Goal: Transaction & Acquisition: Purchase product/service

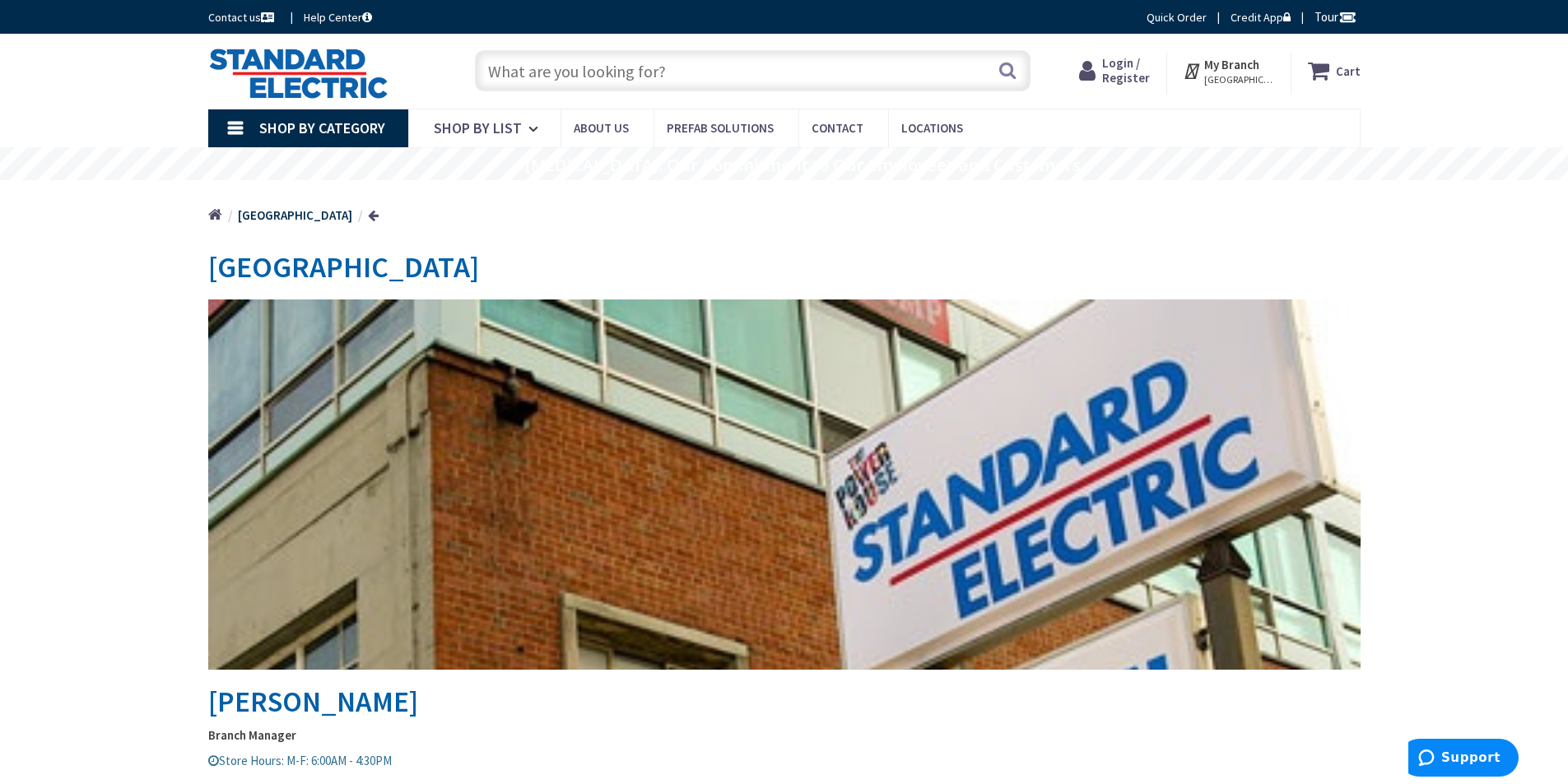
click at [1164, 20] on link "Quick Order" at bounding box center [1177, 18] width 60 height 17
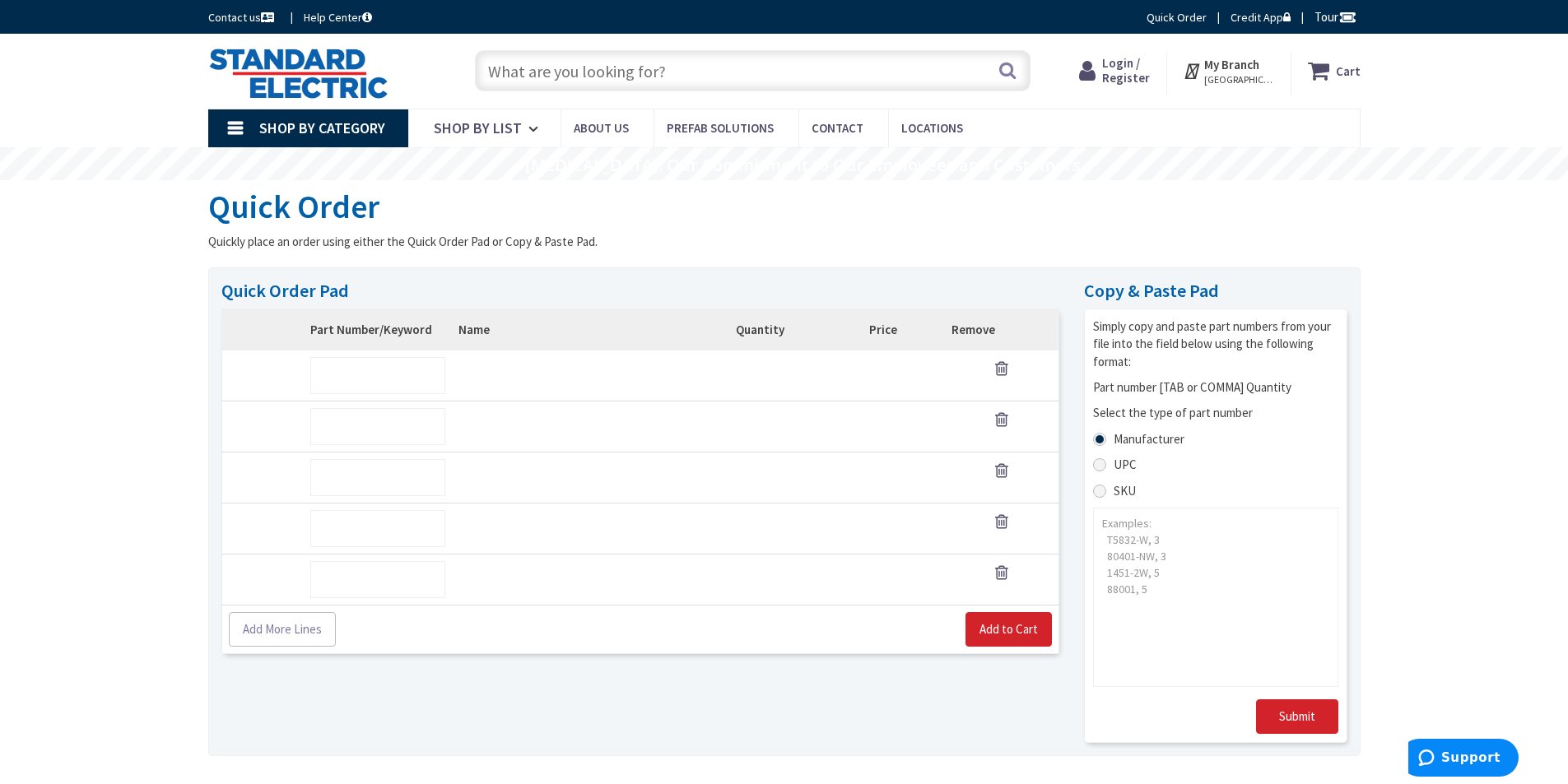
click at [539, 381] on td "SKU:" at bounding box center [575, 376] width 247 height 51
click at [1141, 76] on span "Login / Register" at bounding box center [1126, 71] width 48 height 30
click at [1140, 65] on span "Login / Register" at bounding box center [1126, 71] width 48 height 30
click at [1130, 78] on span "Login / Register" at bounding box center [1126, 71] width 48 height 30
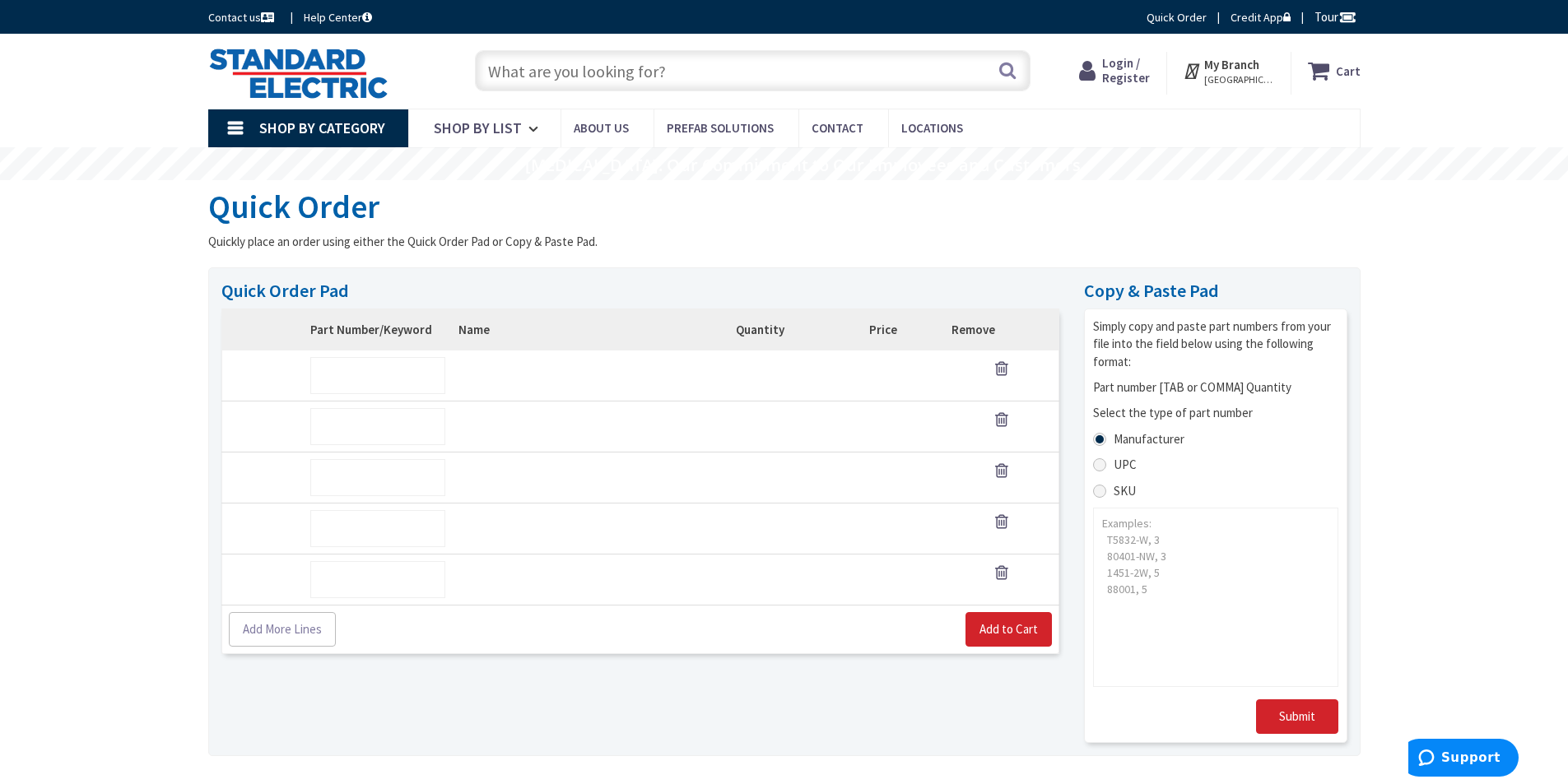
click at [1130, 78] on span "Login / Register" at bounding box center [1126, 71] width 48 height 30
drag, startPoint x: 1129, startPoint y: 77, endPoint x: 1071, endPoint y: 81, distance: 58.1
click at [1128, 76] on span "Login / Register" at bounding box center [1126, 71] width 48 height 30
click at [82, 98] on div "Skip to Content Toggle Nav Search Cart My Cart Close" at bounding box center [784, 71] width 1568 height 75
click at [267, 57] on img at bounding box center [298, 73] width 180 height 51
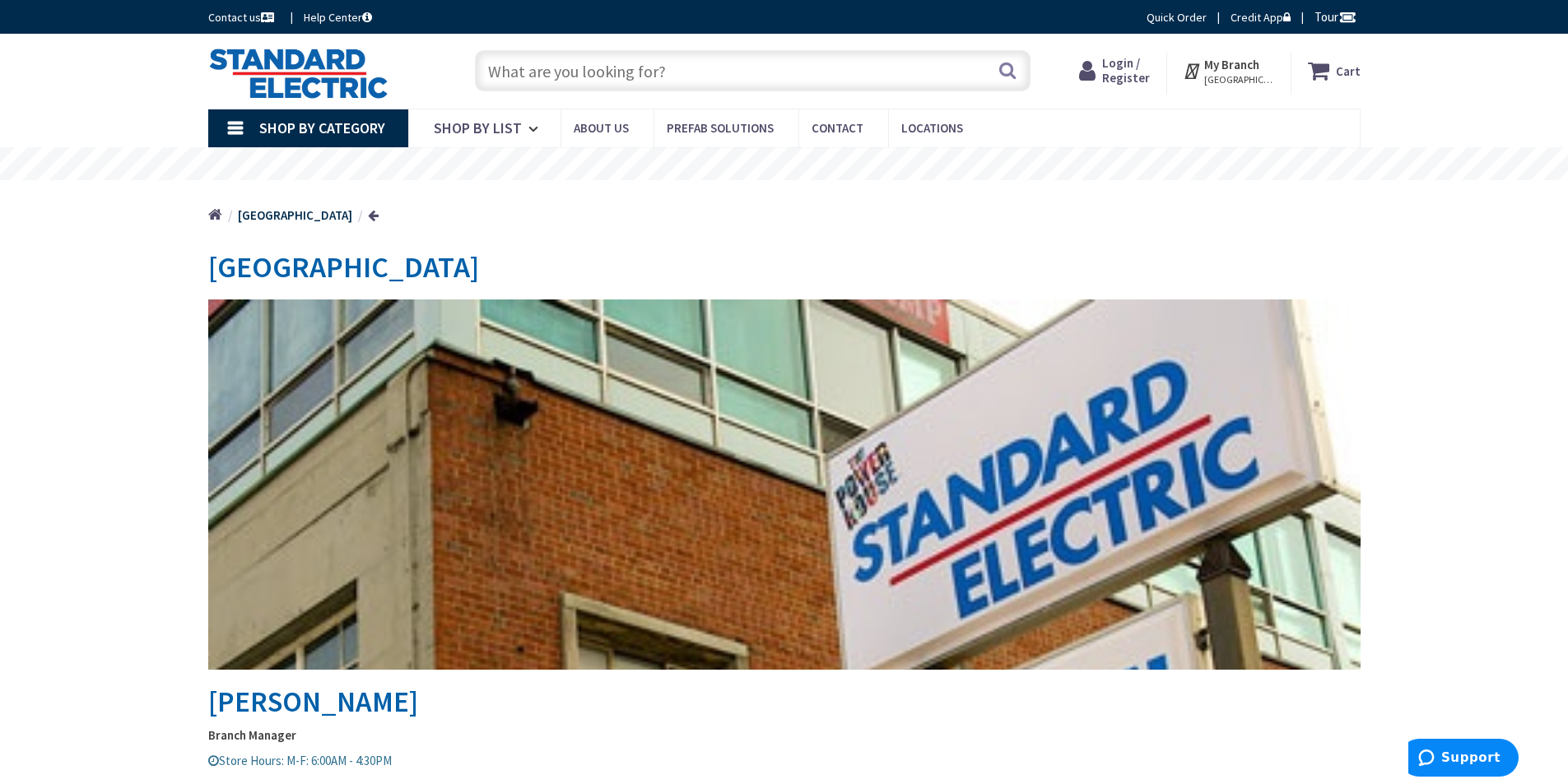
click at [1136, 71] on span "Login / Register" at bounding box center [1126, 71] width 48 height 30
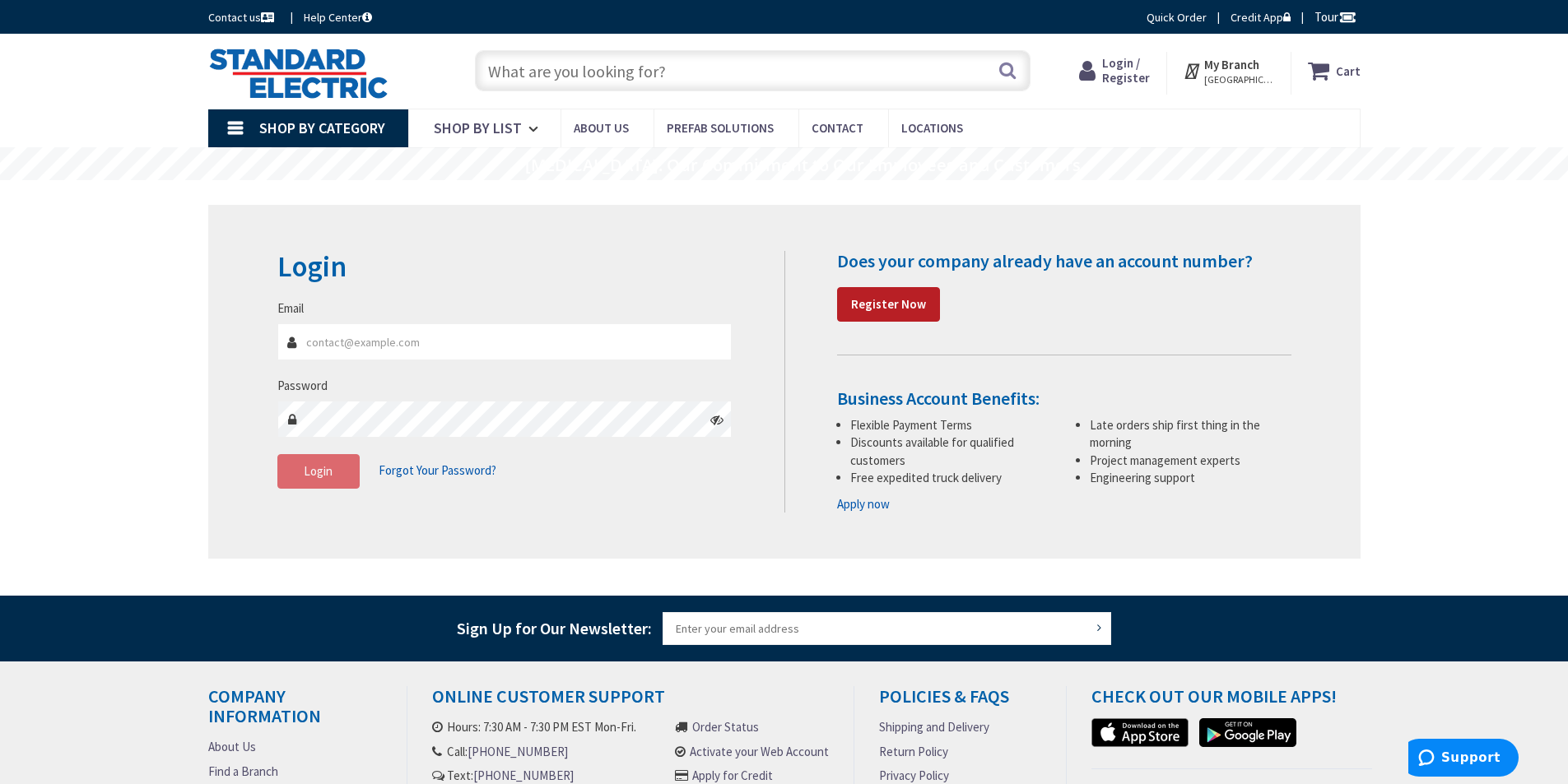
click at [864, 302] on strong "Register Now" at bounding box center [888, 304] width 75 height 16
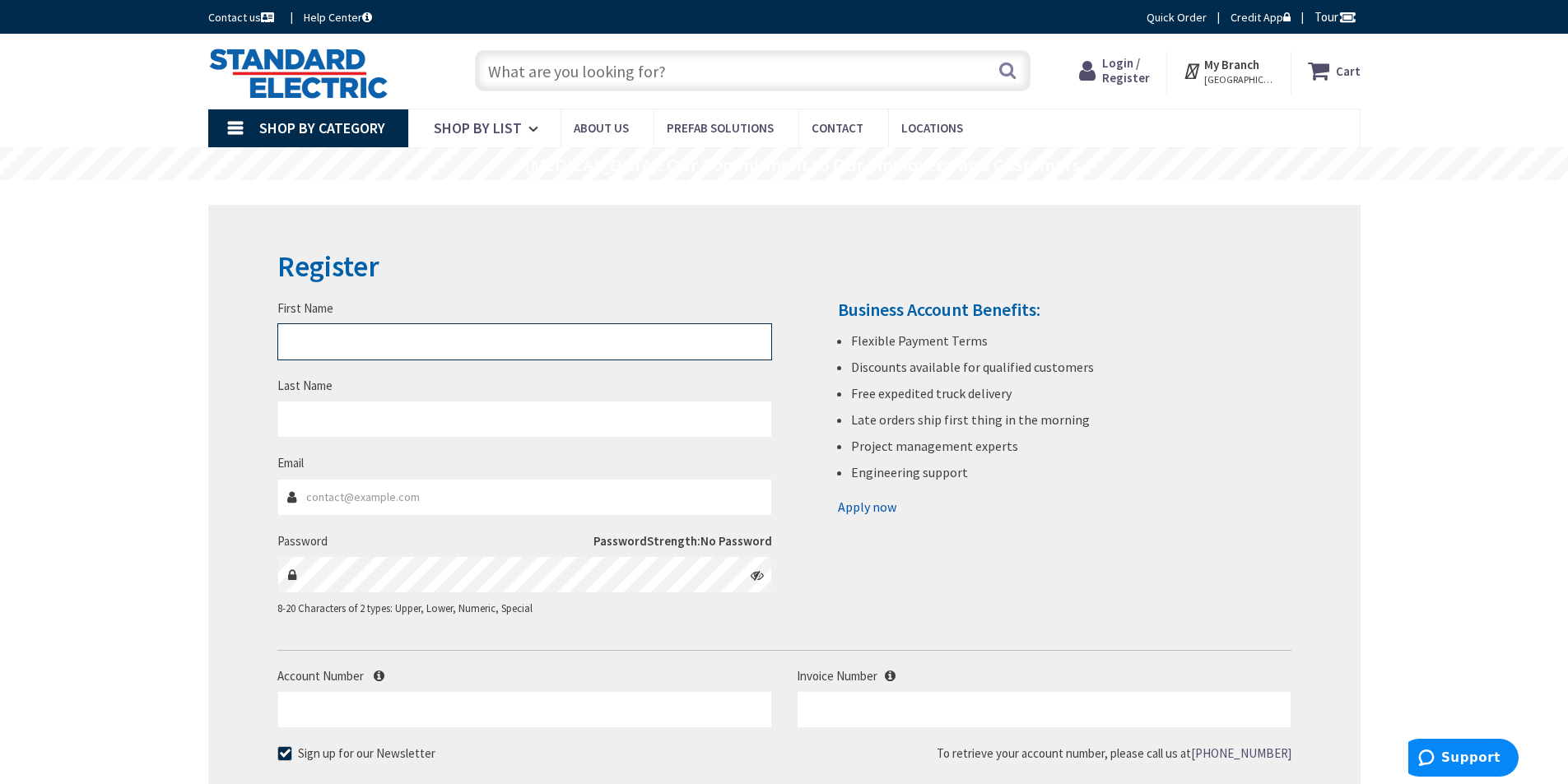
click at [524, 339] on input "First Name" at bounding box center [525, 342] width 495 height 37
drag, startPoint x: 525, startPoint y: 336, endPoint x: 542, endPoint y: 383, distance: 50.0
click at [531, 343] on input "Rob" at bounding box center [525, 342] width 495 height 37
type input "Rob"
drag, startPoint x: 535, startPoint y: 394, endPoint x: 535, endPoint y: 402, distance: 8.0
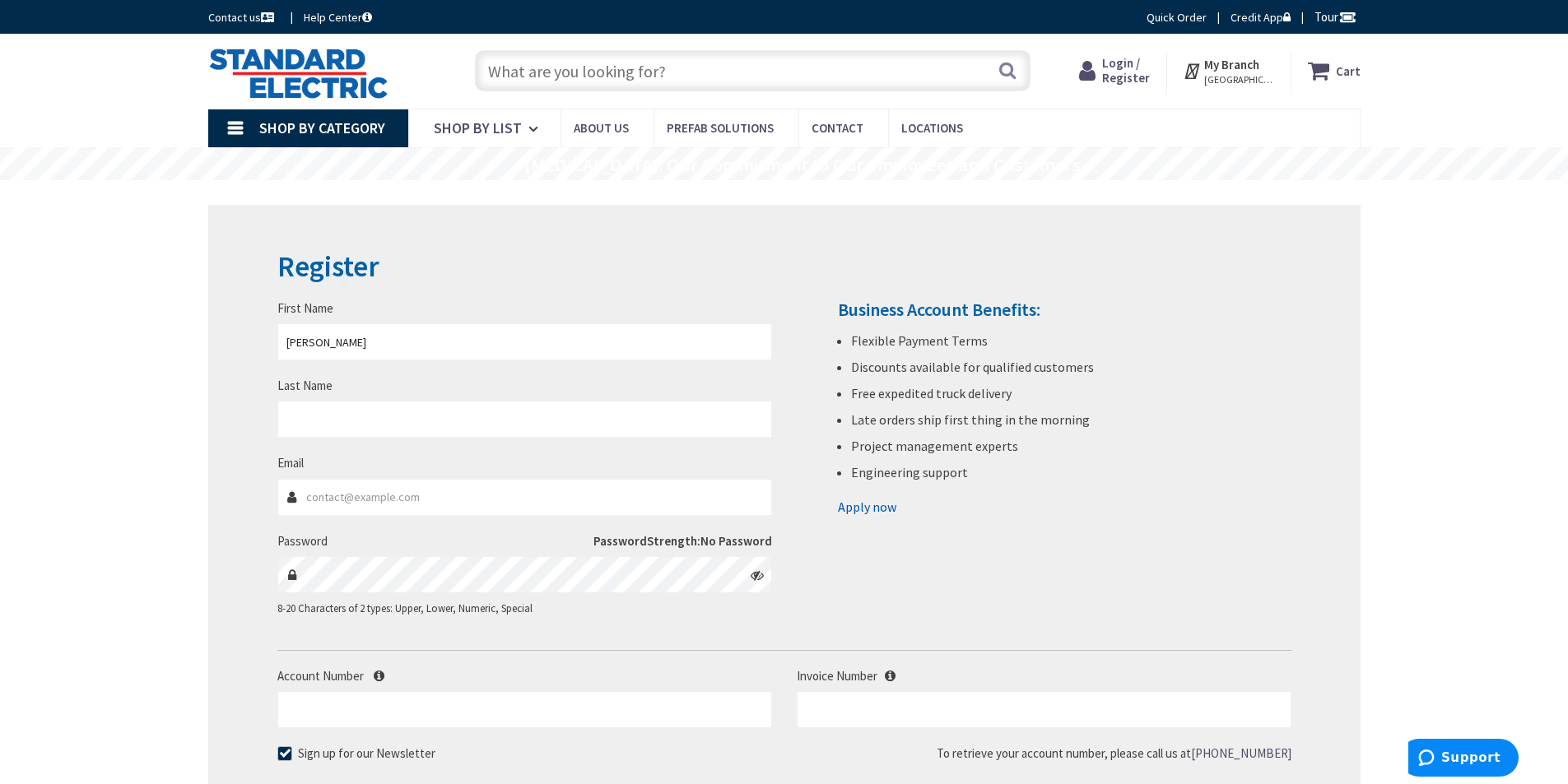
click at [535, 400] on div "Last Name" at bounding box center [525, 407] width 495 height 61
click at [536, 407] on input "Last Name" at bounding box center [525, 419] width 495 height 37
type input "Gramstorff"
click at [470, 490] on input "Email" at bounding box center [525, 497] width 495 height 37
type input "rgramstorff@ug2.com"
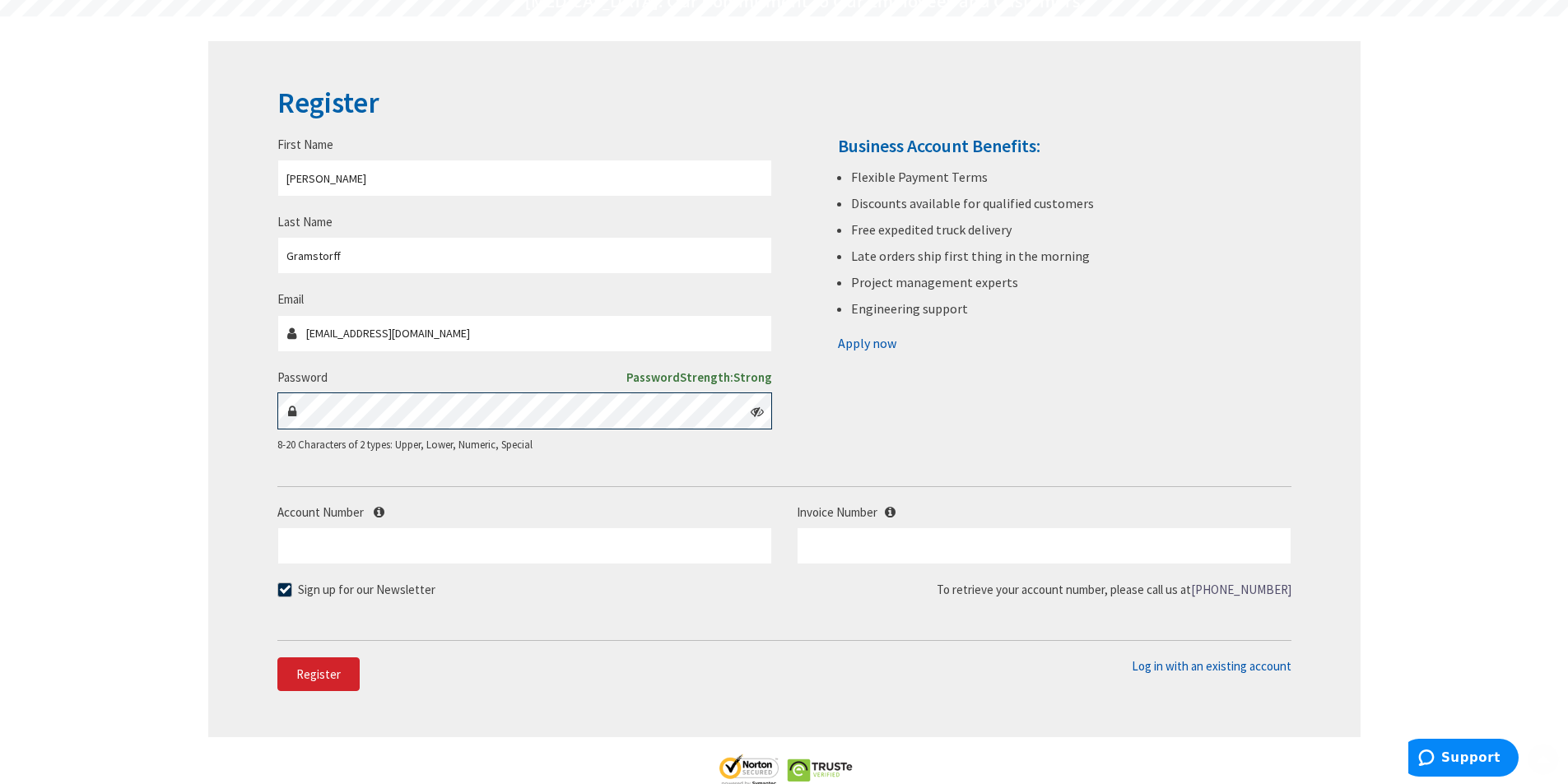
scroll to position [165, 0]
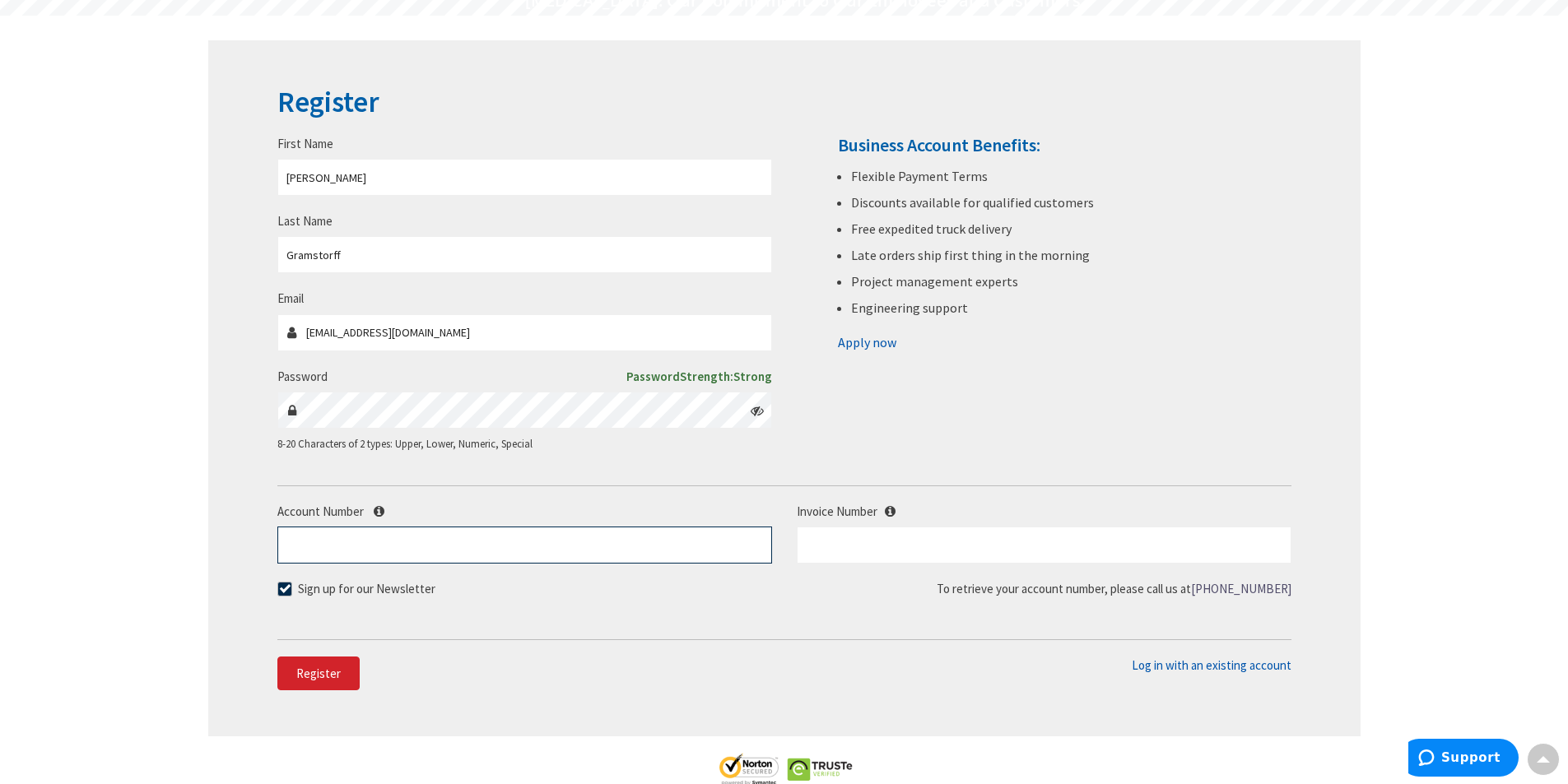
click at [386, 556] on input "Account Number" at bounding box center [525, 545] width 495 height 37
click at [378, 521] on div "Account Number" at bounding box center [524, 533] width 519 height 61
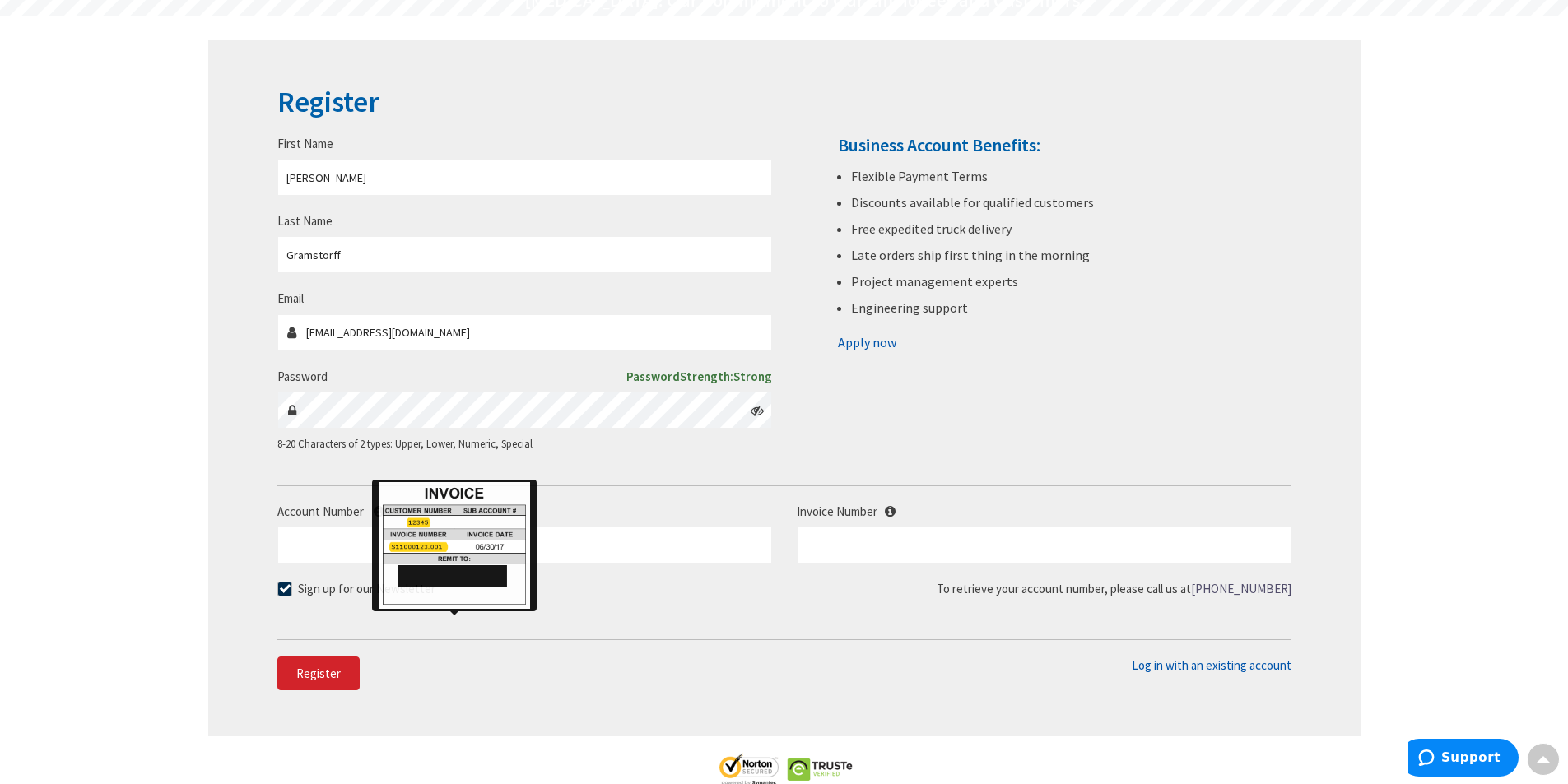
click at [377, 514] on div at bounding box center [454, 545] width 165 height 131
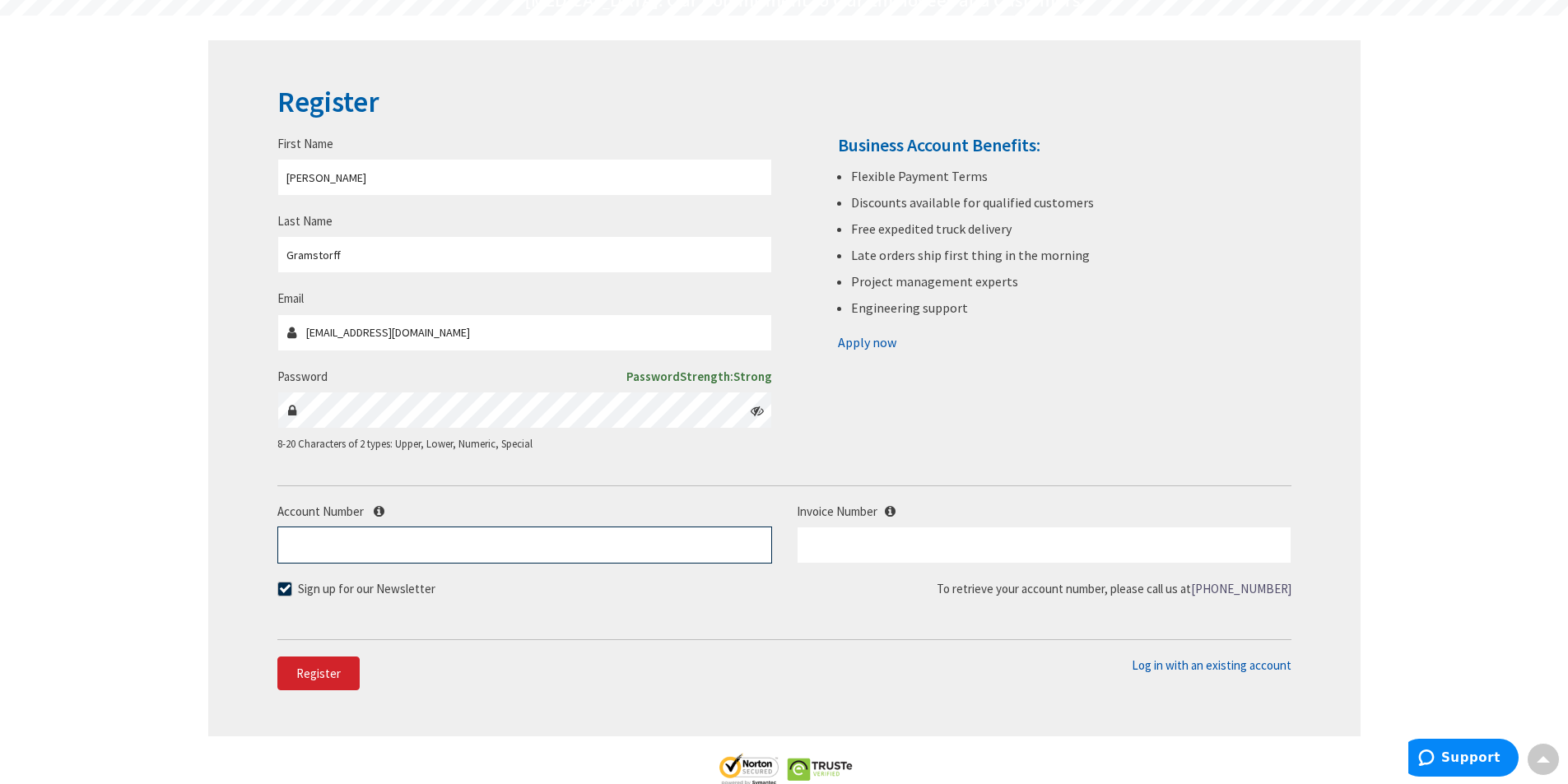
click at [600, 554] on input "Account Number" at bounding box center [525, 545] width 495 height 37
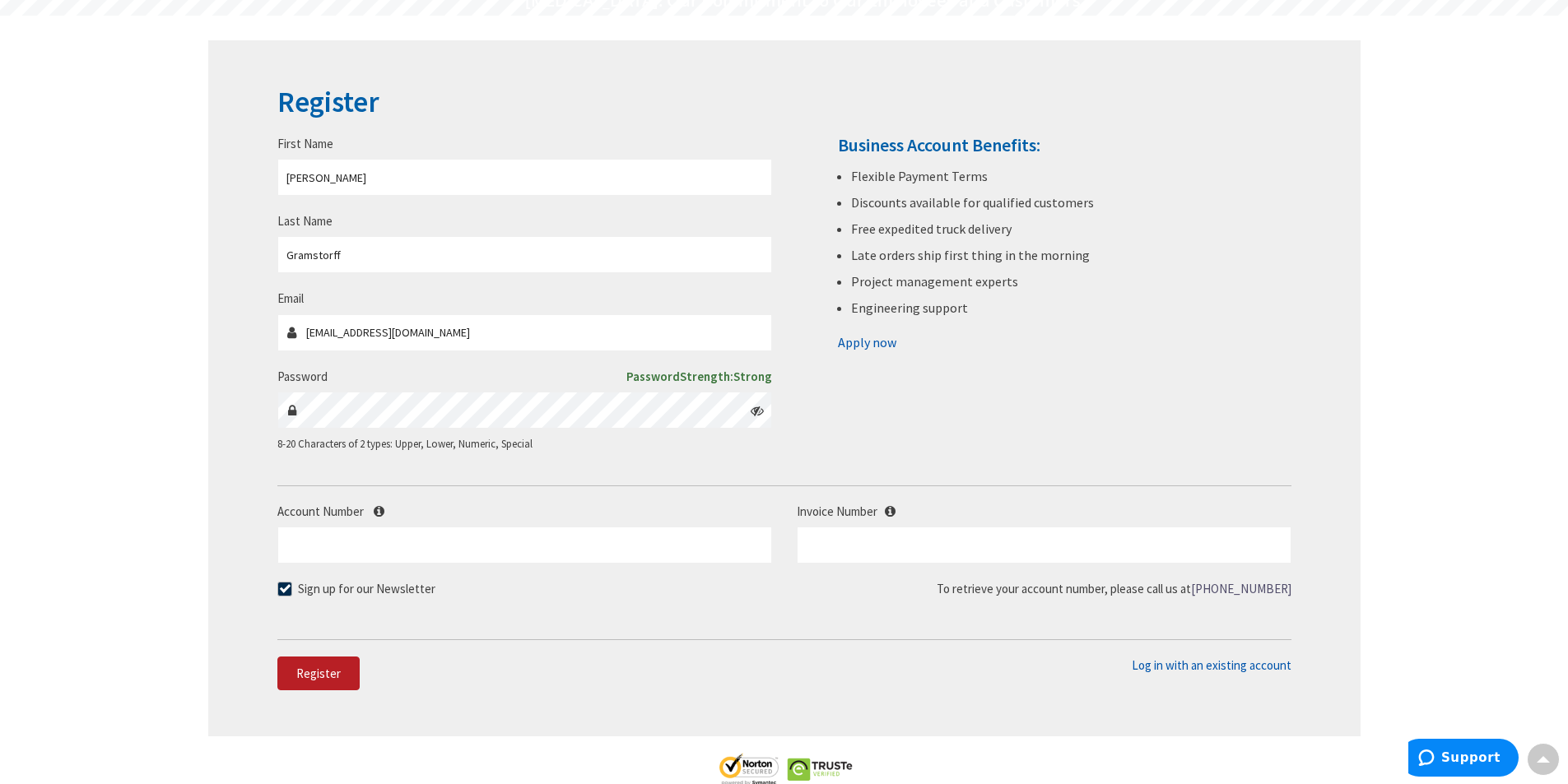
click at [320, 675] on span "Register" at bounding box center [318, 673] width 45 height 16
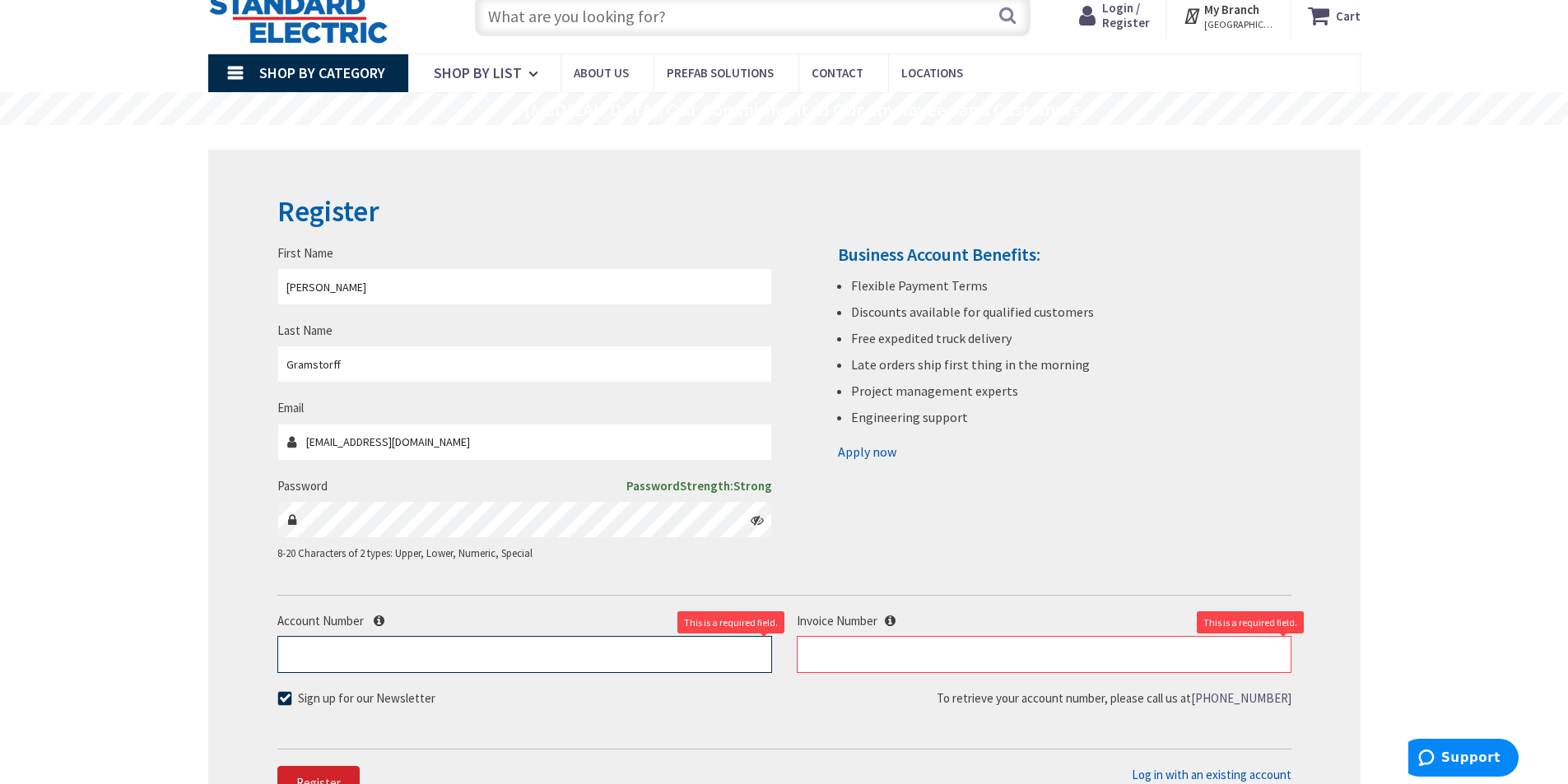
scroll to position [82, 0]
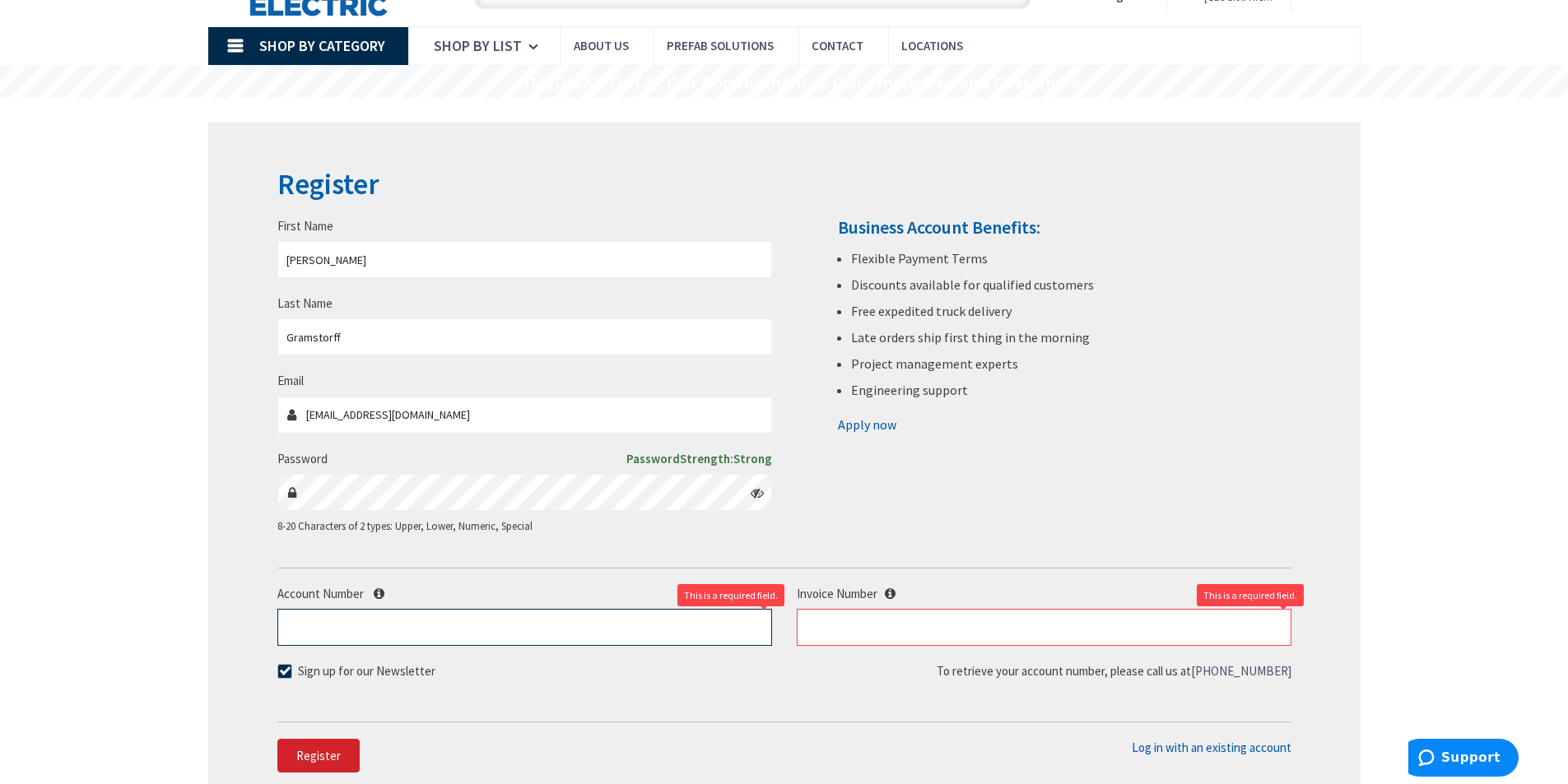
click at [561, 626] on input "Account Number" at bounding box center [525, 628] width 495 height 37
click at [1092, 458] on div "First Name Rob Last Name Gramstorff Email rgramstorff@ug2.com Password Password…" at bounding box center [784, 360] width 1039 height 383
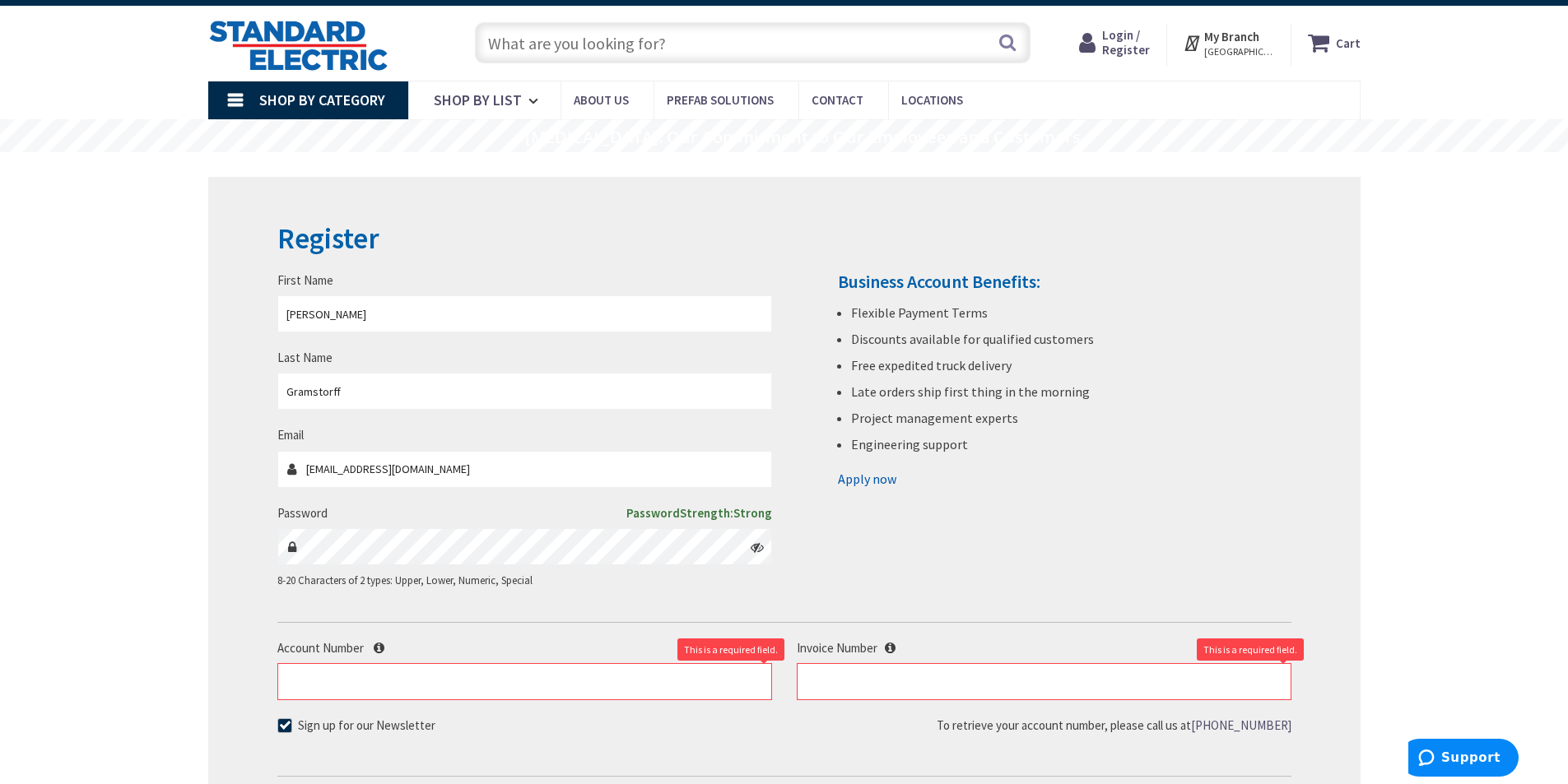
scroll to position [0, 0]
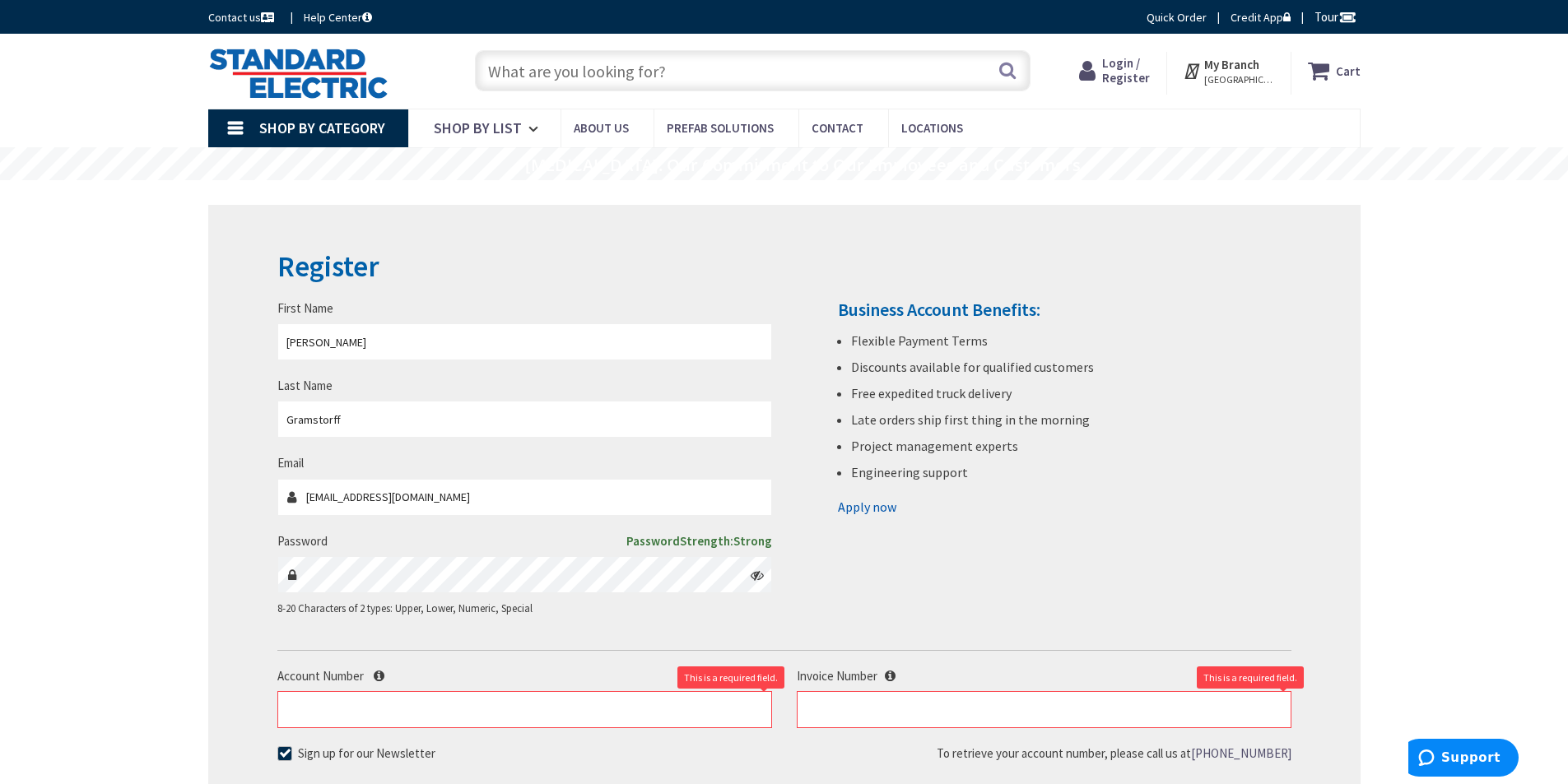
click at [1242, 62] on strong "My Branch" at bounding box center [1232, 64] width 56 height 16
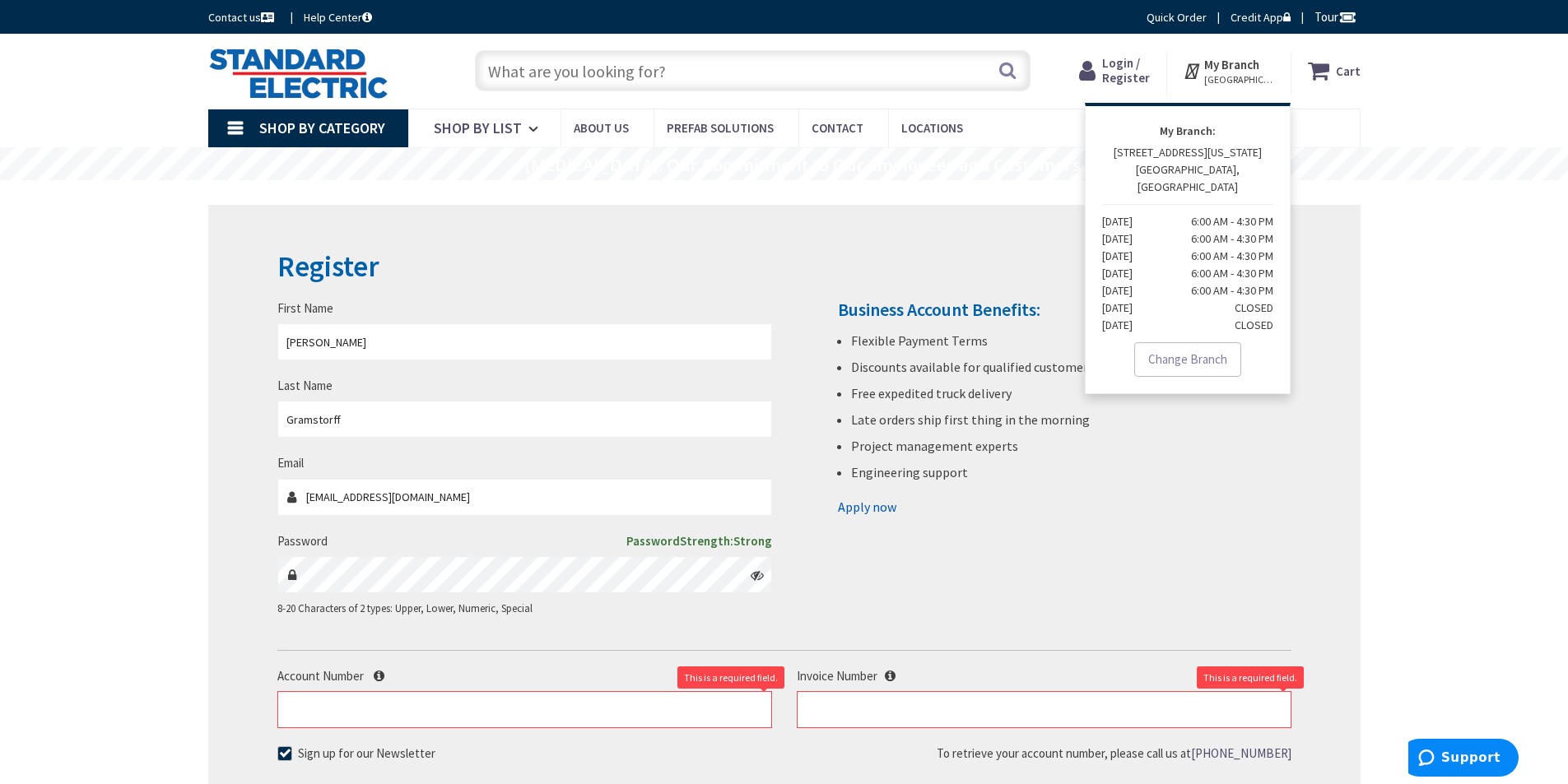
click at [1132, 65] on span "Login / Register" at bounding box center [1126, 71] width 48 height 30
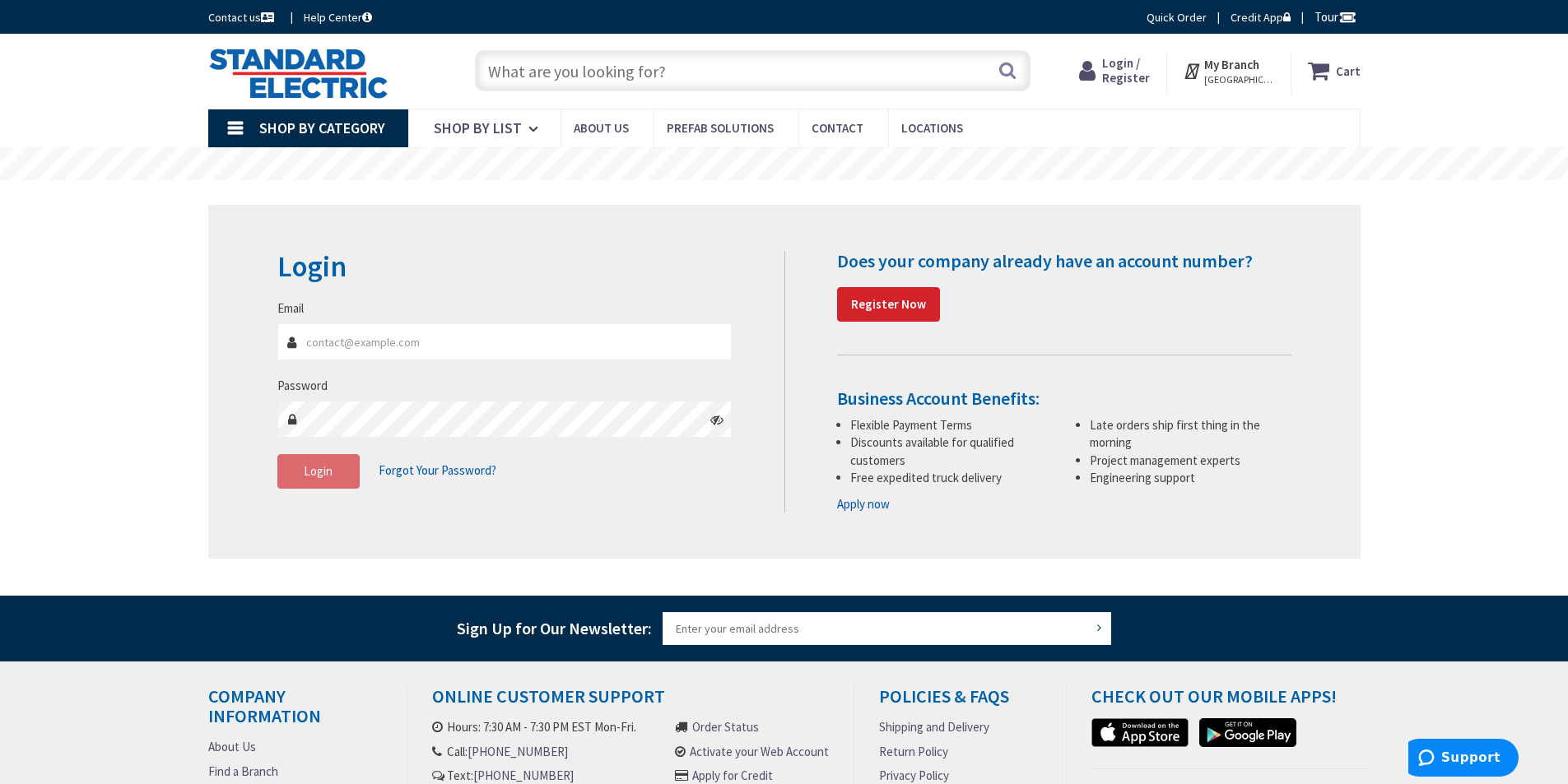
click at [956, 209] on div "Login Invalid login or password Email Password Login Forgot Your Password?" at bounding box center [784, 382] width 1152 height 354
click at [1465, 490] on div "Skip to Content Toggle Nav Search Cart My Cart Close" at bounding box center [784, 540] width 1568 height 1013
click at [1177, 16] on link "Quick Order" at bounding box center [1177, 18] width 60 height 17
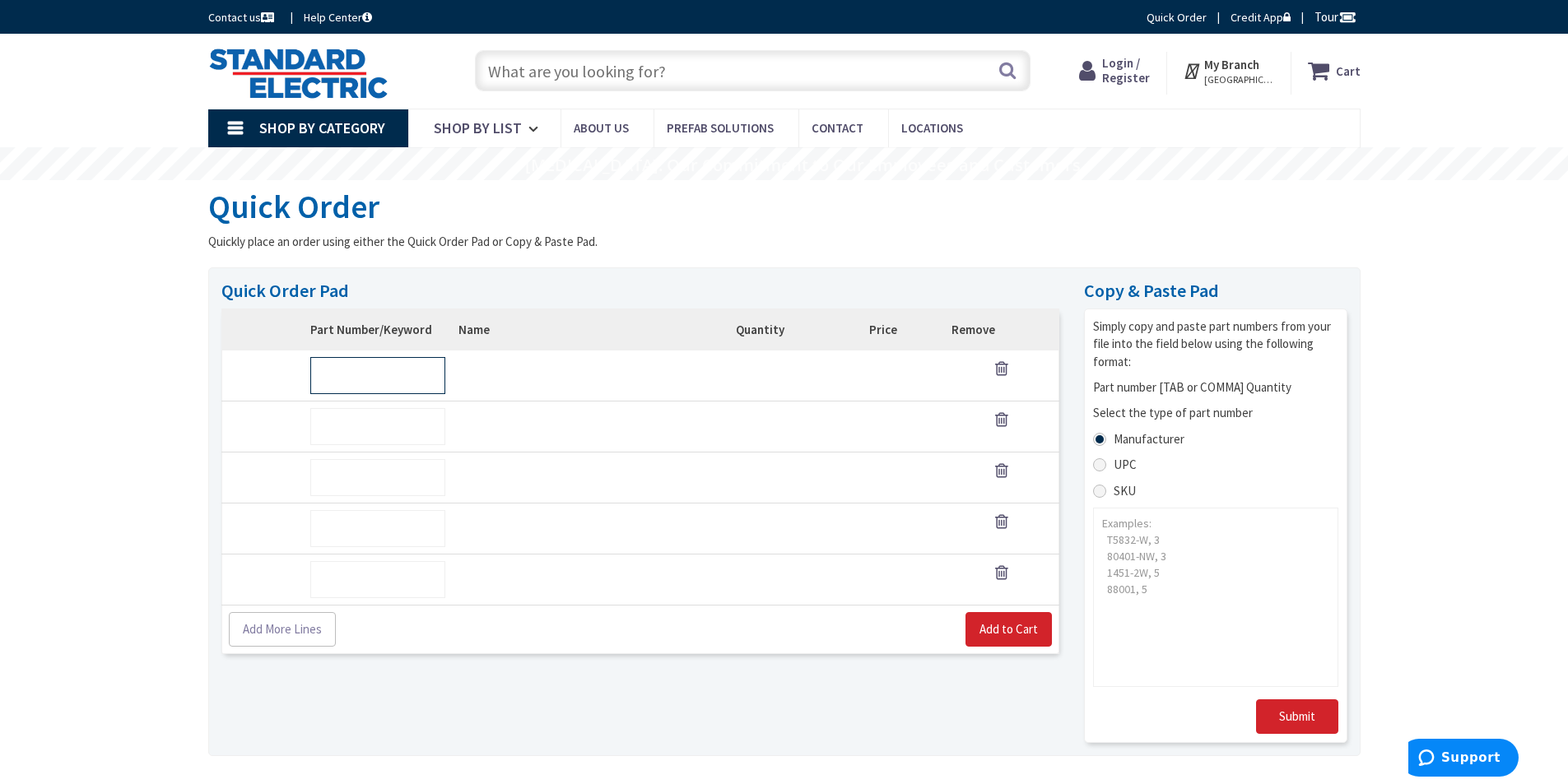
click at [383, 386] on input "text" at bounding box center [378, 375] width 135 height 37
click at [502, 401] on td "SKU:" at bounding box center [575, 426] width 247 height 51
click at [494, 375] on td "SKU:" at bounding box center [575, 376] width 247 height 51
click at [369, 385] on input "text" at bounding box center [378, 375] width 135 height 37
click at [518, 124] on span "Shop By List" at bounding box center [477, 128] width 88 height 19
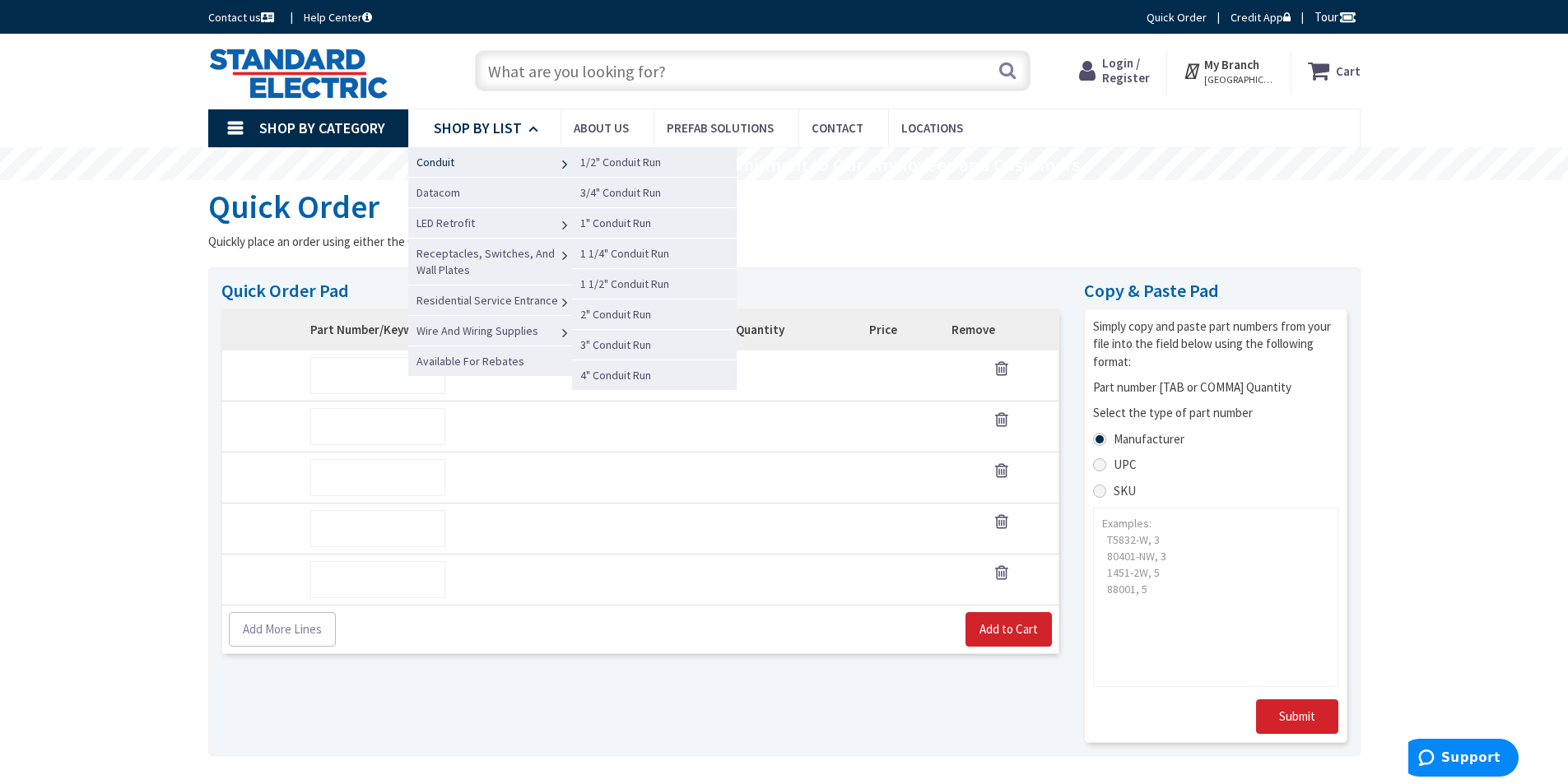
click at [509, 162] on link "Conduit" at bounding box center [491, 162] width 165 height 30
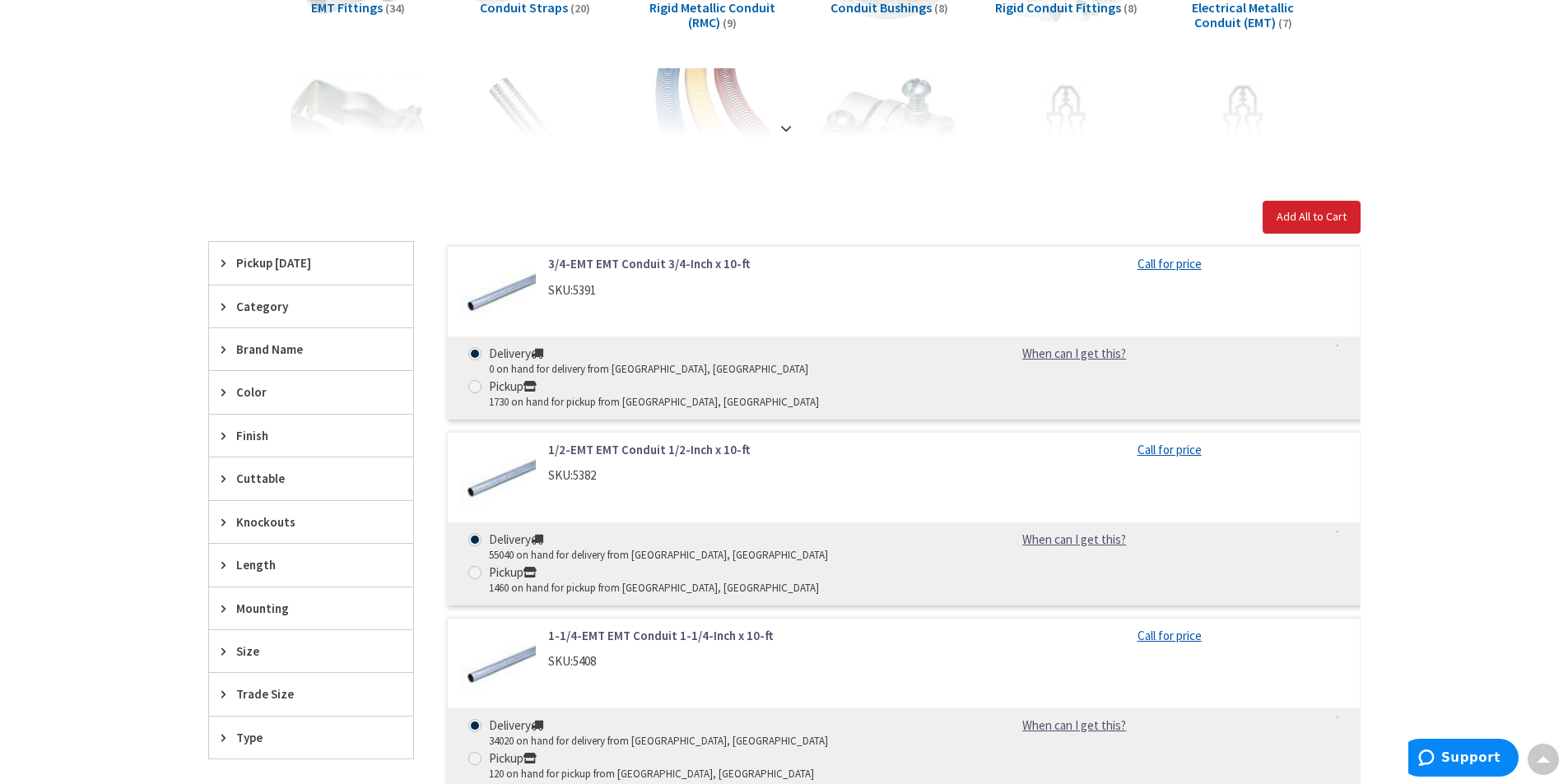
scroll to position [329, 0]
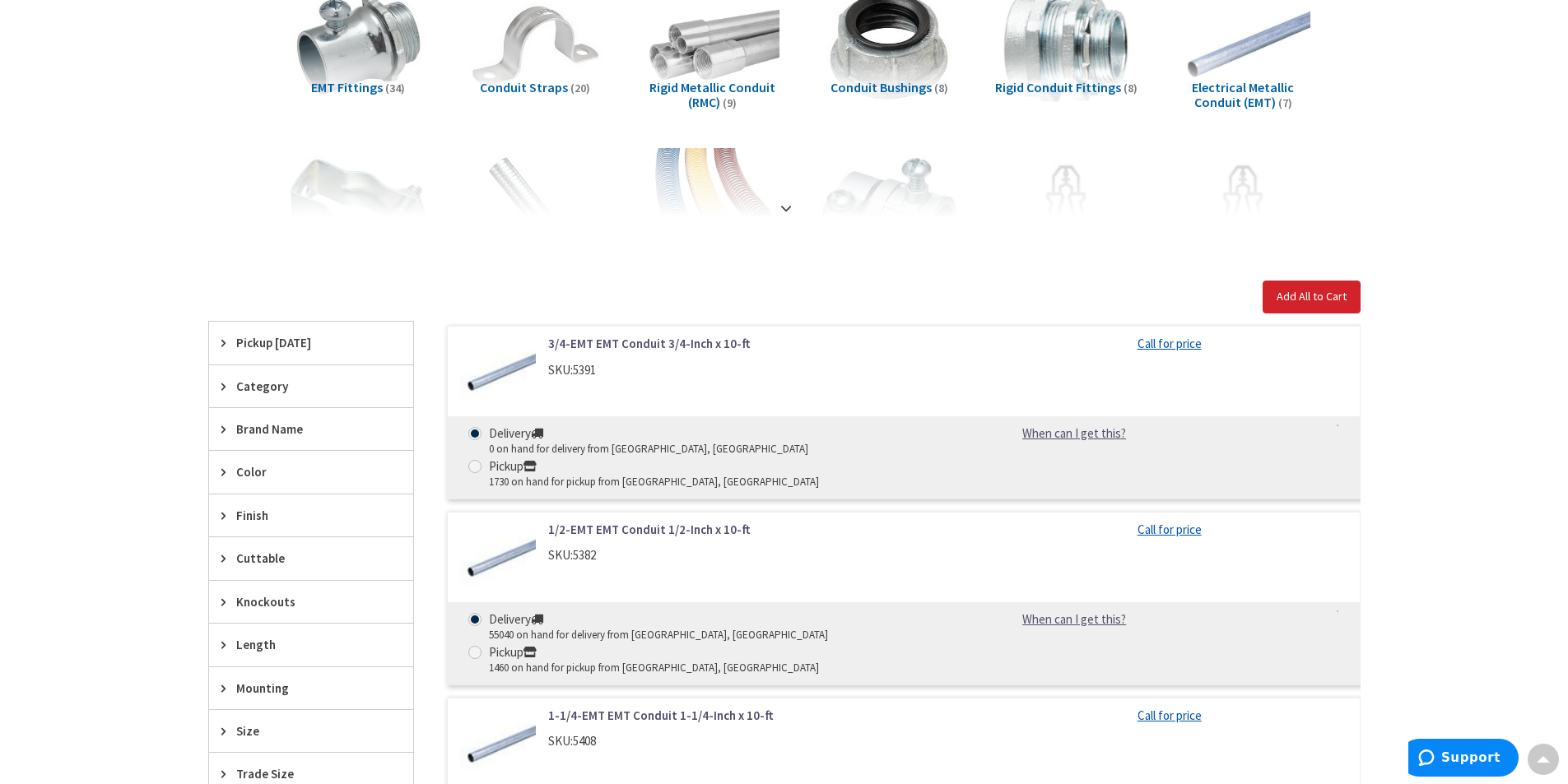
click at [802, 372] on div "SKU: 5391" at bounding box center [757, 369] width 419 height 18
click at [606, 339] on link "3/4-EMT EMT Conduit 3/4-Inch x 10-ft" at bounding box center [757, 343] width 419 height 18
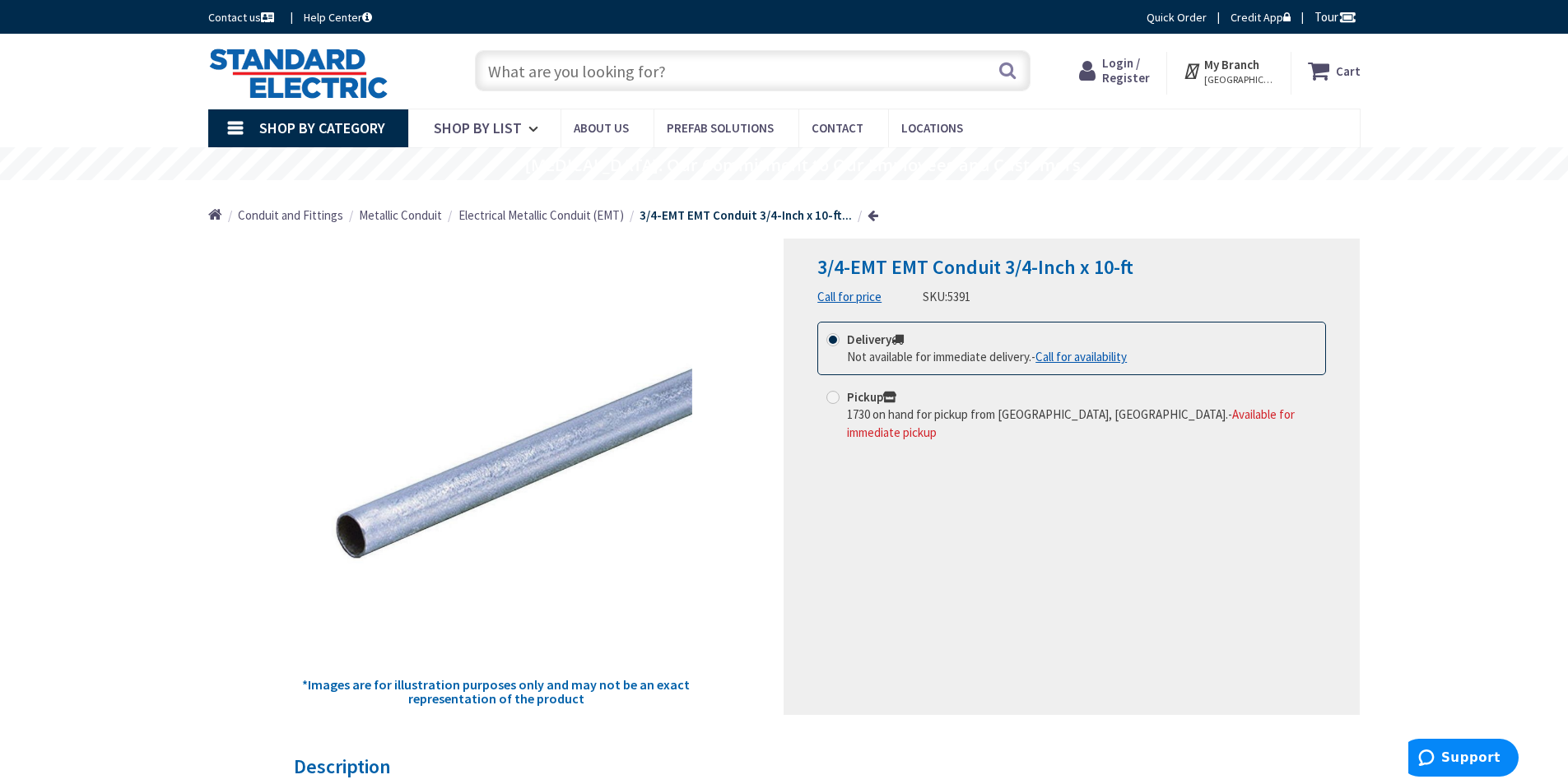
click at [247, 133] on link "Shop By Category" at bounding box center [308, 128] width 200 height 38
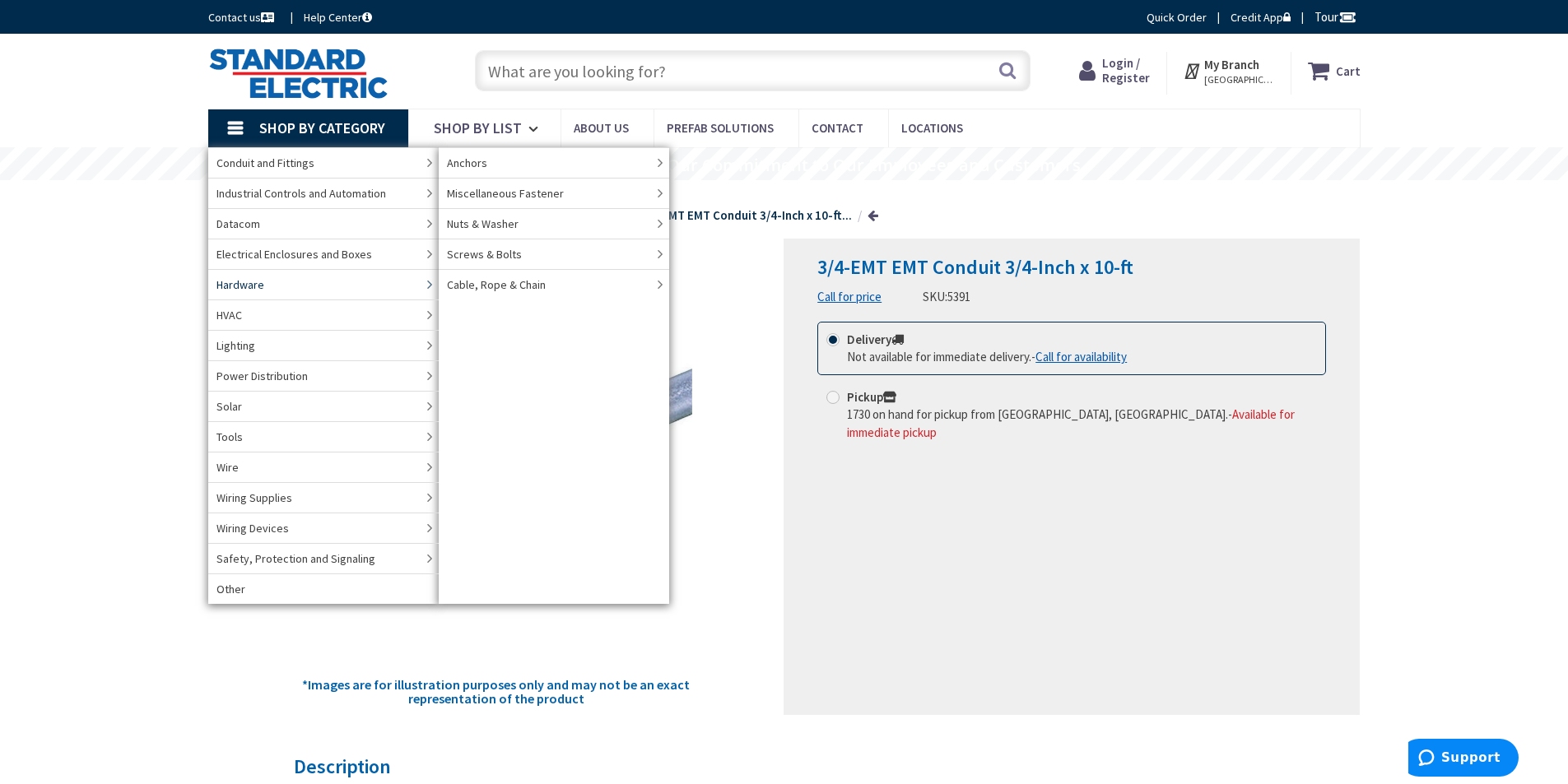
click at [257, 279] on span "Hardware" at bounding box center [240, 285] width 48 height 17
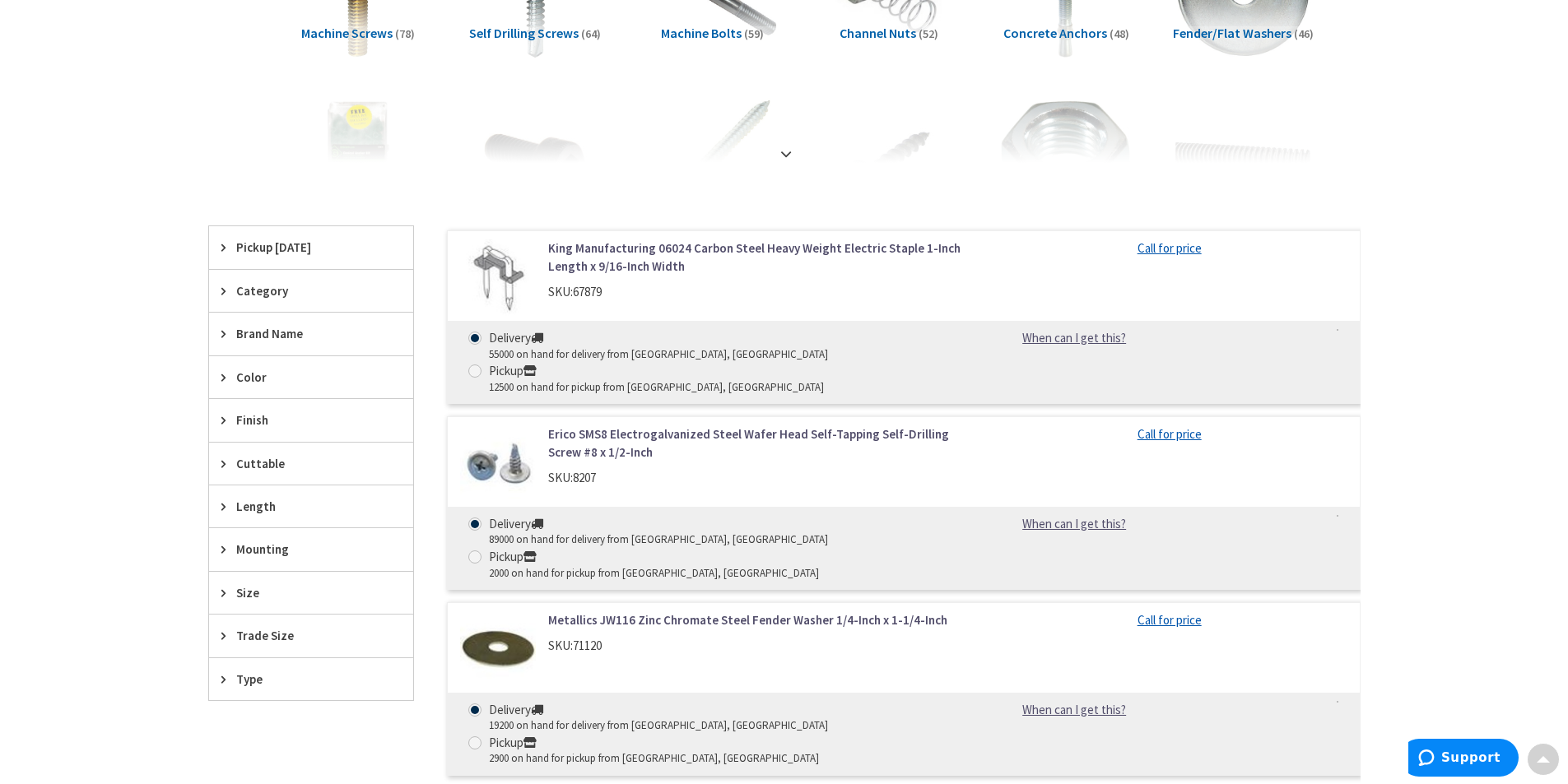
scroll to position [576, 0]
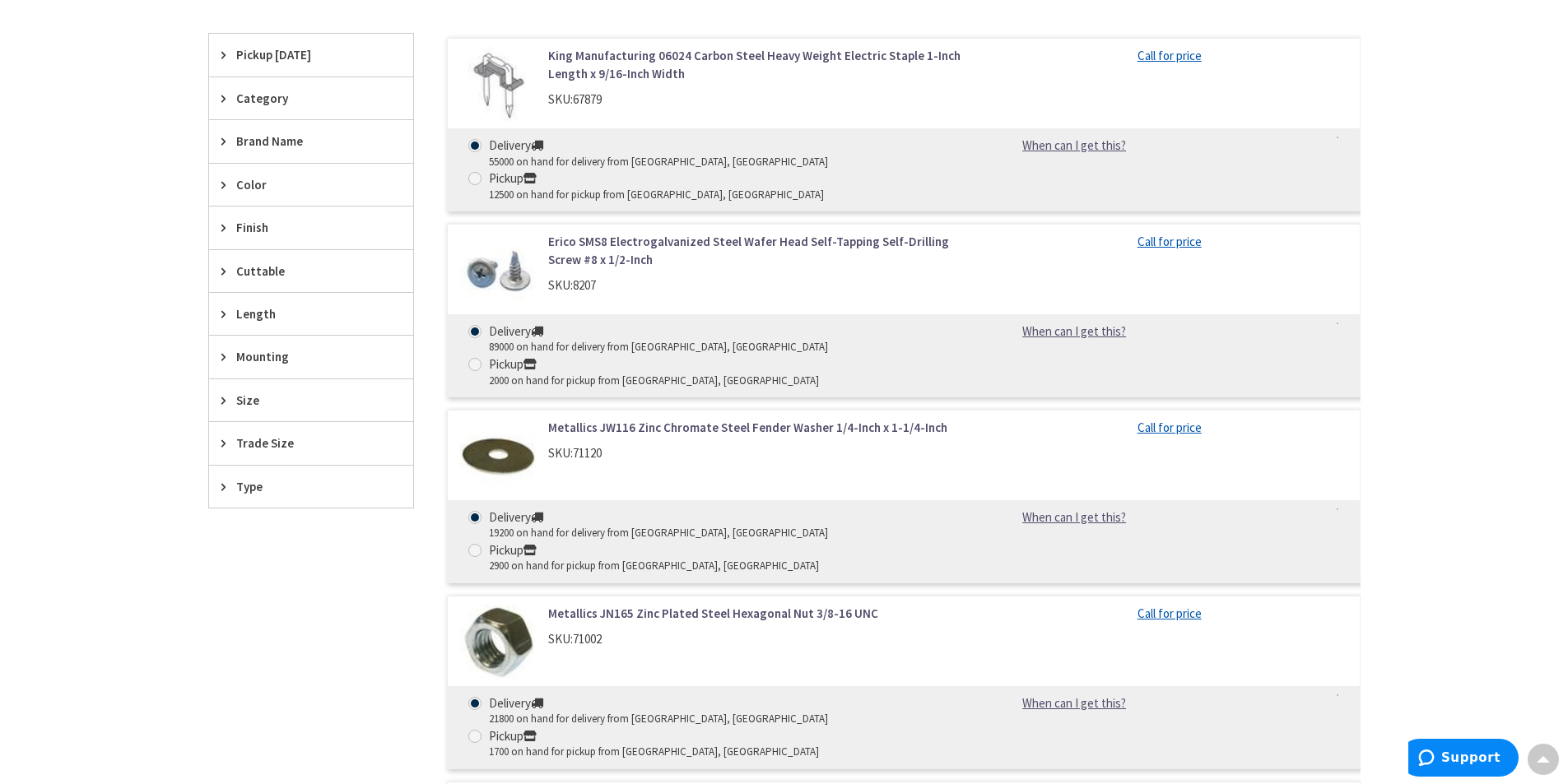
click at [1171, 605] on link "Call for price" at bounding box center [1170, 613] width 64 height 18
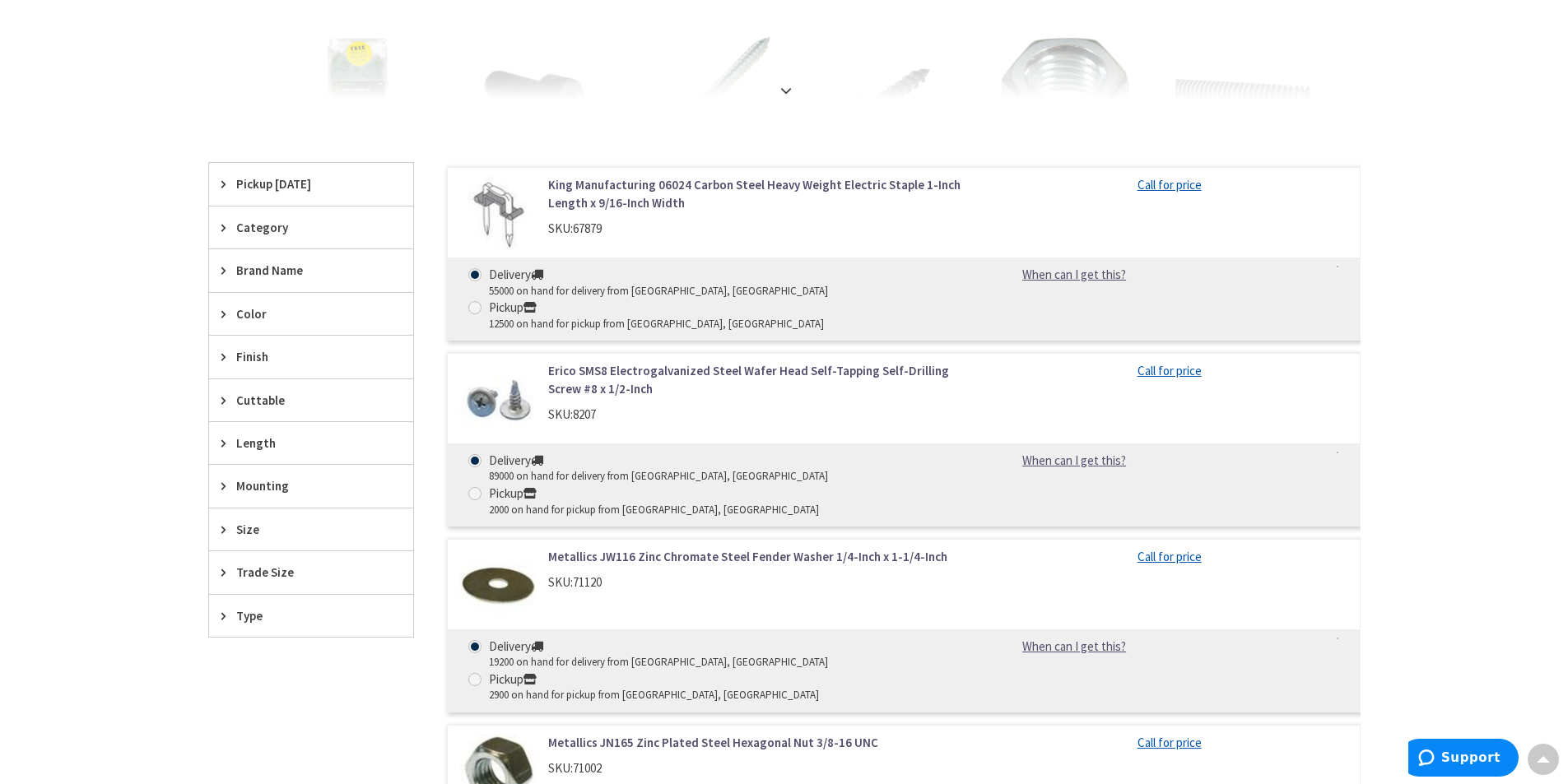
scroll to position [0, 0]
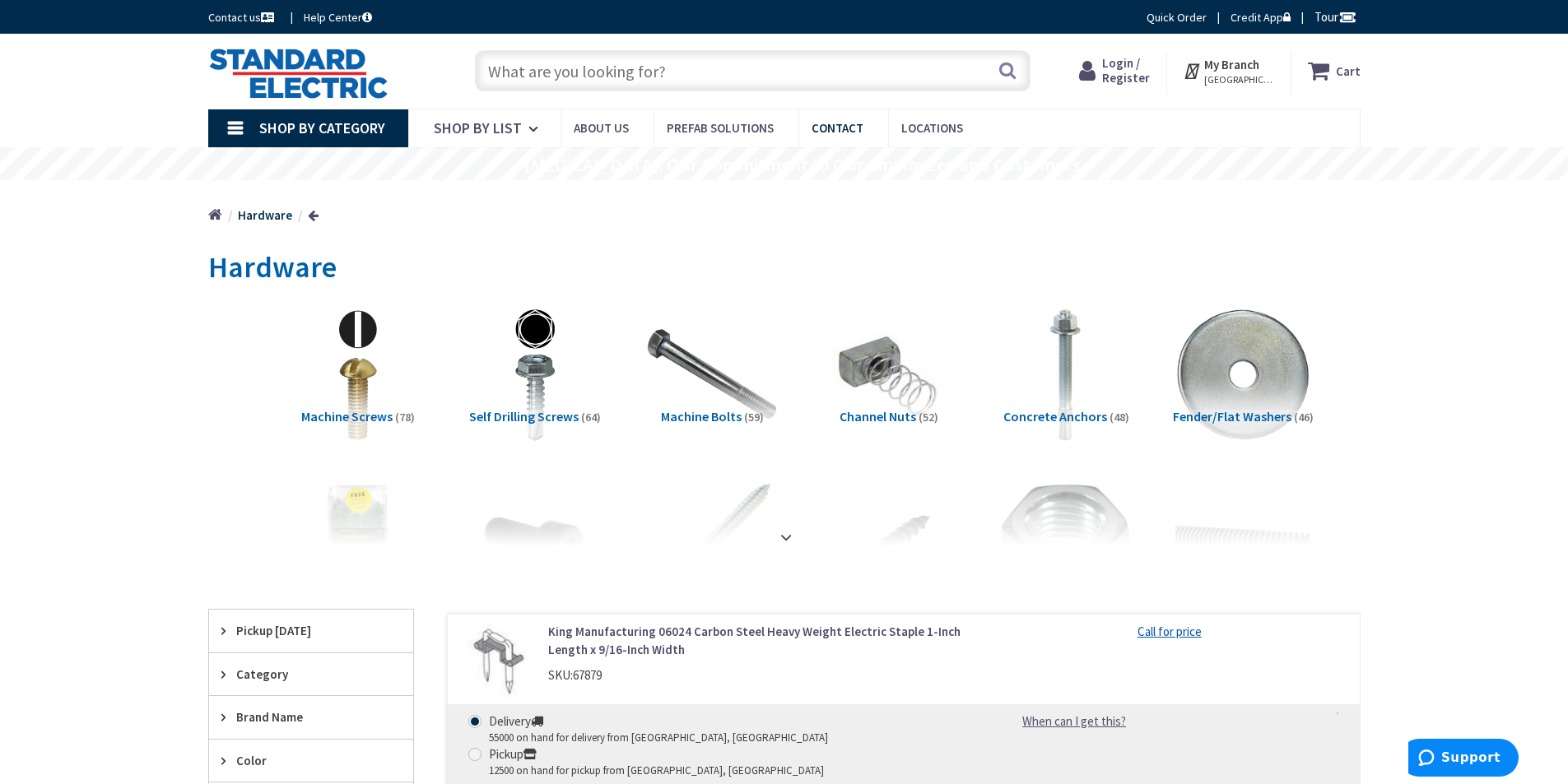
click at [848, 126] on span "Contact" at bounding box center [837, 128] width 52 height 16
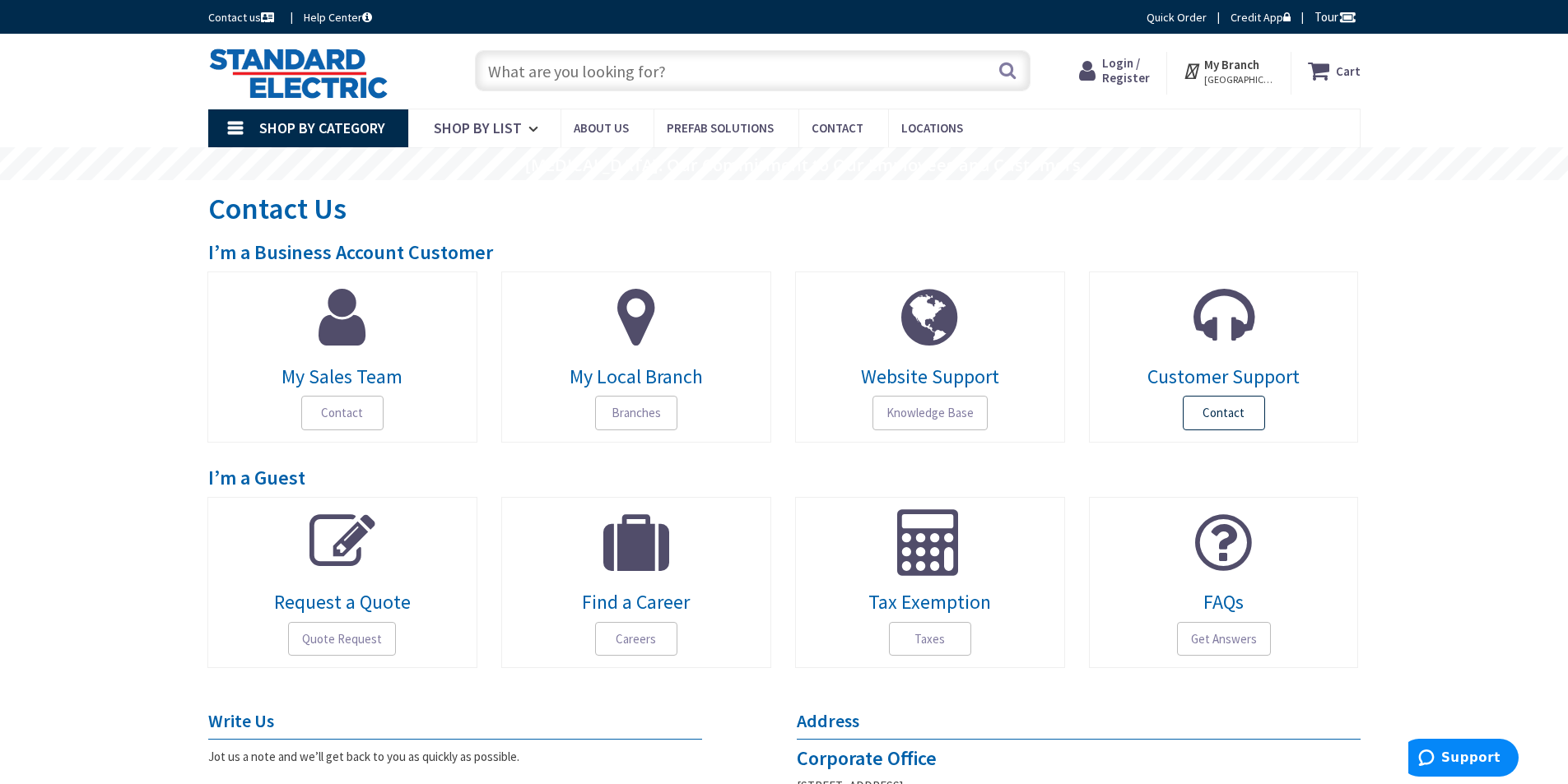
click at [1219, 414] on span "Contact" at bounding box center [1225, 412] width 82 height 34
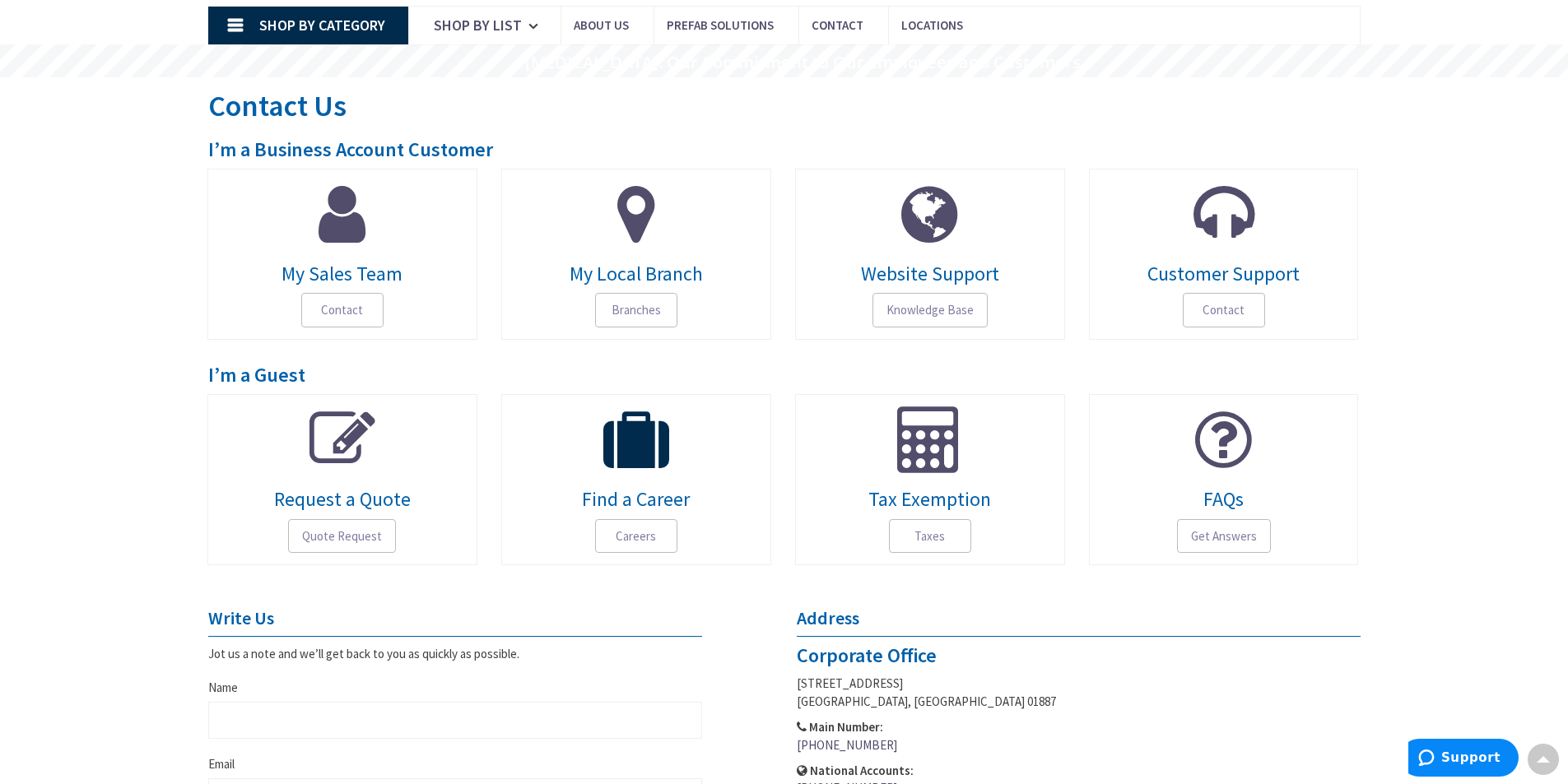
scroll to position [34, 0]
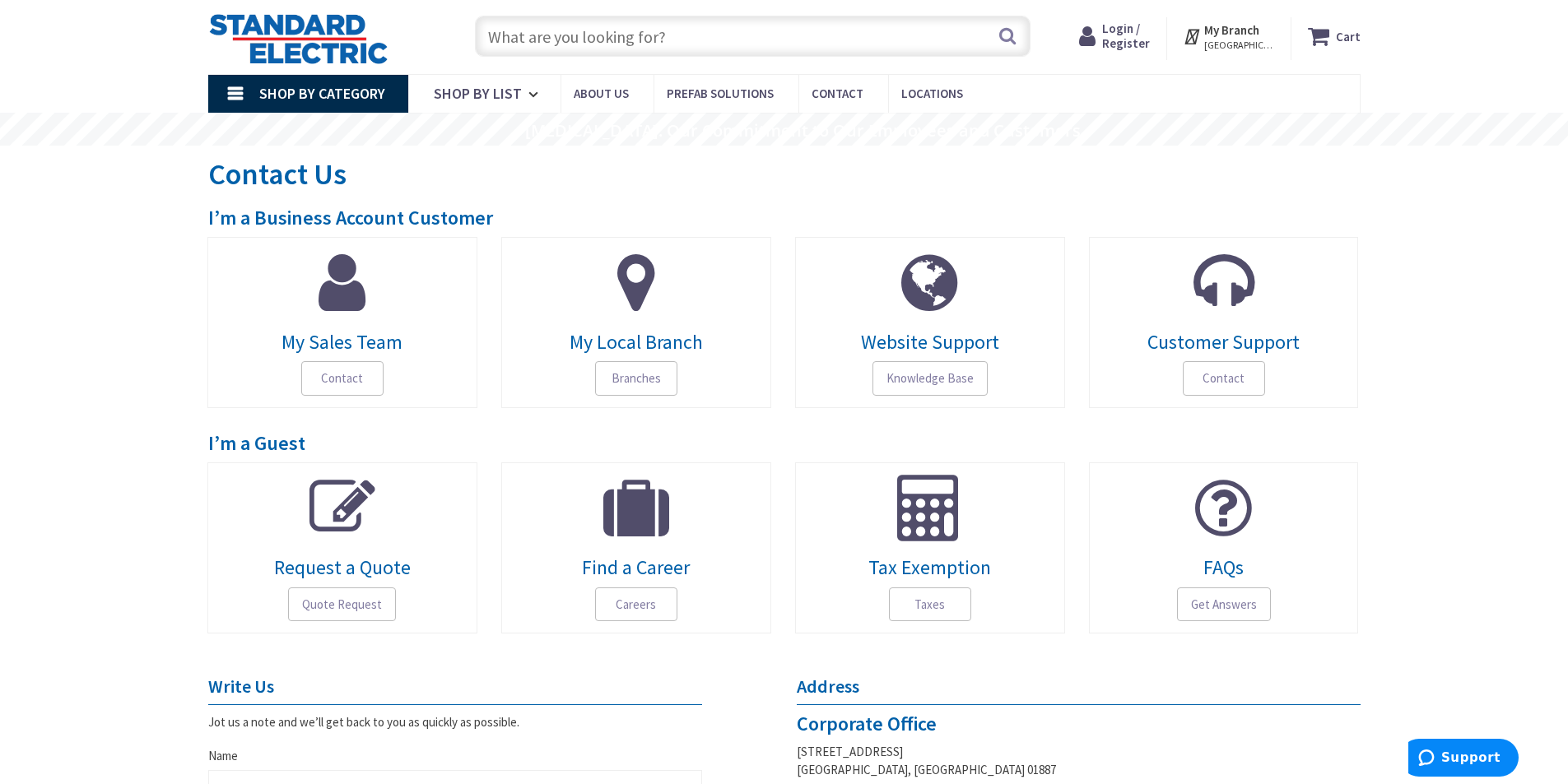
click at [344, 319] on link "My Sales Team Contact" at bounding box center [342, 322] width 270 height 171
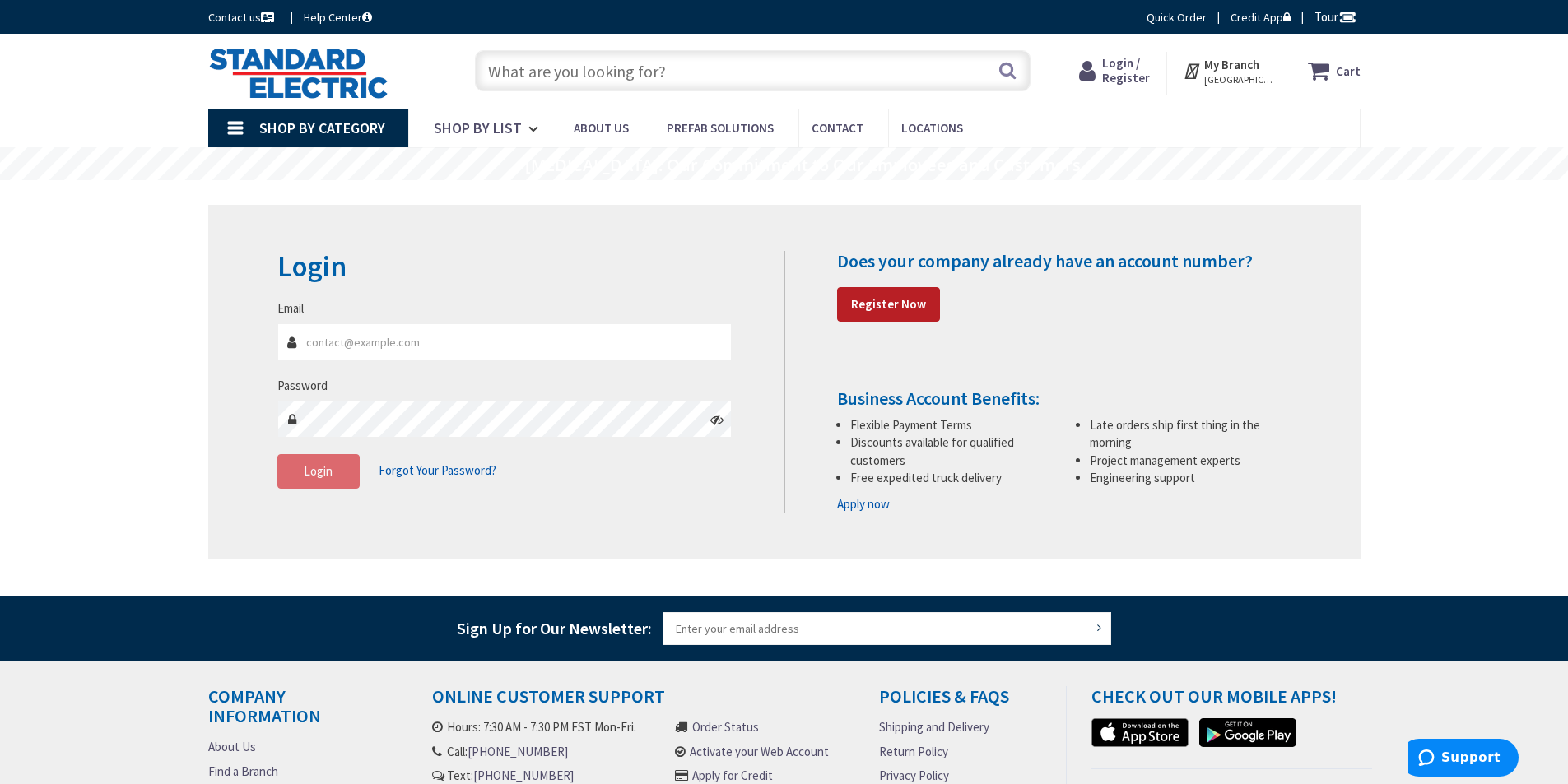
click at [902, 305] on strong "Register Now" at bounding box center [888, 304] width 75 height 16
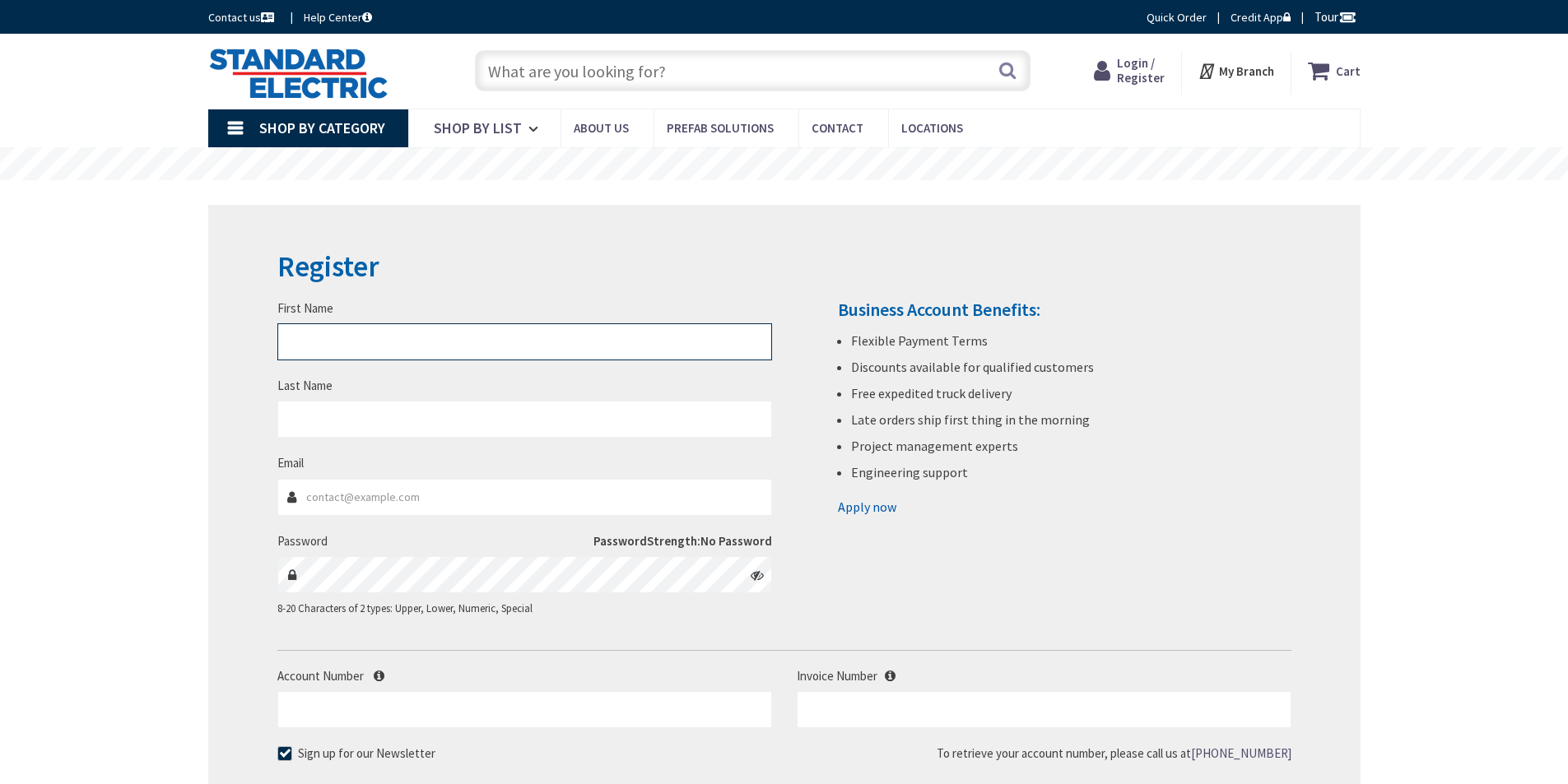
click at [571, 357] on input "First Name" at bounding box center [525, 342] width 495 height 37
type input "[PERSON_NAME]"
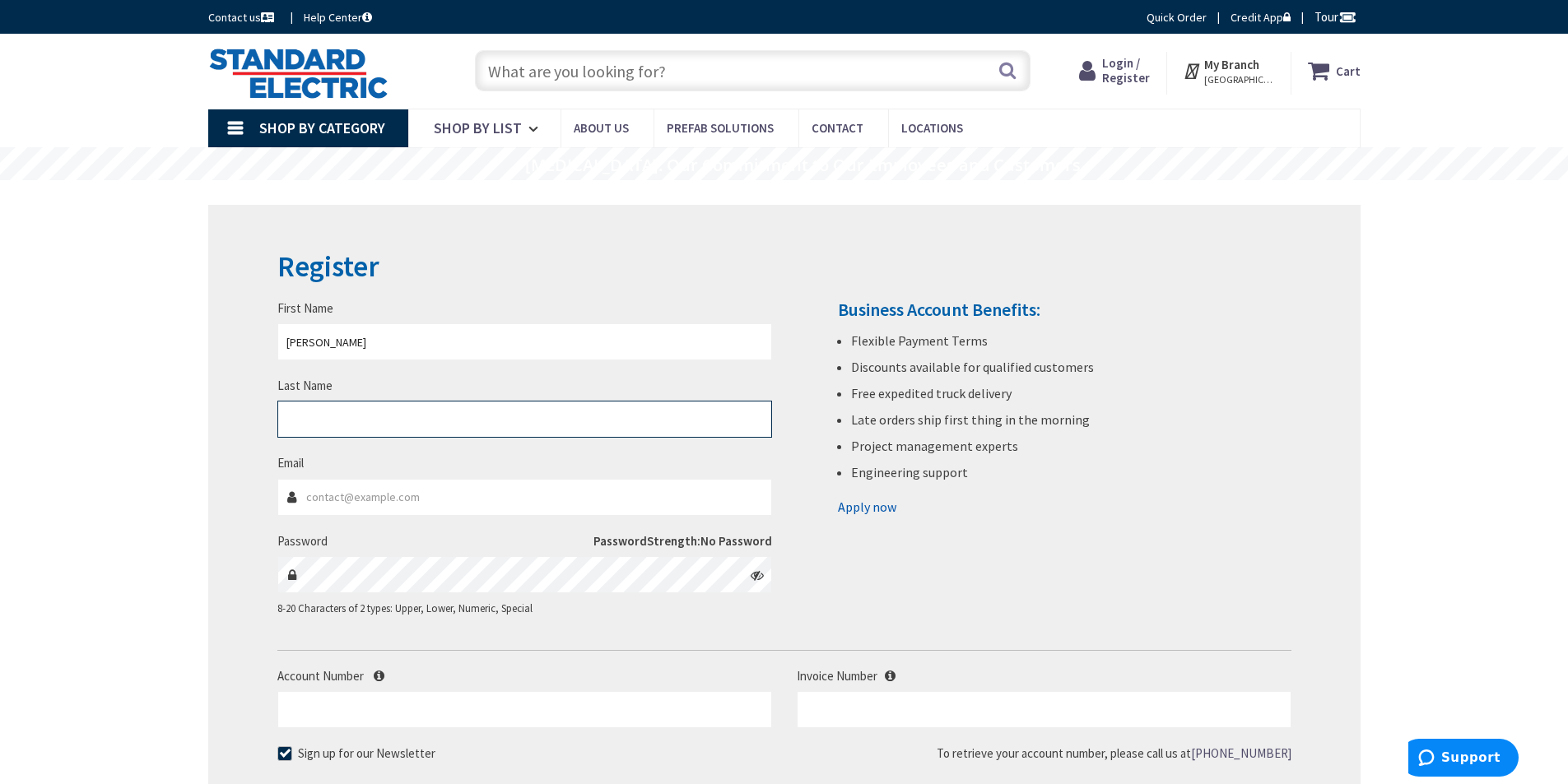
click at [589, 428] on input "Last Name" at bounding box center [525, 419] width 495 height 37
type input "Gramstorff"
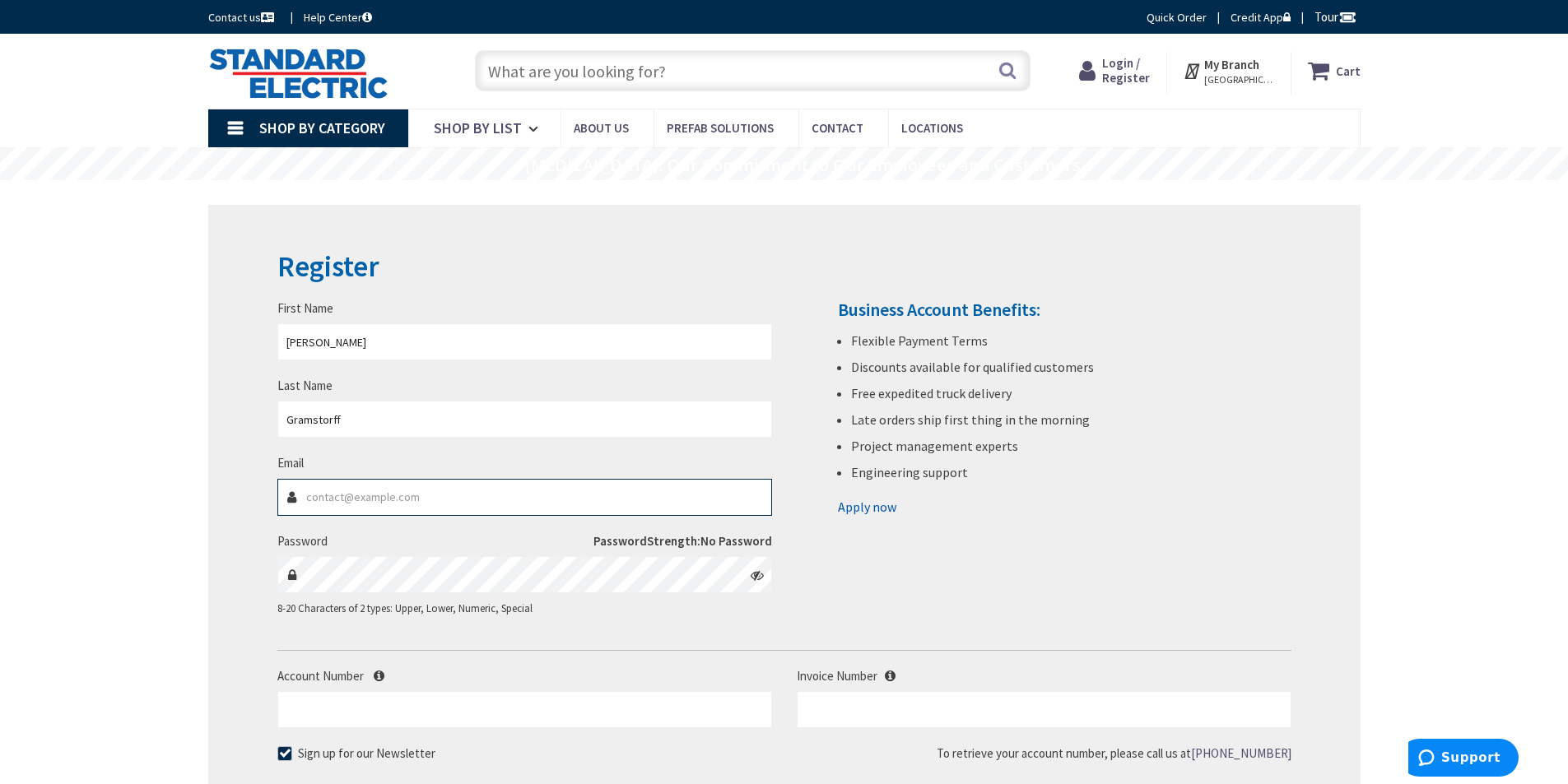
click at [590, 501] on input "Email" at bounding box center [525, 497] width 495 height 37
type input "rgramstorff@ug2.com"
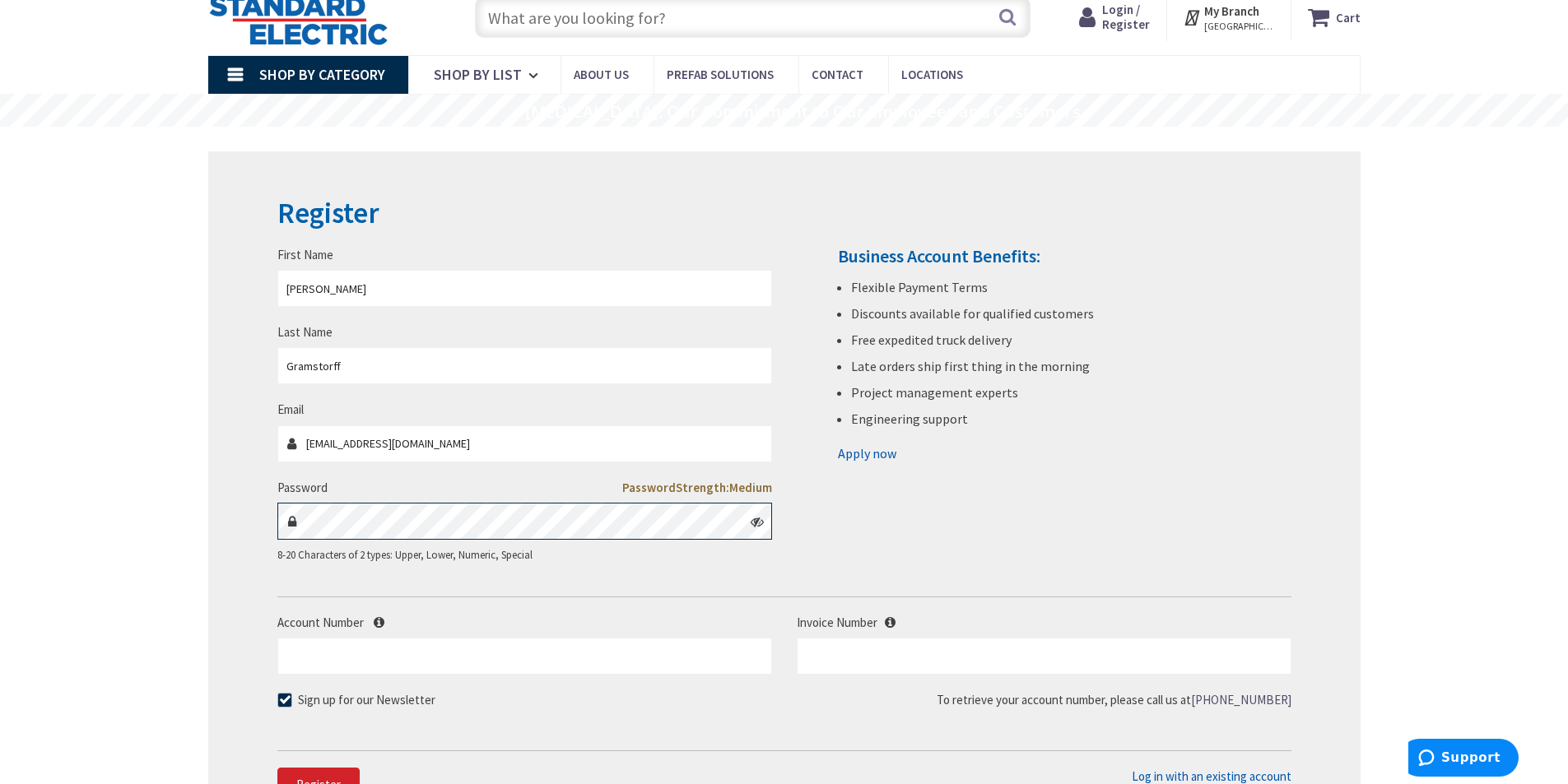
scroll to position [82, 0]
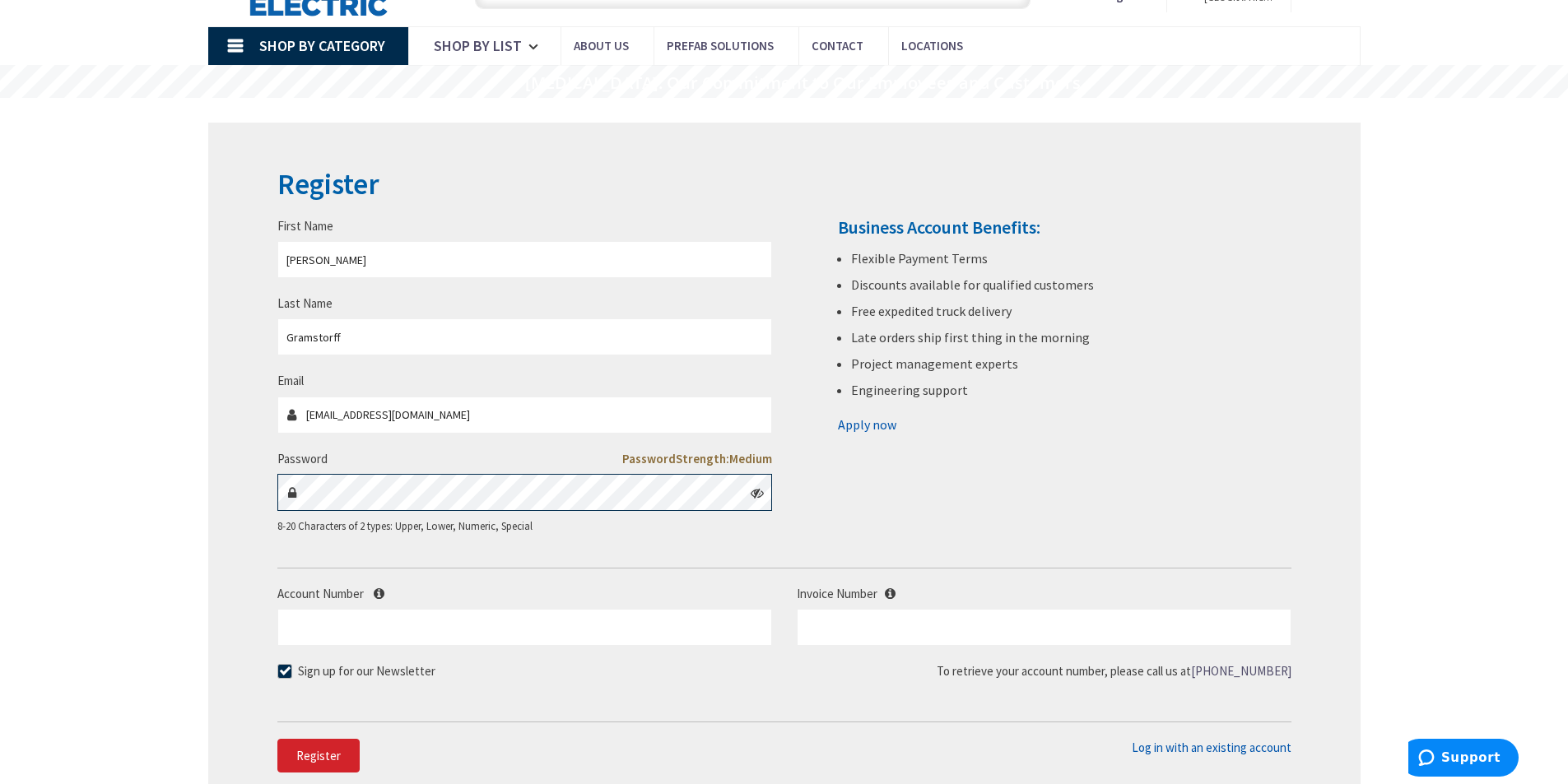
click at [750, 494] on div at bounding box center [525, 492] width 495 height 37
click at [752, 494] on icon at bounding box center [757, 493] width 13 height 13
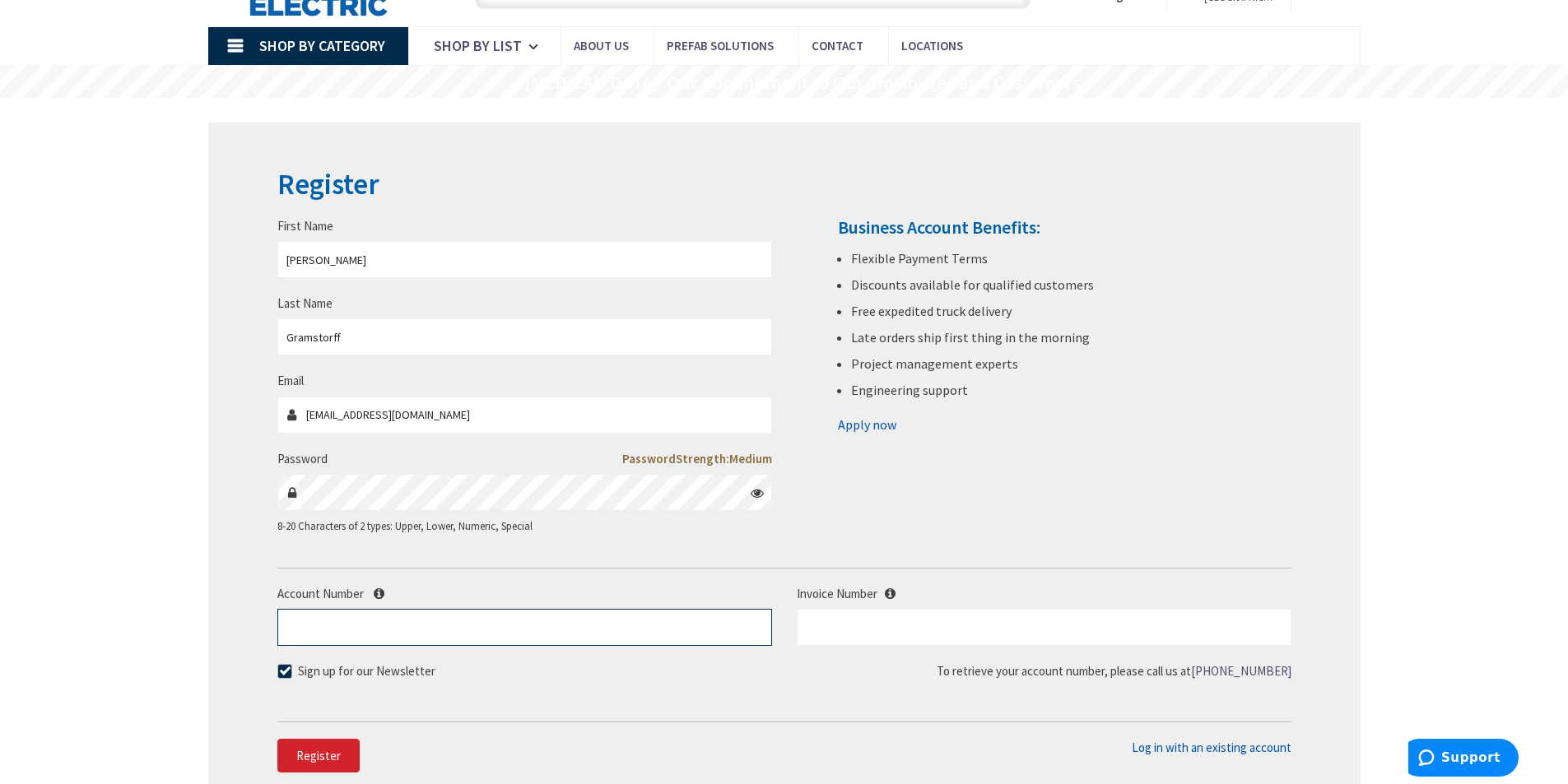
click at [565, 622] on input "Account Number" at bounding box center [525, 628] width 495 height 37
type input "326849"
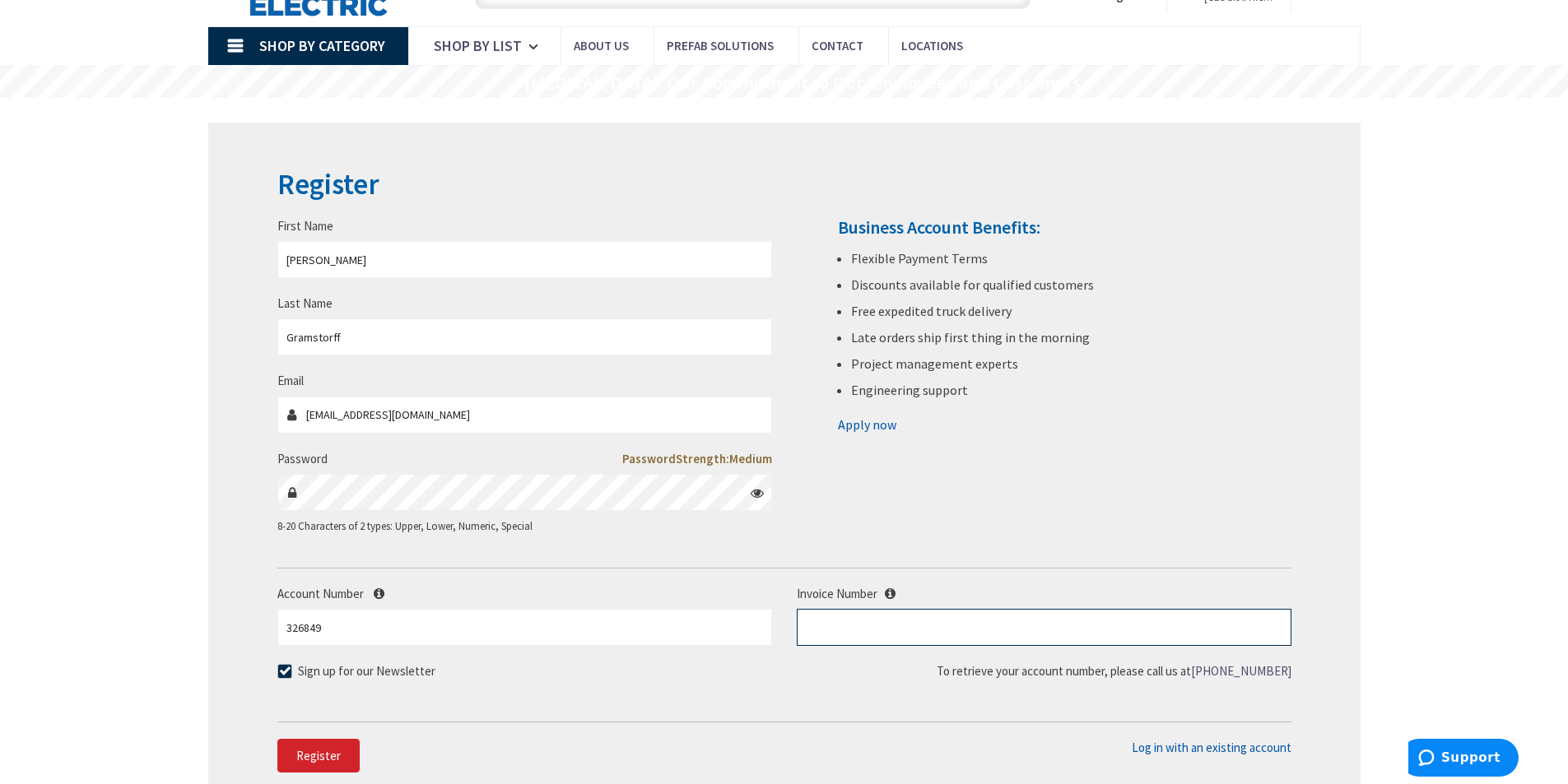
click at [827, 631] on input "text" at bounding box center [1044, 628] width 495 height 37
type input "s120820965.003"
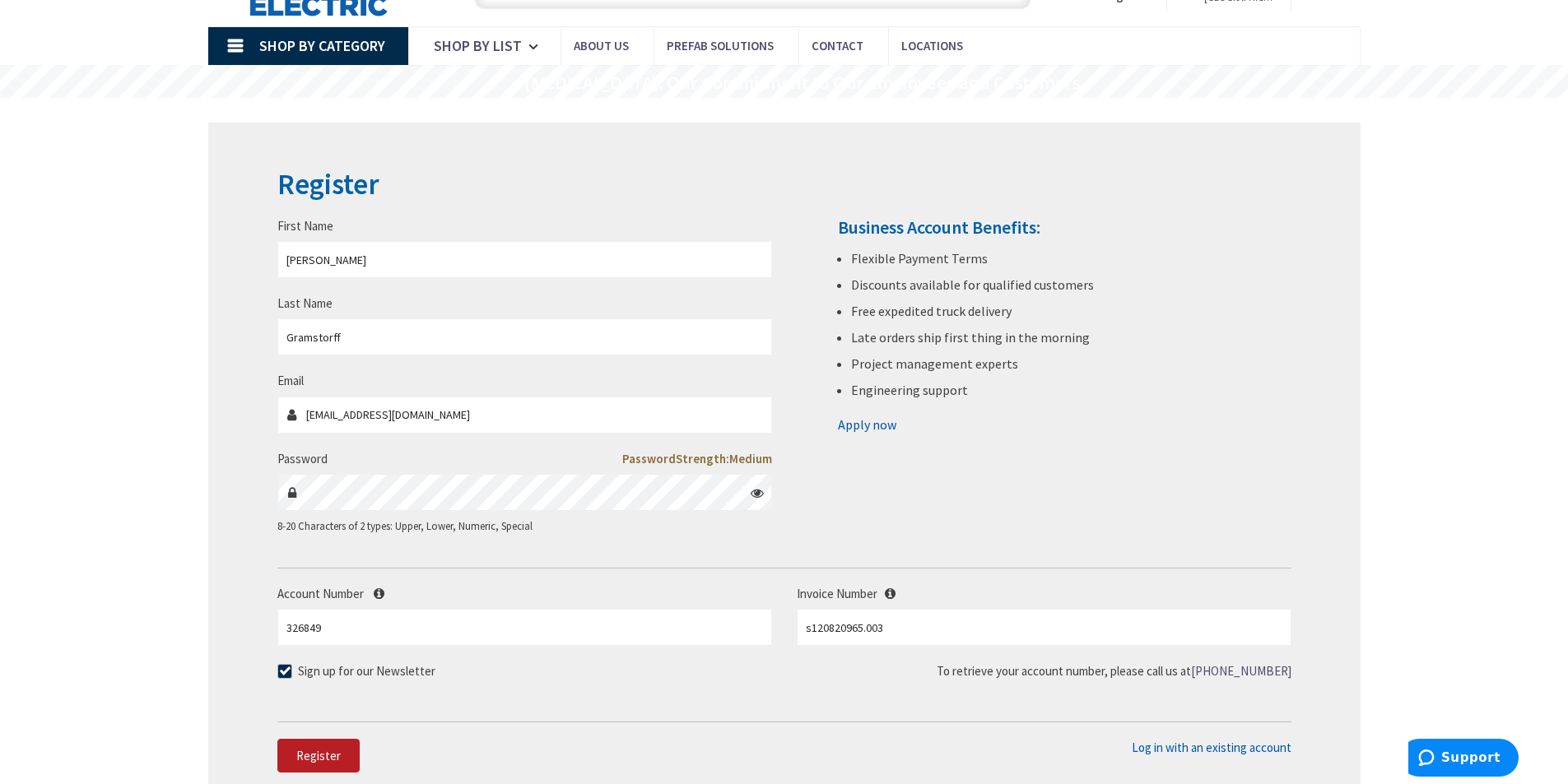
click at [330, 741] on button "Register" at bounding box center [319, 755] width 82 height 34
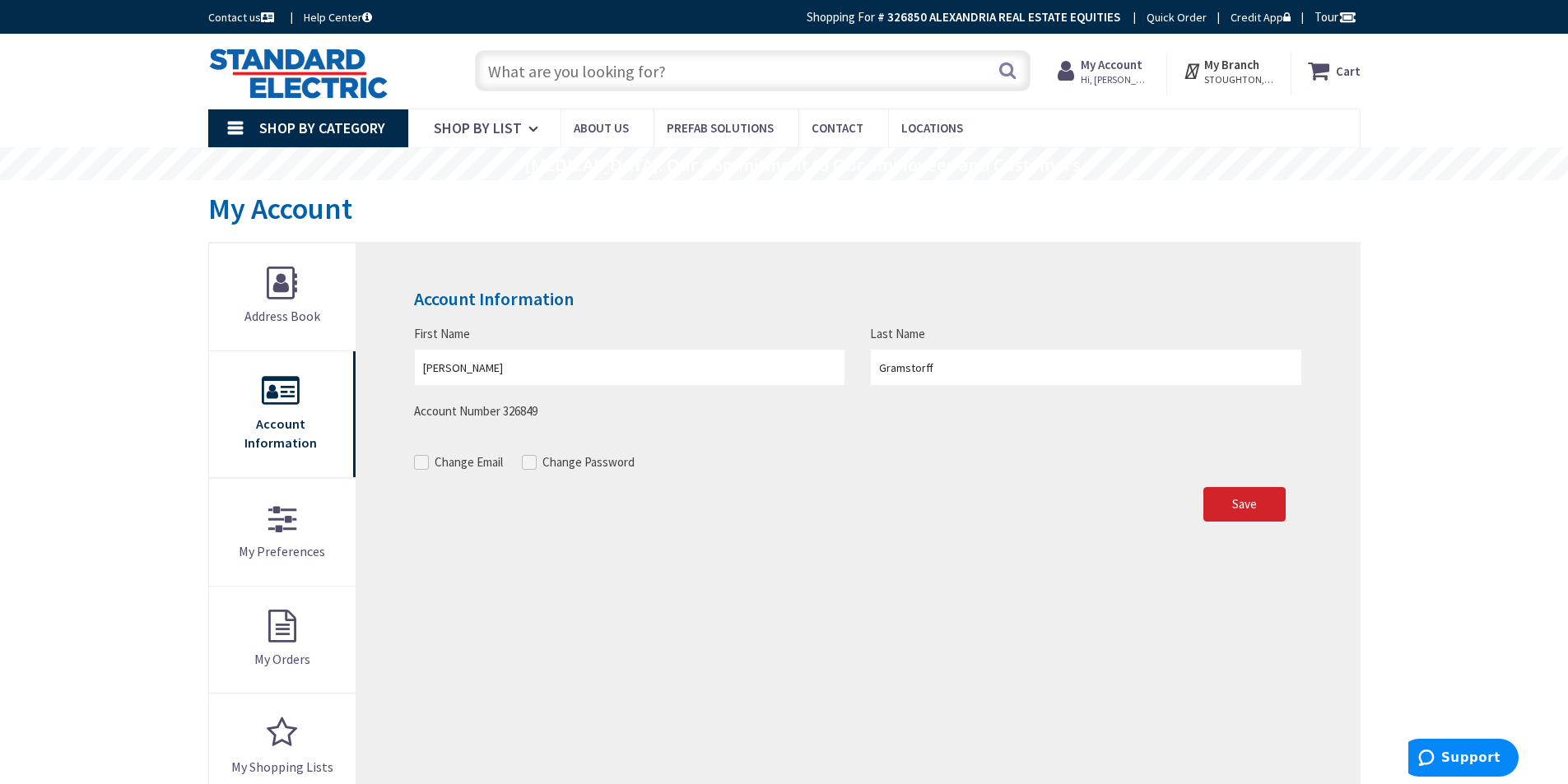
scroll to position [82, 0]
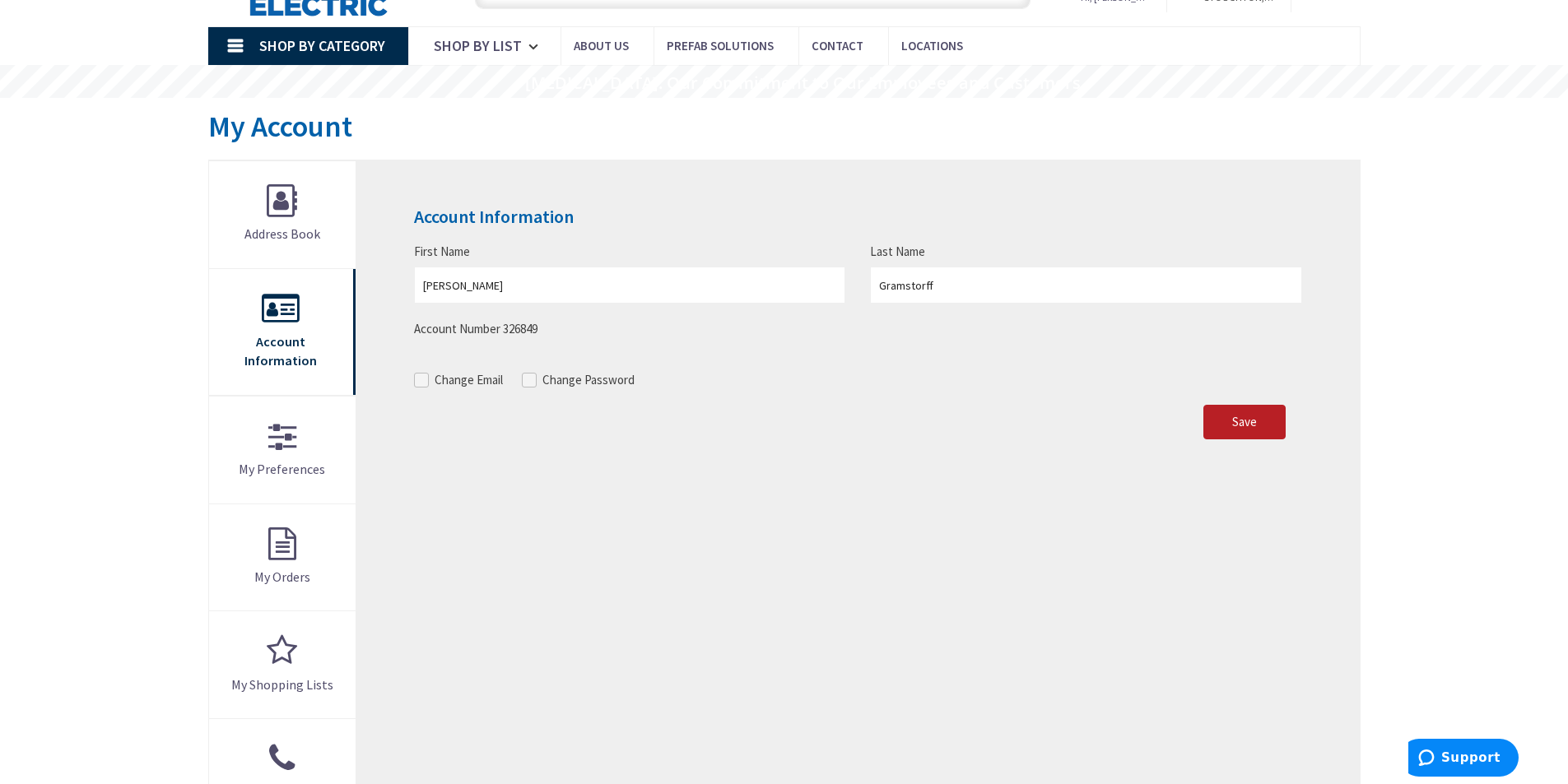
click at [1234, 426] on span "Save" at bounding box center [1244, 421] width 24 height 16
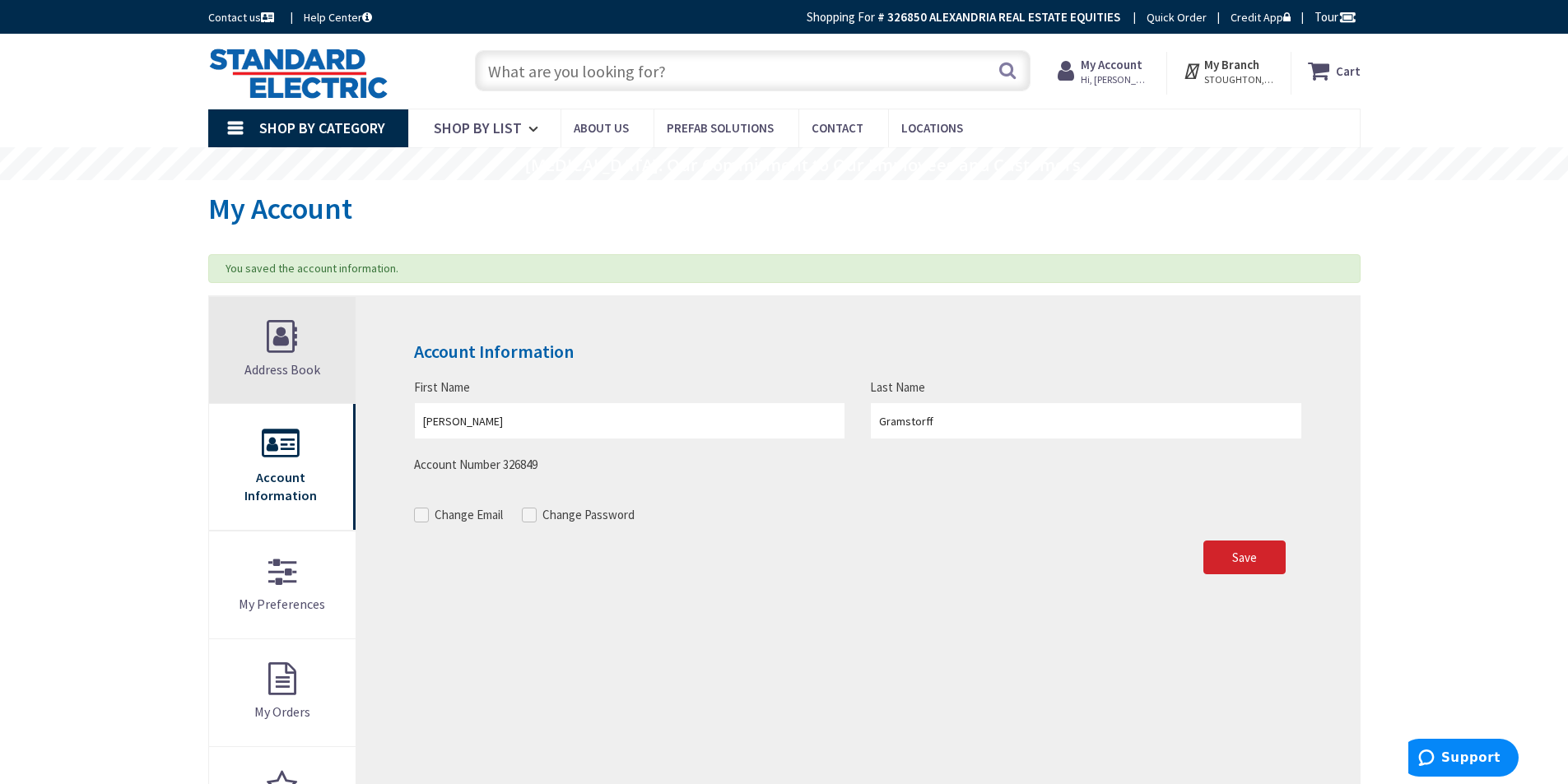
click at [291, 372] on span "Address Book" at bounding box center [282, 369] width 76 height 17
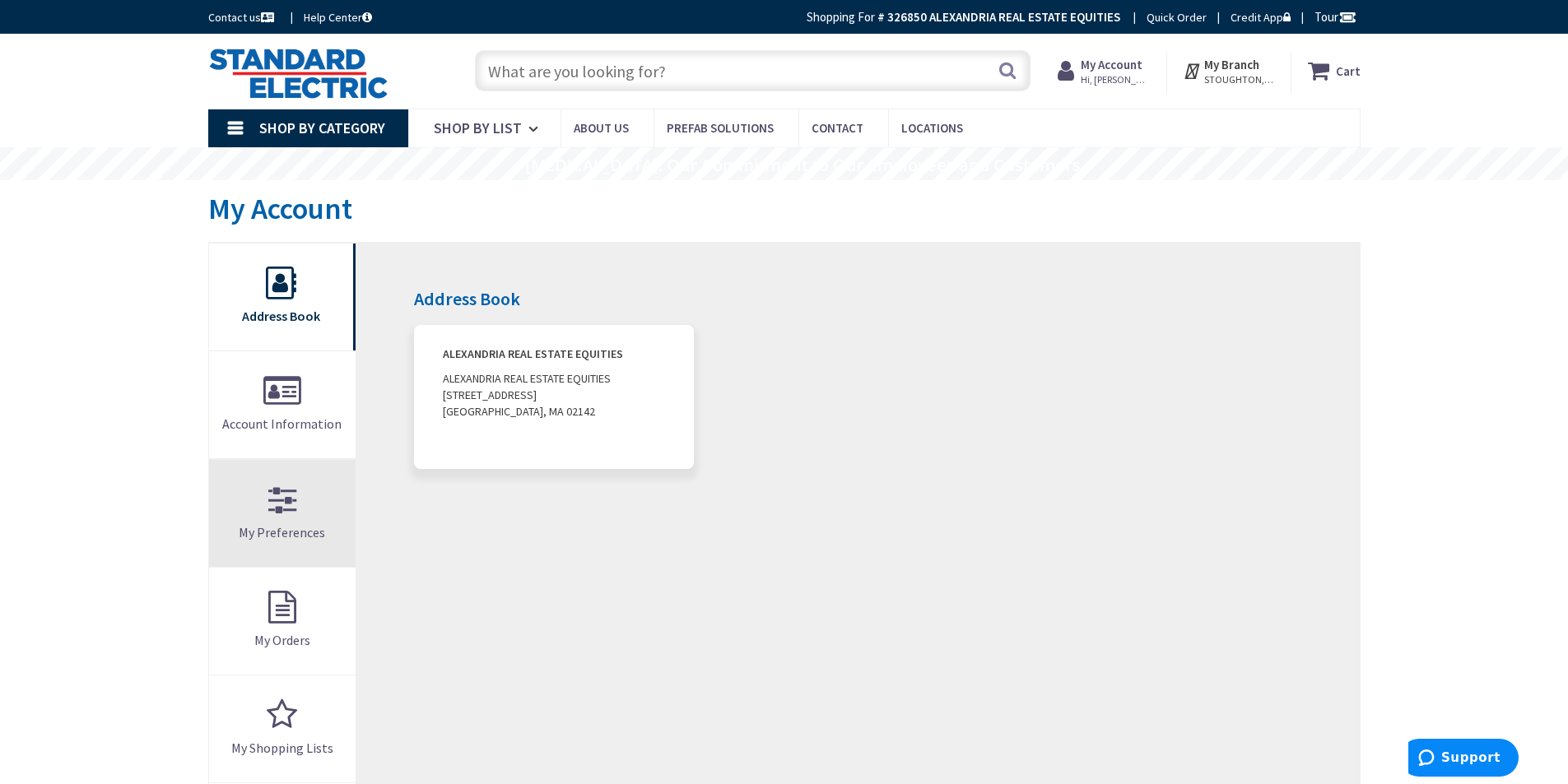
click at [315, 514] on link "My Preferences" at bounding box center [282, 513] width 147 height 107
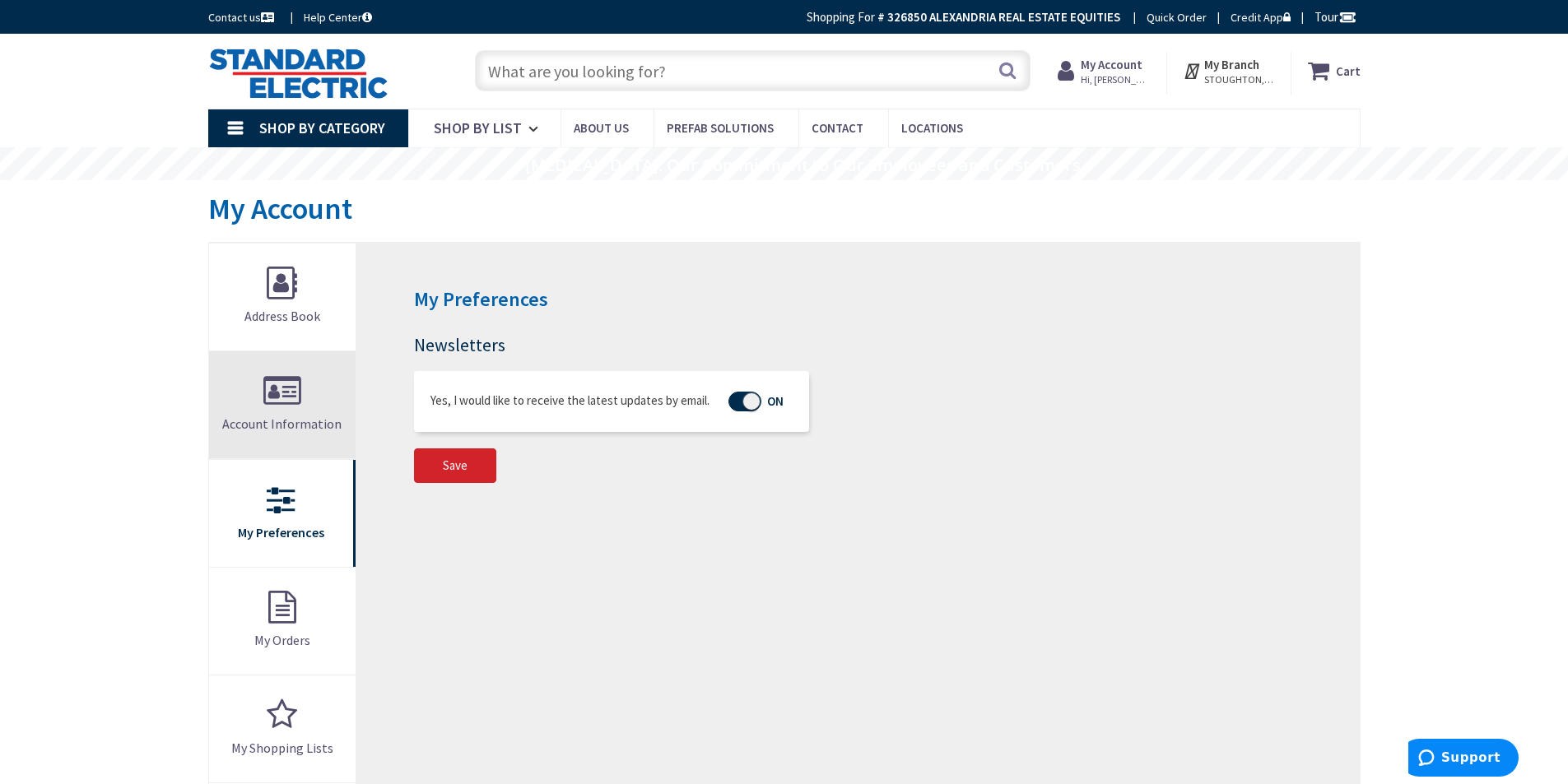
click at [292, 411] on link "Account Information" at bounding box center [282, 405] width 147 height 107
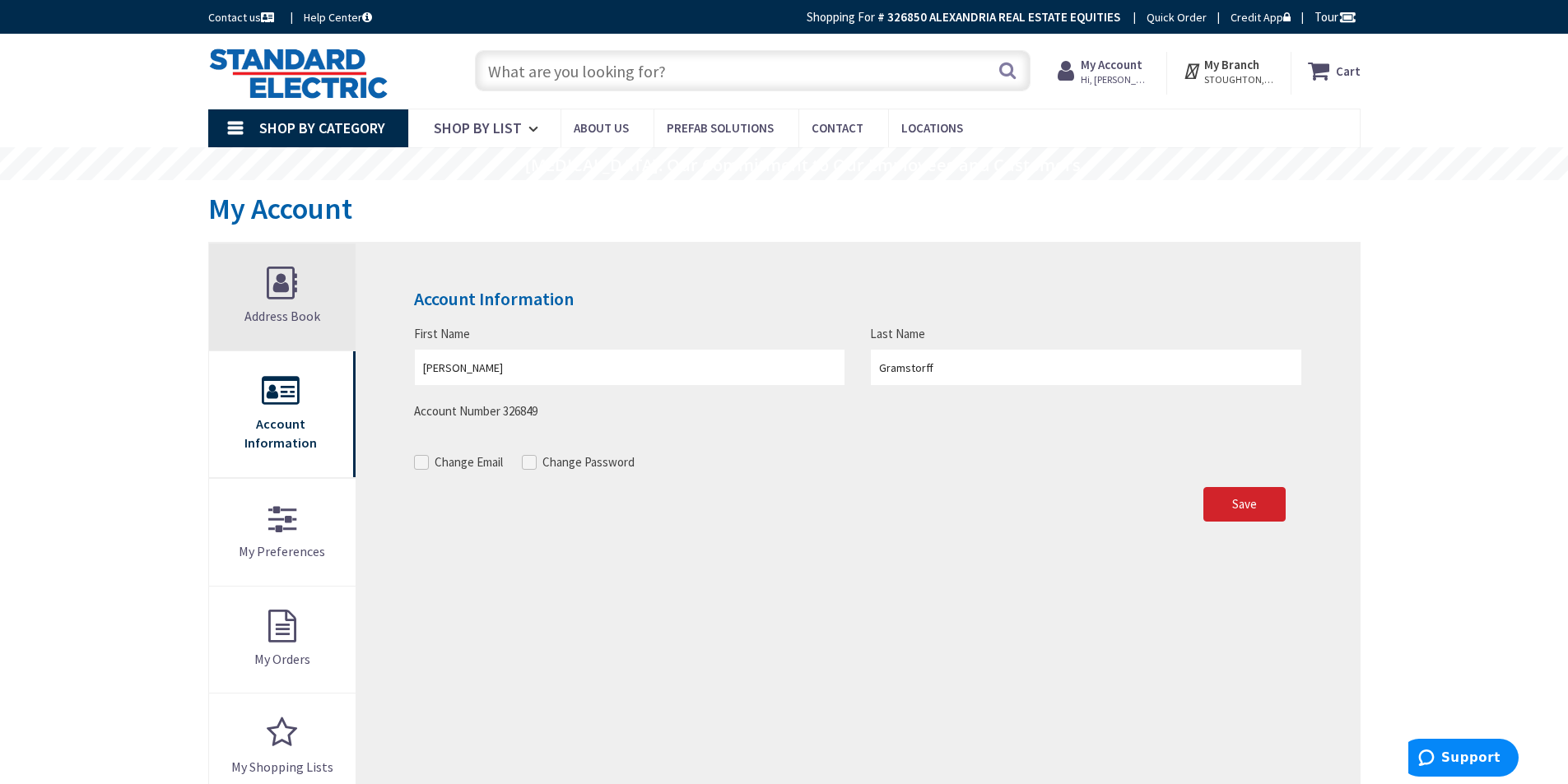
click at [295, 306] on link "Address Book" at bounding box center [282, 297] width 147 height 107
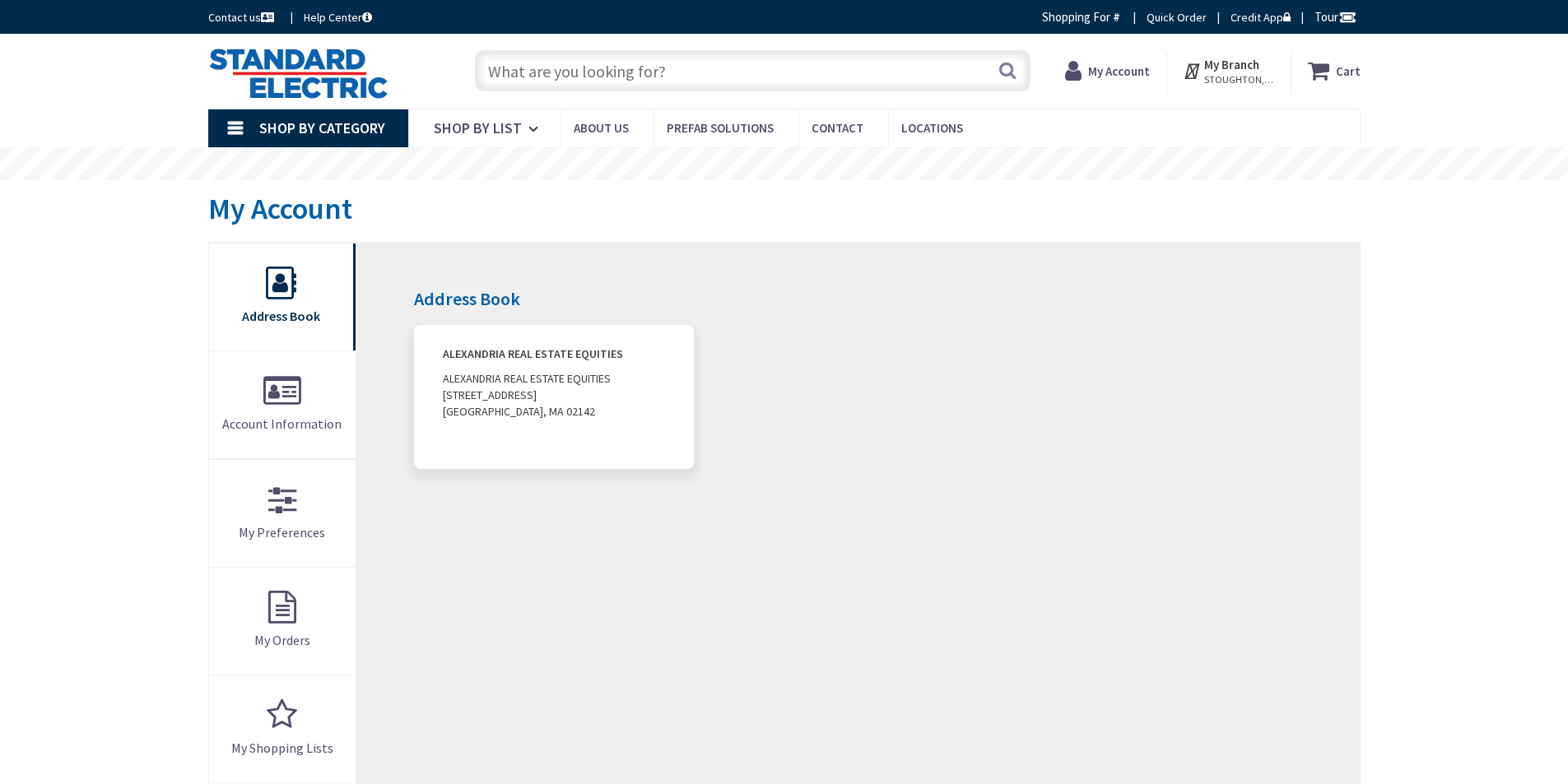
click at [496, 402] on address "ALEXANDRIA REAL ESTATE EQUITIES ALEXANDRIA REAL ESTATE EQUITIES 125 BINNEY STRE…" at bounding box center [554, 396] width 279 height 144
click at [485, 352] on strong "ALEXANDRIA REAL ESTATE EQUITIES" at bounding box center [553, 354] width 221 height 17
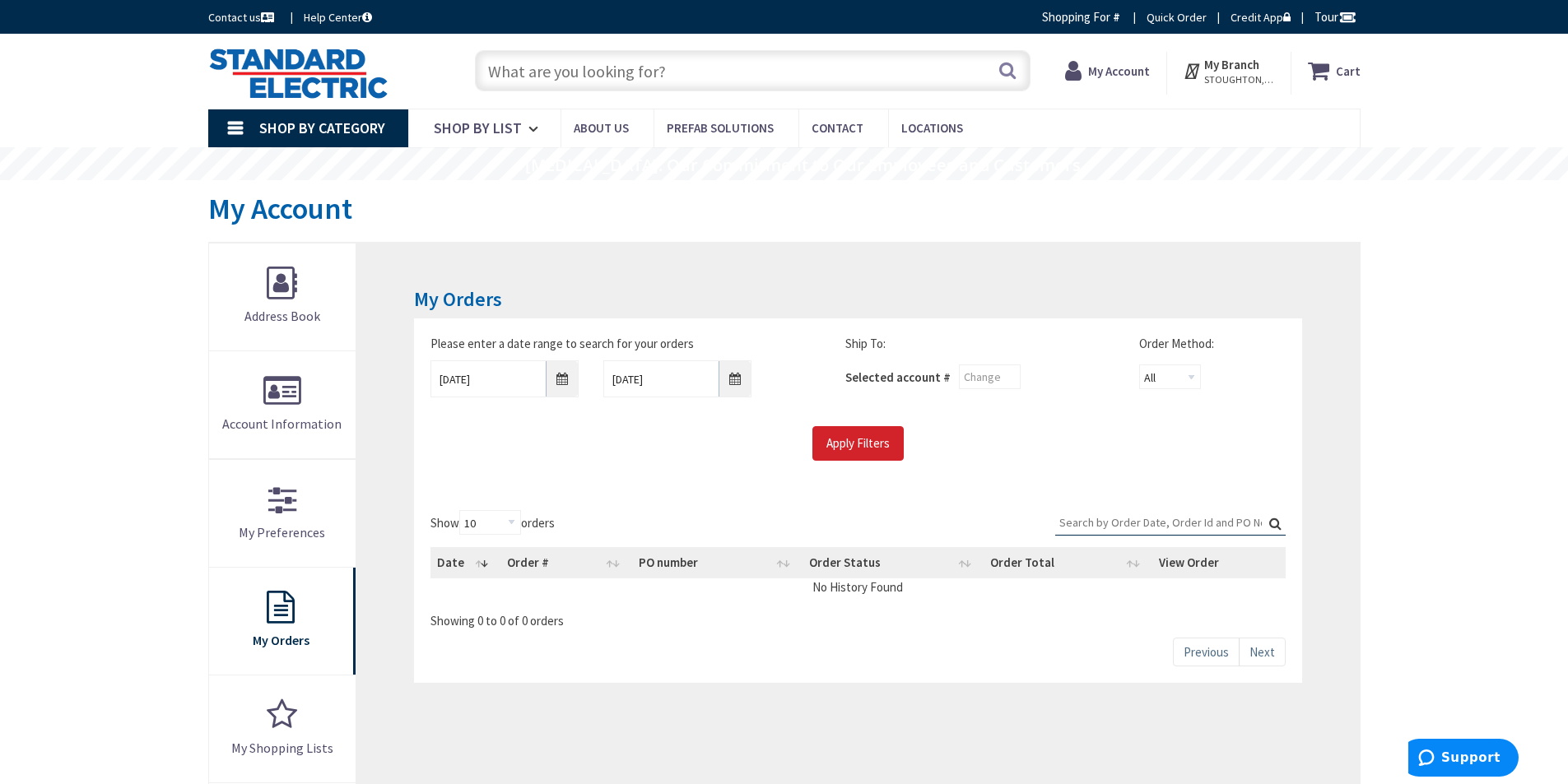
scroll to position [82, 0]
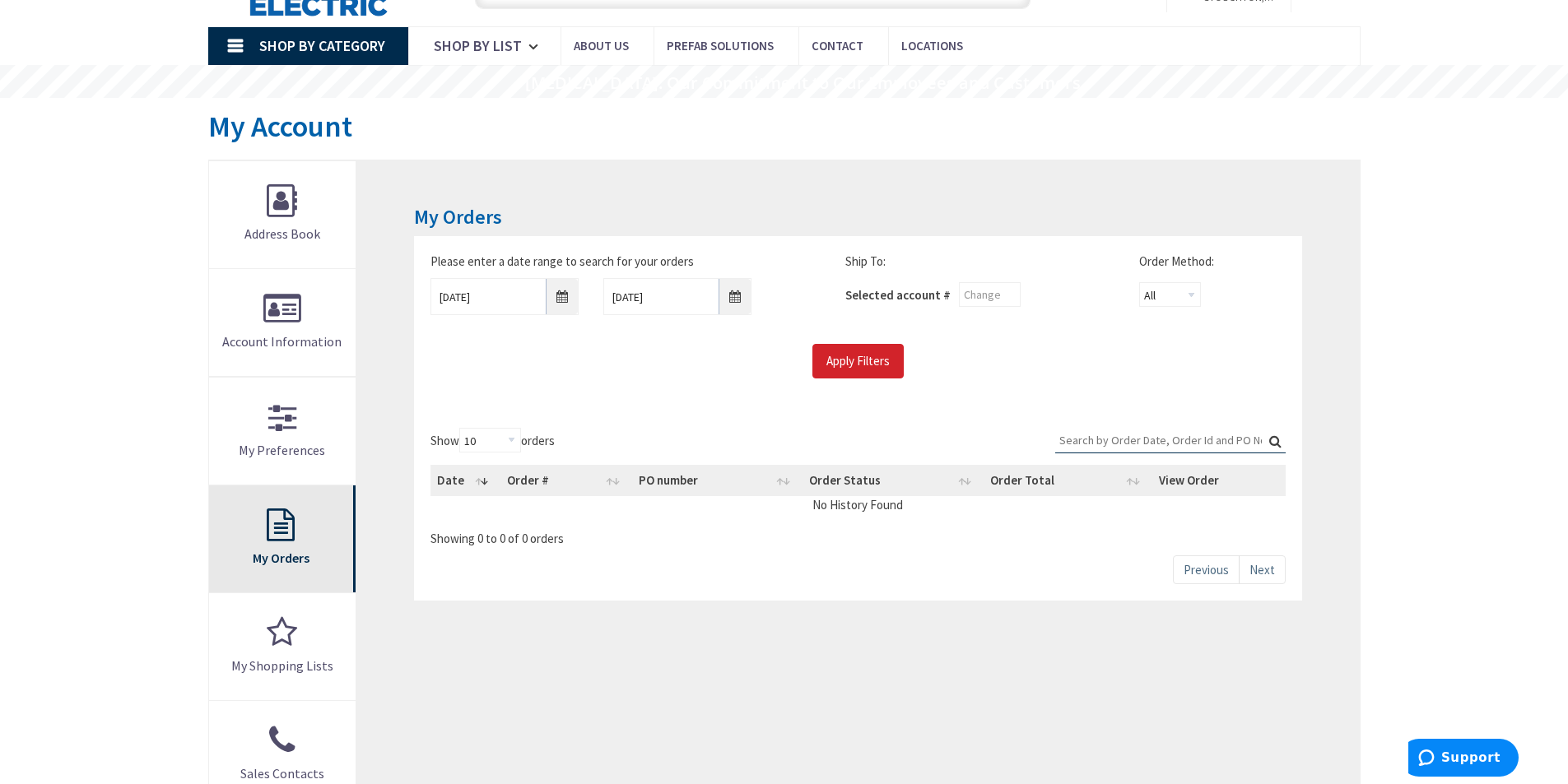
click at [302, 532] on link "My Orders" at bounding box center [282, 538] width 147 height 107
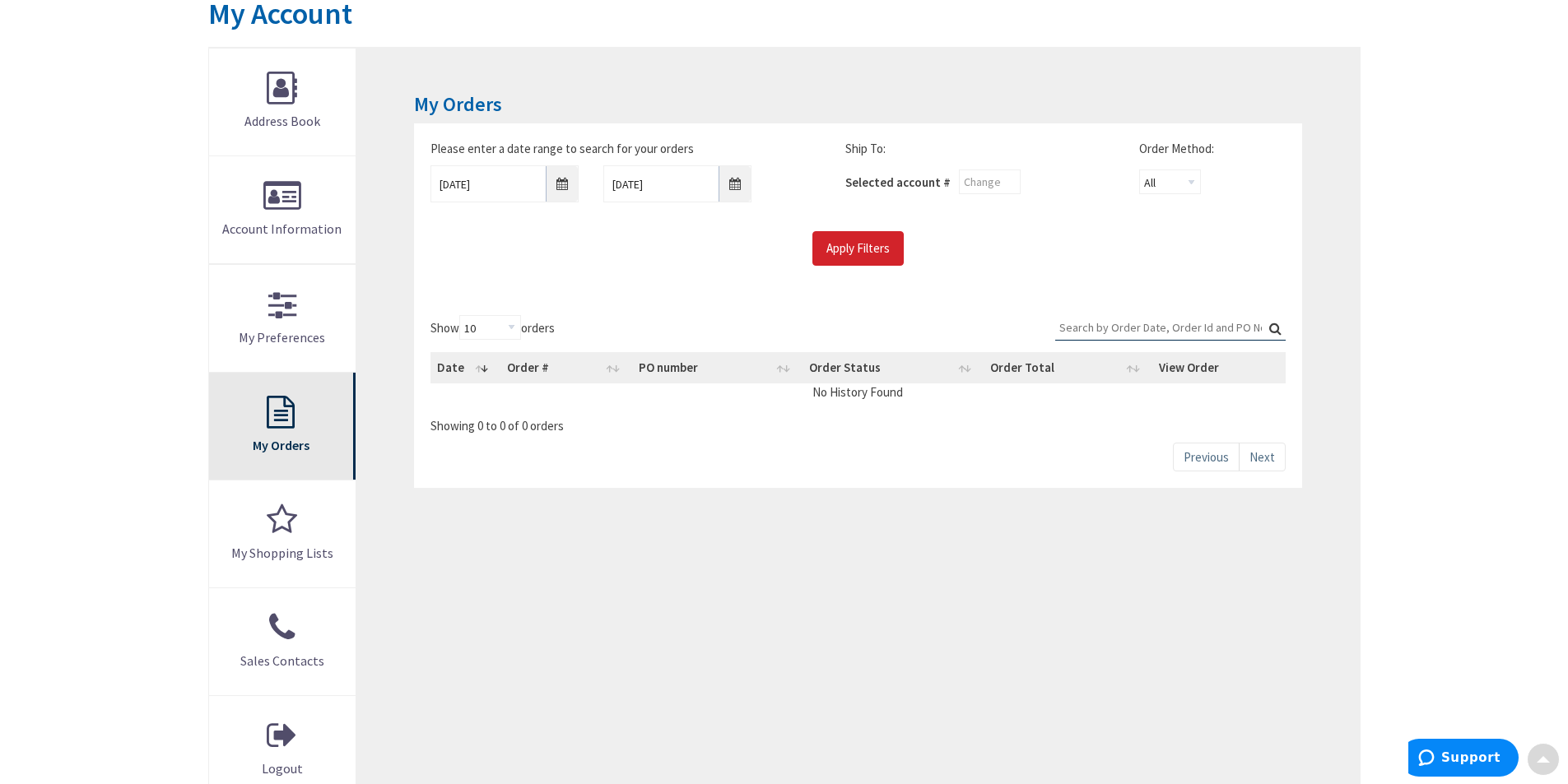
scroll to position [246, 0]
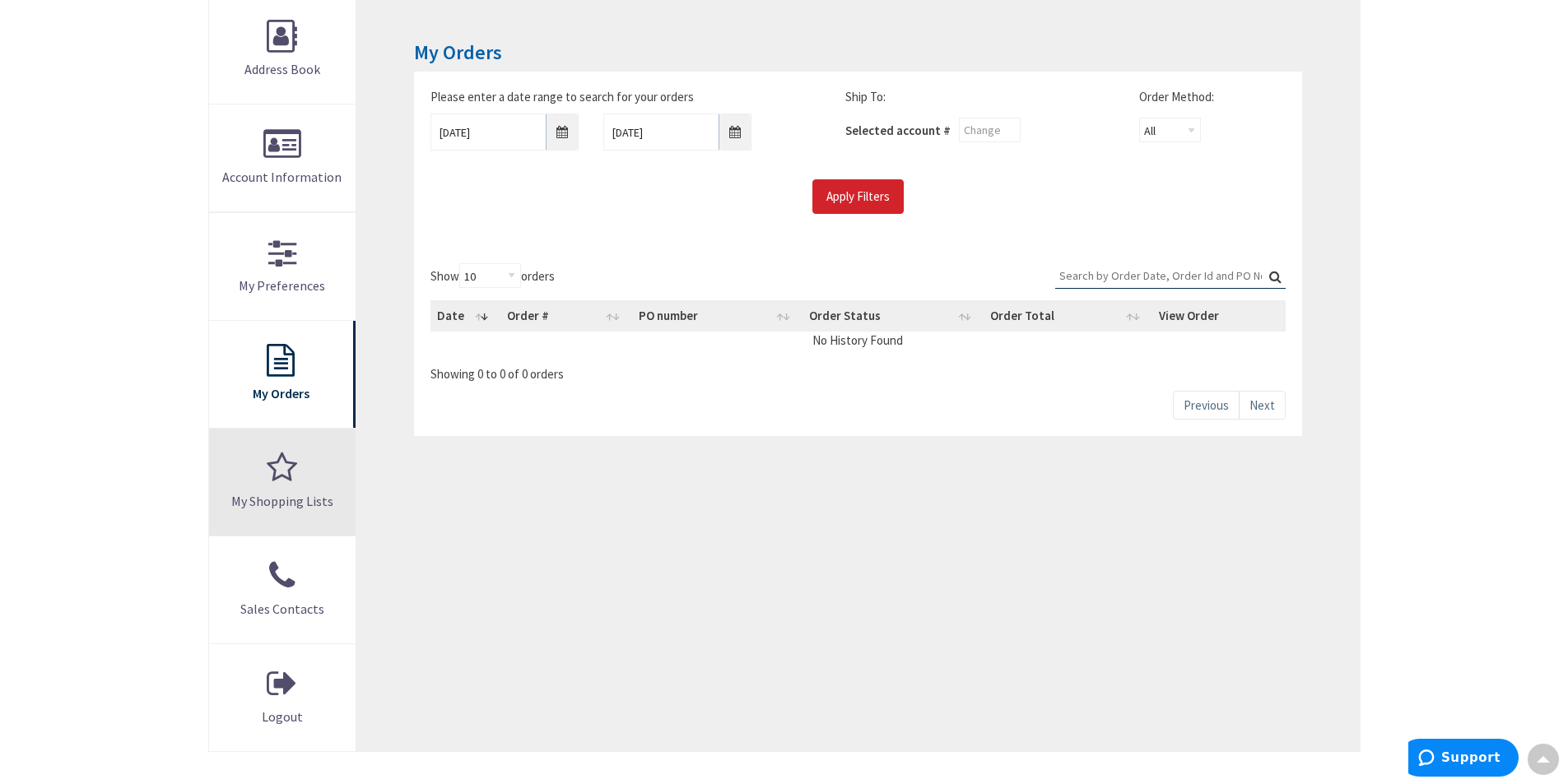
click at [294, 511] on link "My Shopping Lists" at bounding box center [282, 482] width 147 height 107
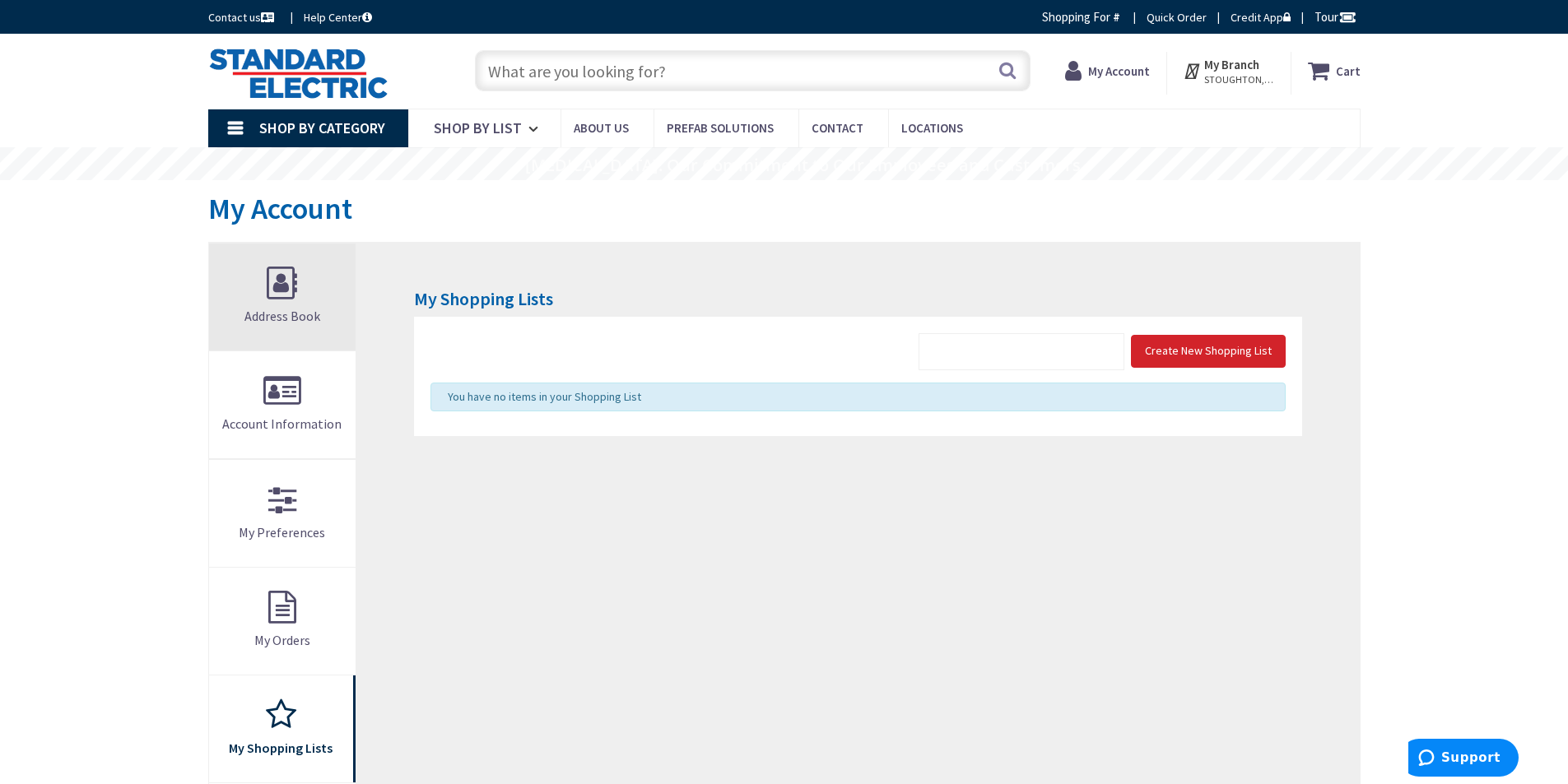
click at [304, 306] on link "Address Book" at bounding box center [282, 297] width 147 height 107
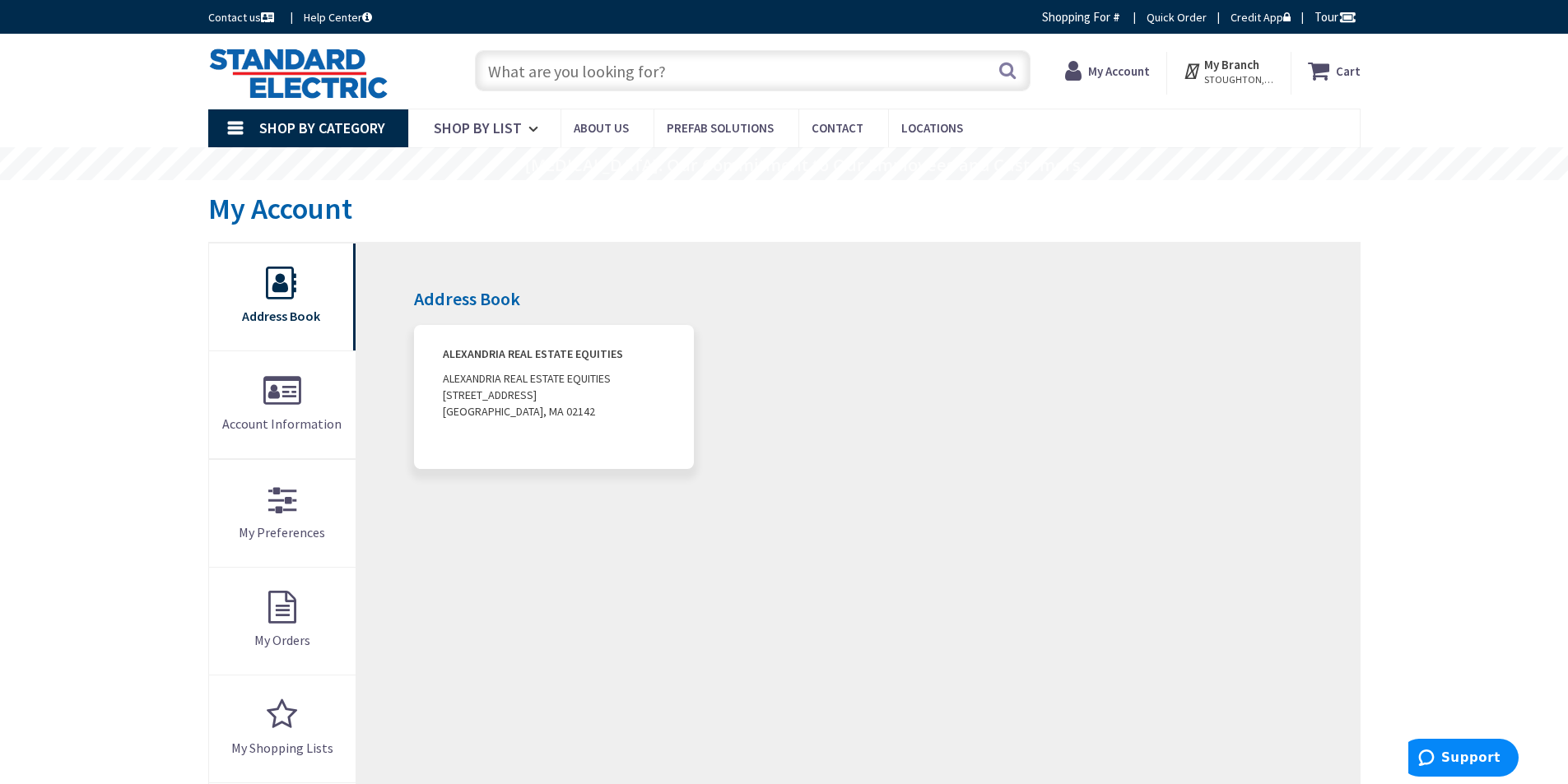
click at [542, 343] on address "ALEXANDRIA REAL ESTATE EQUITIES ALEXANDRIA REAL ESTATE EQUITIES 125 BINNEY STRE…" at bounding box center [554, 396] width 279 height 144
click at [508, 342] on address "ALEXANDRIA REAL ESTATE EQUITIES ALEXANDRIA REAL ESTATE EQUITIES 125 BINNEY STRE…" at bounding box center [554, 396] width 279 height 144
click at [489, 131] on span "Shop By List" at bounding box center [477, 128] width 88 height 19
click at [506, 122] on span "Shop By List" at bounding box center [477, 128] width 88 height 19
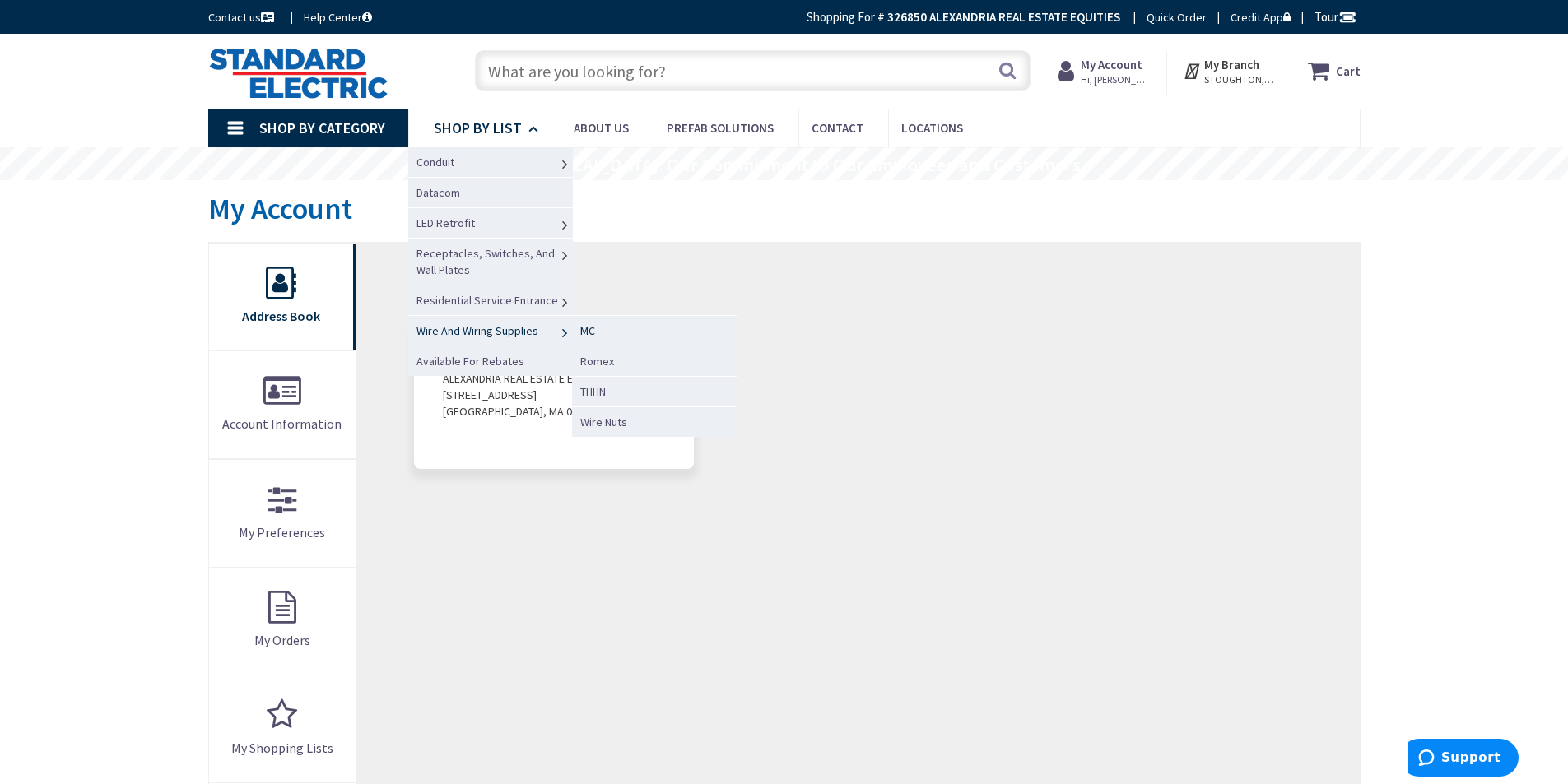
click at [603, 334] on link "MC" at bounding box center [655, 331] width 165 height 30
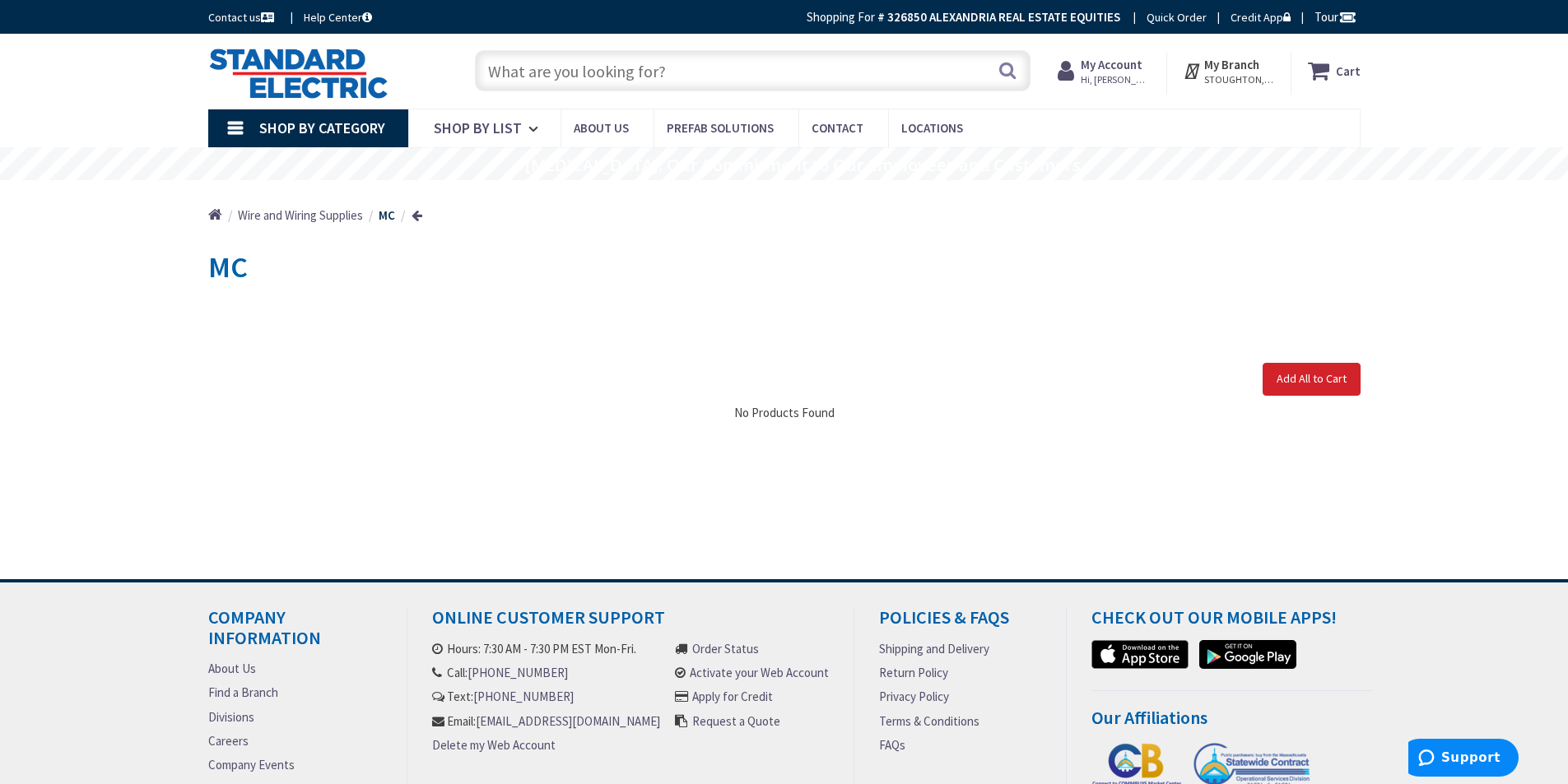
click at [239, 125] on link "Shop By Category" at bounding box center [308, 128] width 200 height 38
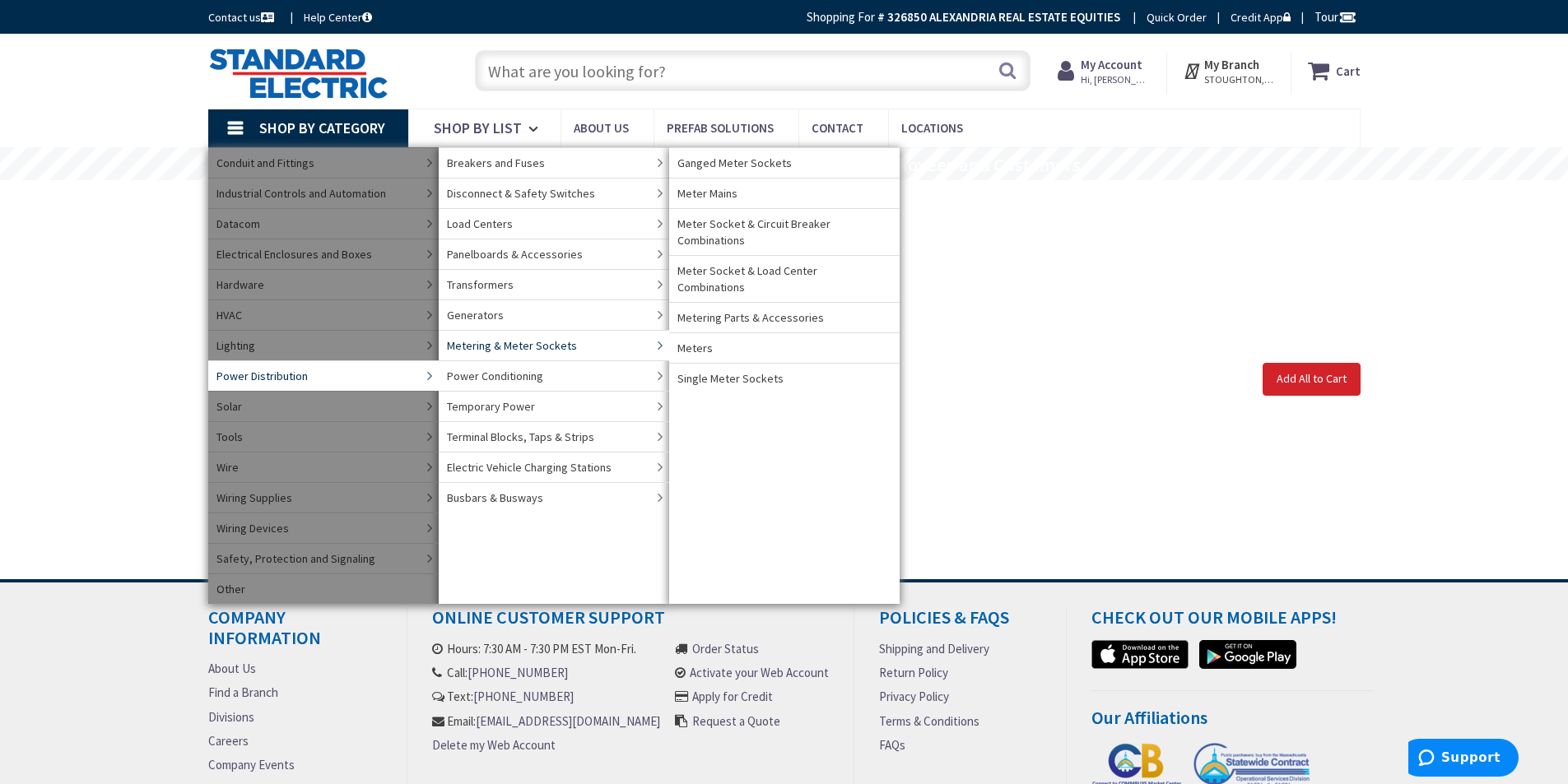
click at [496, 284] on span "Transformers" at bounding box center [480, 285] width 66 height 17
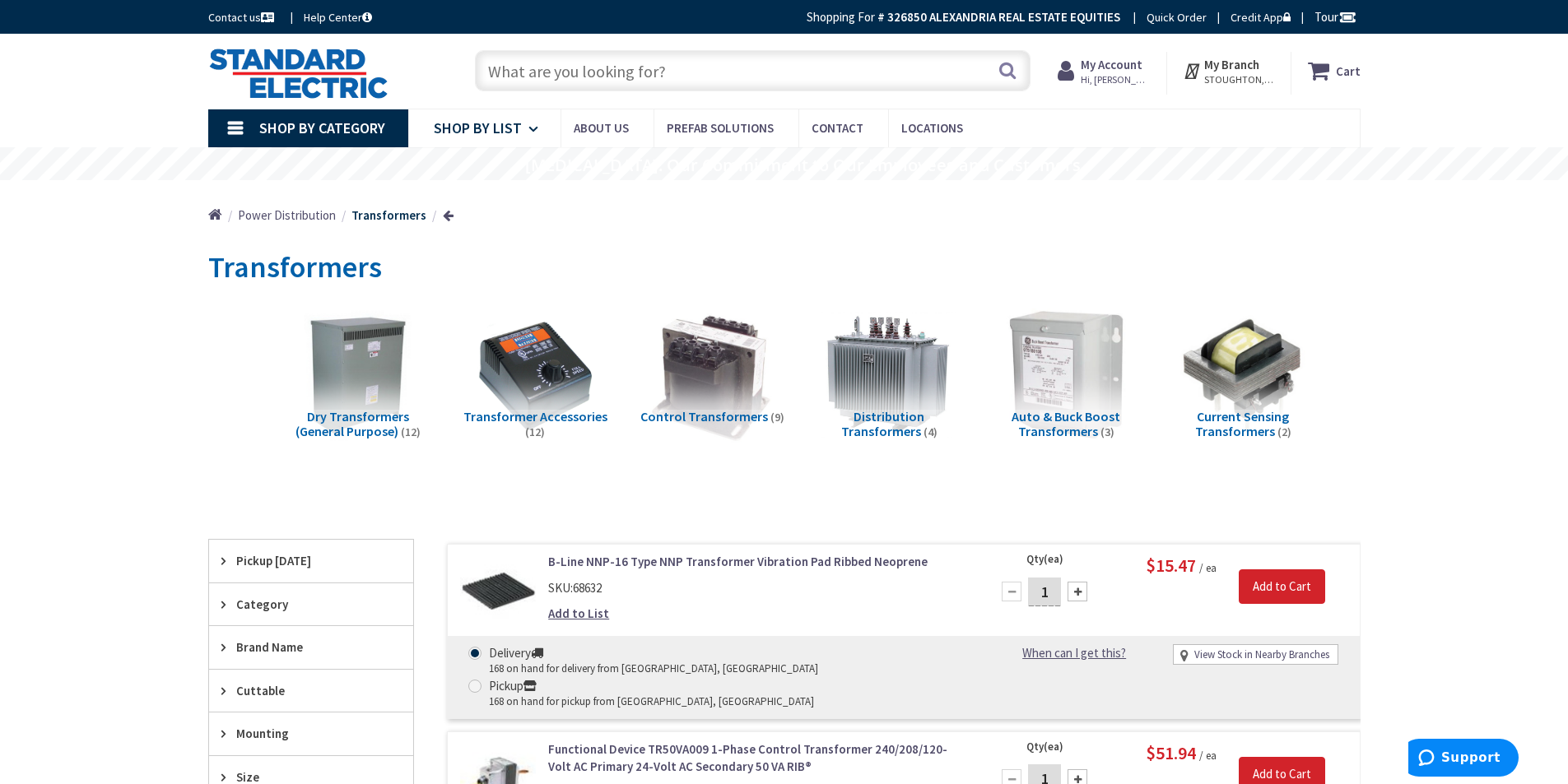
click at [459, 131] on span "Shop By List" at bounding box center [477, 128] width 88 height 19
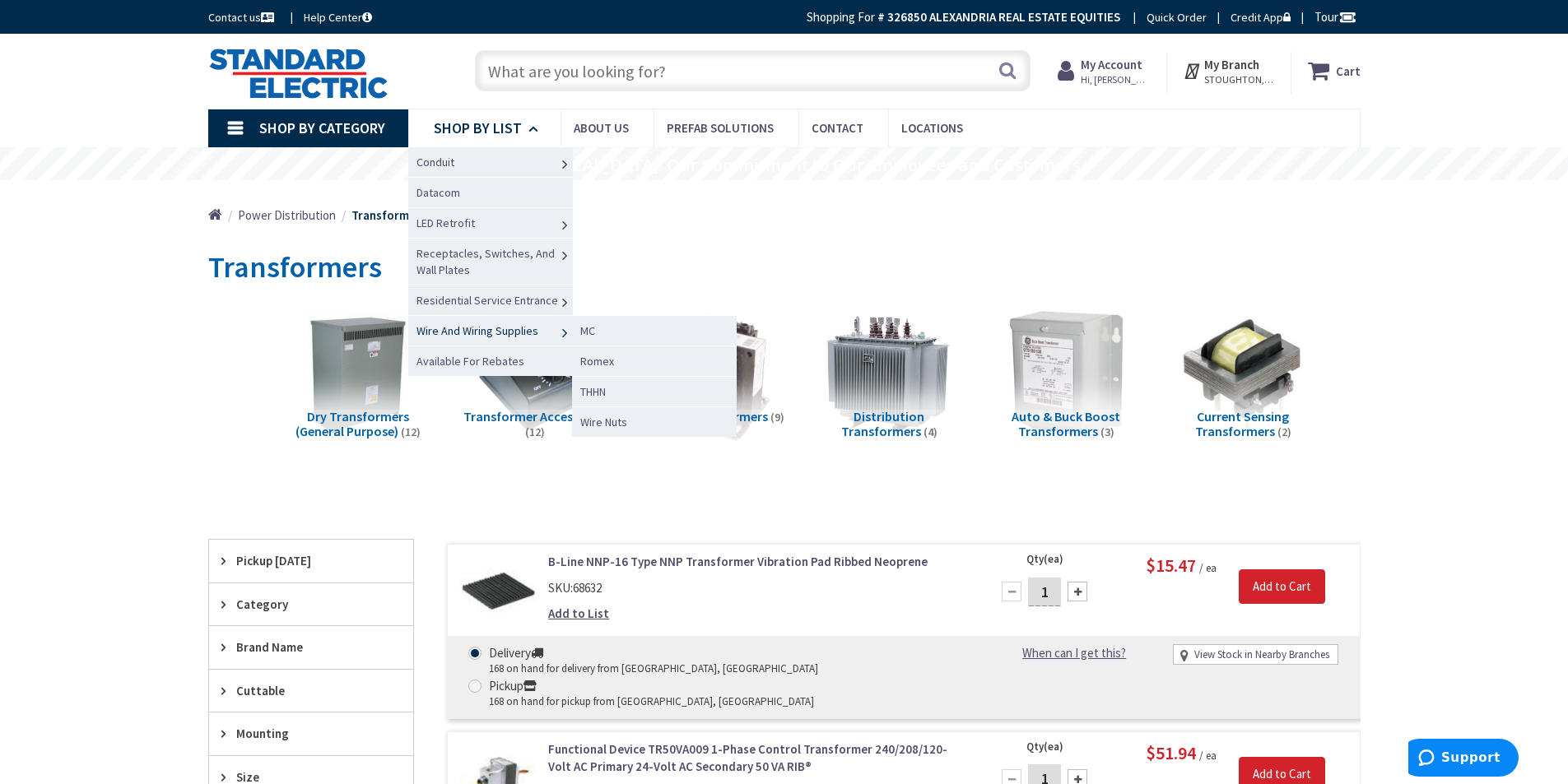
click at [461, 326] on span "Wire And Wiring Supplies" at bounding box center [477, 331] width 122 height 15
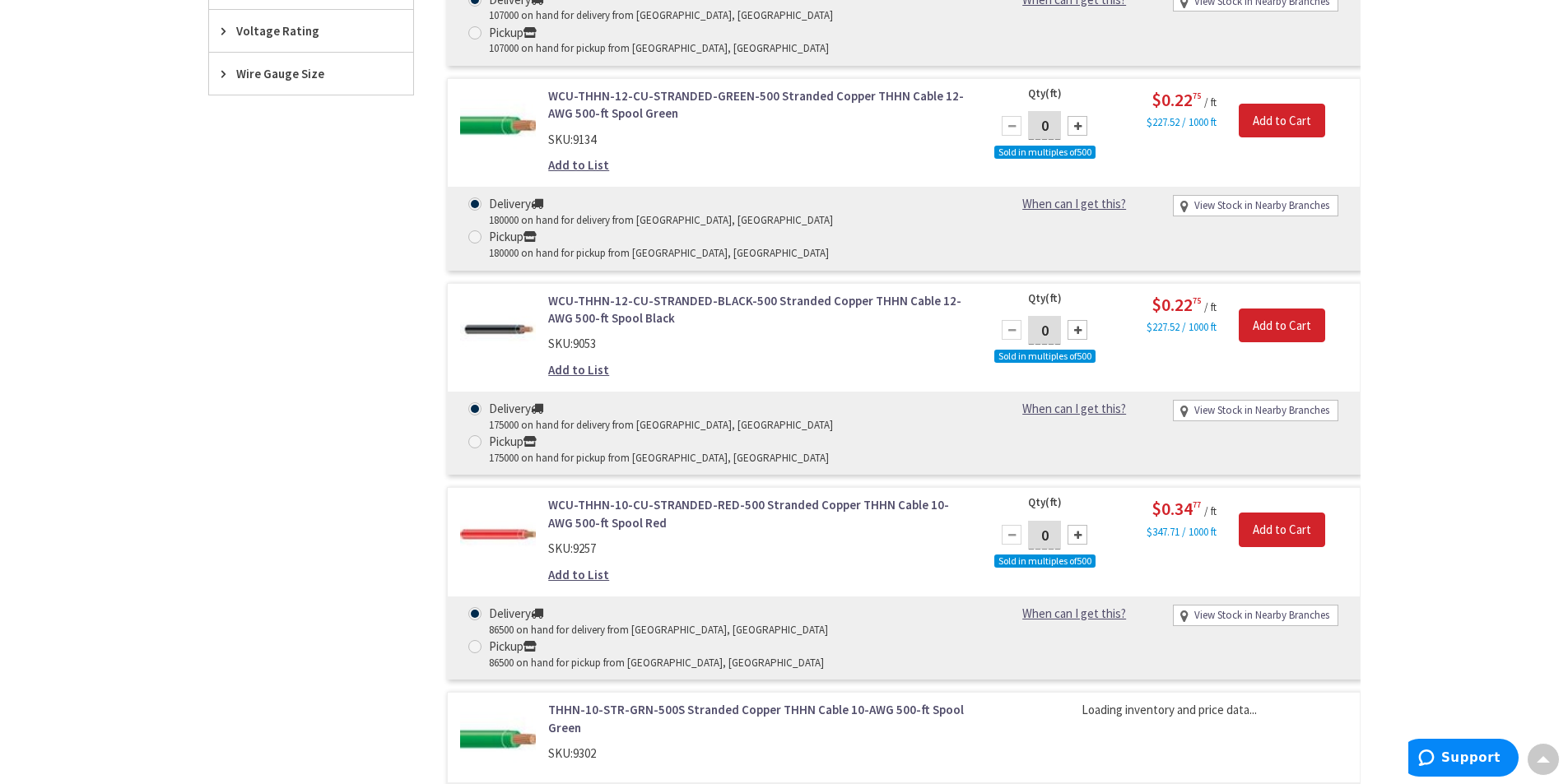
scroll to position [988, 0]
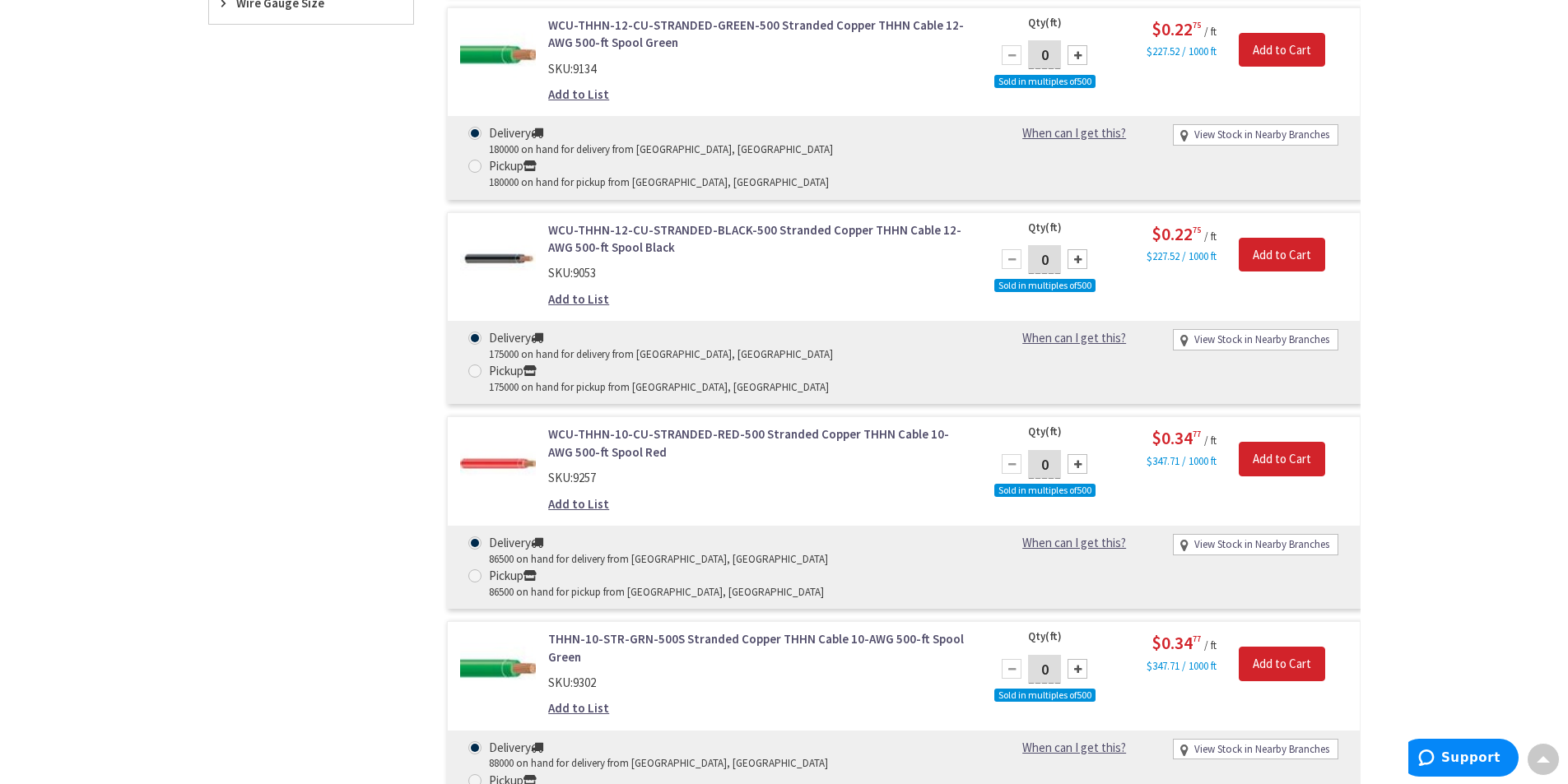
click at [1082, 454] on div at bounding box center [1077, 464] width 19 height 19
type input "500"
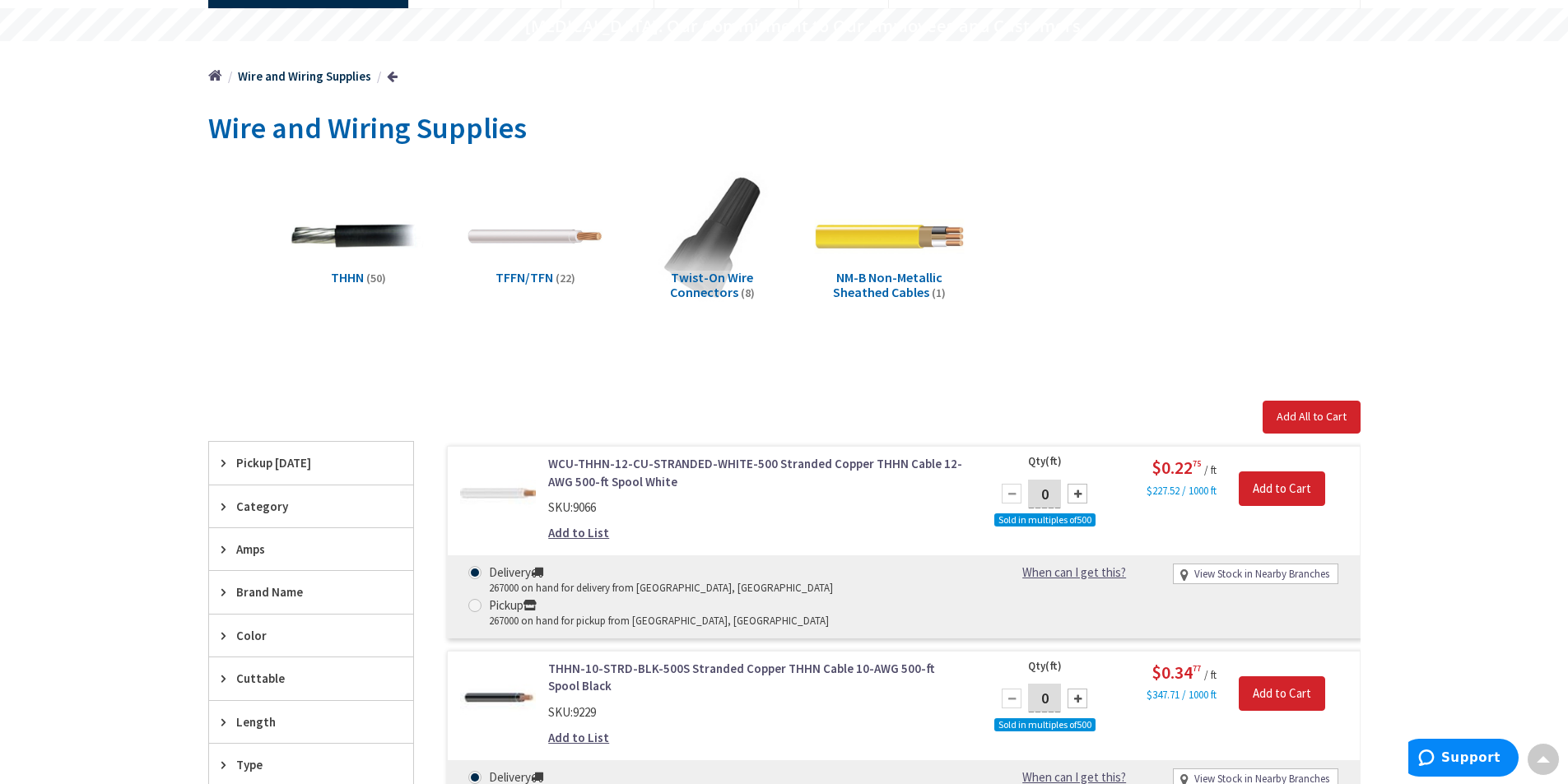
scroll to position [0, 0]
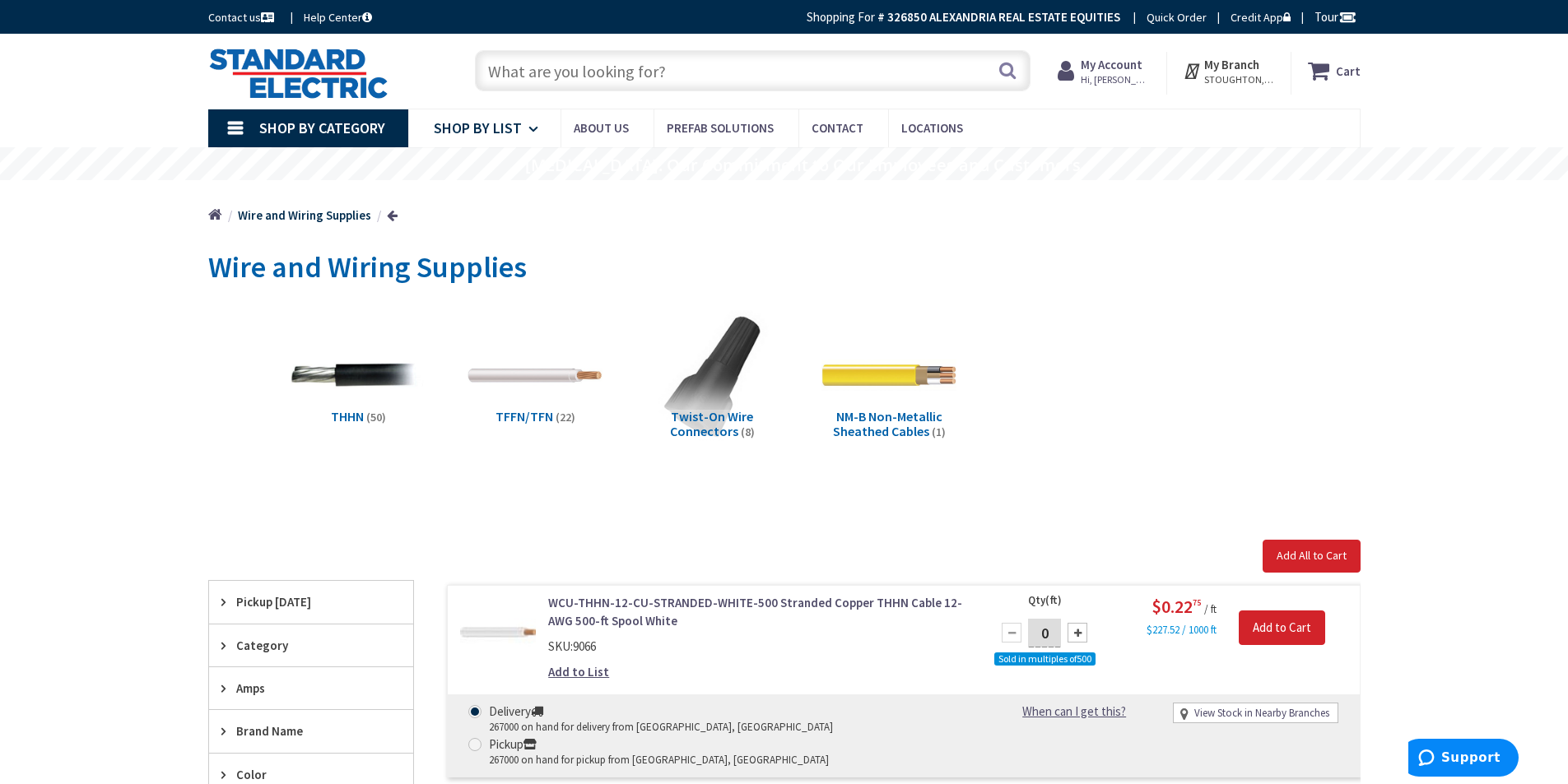
click at [473, 129] on span "Shop By List" at bounding box center [477, 128] width 88 height 19
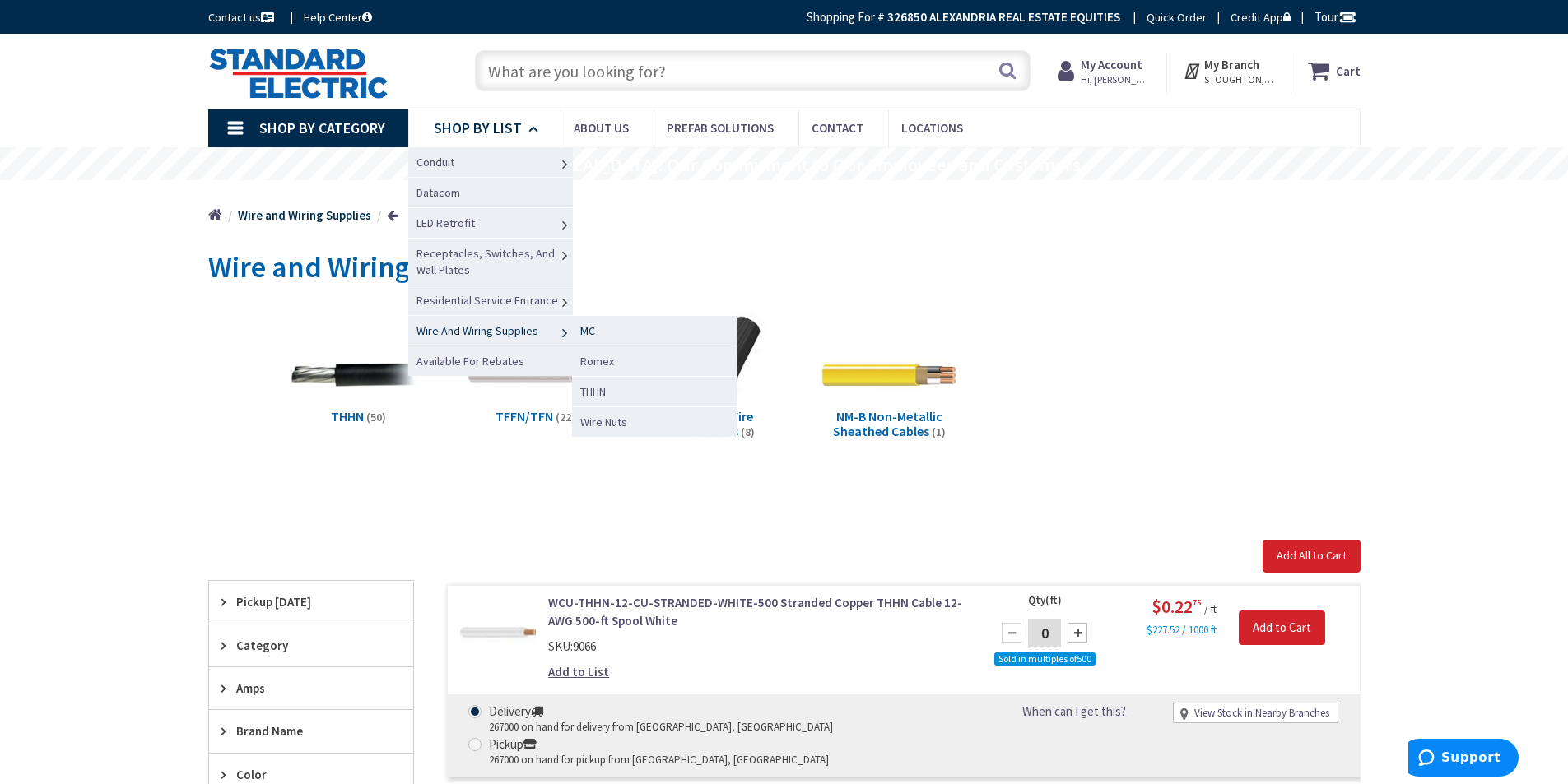
click at [619, 334] on link "MC" at bounding box center [655, 331] width 165 height 30
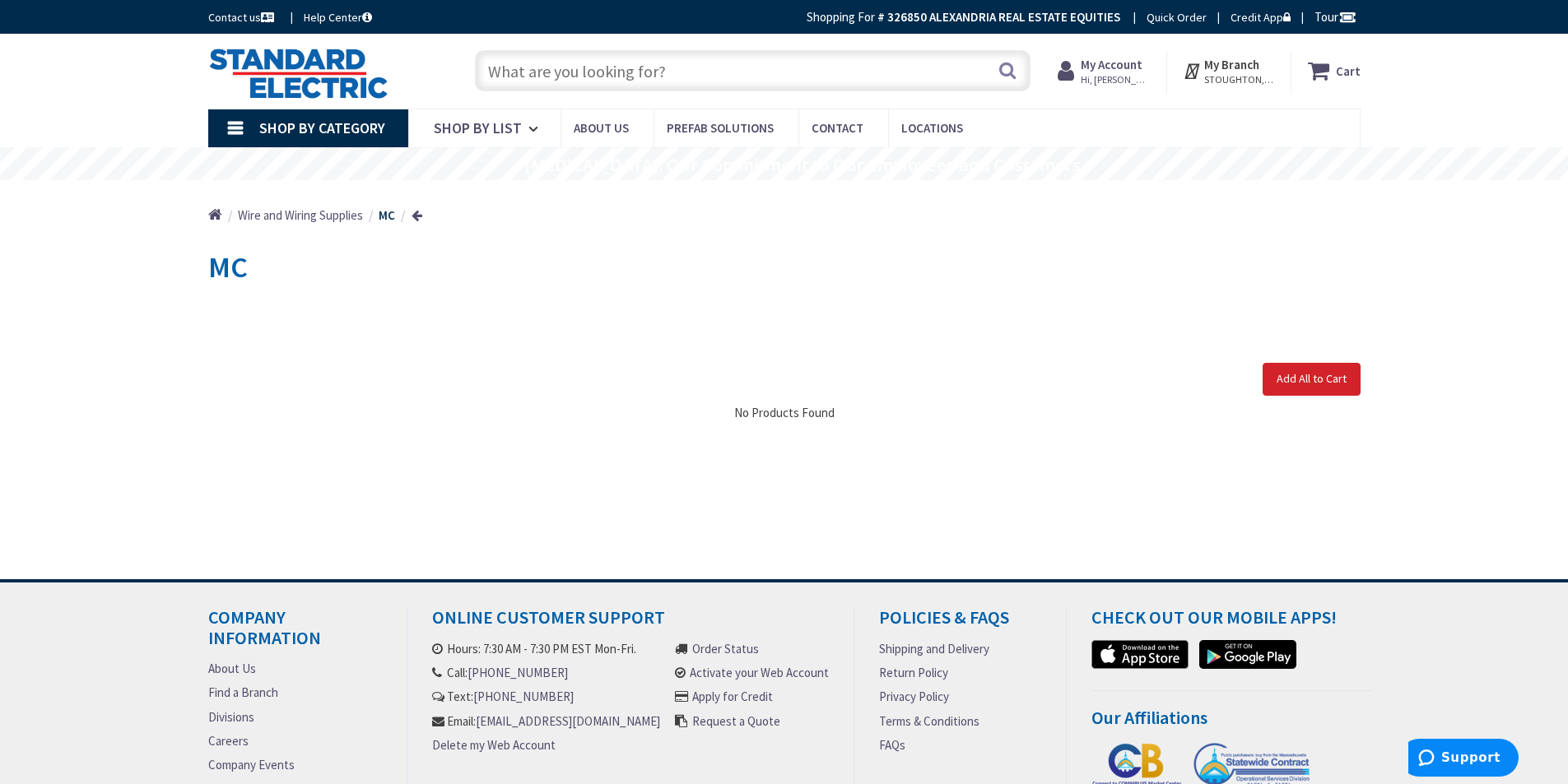
click at [340, 120] on span "Shop By Category" at bounding box center [322, 128] width 126 height 19
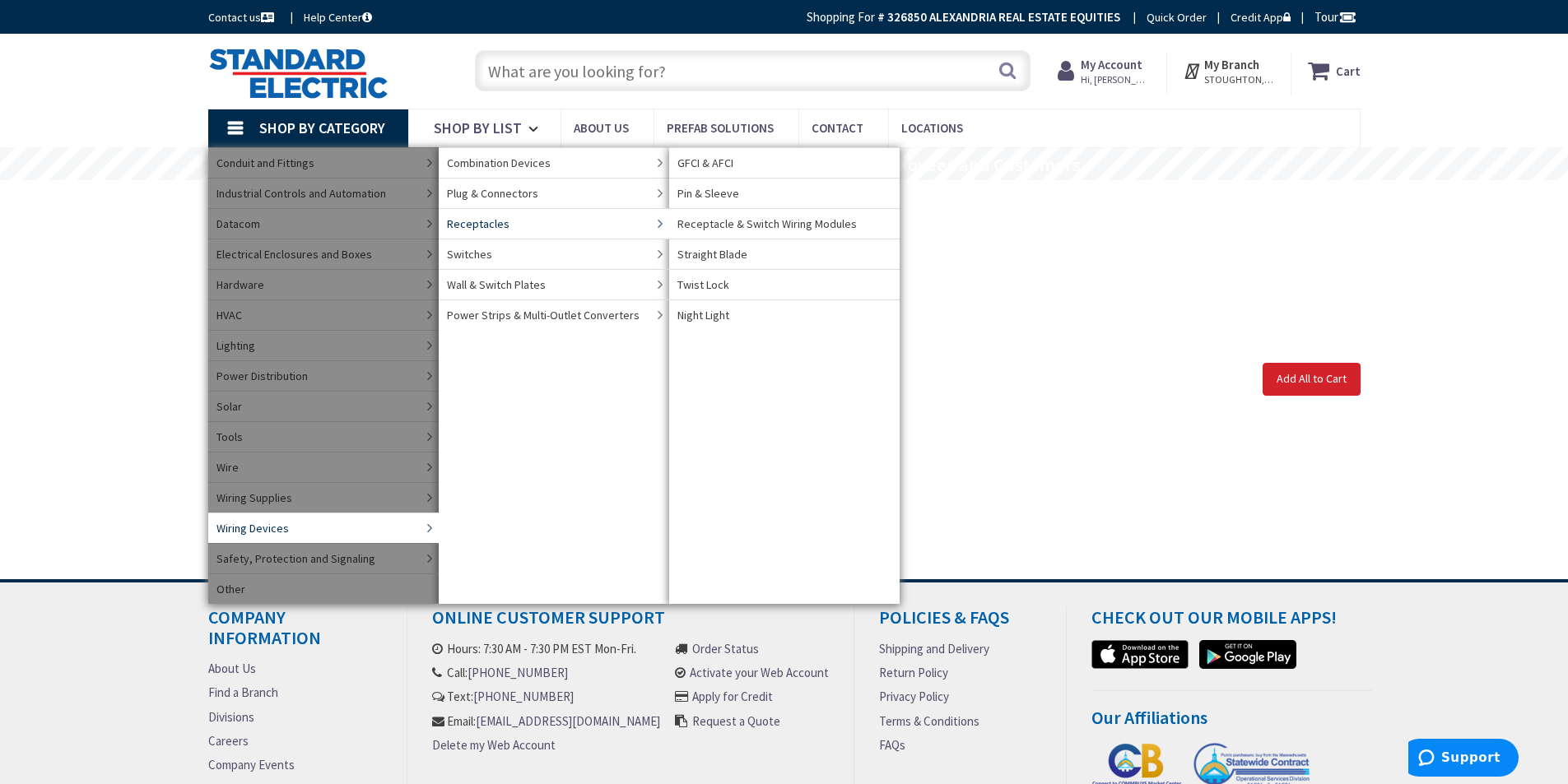
click at [470, 218] on span "Receptacles" at bounding box center [478, 224] width 62 height 17
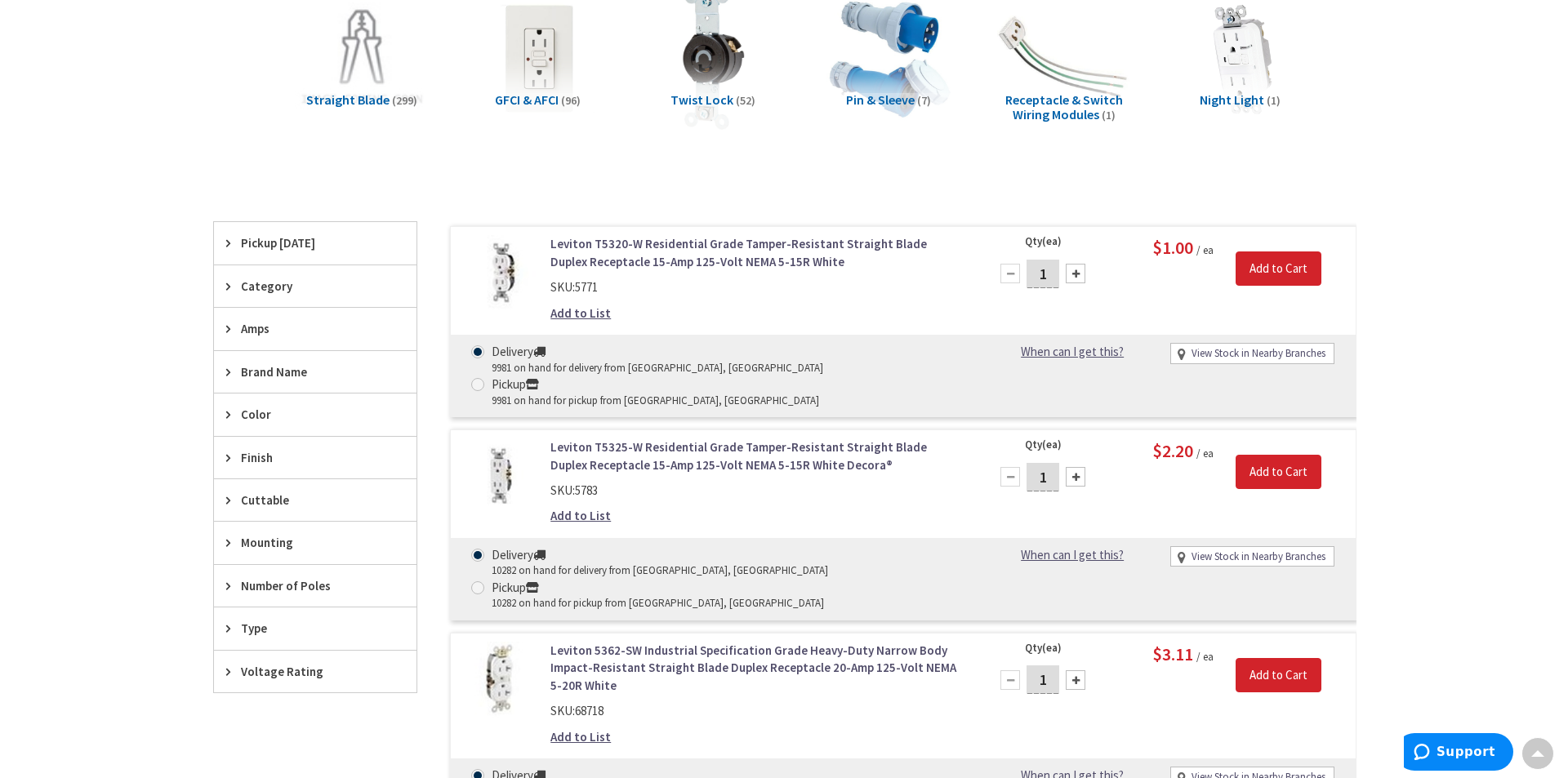
scroll to position [326, 0]
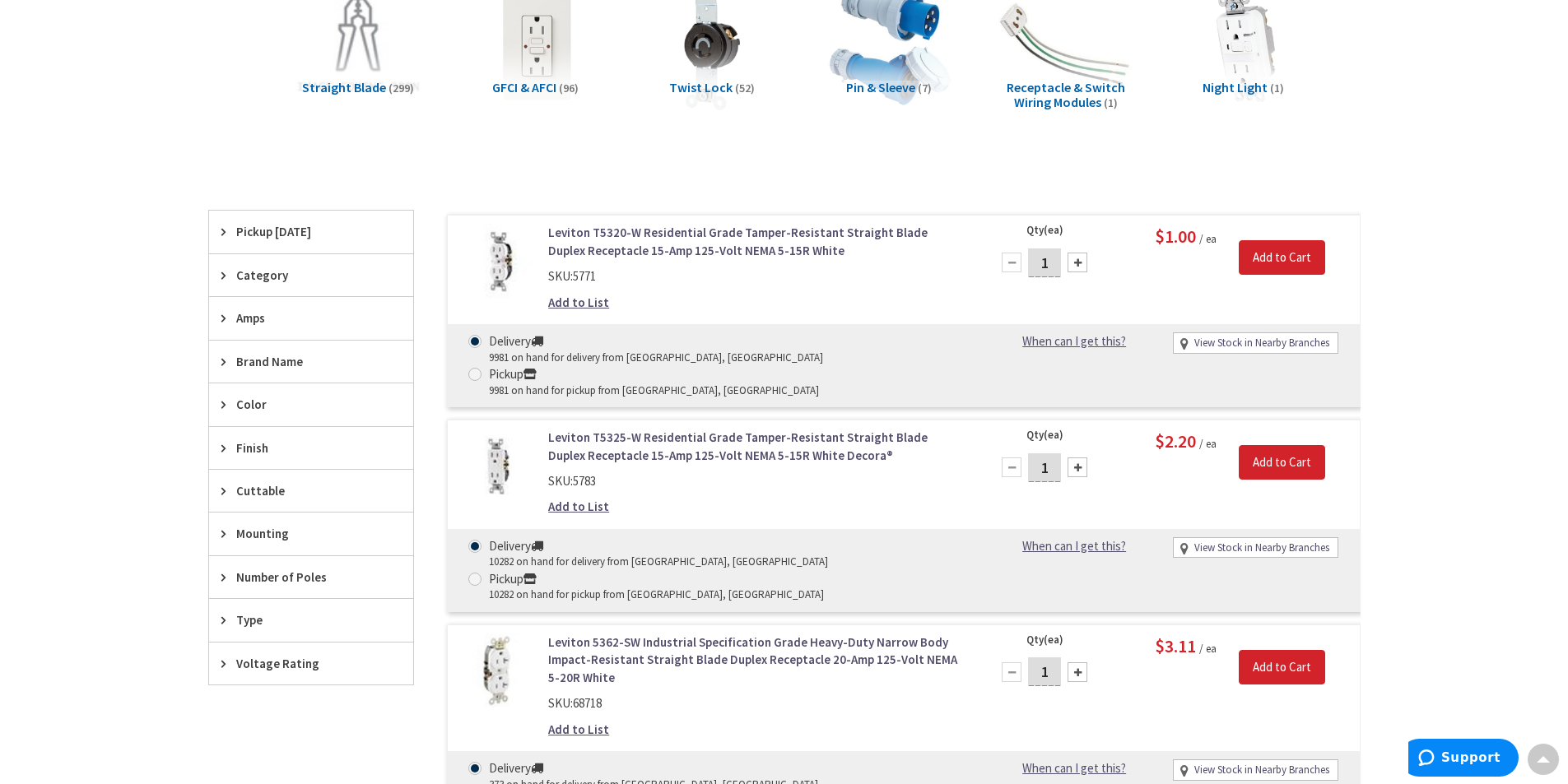
click at [1079, 265] on div at bounding box center [1077, 262] width 19 height 19
click at [1011, 260] on div at bounding box center [1011, 262] width 19 height 19
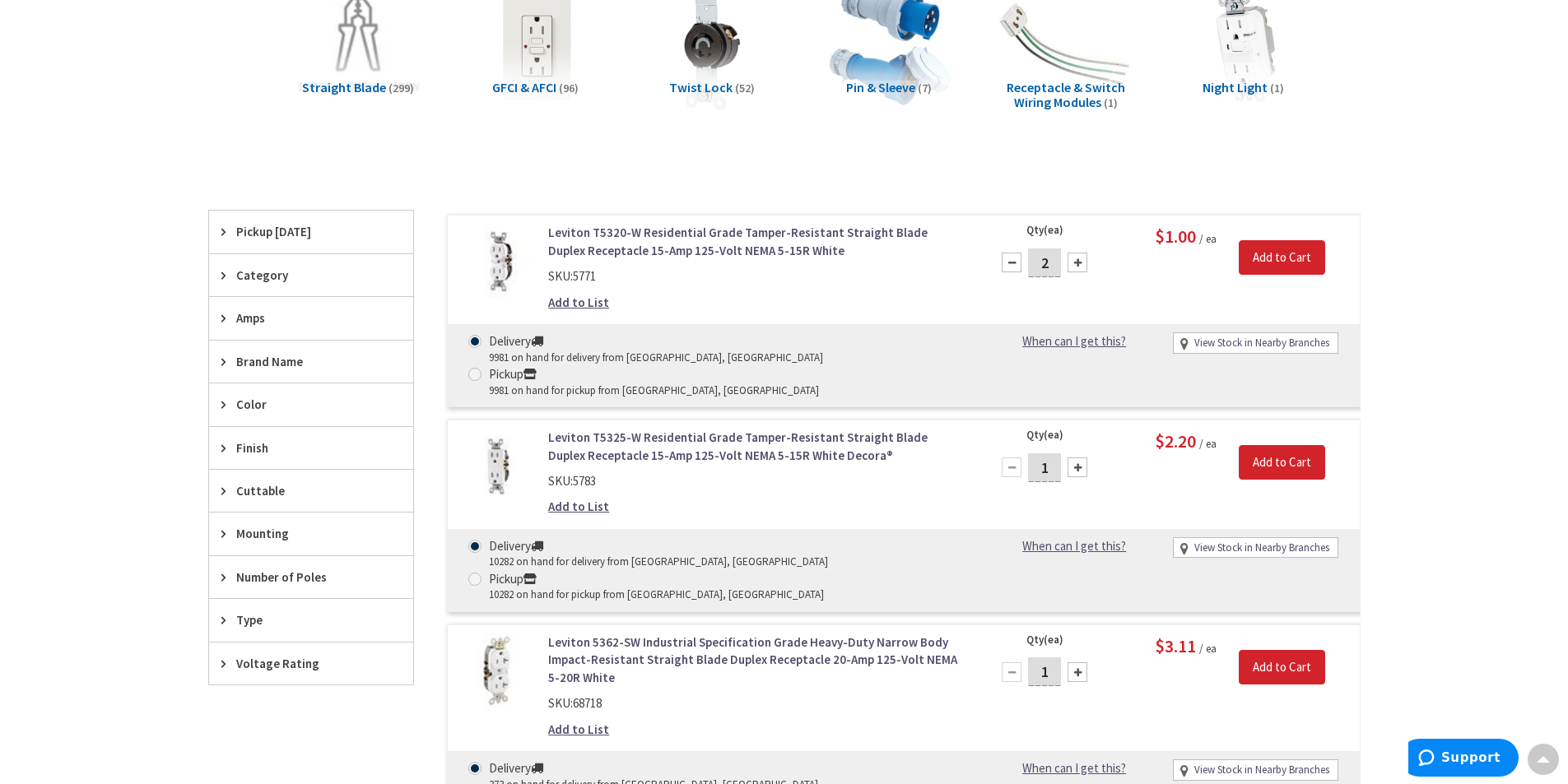
click at [1011, 260] on div at bounding box center [1011, 262] width 19 height 19
type input "1"
click at [1267, 253] on input "Add to Cart" at bounding box center [1282, 257] width 87 height 34
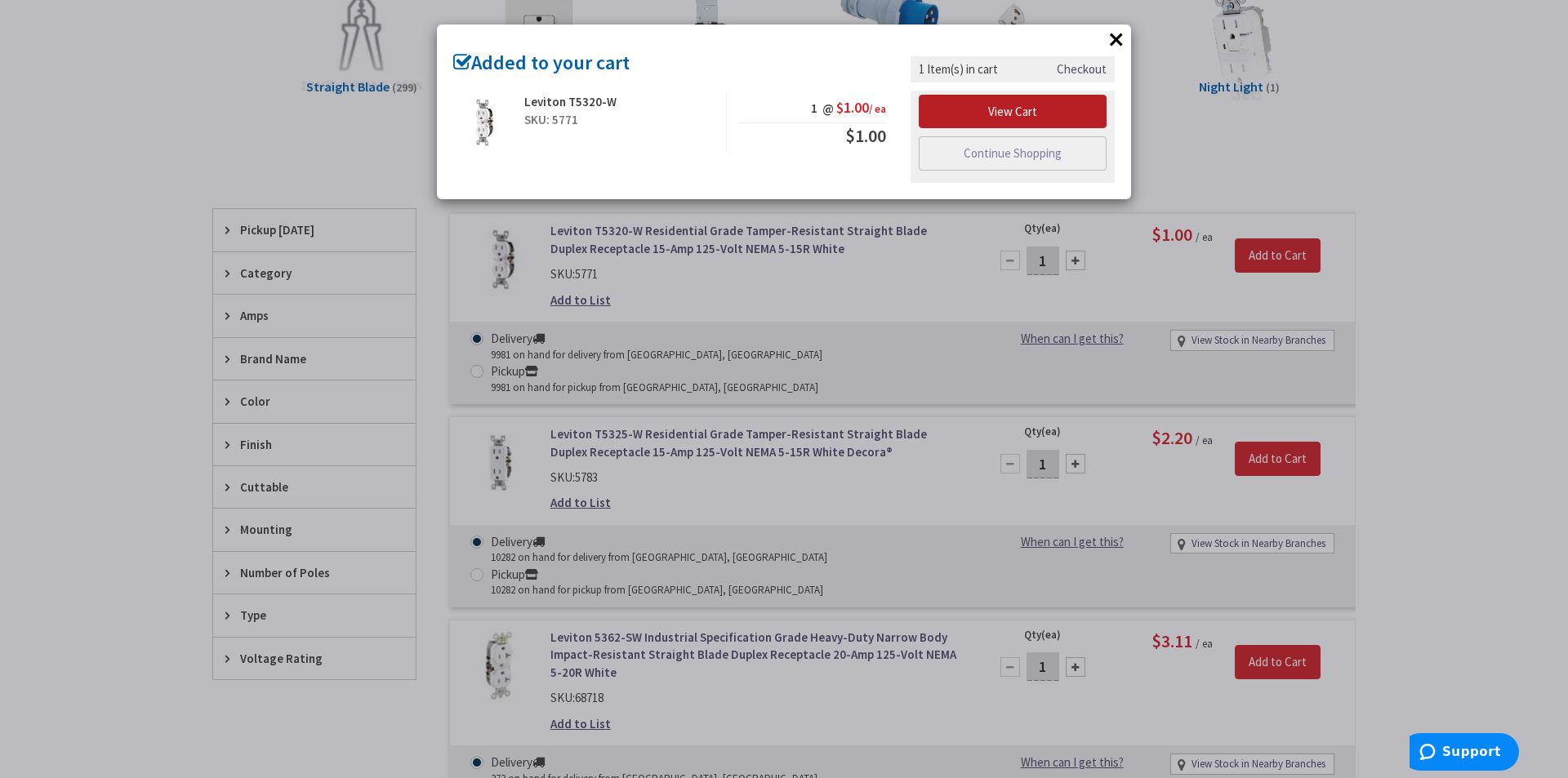
click at [1002, 119] on link "View Cart" at bounding box center [1012, 111] width 188 height 34
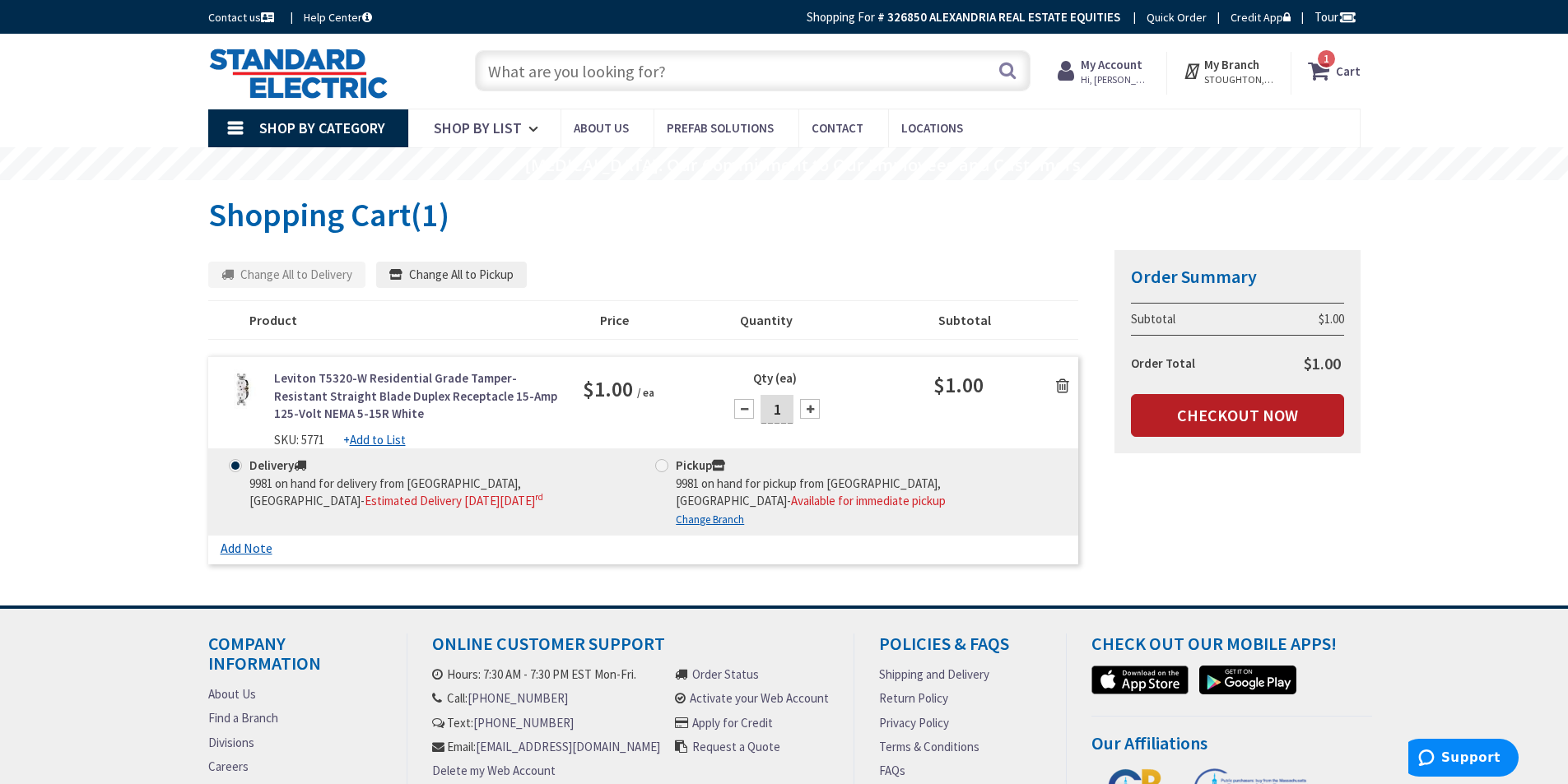
click at [1190, 413] on link "Checkout Now" at bounding box center [1237, 416] width 213 height 43
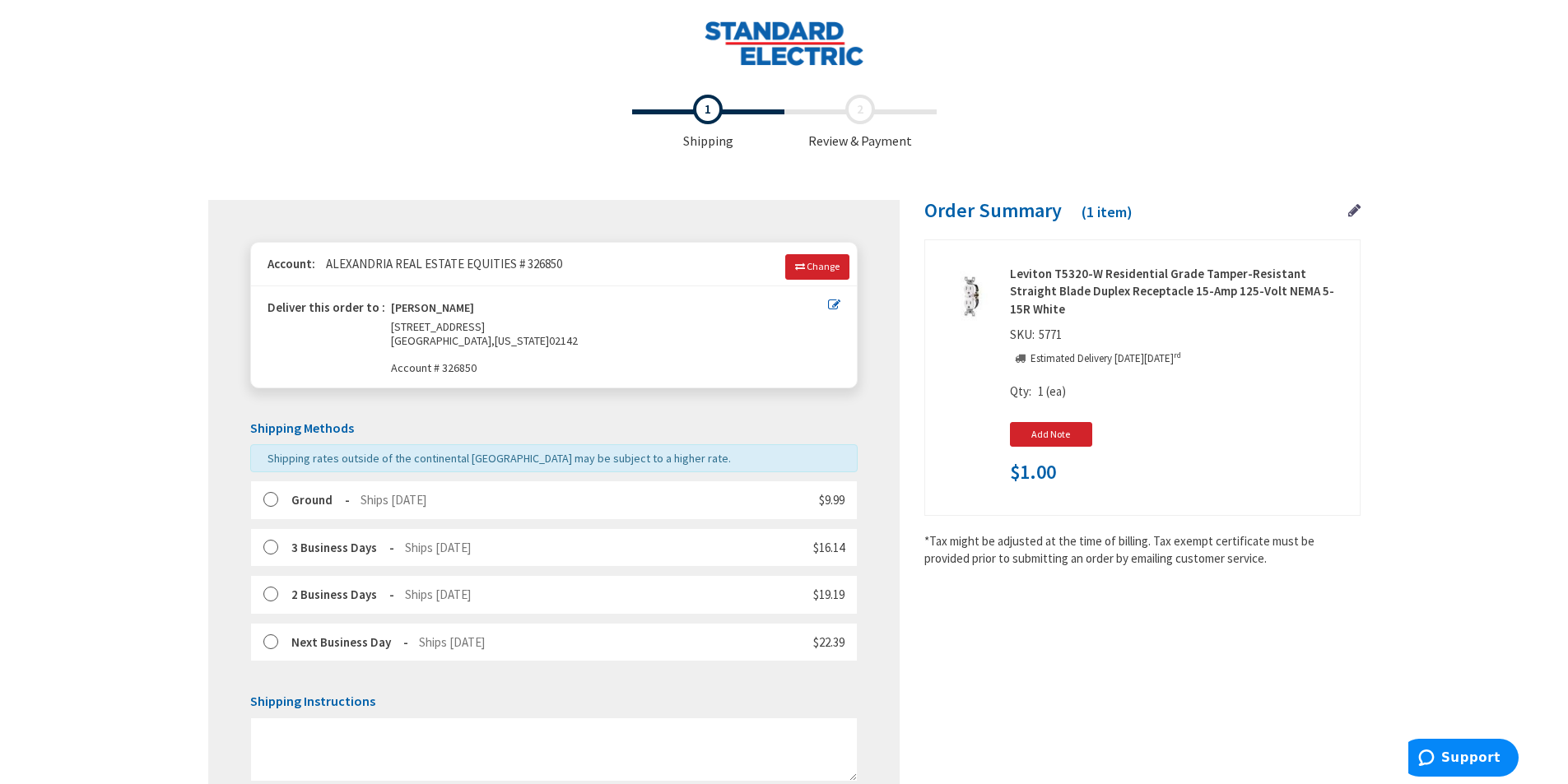
click at [834, 305] on icon at bounding box center [834, 305] width 13 height 13
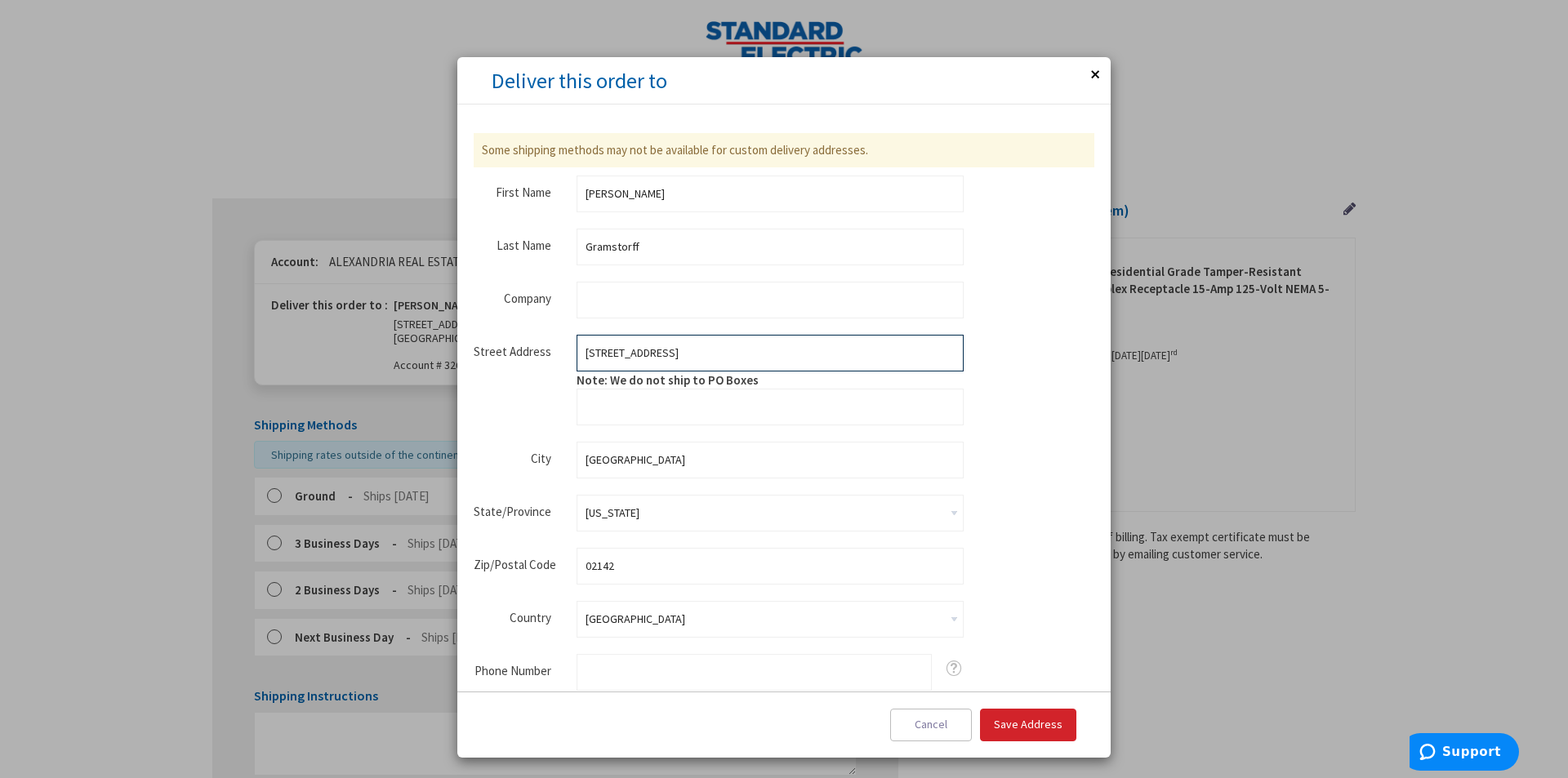
click at [758, 348] on input "125 BINNEY STREET" at bounding box center [771, 353] width 387 height 37
type input "401 Park Drive"
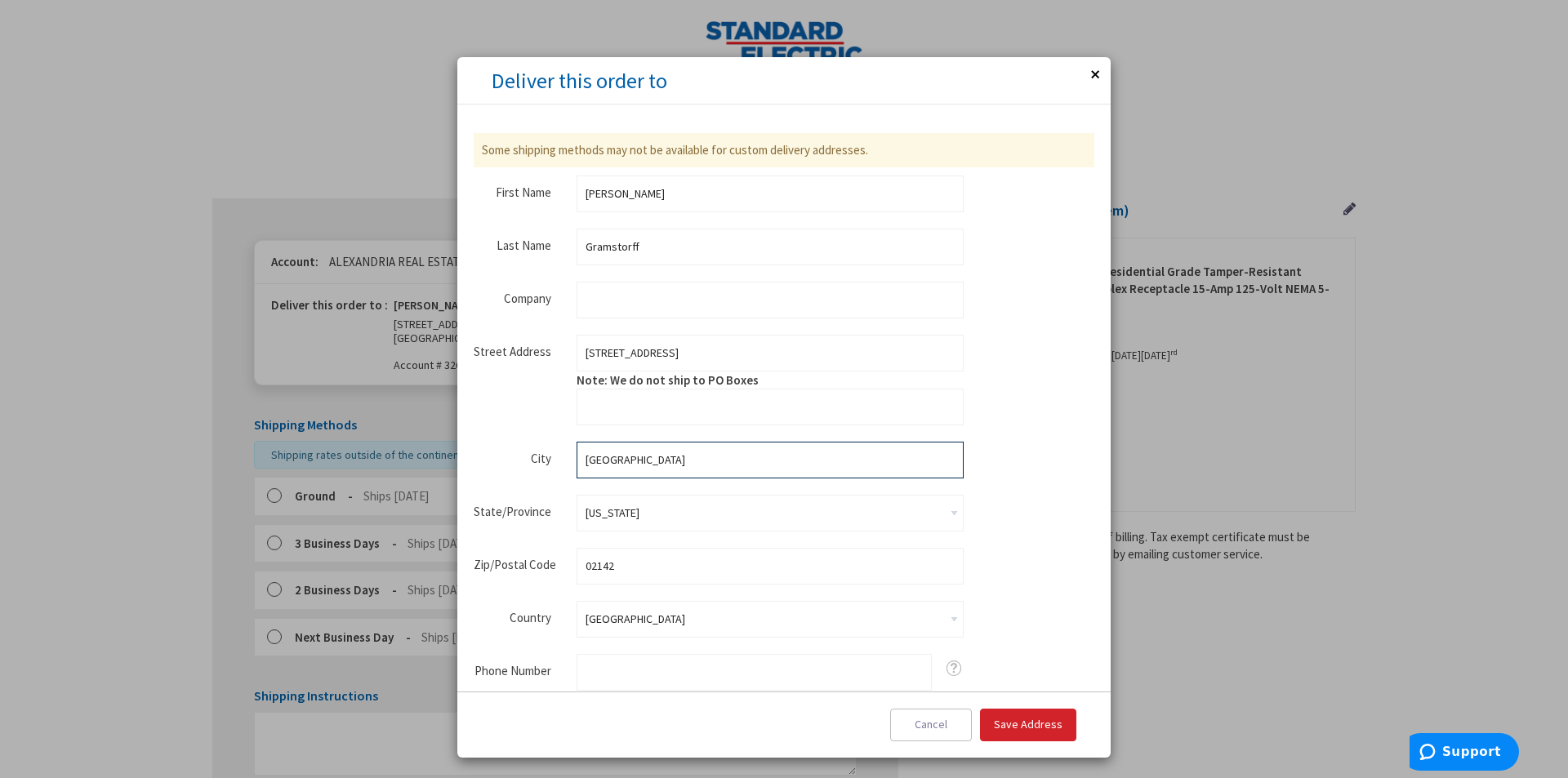
click at [676, 461] on input "CAMBRIDGE" at bounding box center [771, 460] width 387 height 37
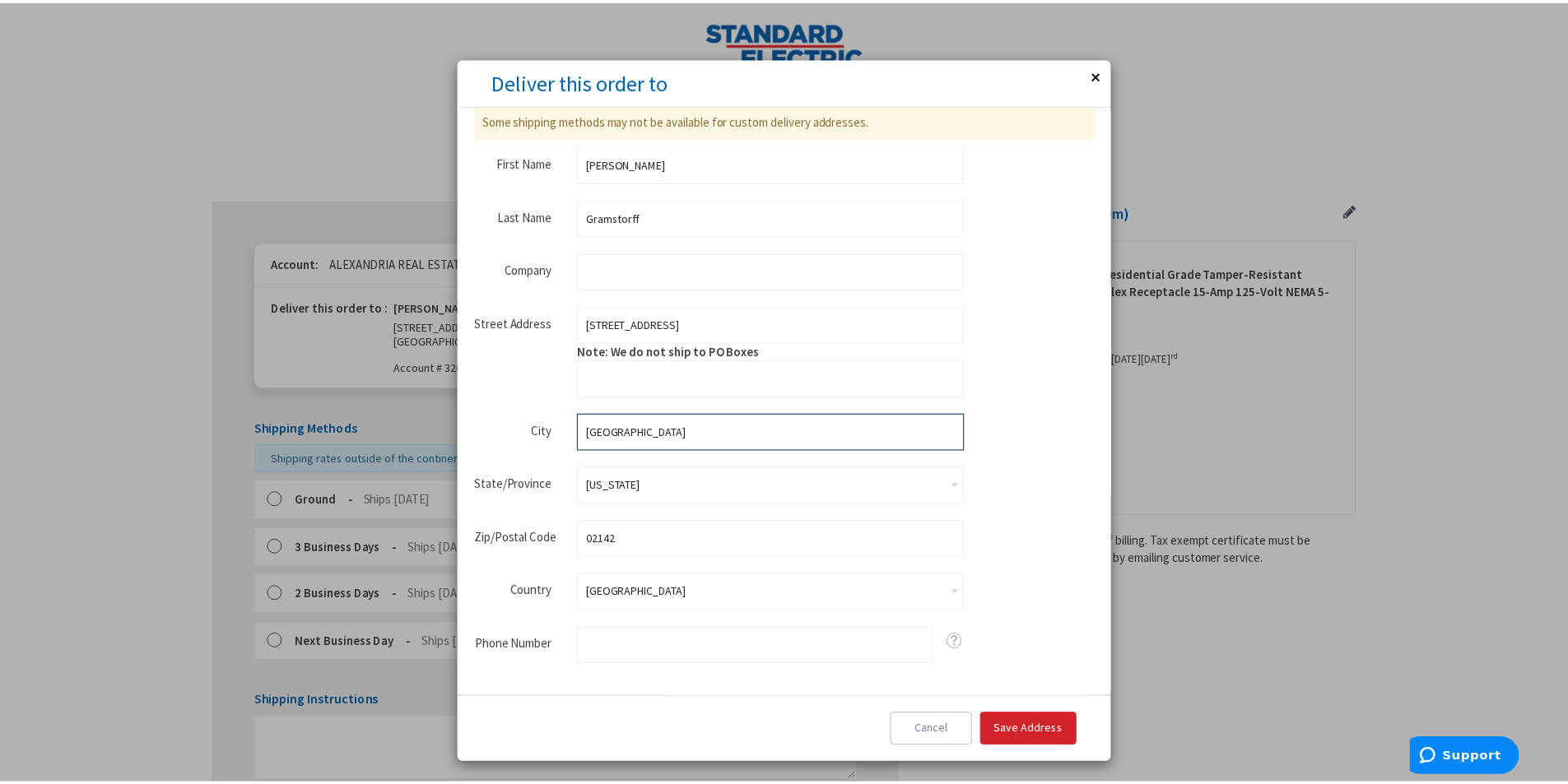
scroll to position [49, 0]
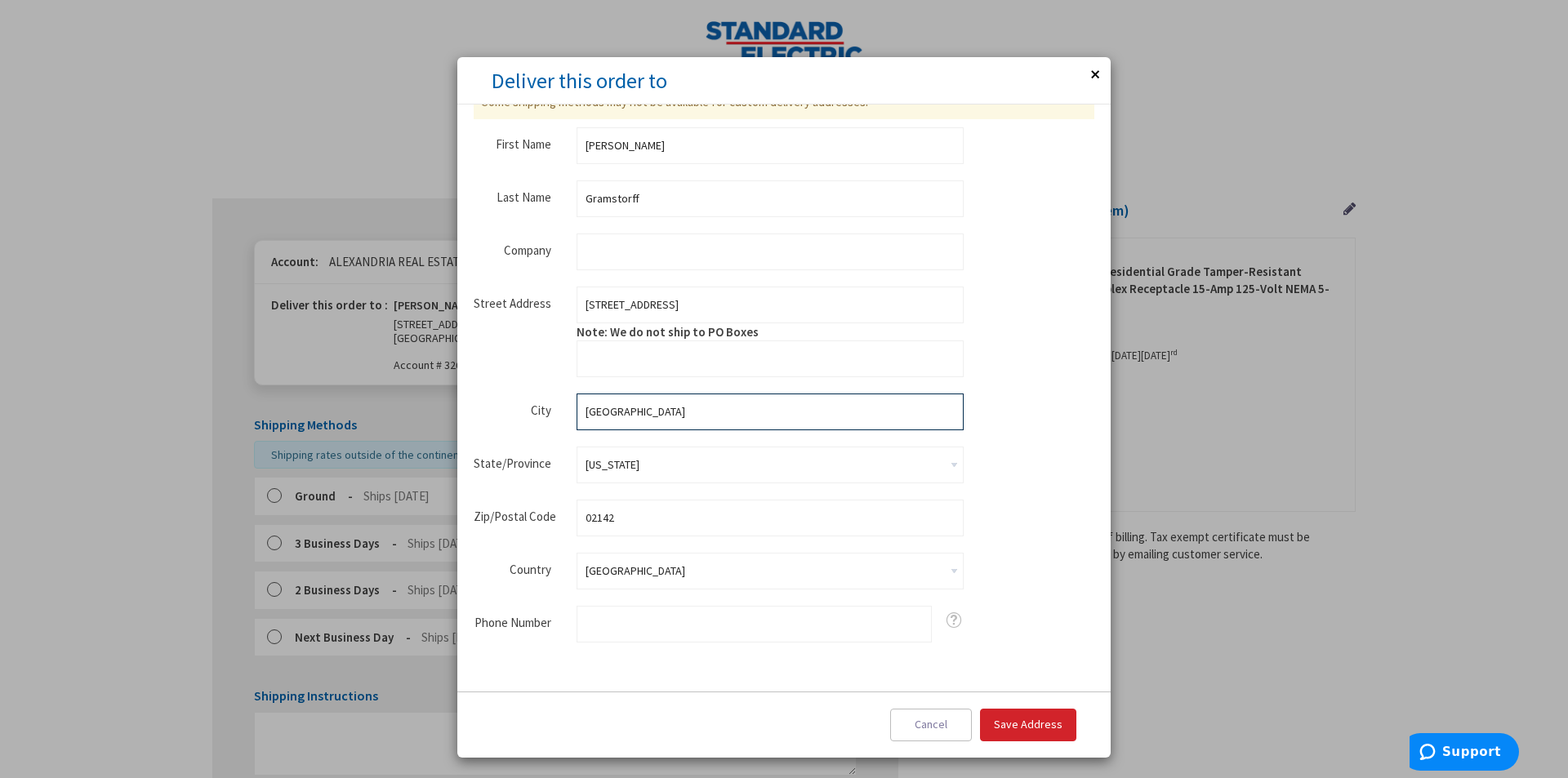
type input "[GEOGRAPHIC_DATA]"
click at [755, 518] on input "02142" at bounding box center [771, 518] width 387 height 37
type input "02215"
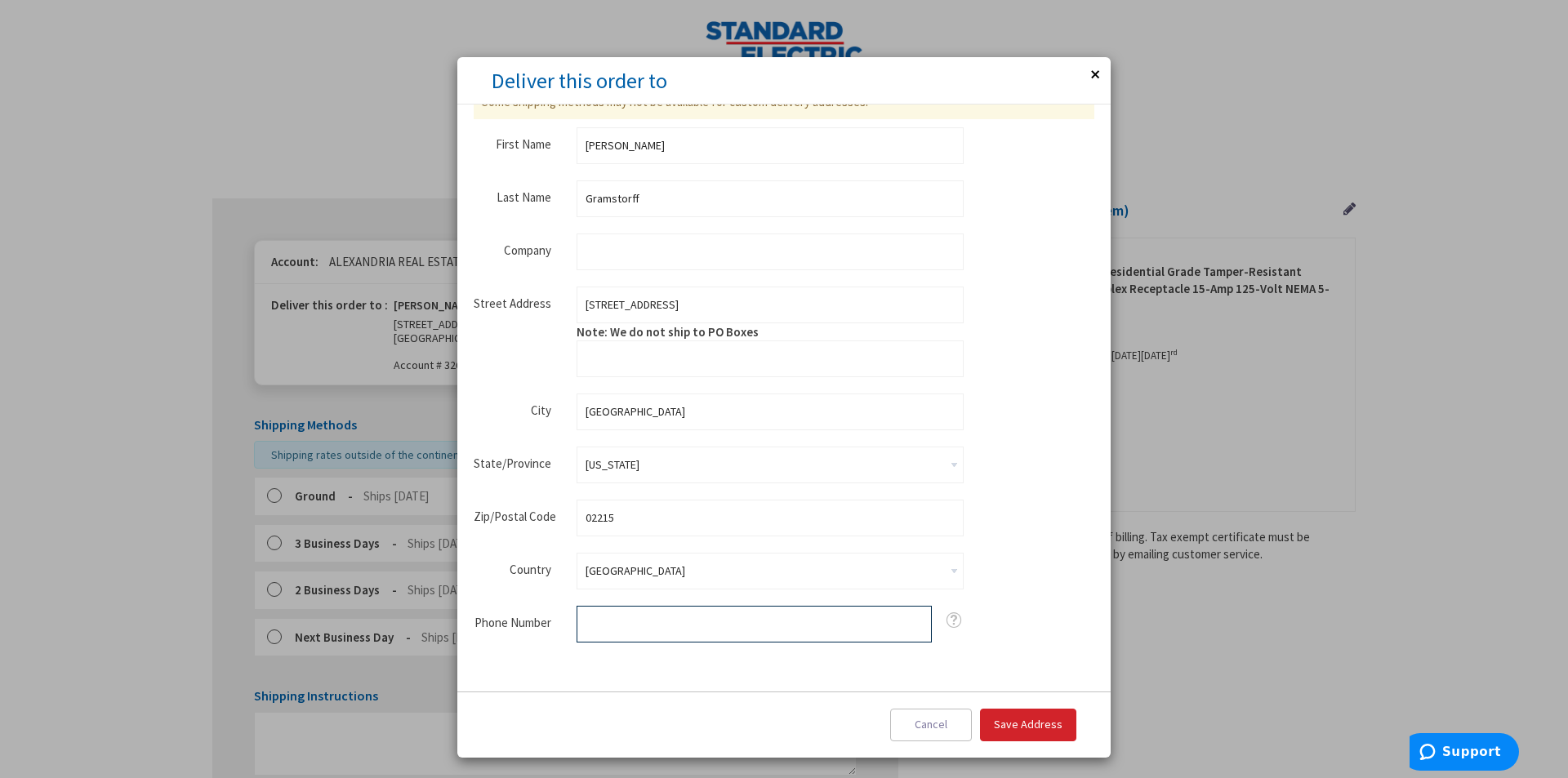
click at [689, 616] on input "Phone Number" at bounding box center [754, 624] width 355 height 37
type input "6172753689"
click at [1017, 727] on span "Save Address" at bounding box center [1028, 725] width 68 height 15
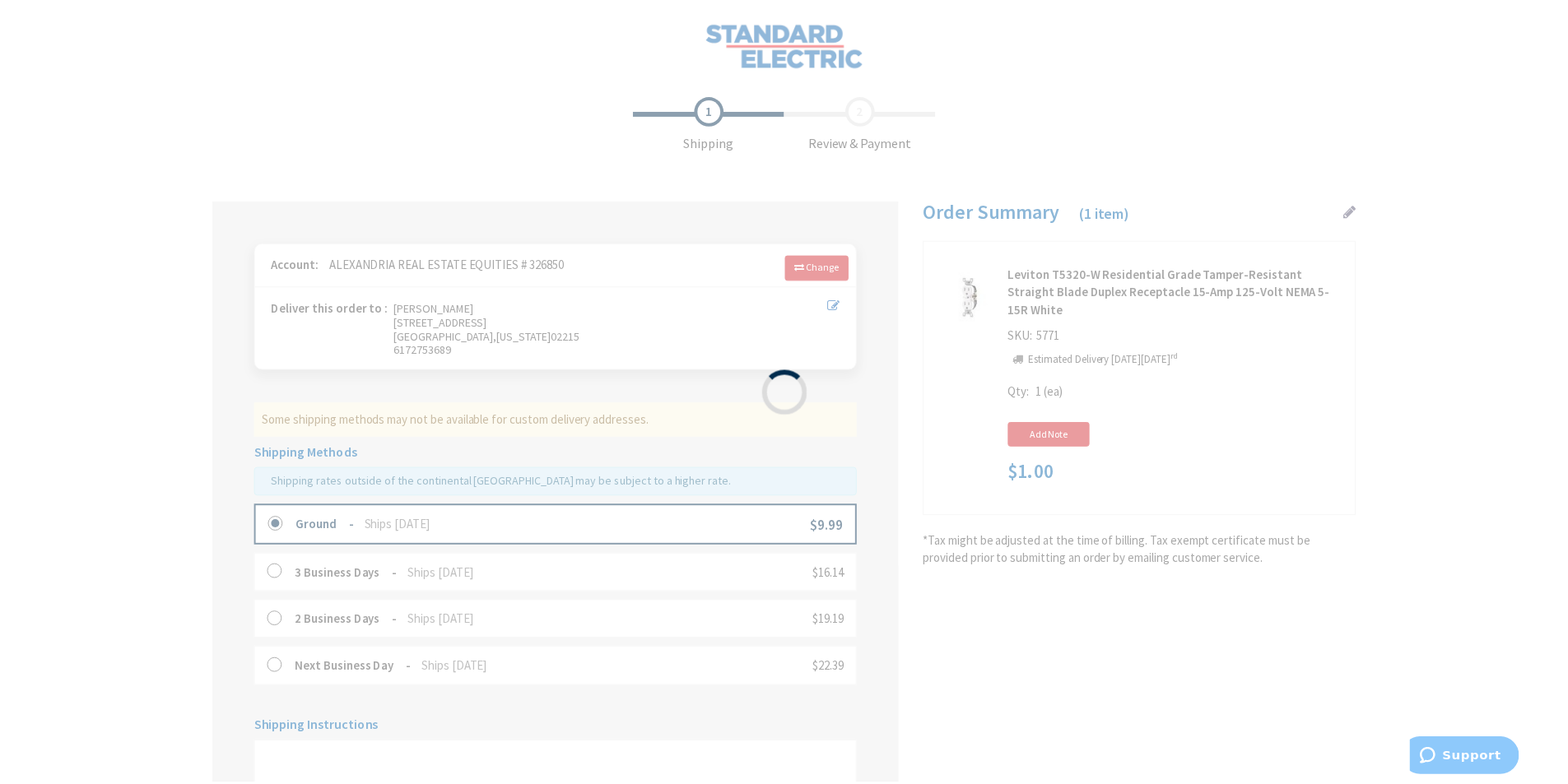
scroll to position [0, 0]
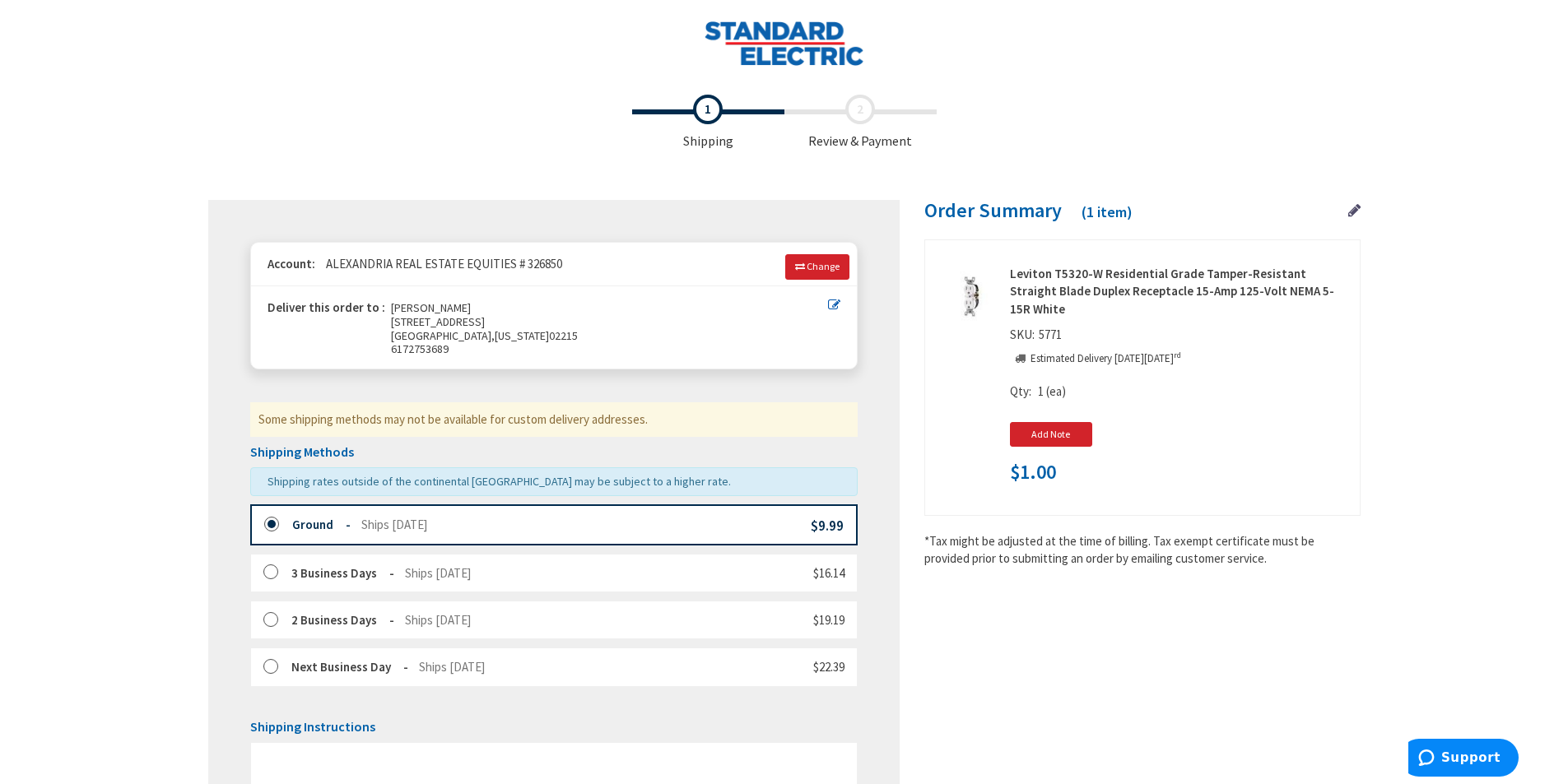
click at [1354, 219] on link at bounding box center [1354, 210] width 13 height 21
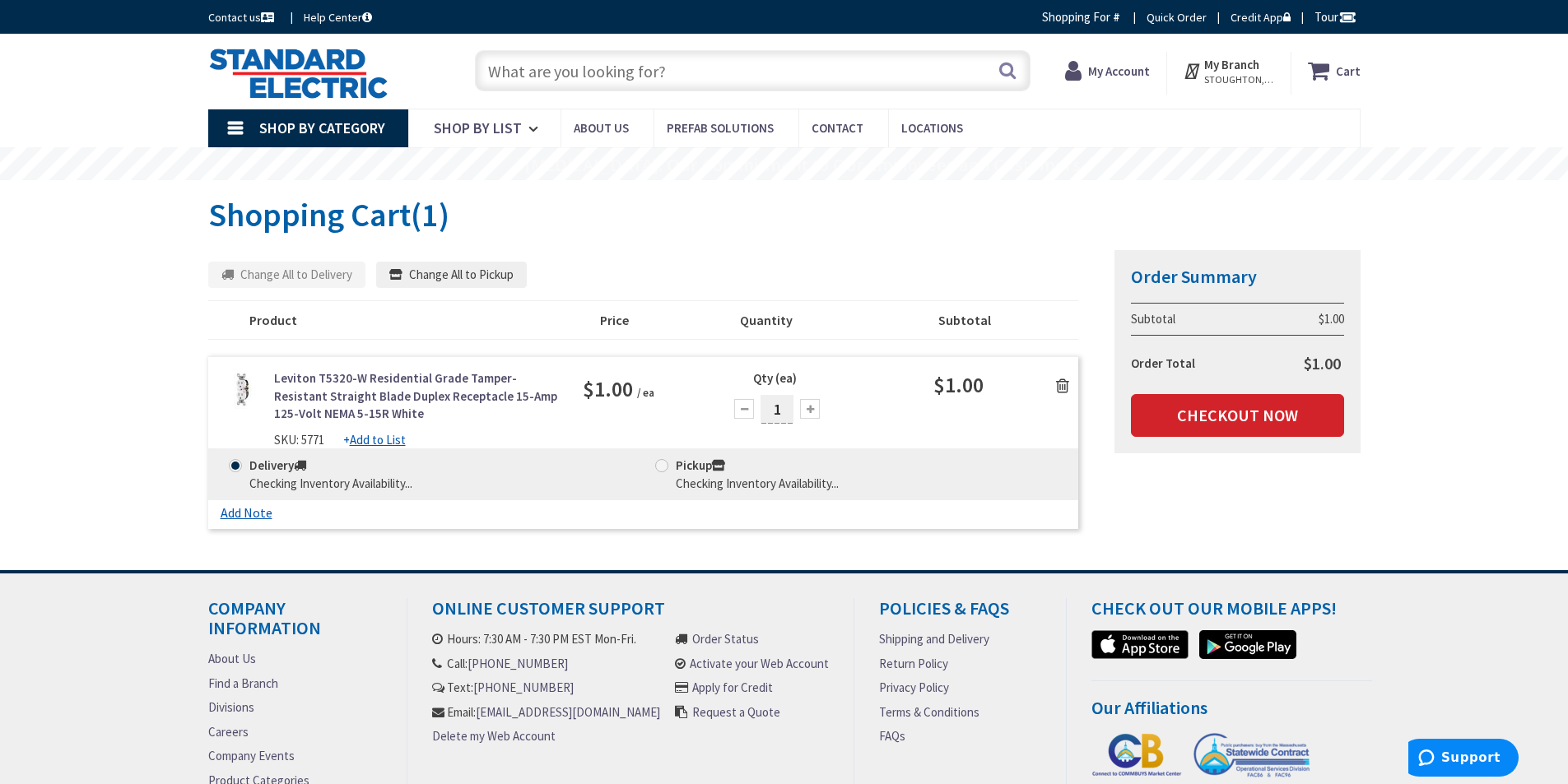
click at [1065, 383] on icon at bounding box center [1063, 386] width 13 height 17
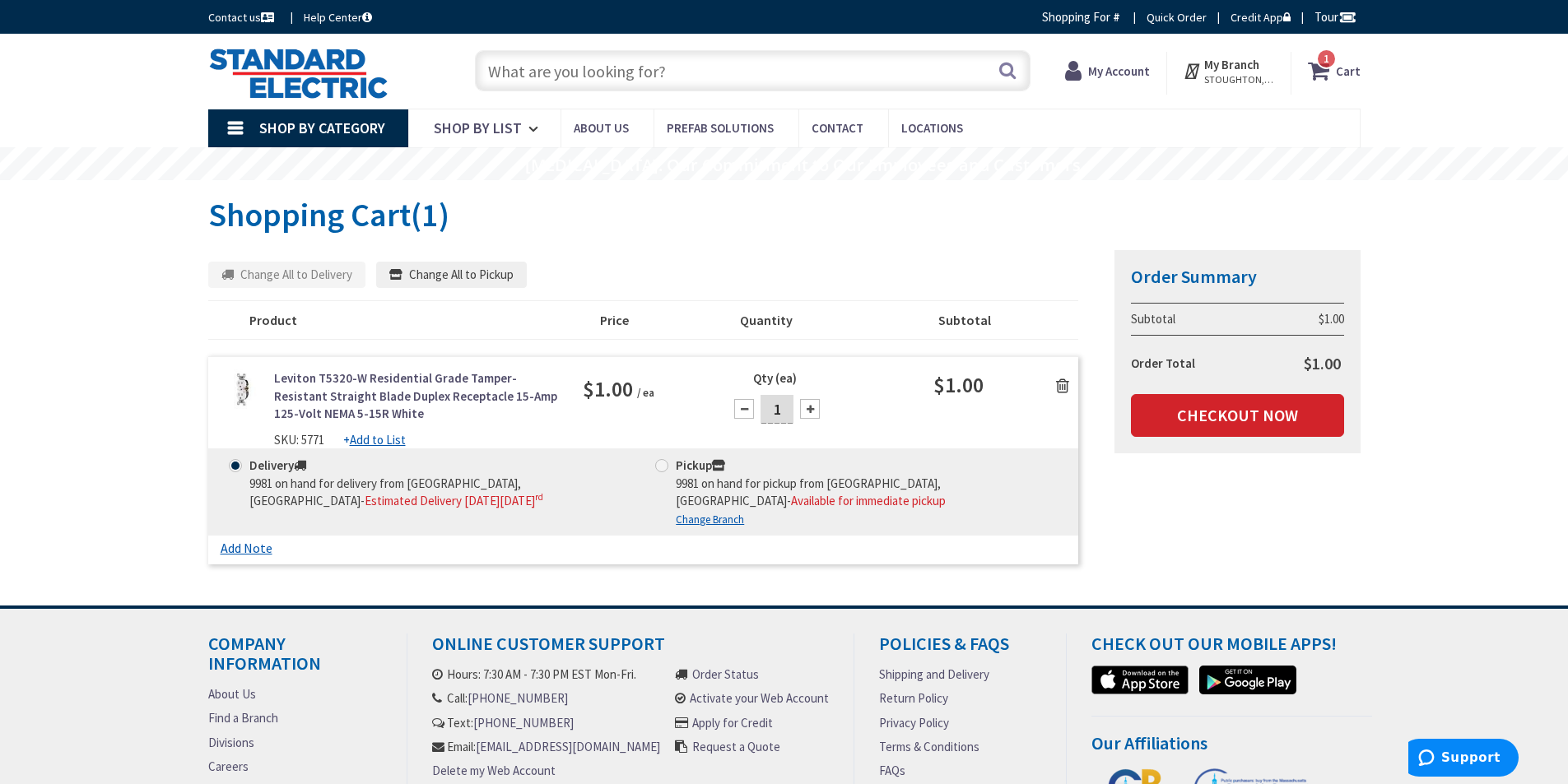
click at [1060, 383] on icon at bounding box center [1063, 386] width 13 height 17
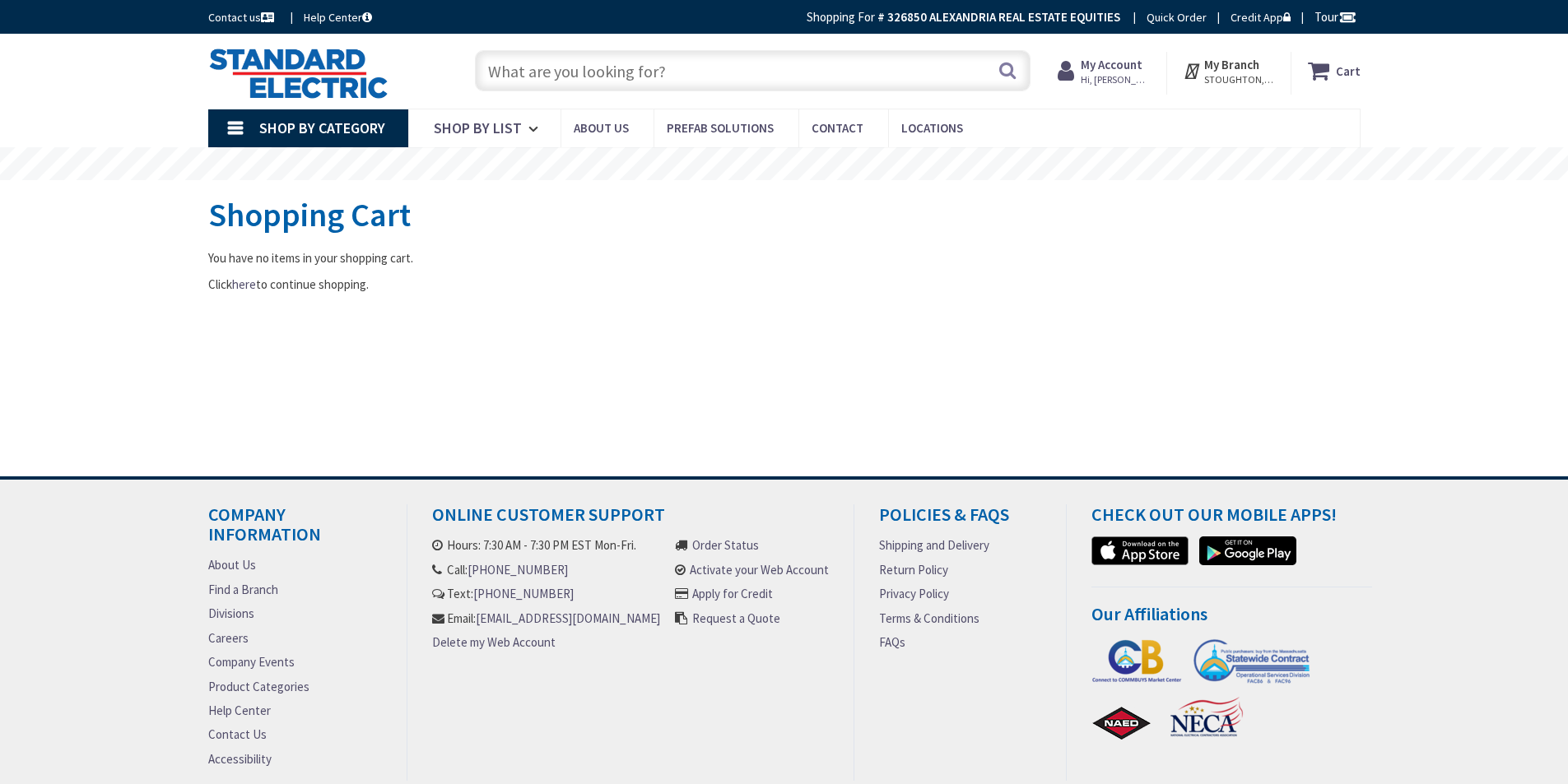
click at [233, 131] on link "Shop By Category" at bounding box center [308, 128] width 200 height 38
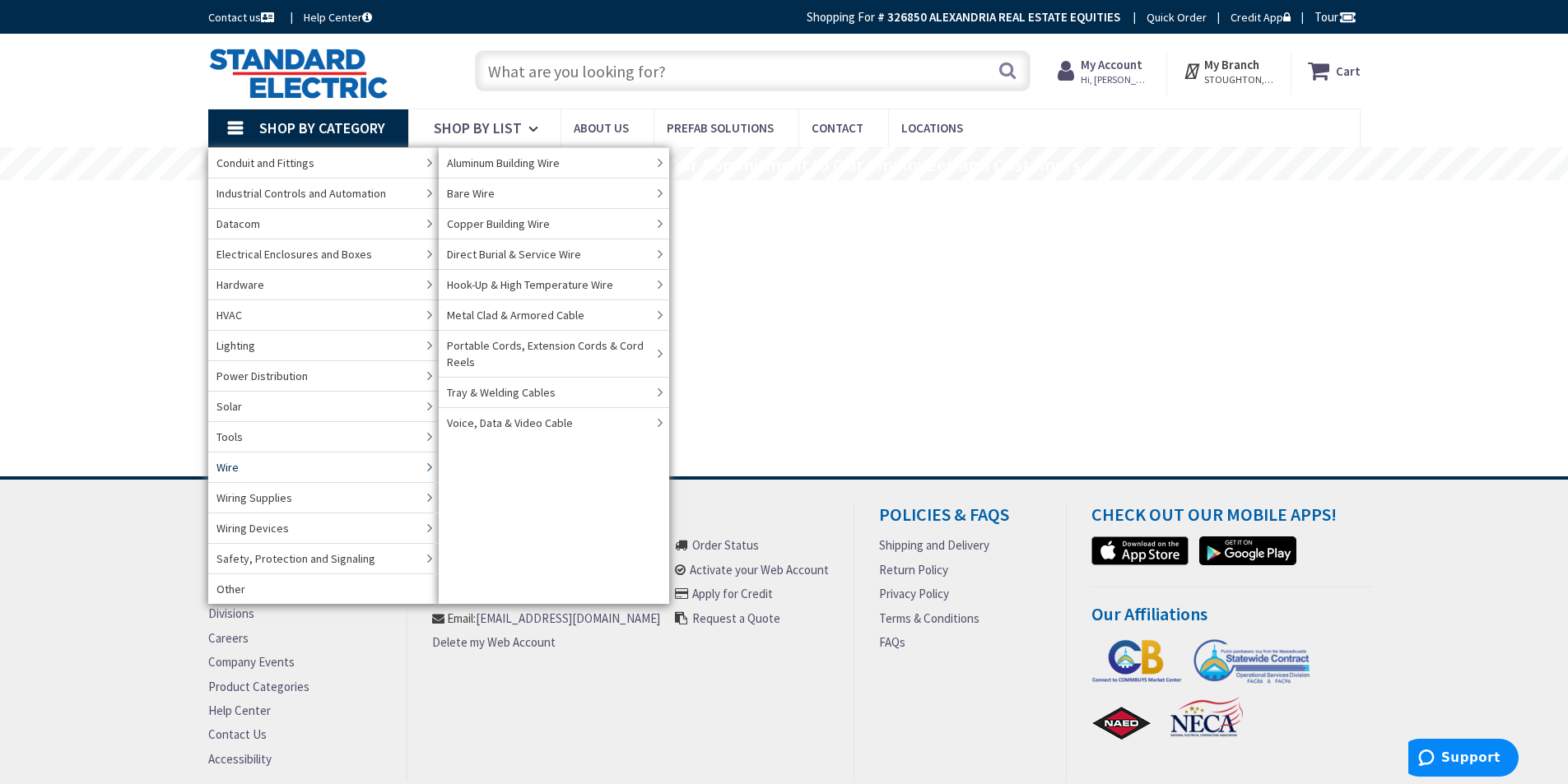
click at [304, 467] on link "Wire" at bounding box center [323, 467] width 231 height 30
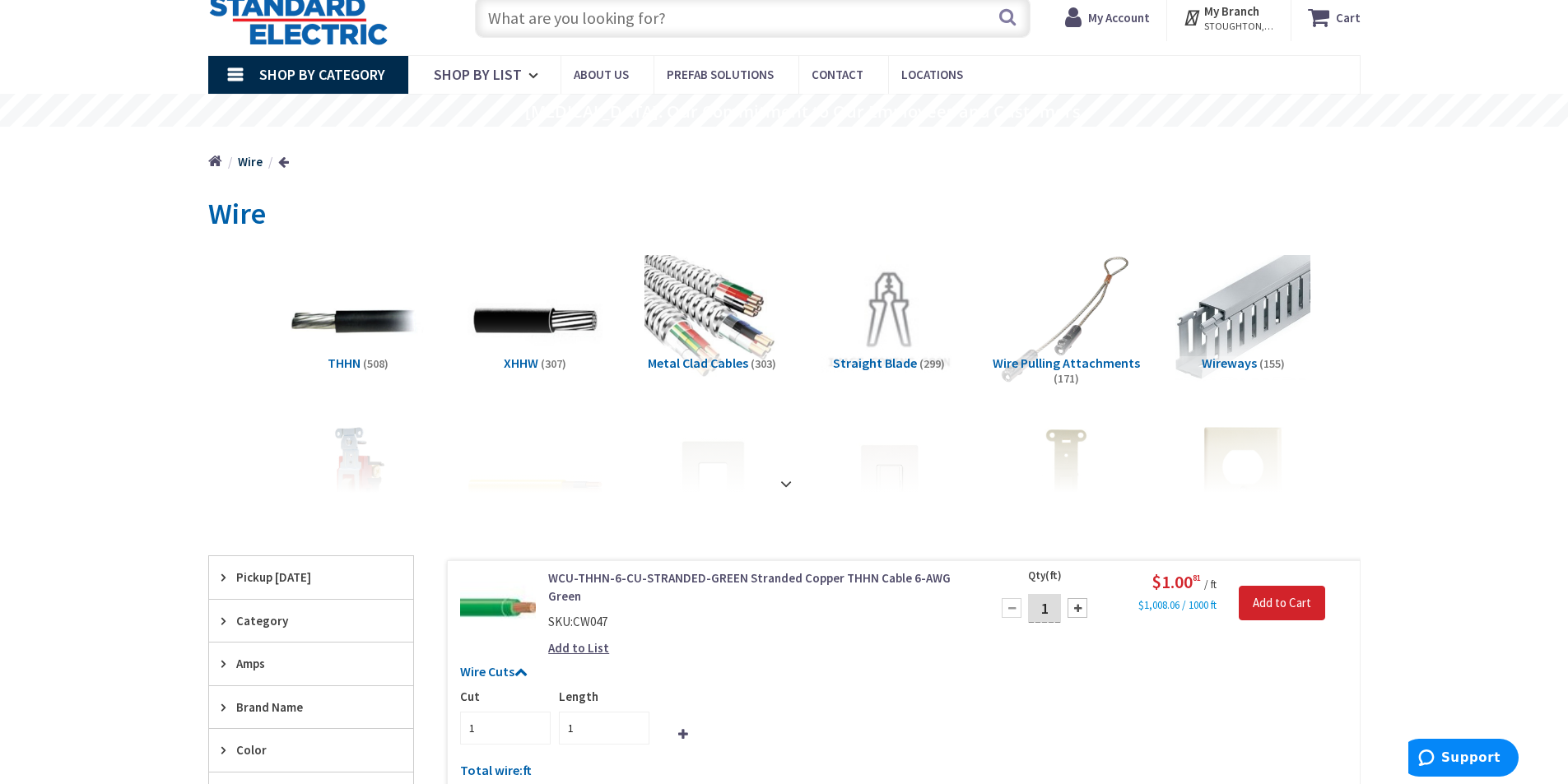
scroll to position [82, 0]
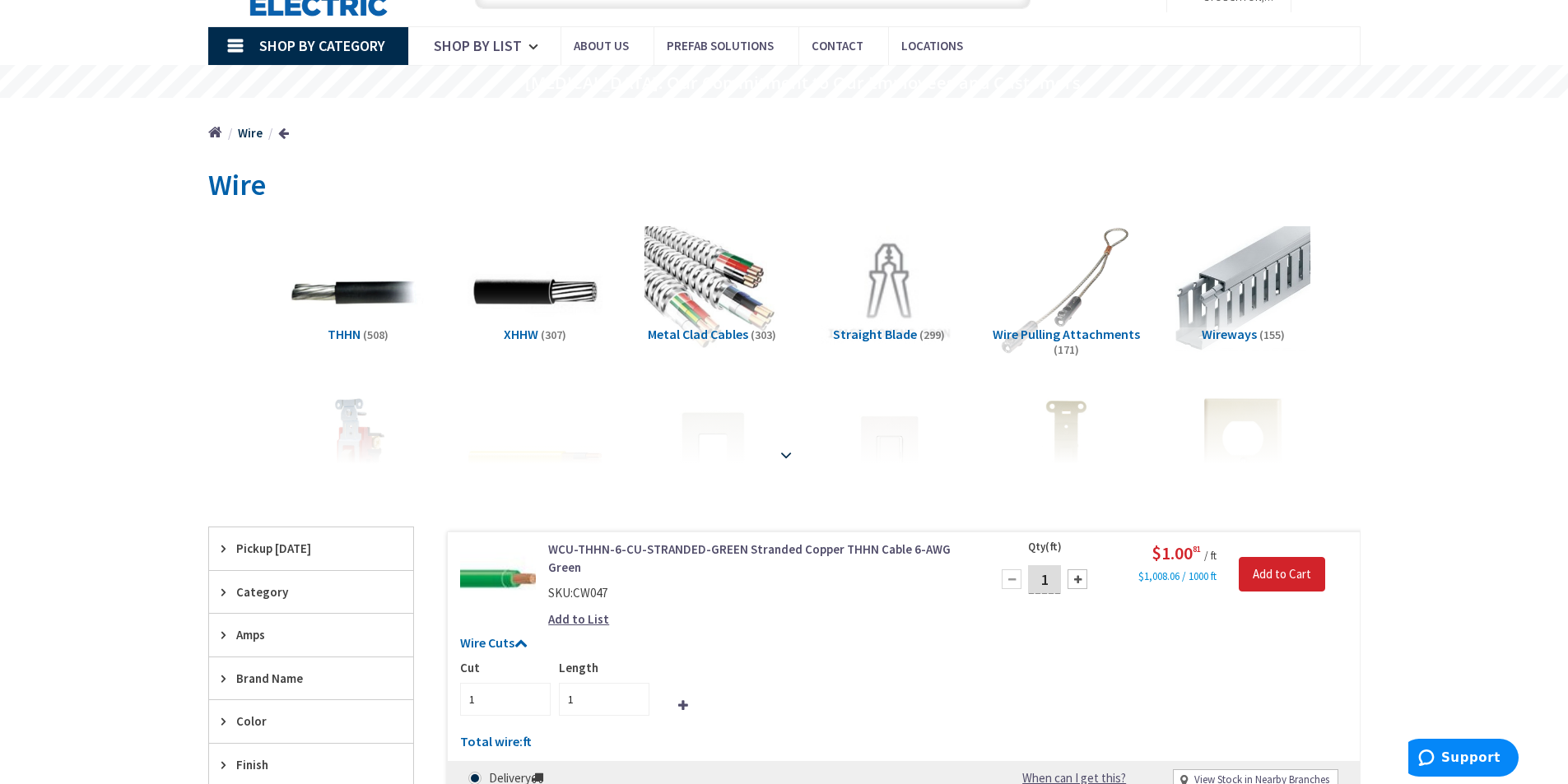
click at [782, 456] on strong at bounding box center [785, 447] width 19 height 19
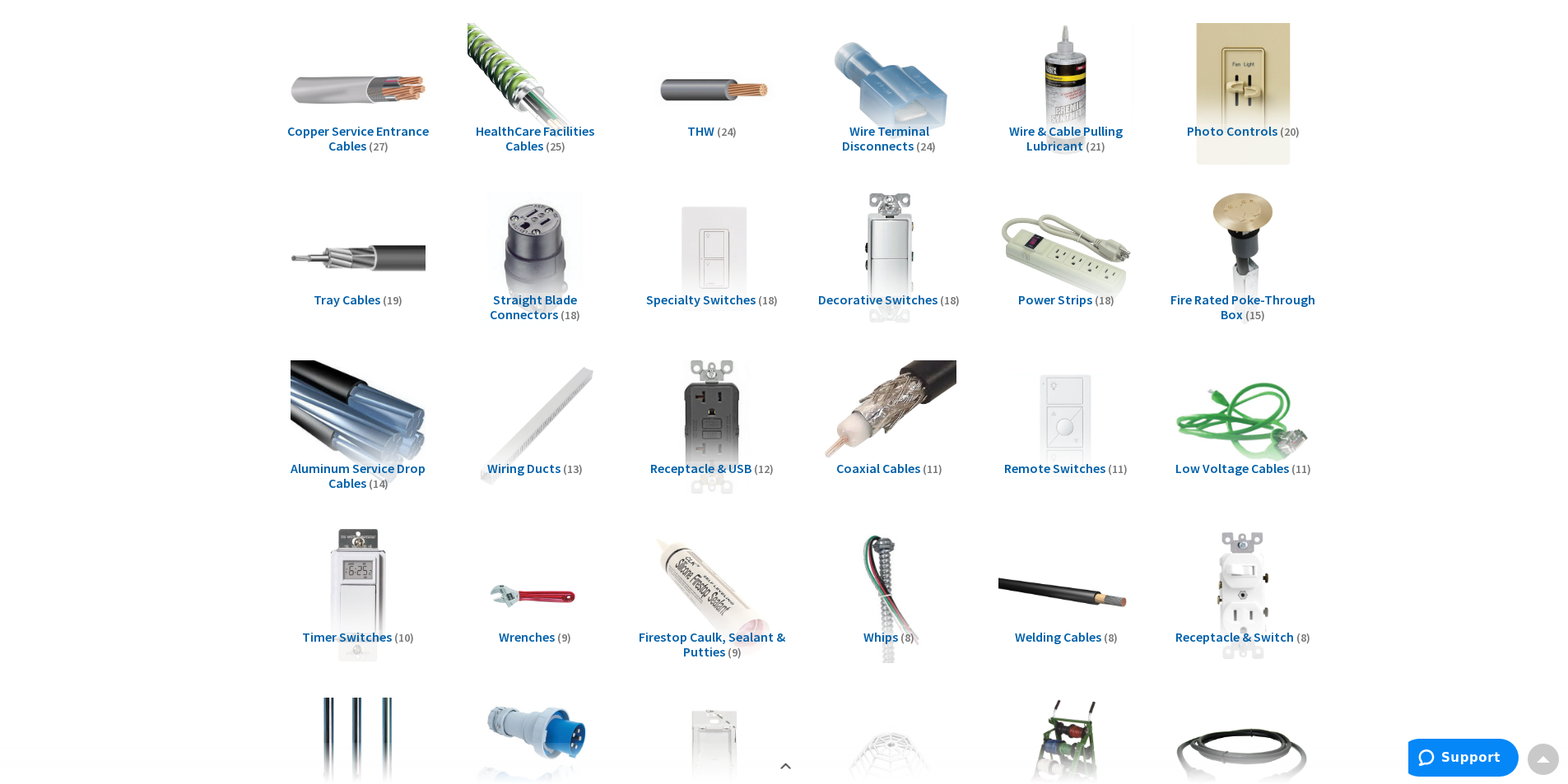
scroll to position [1481, 0]
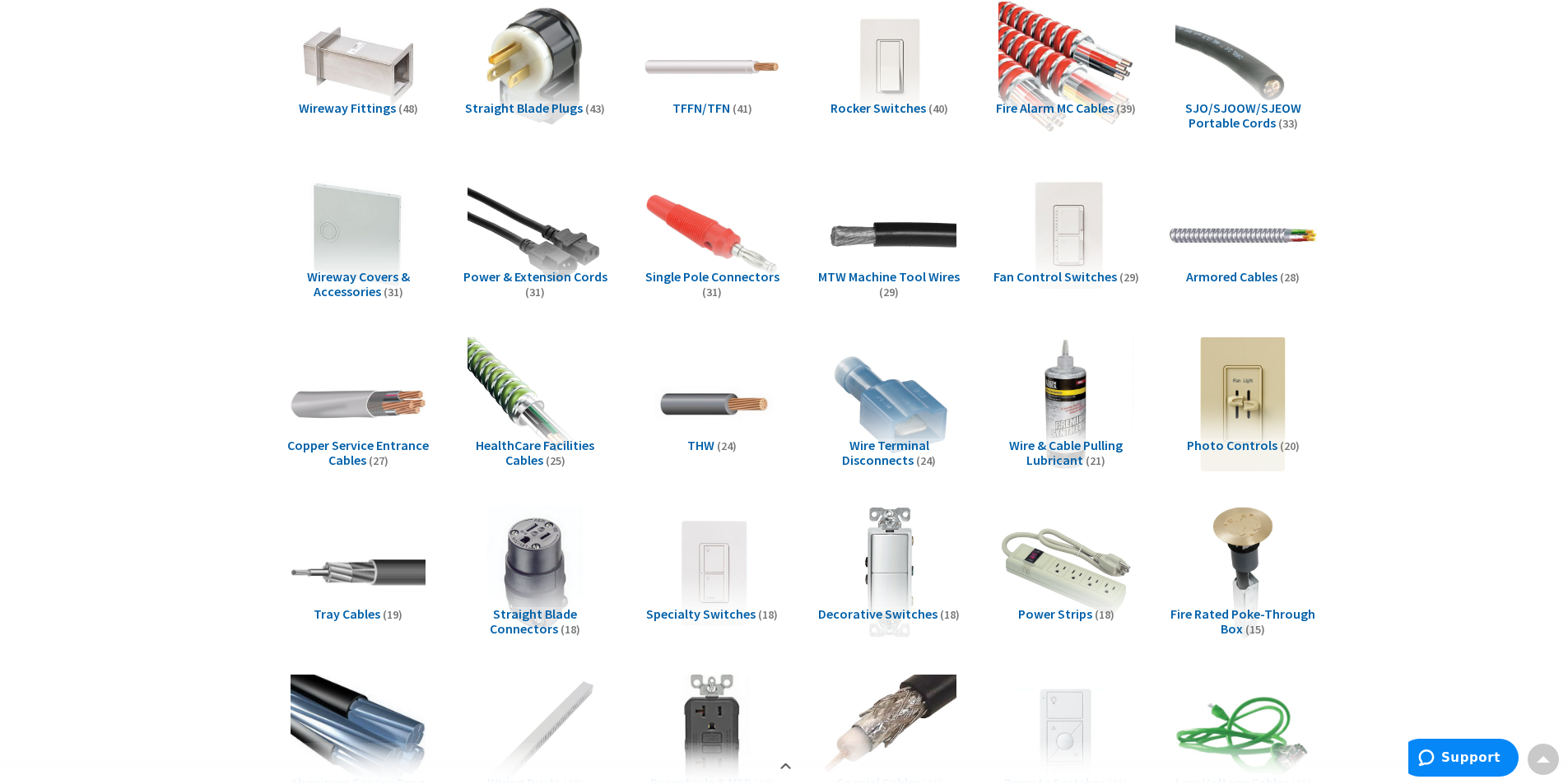
click at [1232, 227] on img at bounding box center [1242, 235] width 149 height 149
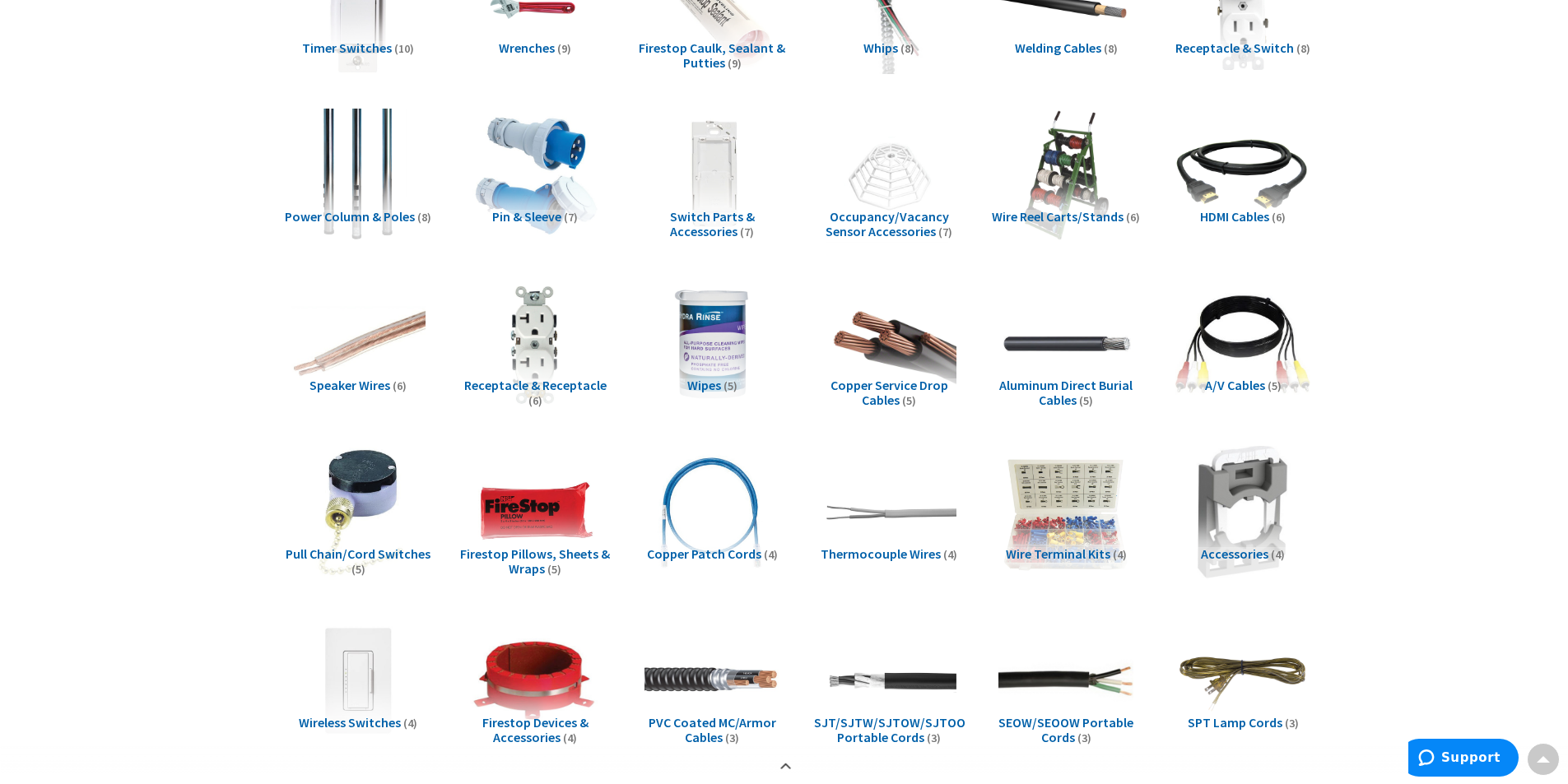
scroll to position [2056, 0]
click at [505, 318] on img at bounding box center [534, 342] width 149 height 149
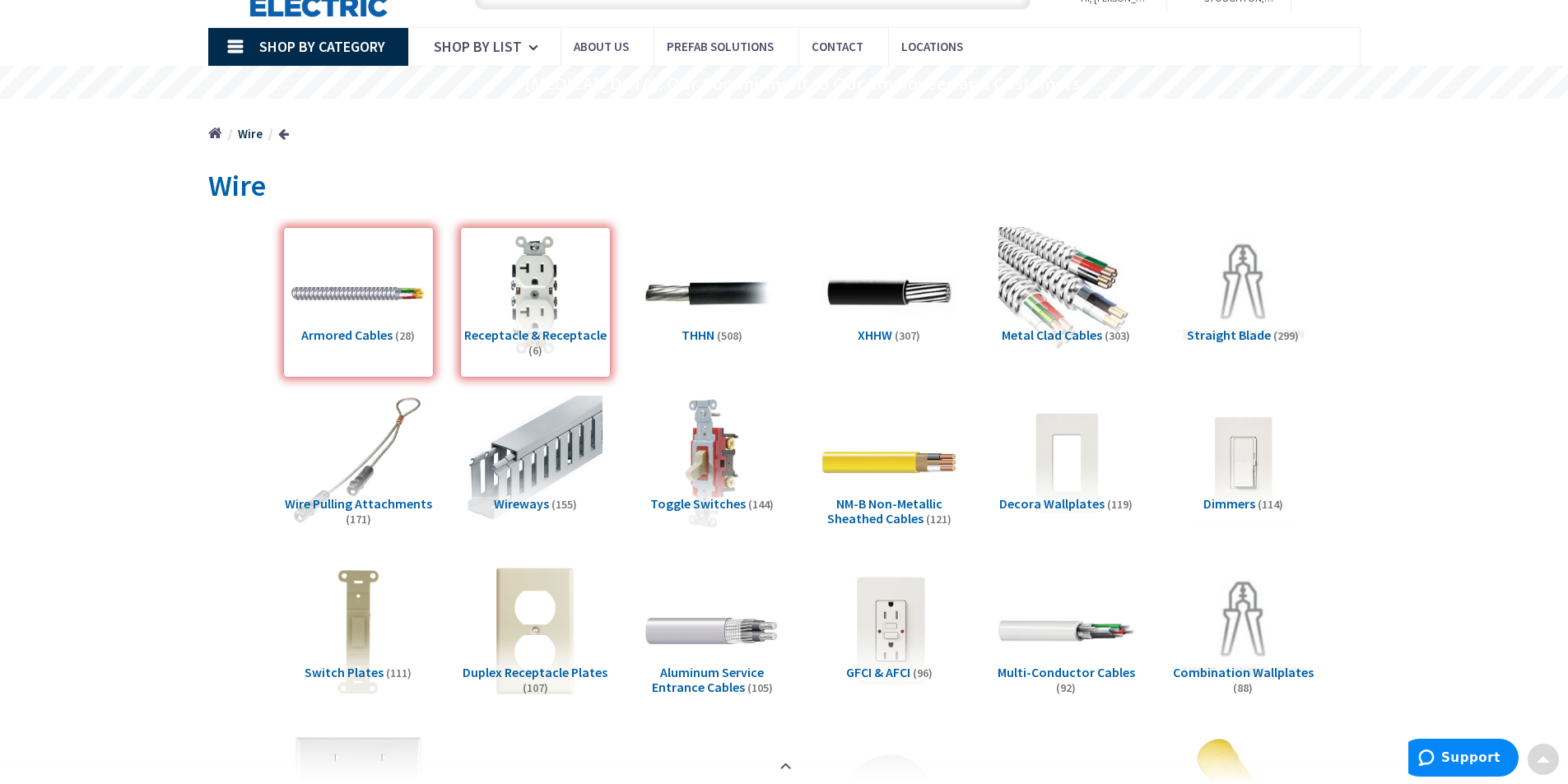
scroll to position [0, 0]
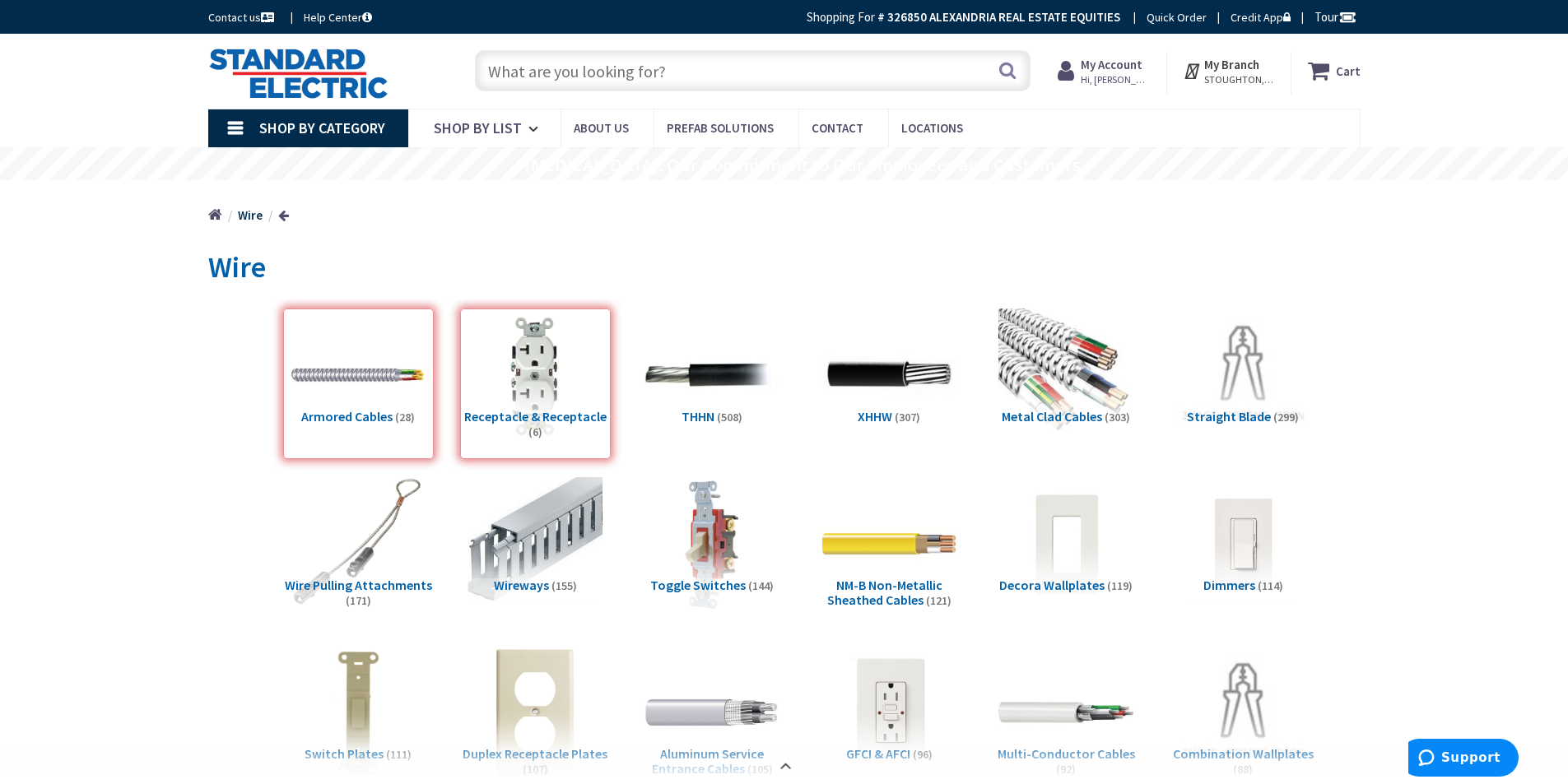
click at [311, 127] on span "Shop By Category" at bounding box center [322, 128] width 126 height 19
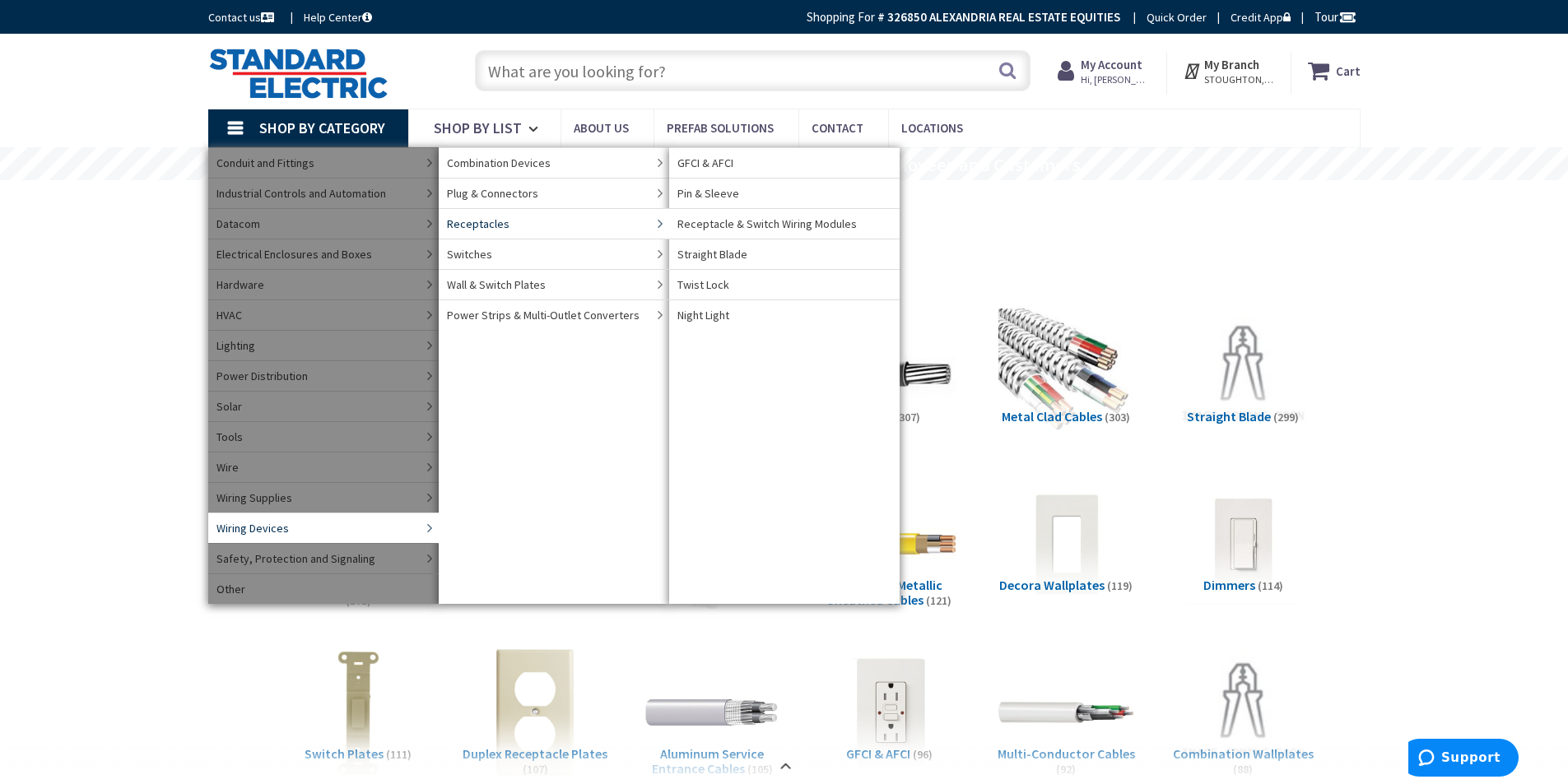
click at [495, 219] on span "Receptacles" at bounding box center [478, 224] width 62 height 17
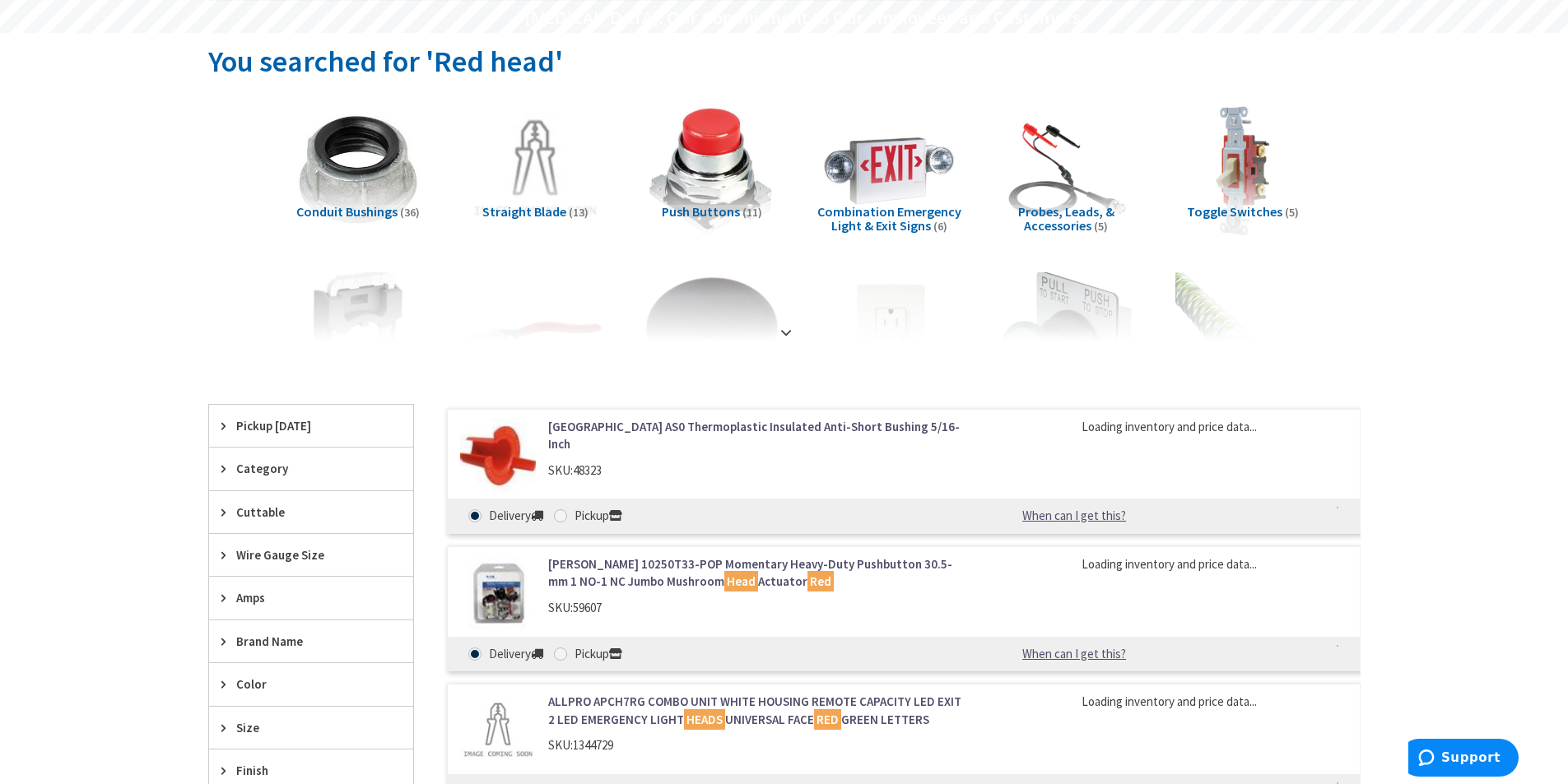
scroll to position [165, 0]
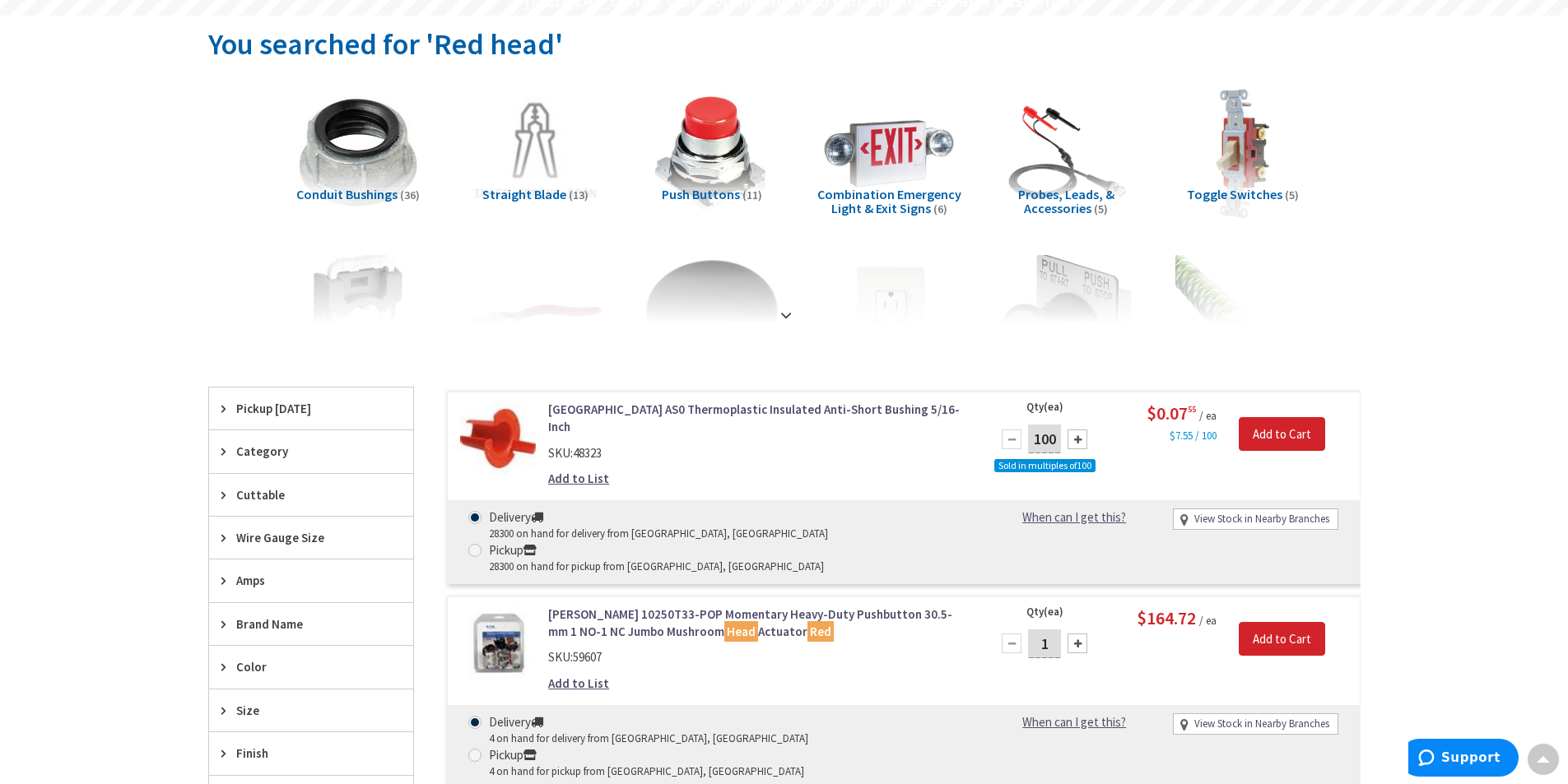
click at [798, 406] on link "[GEOGRAPHIC_DATA] AS0 Thermoplastic Insulated Anti-Short Bushing 5/16-Inch" at bounding box center [757, 418] width 419 height 35
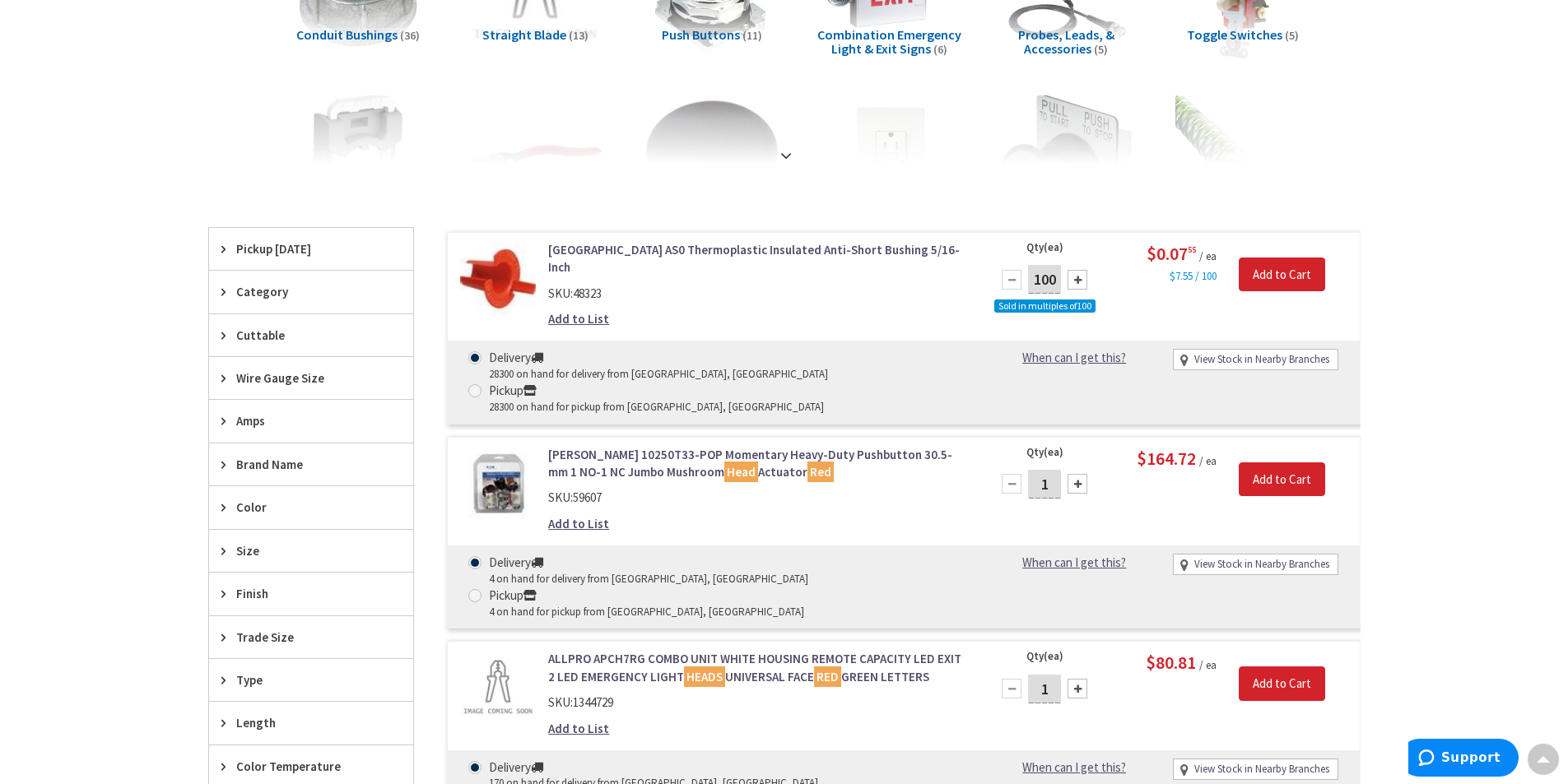
scroll to position [329, 0]
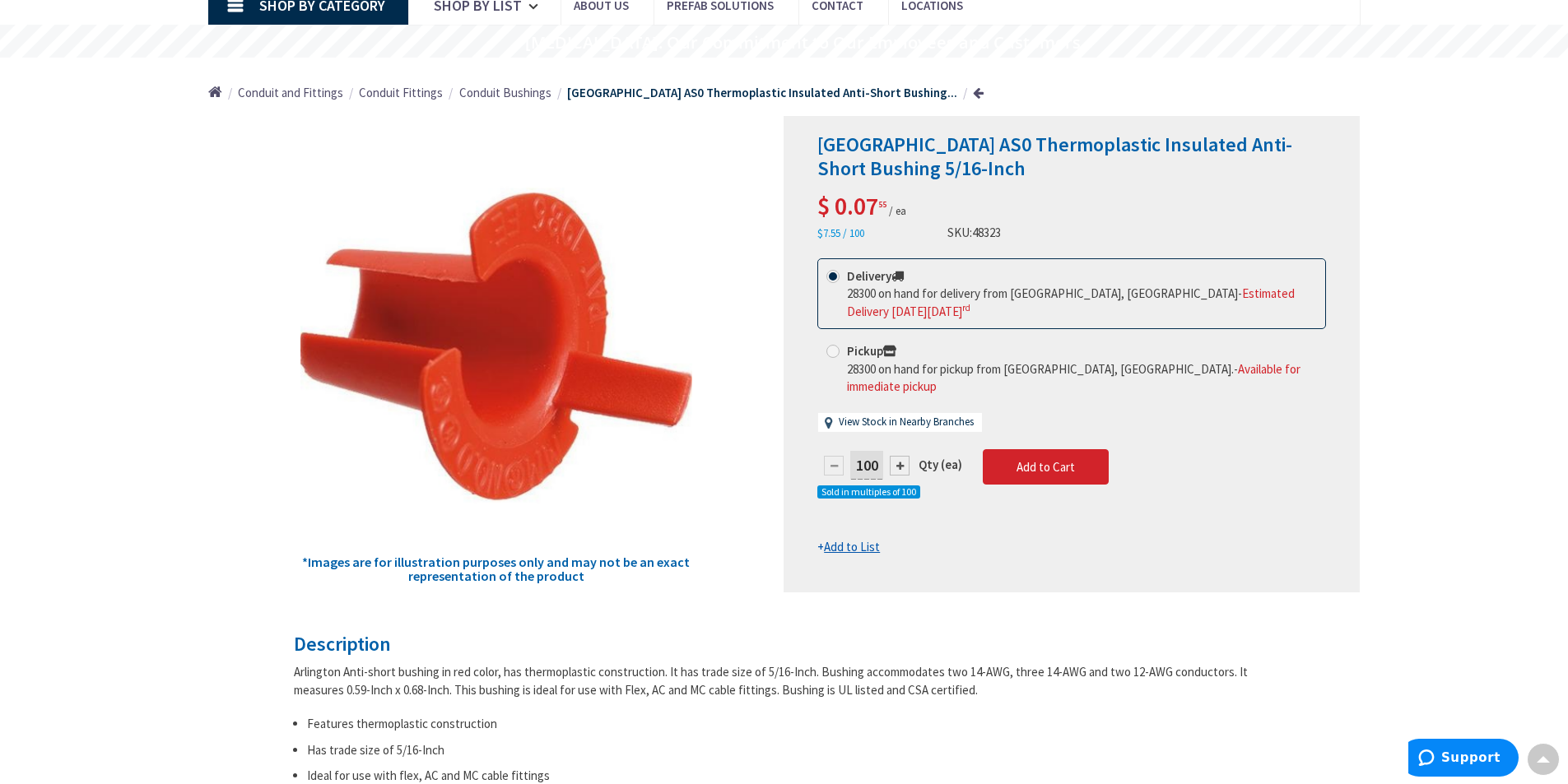
scroll to position [82, 0]
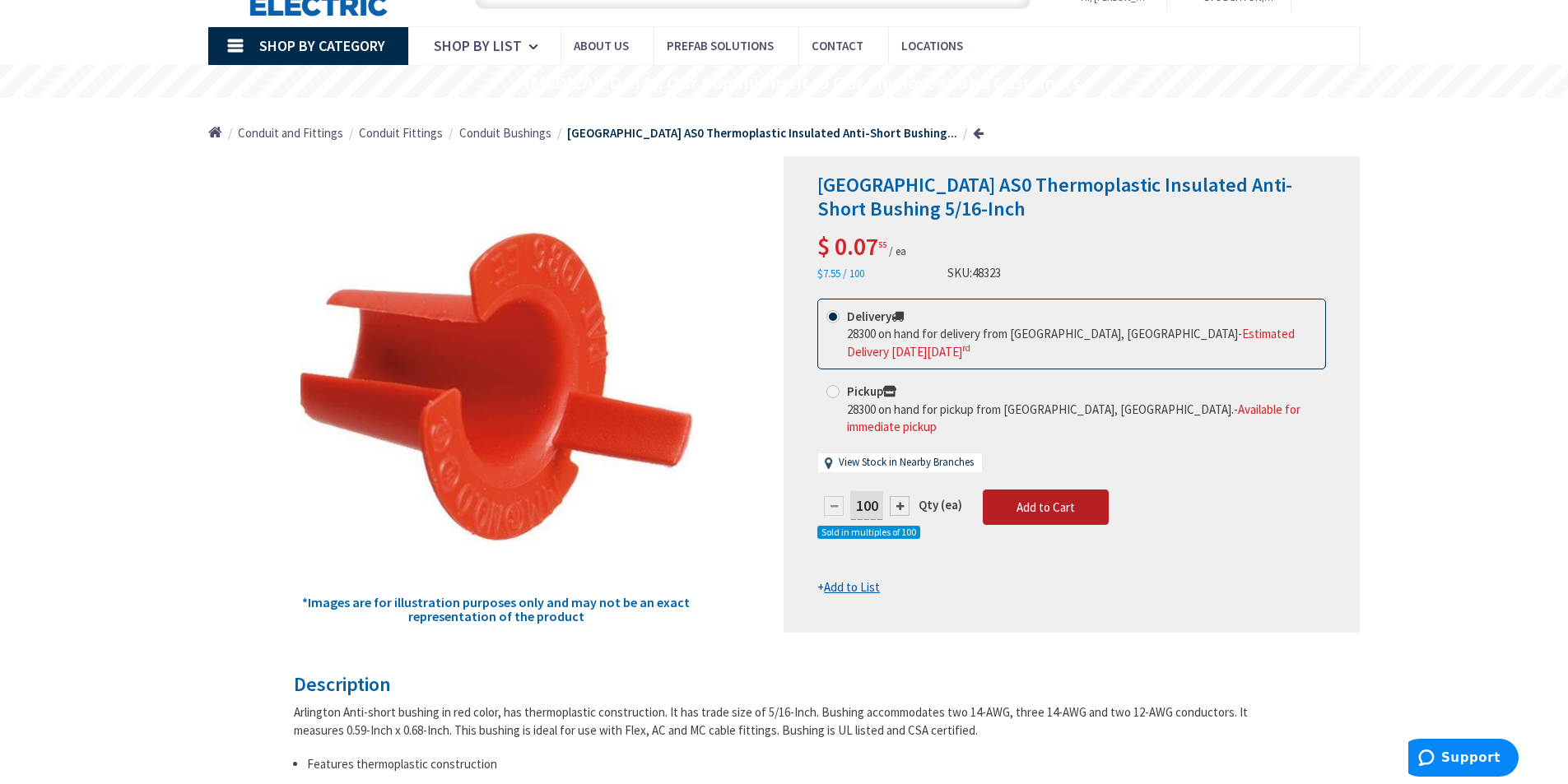
click at [1017, 500] on span "Add to Cart" at bounding box center [1045, 507] width 58 height 16
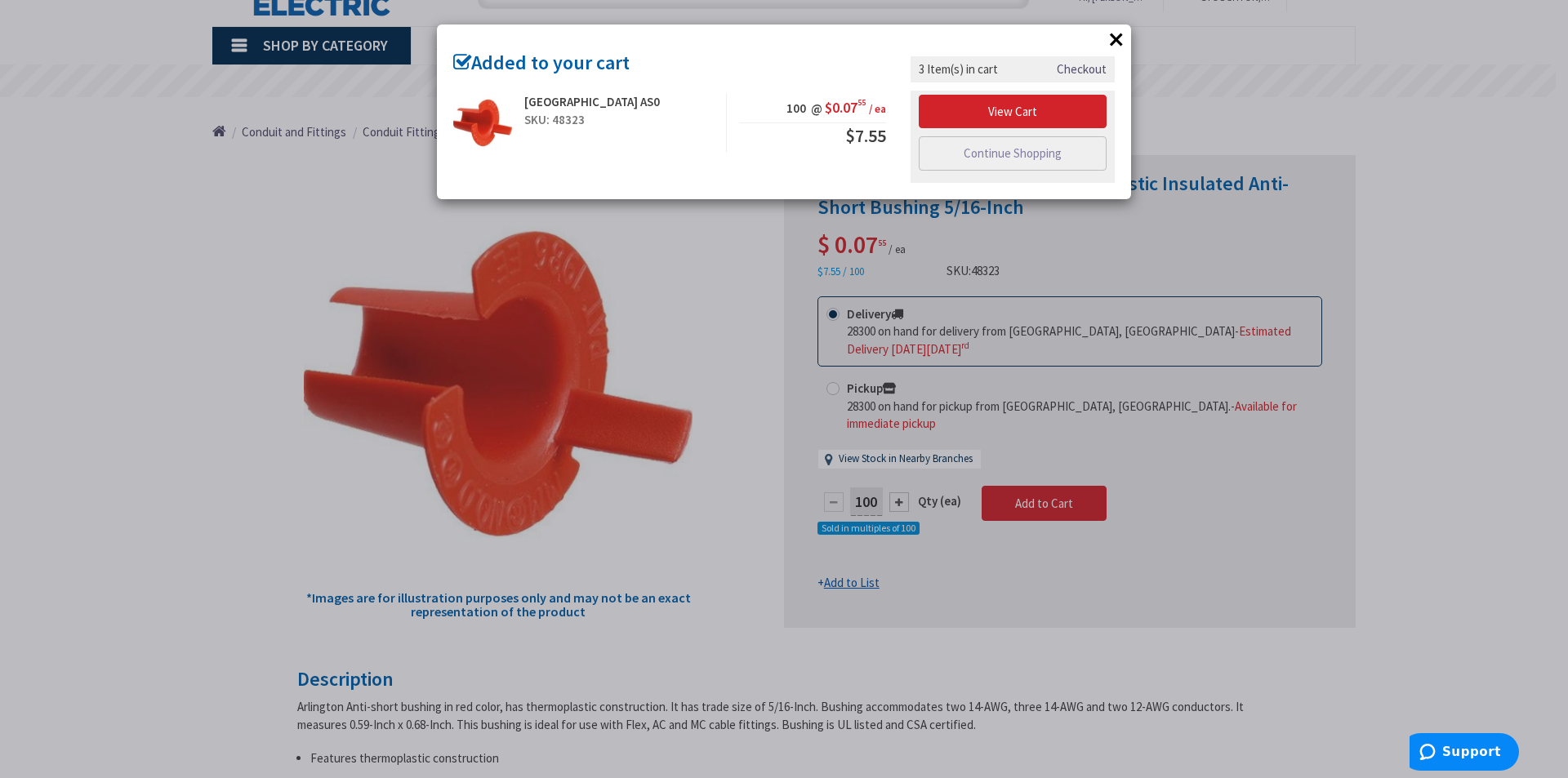
click at [1107, 36] on button "×" at bounding box center [1115, 38] width 24 height 24
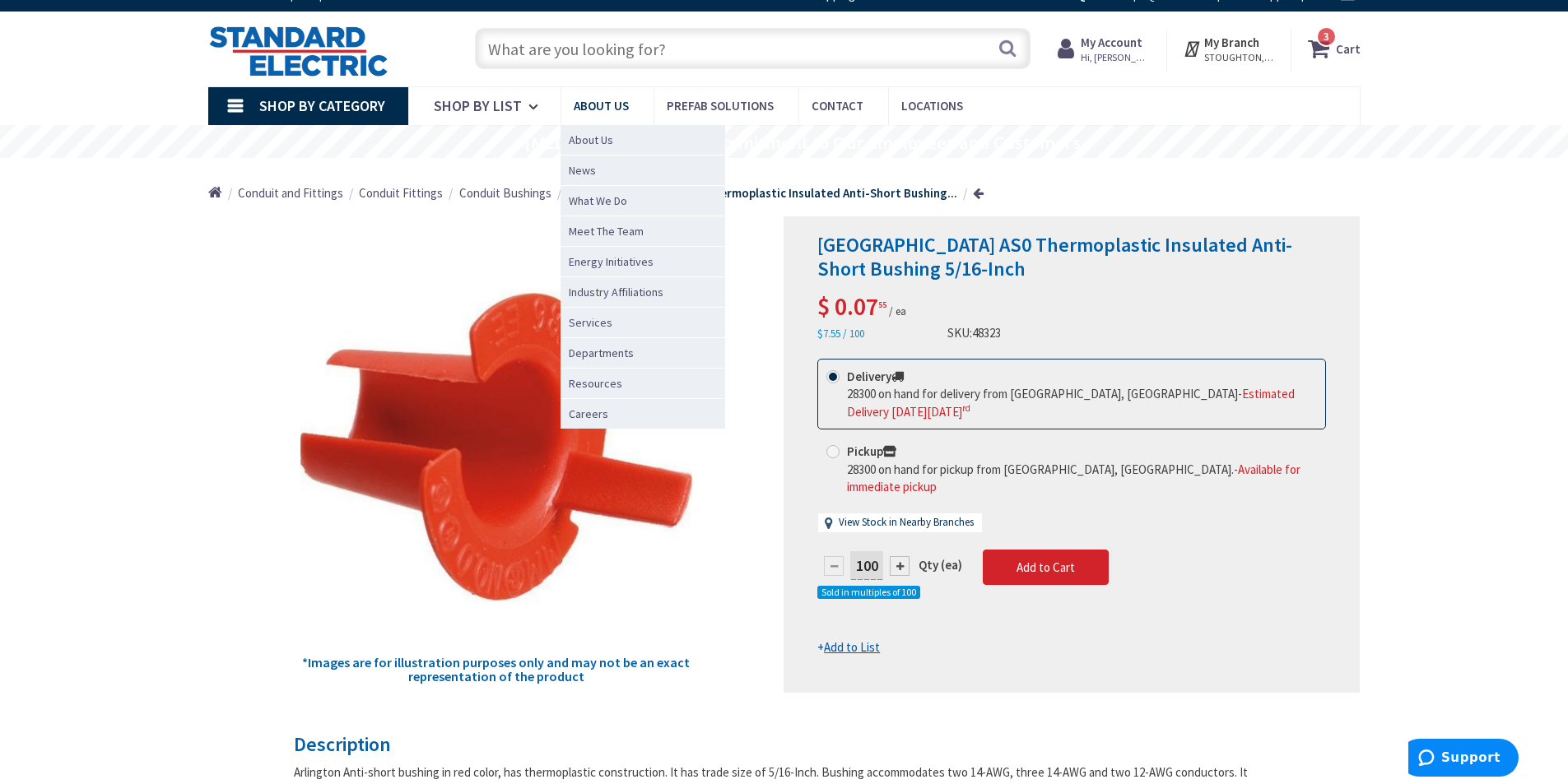
scroll to position [0, 0]
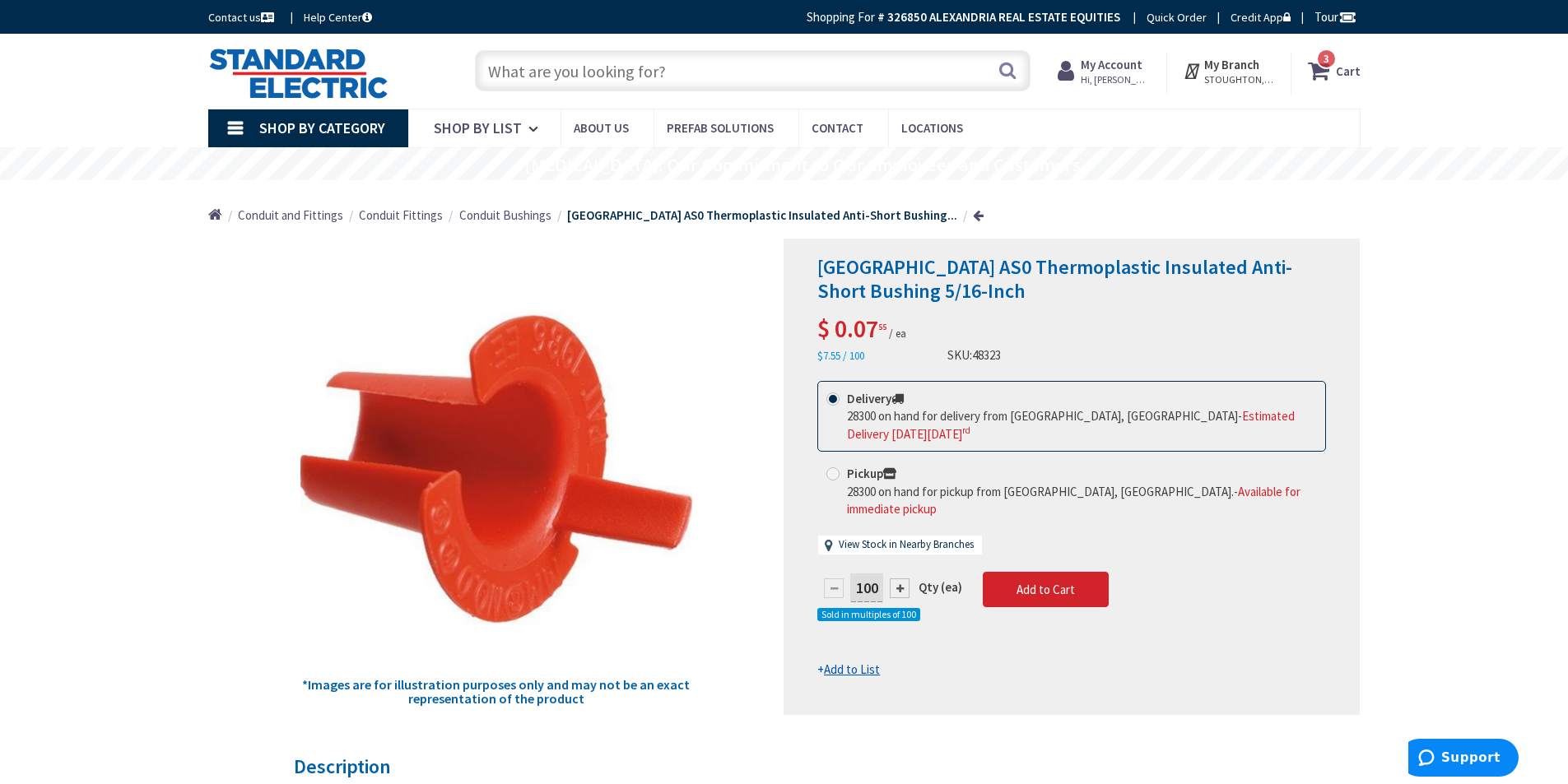
click at [623, 69] on input "text" at bounding box center [752, 71] width 555 height 41
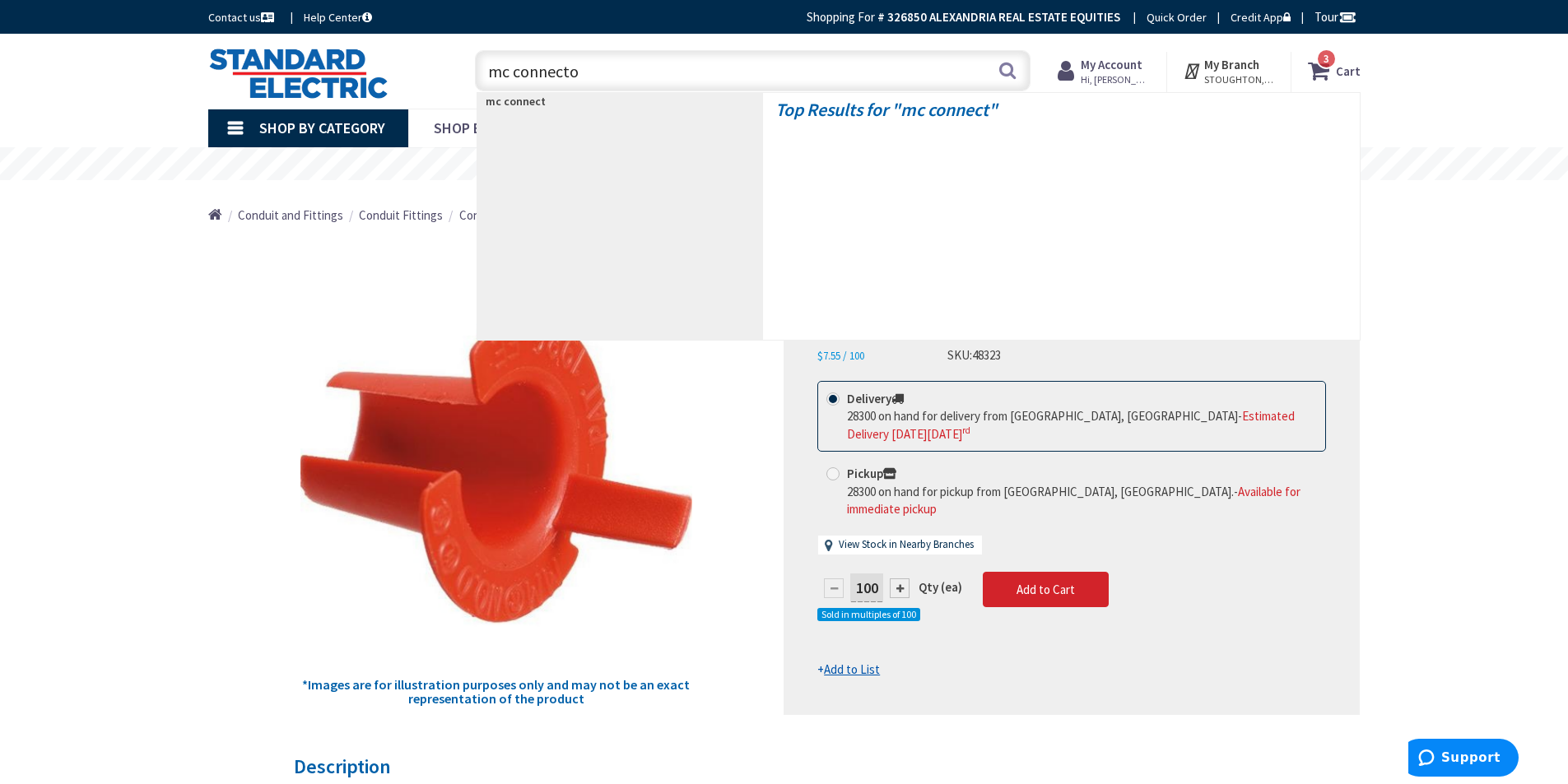
type input "mc connector"
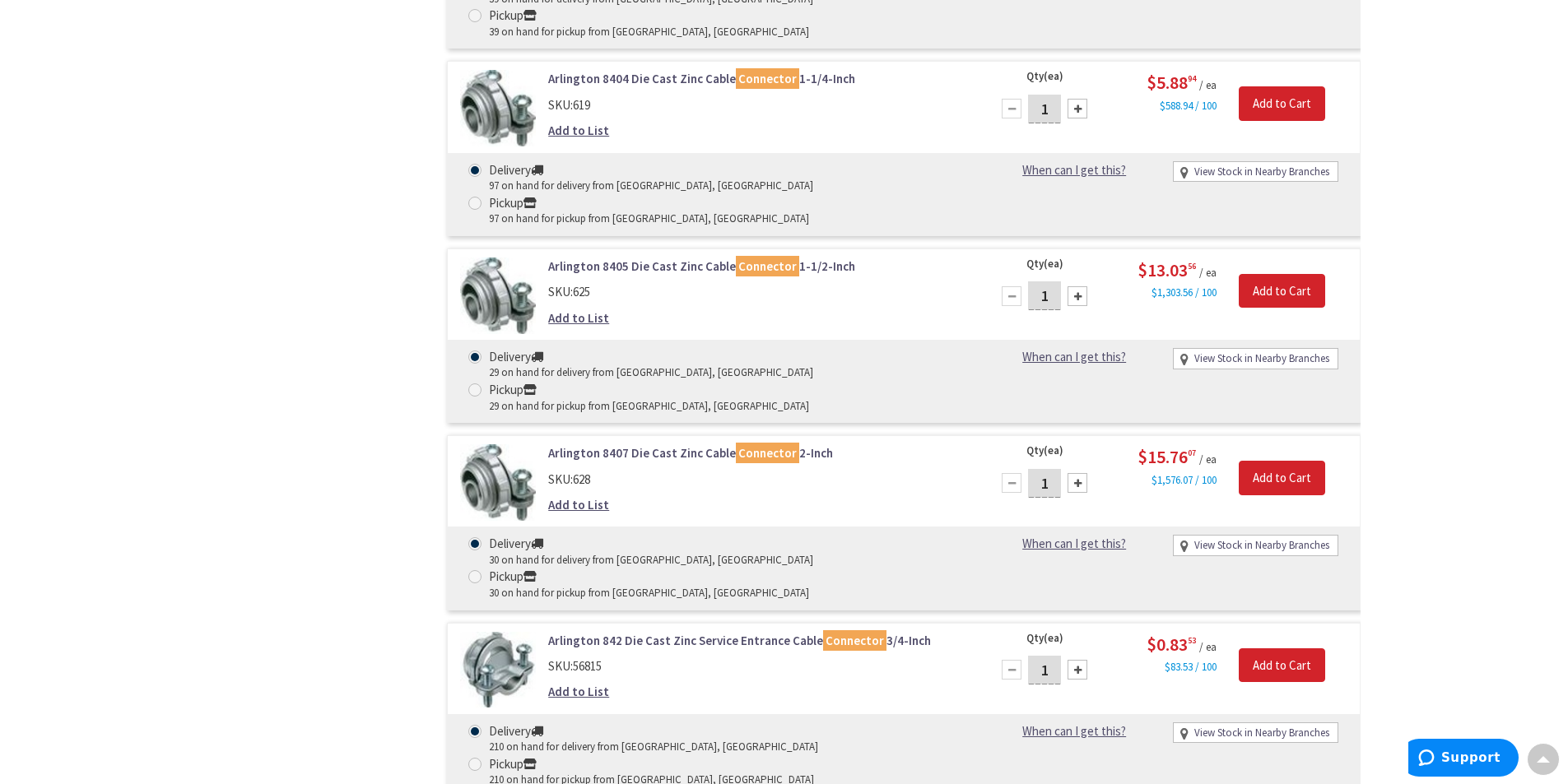
scroll to position [4114, 0]
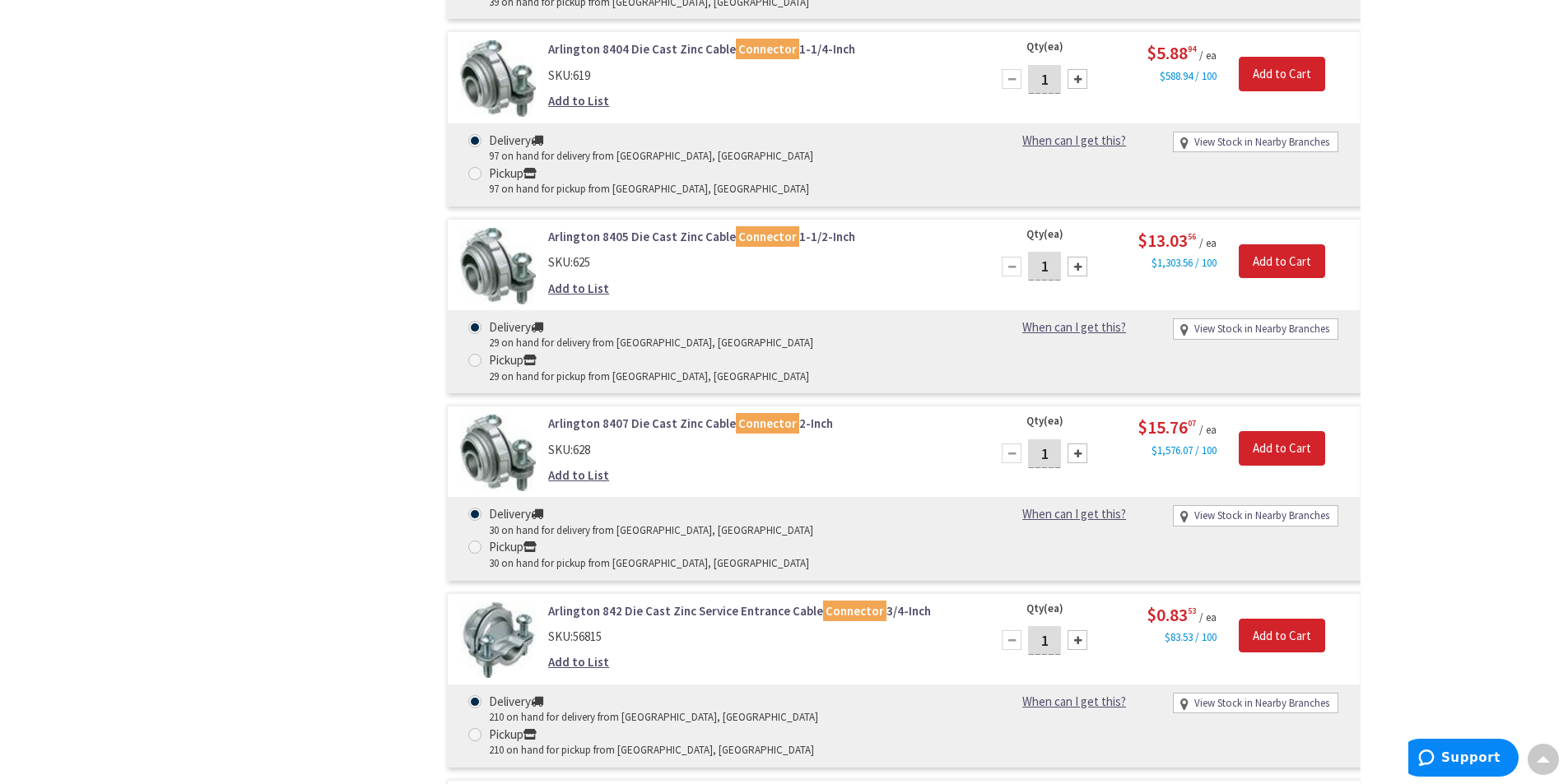
type input "5"
type input "100"
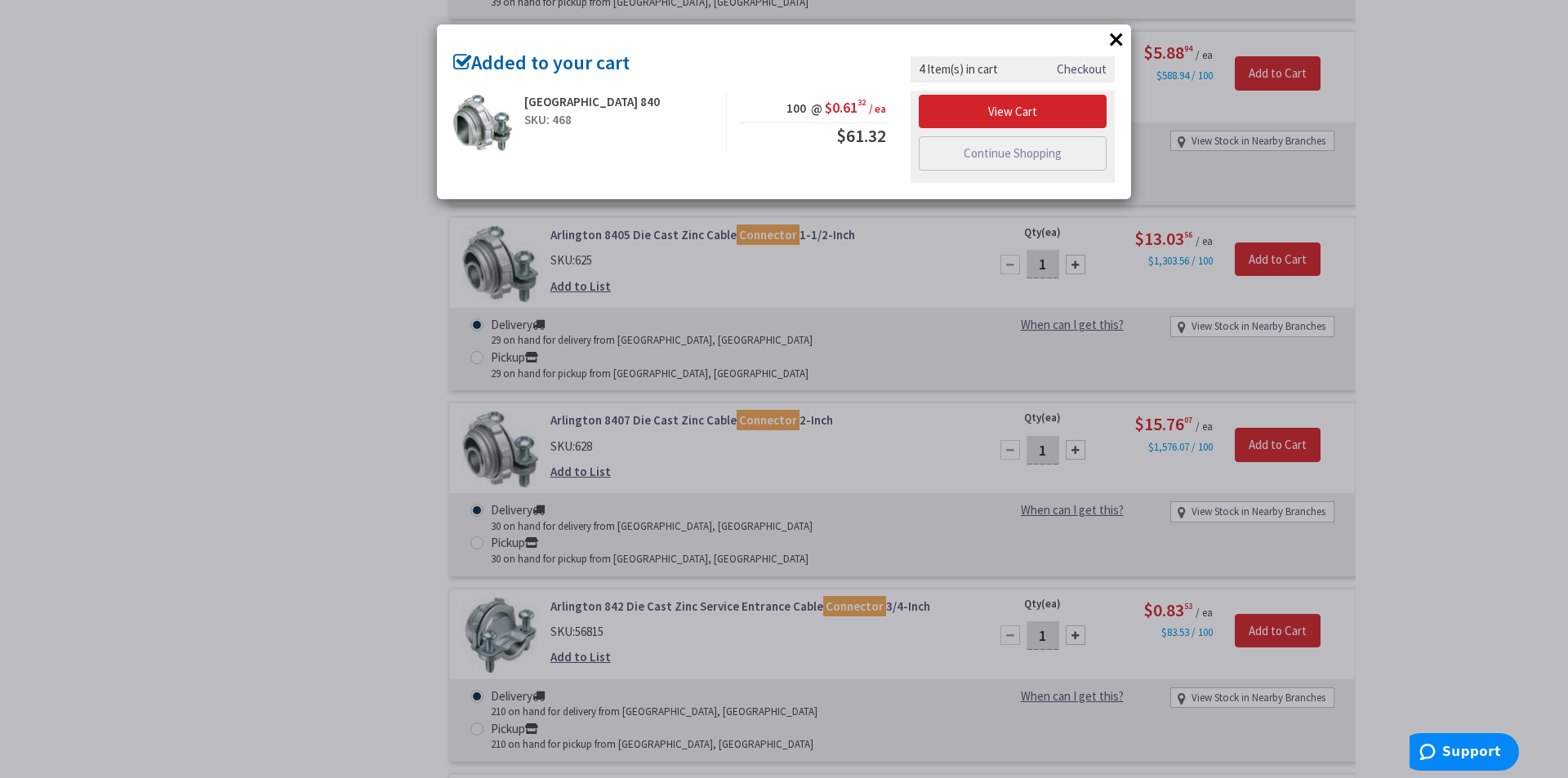
click at [329, 469] on div "× Added to your cart [GEOGRAPHIC_DATA] 840 SKU: 468 100 @ $0.61 32 / ea $61.32" at bounding box center [784, 389] width 1568 height 778
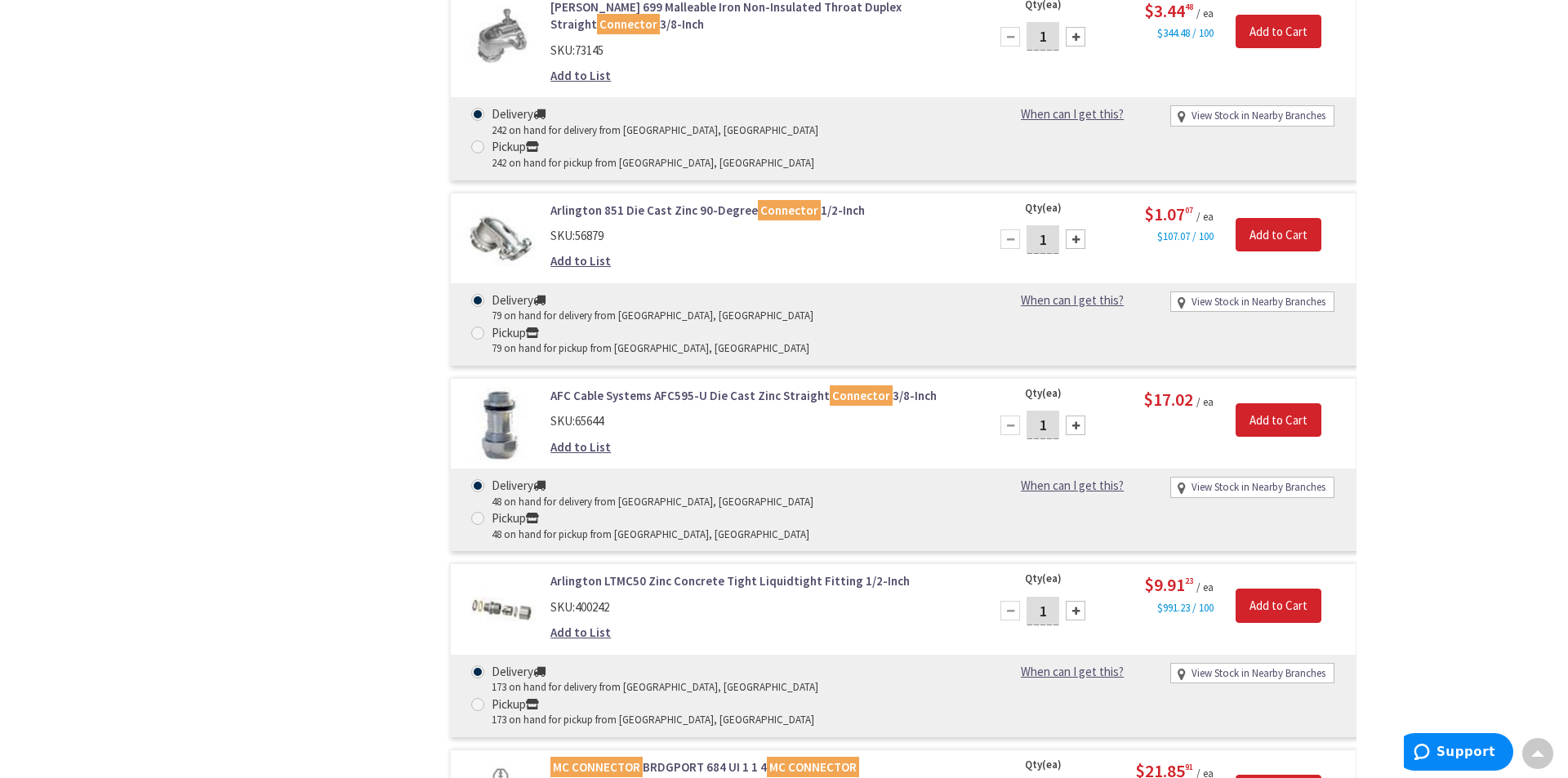
scroll to position [8981, 0]
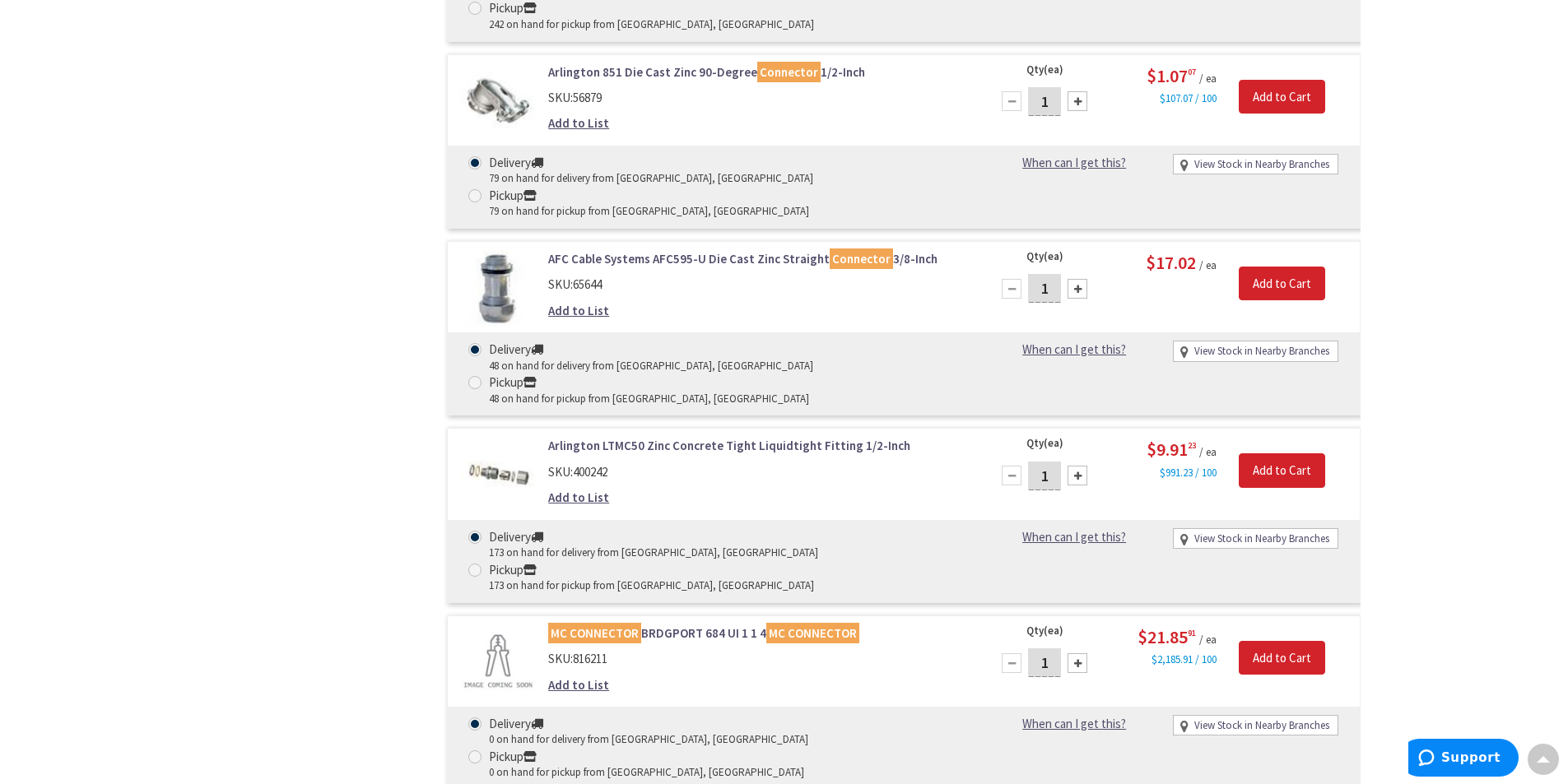
type input "50"
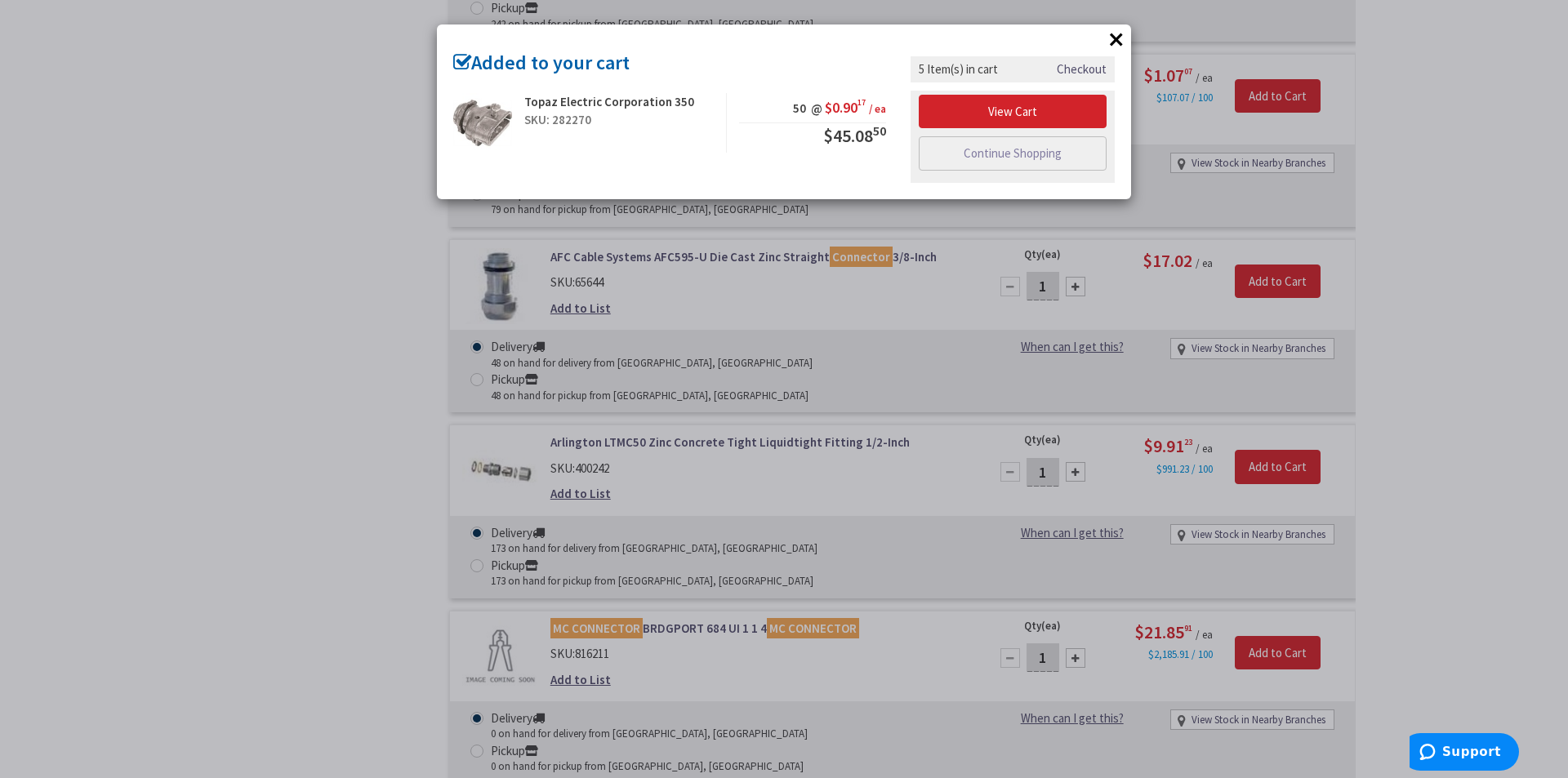
click at [377, 519] on div "× Added to your cart Topaz Electric Corporation 350 SKU: 282270 50 @ $0.90 17 /…" at bounding box center [784, 389] width 1568 height 778
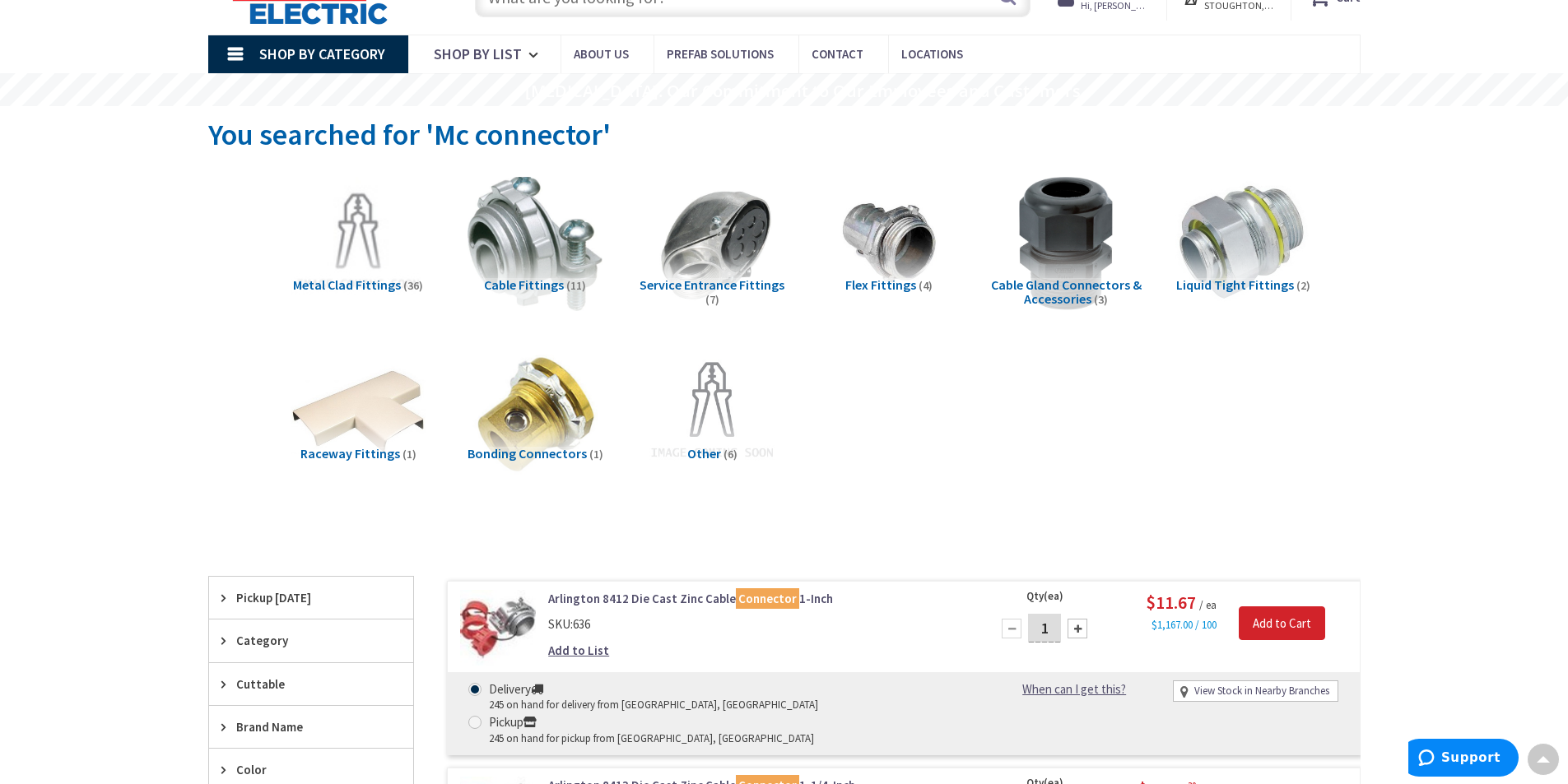
scroll to position [0, 0]
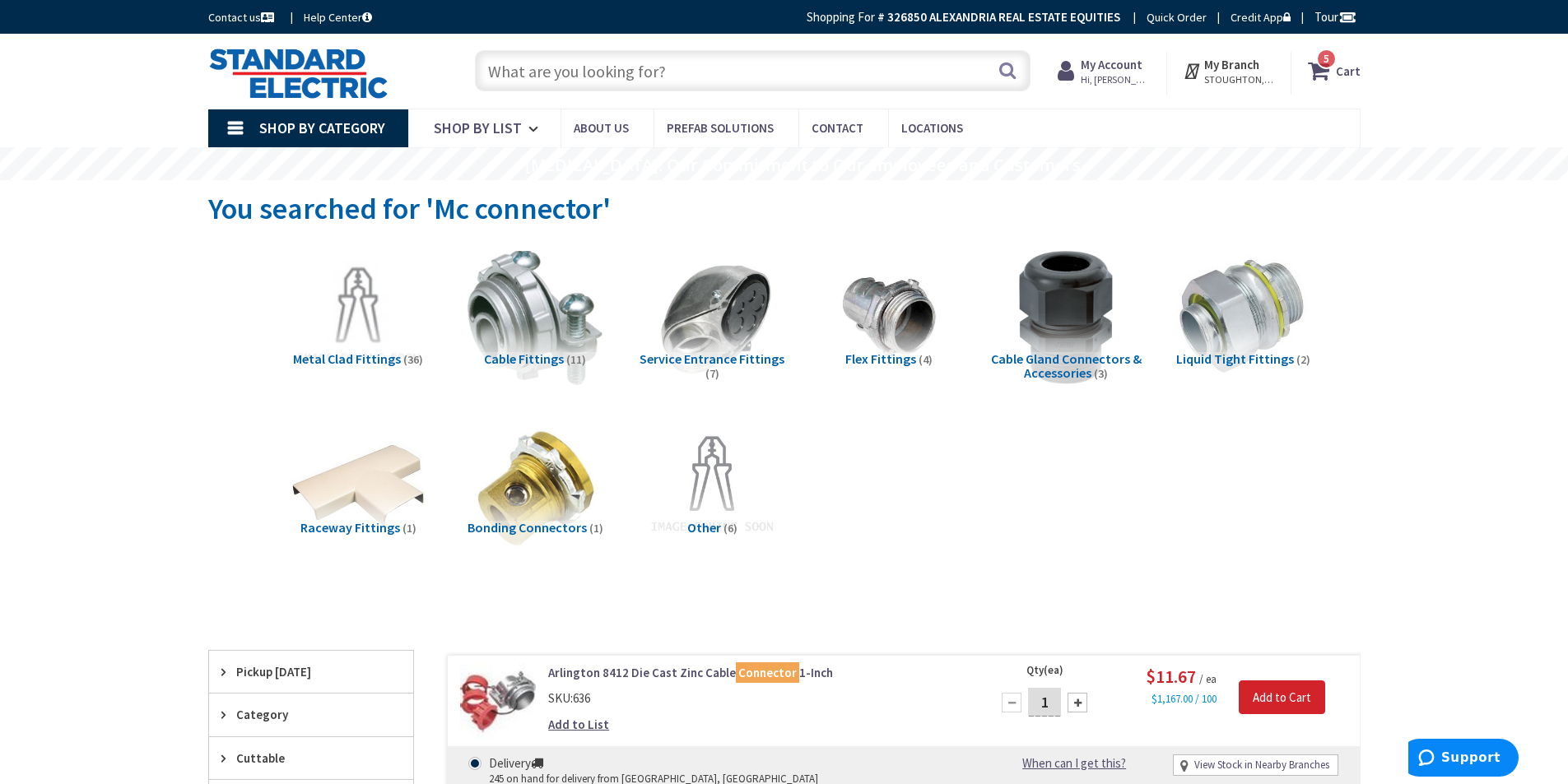
click at [611, 77] on input "text" at bounding box center [752, 71] width 555 height 41
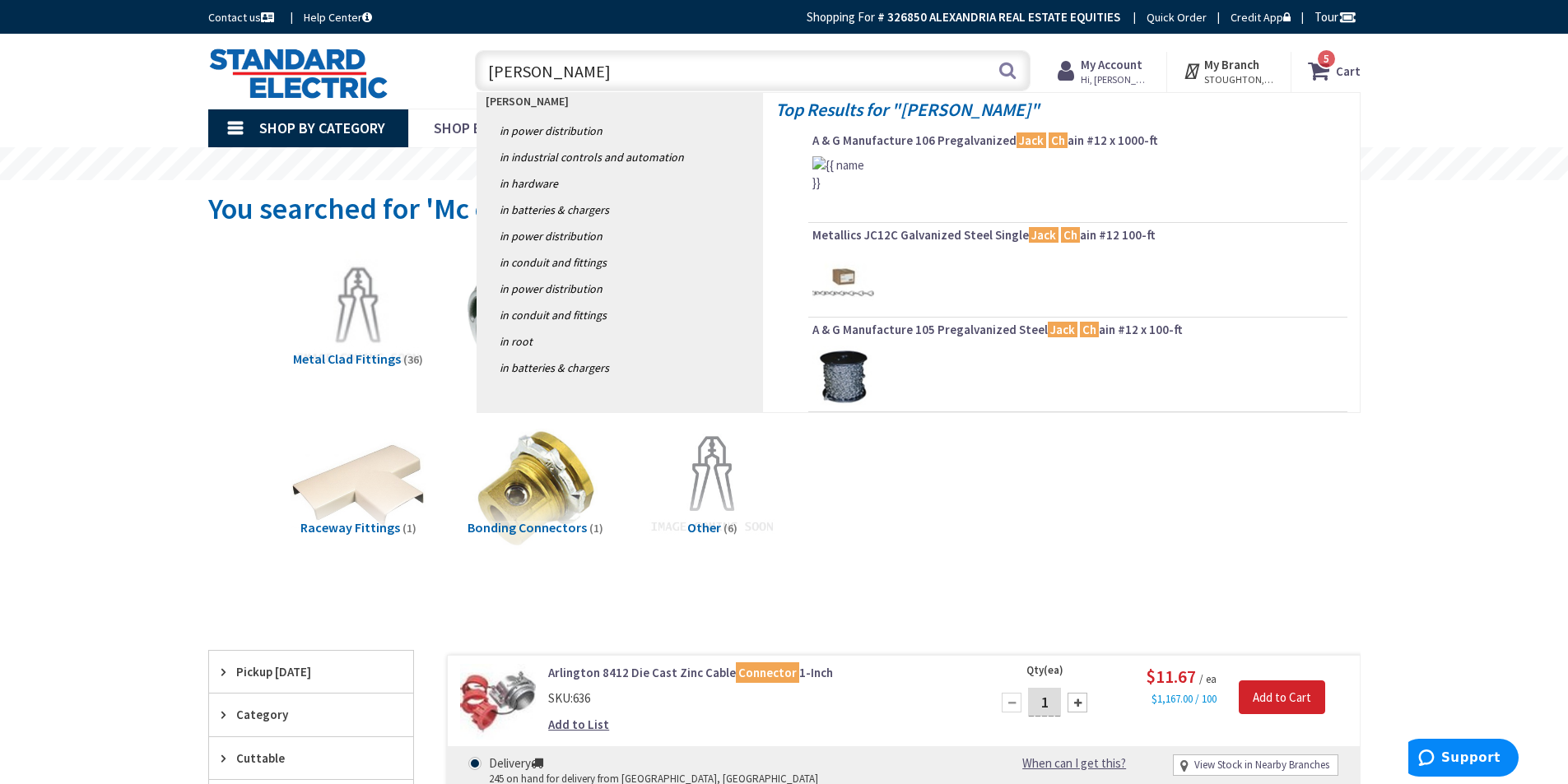
type input "jack chain"
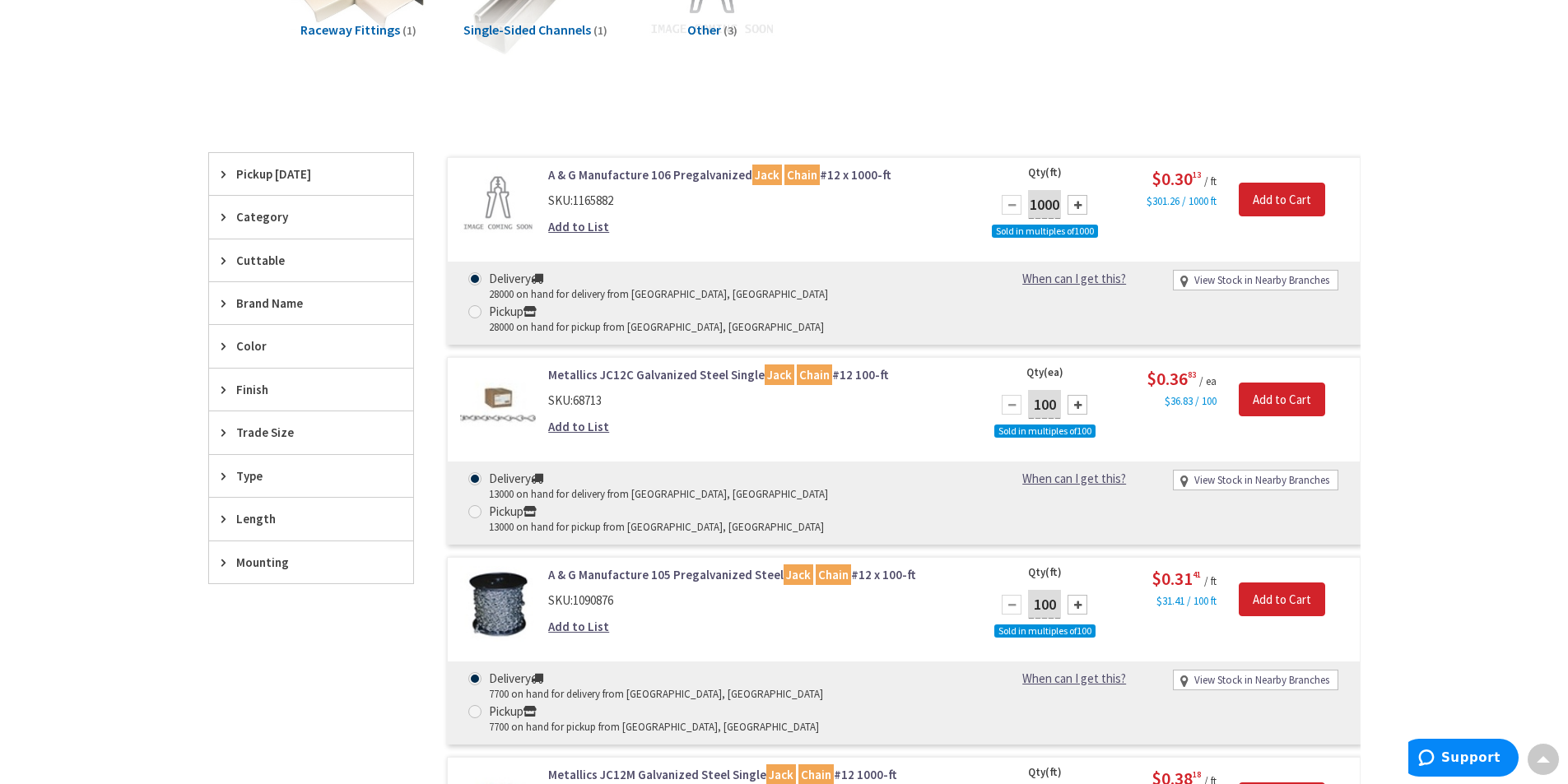
scroll to position [494, 0]
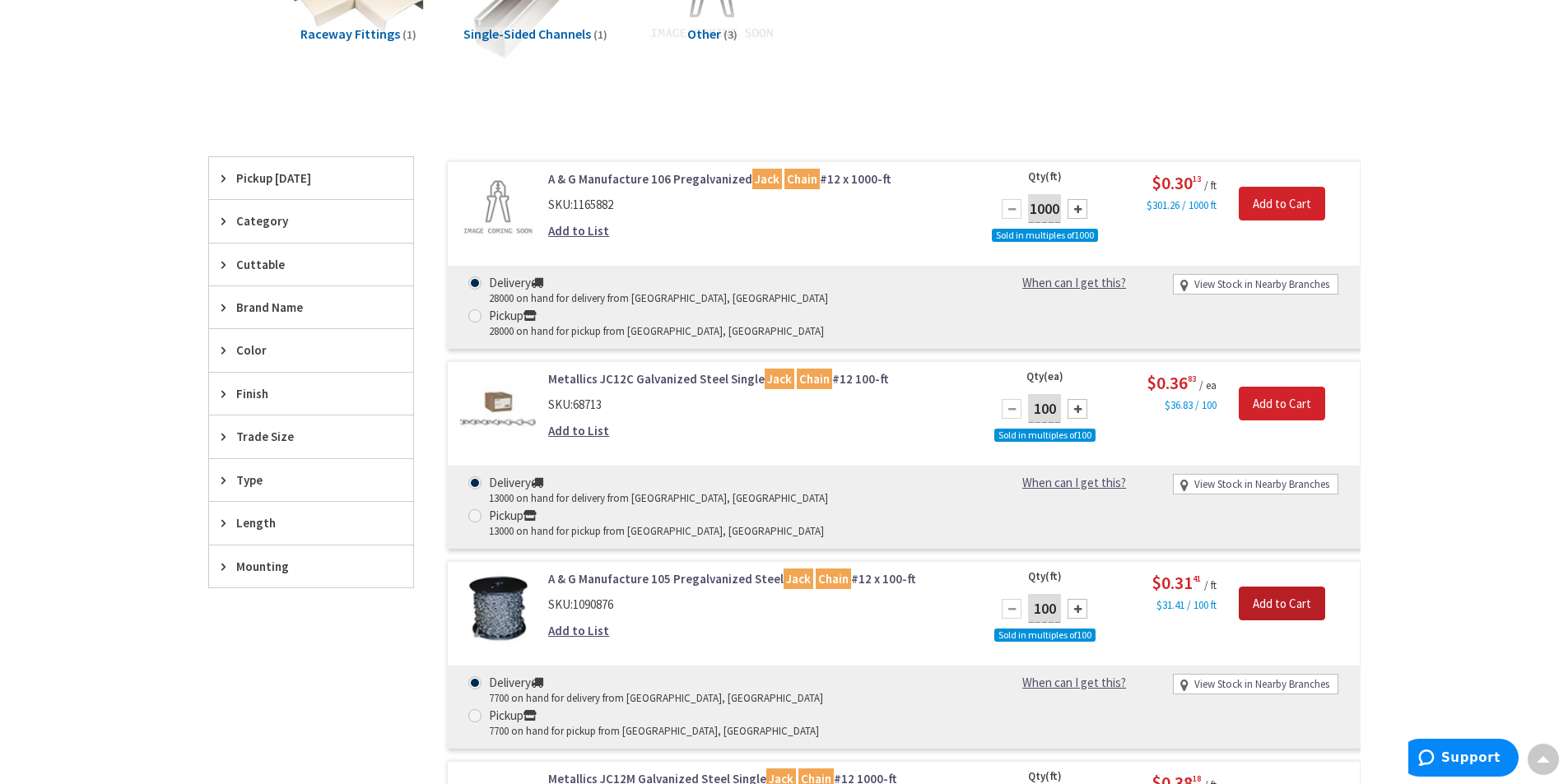
click at [1292, 586] on input "Add to Cart" at bounding box center [1282, 603] width 87 height 34
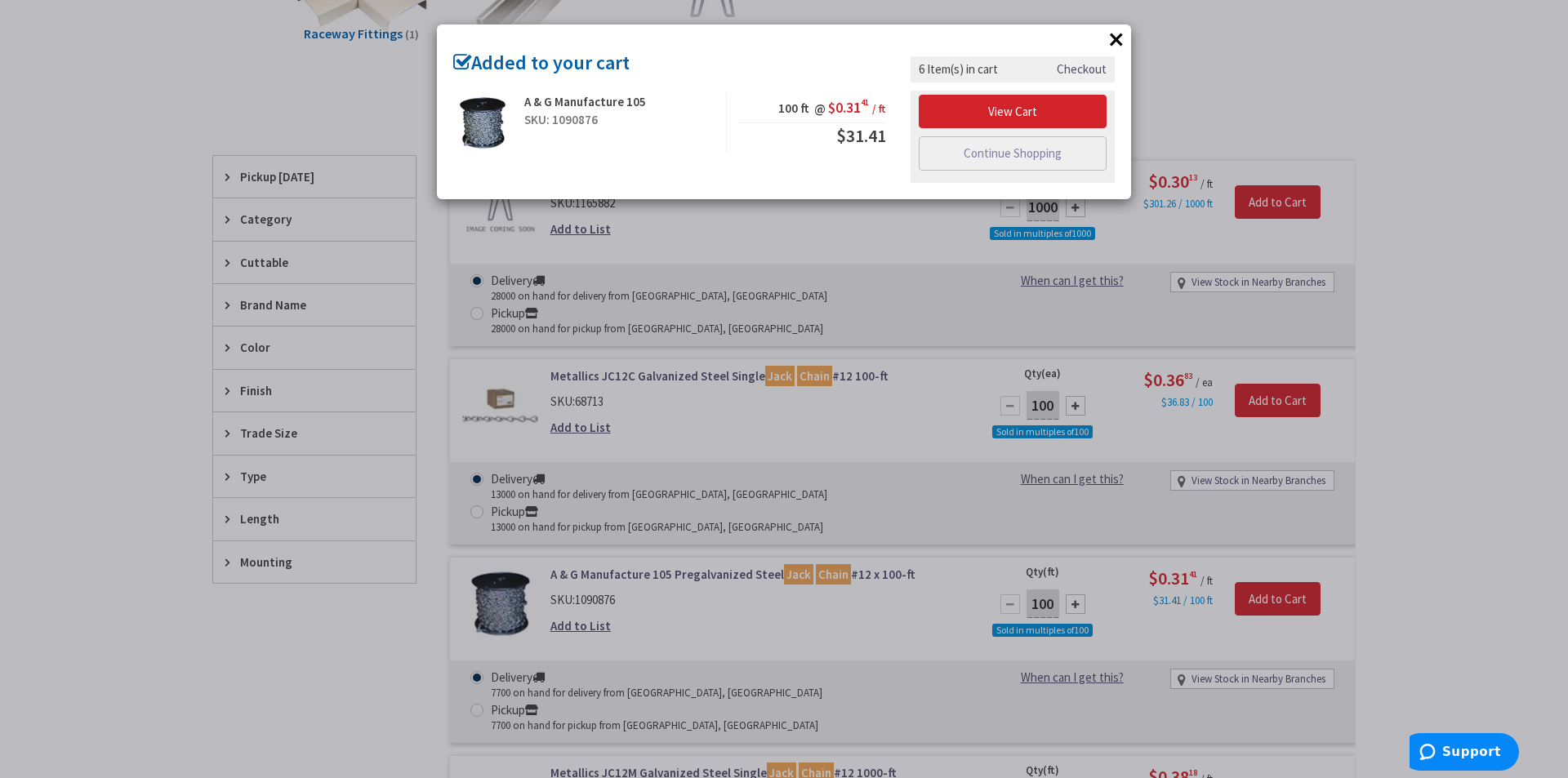
click at [1118, 43] on button "×" at bounding box center [1115, 38] width 24 height 24
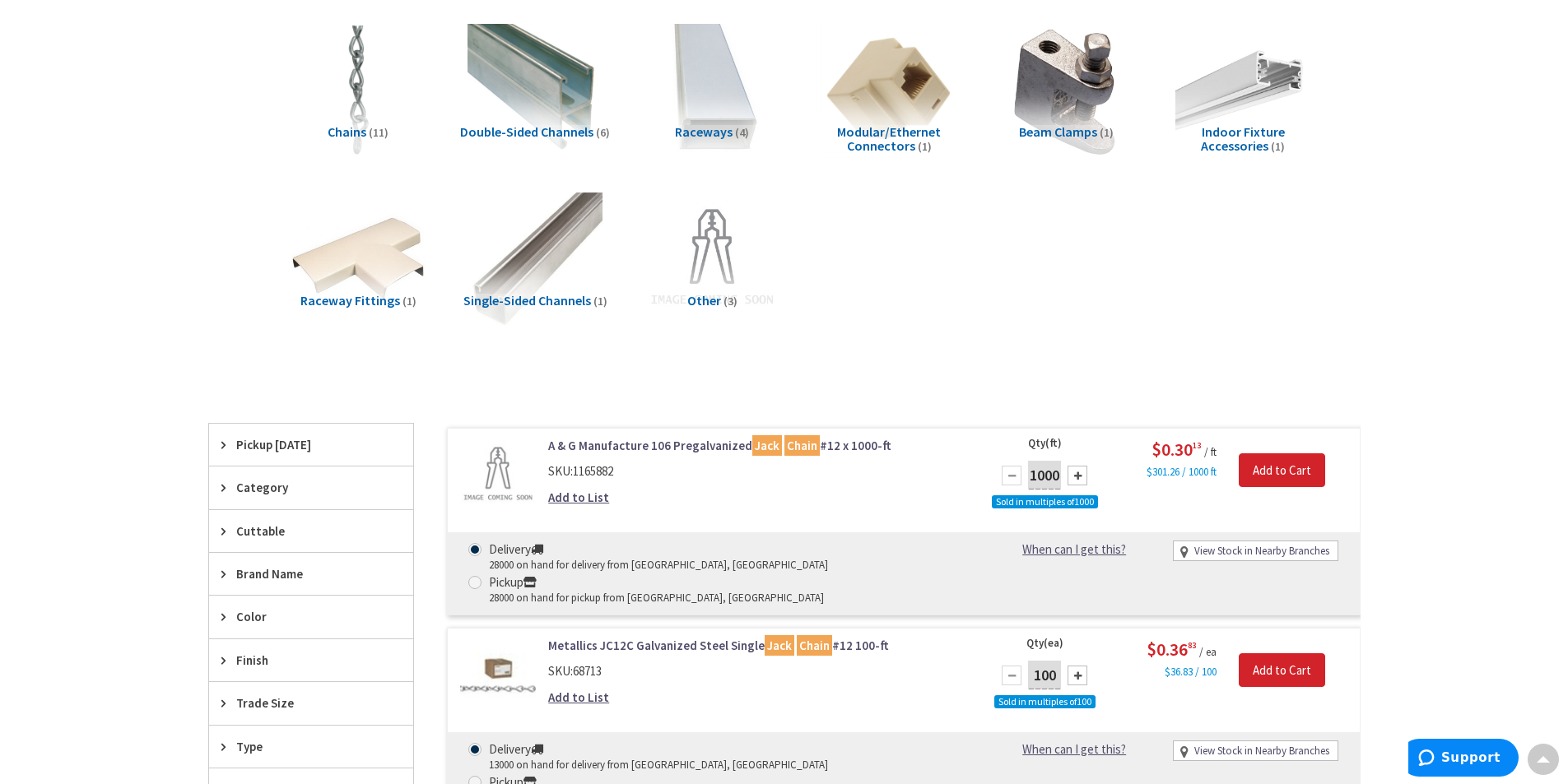
scroll to position [0, 0]
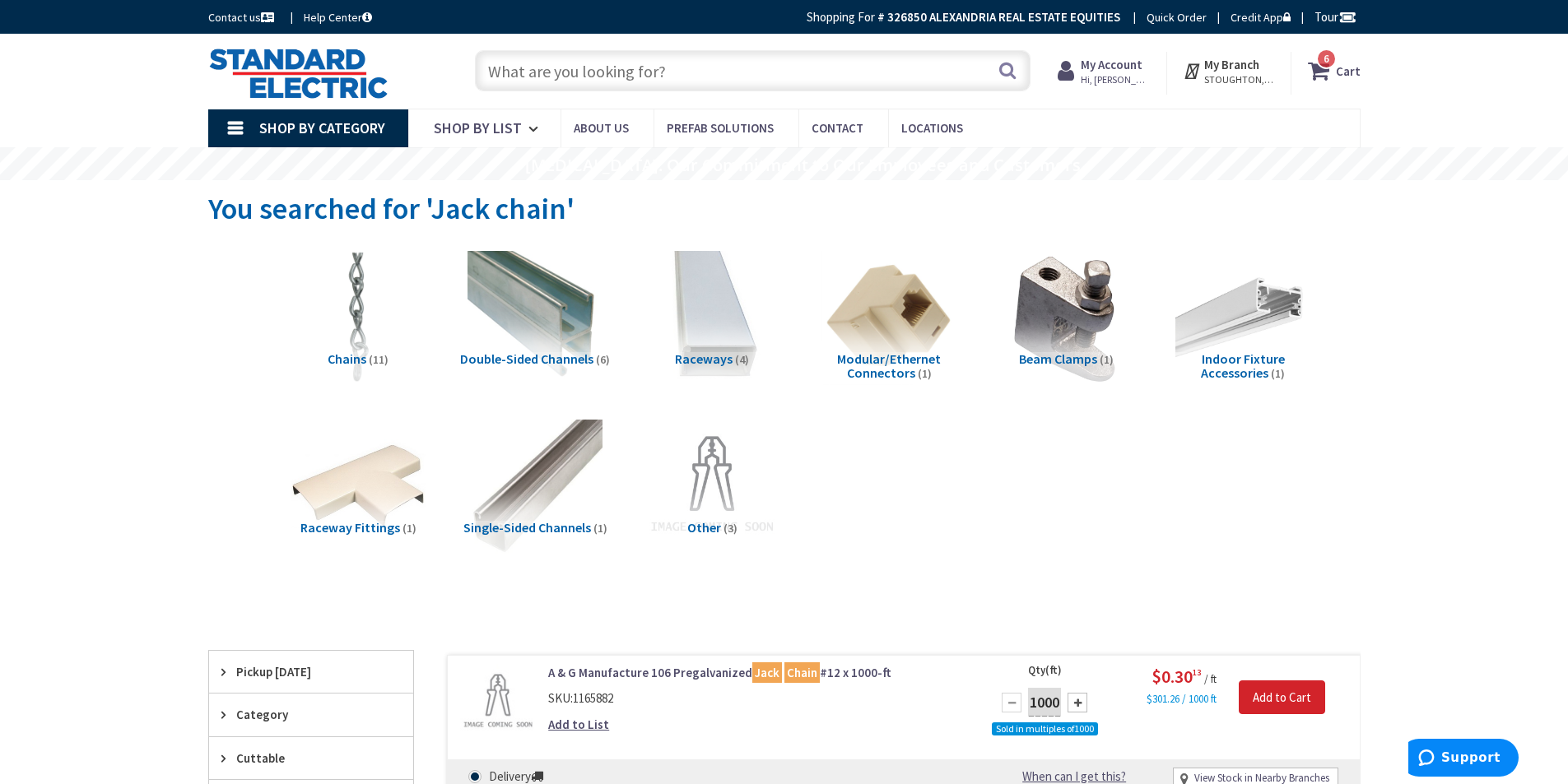
click at [271, 124] on span "Shop By Category" at bounding box center [322, 128] width 126 height 19
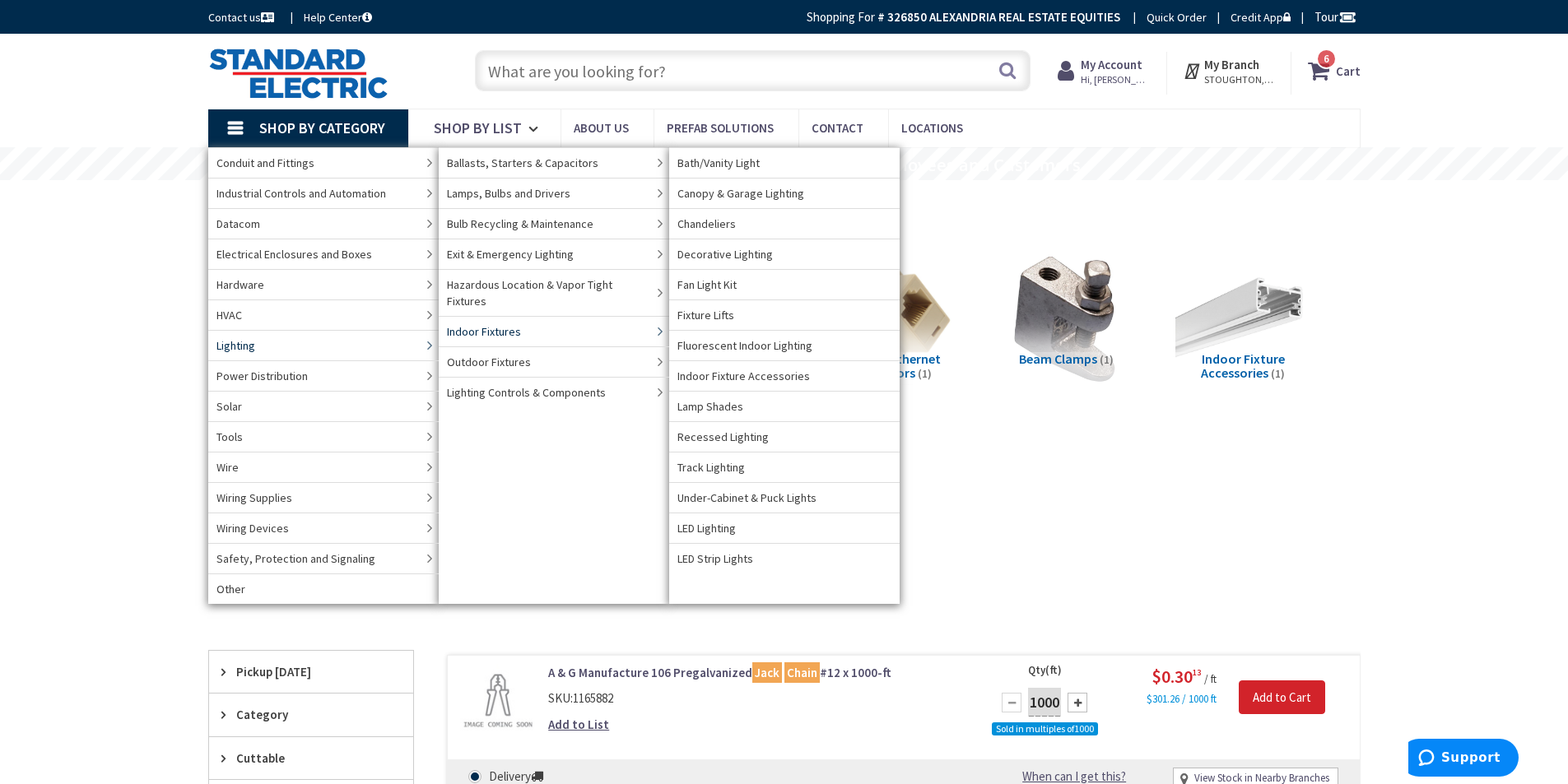
click at [353, 349] on link "Lighting" at bounding box center [323, 345] width 231 height 30
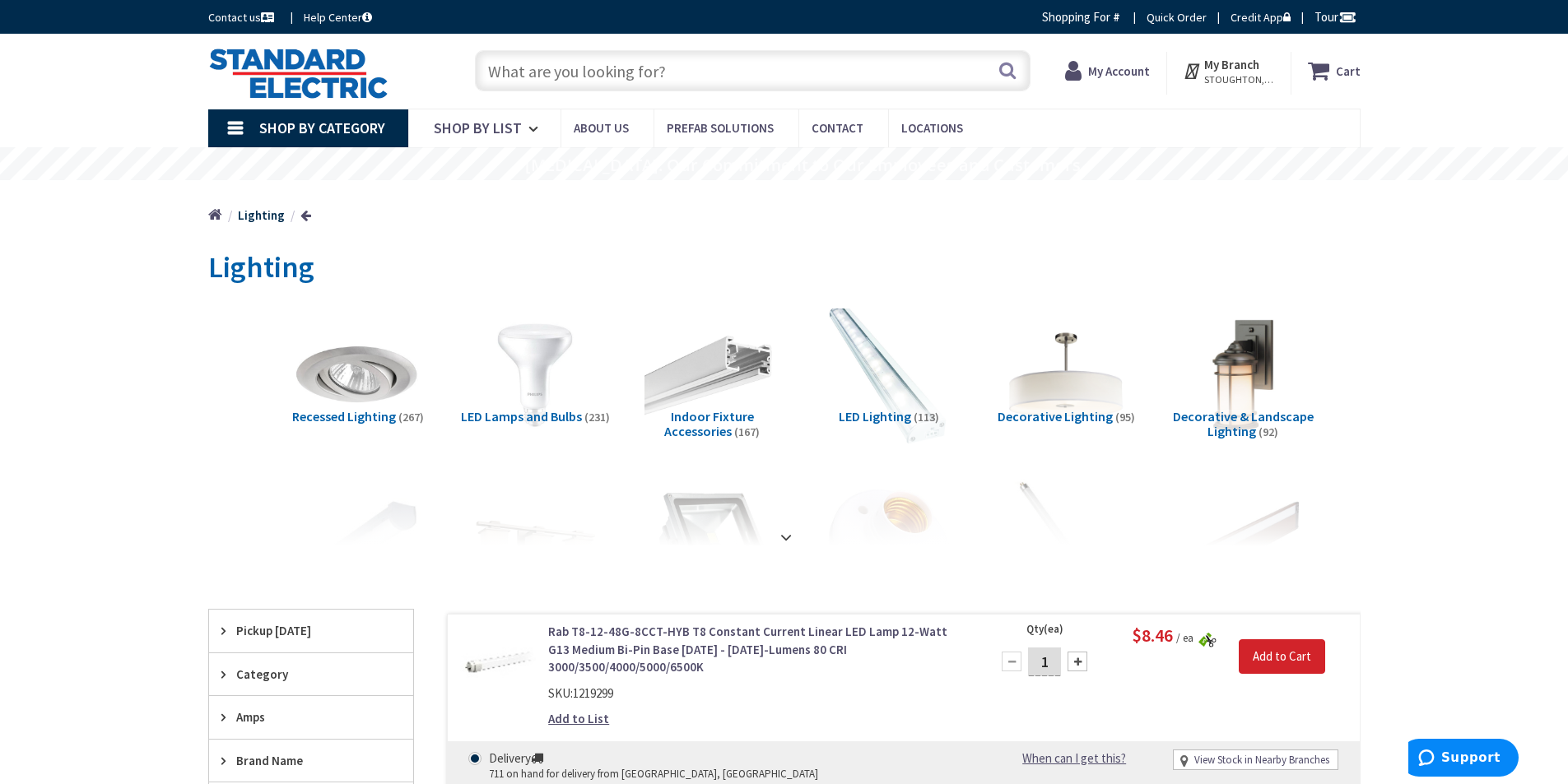
click at [902, 381] on img at bounding box center [888, 374] width 149 height 149
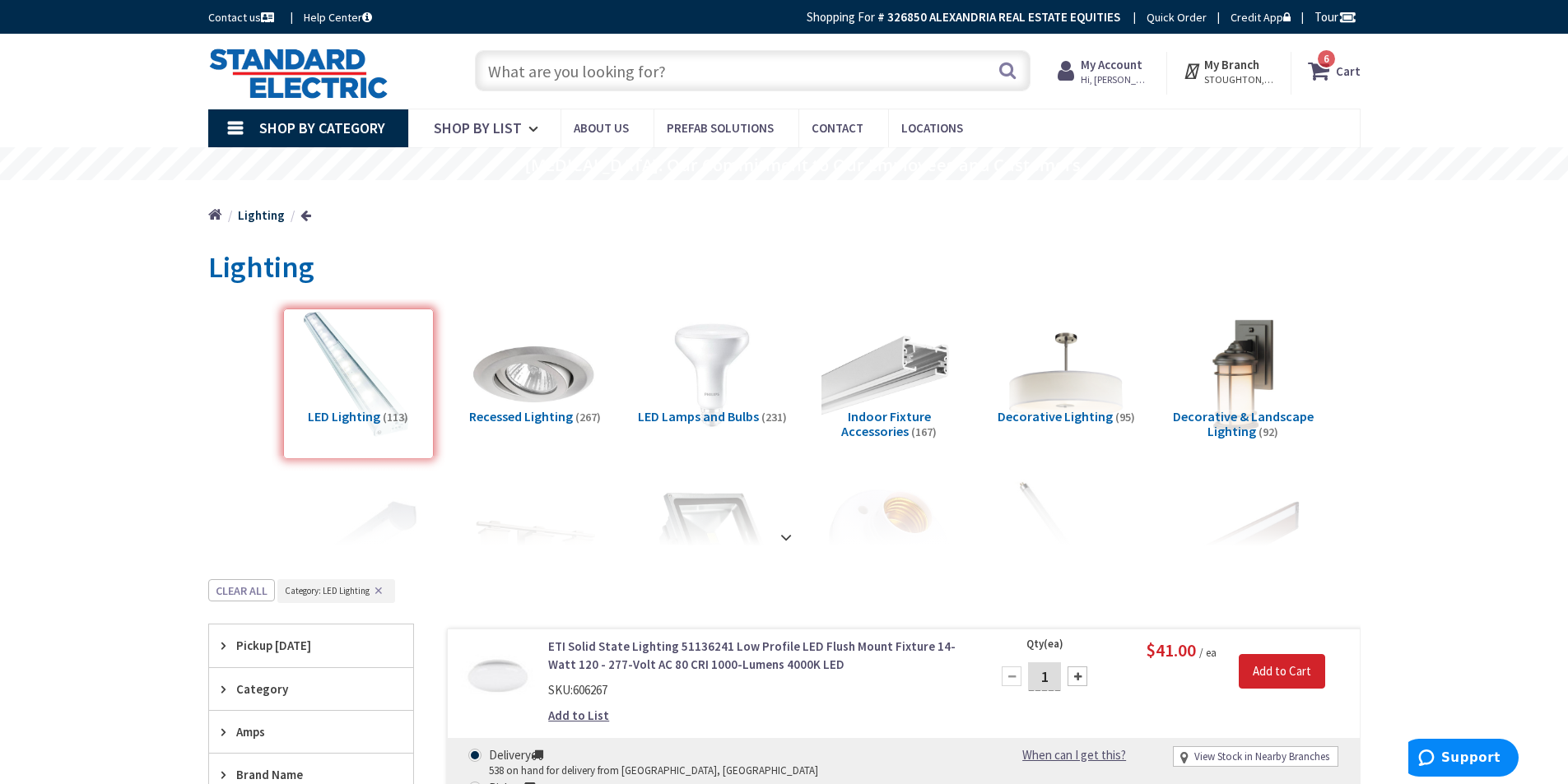
click at [635, 70] on input "text" at bounding box center [752, 71] width 555 height 41
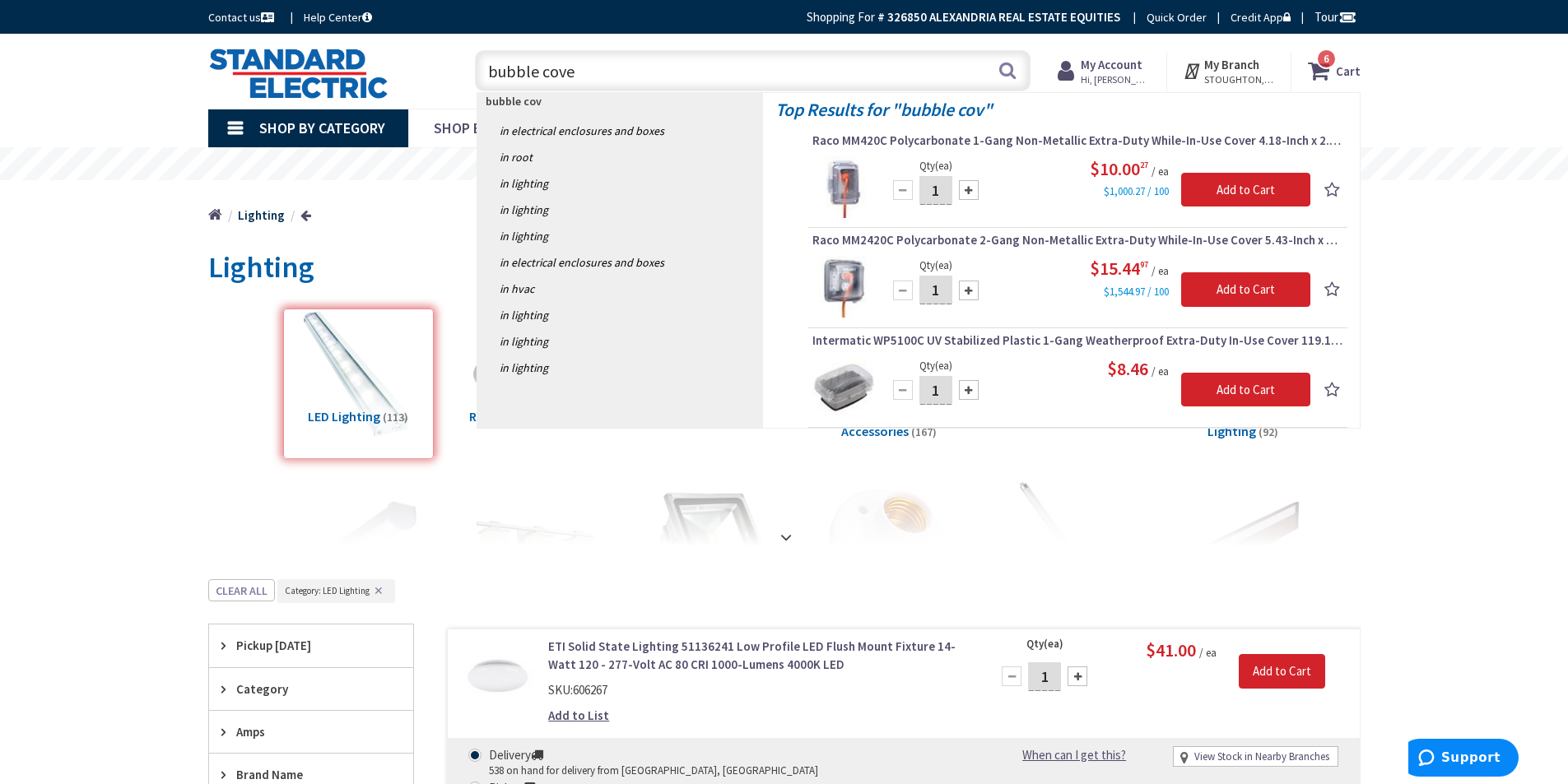
type input "bubble cover"
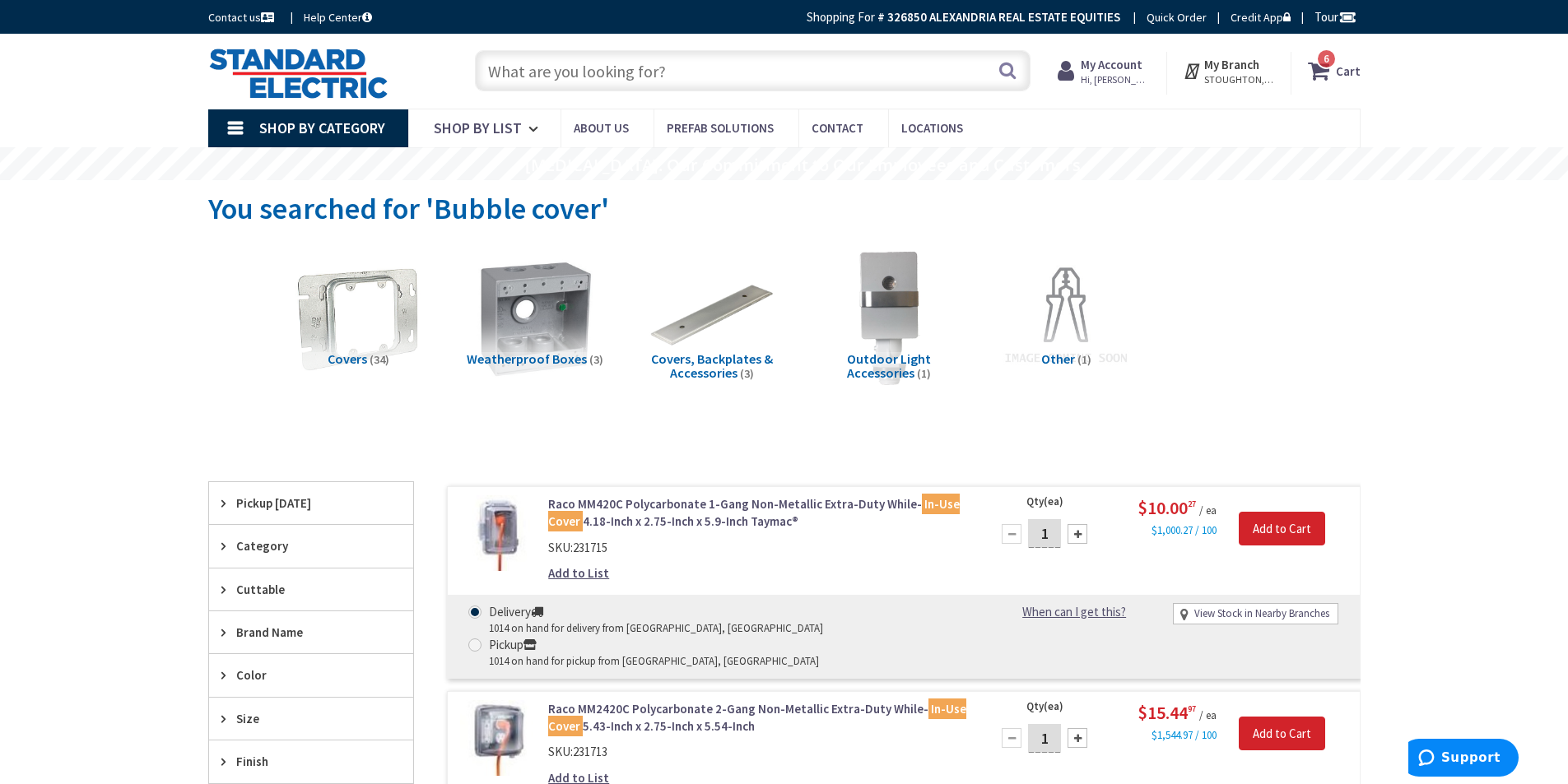
click at [693, 85] on input "text" at bounding box center [752, 71] width 555 height 41
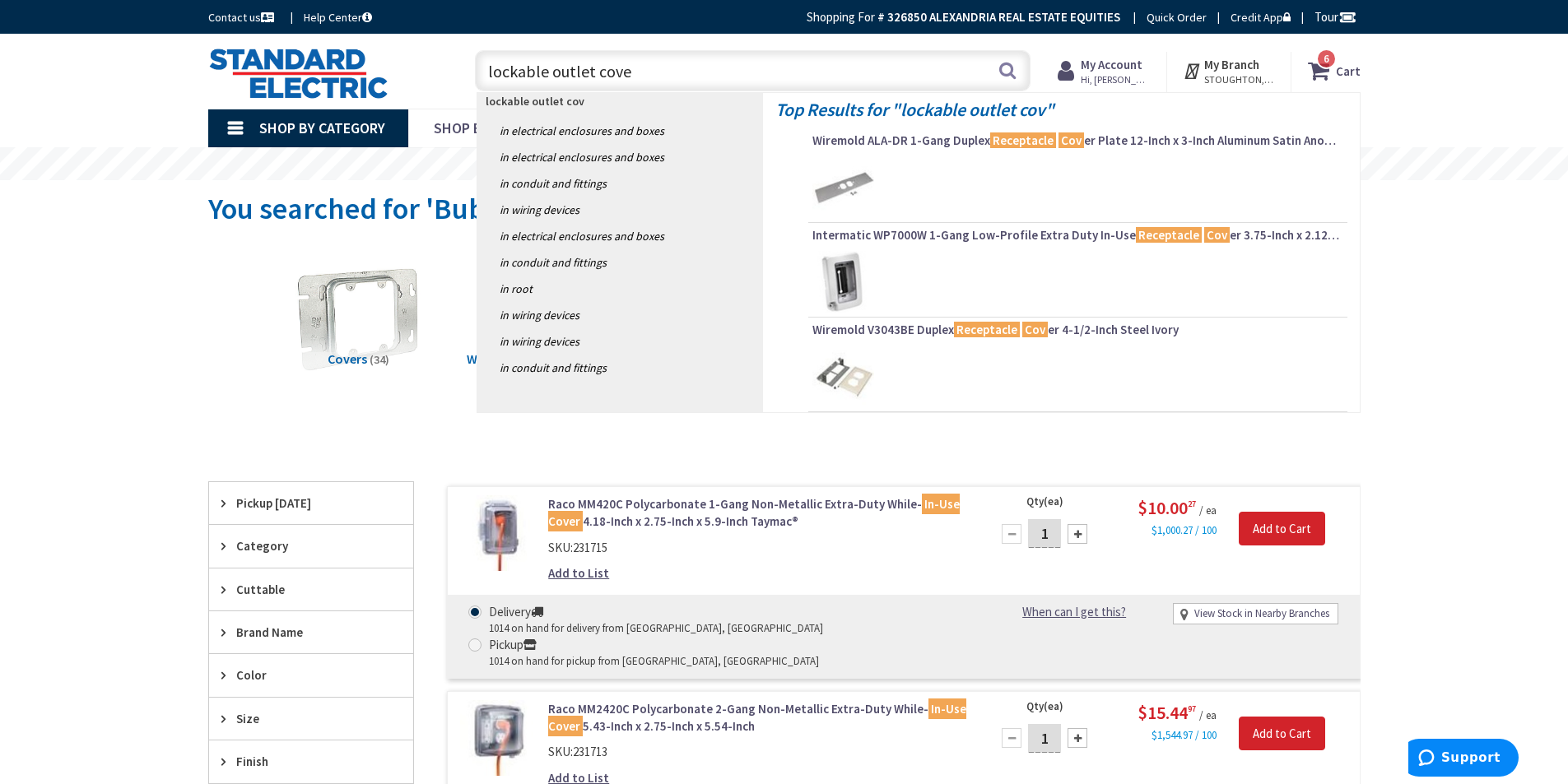
type input "lockable outlet cover"
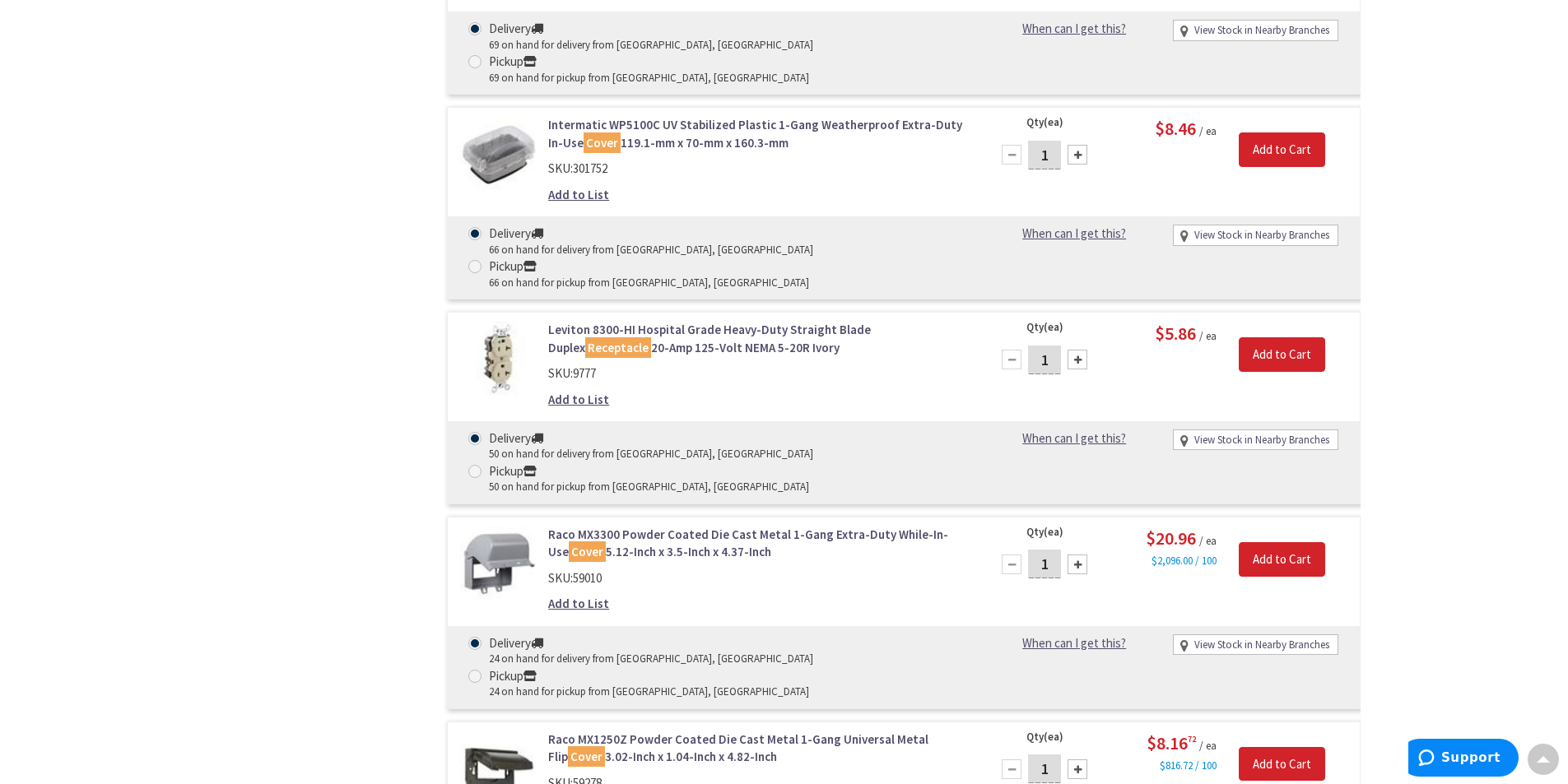
scroll to position [1893, 0]
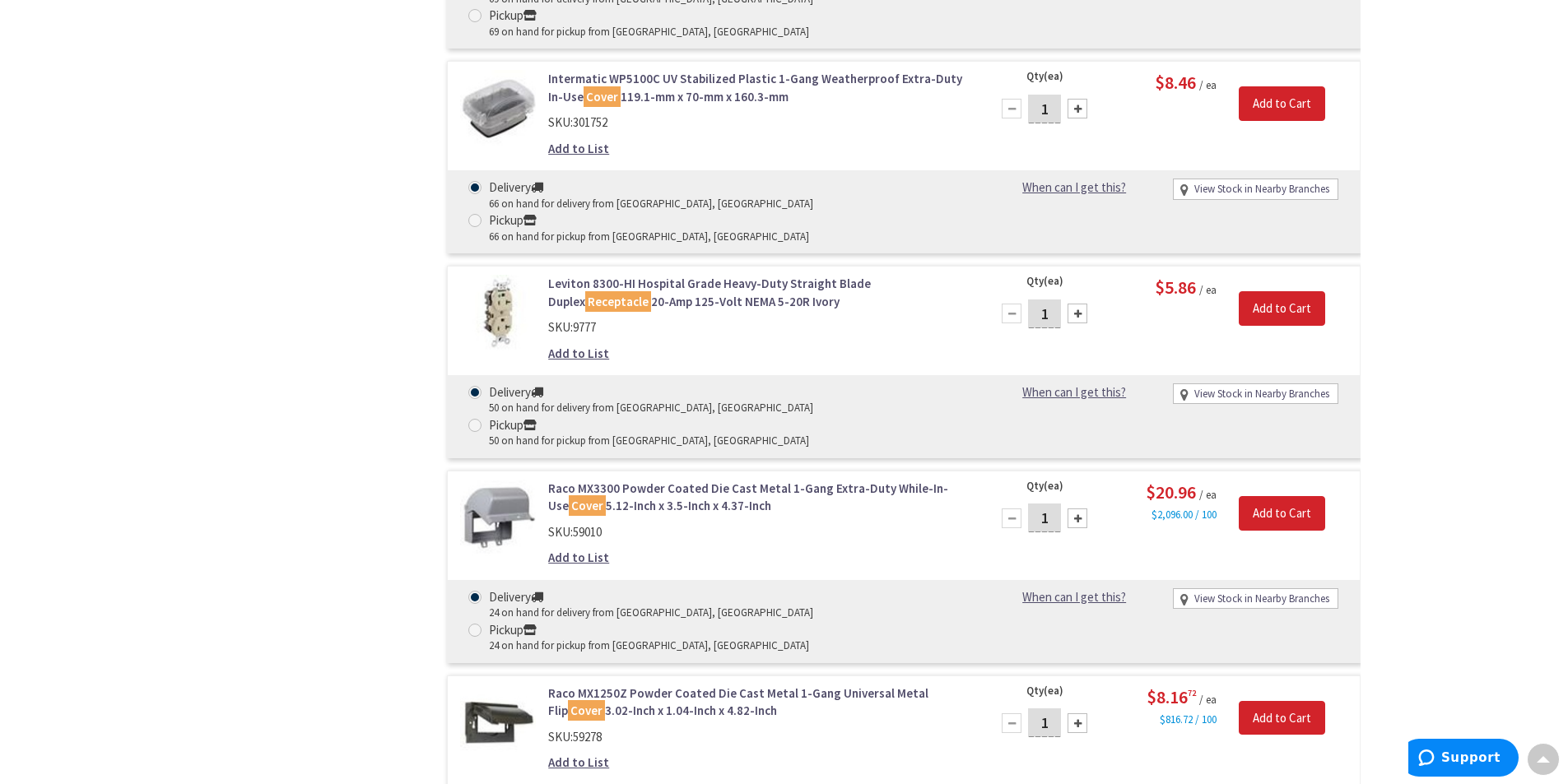
click at [629, 685] on link "Raco MX1250Z Powder Coated Die Cast Metal 1-Gang Universal Metal Flip Cover 3.0…" at bounding box center [757, 702] width 419 height 35
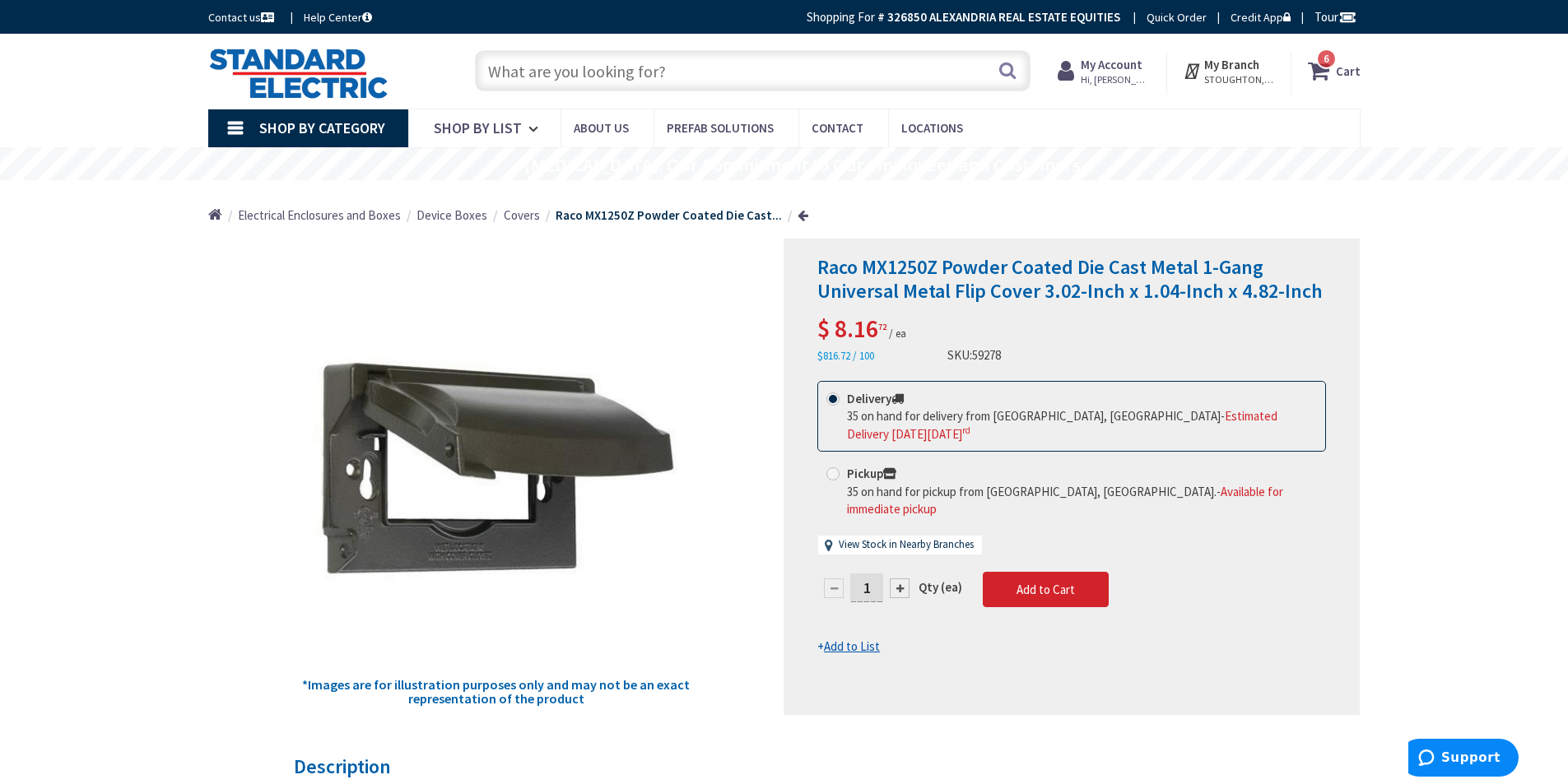
click at [539, 73] on input "text" at bounding box center [752, 71] width 555 height 41
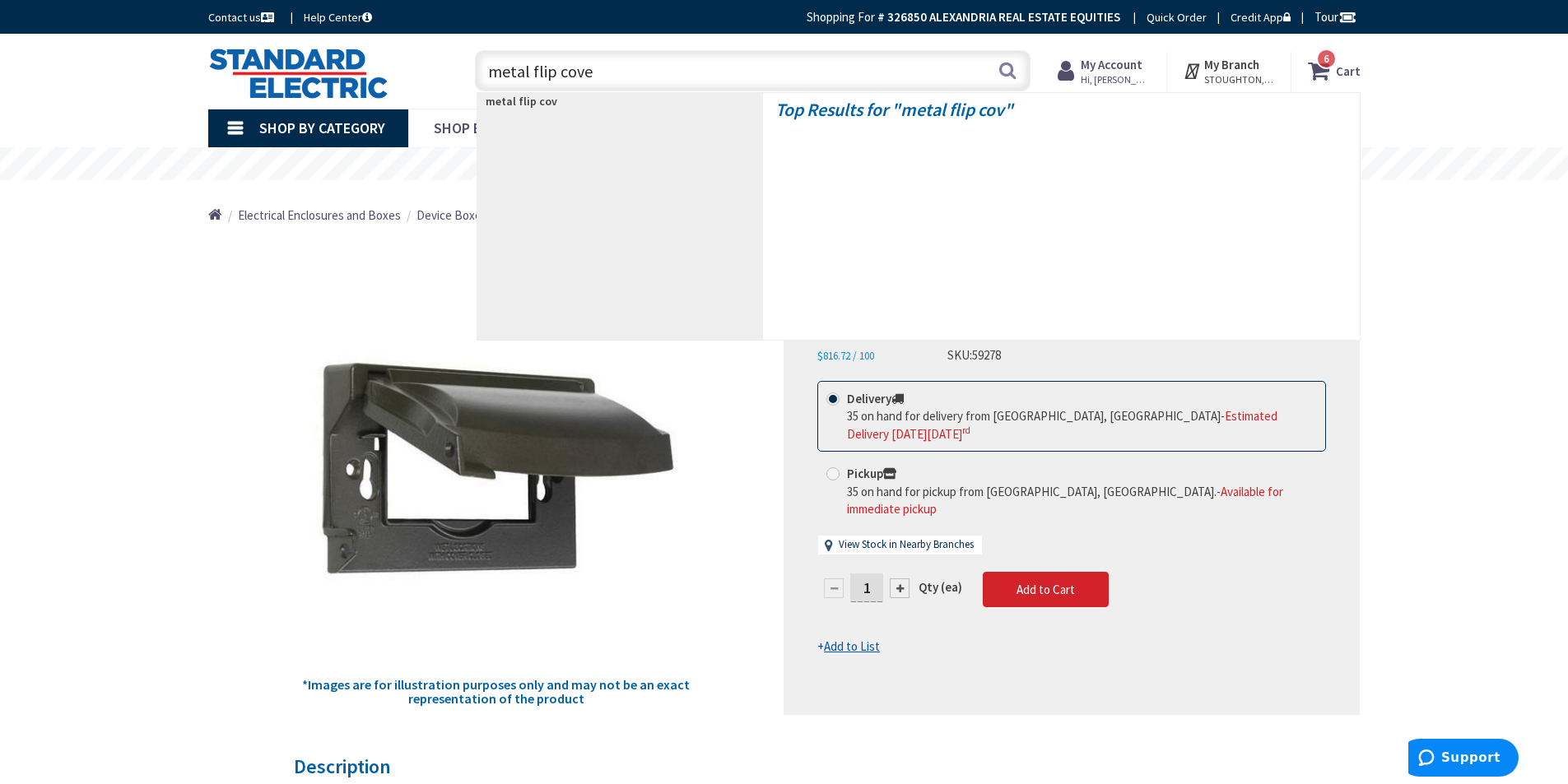
type input "metal flip cover"
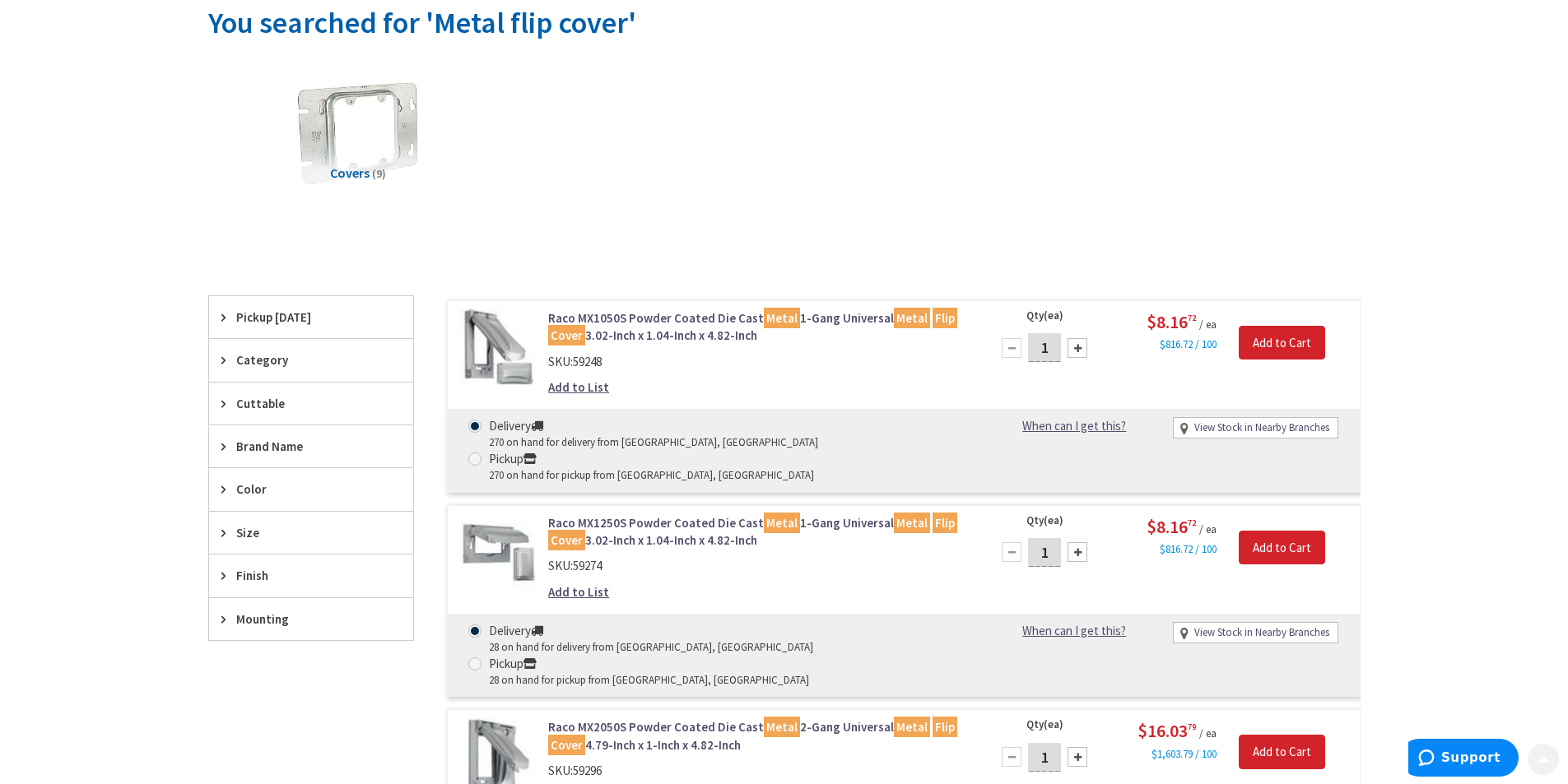
scroll to position [246, 0]
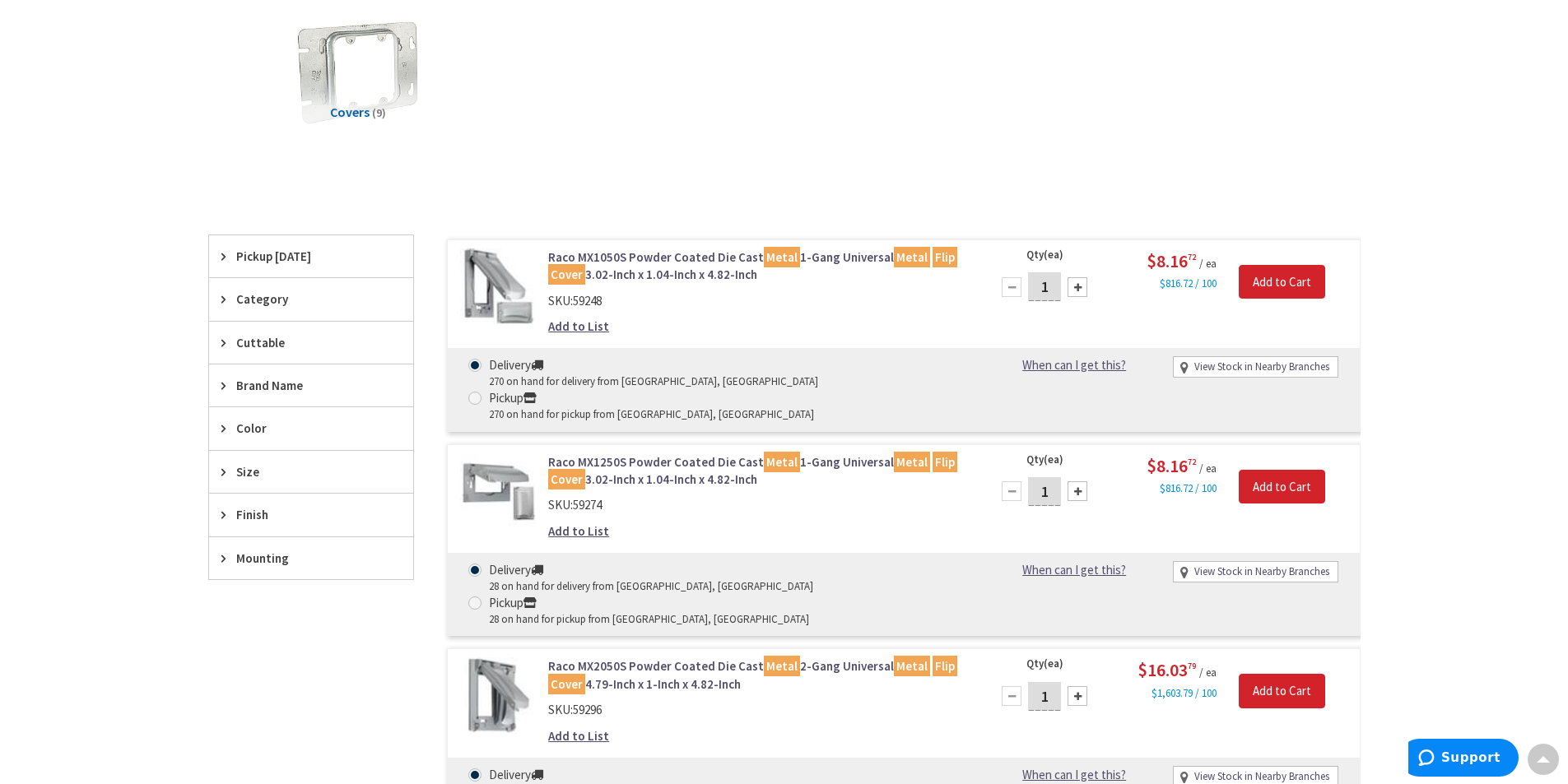
click at [672, 263] on link "Raco MX1050S Powder Coated Die Cast Metal 1-Gang Universal Metal Flip Cover 3.0…" at bounding box center [757, 266] width 419 height 35
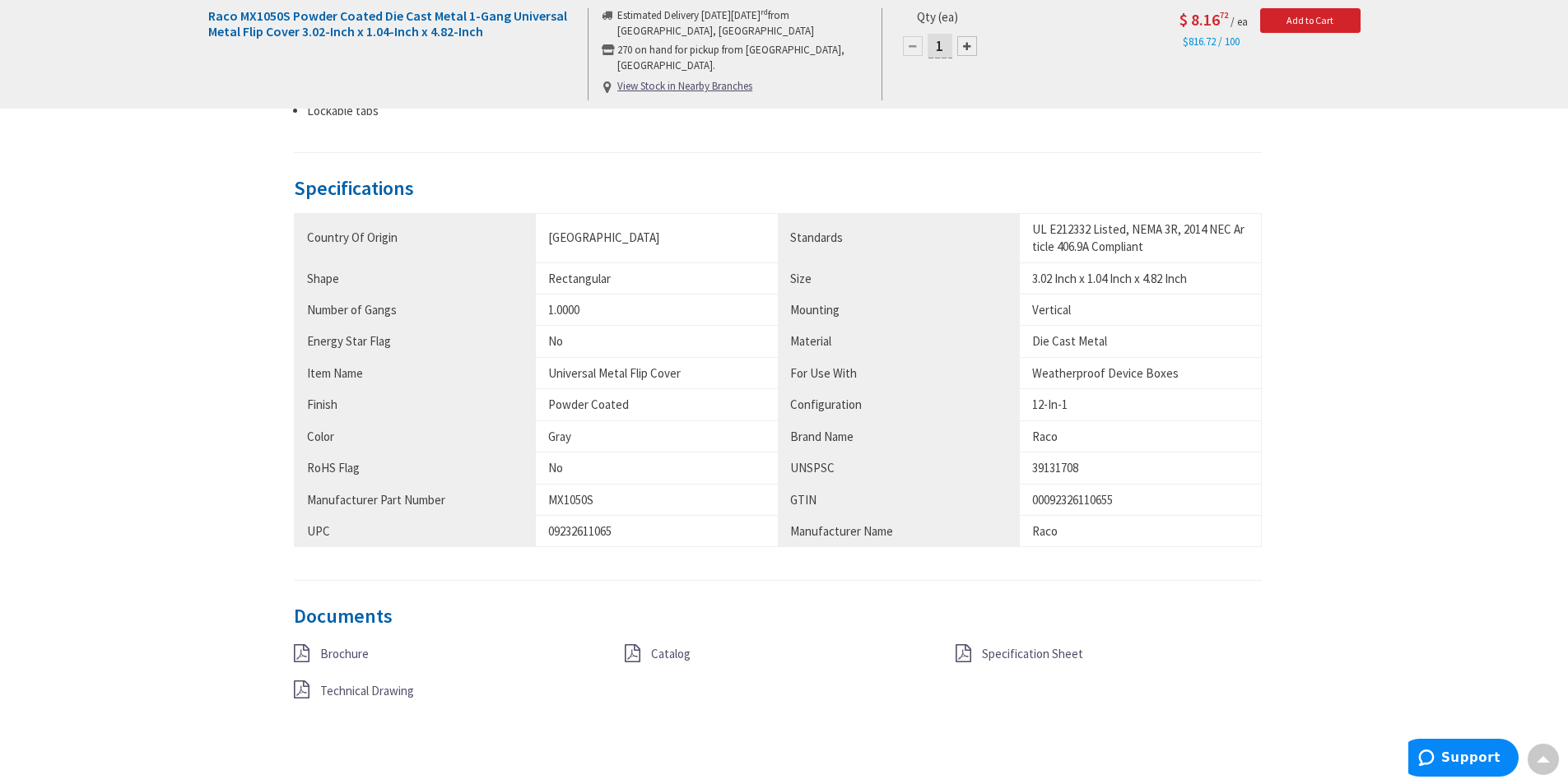
scroll to position [905, 0]
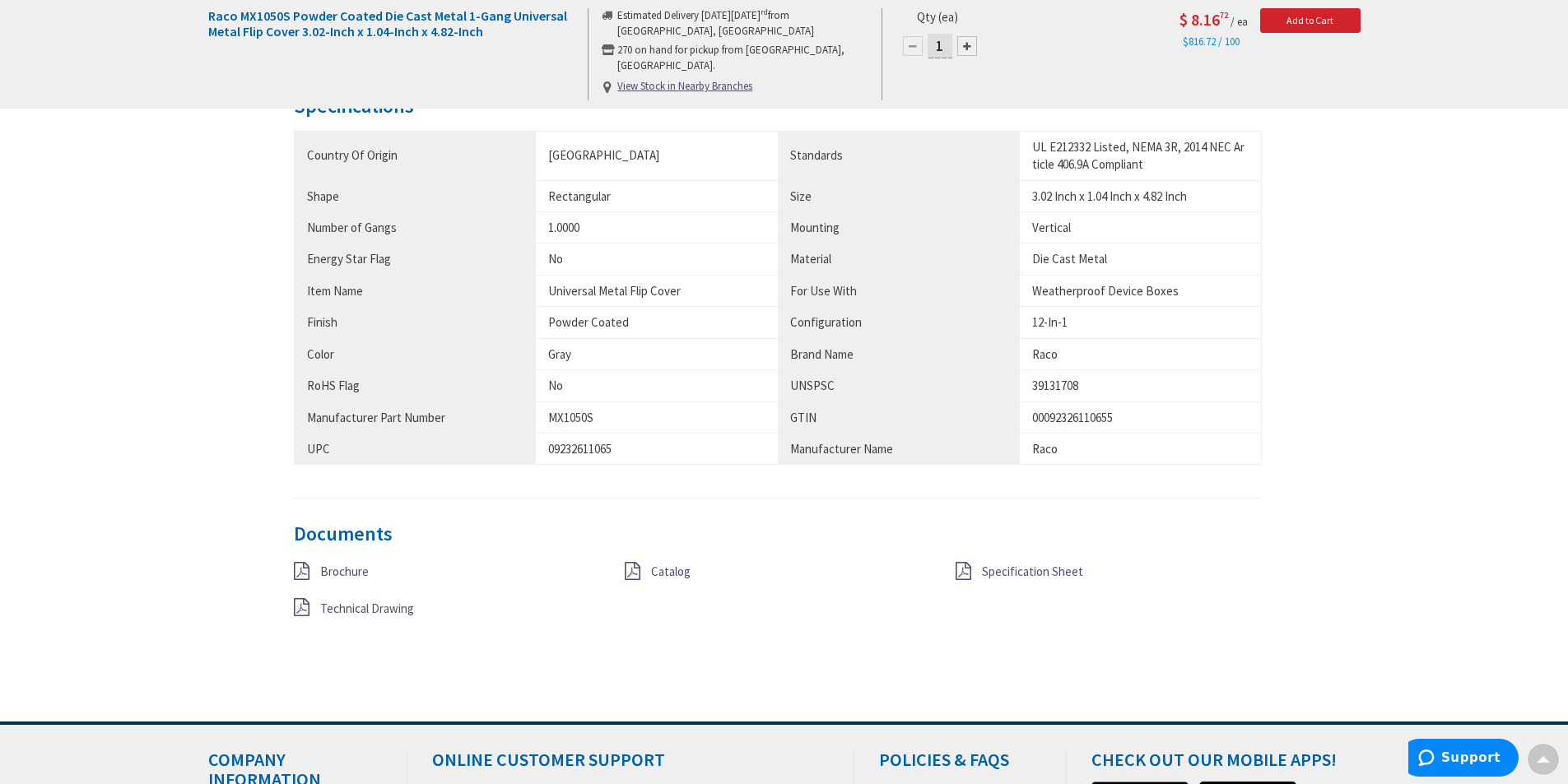
click at [1007, 575] on span "Specification Sheet" at bounding box center [1033, 571] width 101 height 16
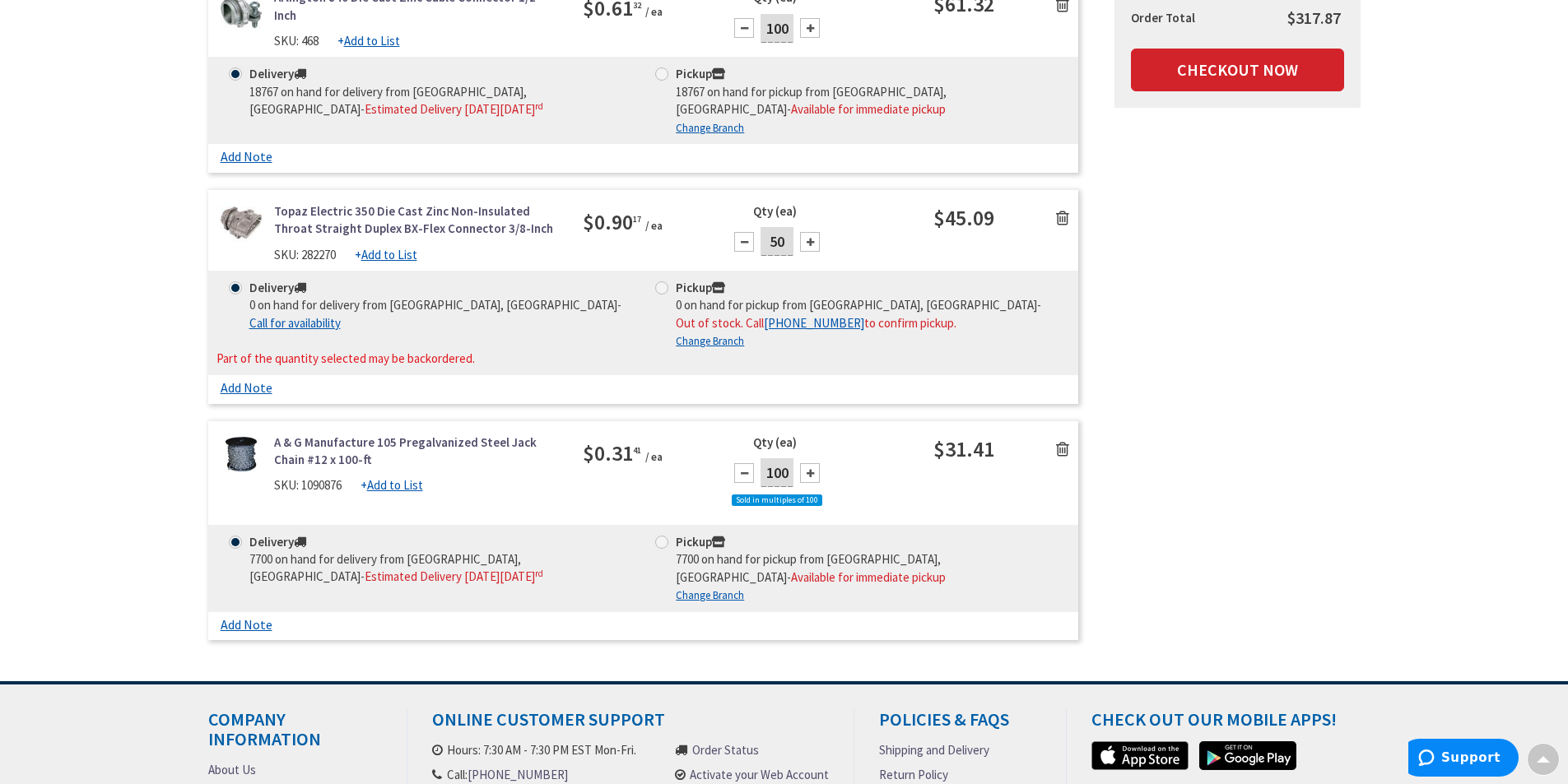
scroll to position [1152, 0]
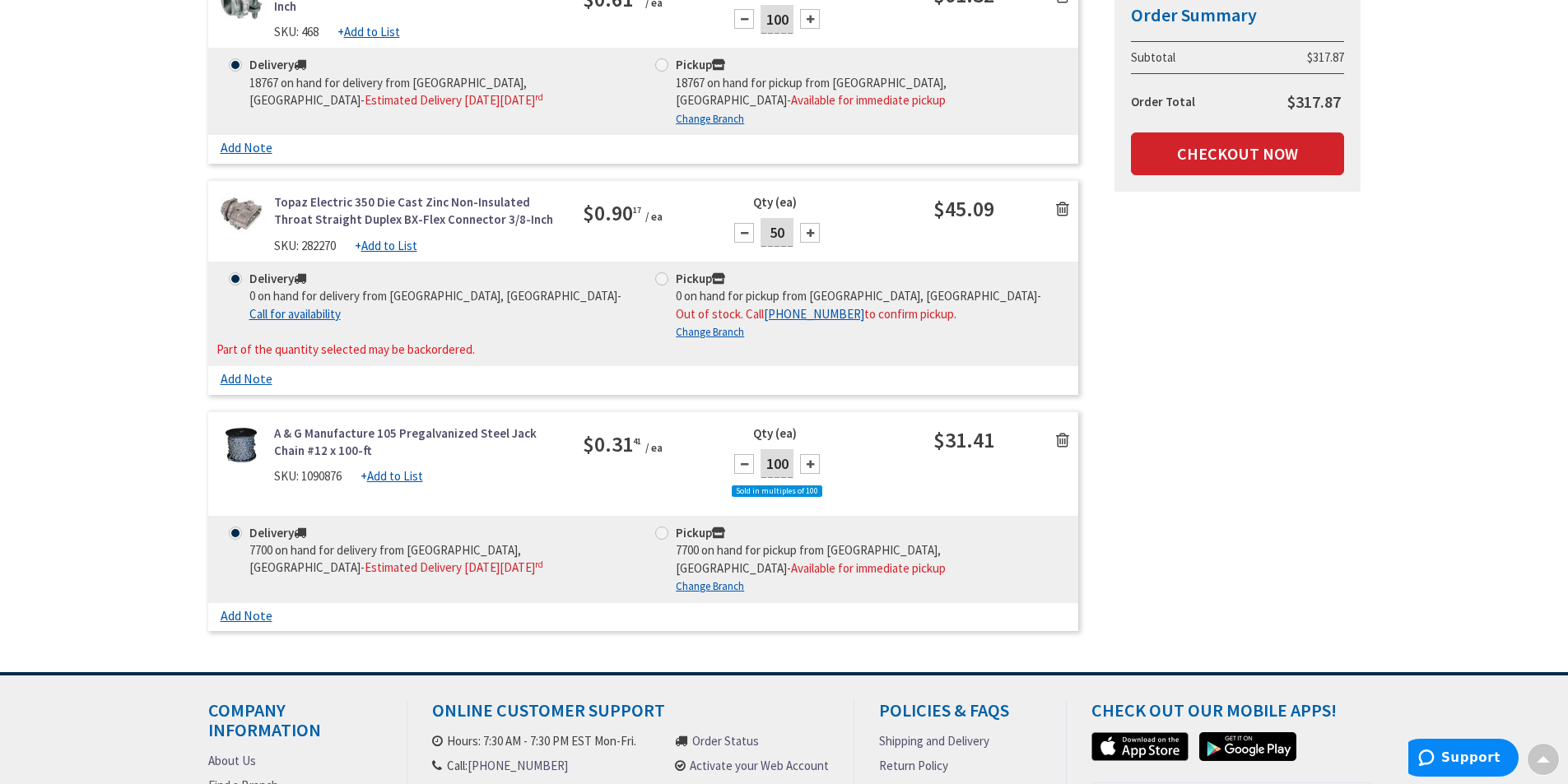
click at [1061, 208] on icon at bounding box center [1063, 209] width 13 height 17
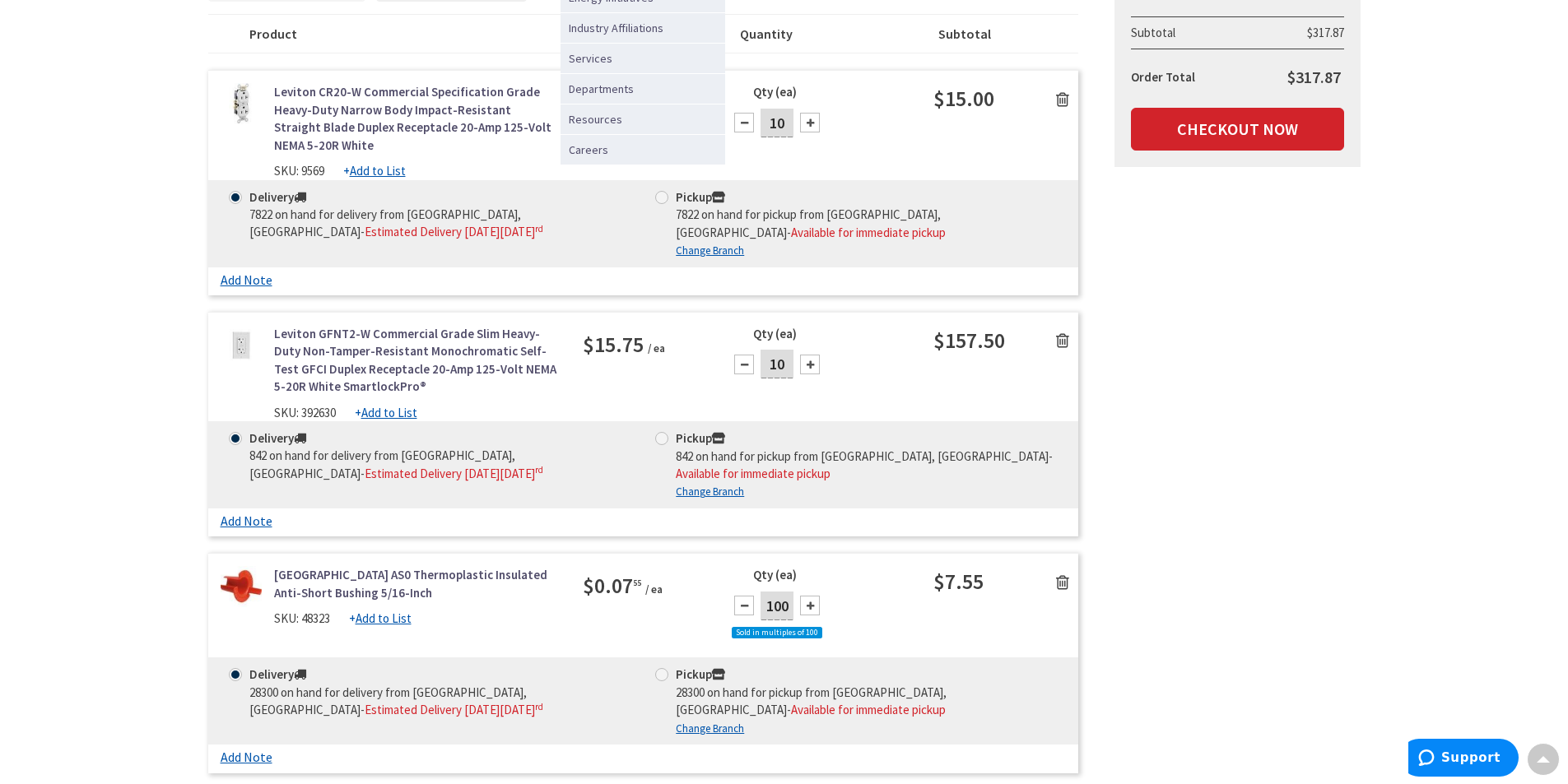
scroll to position [0, 0]
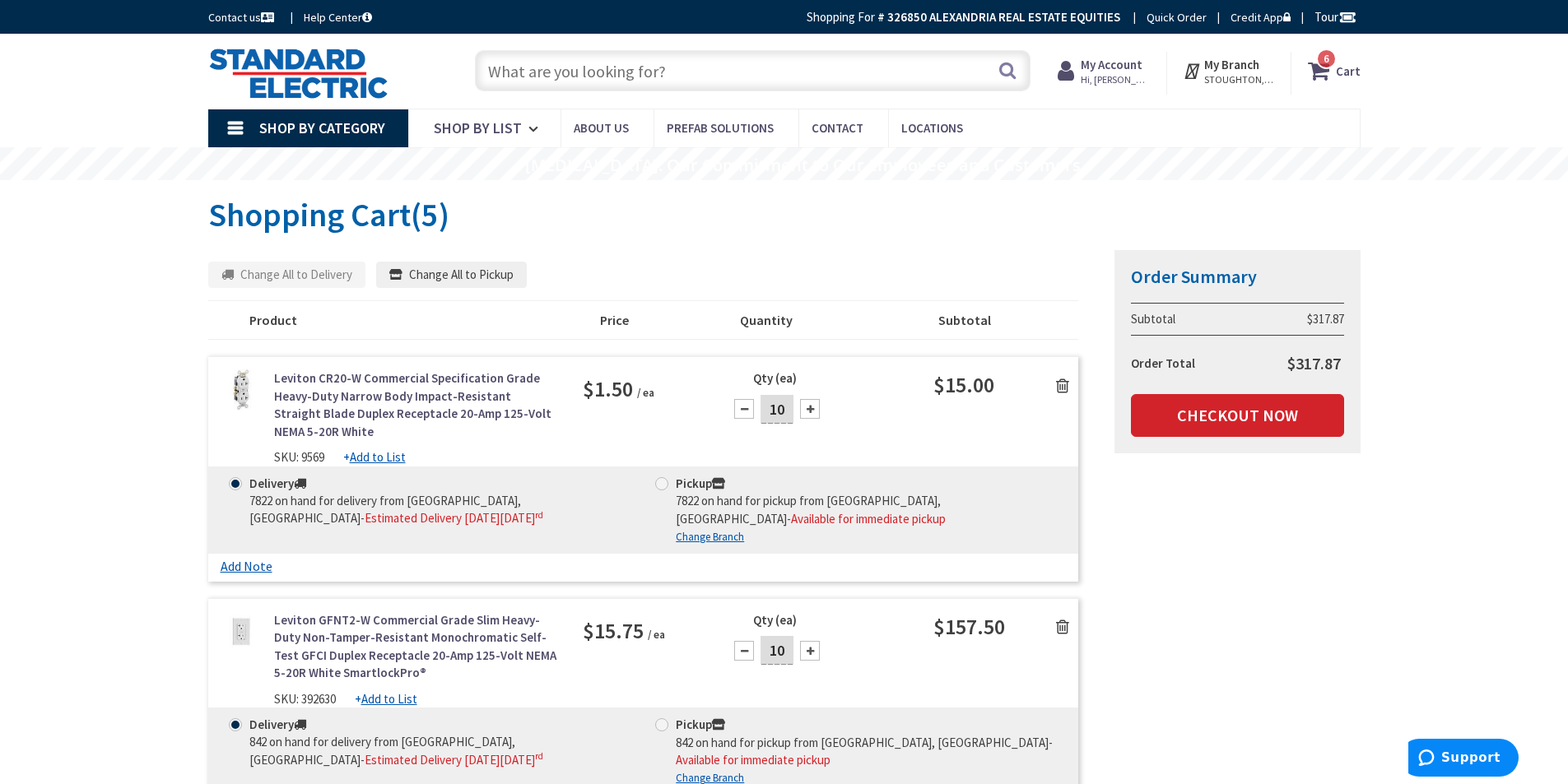
click at [636, 83] on input "text" at bounding box center [752, 71] width 555 height 41
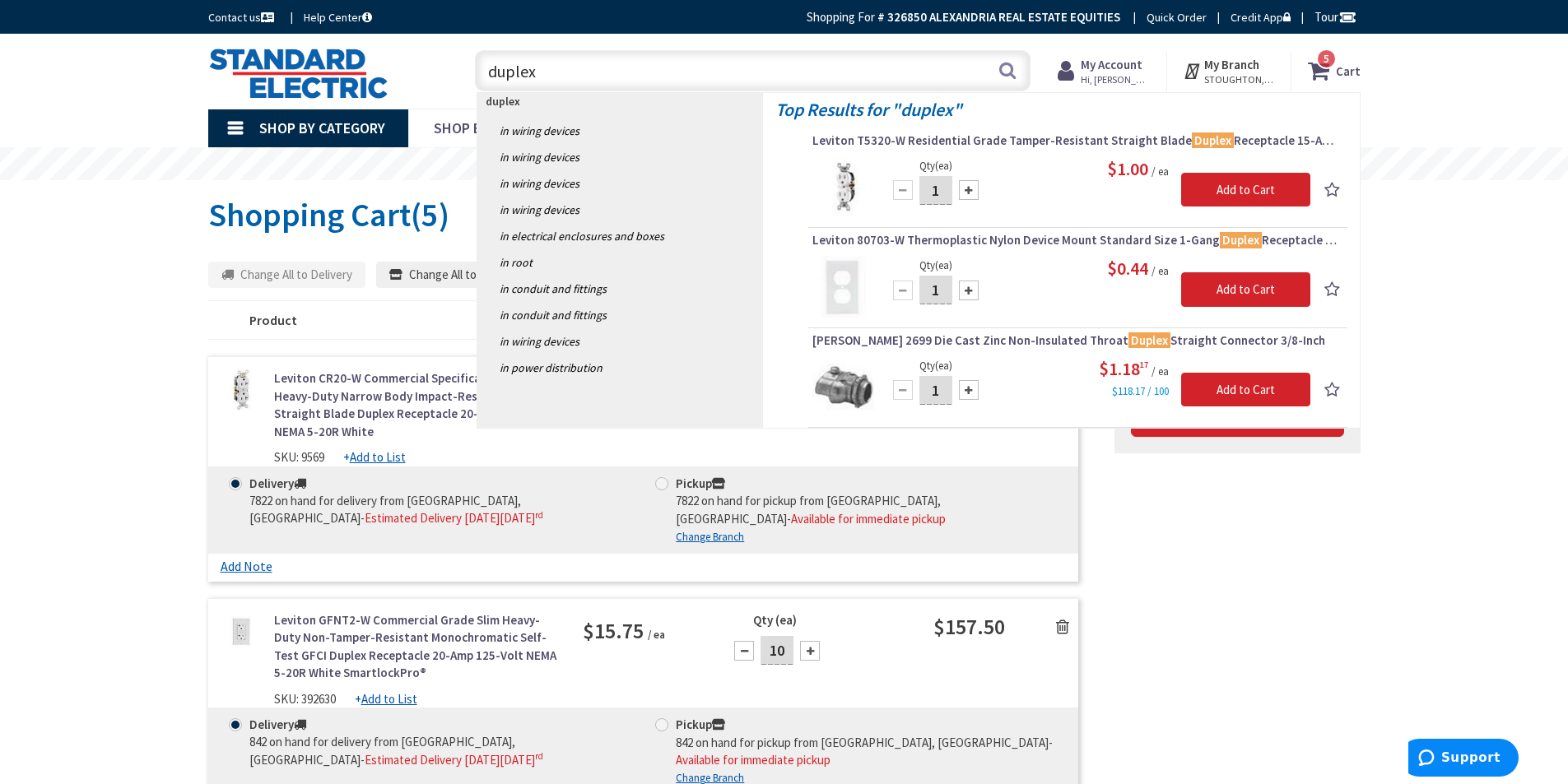
type input "duplex"
click at [948, 391] on input "1" at bounding box center [936, 390] width 33 height 29
type input "50"
click at [1234, 389] on input "Add to Cart" at bounding box center [1246, 389] width 130 height 34
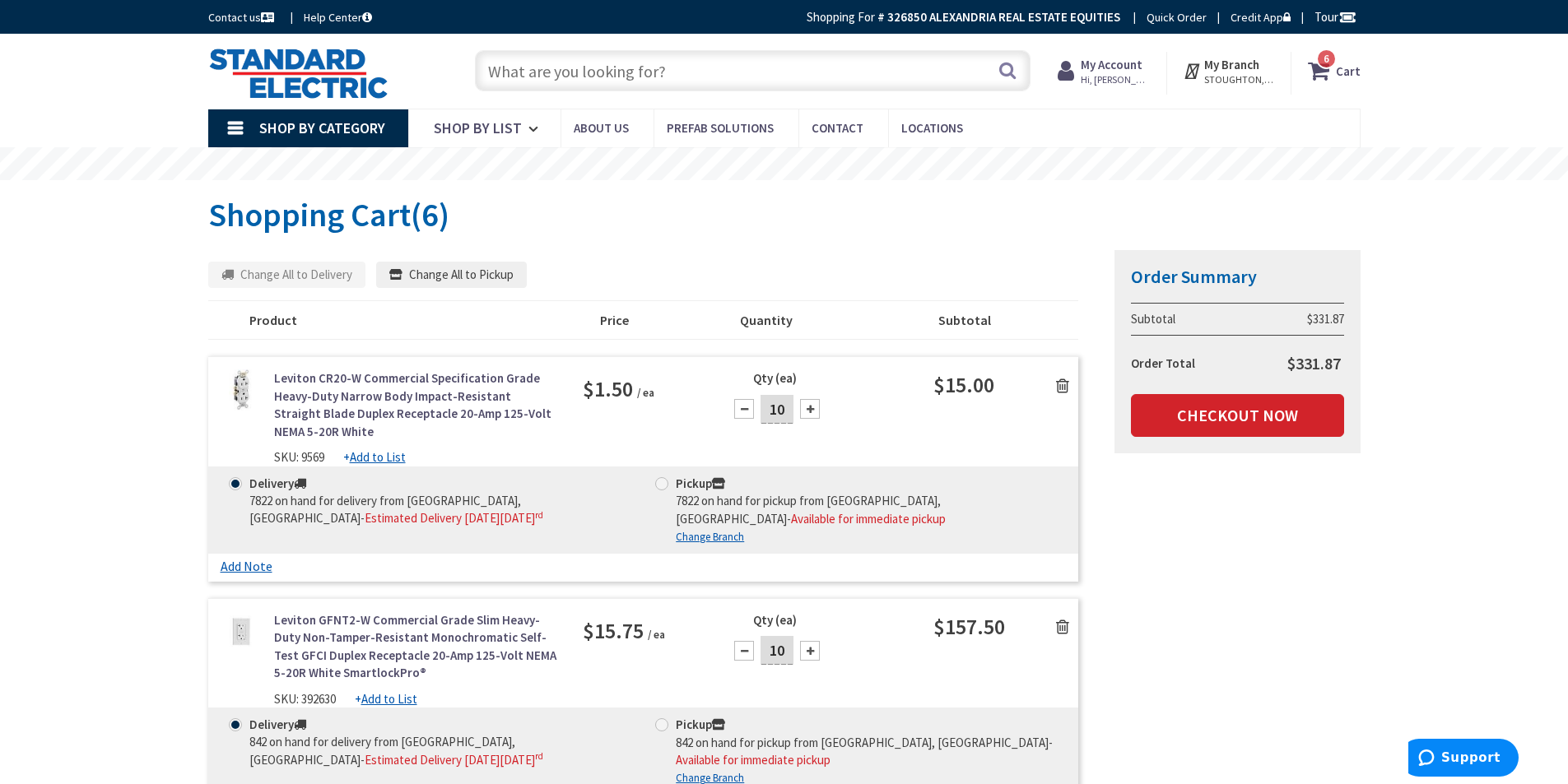
click at [596, 64] on input "text" at bounding box center [752, 71] width 555 height 41
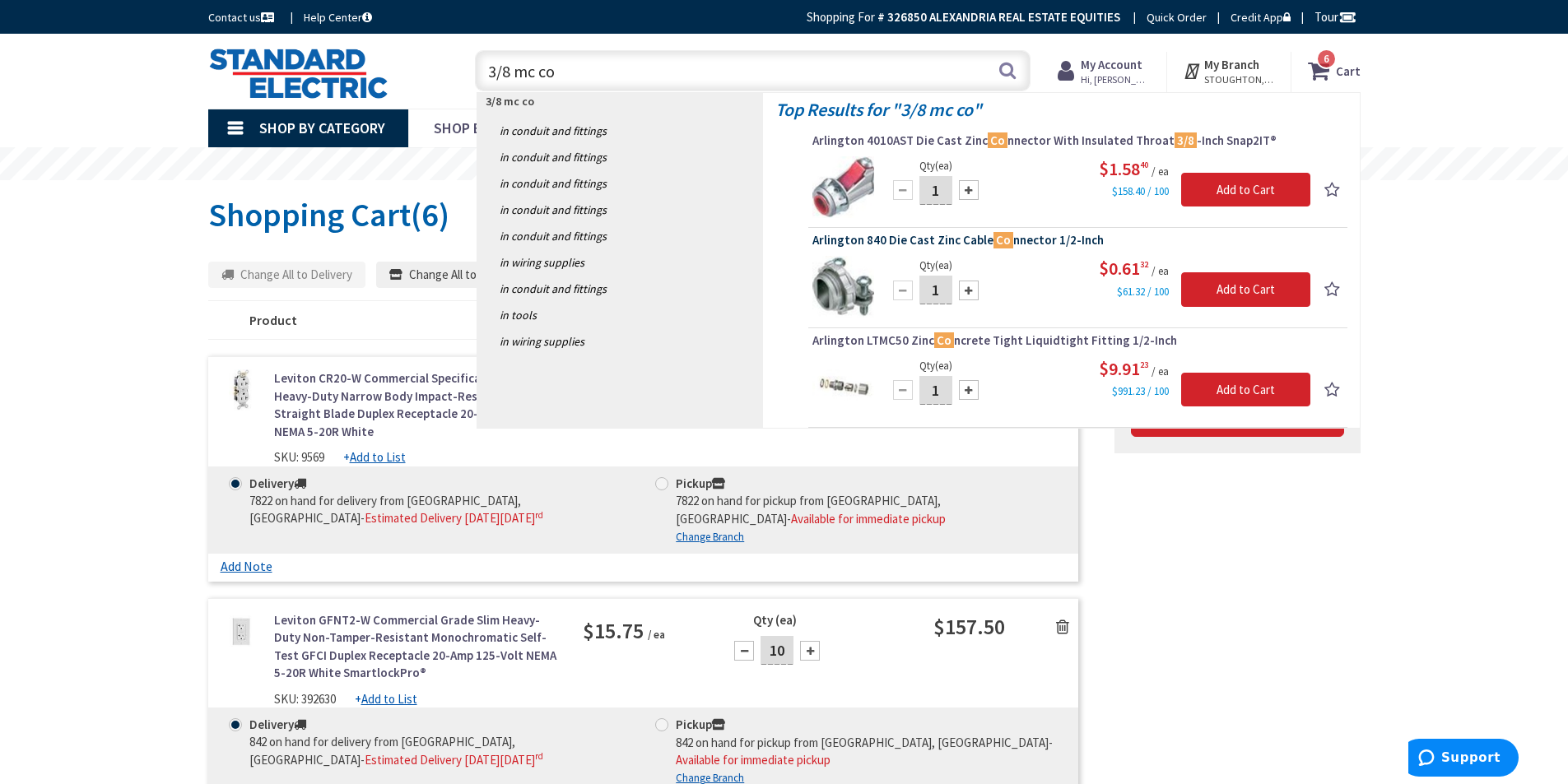
type input "3/8 mc co"
click at [950, 238] on span "Arlington 840 Die Cast Zinc Cable Co nnector 1/2-Inch" at bounding box center [1077, 241] width 531 height 17
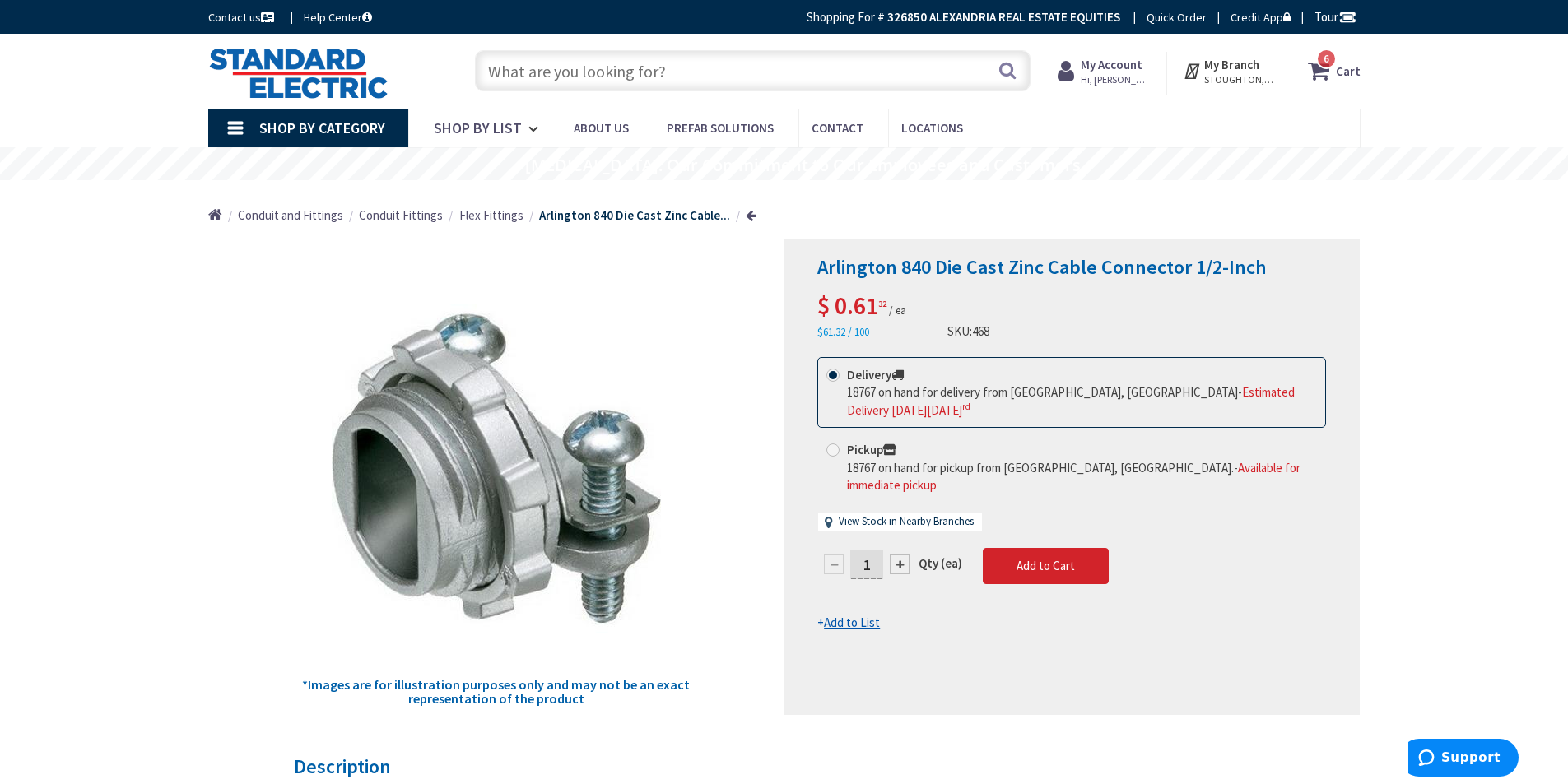
click at [309, 64] on img at bounding box center [298, 73] width 180 height 51
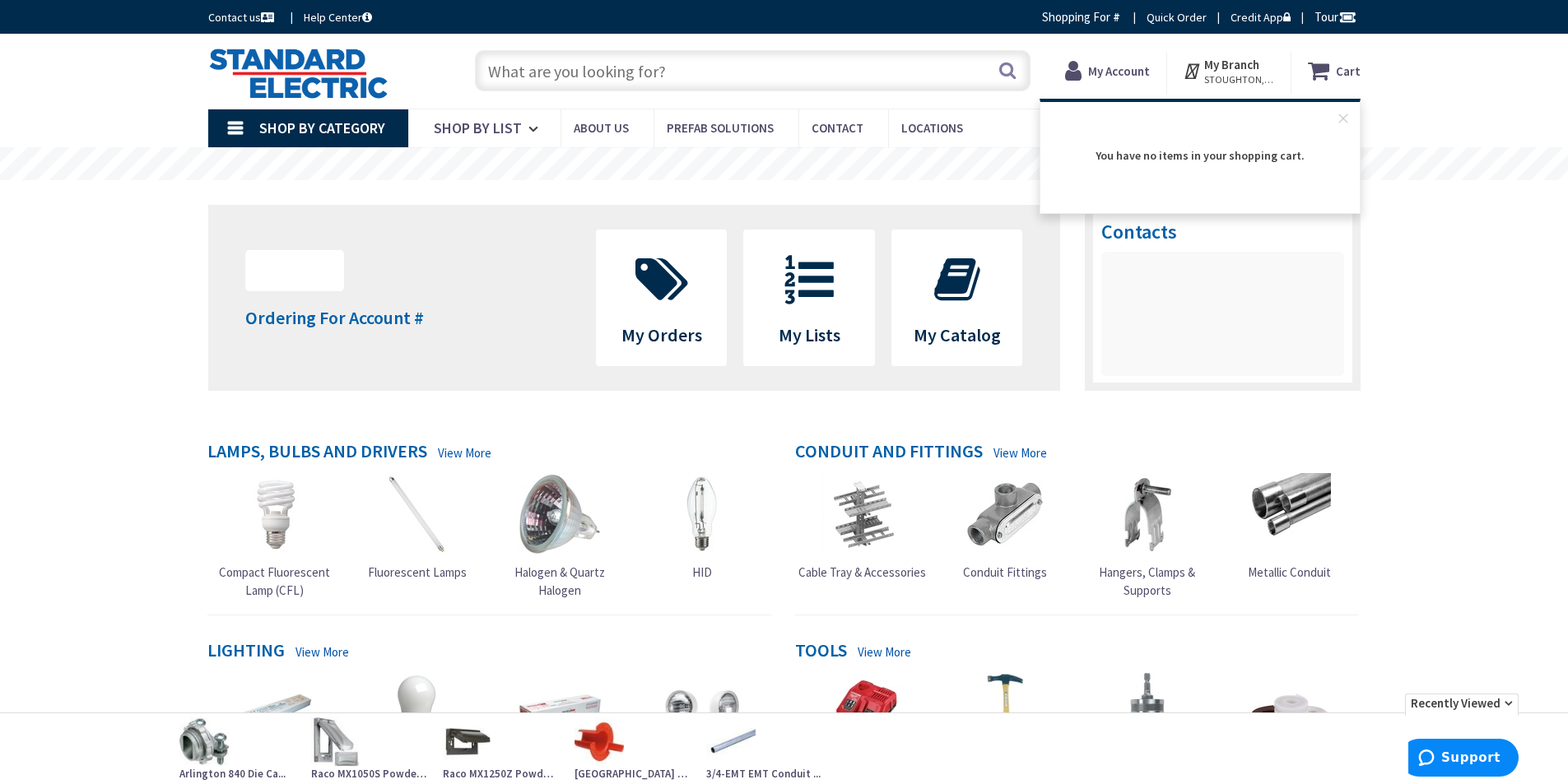
click at [1451, 84] on div "Skip to Content Toggle Nav Search Cart My Cart Close" at bounding box center [784, 71] width 1568 height 75
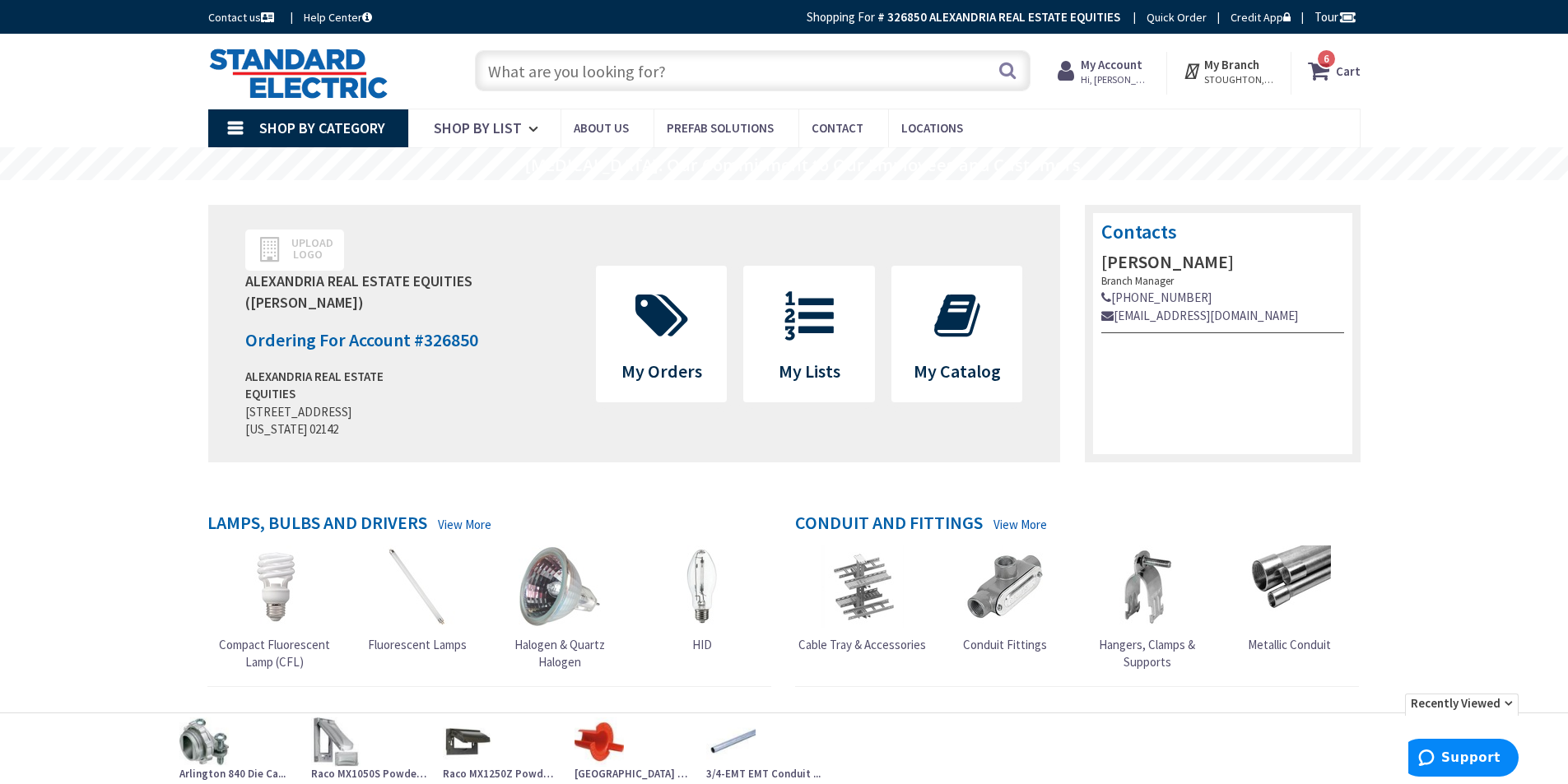
click at [552, 69] on input "text" at bounding box center [752, 71] width 555 height 41
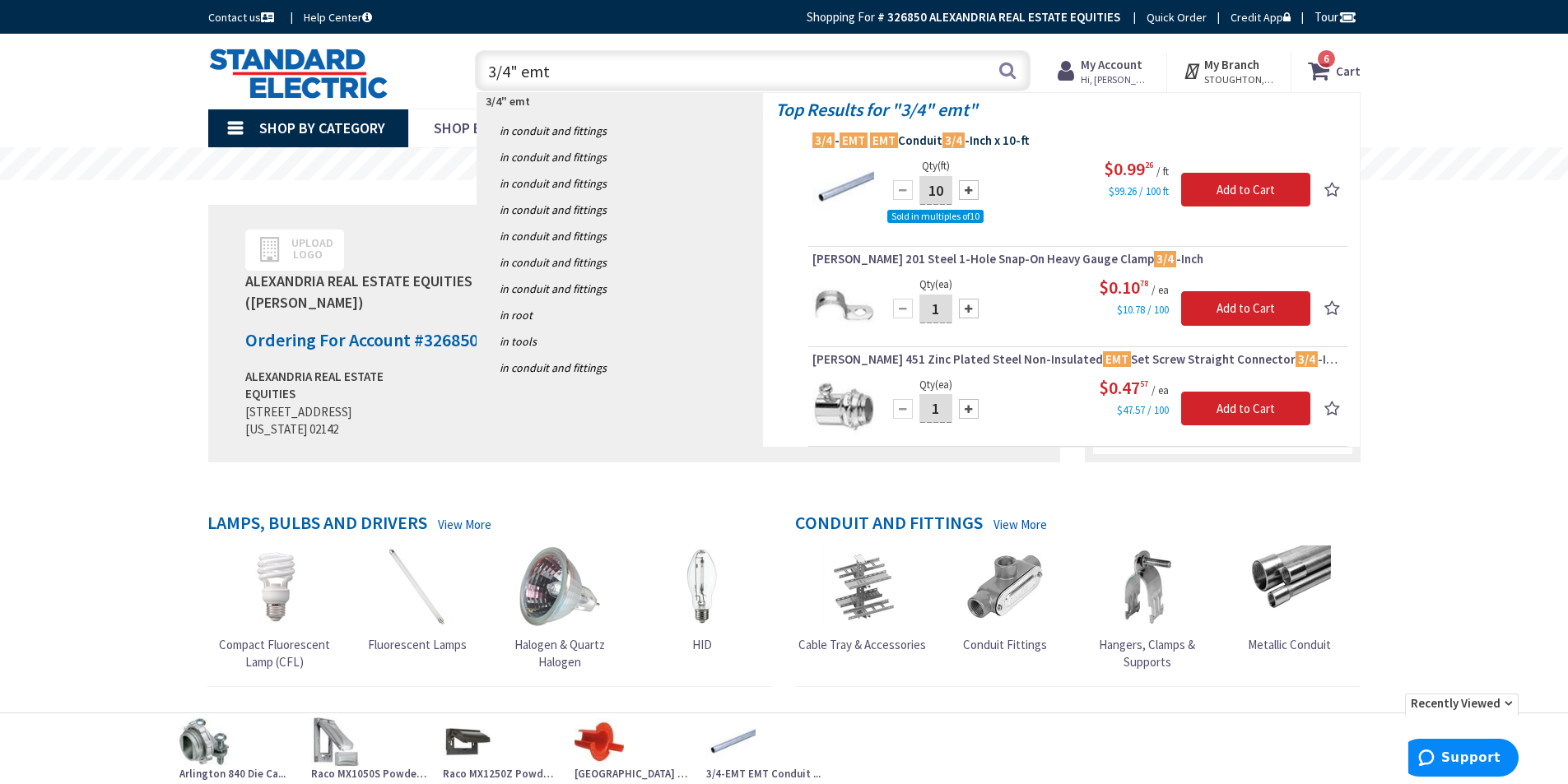
type input "3/4" emt"
click at [986, 136] on span "3/4 - EMT EMT Conduit 3/4 -Inch x 10-ft" at bounding box center [1077, 140] width 531 height 17
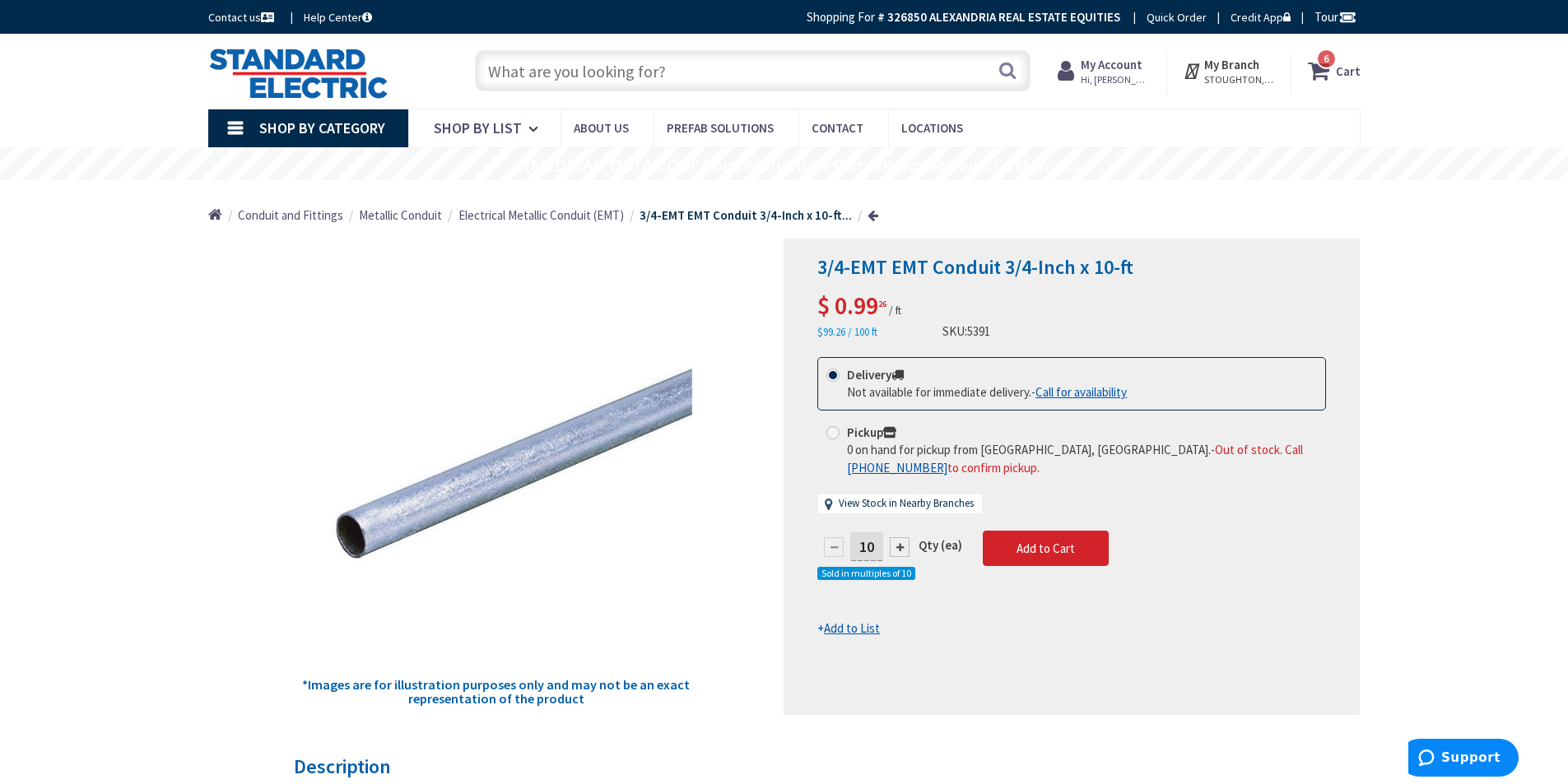
click at [555, 75] on input "text" at bounding box center [752, 71] width 555 height 41
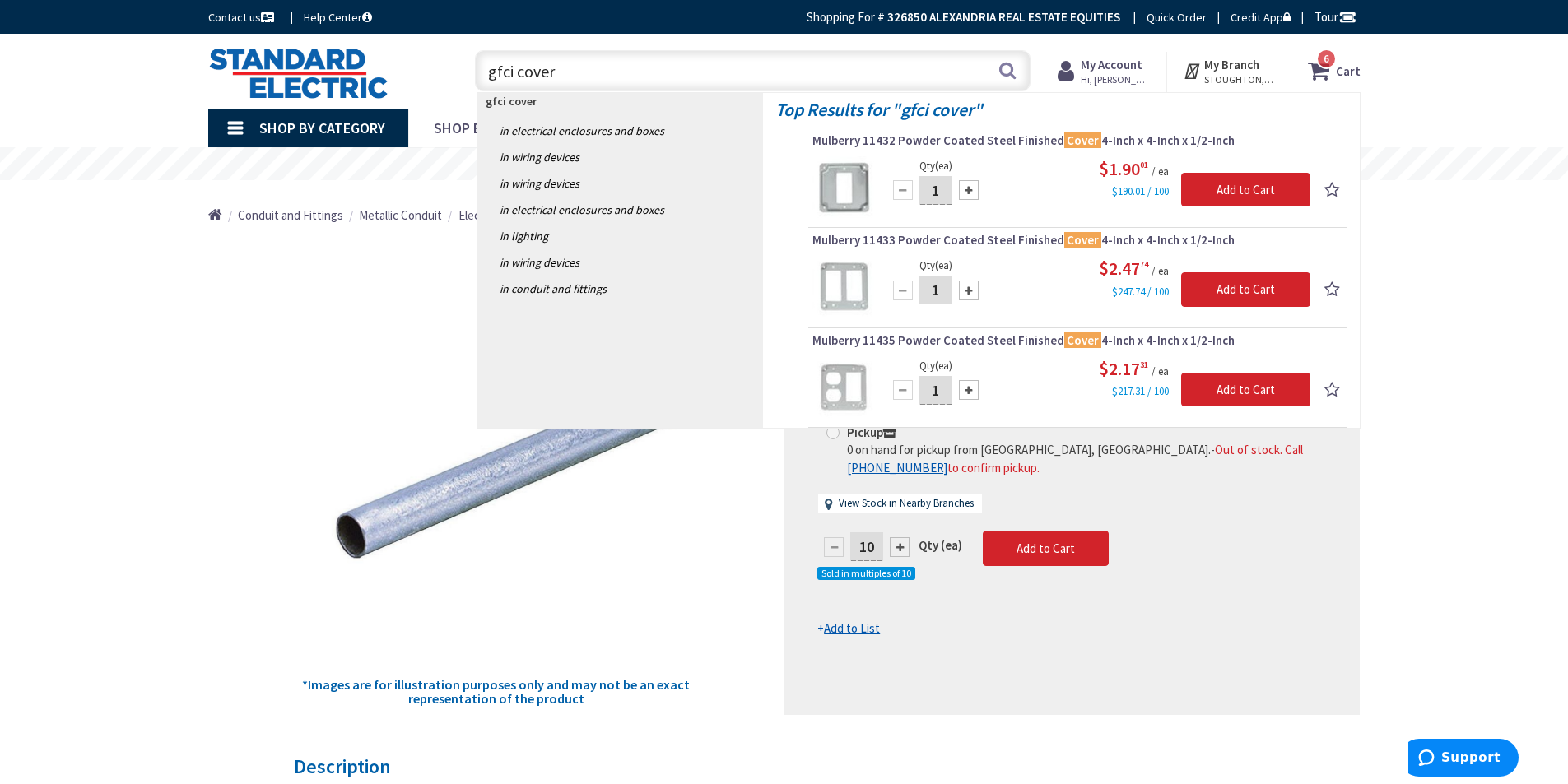
type input "gfci cover"
click at [937, 191] on input "1" at bounding box center [936, 190] width 33 height 29
type input "5"
type input "10"
click at [1208, 194] on input "Add to Cart" at bounding box center [1246, 189] width 130 height 34
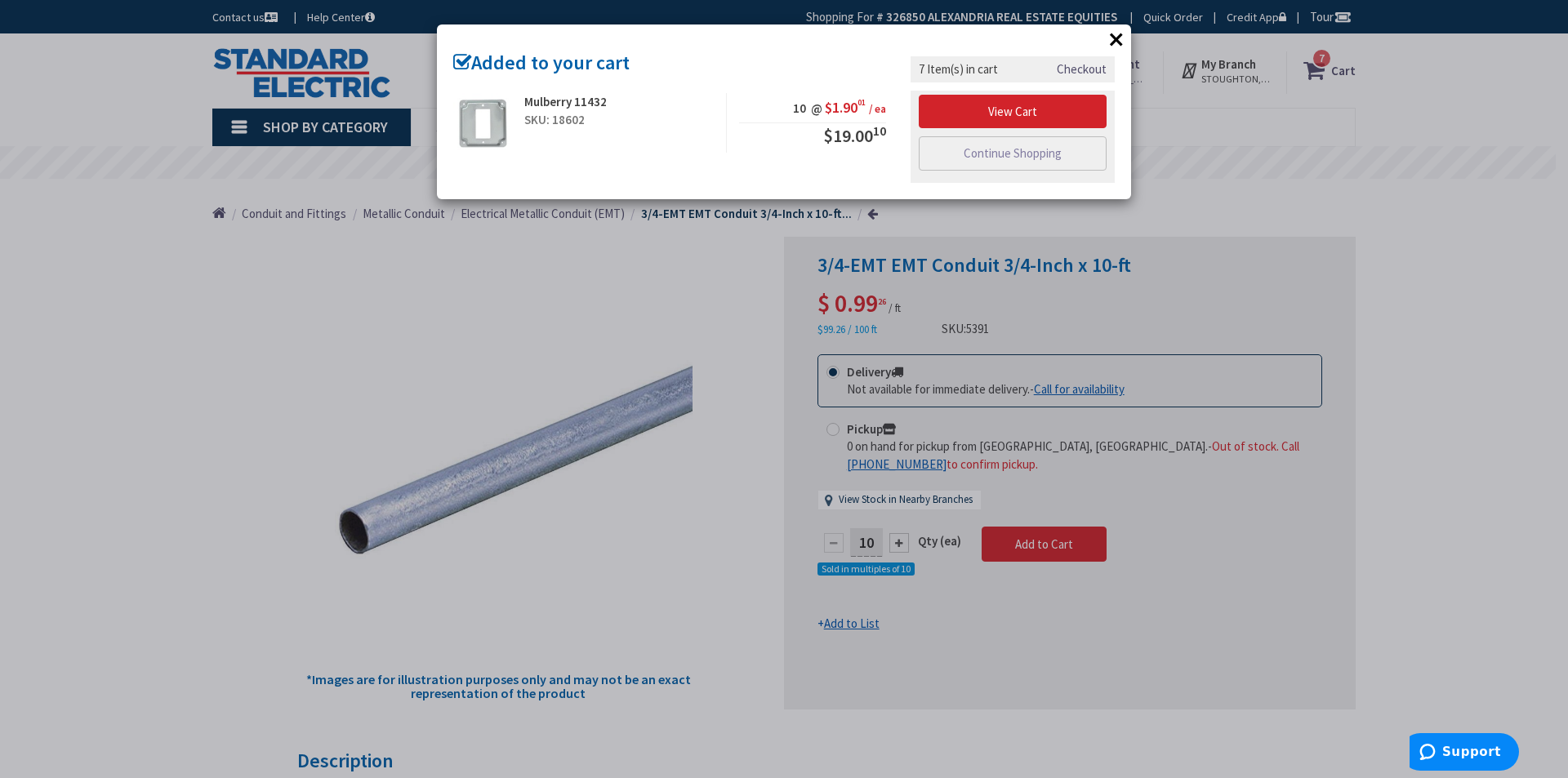
click at [1116, 38] on button "×" at bounding box center [1115, 38] width 24 height 24
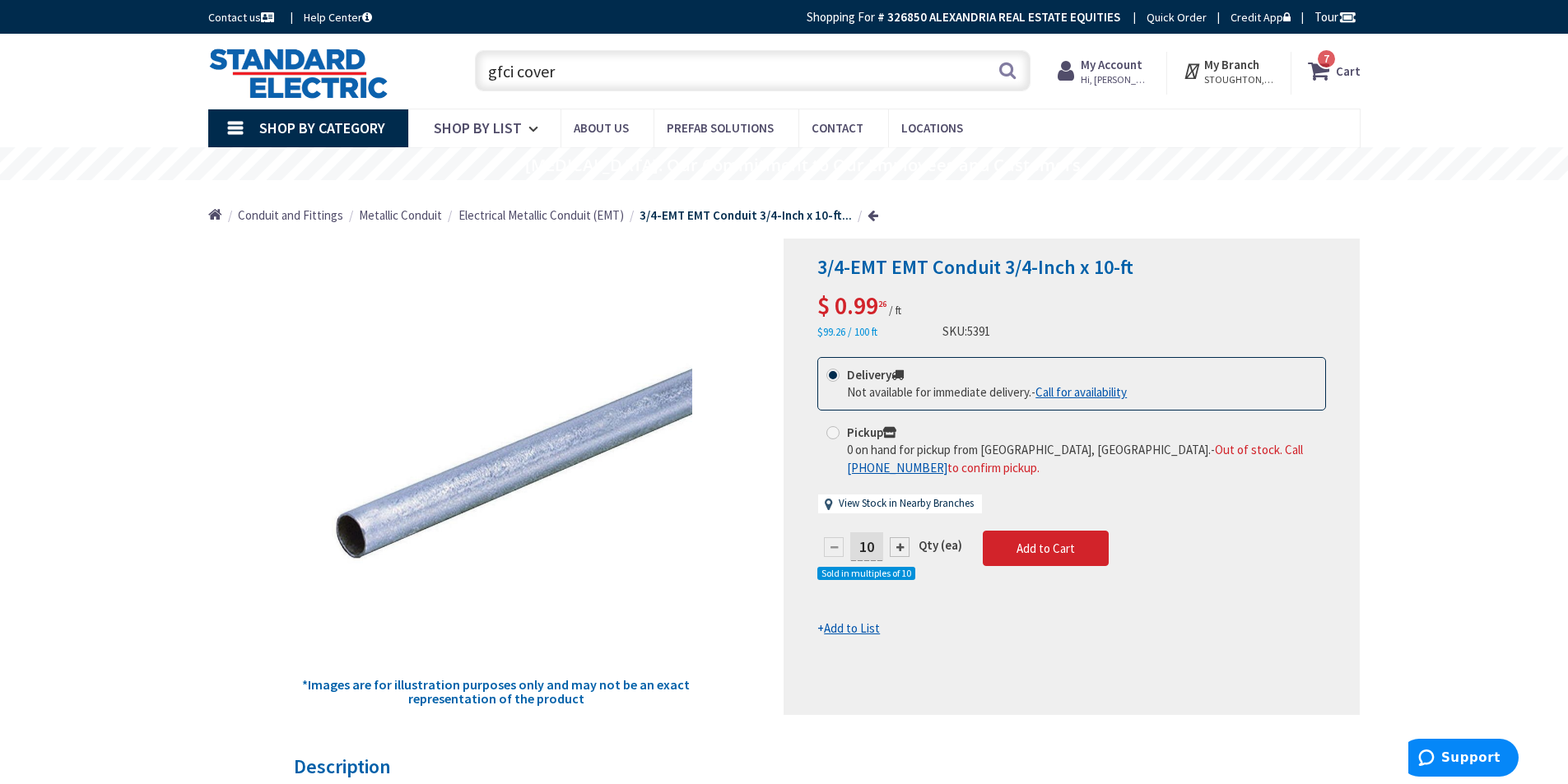
click at [1332, 72] on icon at bounding box center [1321, 71] width 28 height 29
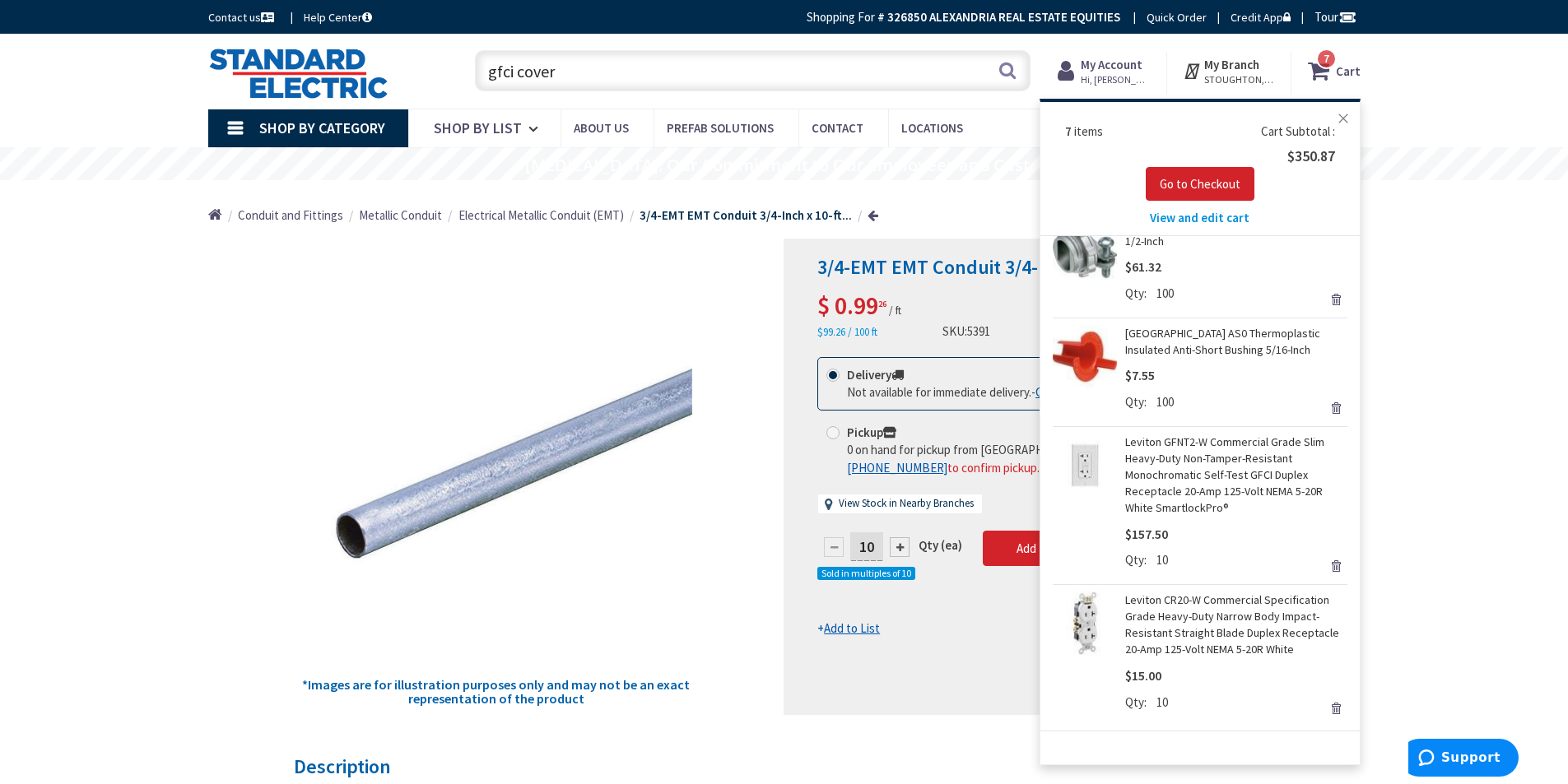
scroll to position [384, 0]
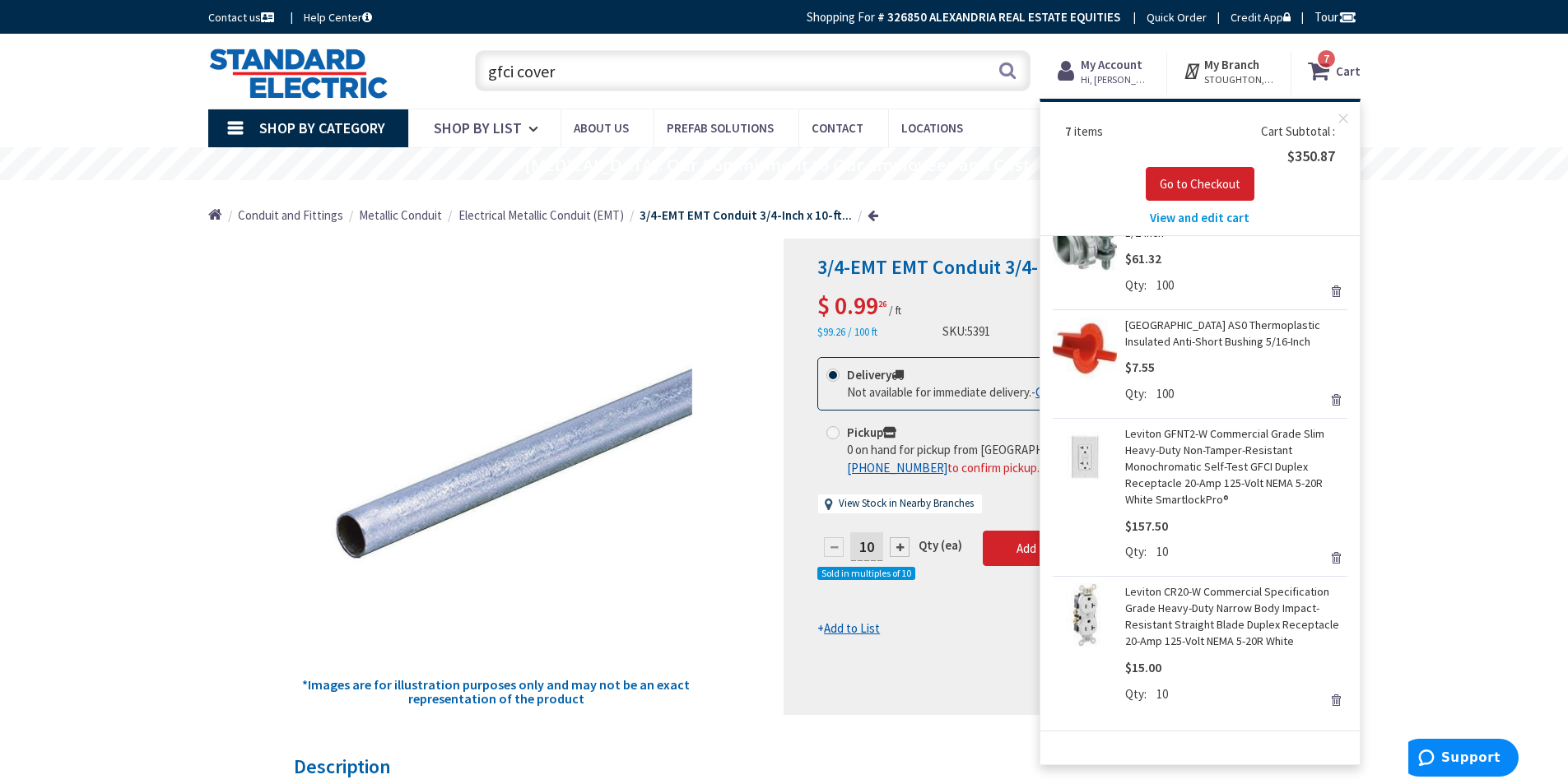
click at [1161, 545] on span "10" at bounding box center [1162, 552] width 12 height 18
drag, startPoint x: 1163, startPoint y: 550, endPoint x: 1164, endPoint y: 528, distance: 22.0
click at [1164, 551] on span "10" at bounding box center [1162, 552] width 12 height 18
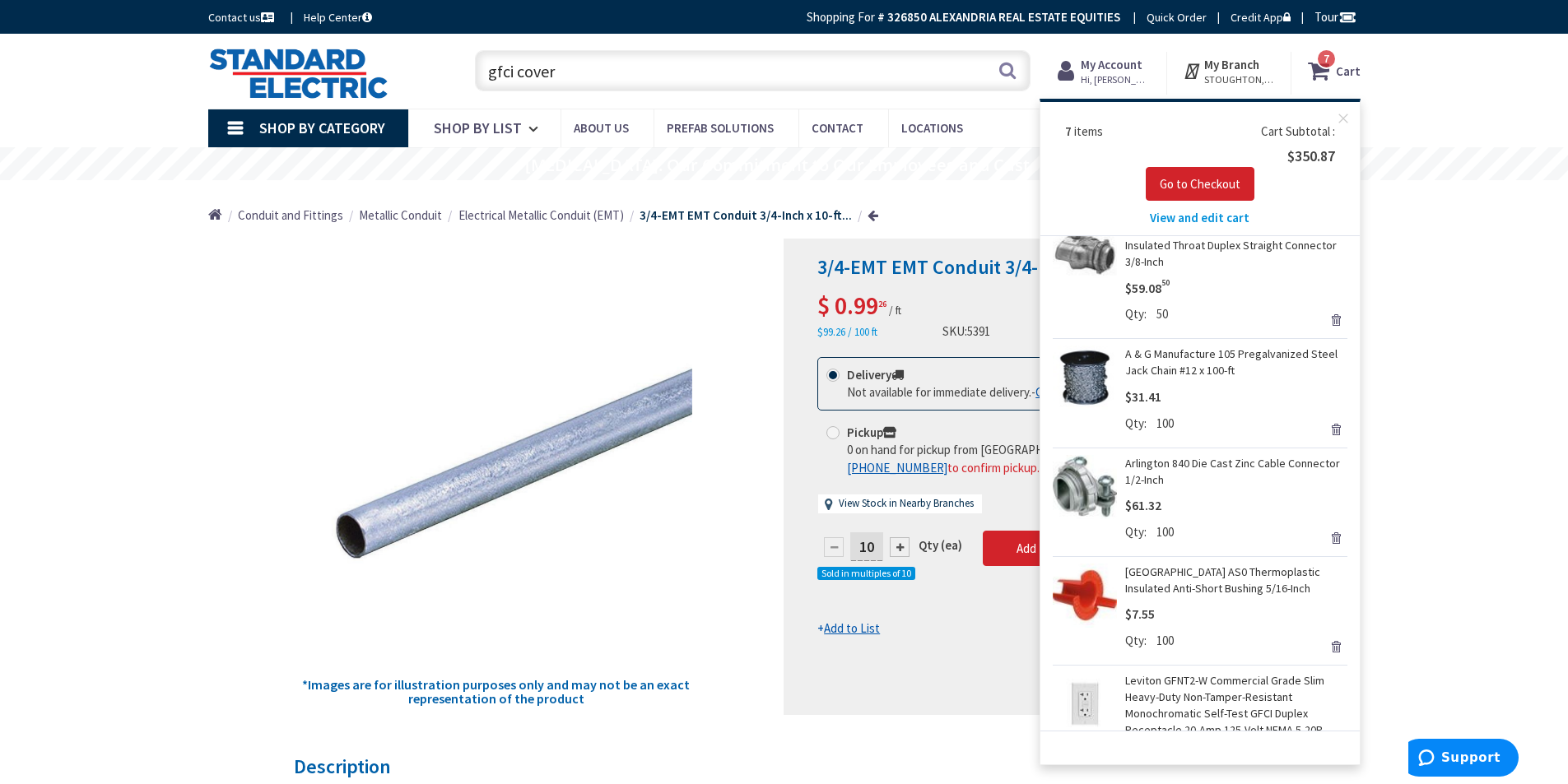
click at [1198, 219] on span "View and edit cart" at bounding box center [1199, 217] width 99 height 16
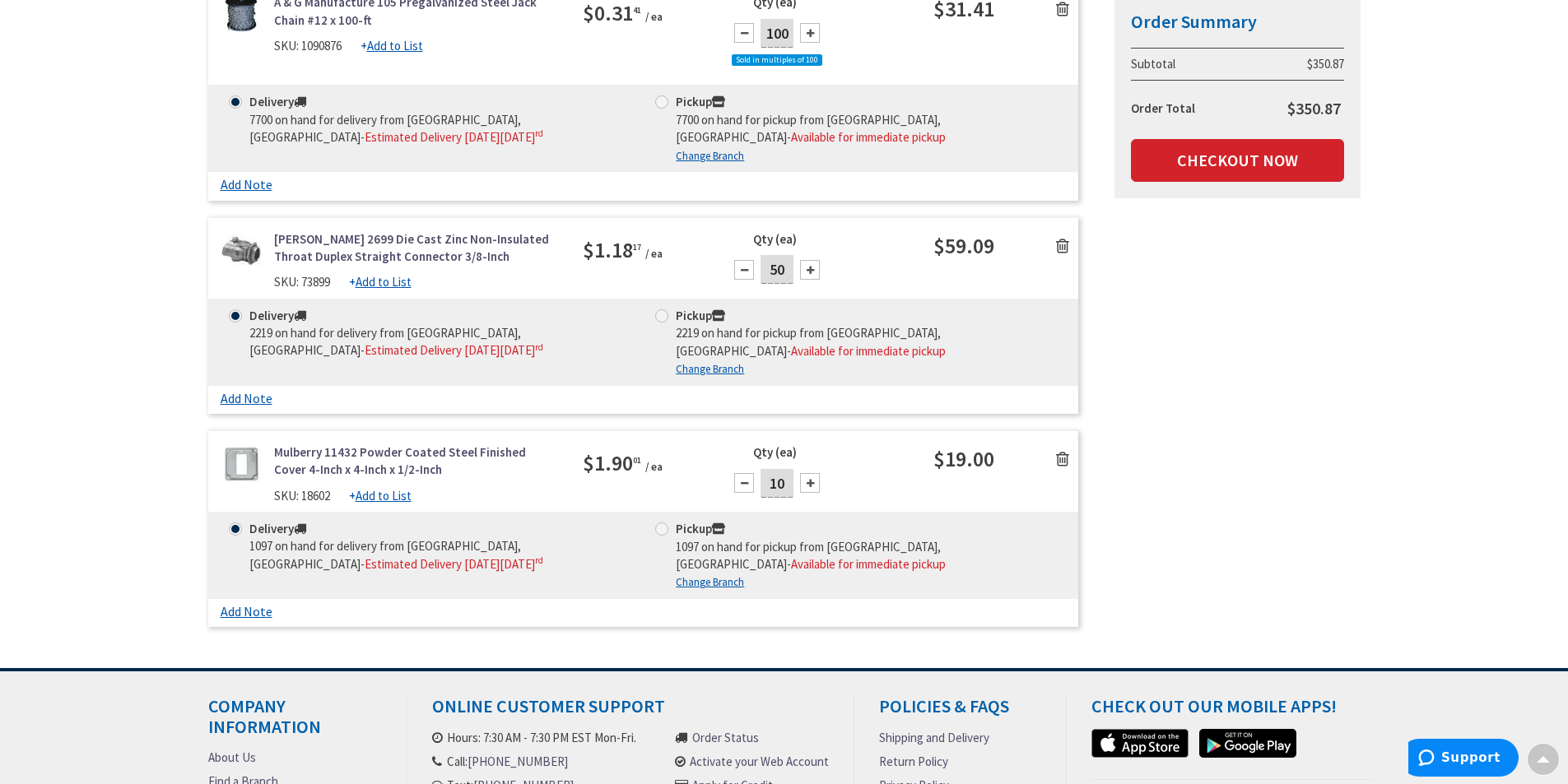
scroll to position [1316, 0]
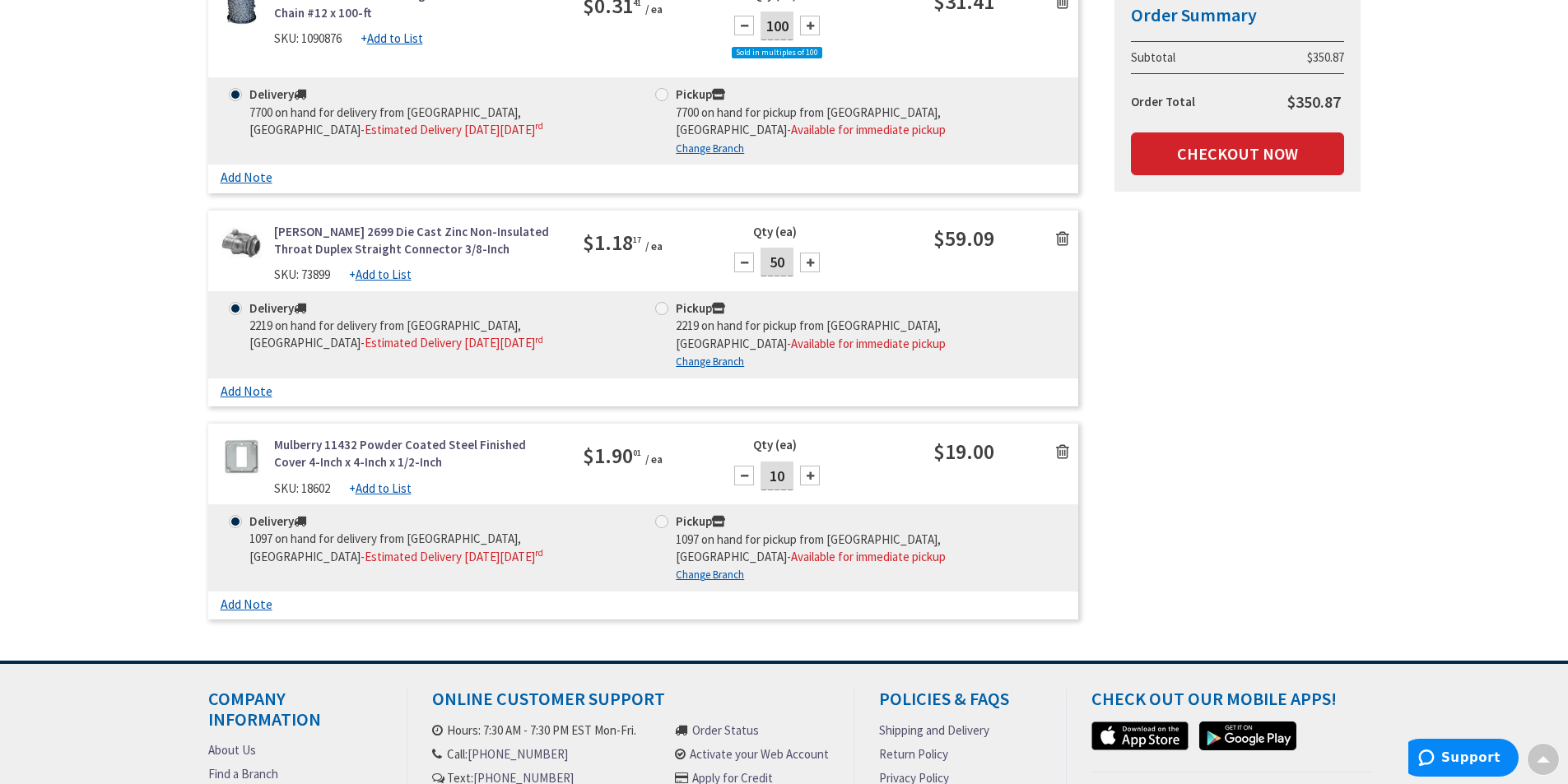
click at [781, 472] on input "10" at bounding box center [777, 476] width 33 height 29
type input "1"
type input "5"
click at [855, 469] on div "Qty (ea) 5" at bounding box center [824, 469] width 217 height 68
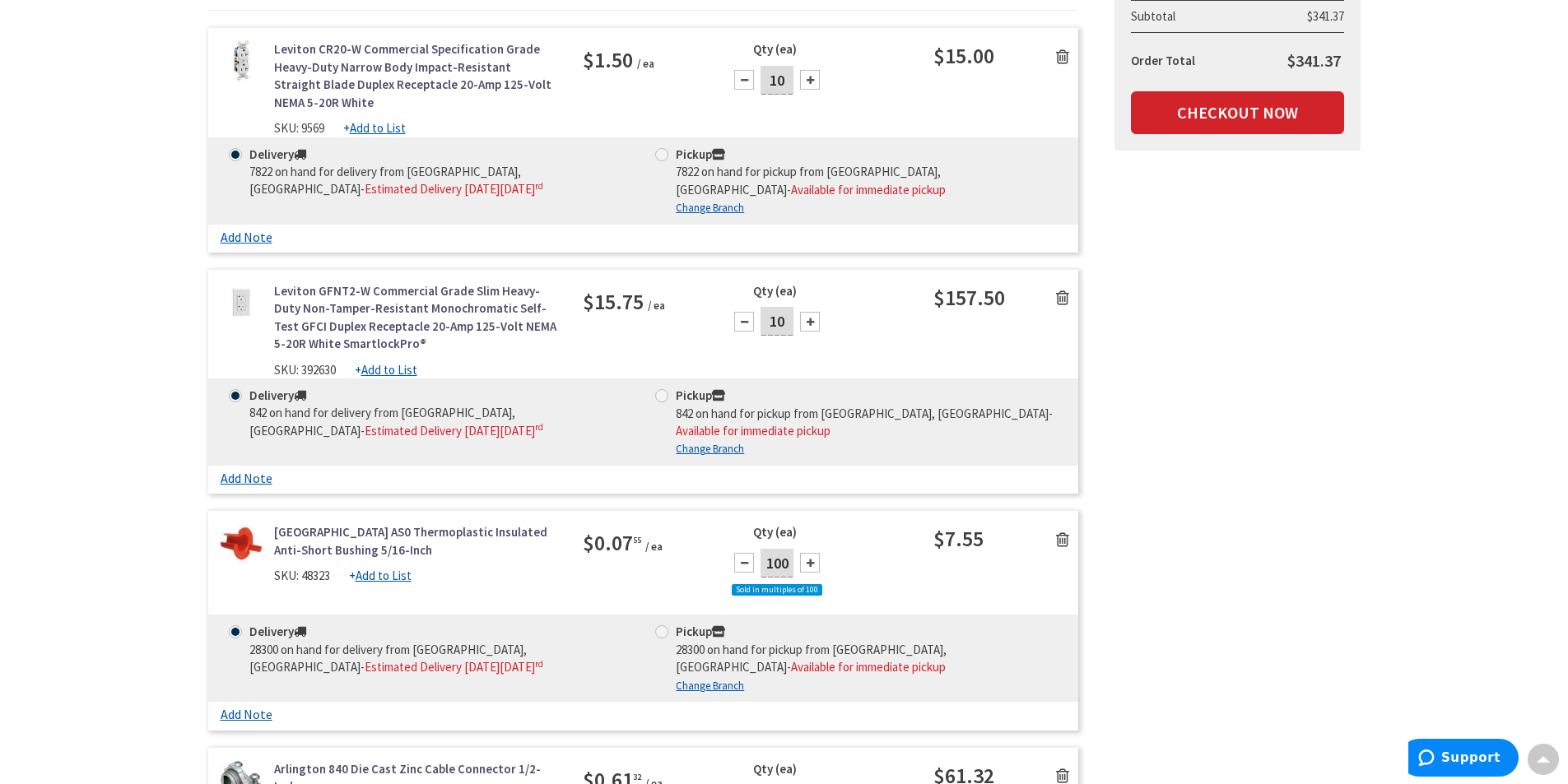
scroll to position [0, 0]
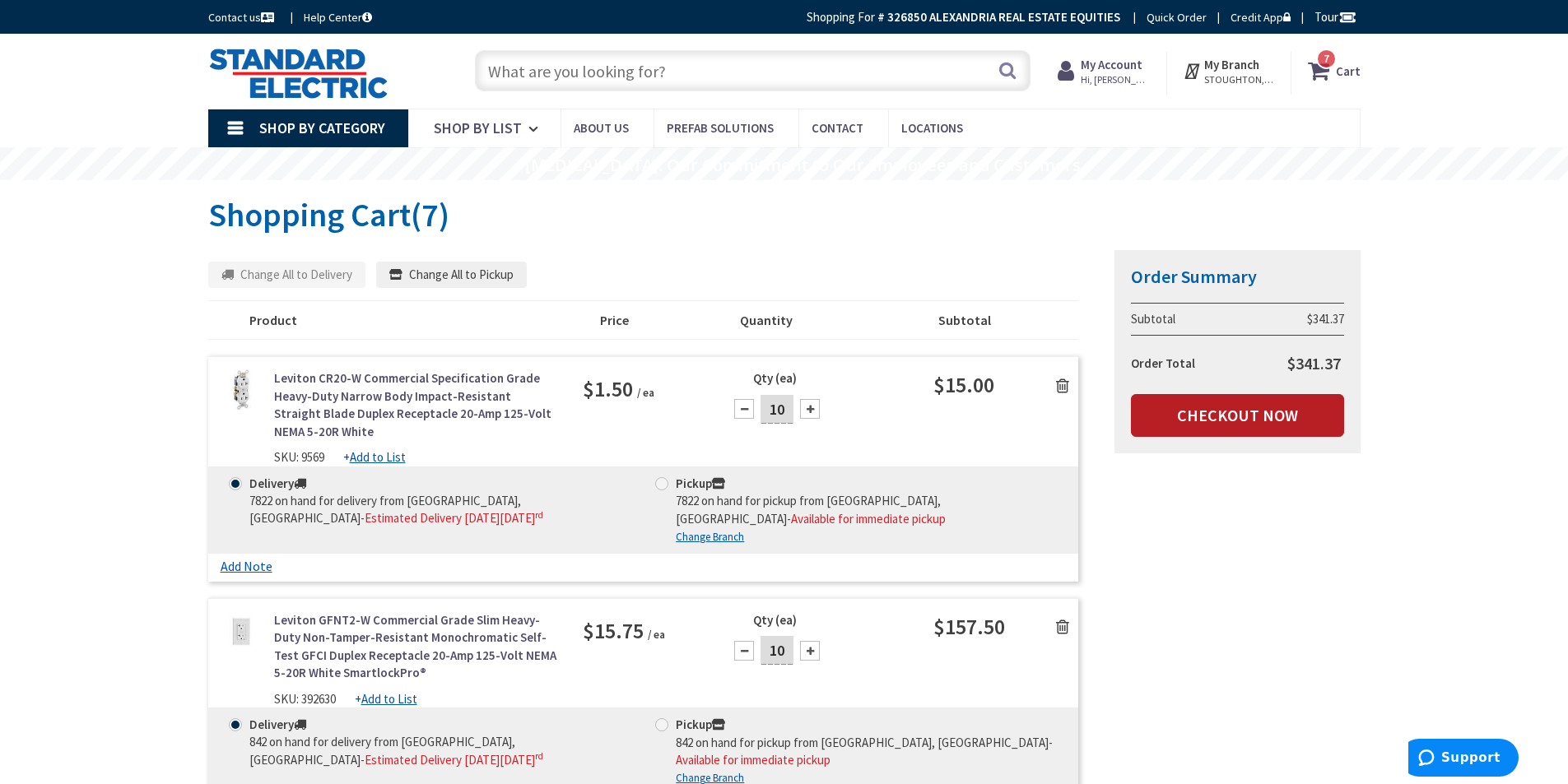
click at [1240, 411] on link "Checkout Now" at bounding box center [1237, 416] width 213 height 43
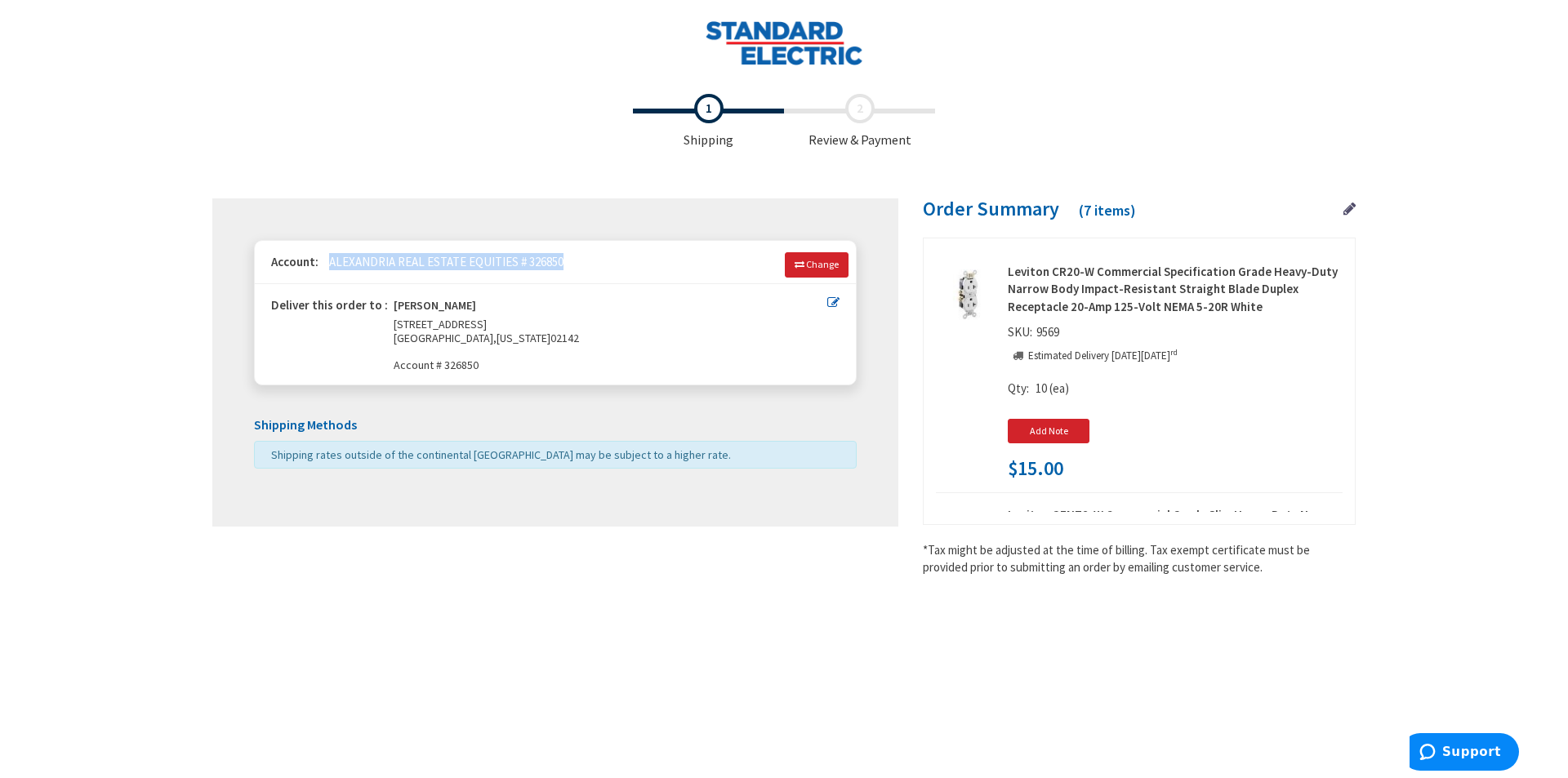
drag, startPoint x: 326, startPoint y: 260, endPoint x: 559, endPoint y: 269, distance: 233.2
click at [559, 269] on span "ALEXANDRIA REAL ESTATE EQUITIES # 326850" at bounding box center [442, 261] width 242 height 16
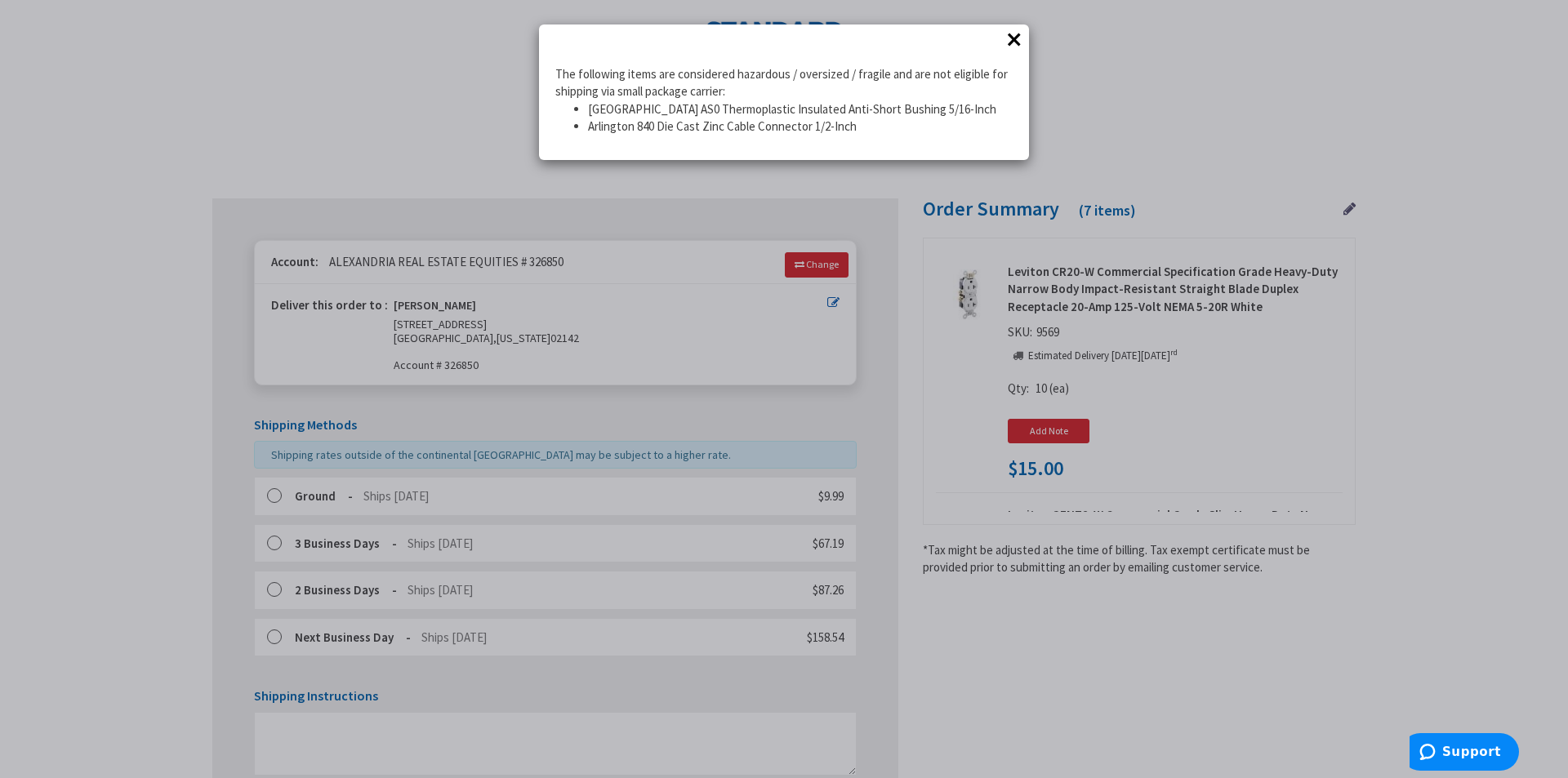
click at [573, 264] on div "× The following items are considered hazardous / oversized / fragile and are no…" at bounding box center [784, 389] width 1568 height 778
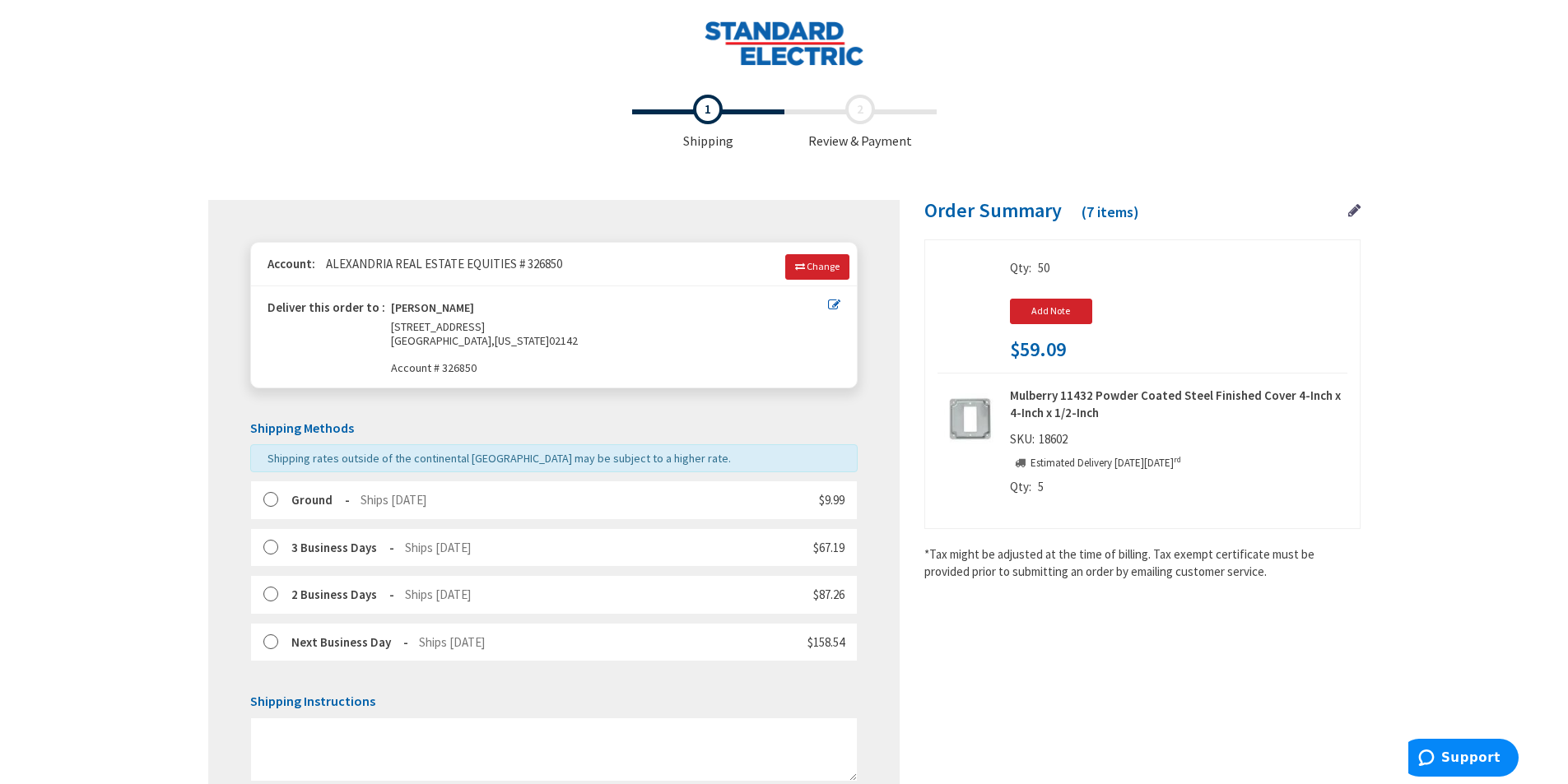
click at [837, 299] on icon at bounding box center [834, 305] width 13 height 13
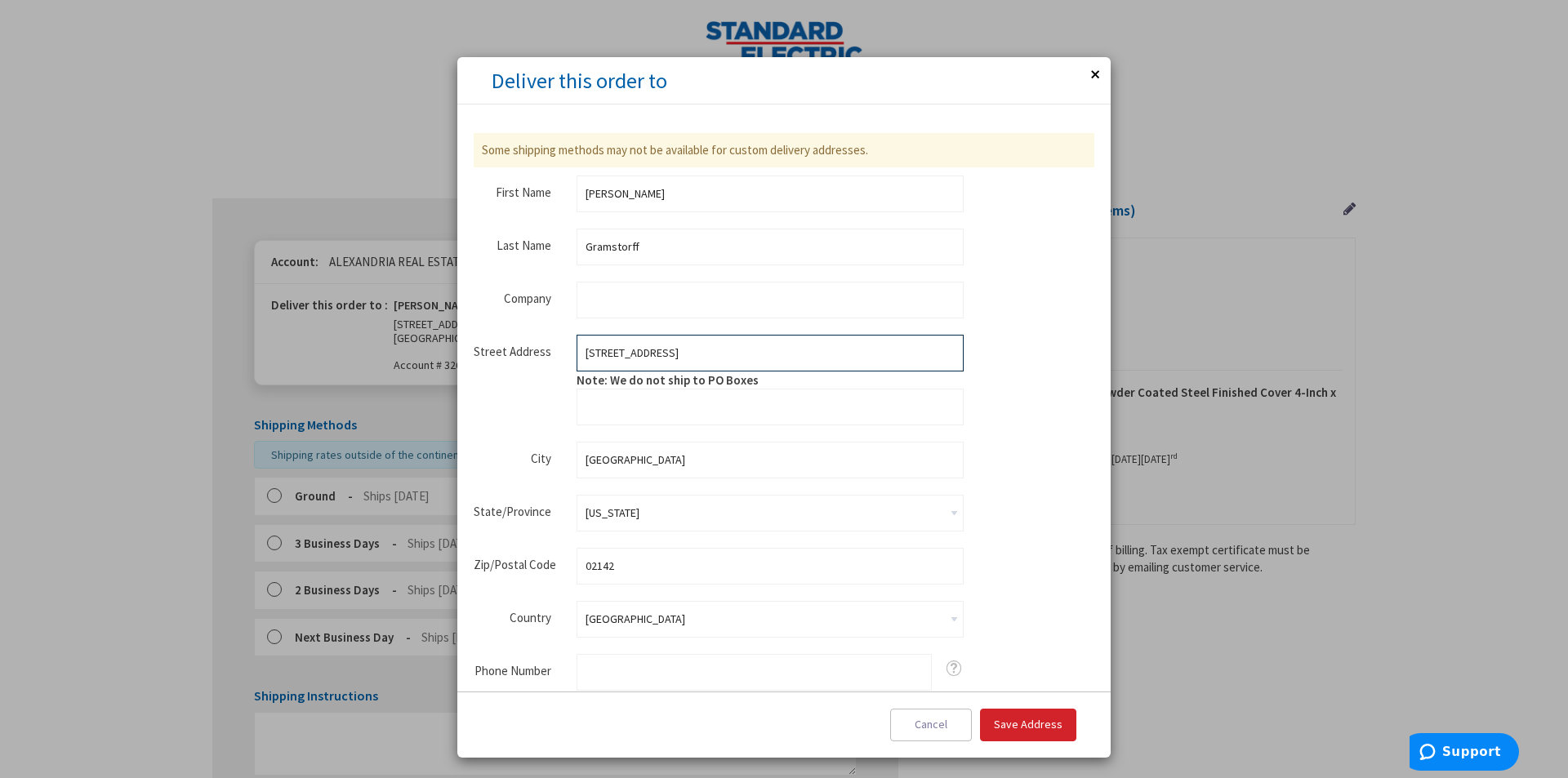
click at [721, 351] on input "[STREET_ADDRESS]" at bounding box center [771, 353] width 387 height 37
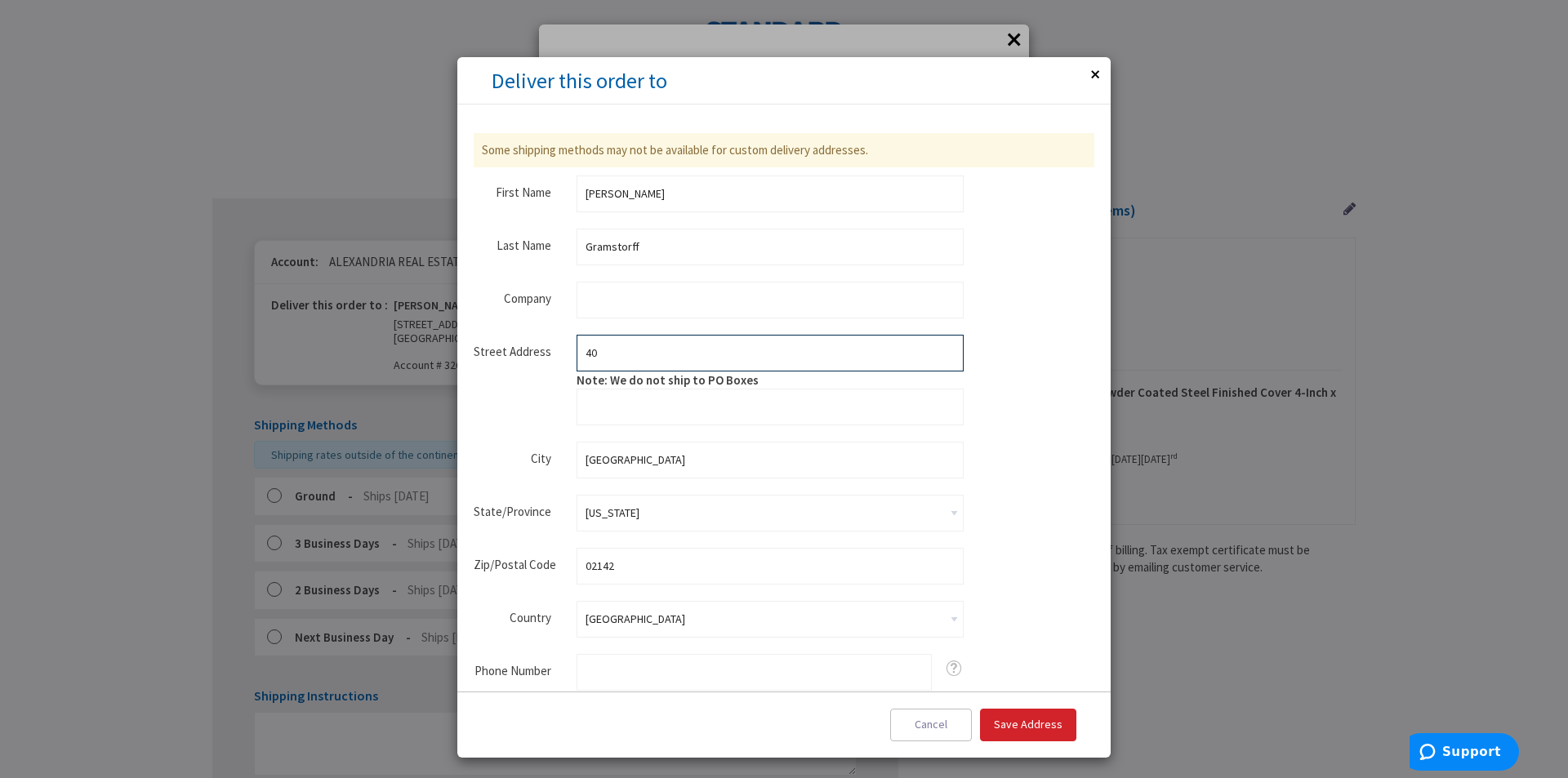
type input "[STREET_ADDRESS]"
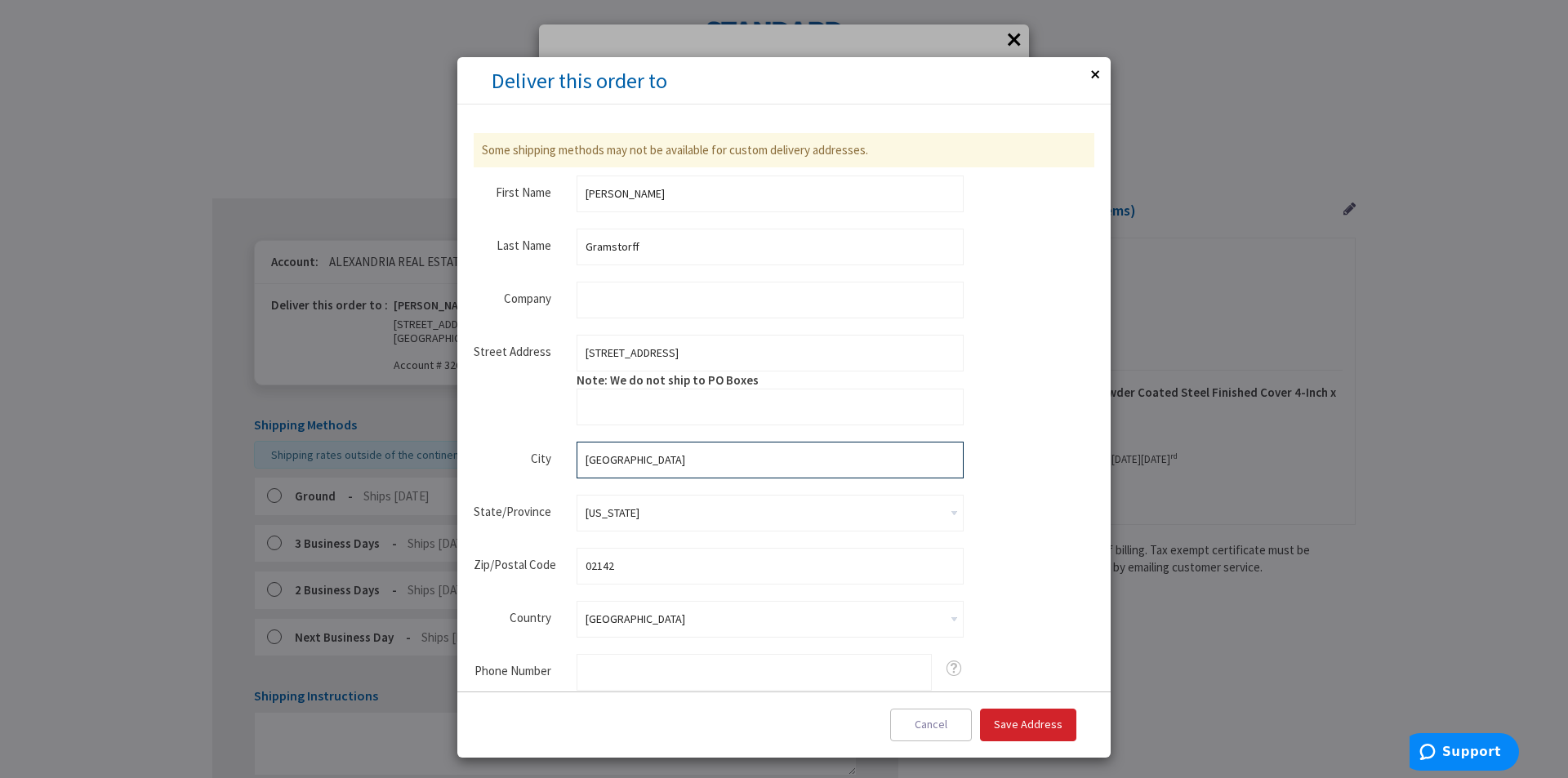
click at [681, 467] on input "[GEOGRAPHIC_DATA]" at bounding box center [771, 460] width 387 height 37
click at [680, 467] on input "[GEOGRAPHIC_DATA]" at bounding box center [771, 460] width 387 height 37
click at [680, 466] on input "[GEOGRAPHIC_DATA]" at bounding box center [771, 460] width 387 height 37
click at [680, 465] on input "CAMBRIDGEbo" at bounding box center [771, 460] width 387 height 37
click at [679, 462] on input "CAMBRIDGEbo" at bounding box center [771, 460] width 387 height 37
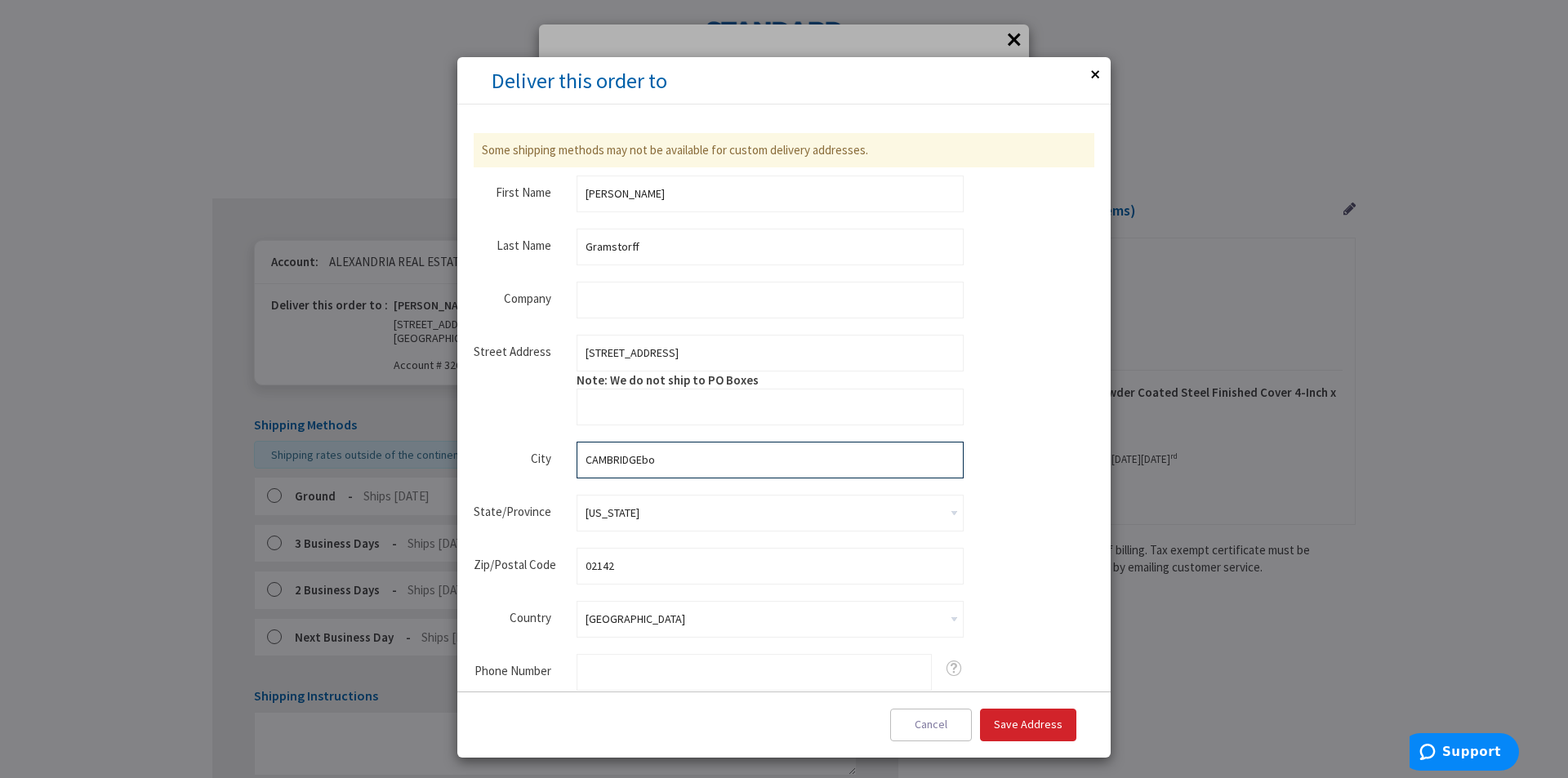
click at [678, 458] on input "CAMBRIDGEbo" at bounding box center [771, 460] width 387 height 37
click at [680, 457] on input "CAMBRIDGEbo" at bounding box center [771, 460] width 387 height 37
type input "[GEOGRAPHIC_DATA]"
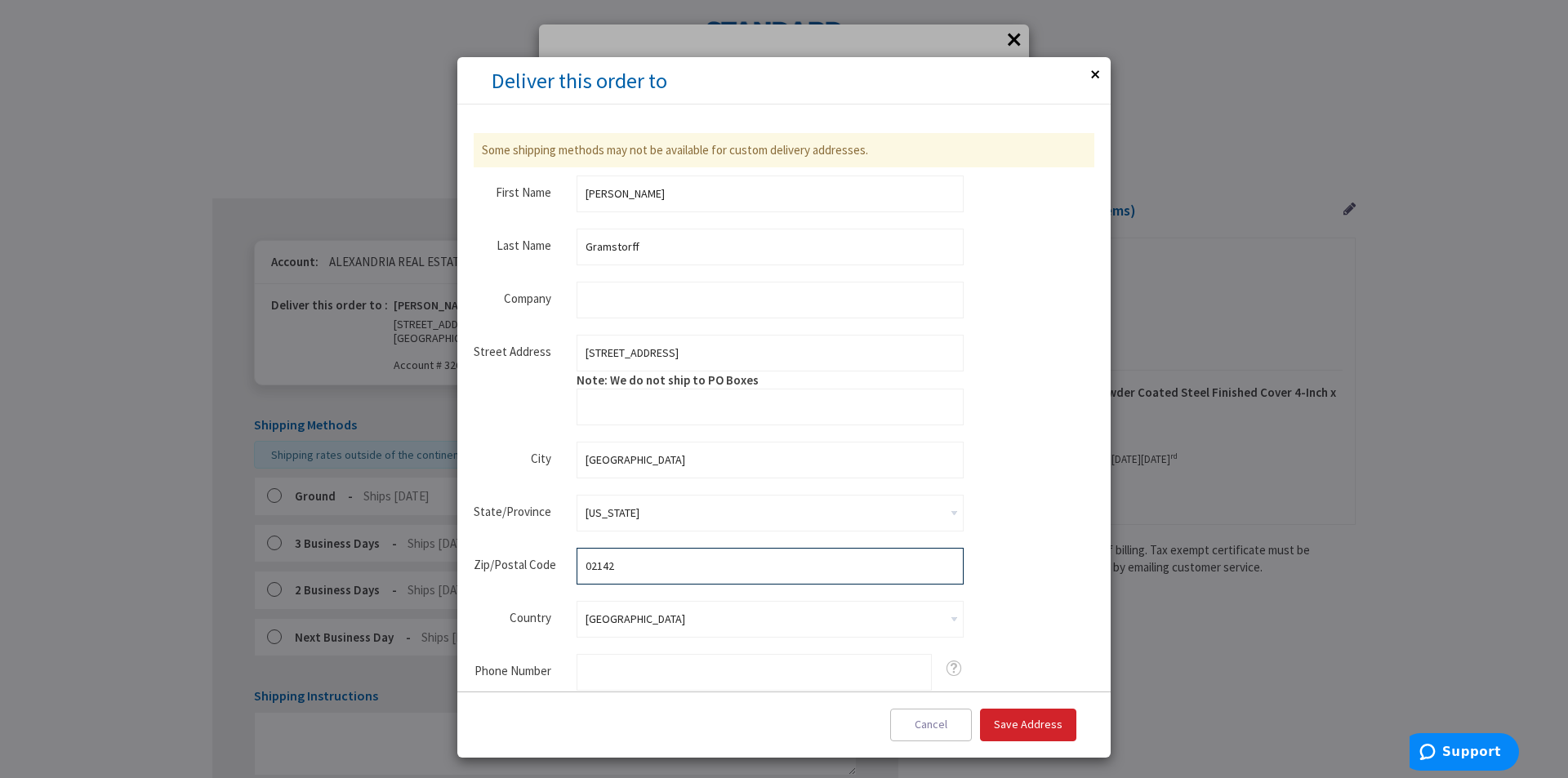
click at [667, 563] on input "02142" at bounding box center [771, 566] width 387 height 37
click at [663, 568] on input "Zip/Postal Code" at bounding box center [771, 566] width 387 height 37
type input "02215"
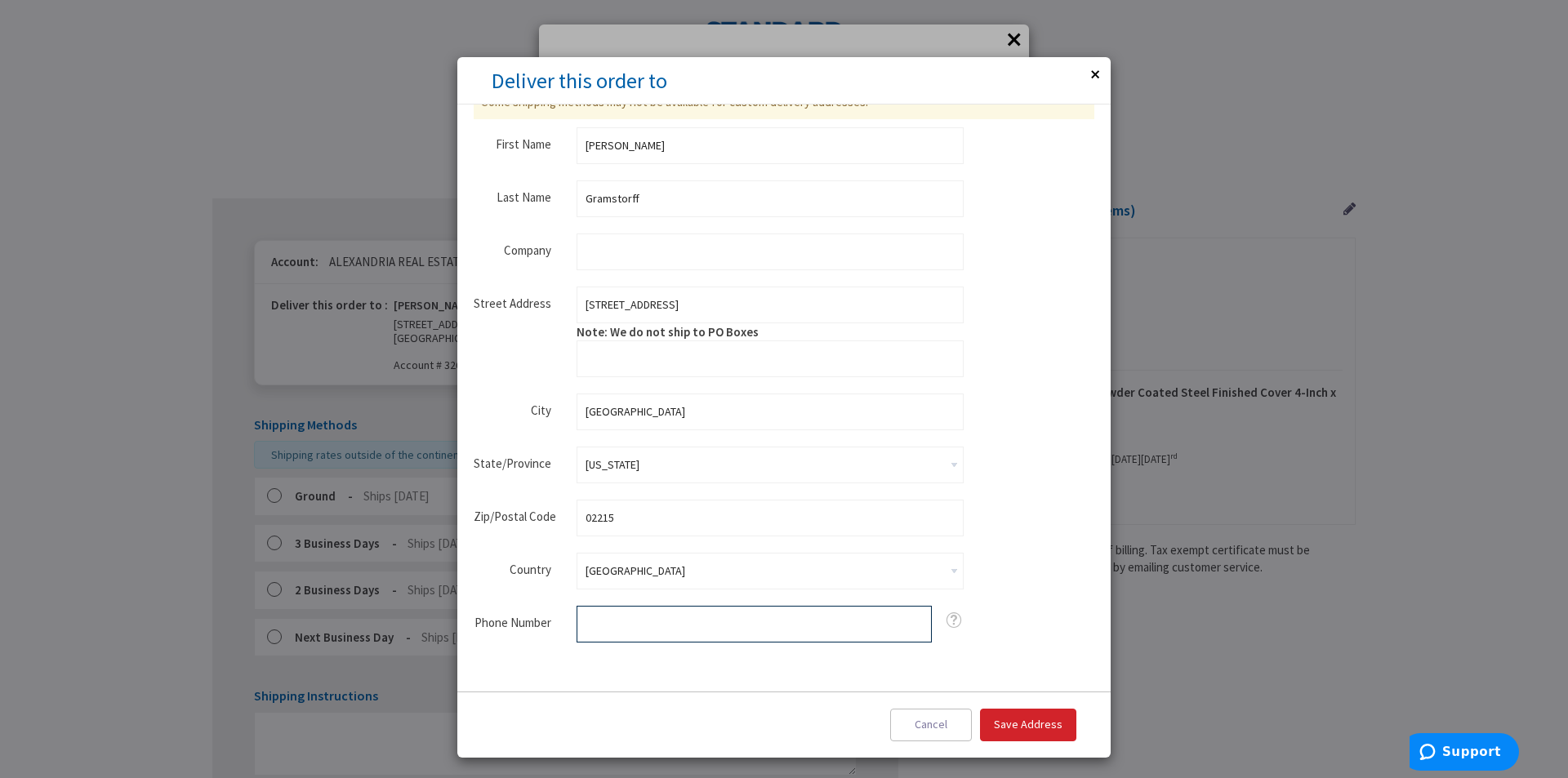
click at [639, 618] on input "Phone Number" at bounding box center [754, 624] width 355 height 37
type input "6172753689"
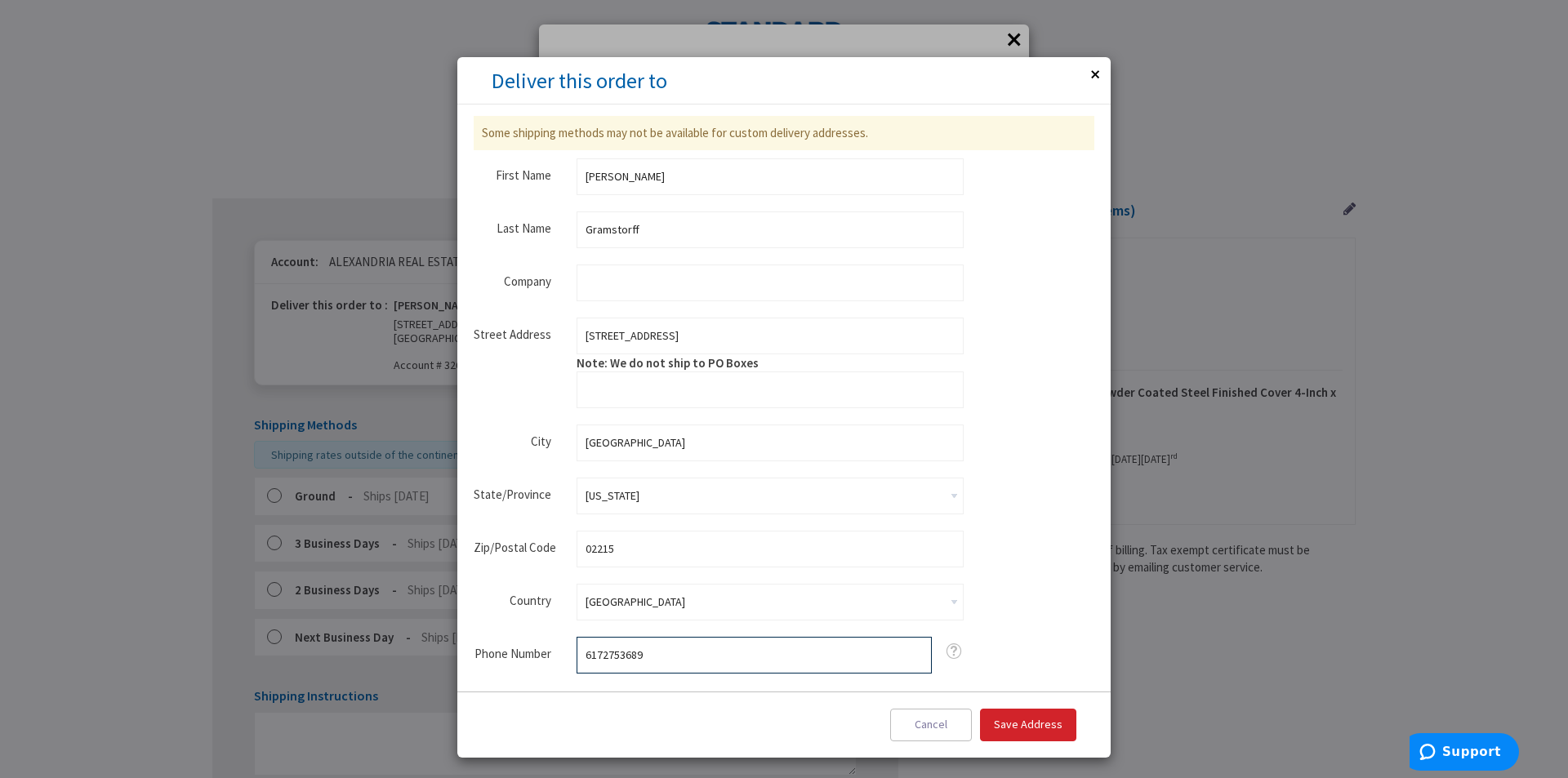
scroll to position [0, 0]
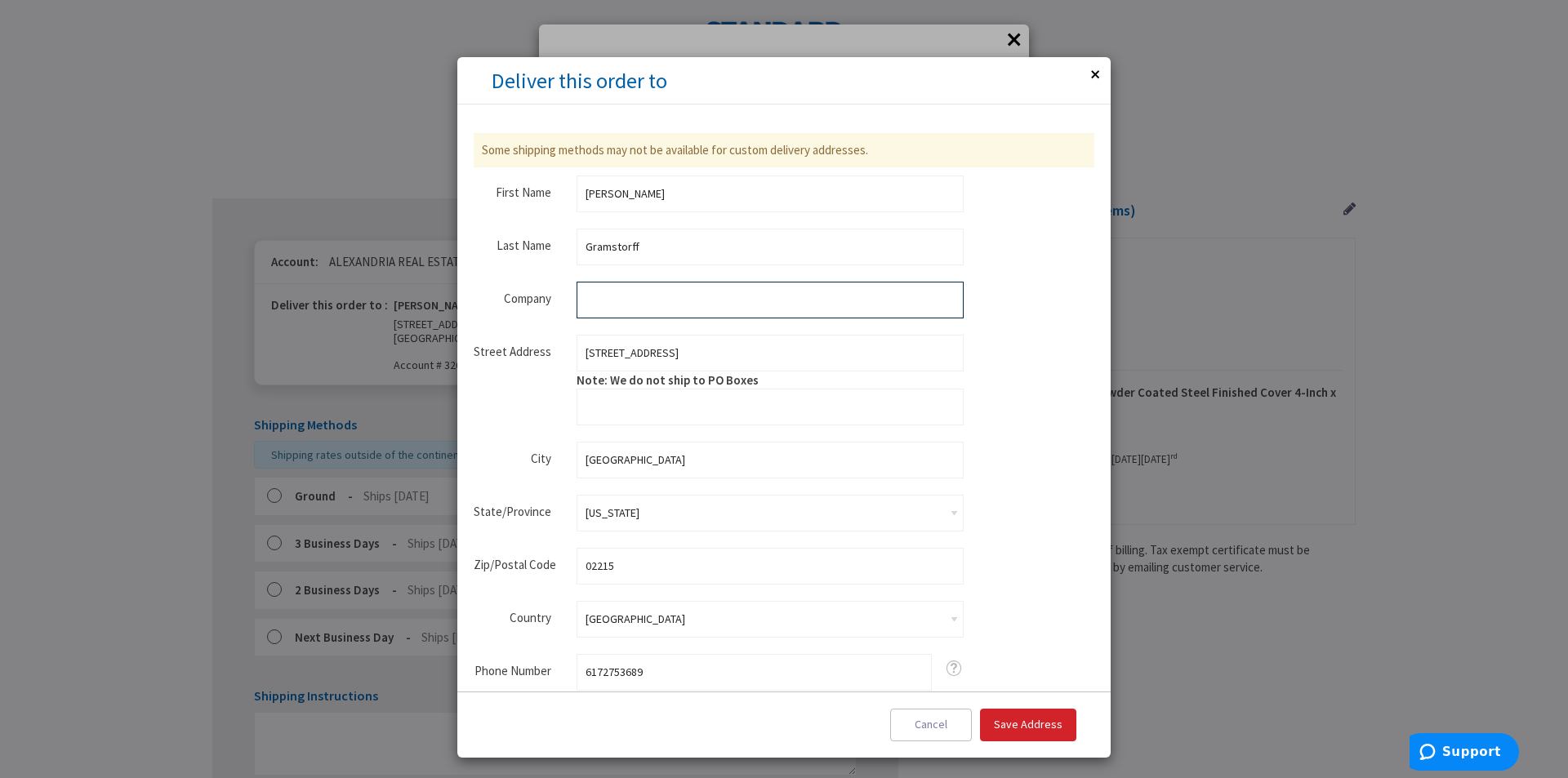
click at [619, 292] on input "Company" at bounding box center [771, 300] width 387 height 37
click at [662, 361] on input "401 Park Drive" at bounding box center [771, 353] width 387 height 37
click at [619, 420] on input "Street Address: Line 2" at bounding box center [771, 407] width 387 height 37
click at [630, 298] on input "Company" at bounding box center [771, 300] width 387 height 37
click at [592, 306] on input "Company" at bounding box center [771, 300] width 387 height 37
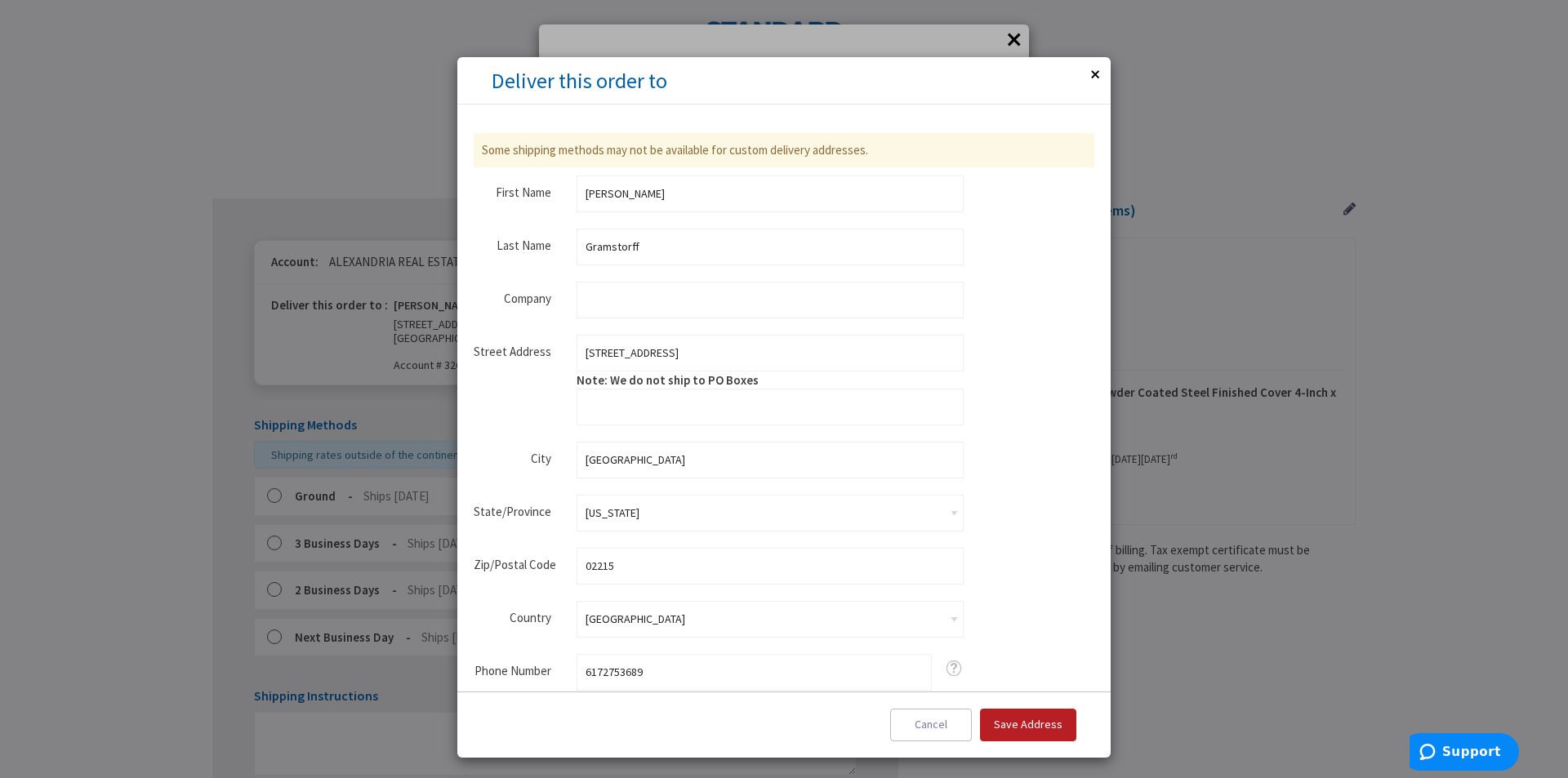
click at [1027, 720] on span "Save Address" at bounding box center [1028, 725] width 68 height 15
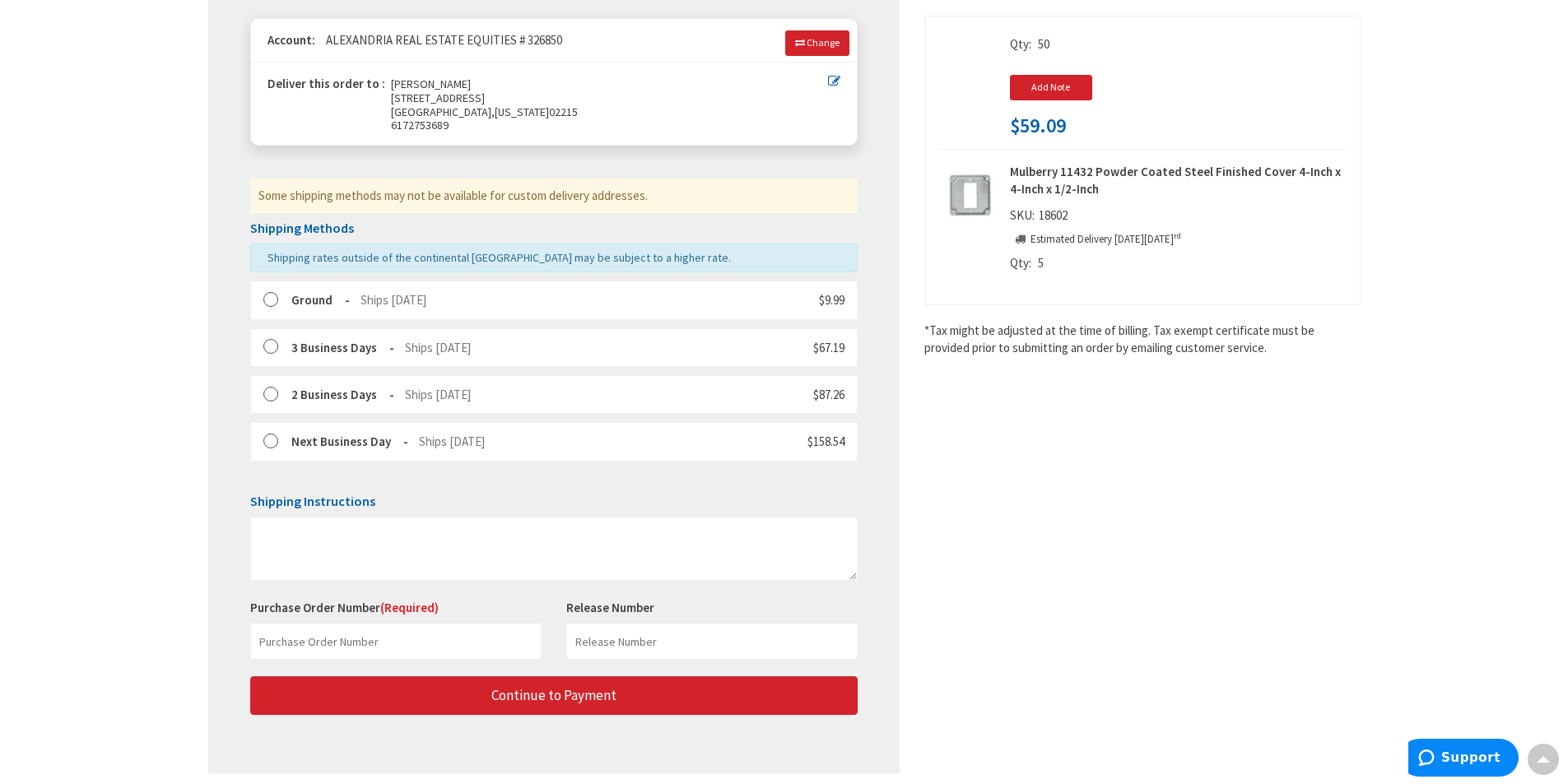
scroll to position [283, 0]
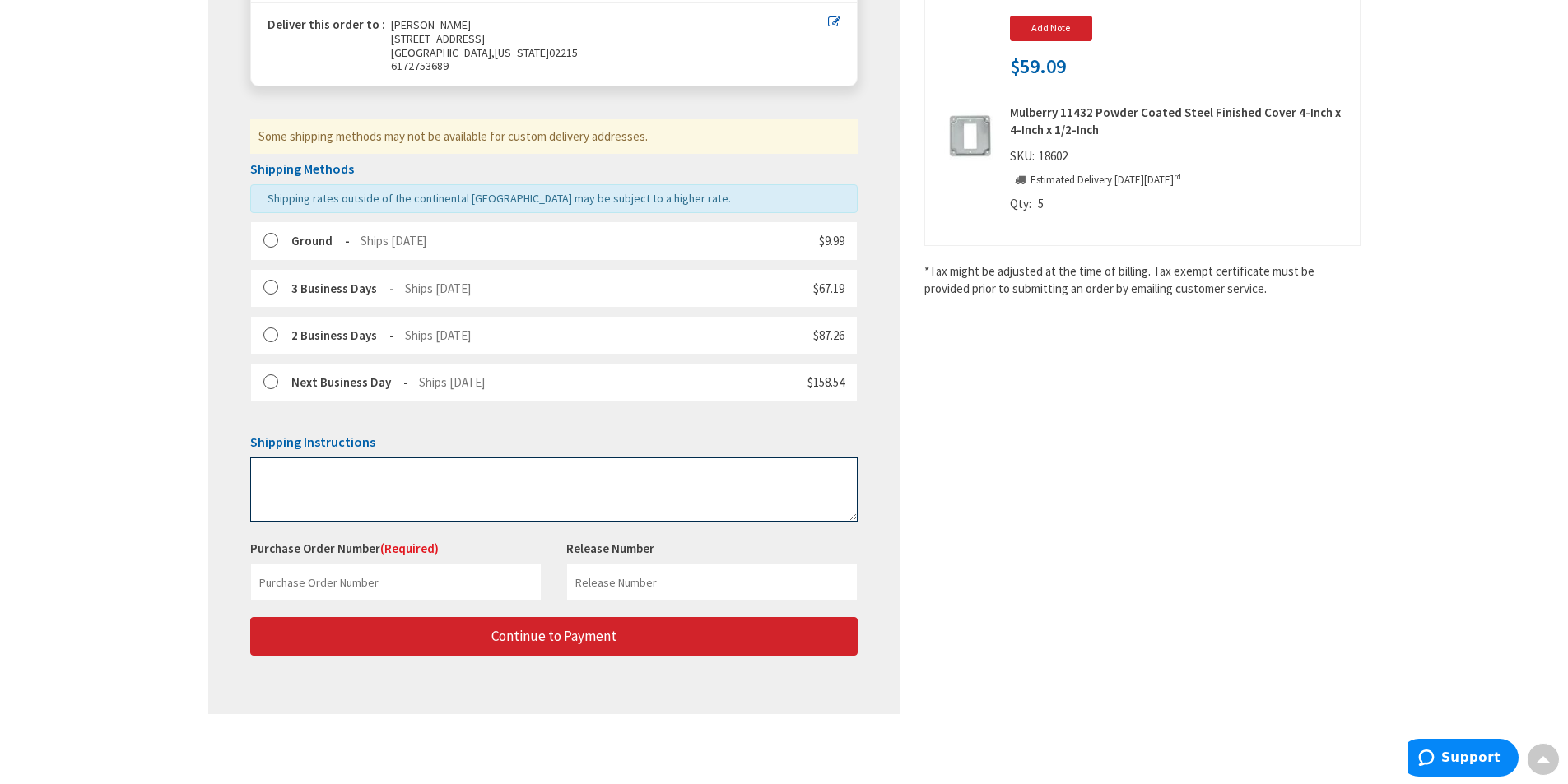
click at [322, 479] on textarea at bounding box center [554, 490] width 608 height 64
click at [429, 562] on div "Purchase Order Number (Required) This is a required field." at bounding box center [396, 570] width 316 height 61
click at [429, 587] on input "text" at bounding box center [396, 582] width 291 height 37
click at [400, 487] on textarea at bounding box center [554, 490] width 608 height 64
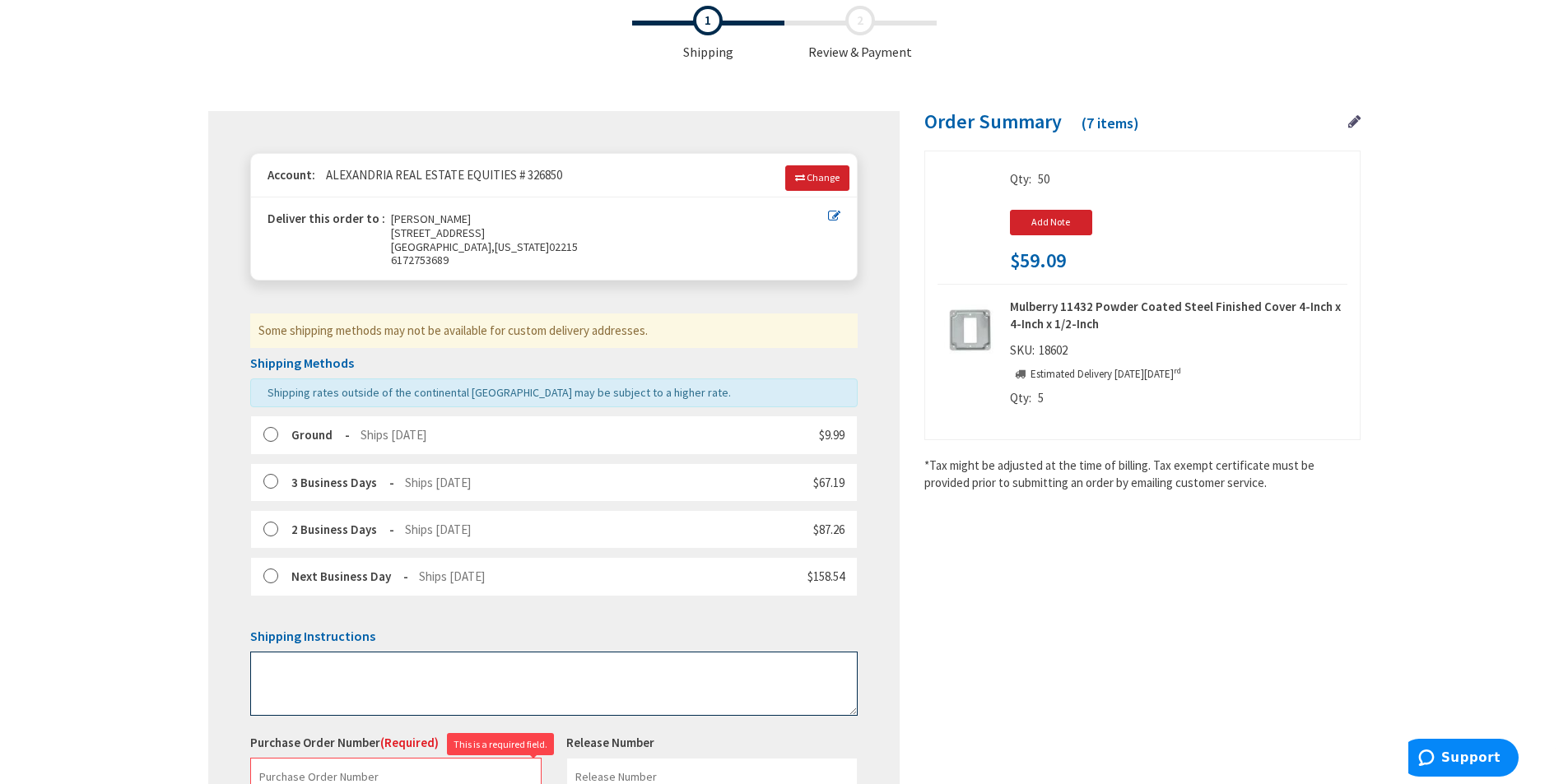
scroll to position [119, 0]
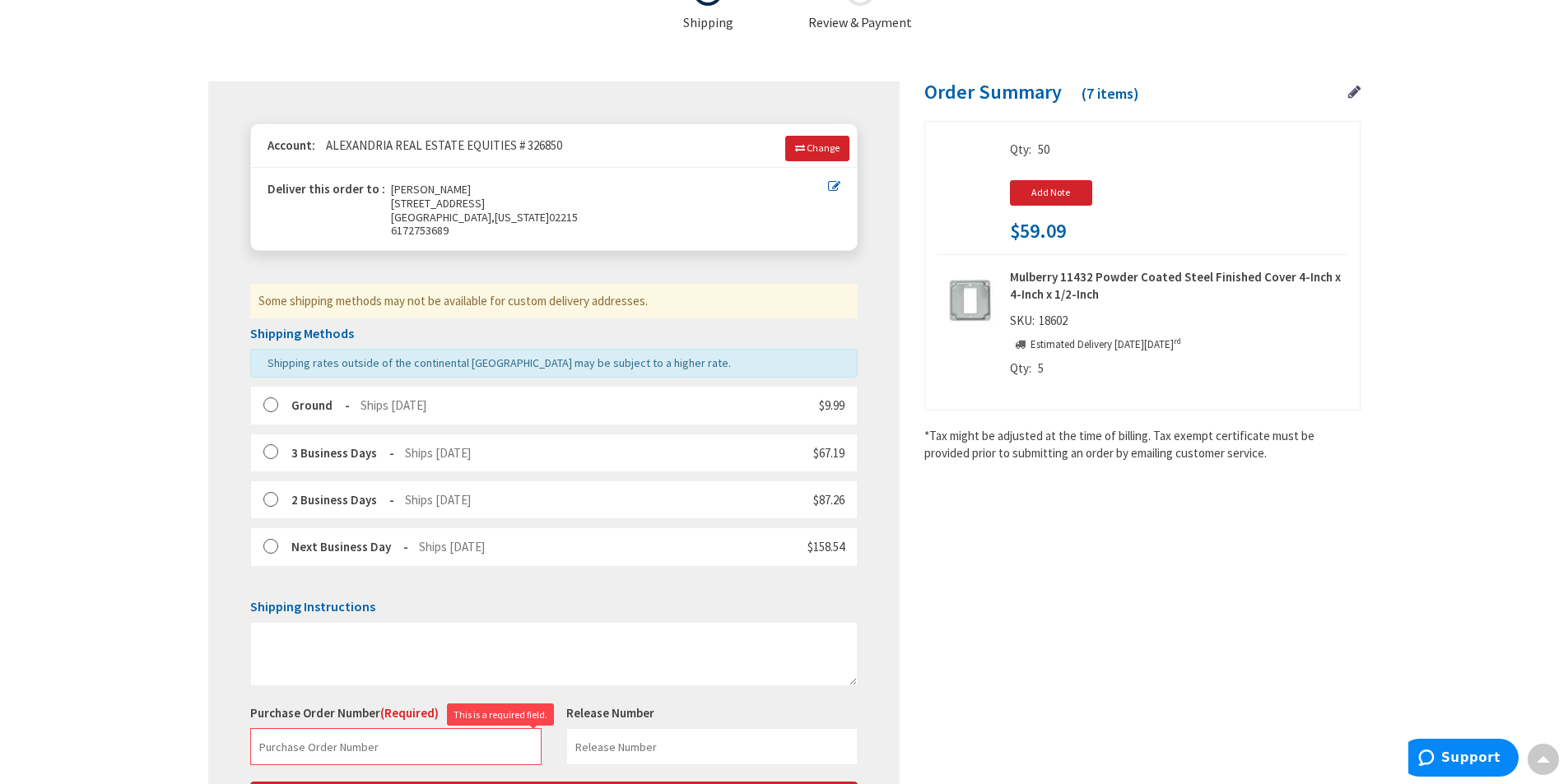
click at [275, 407] on label at bounding box center [276, 405] width 25 height 17
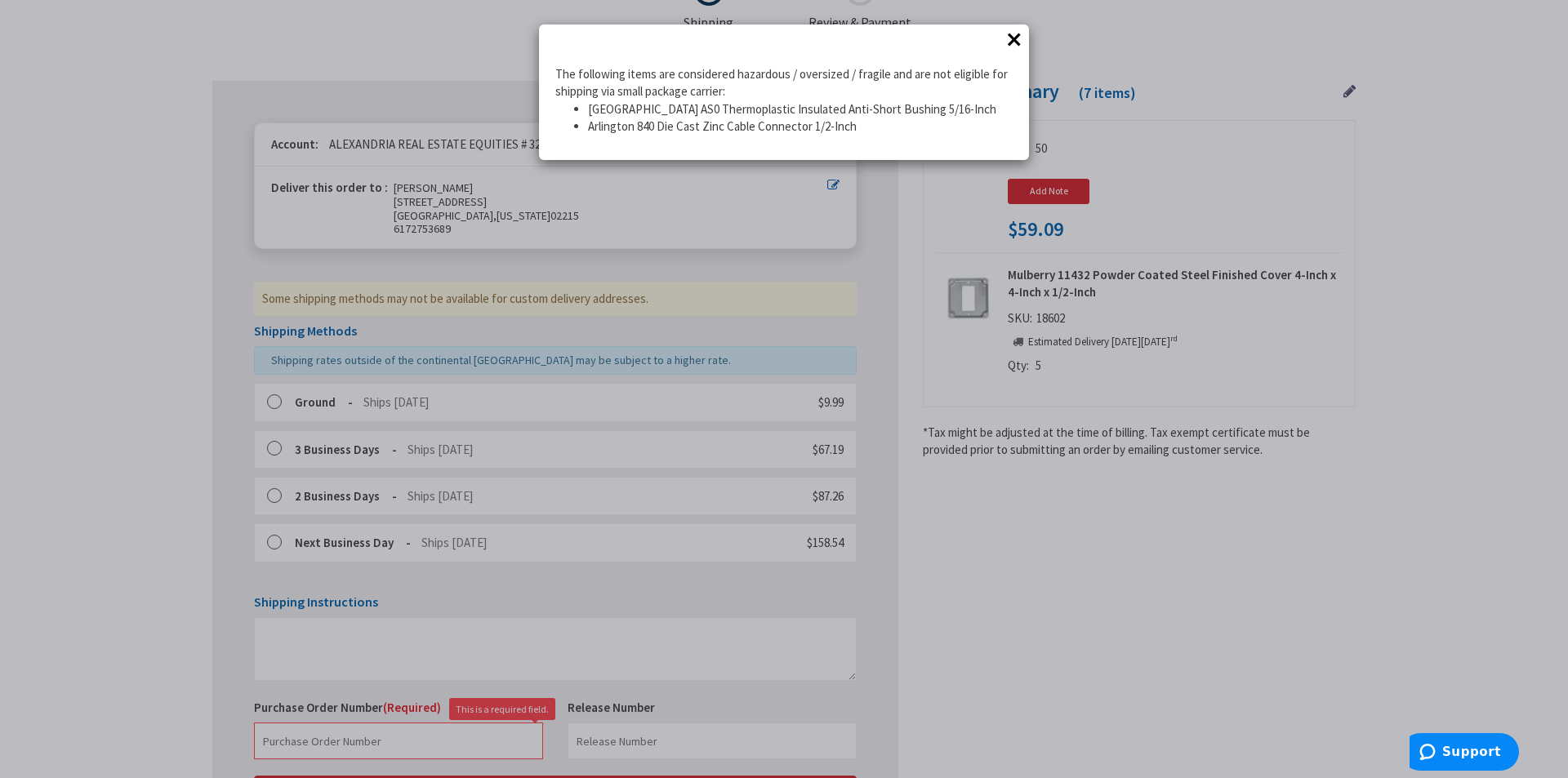
click at [1009, 40] on button "×" at bounding box center [1014, 38] width 24 height 24
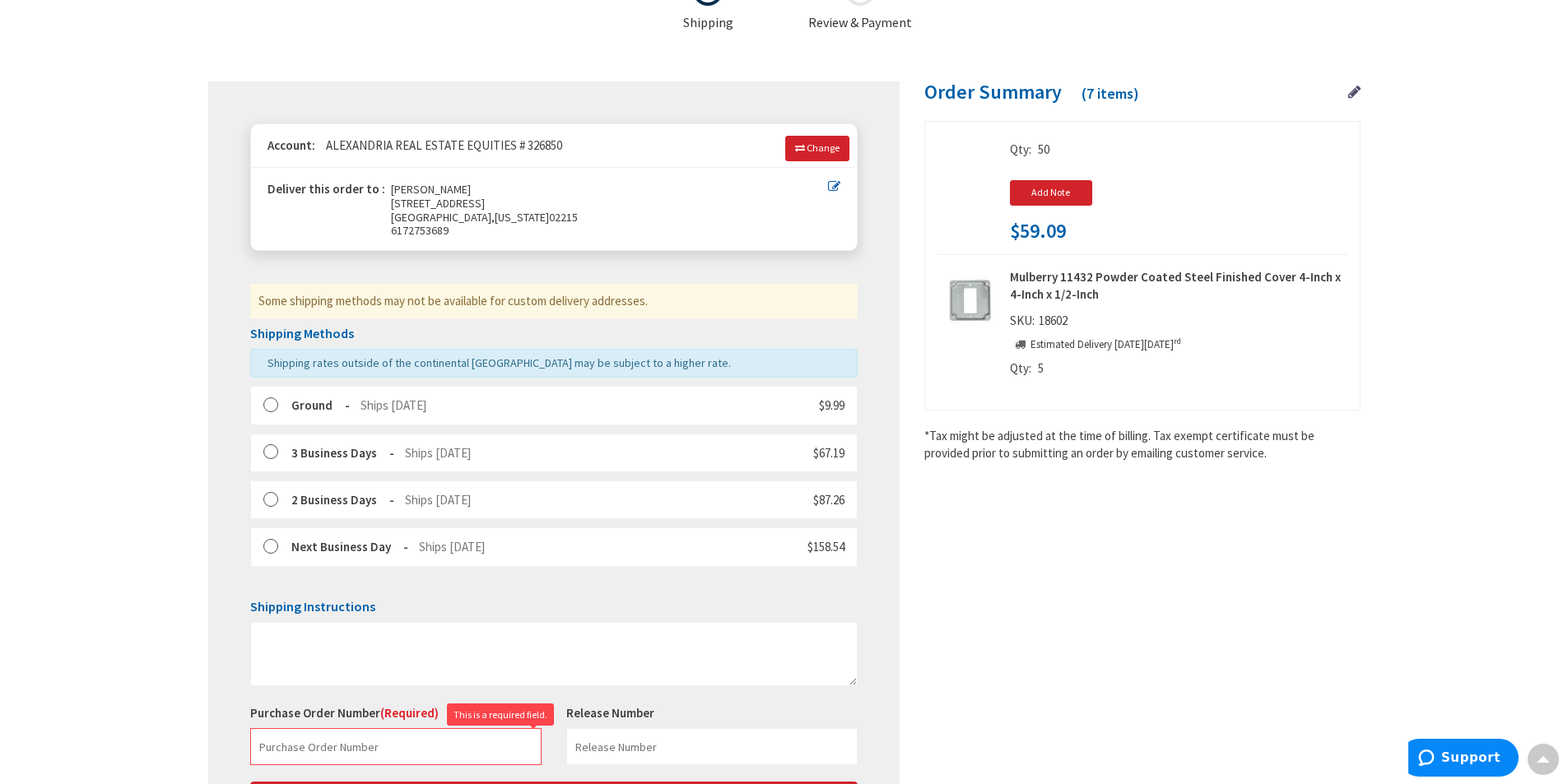
click at [274, 407] on label at bounding box center [276, 405] width 25 height 17
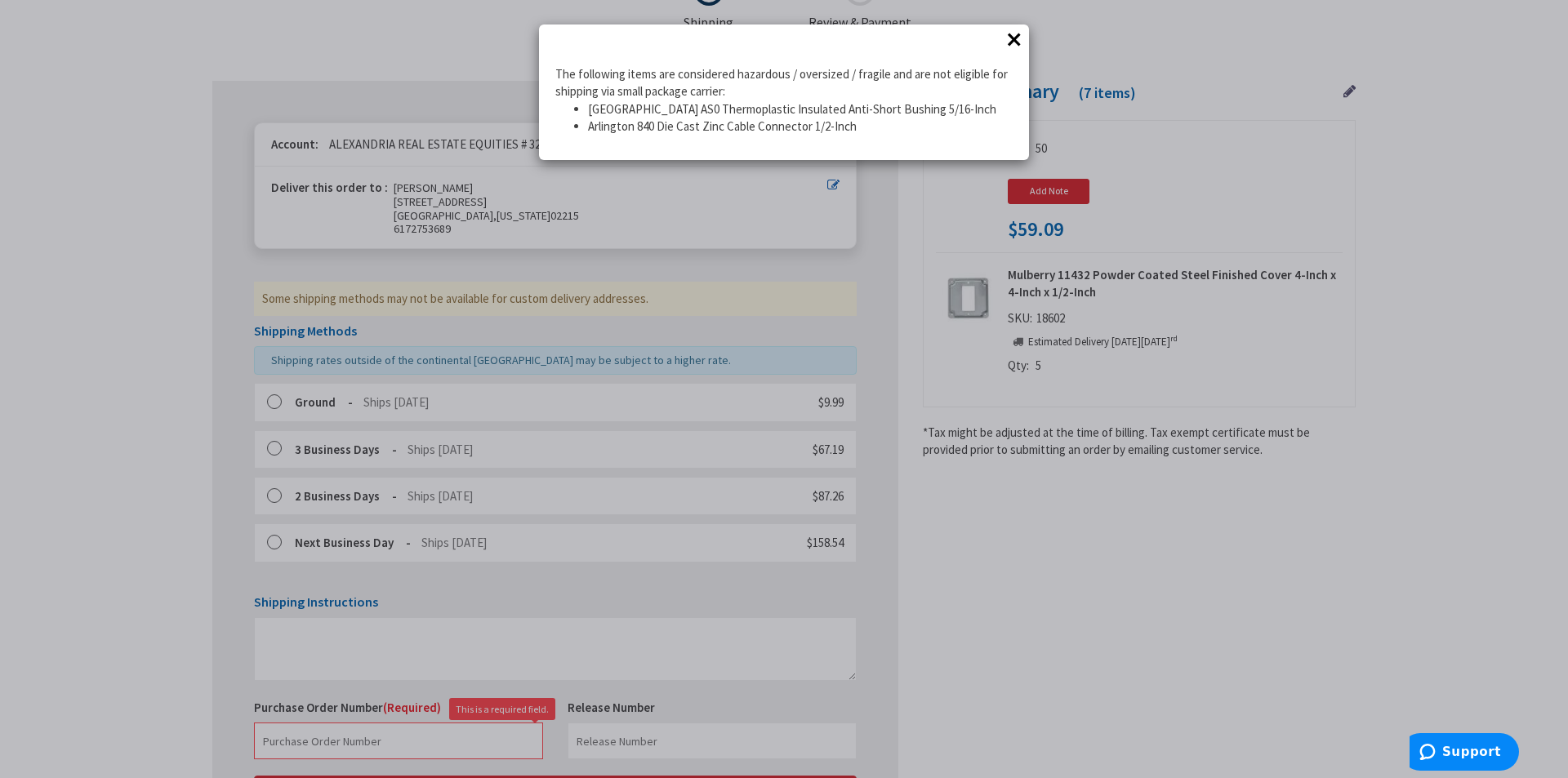
click at [1014, 37] on button "×" at bounding box center [1014, 38] width 24 height 24
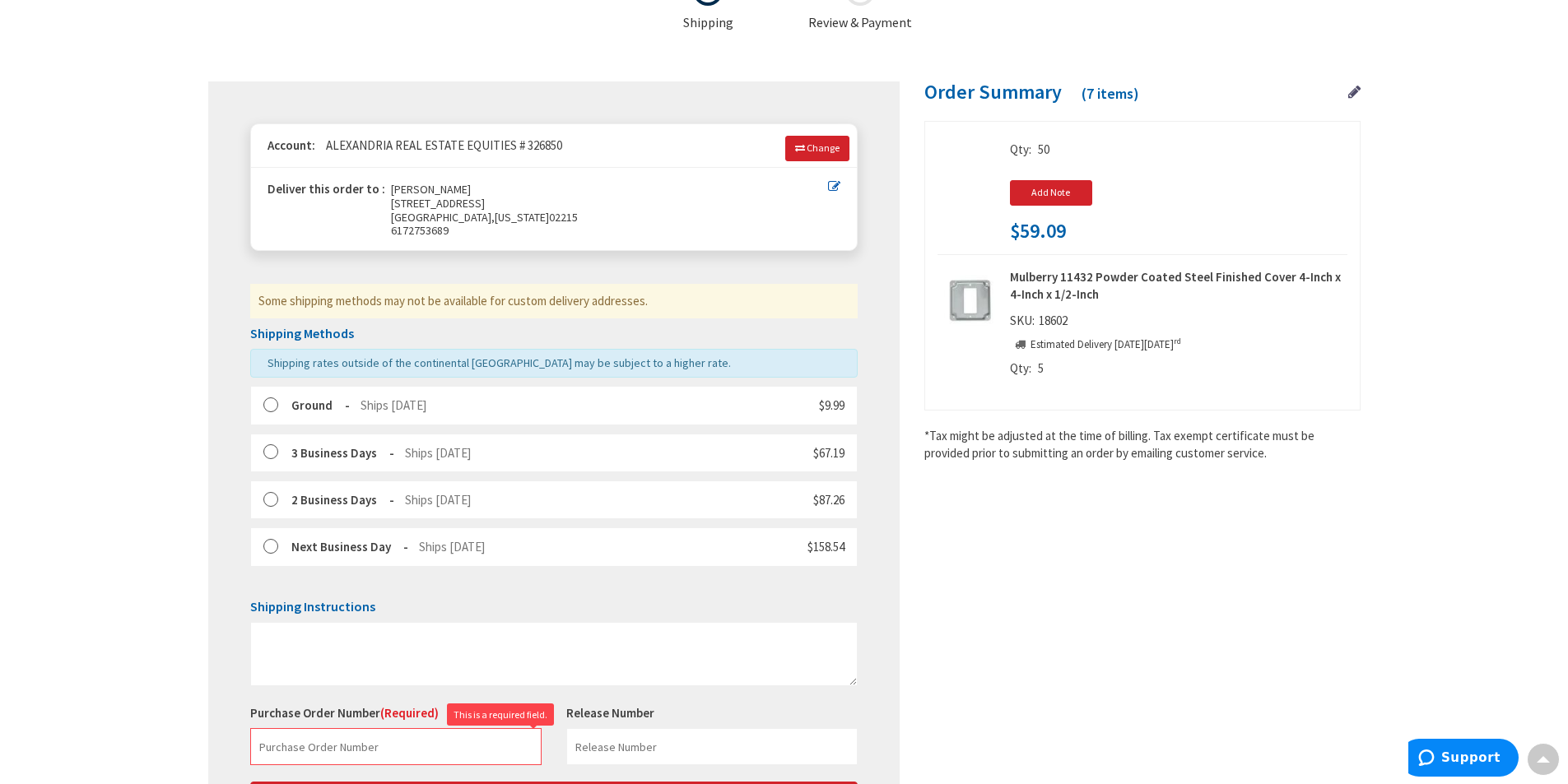
click at [334, 303] on div "Some shipping methods may not be available for custom delivery addresses." at bounding box center [554, 300] width 608 height 34
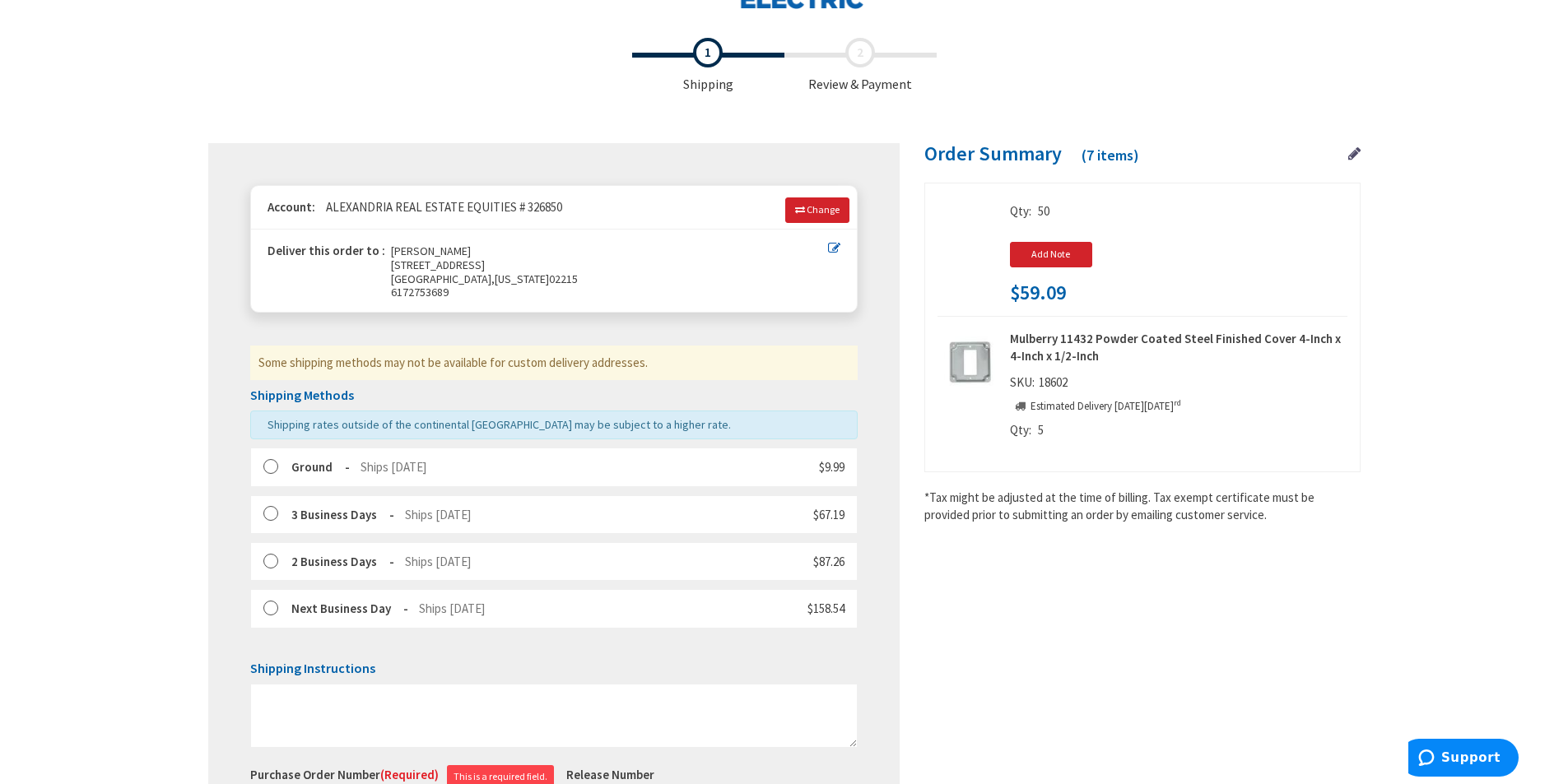
scroll to position [165, 0]
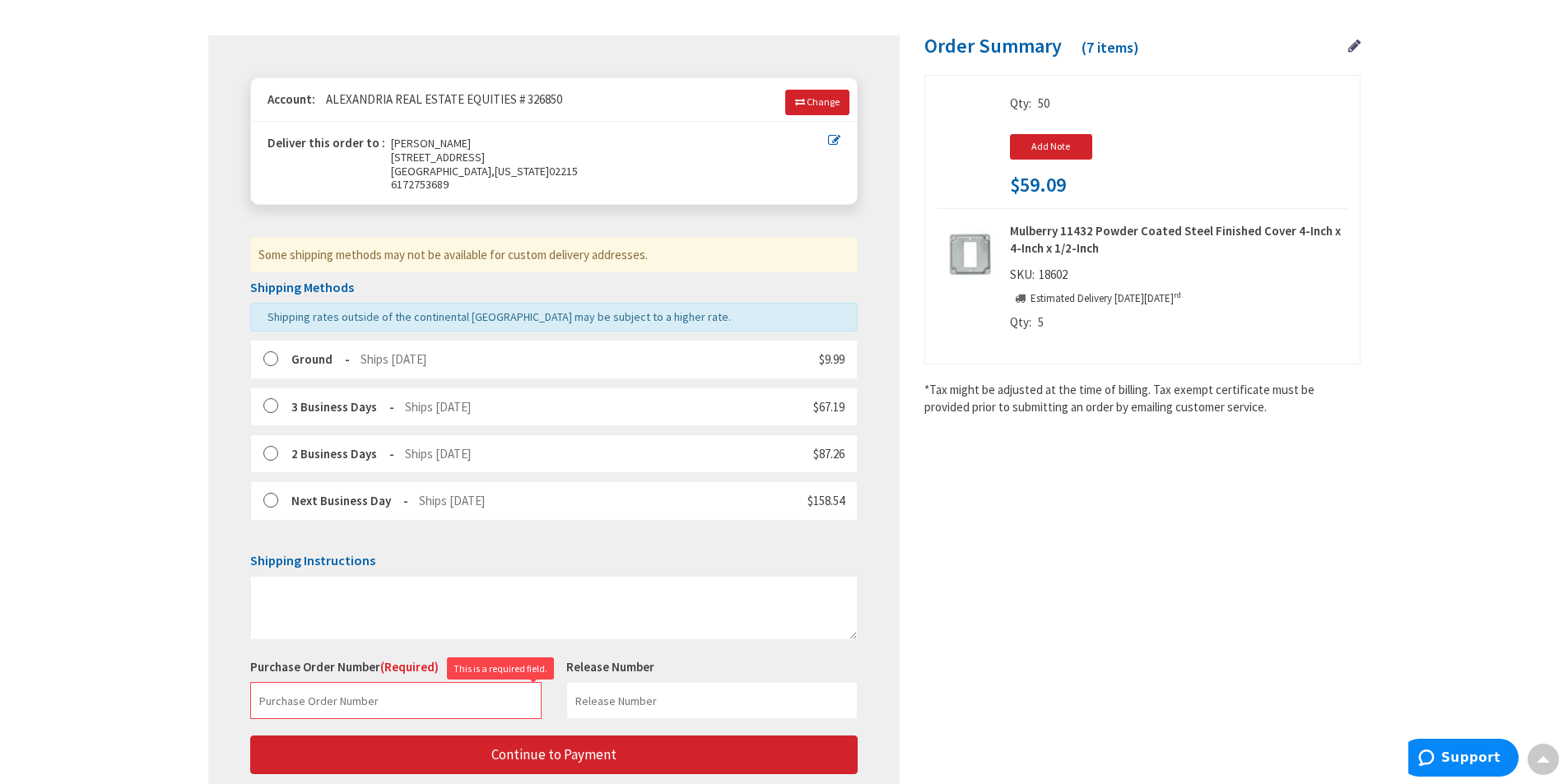
click at [268, 358] on label at bounding box center [276, 360] width 25 height 17
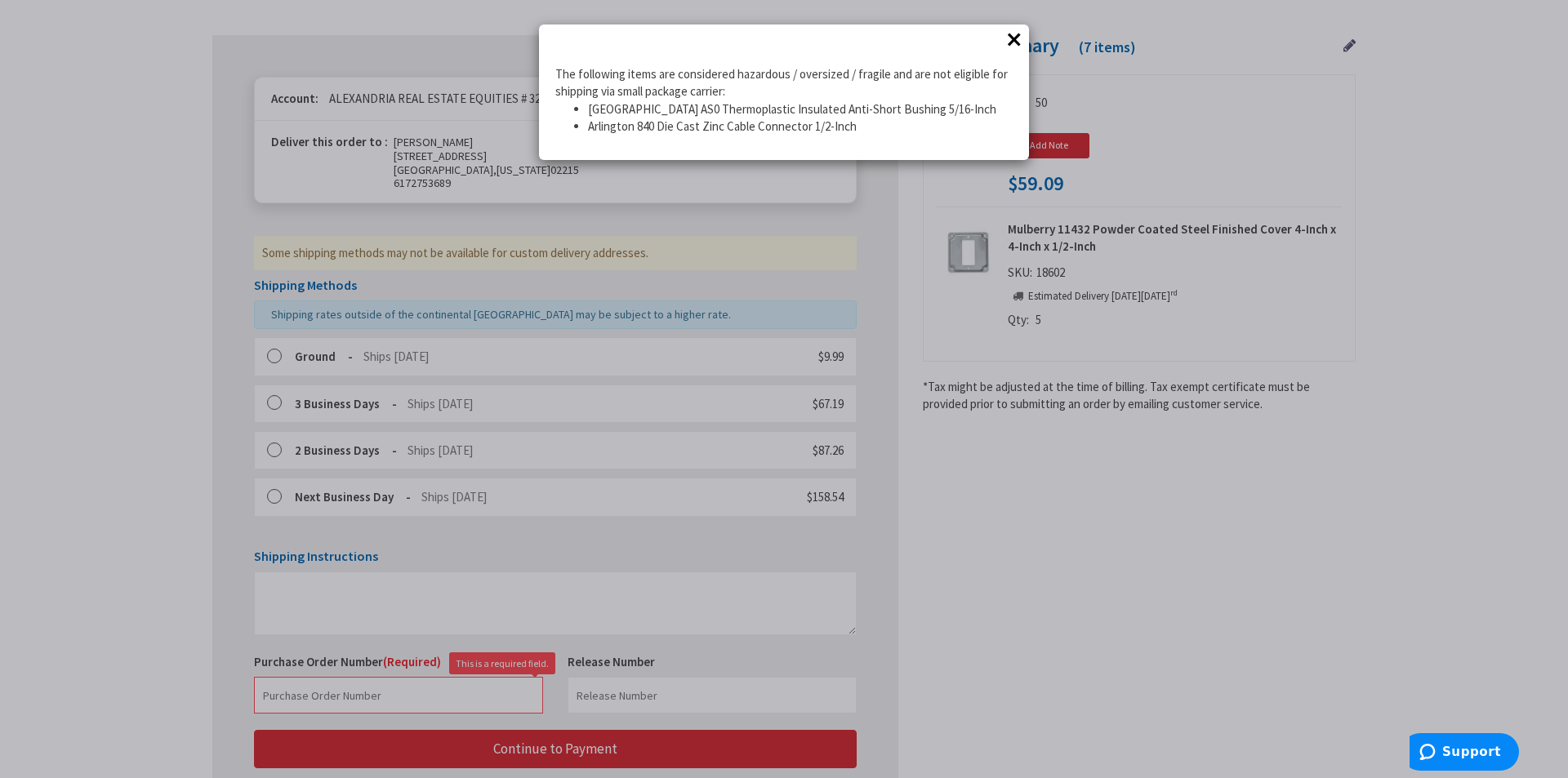
click at [1012, 38] on button "×" at bounding box center [1014, 38] width 24 height 24
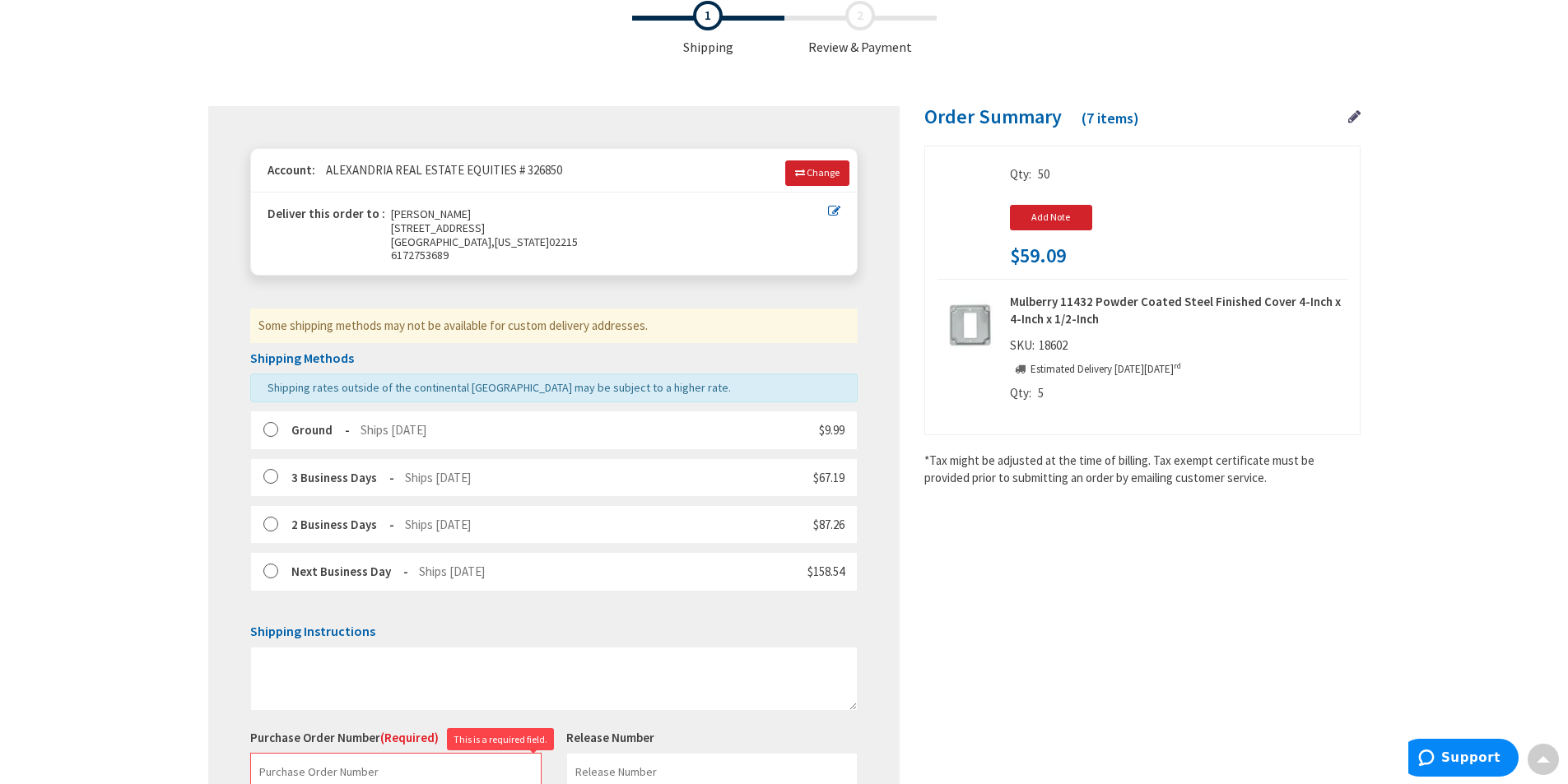
scroll to position [0, 0]
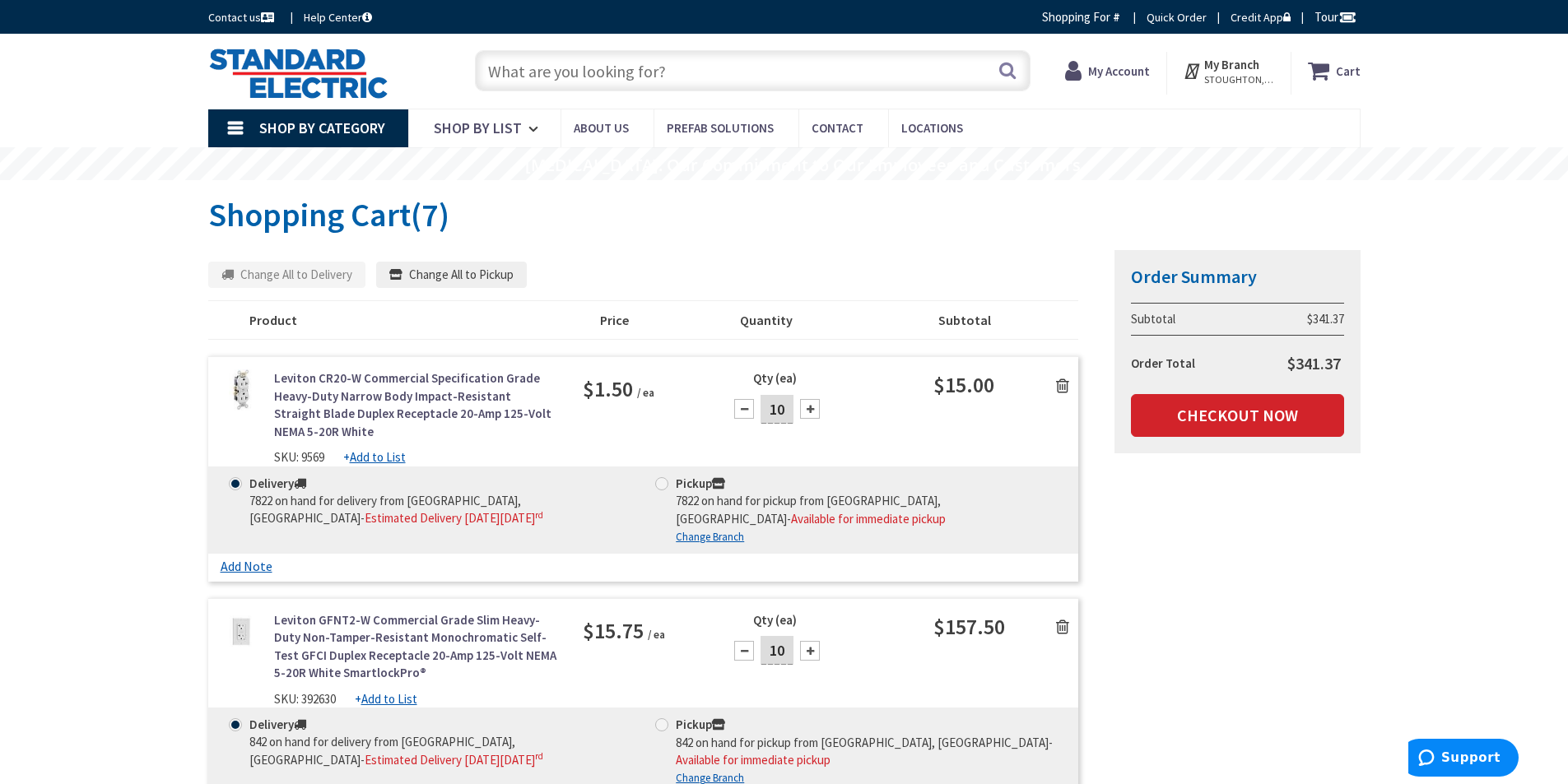
click at [1236, 69] on strong "My Branch" at bounding box center [1232, 64] width 56 height 16
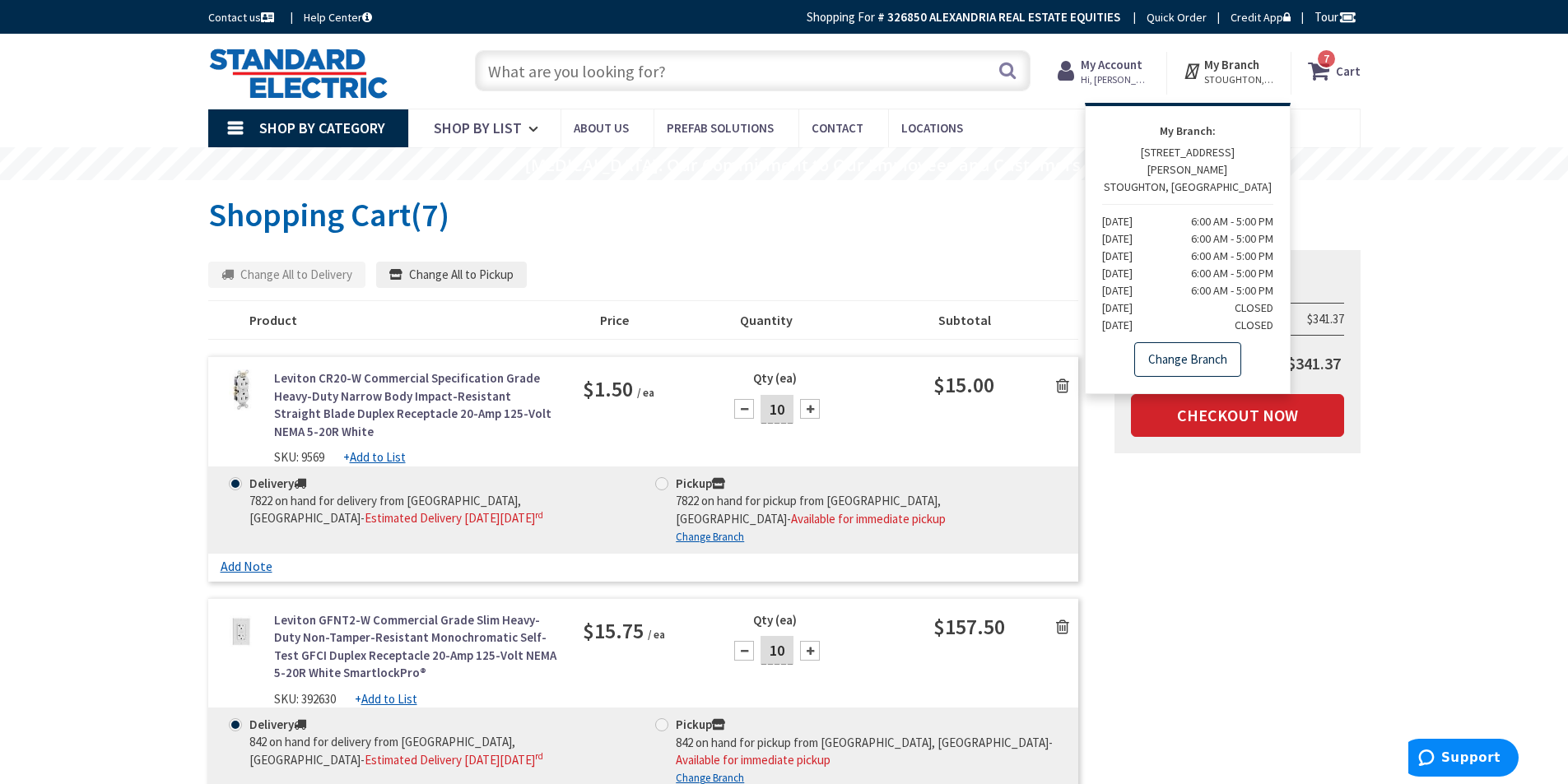
click at [1174, 342] on link "Change Branch" at bounding box center [1188, 359] width 107 height 34
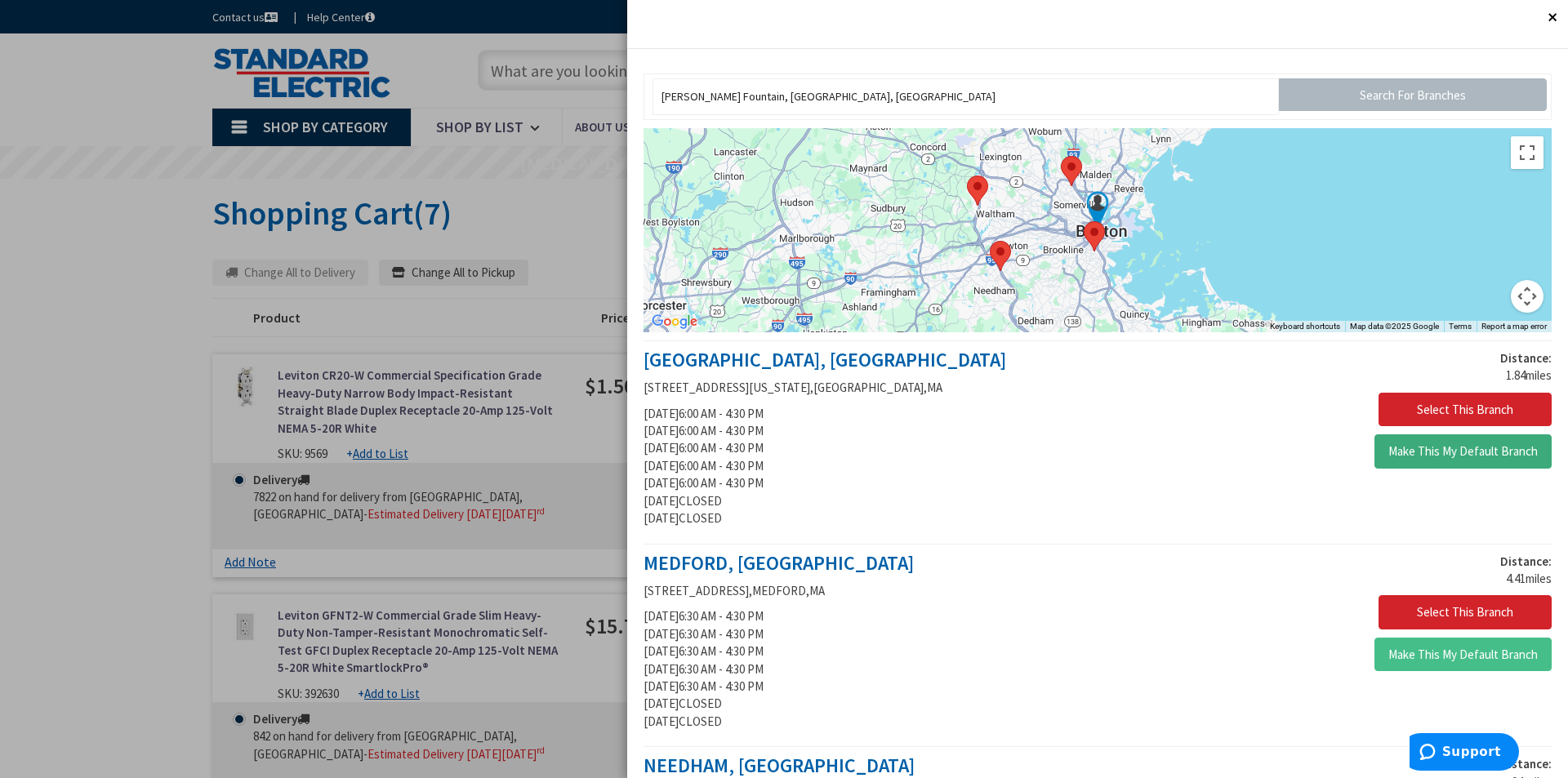
click at [1451, 446] on button "Make This My Default Branch" at bounding box center [1463, 451] width 177 height 34
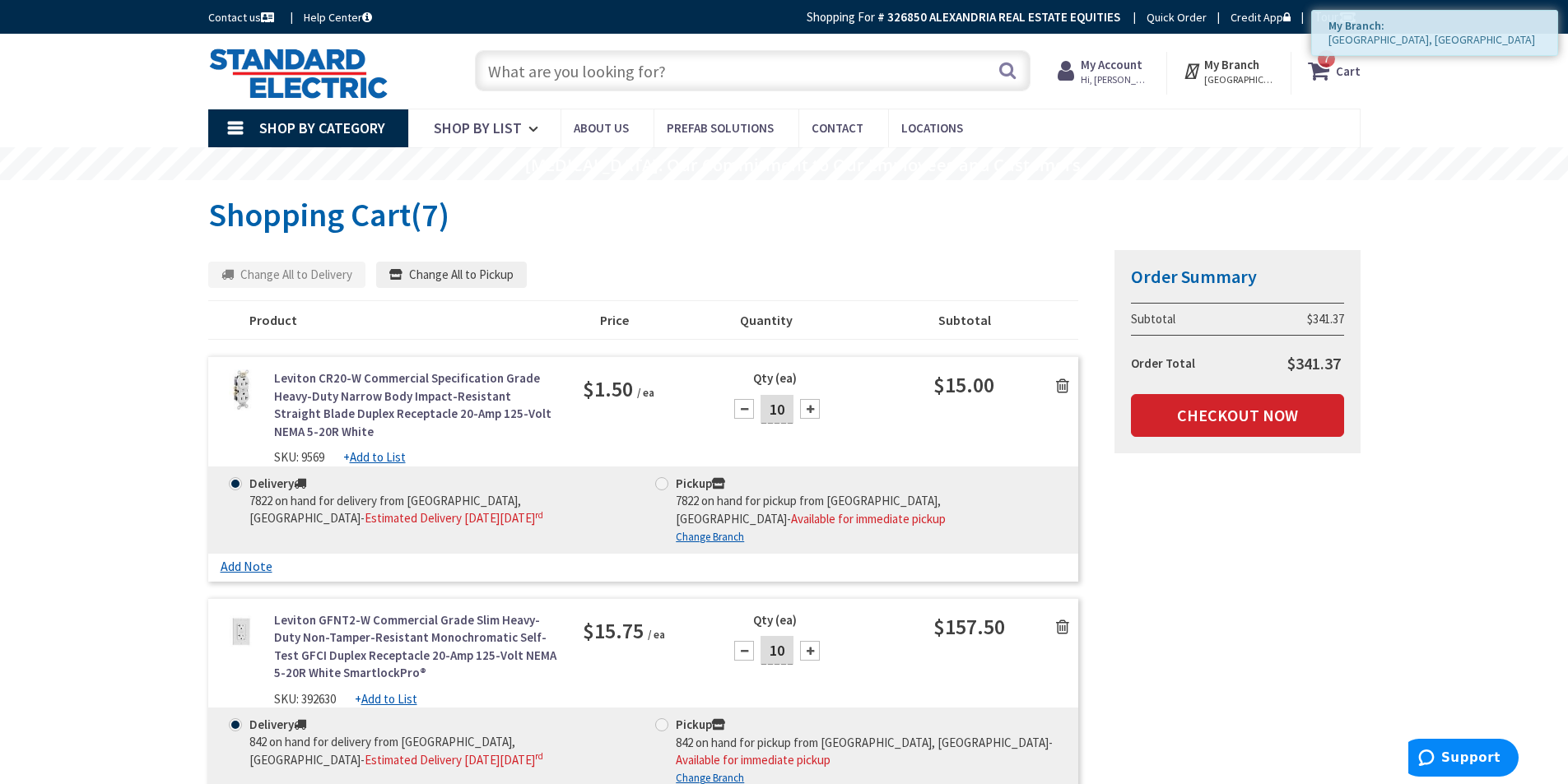
click at [1204, 73] on icon at bounding box center [1193, 71] width 21 height 29
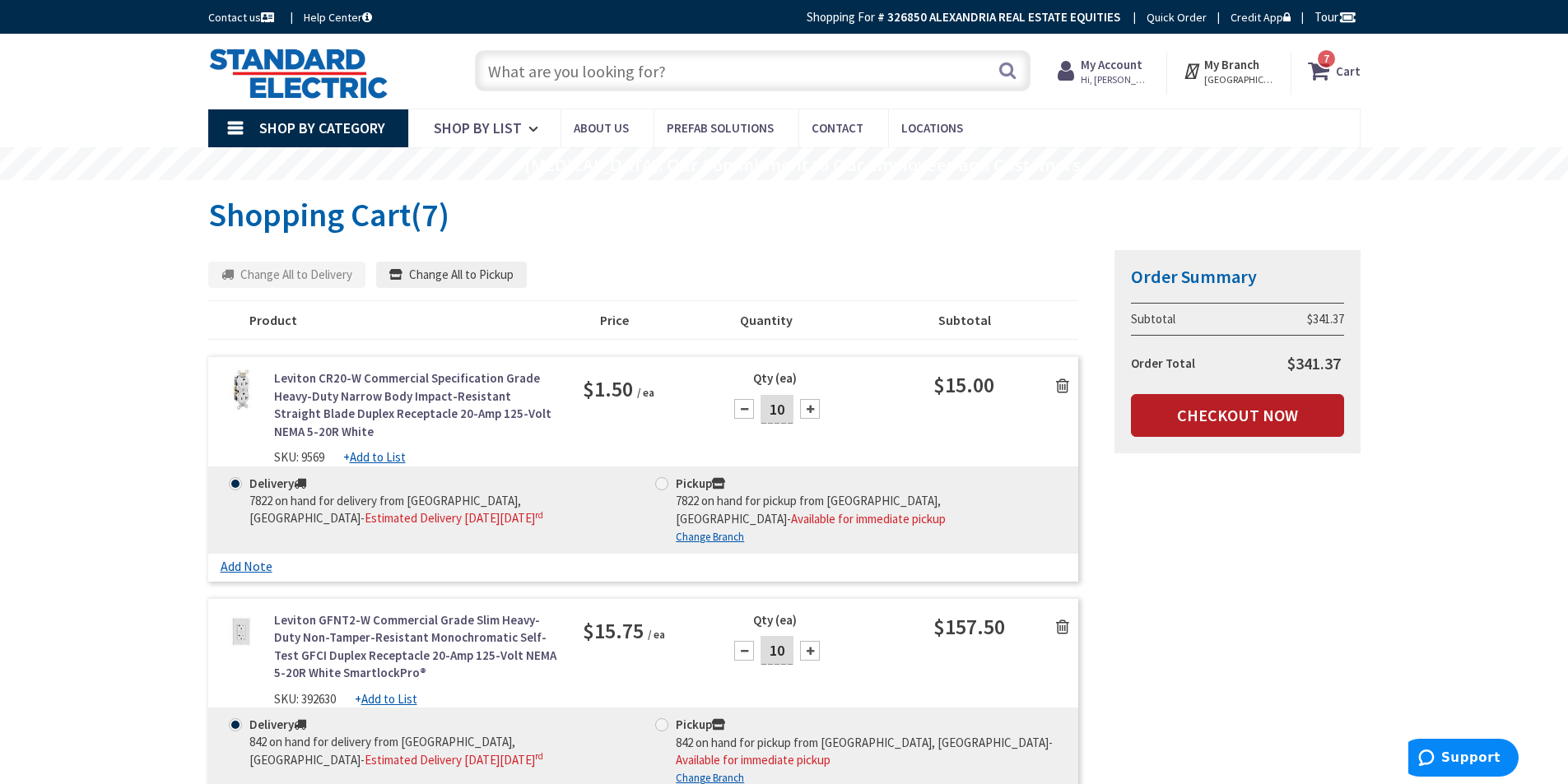
click at [1288, 415] on link "Checkout Now" at bounding box center [1237, 416] width 213 height 43
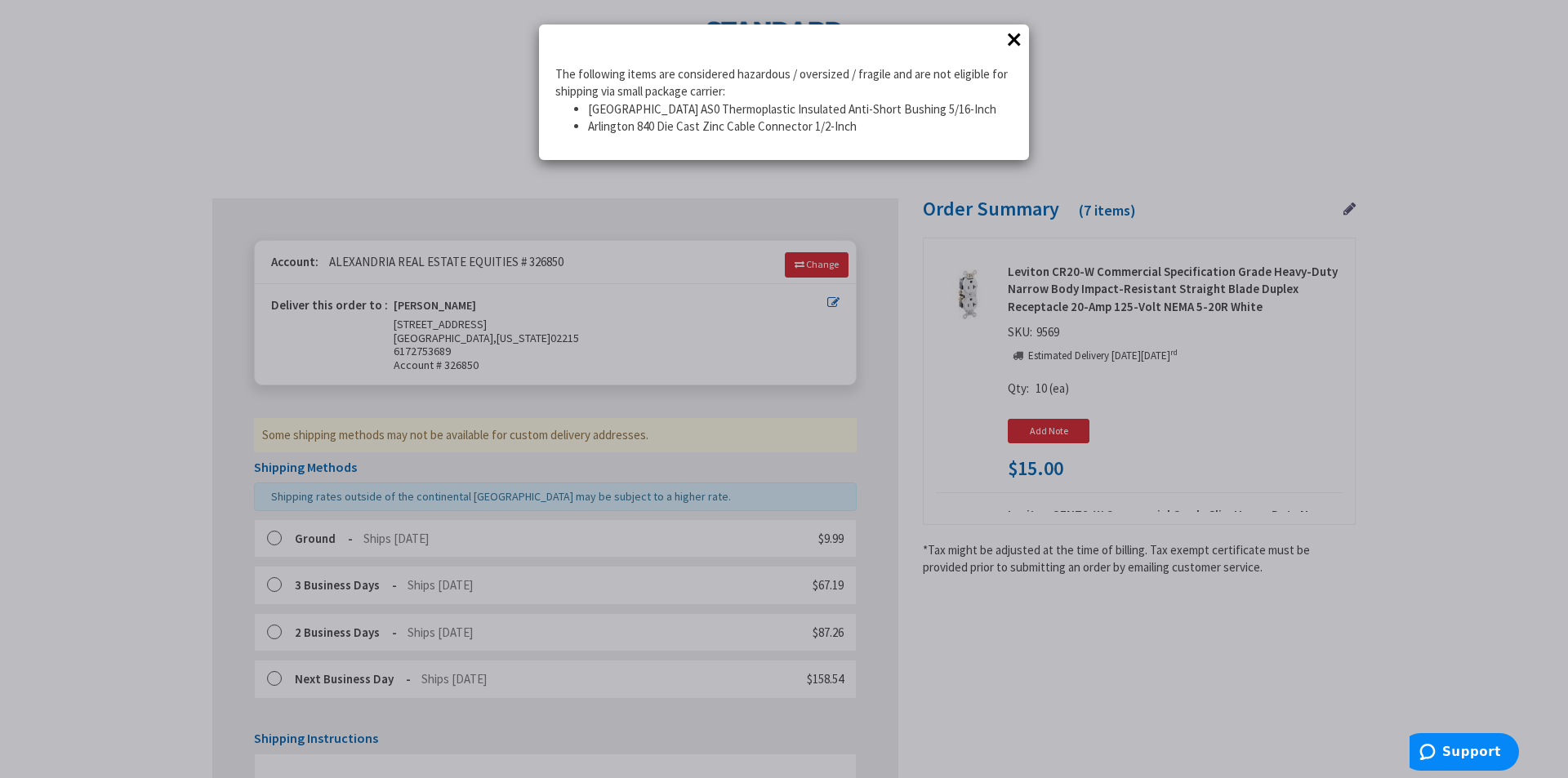
click at [1008, 36] on button "×" at bounding box center [1014, 38] width 24 height 24
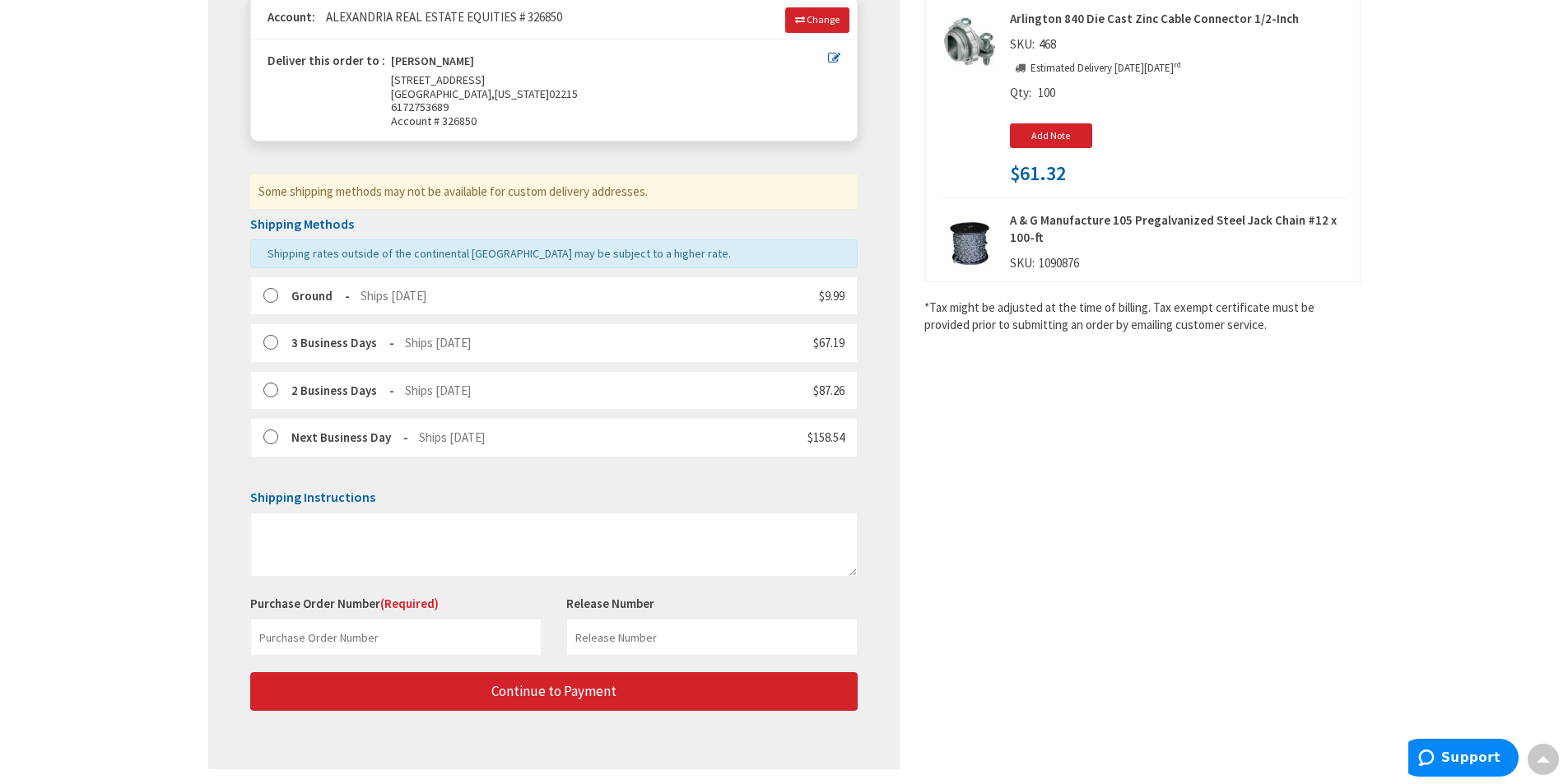
scroll to position [740, 0]
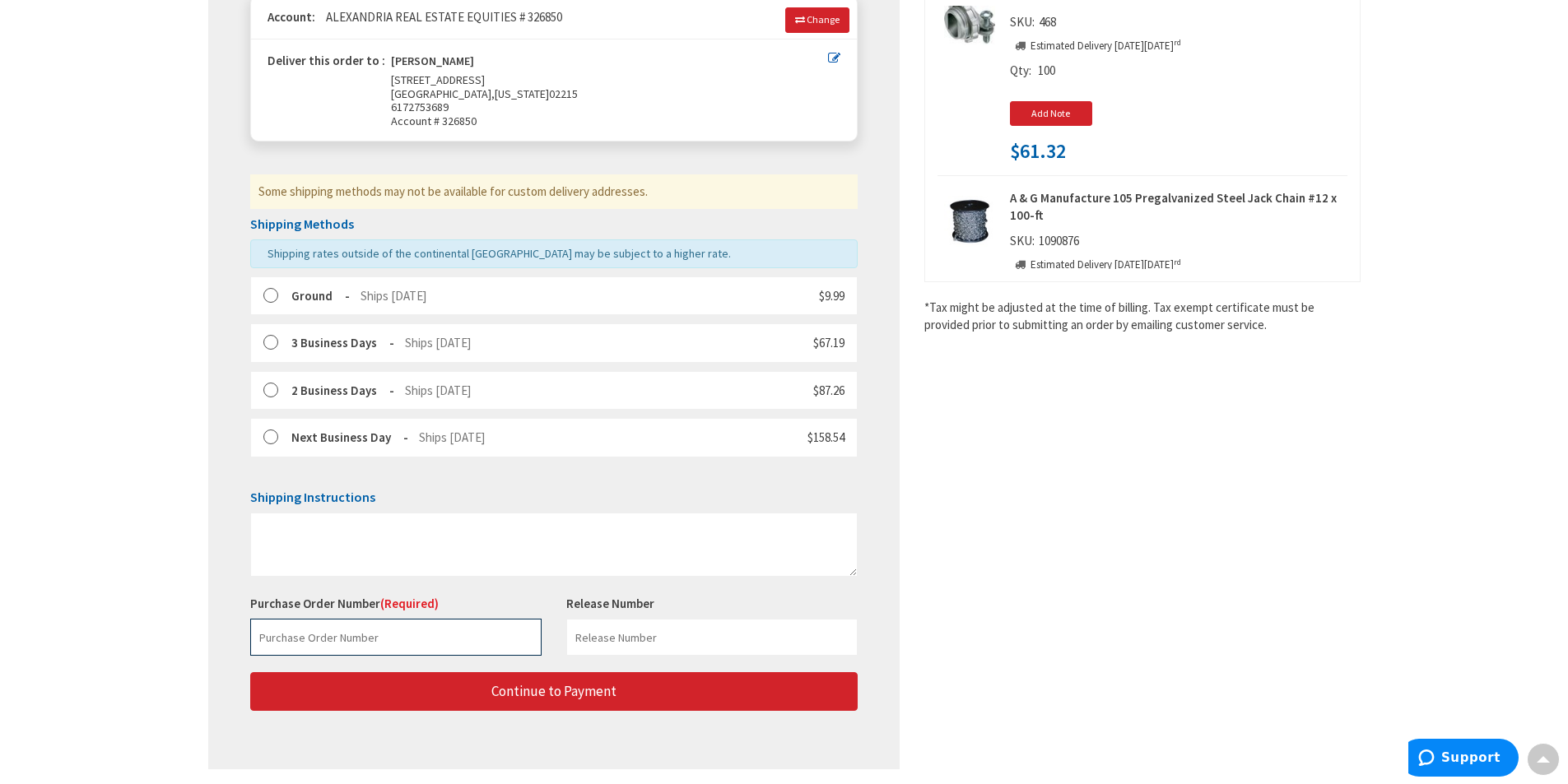
click at [376, 639] on input "text" at bounding box center [396, 638] width 291 height 37
click at [380, 641] on input "text" at bounding box center [396, 638] width 291 height 37
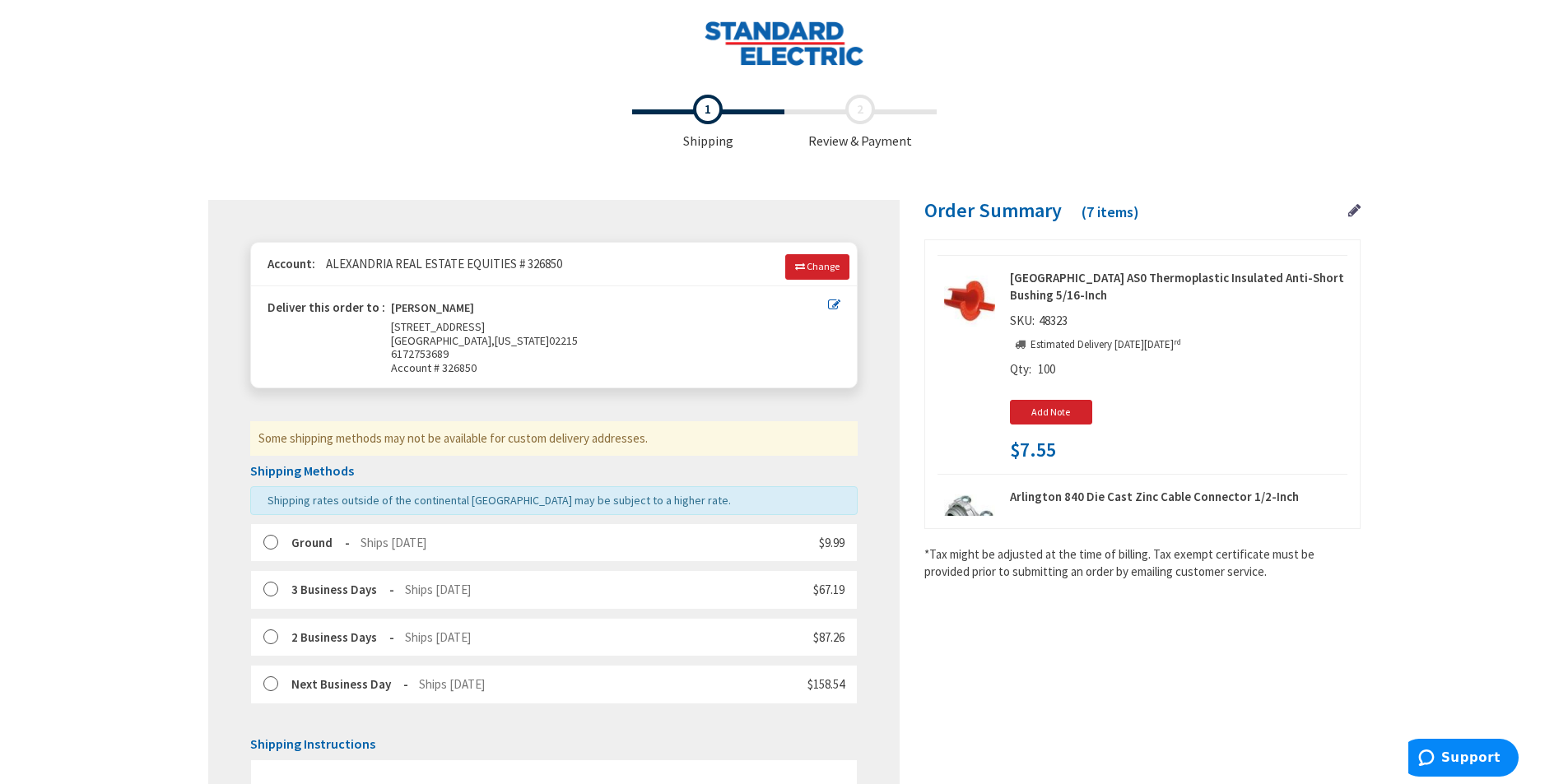
scroll to position [569, 0]
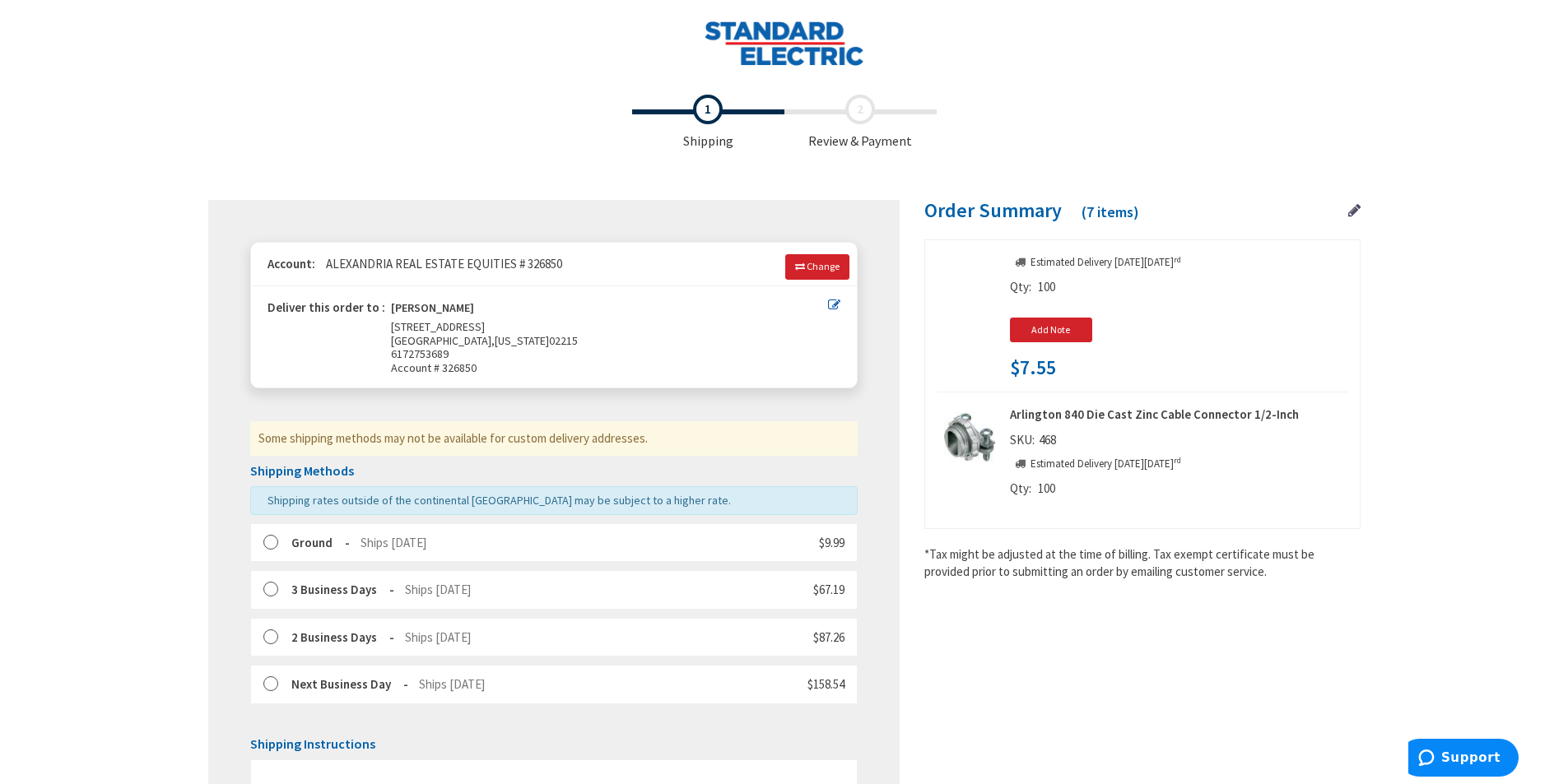
click at [968, 435] on img at bounding box center [970, 437] width 51 height 51
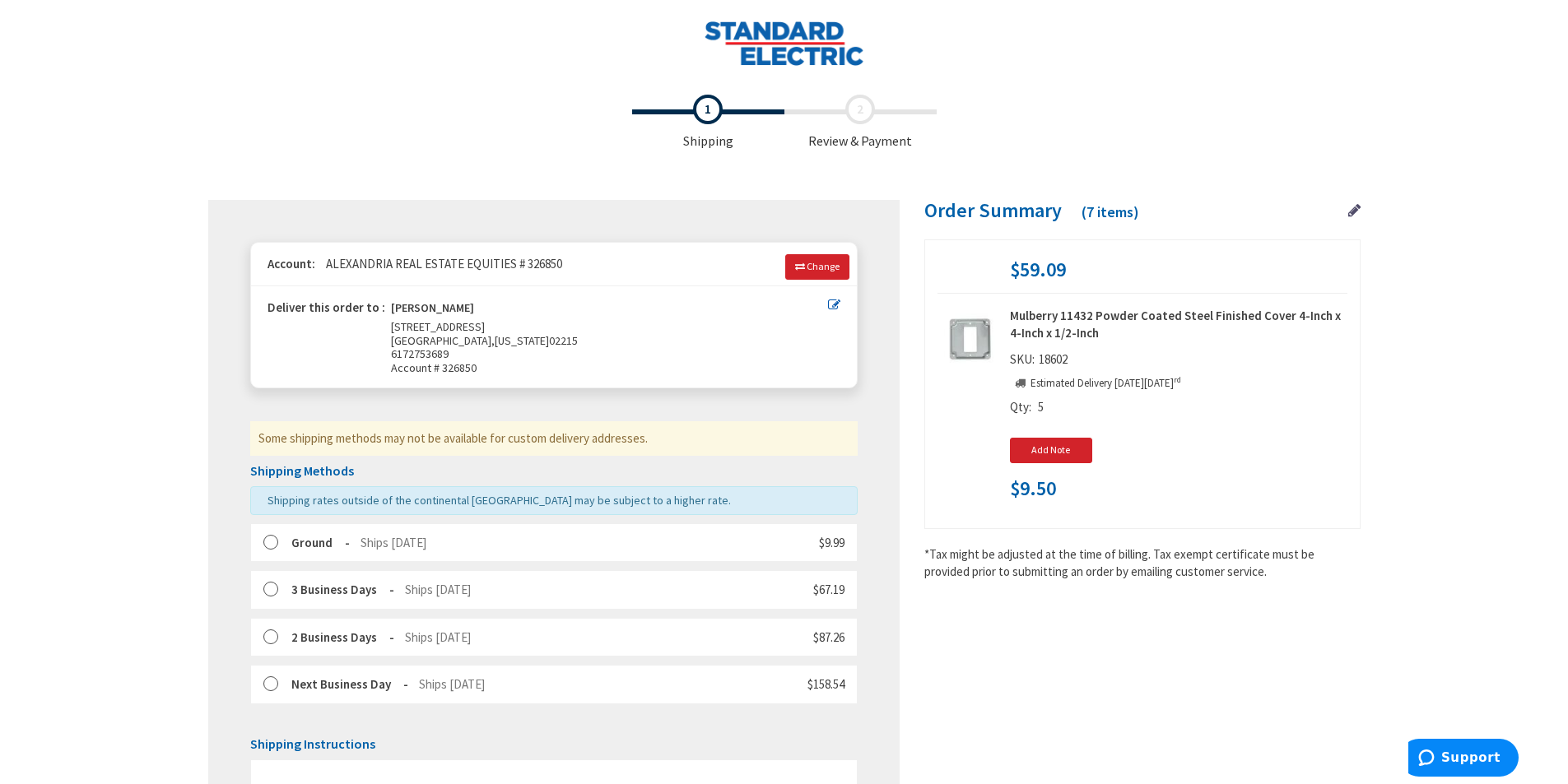
scroll to position [1310, 0]
click at [1358, 215] on icon at bounding box center [1354, 211] width 13 height 15
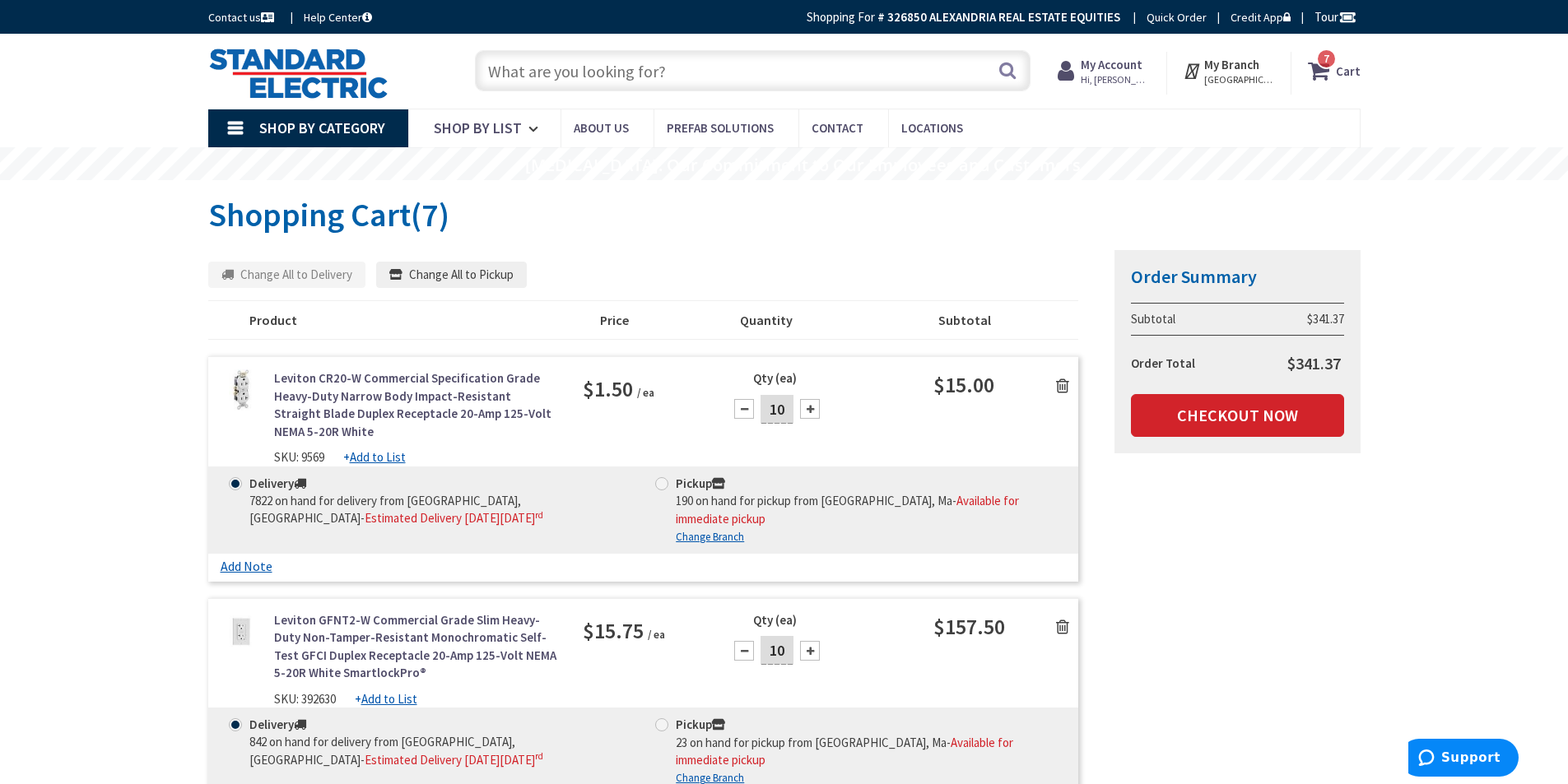
click at [805, 231] on h1 "Shopping Cart (7)" at bounding box center [784, 215] width 1152 height 36
drag, startPoint x: 783, startPoint y: 232, endPoint x: 816, endPoint y: 252, distance: 38.6
click at [816, 252] on div "Shopping Cart (7) Summary Order Summary Subtotal $341.37 Order Total $341.37 Ch…" at bounding box center [784, 320] width 1152 height 246
click at [805, 238] on div "Shopping Cart (7) Summary Order Summary Subtotal $341.37 Order Total $341.37 Ch…" at bounding box center [784, 320] width 1152 height 246
drag, startPoint x: 676, startPoint y: 236, endPoint x: 715, endPoint y: 233, distance: 39.1
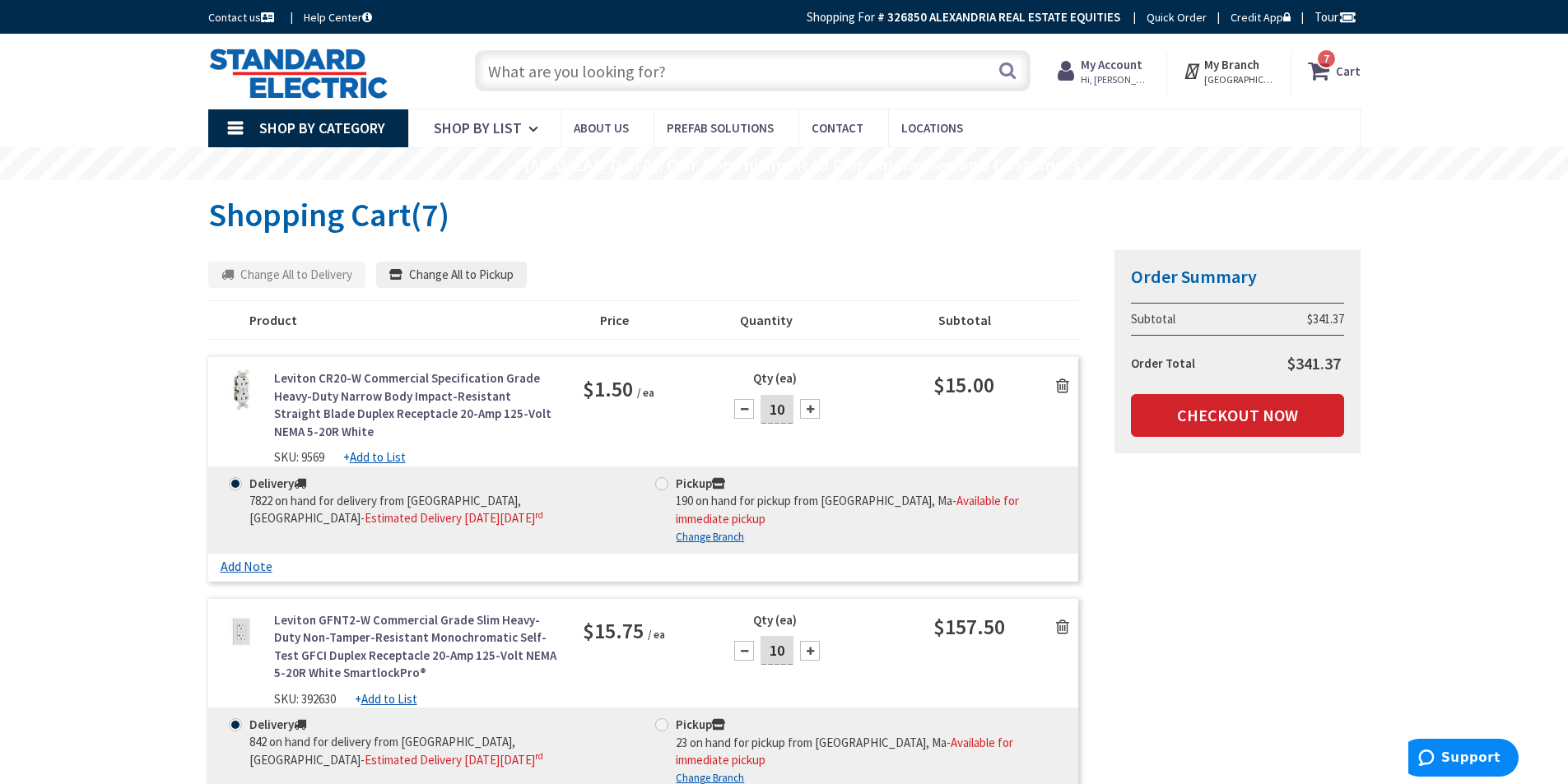
click at [677, 236] on div "Shopping Cart (7) Summary Order Summary Subtotal $341.37 Order Total $341.37 Ch…" at bounding box center [784, 320] width 1152 height 246
click at [692, 229] on h1 "Shopping Cart (7)" at bounding box center [784, 215] width 1152 height 36
drag, startPoint x: 684, startPoint y: 211, endPoint x: 722, endPoint y: 224, distance: 40.2
click at [721, 224] on h1 "Shopping Cart (7)" at bounding box center [784, 215] width 1152 height 36
click at [274, 507] on span "7822 on hand for delivery from [GEOGRAPHIC_DATA], [GEOGRAPHIC_DATA]" at bounding box center [385, 509] width 272 height 33
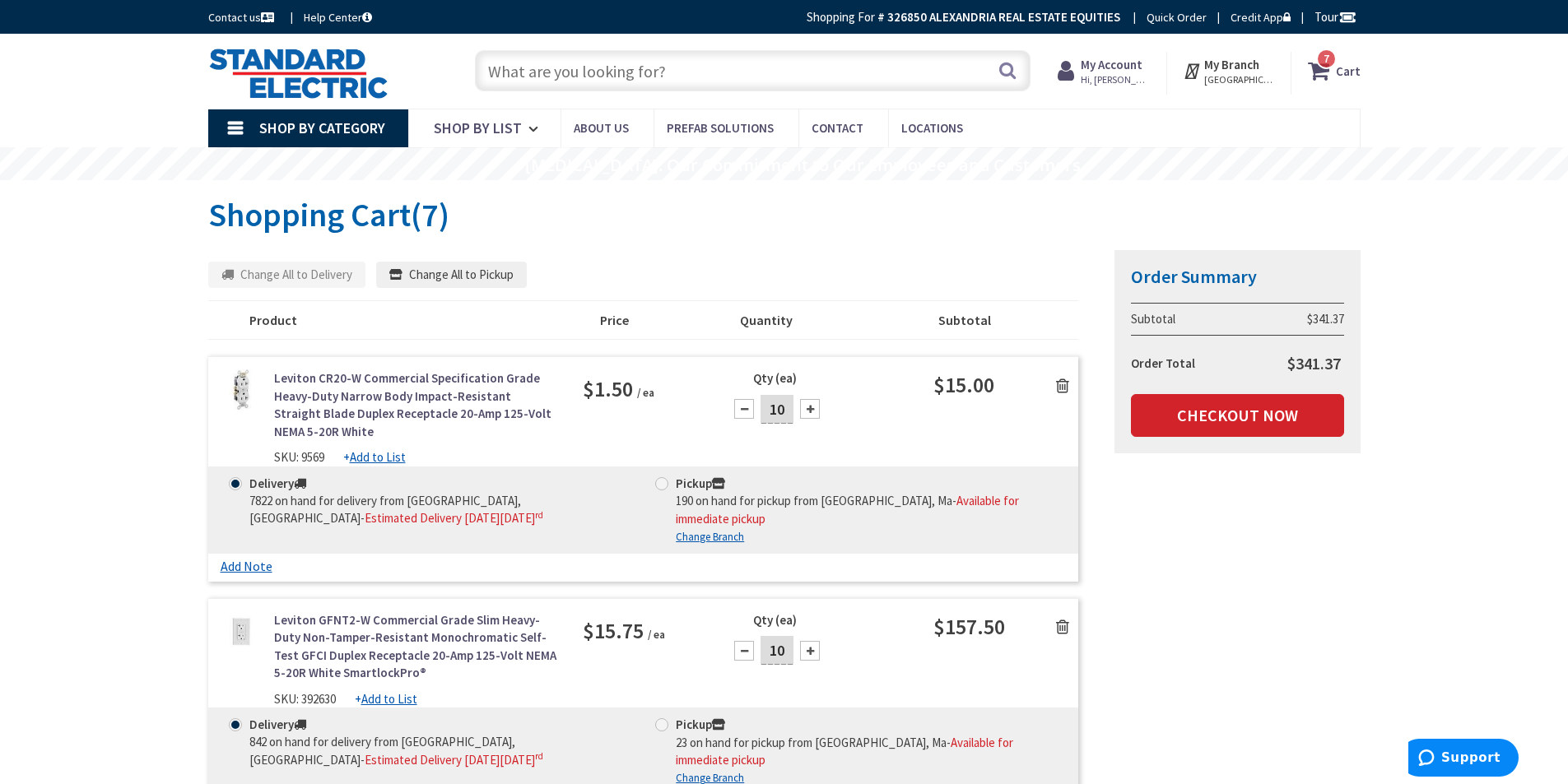
click at [244, 489] on input "Delivery 7822 on hand for delivery from [GEOGRAPHIC_DATA], [GEOGRAPHIC_DATA] - …" at bounding box center [238, 483] width 11 height 11
click at [1260, 418] on link "Checkout Now" at bounding box center [1237, 416] width 213 height 43
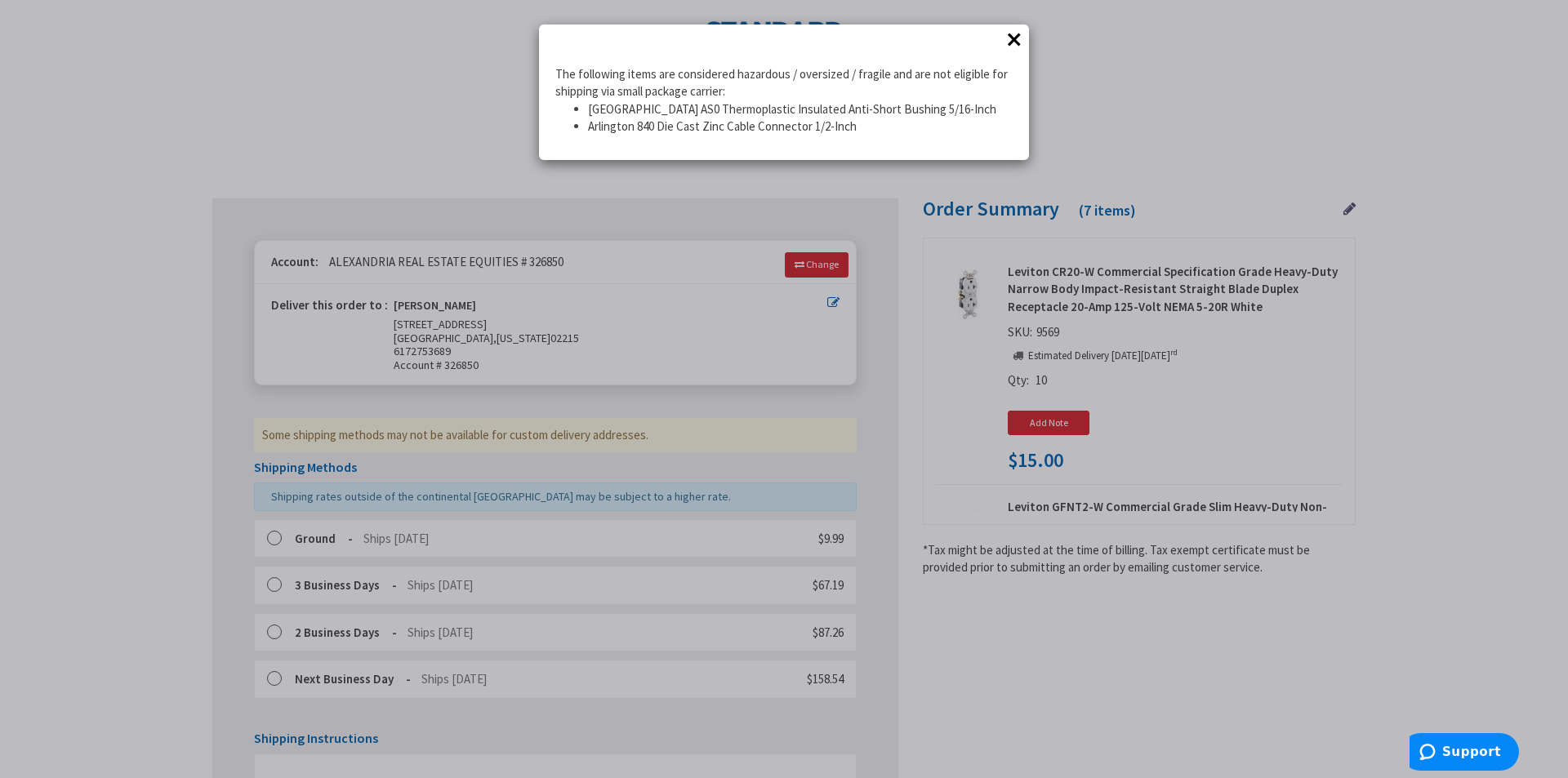
click at [1019, 36] on button "×" at bounding box center [1014, 38] width 24 height 24
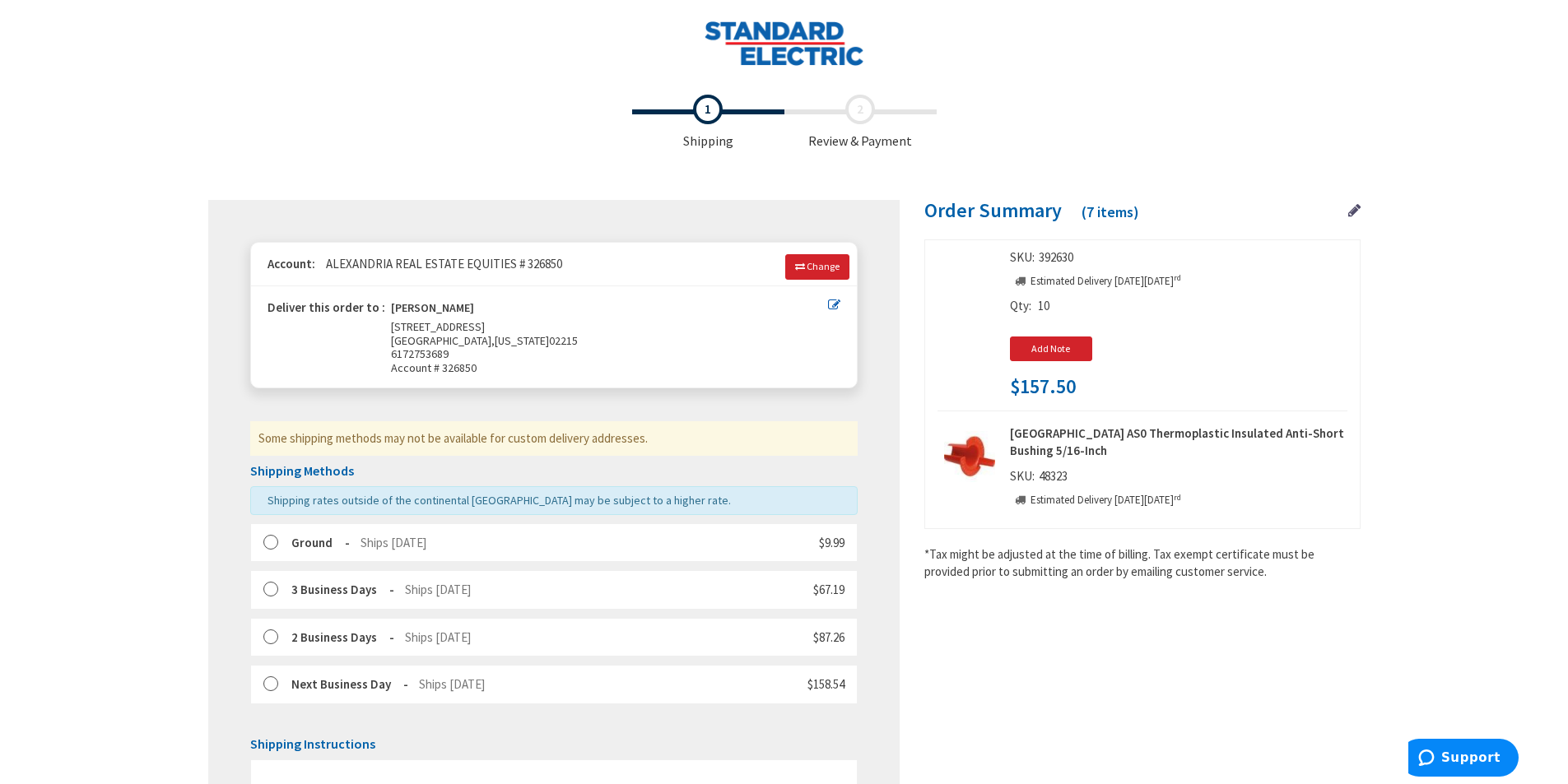
scroll to position [494, 0]
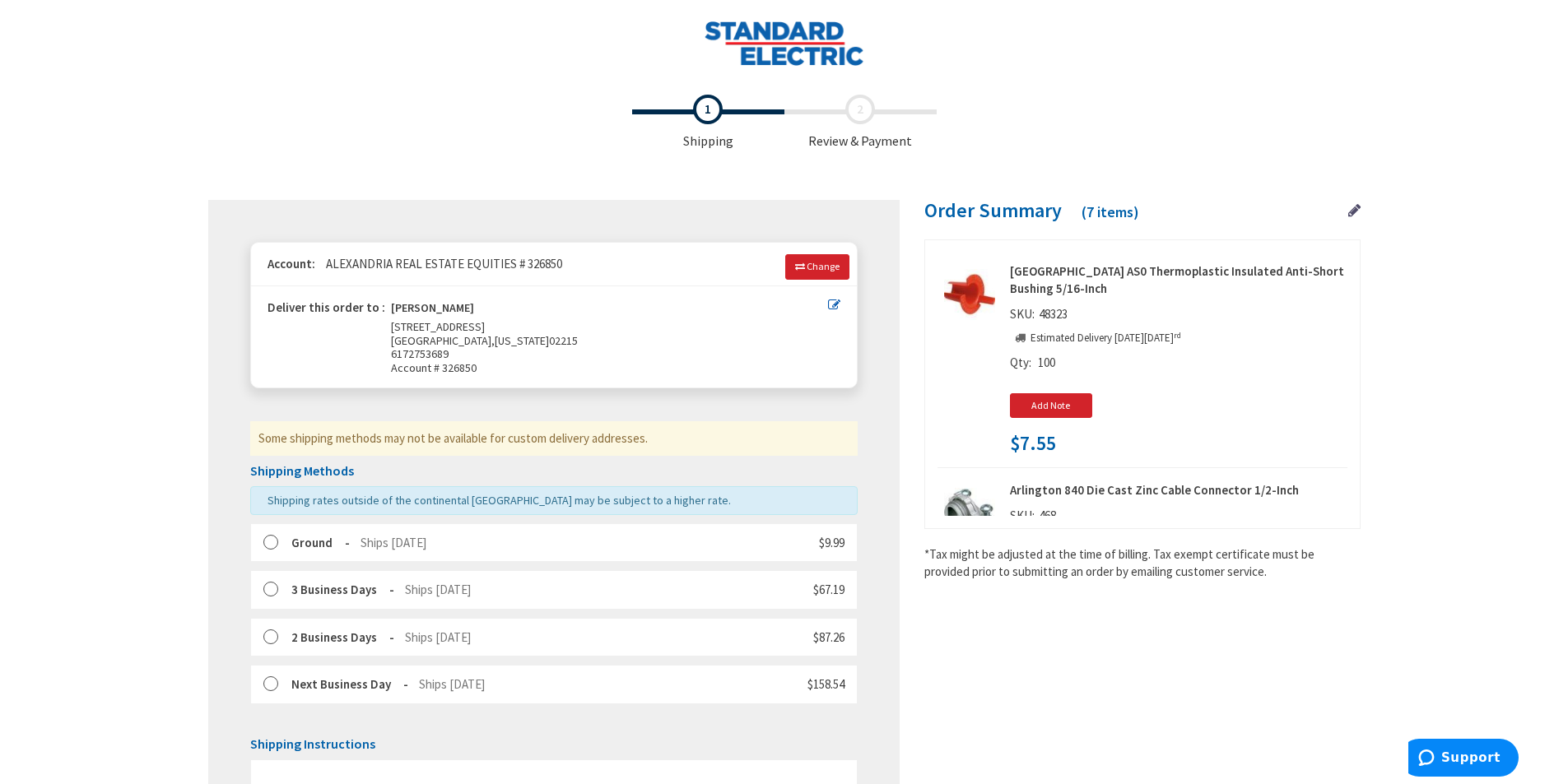
click at [1049, 364] on span "100" at bounding box center [1046, 363] width 18 height 16
drag, startPoint x: 912, startPoint y: 307, endPoint x: 920, endPoint y: 304, distance: 8.5
click at [915, 305] on div "Order Summary (7 items) Leviton CR20-W Commercial Specification Grade Heavy-Dut…" at bounding box center [1130, 390] width 461 height 381
click at [983, 297] on img at bounding box center [970, 294] width 51 height 51
click at [1134, 331] on p "Estimated Delivery on Friday, October 3 rd" at bounding box center [1095, 338] width 171 height 16
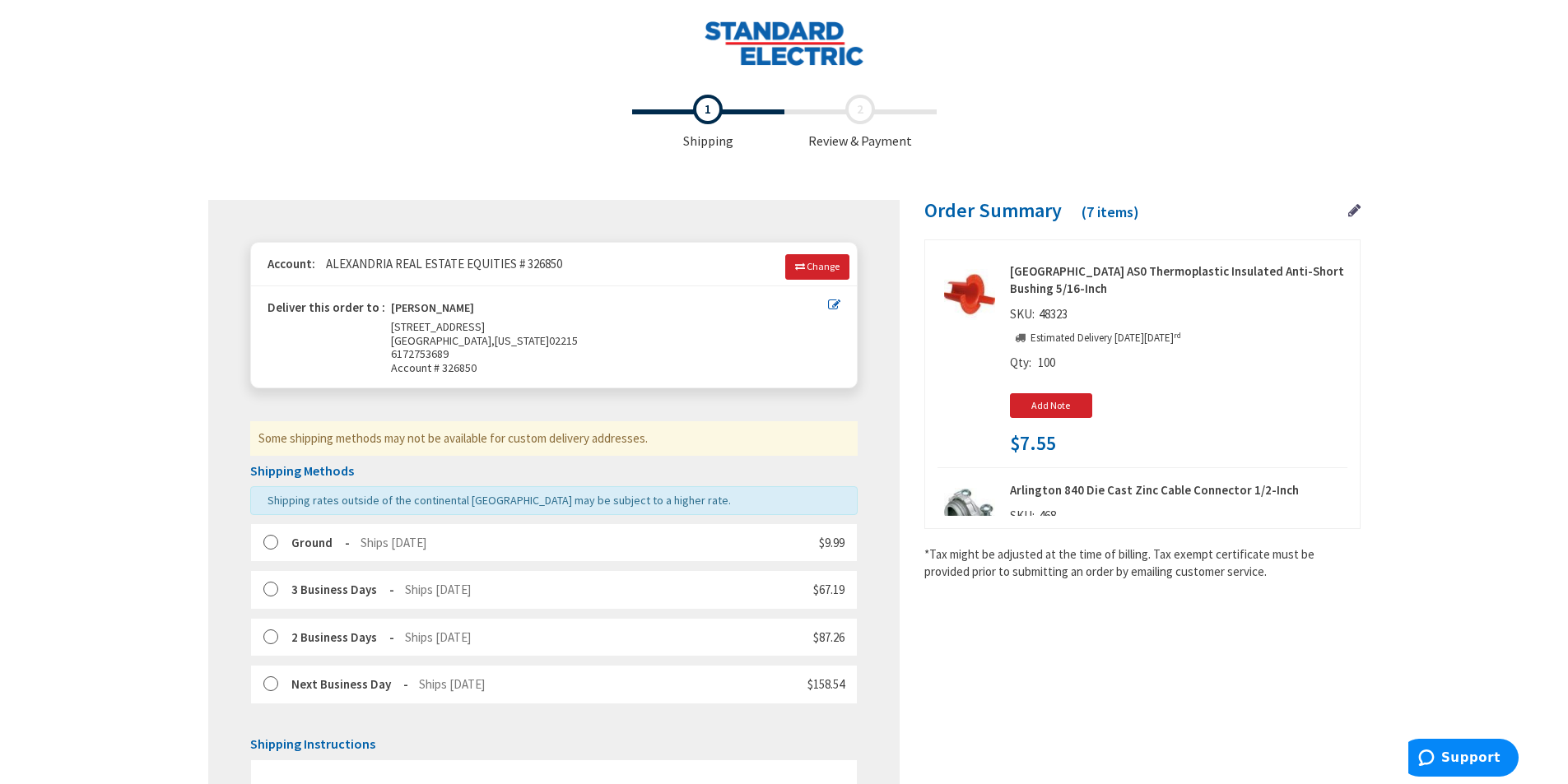
click at [1355, 209] on icon at bounding box center [1354, 211] width 13 height 15
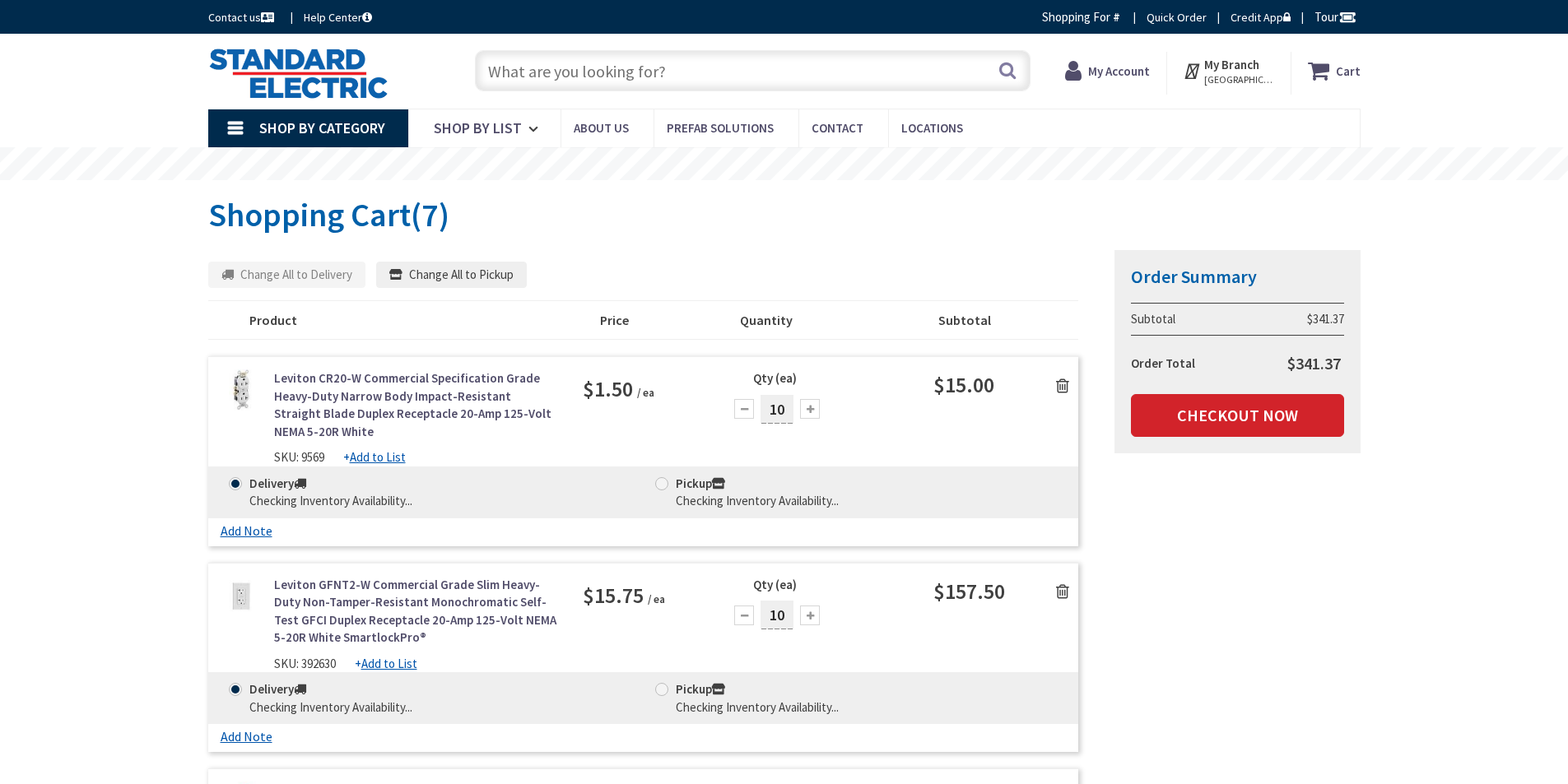
click at [635, 79] on input "text" at bounding box center [752, 71] width 555 height 41
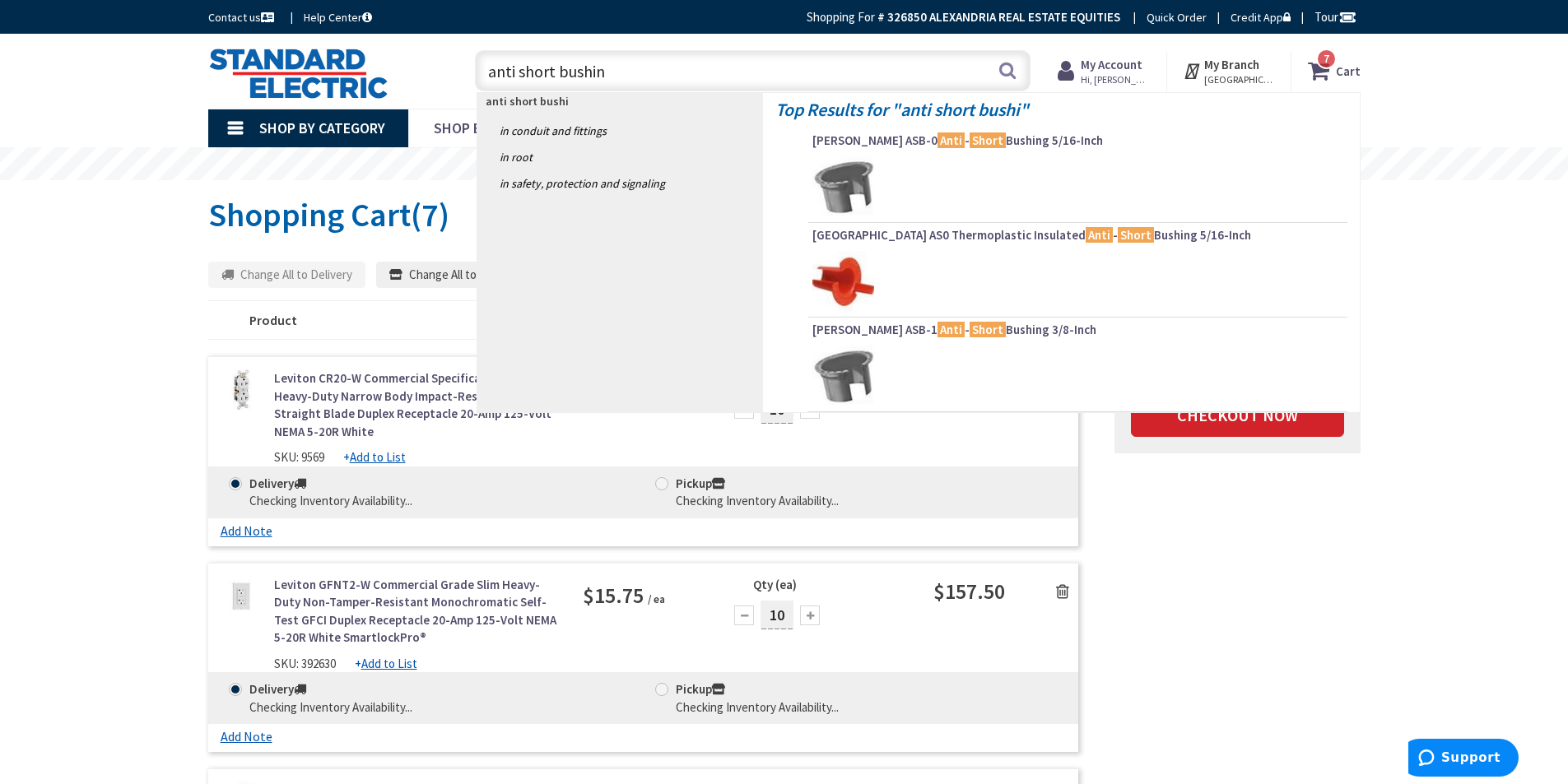
type input "anti short bushing"
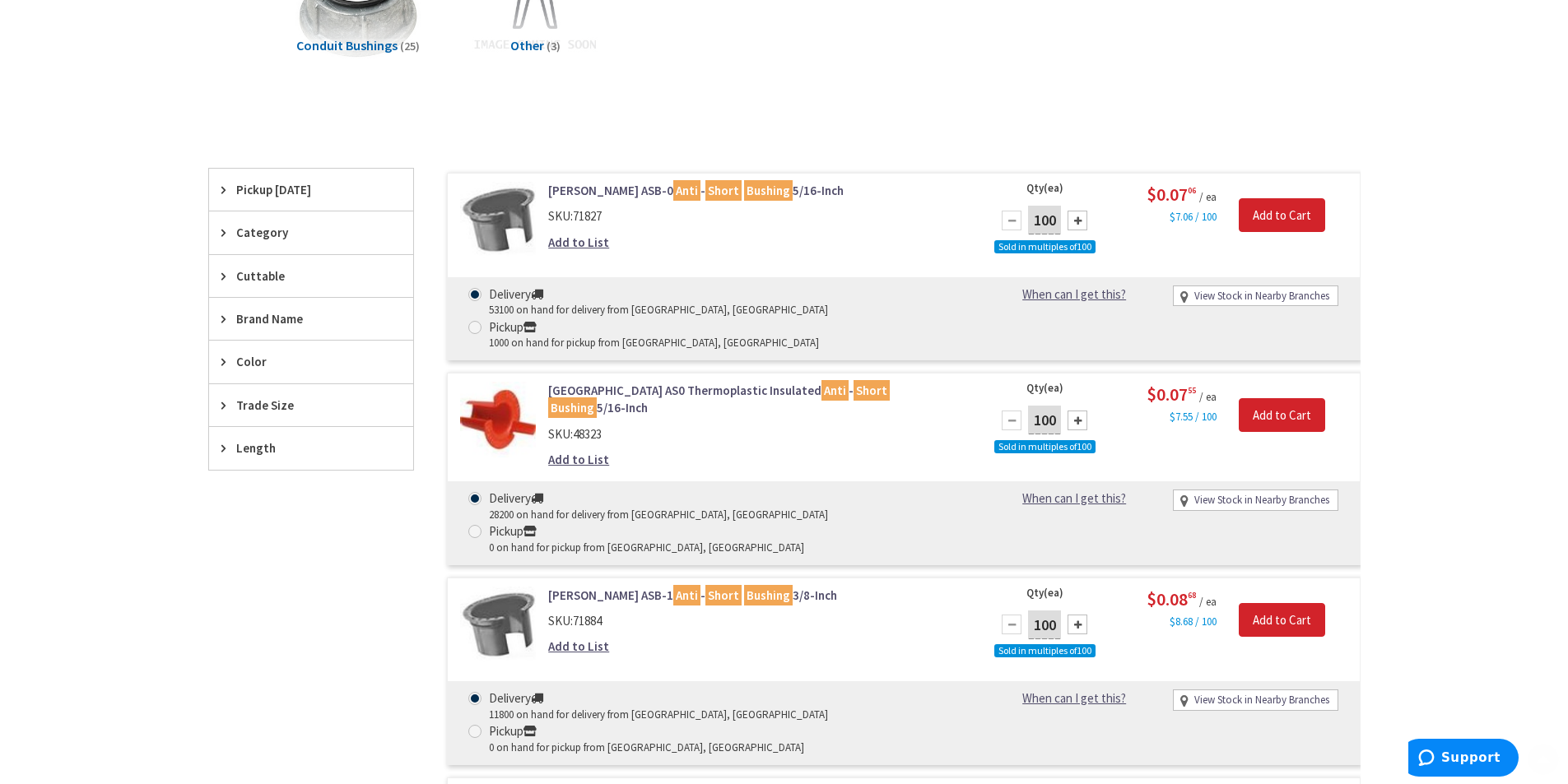
scroll to position [329, 0]
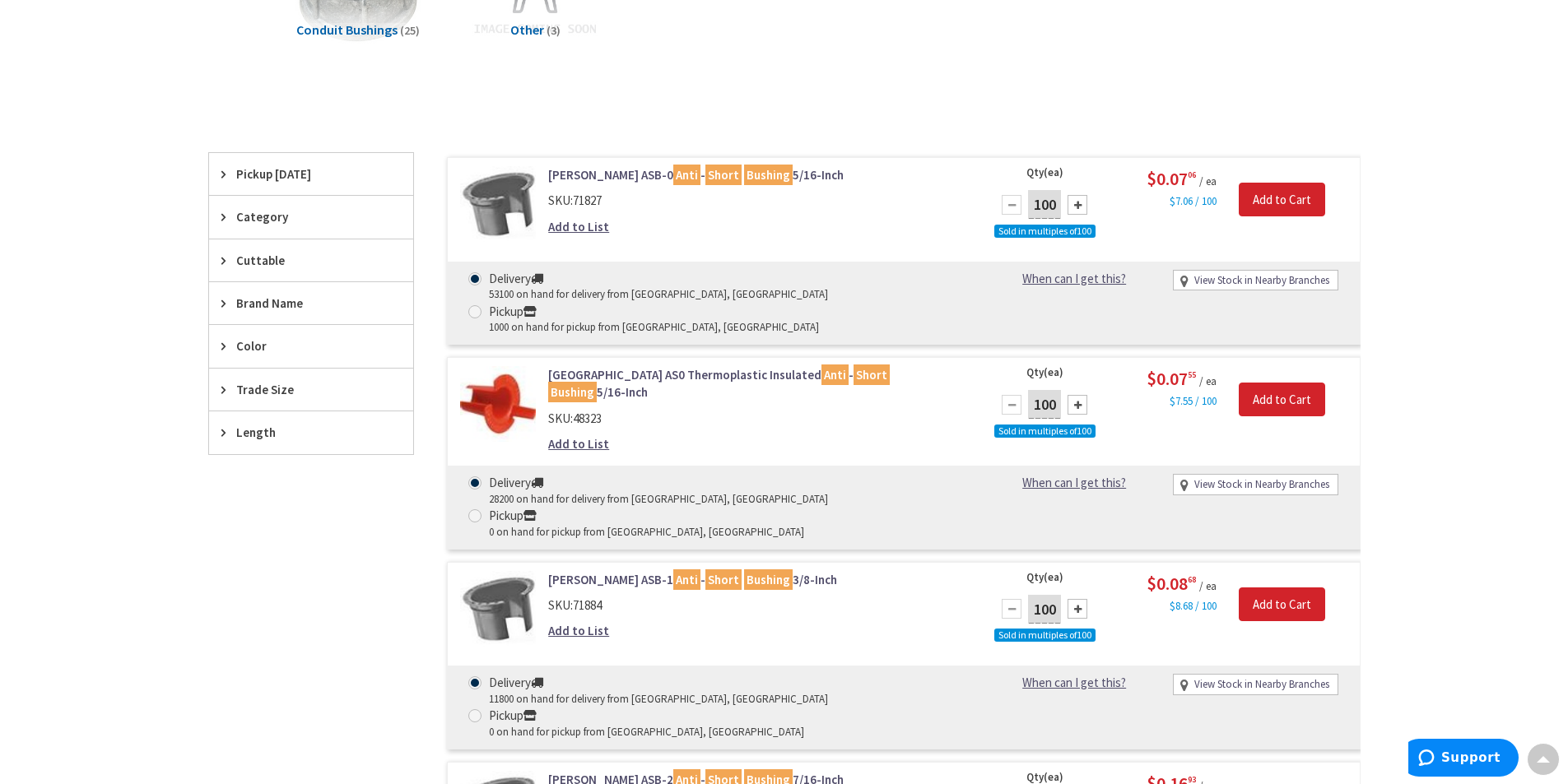
click at [1076, 395] on div at bounding box center [1077, 404] width 19 height 19
type input "200"
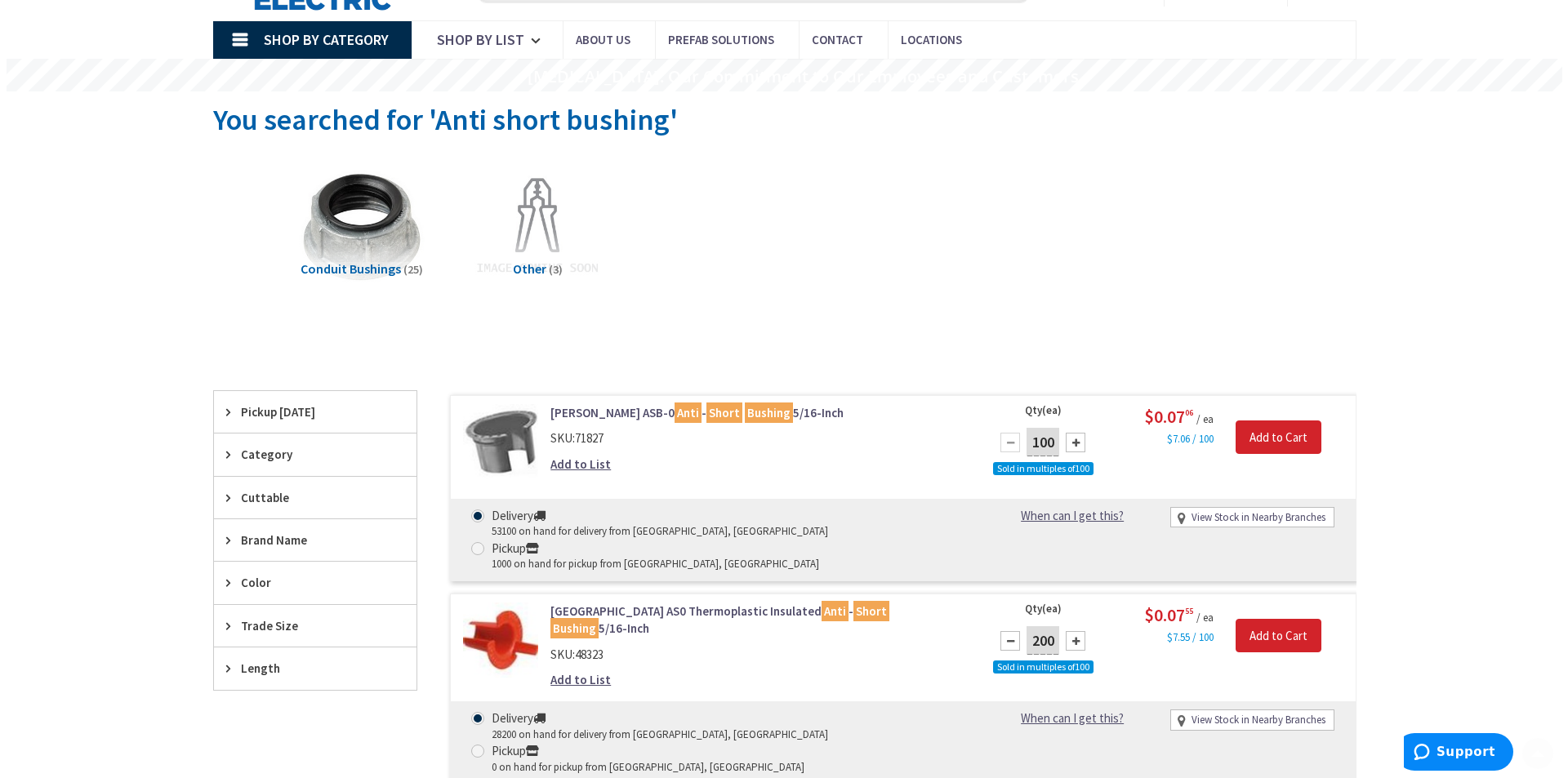
scroll to position [245, 0]
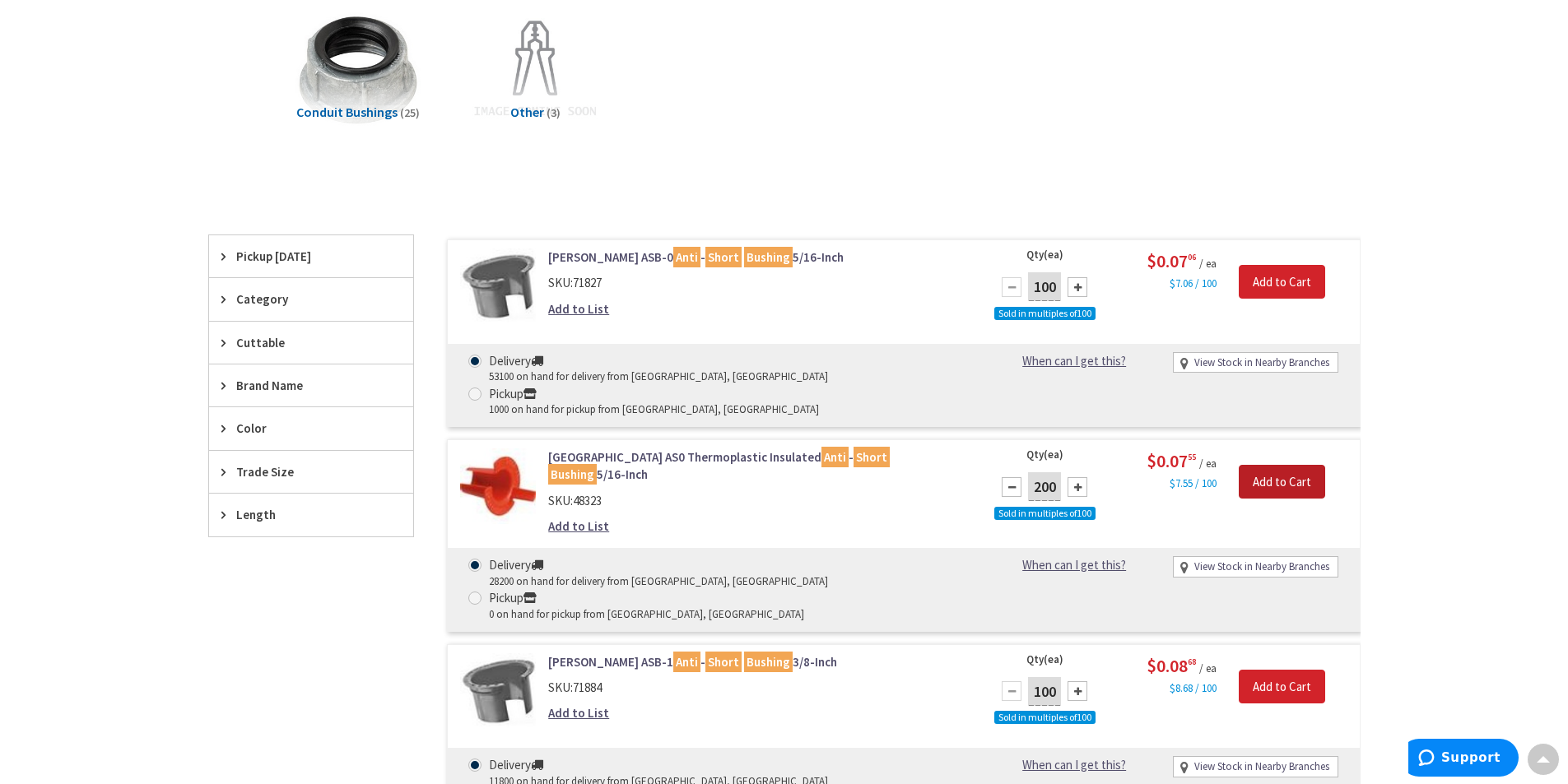
click at [1278, 465] on input "Add to Cart" at bounding box center [1282, 482] width 87 height 34
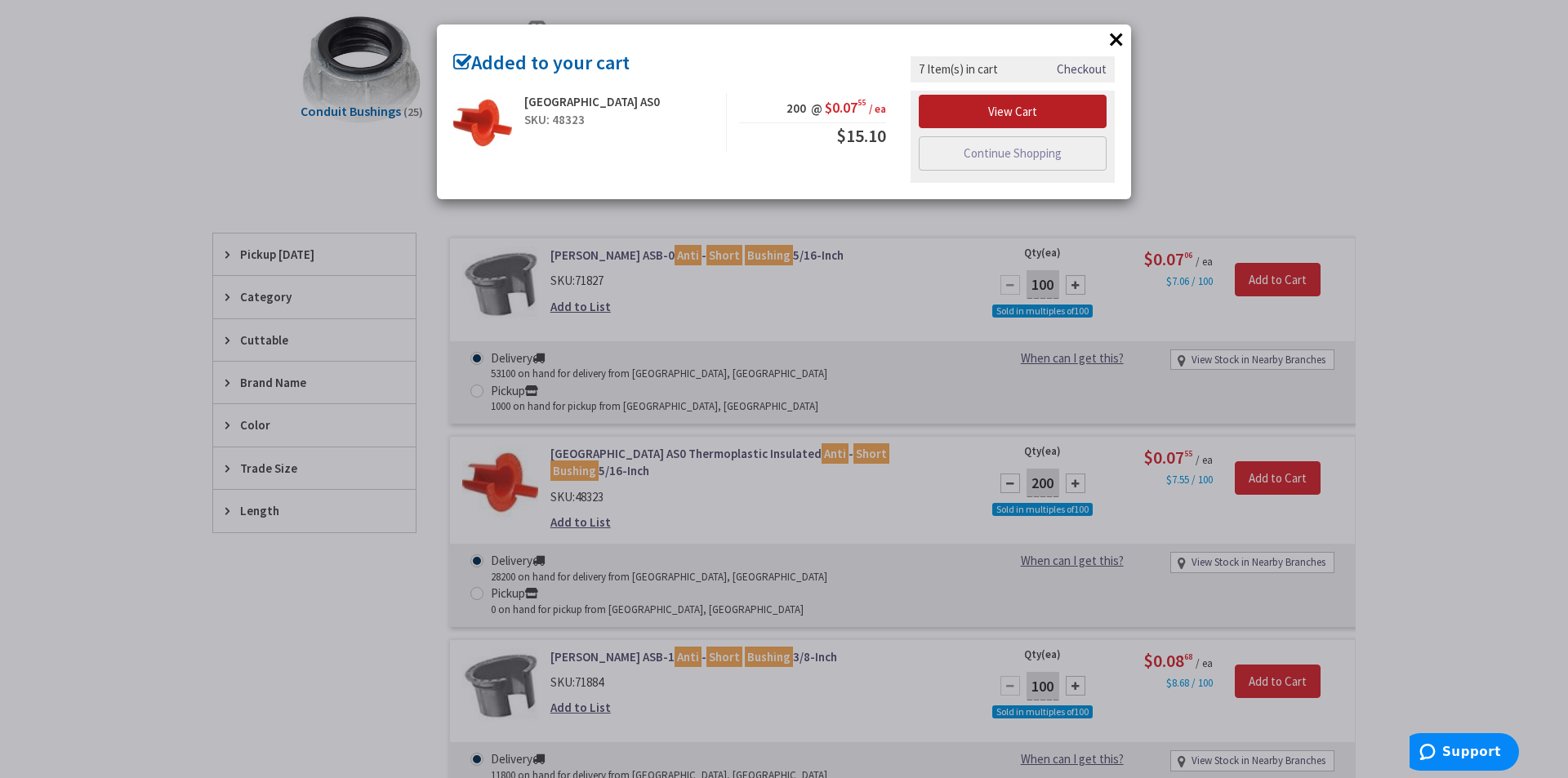
click at [997, 109] on link "View Cart" at bounding box center [1012, 111] width 188 height 34
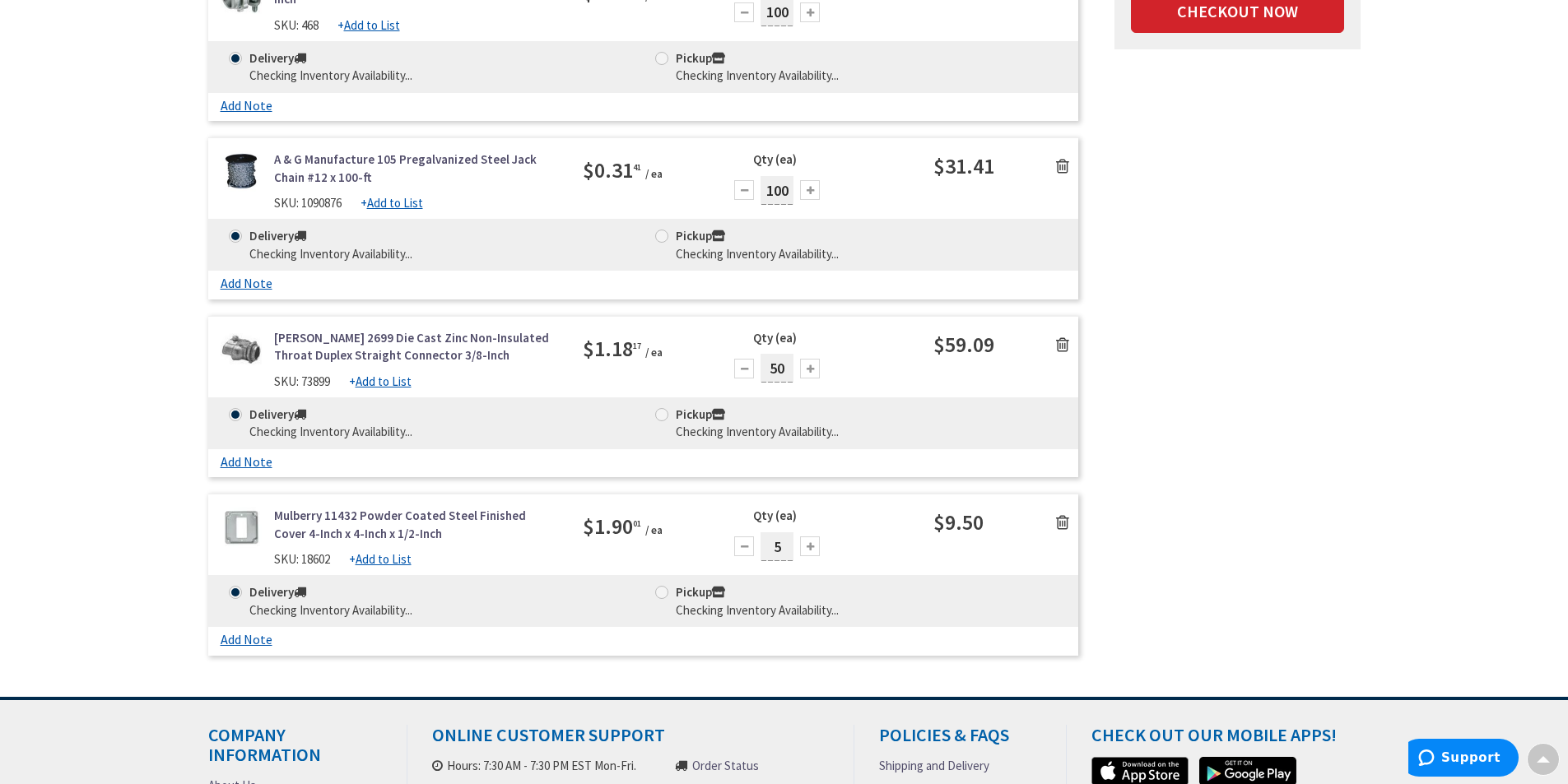
scroll to position [1296, 0]
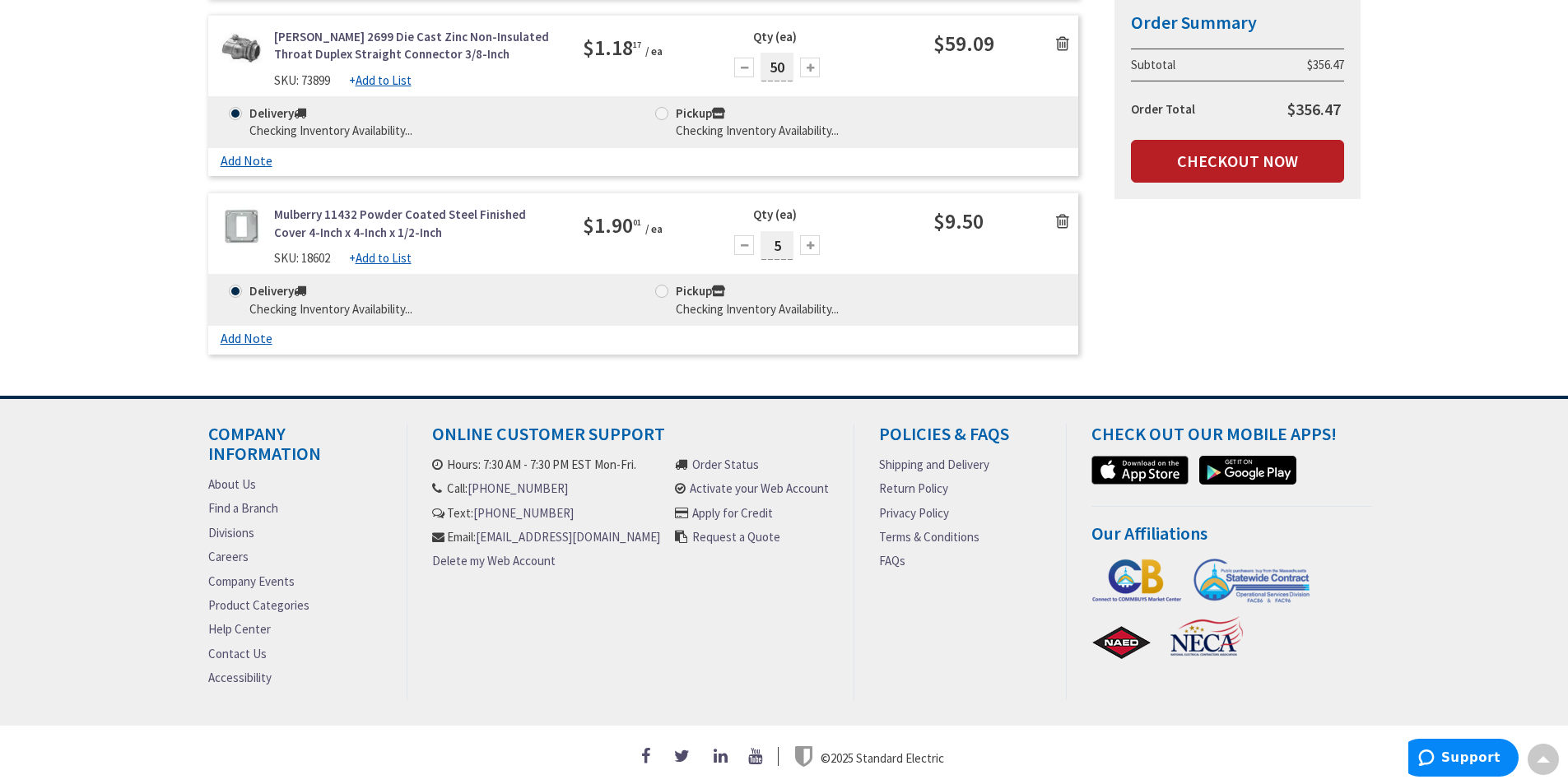
click at [1260, 158] on link "Checkout Now" at bounding box center [1237, 161] width 213 height 43
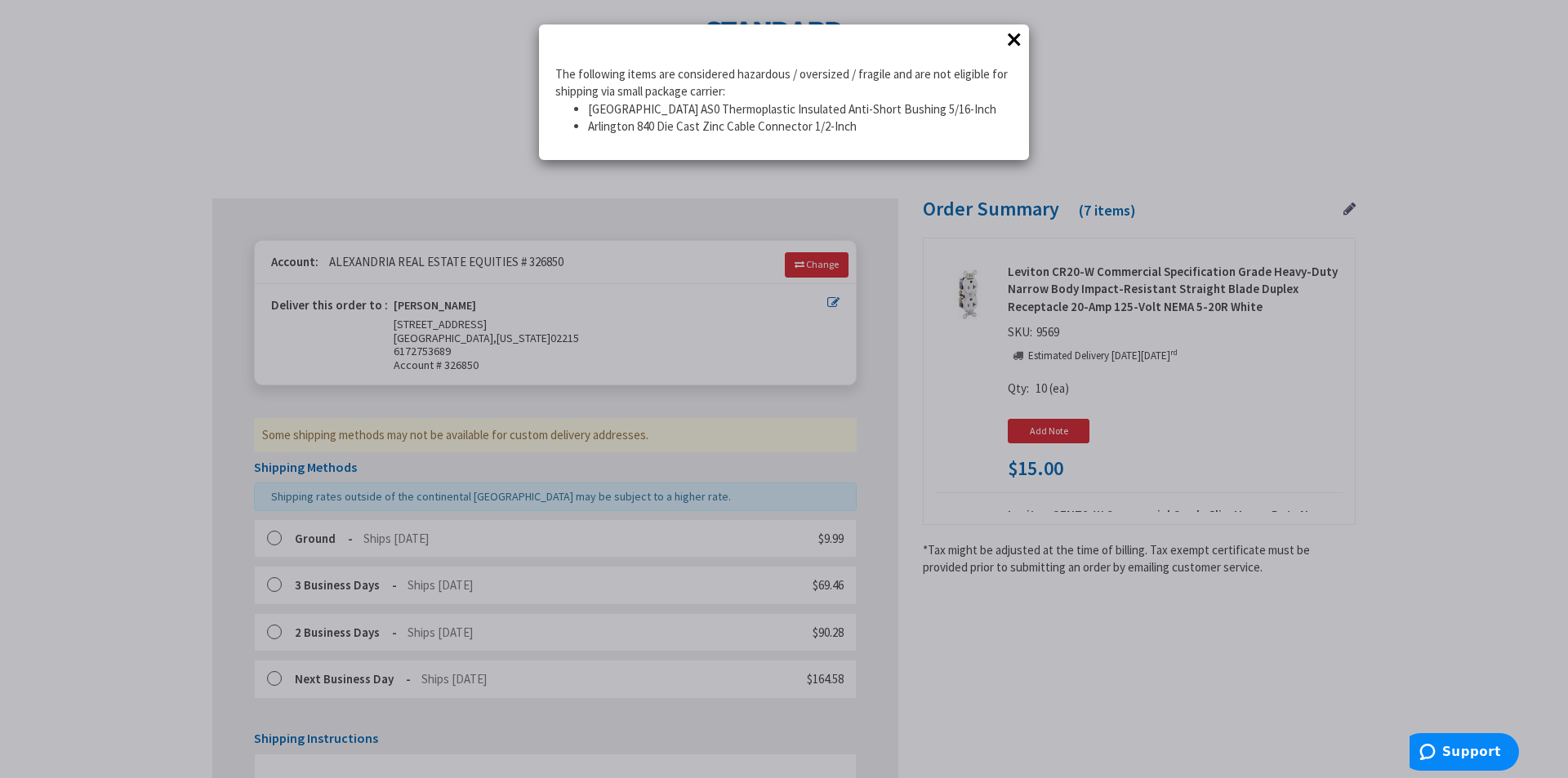
drag, startPoint x: 1015, startPoint y: 38, endPoint x: 1007, endPoint y: 5, distance: 34.0
click at [1007, 3] on div "× The following items are considered hazardous / oversized / fragile and are no…" at bounding box center [784, 389] width 1568 height 778
click at [1017, 38] on button "×" at bounding box center [1014, 38] width 24 height 24
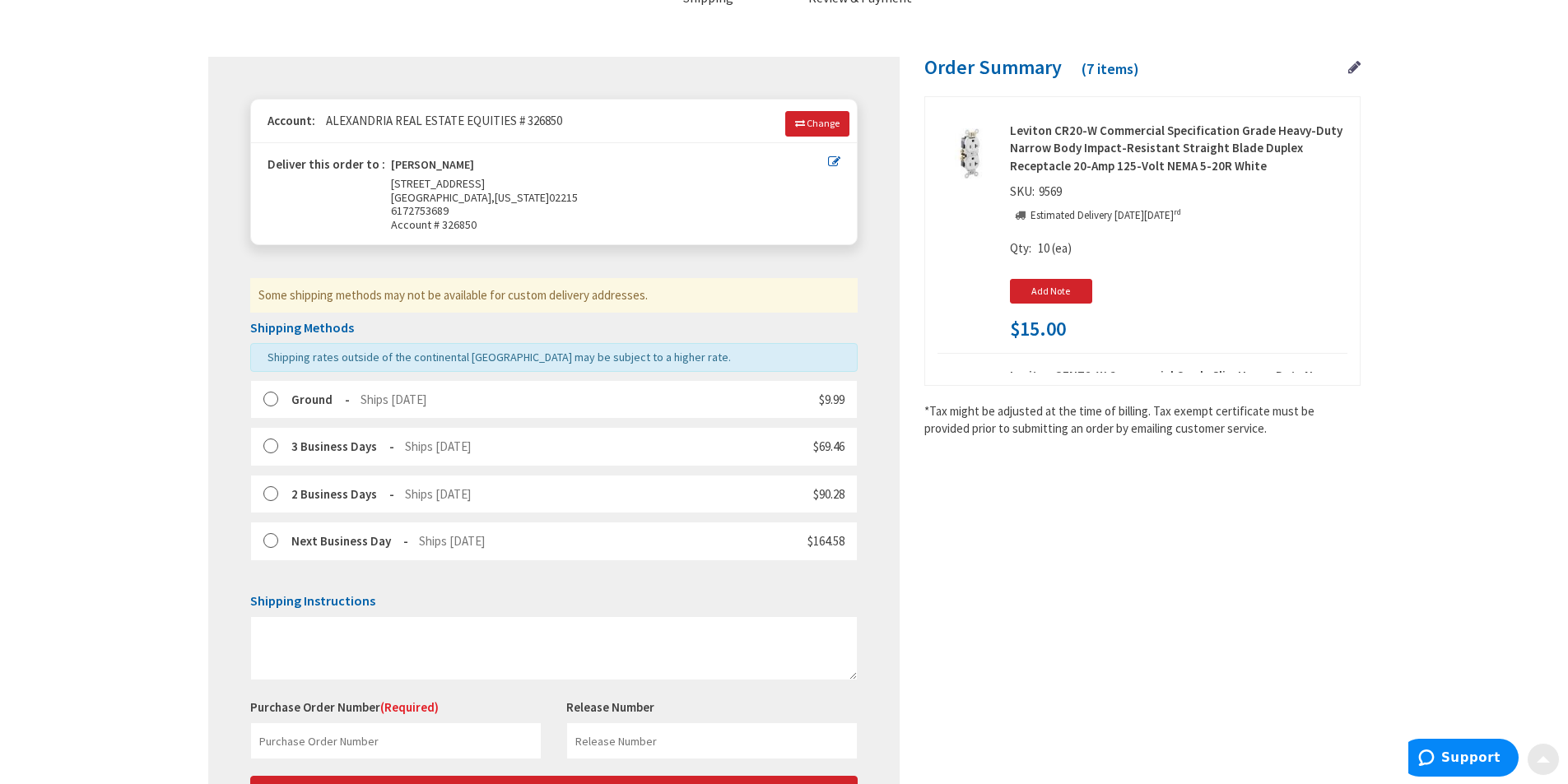
scroll to position [246, 0]
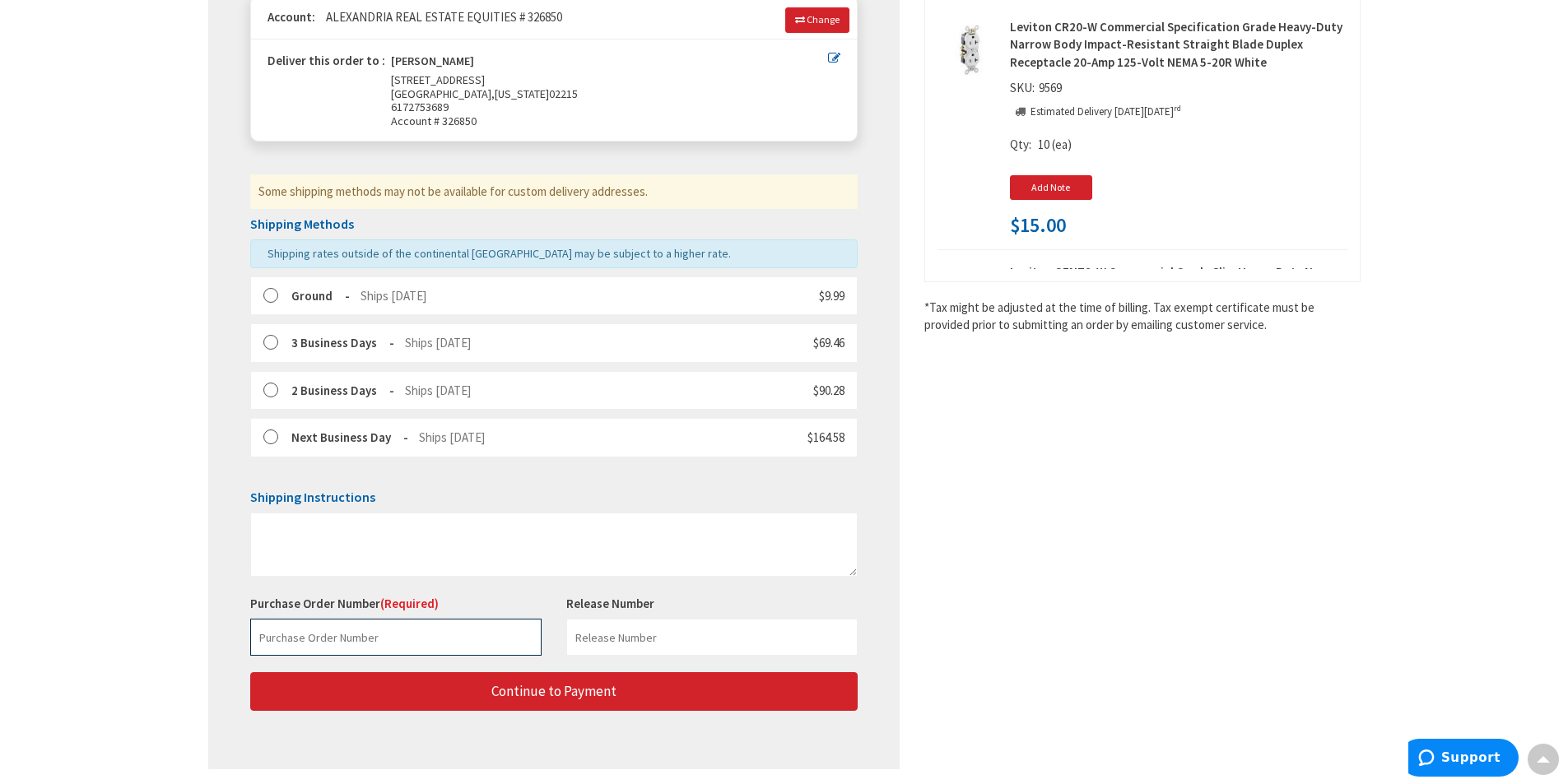
click at [395, 650] on input "text" at bounding box center [396, 638] width 291 height 37
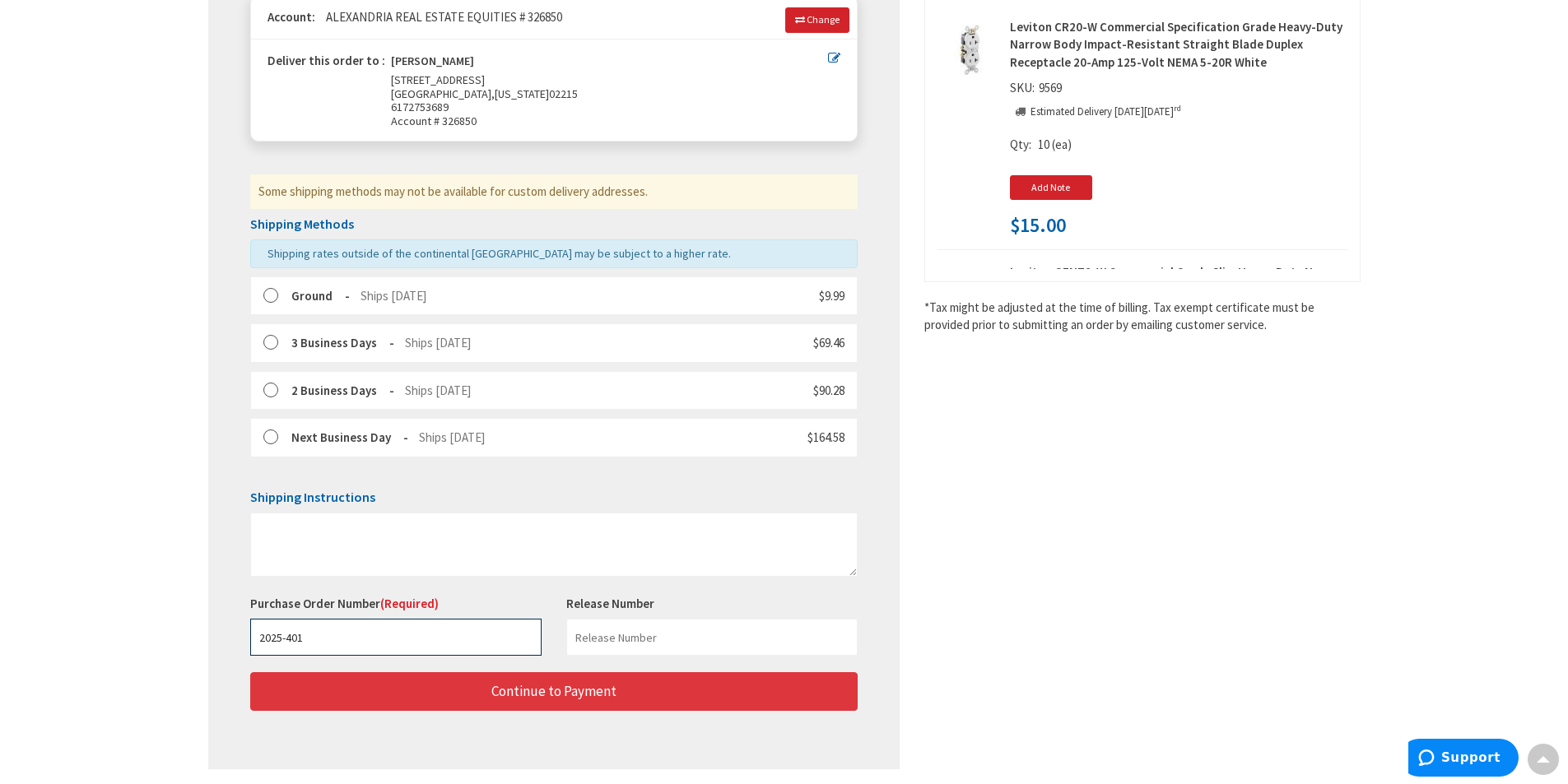
type input "2025-401"
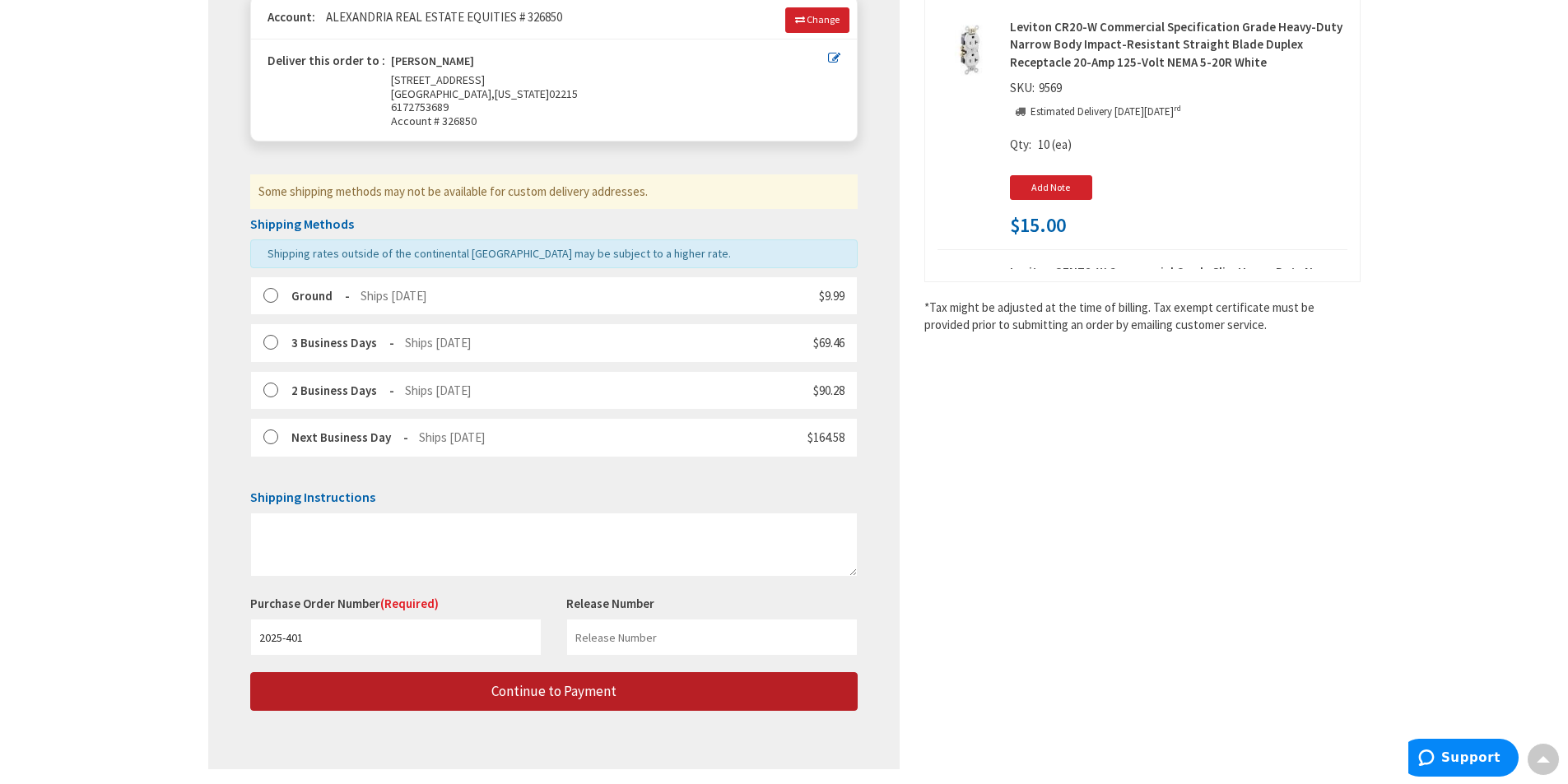
click at [440, 693] on button "Continue to Payment" at bounding box center [554, 691] width 608 height 39
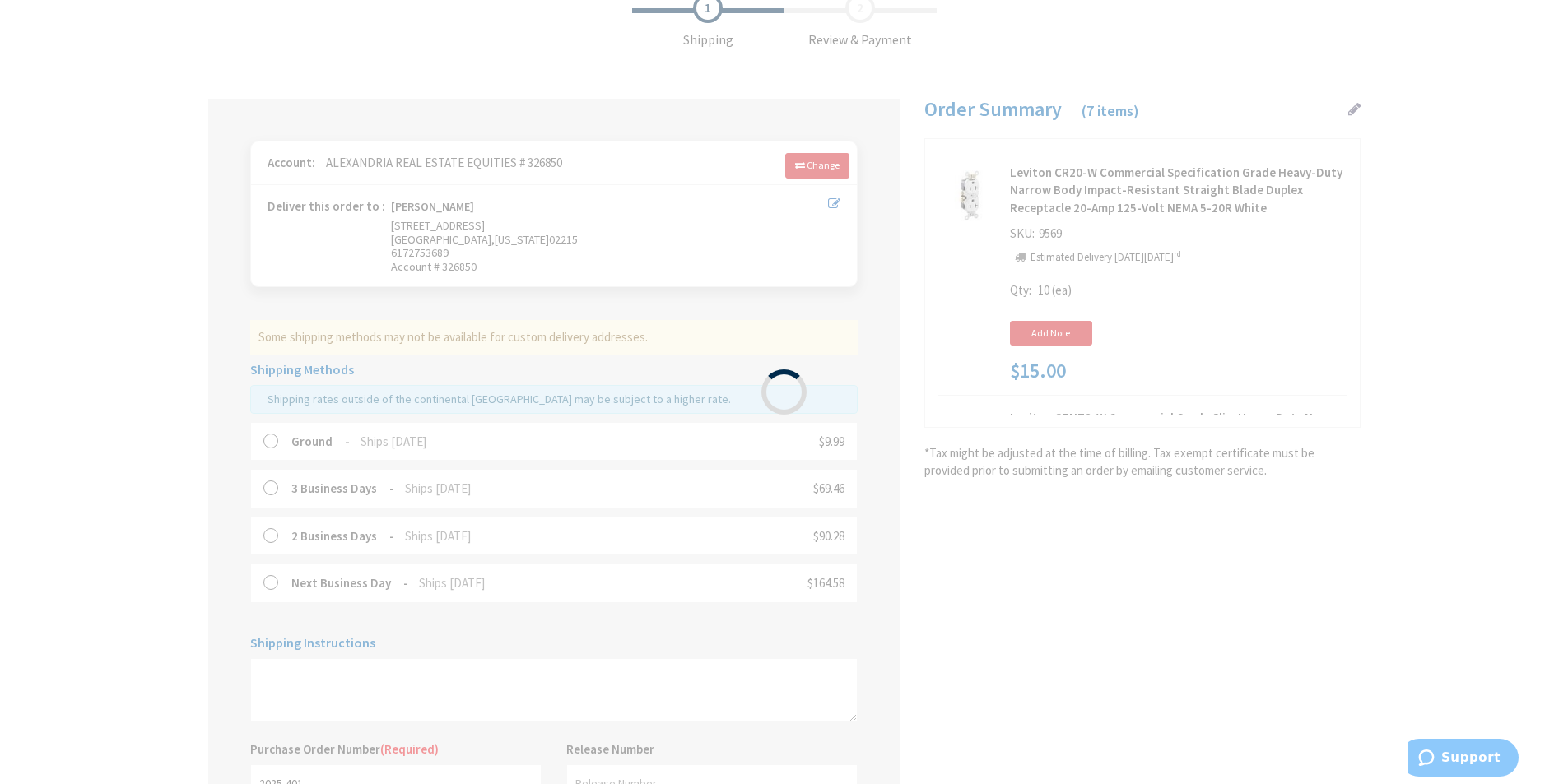
scroll to position [336, 0]
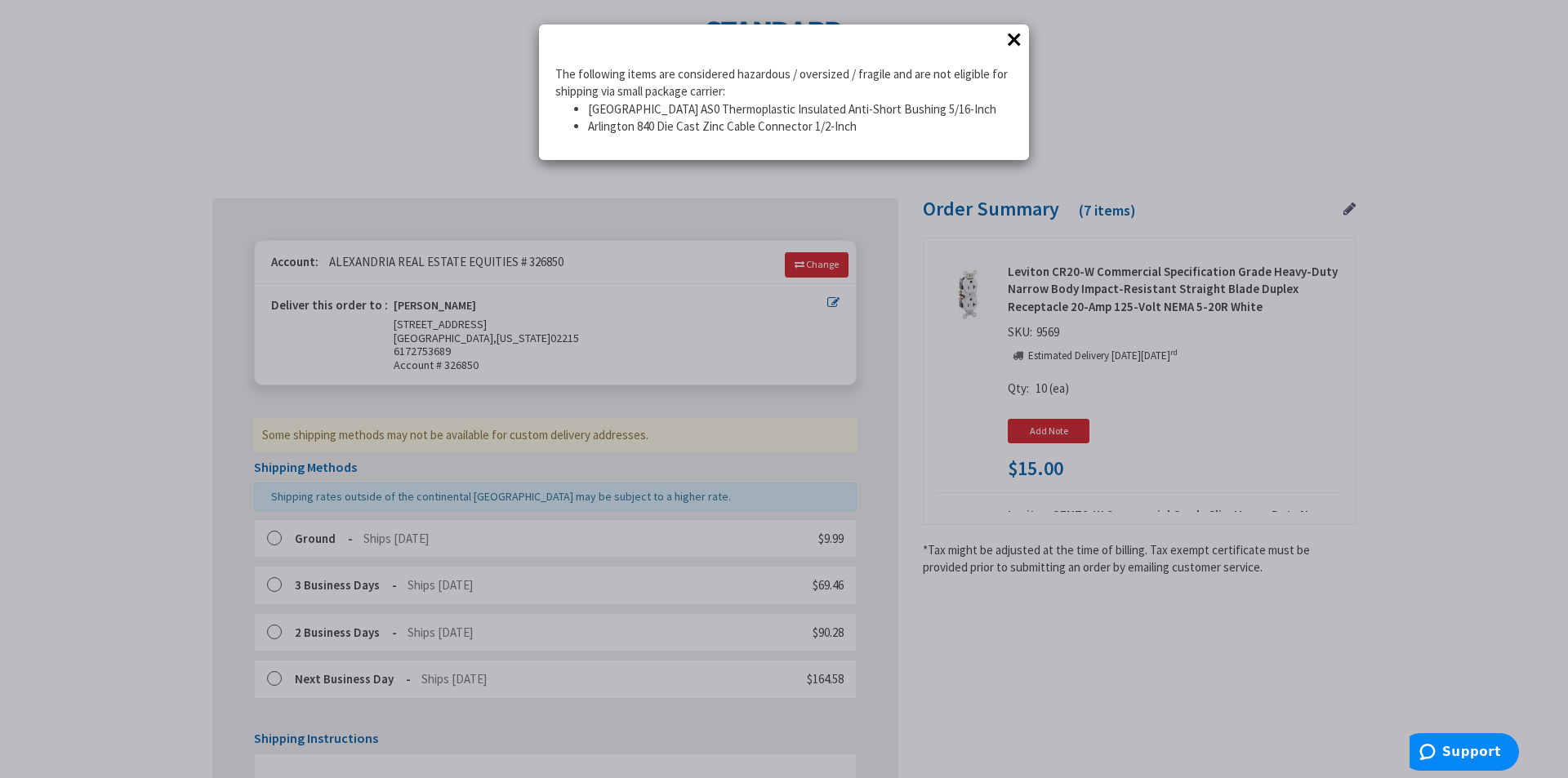
click at [1015, 38] on button "×" at bounding box center [1014, 38] width 24 height 24
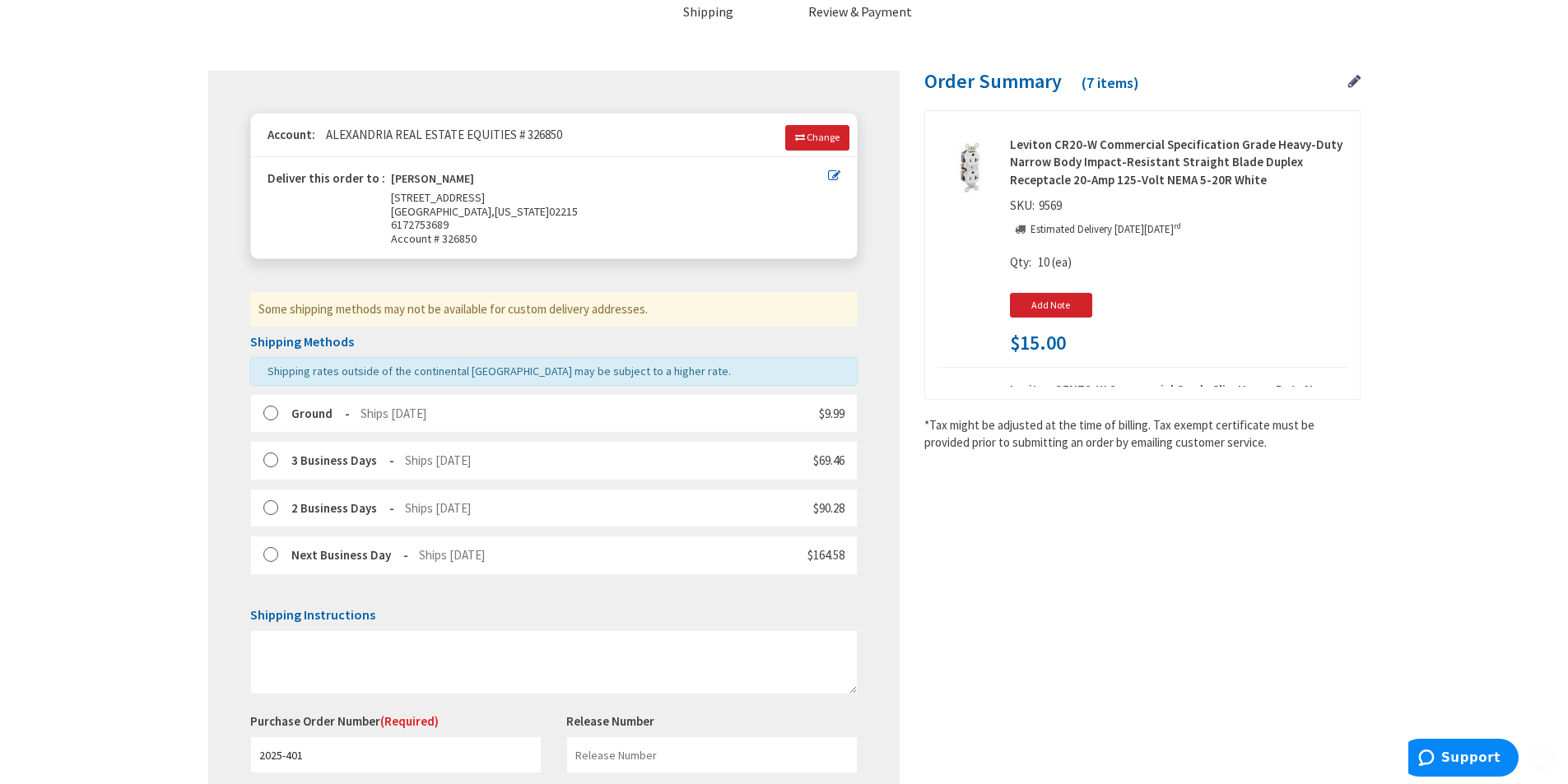
scroll to position [302, 0]
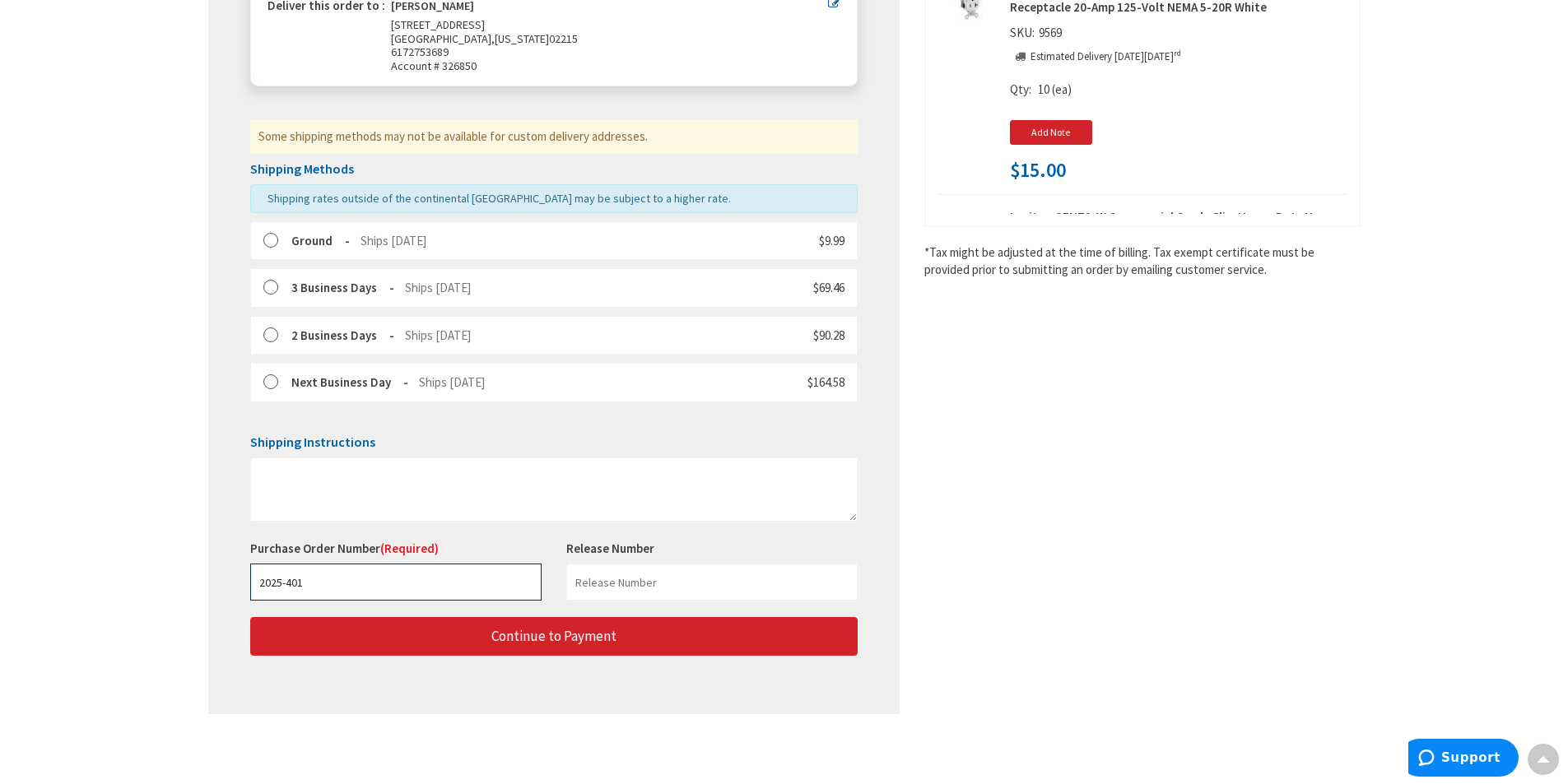
click at [421, 580] on input "2025-401" at bounding box center [396, 582] width 291 height 37
click at [274, 282] on label at bounding box center [276, 289] width 25 height 17
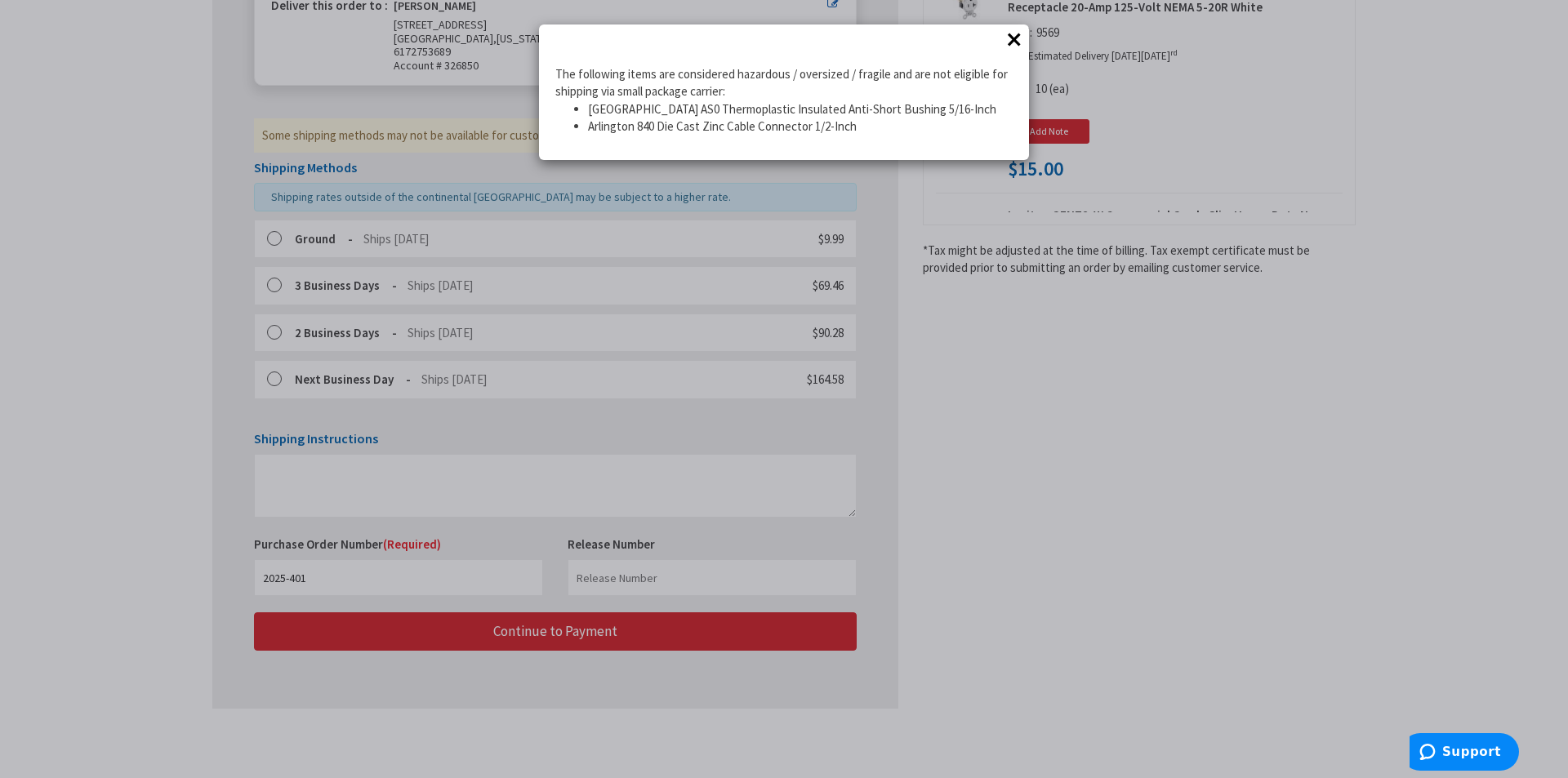
click at [1006, 41] on button "×" at bounding box center [1014, 38] width 24 height 24
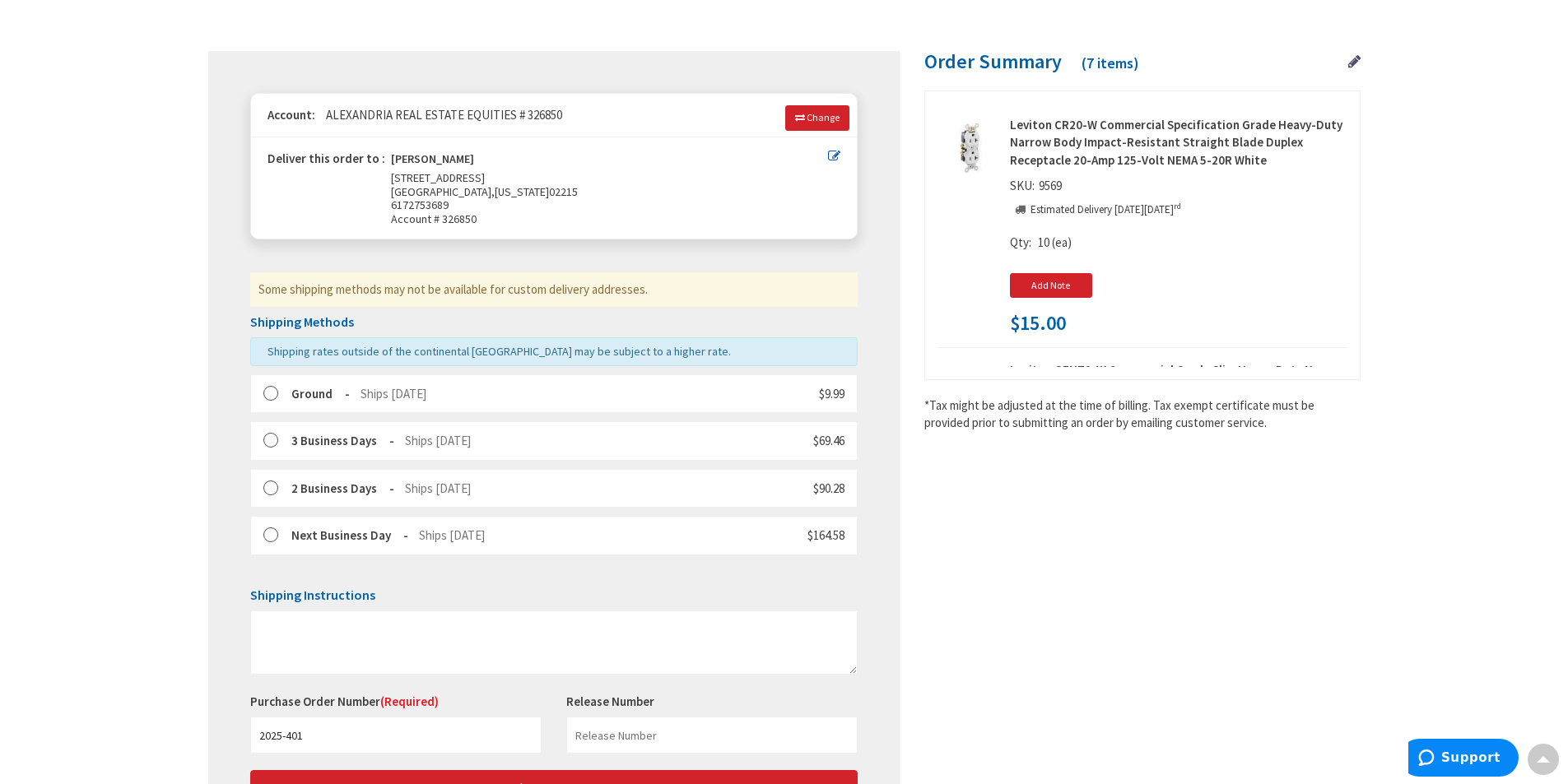
scroll to position [0, 0]
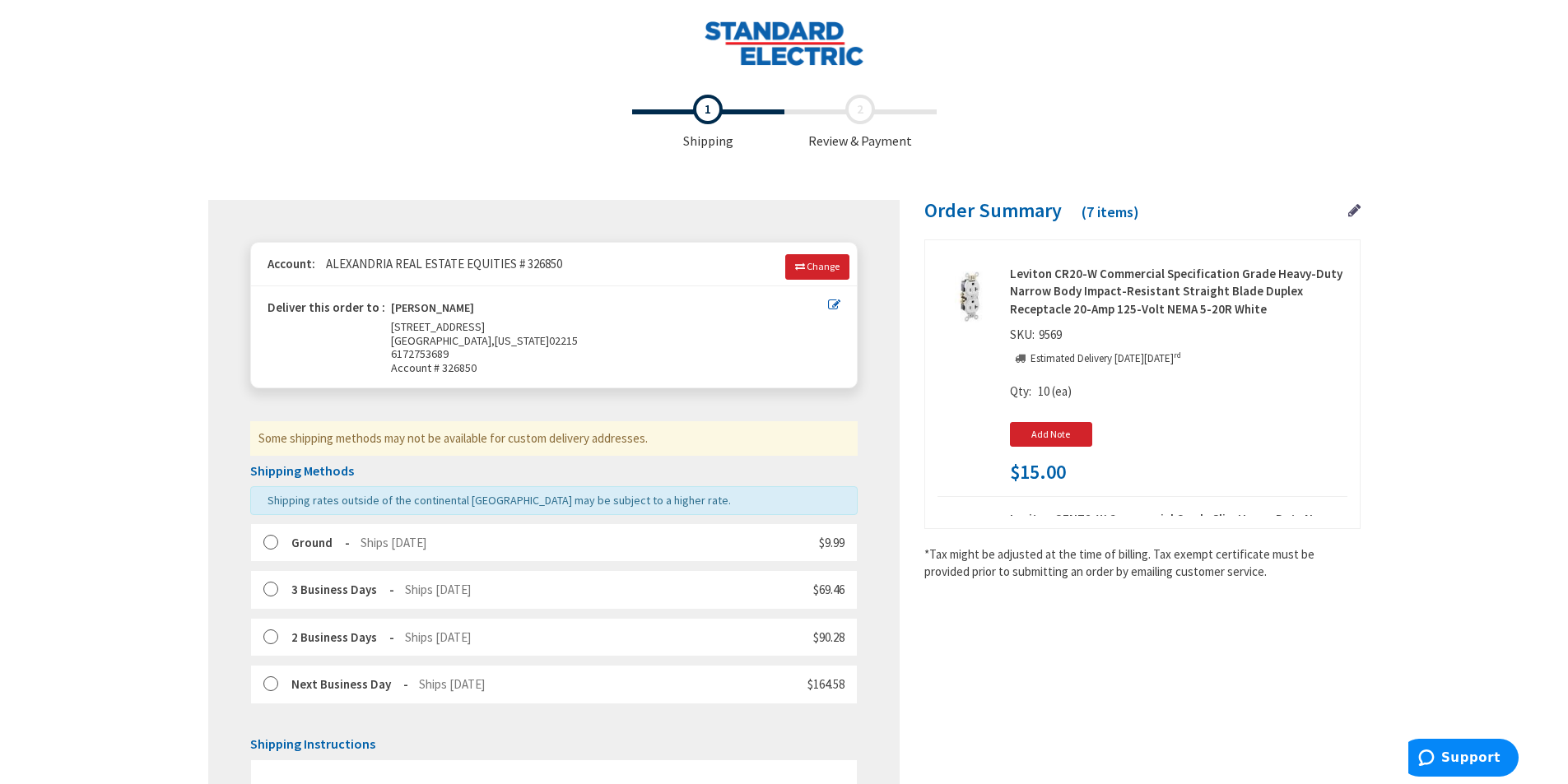
click at [474, 430] on div "Some shipping methods may not be available for custom delivery addresses." at bounding box center [554, 438] width 608 height 34
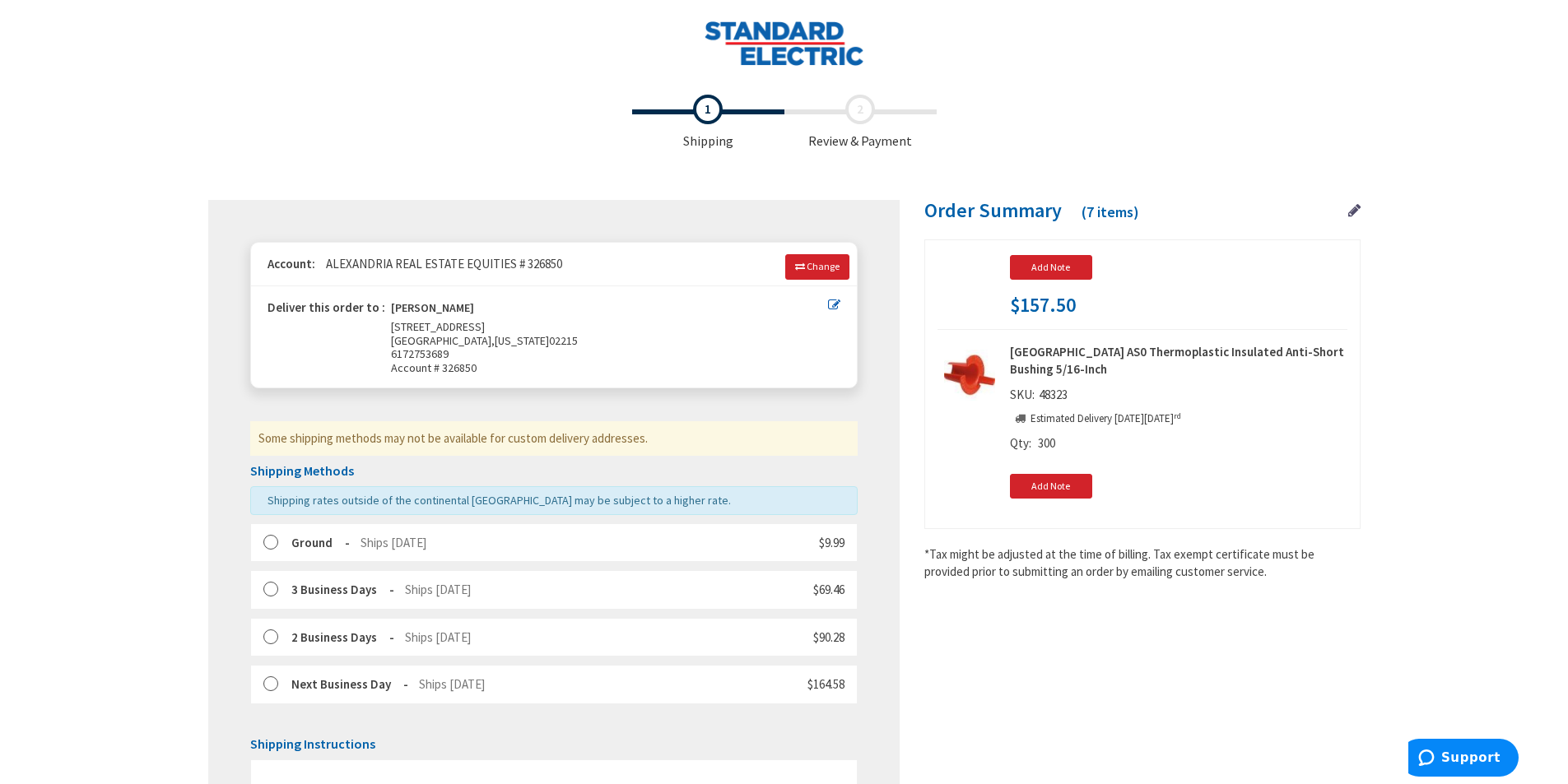
scroll to position [411, 0]
click at [1343, 216] on div "Order Summary (7 items)" at bounding box center [1142, 220] width 436 height 40
click at [1349, 211] on icon at bounding box center [1354, 211] width 13 height 15
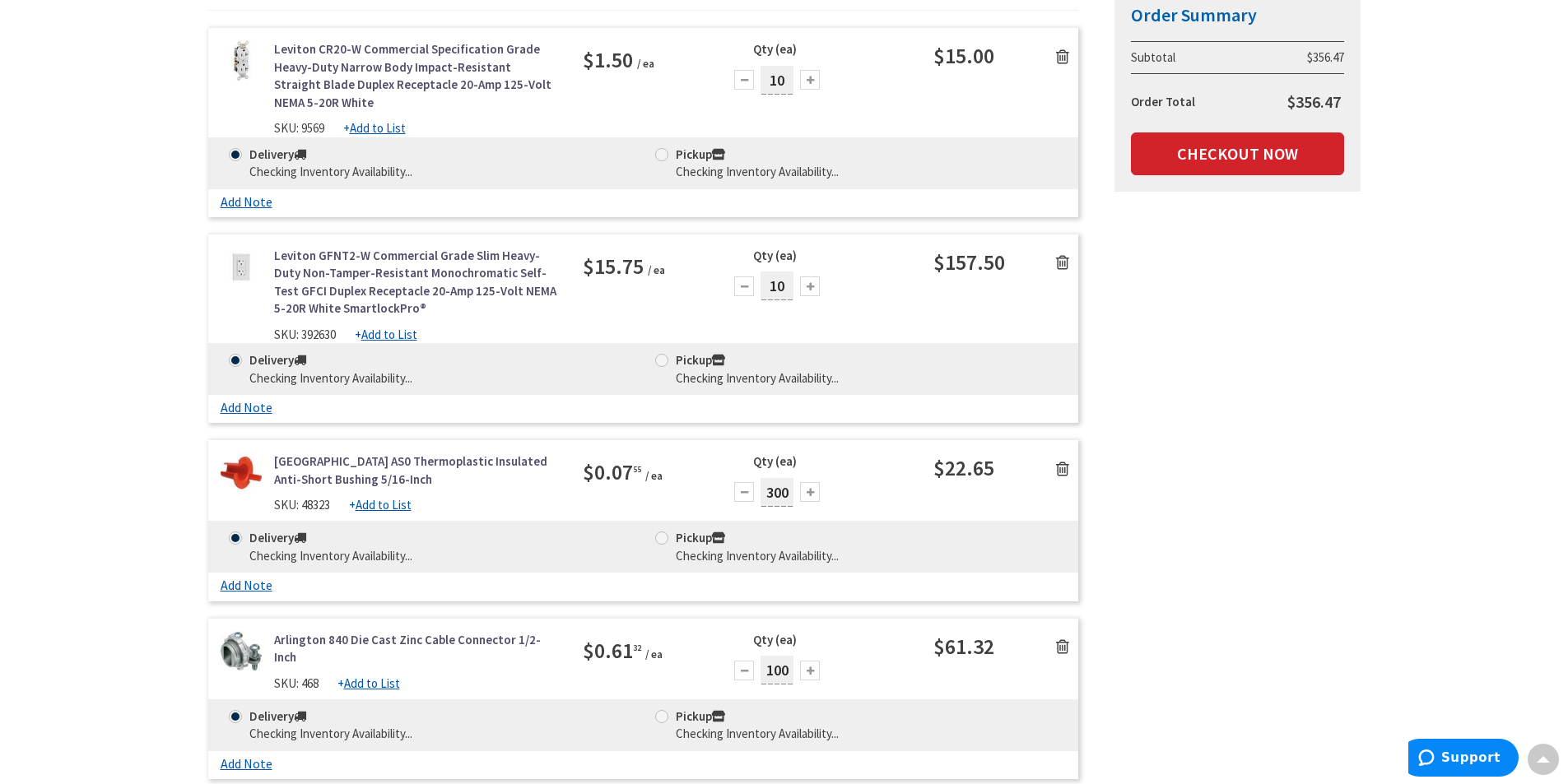
click at [1065, 470] on icon at bounding box center [1063, 469] width 13 height 17
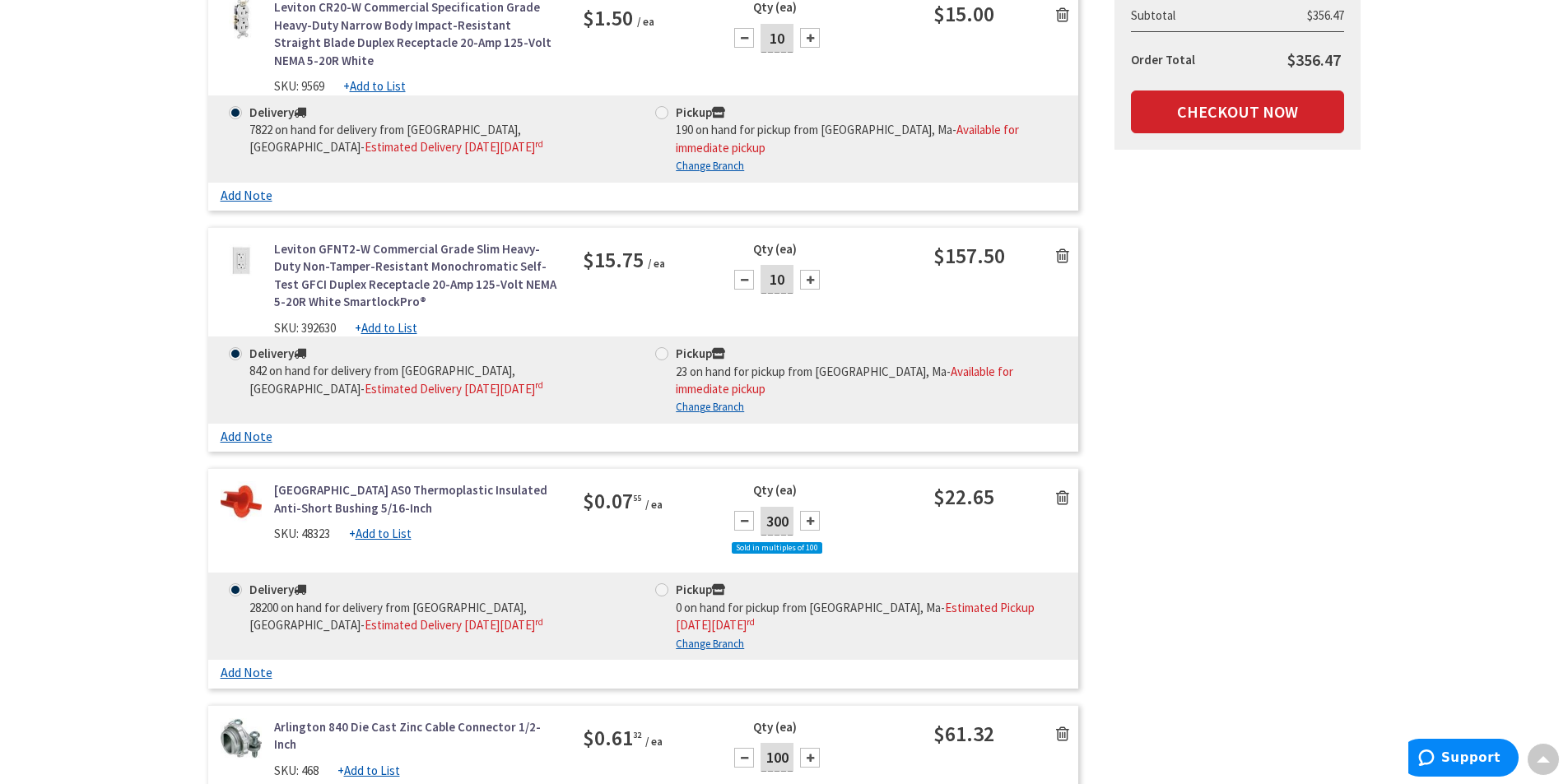
scroll to position [411, 0]
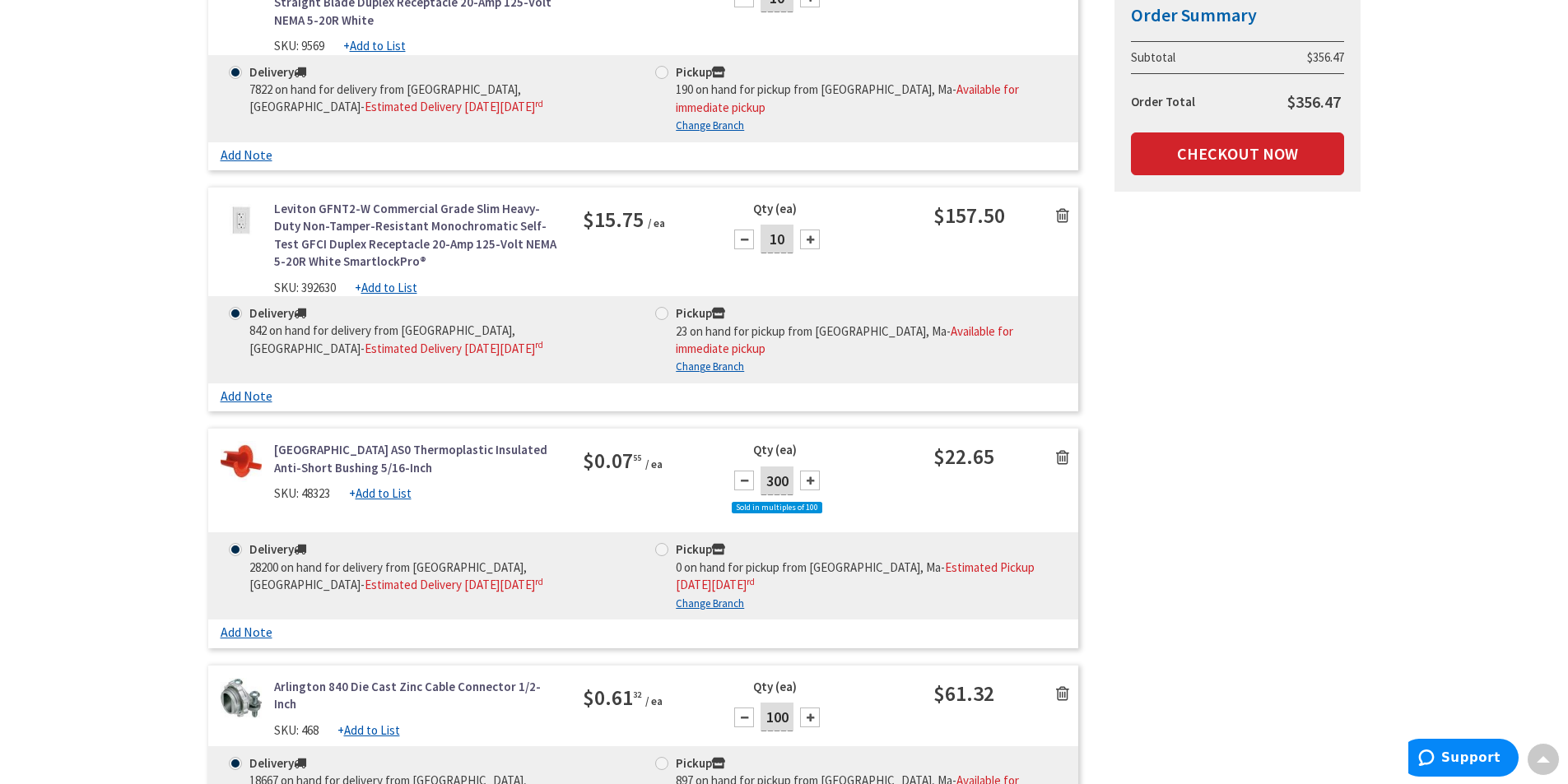
click at [1061, 449] on icon at bounding box center [1063, 458] width 13 height 17
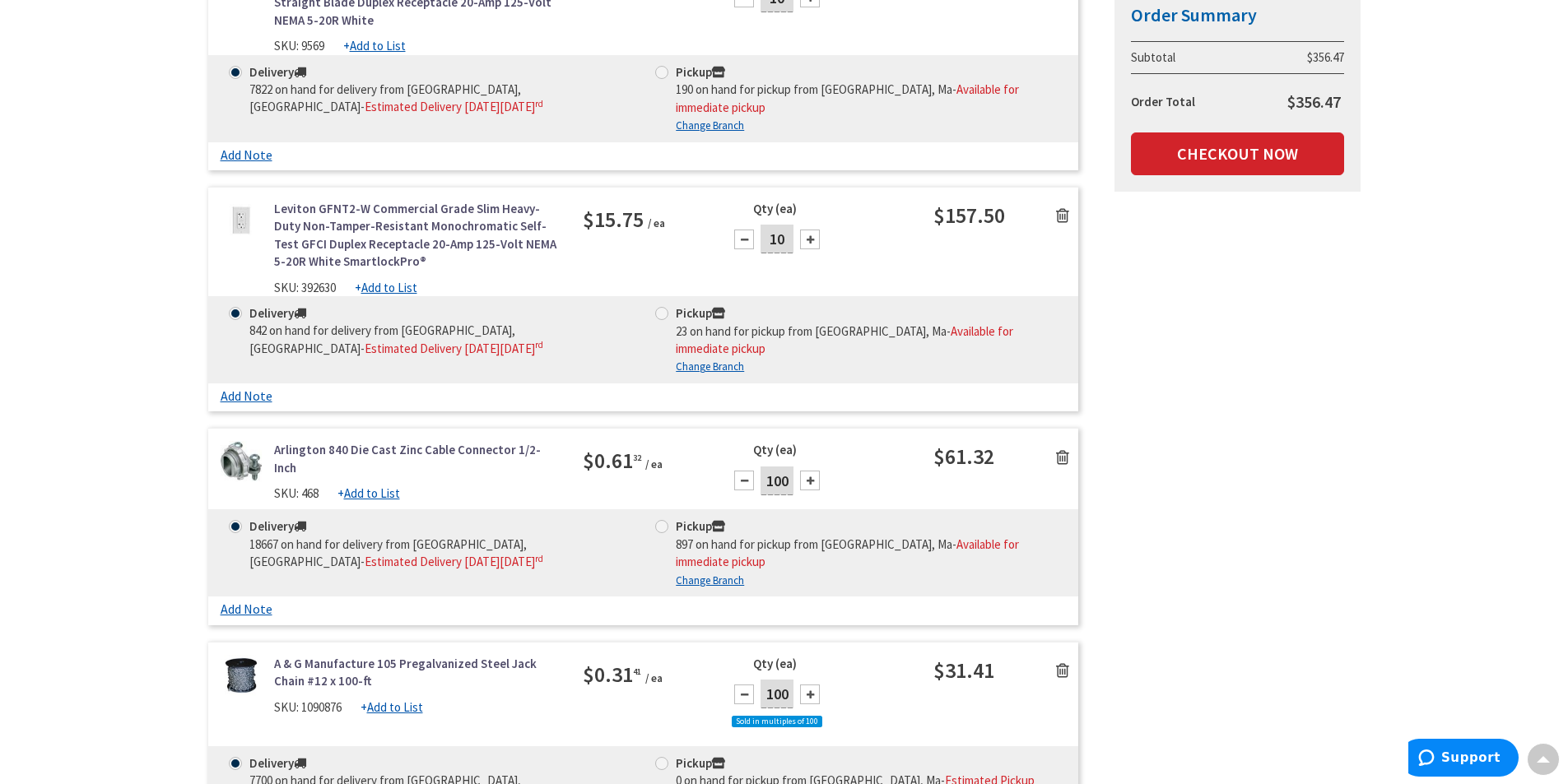
click at [1061, 449] on icon at bounding box center [1063, 458] width 13 height 17
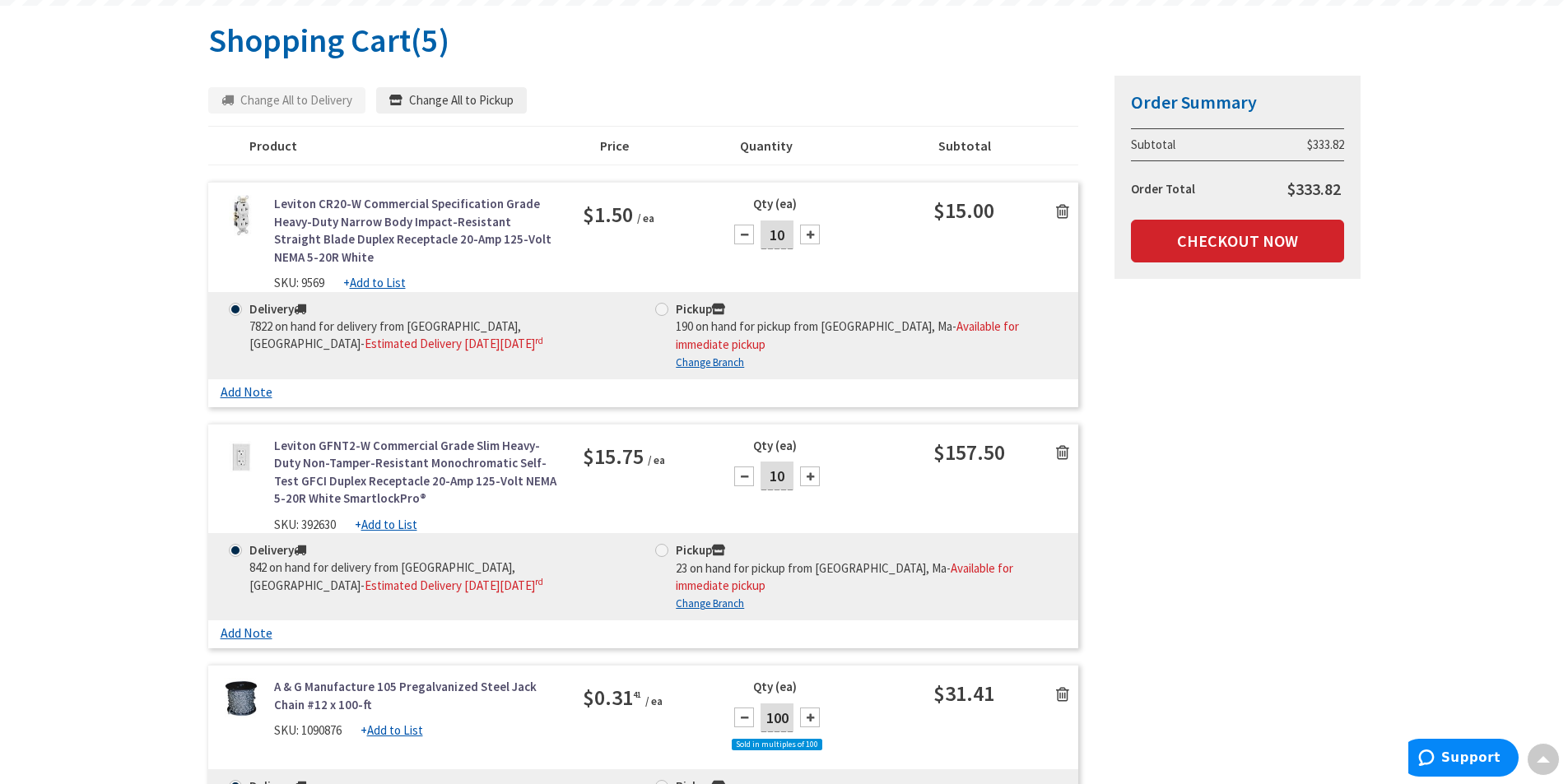
scroll to position [0, 0]
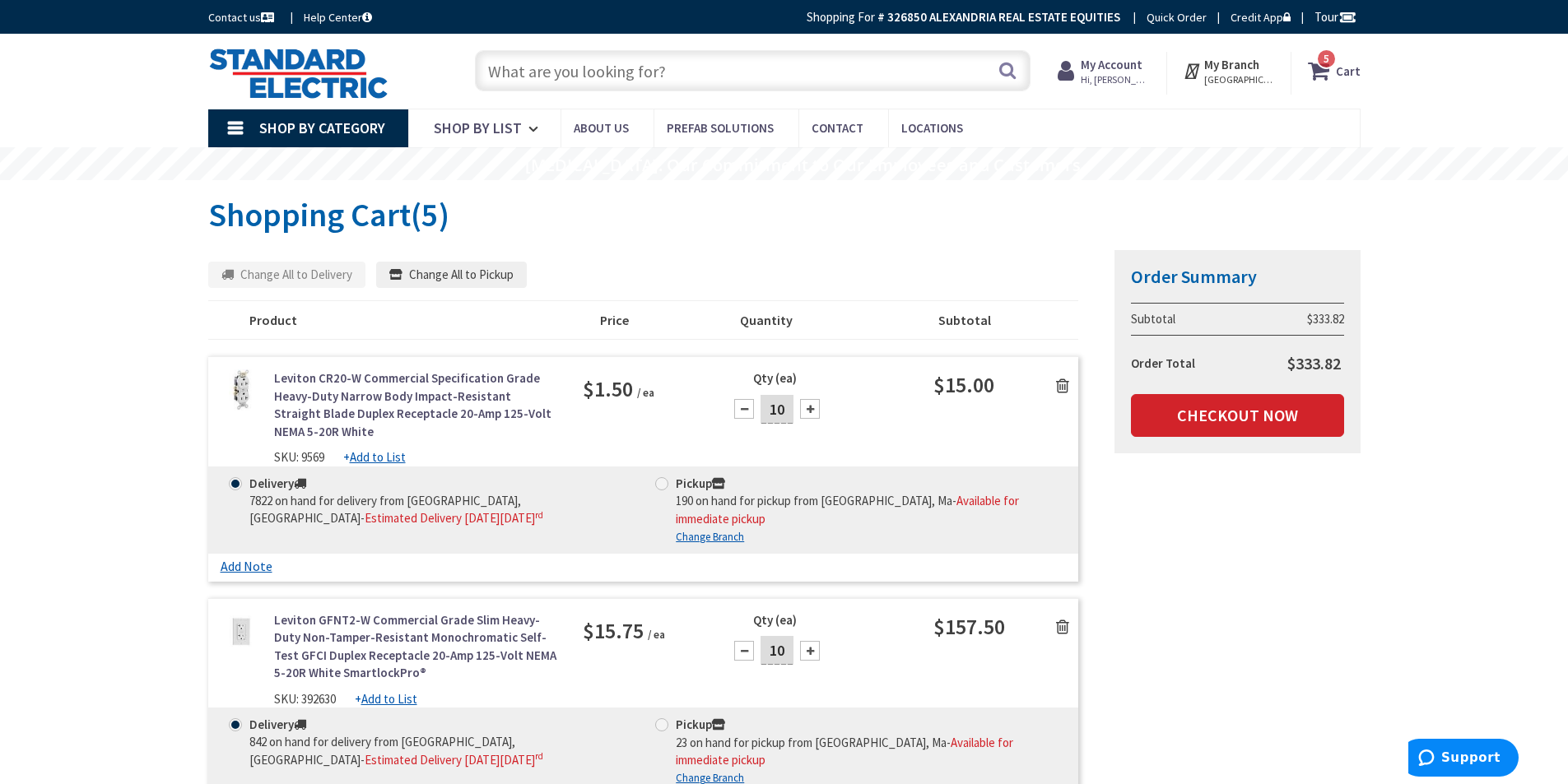
click at [686, 75] on input "text" at bounding box center [752, 71] width 555 height 41
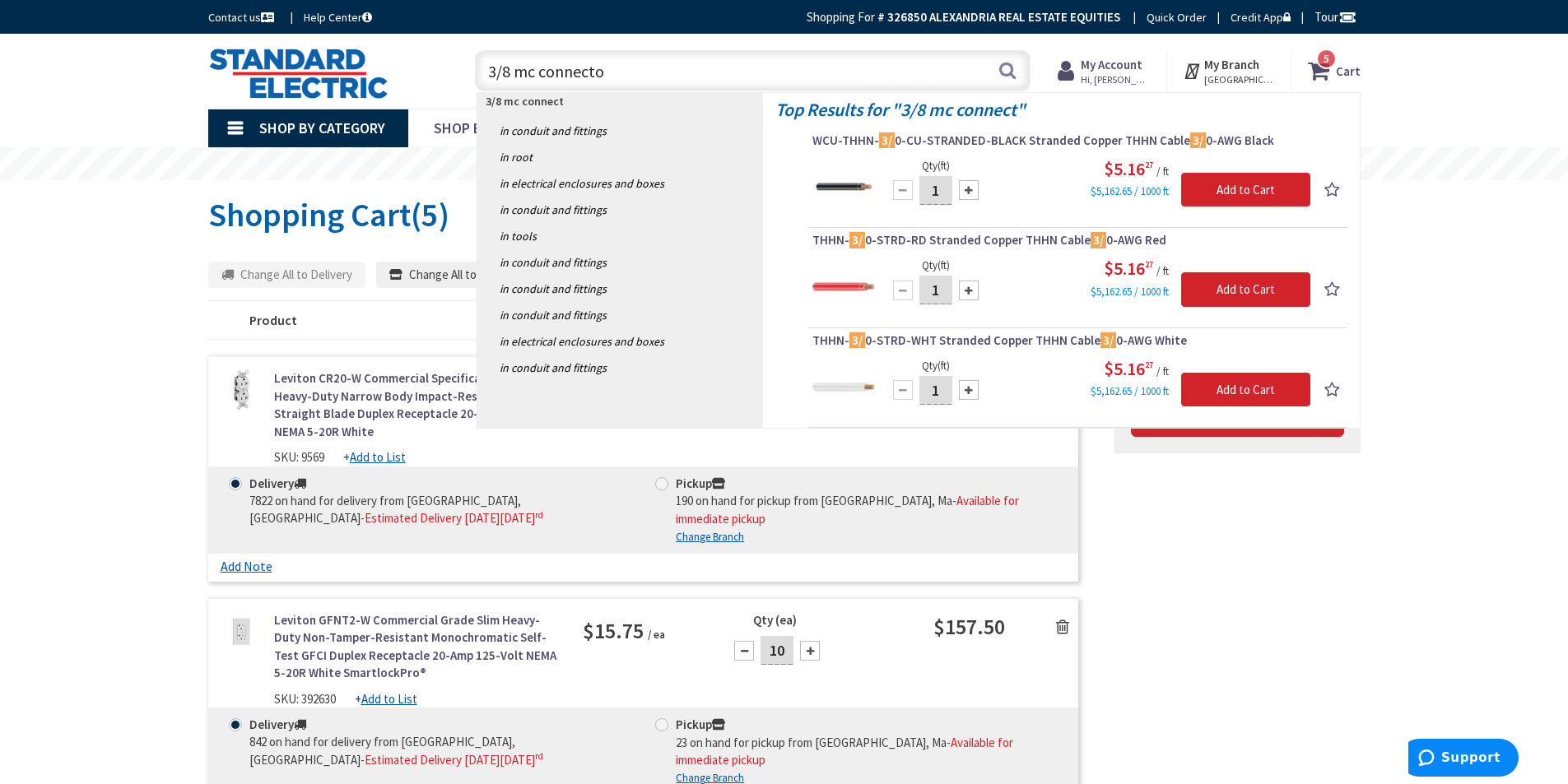
type input "3/8 mc connector"
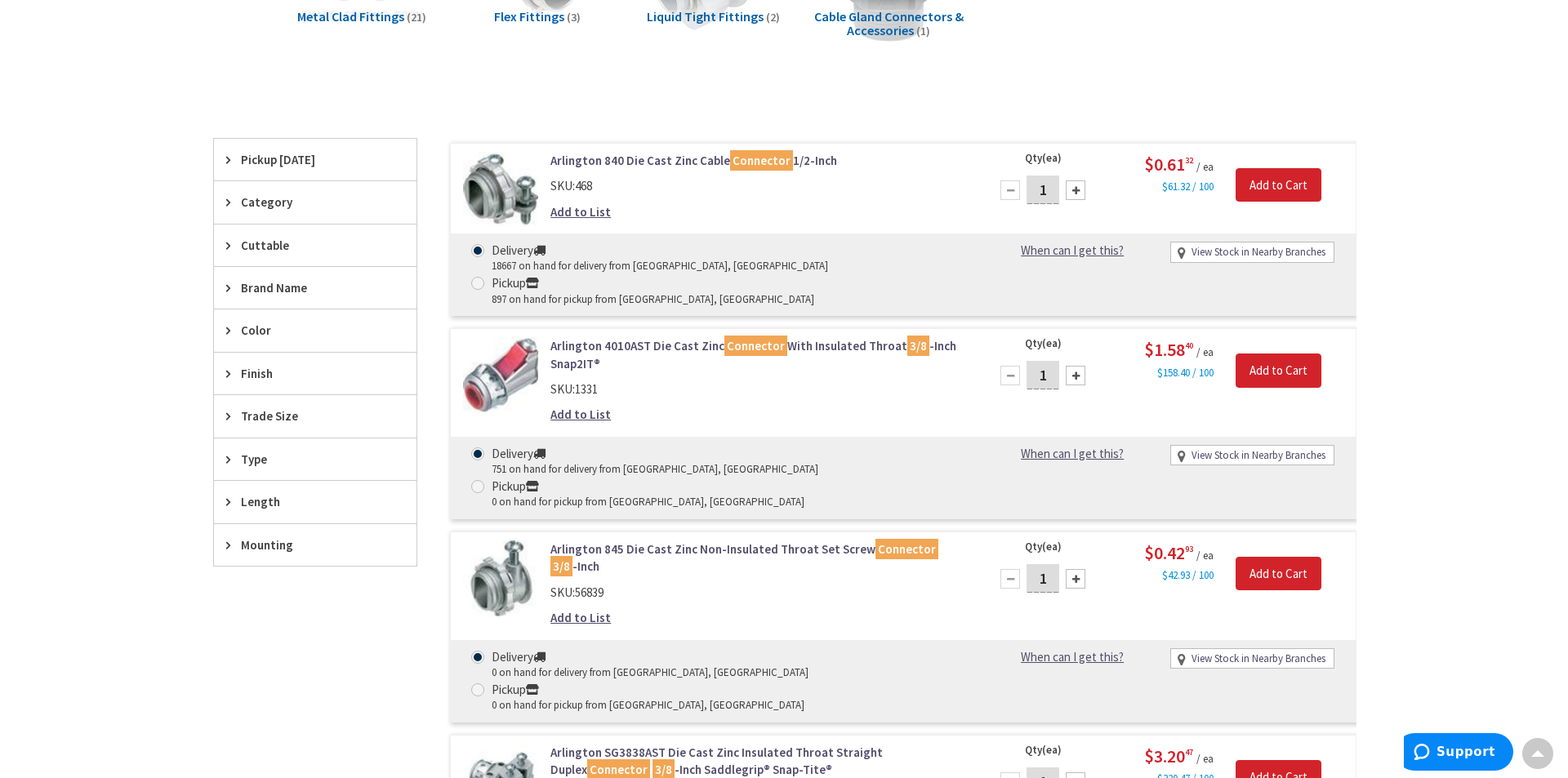
scroll to position [326, 0]
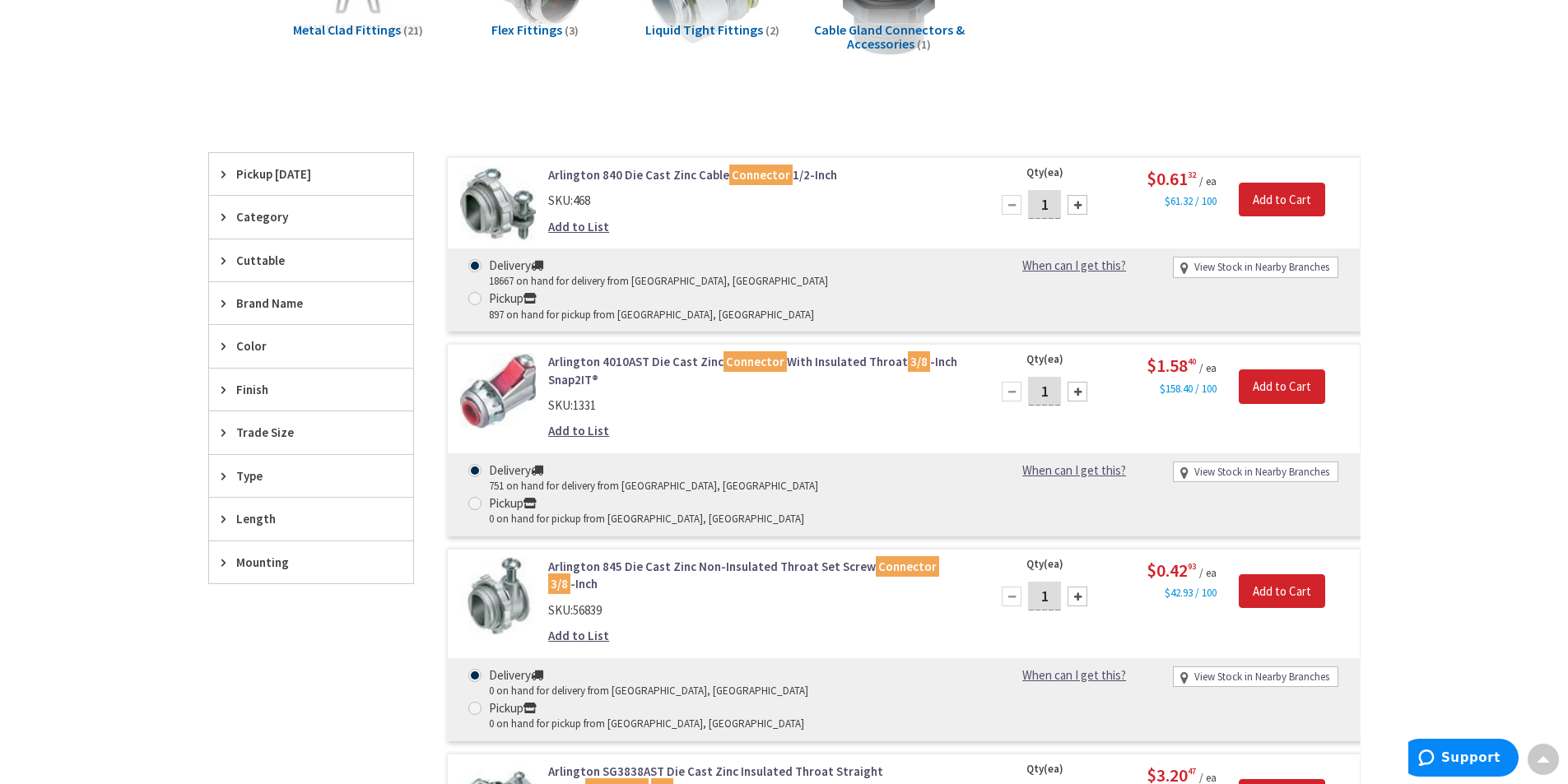
click at [1048, 582] on input "1" at bounding box center [1044, 596] width 33 height 29
type input "100"
click at [1287, 575] on input "Add to Cart" at bounding box center [1282, 591] width 87 height 34
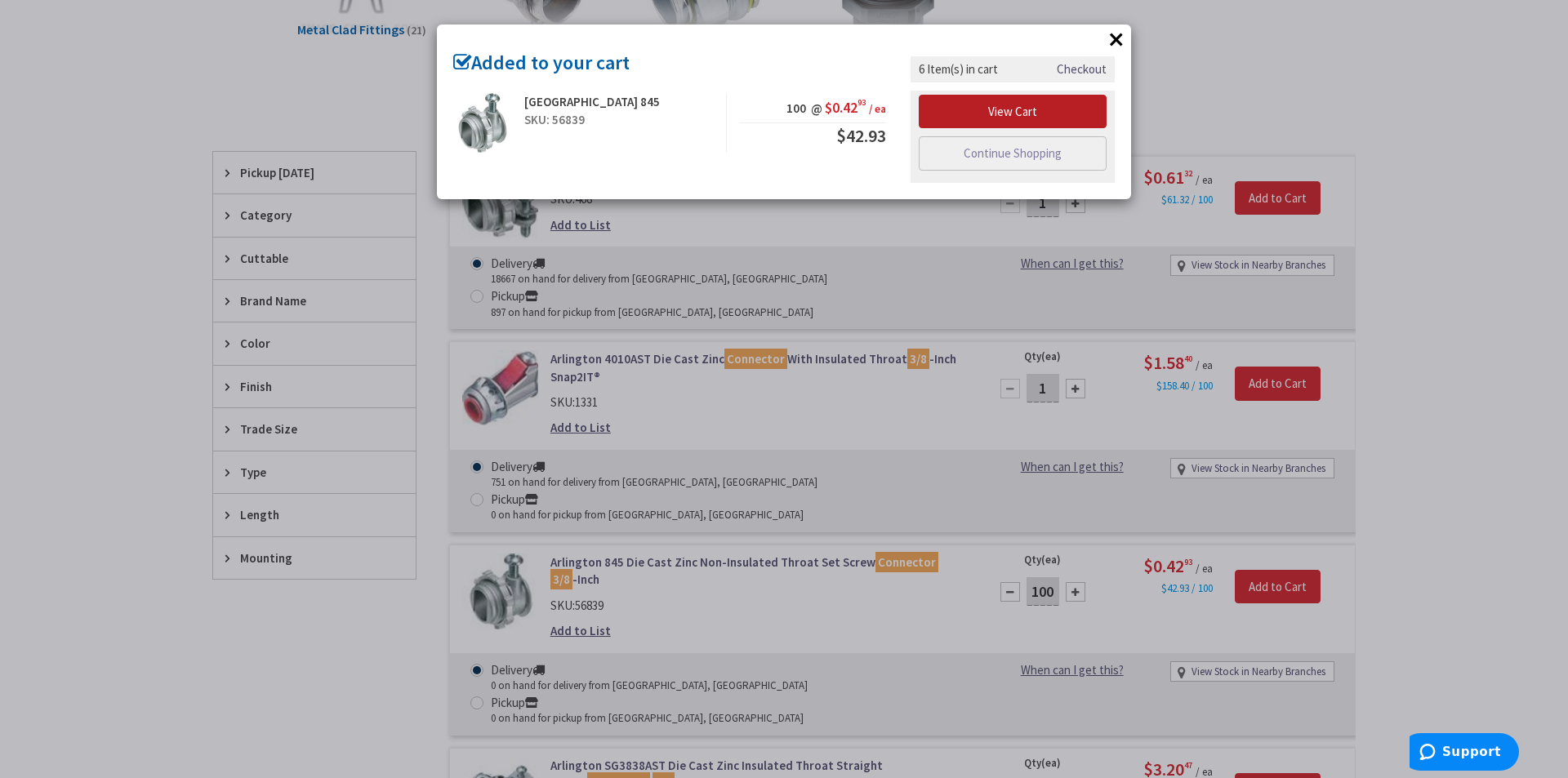
click at [1029, 113] on link "View Cart" at bounding box center [1012, 111] width 188 height 34
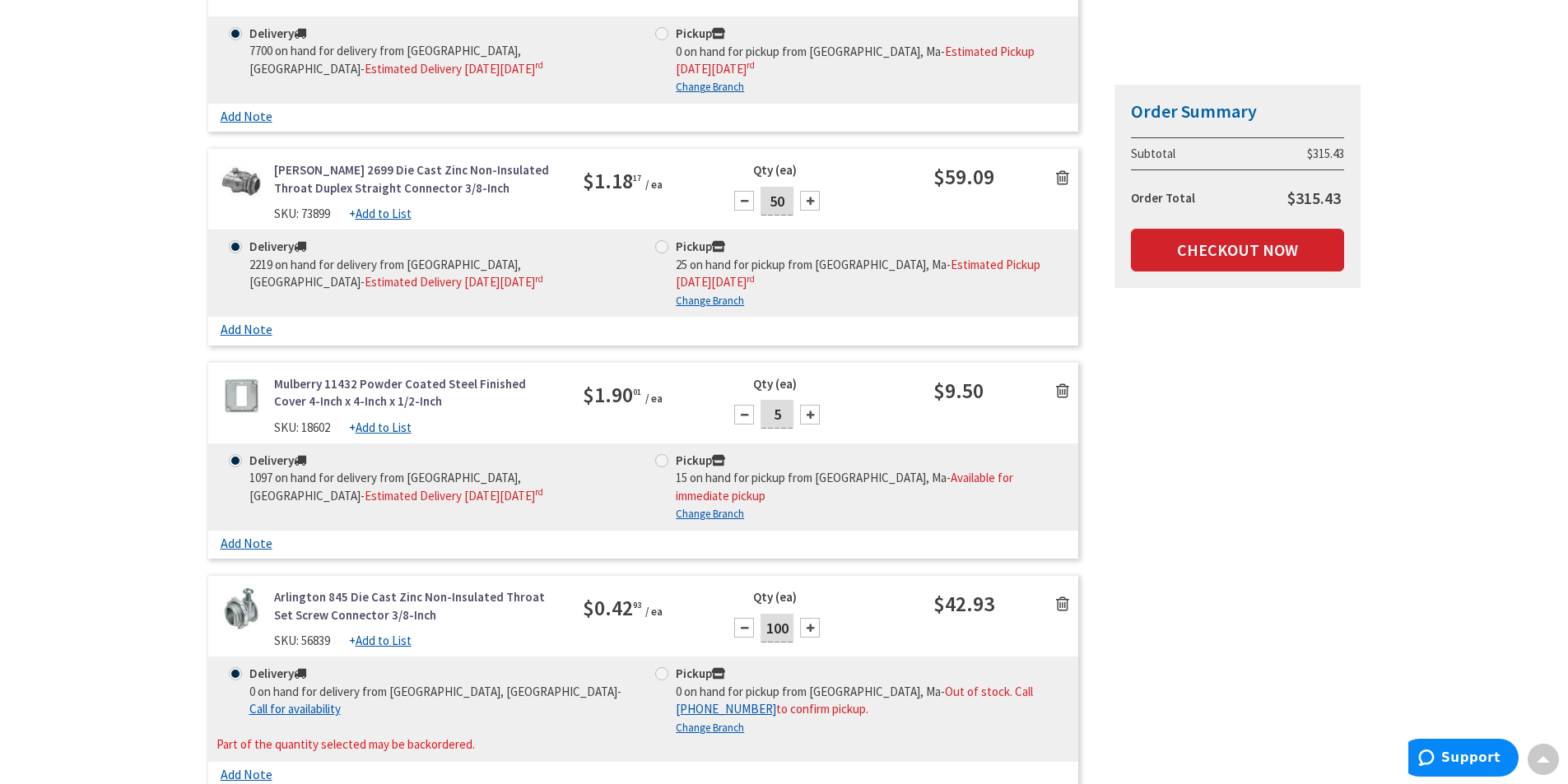
scroll to position [1070, 0]
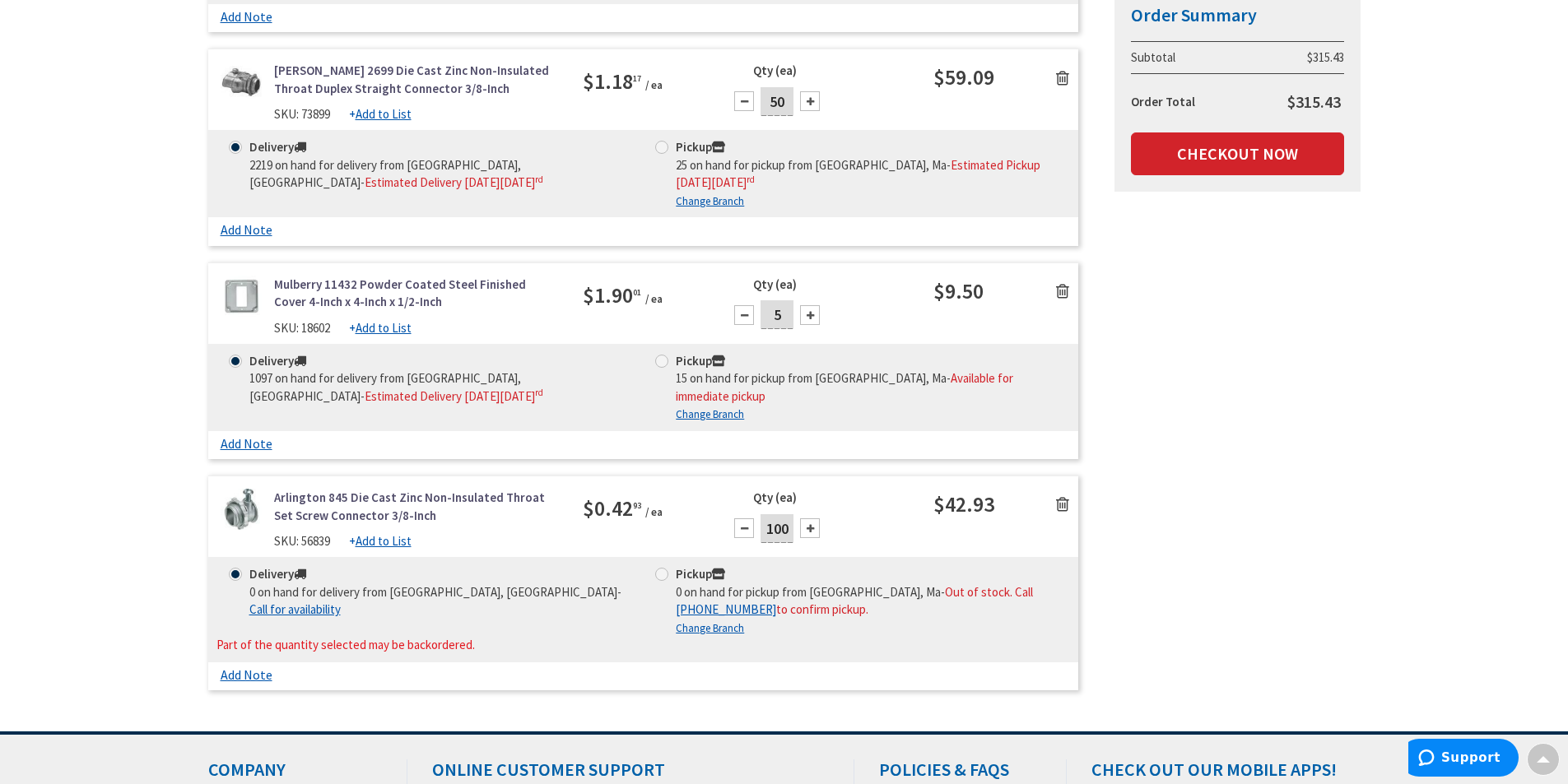
click at [1060, 496] on icon at bounding box center [1063, 505] width 13 height 17
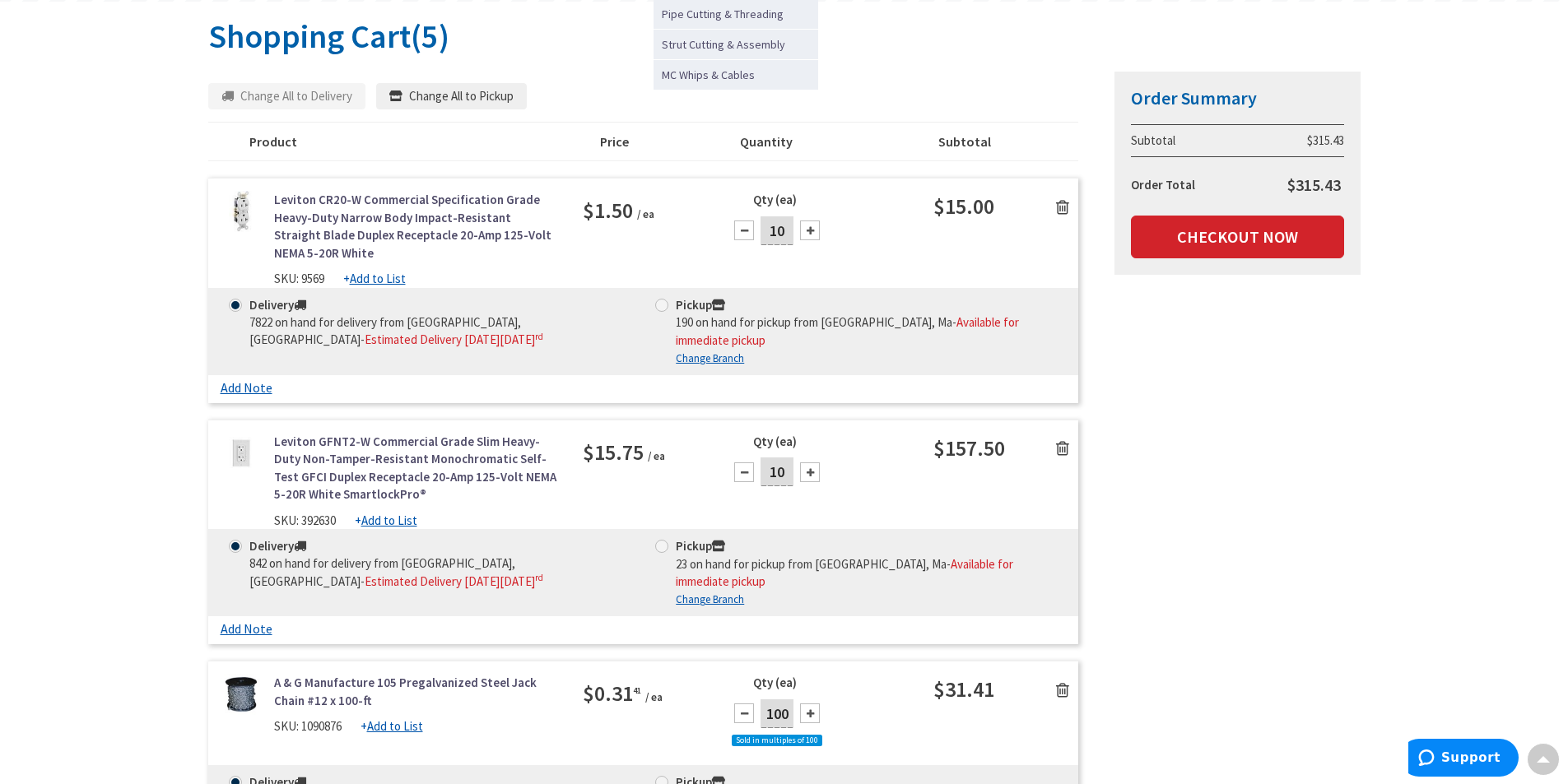
scroll to position [0, 0]
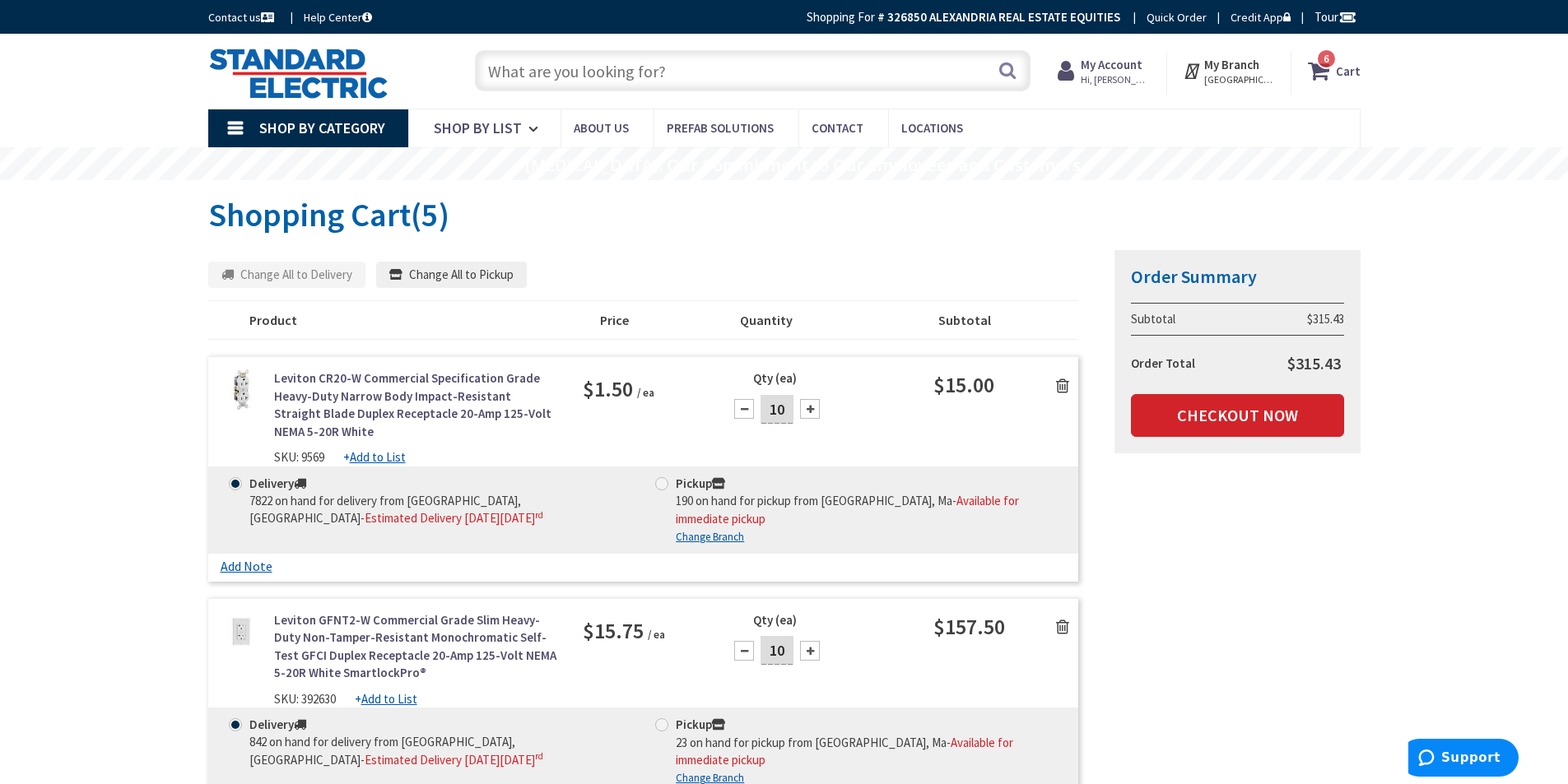
click at [683, 72] on input "text" at bounding box center [752, 71] width 555 height 41
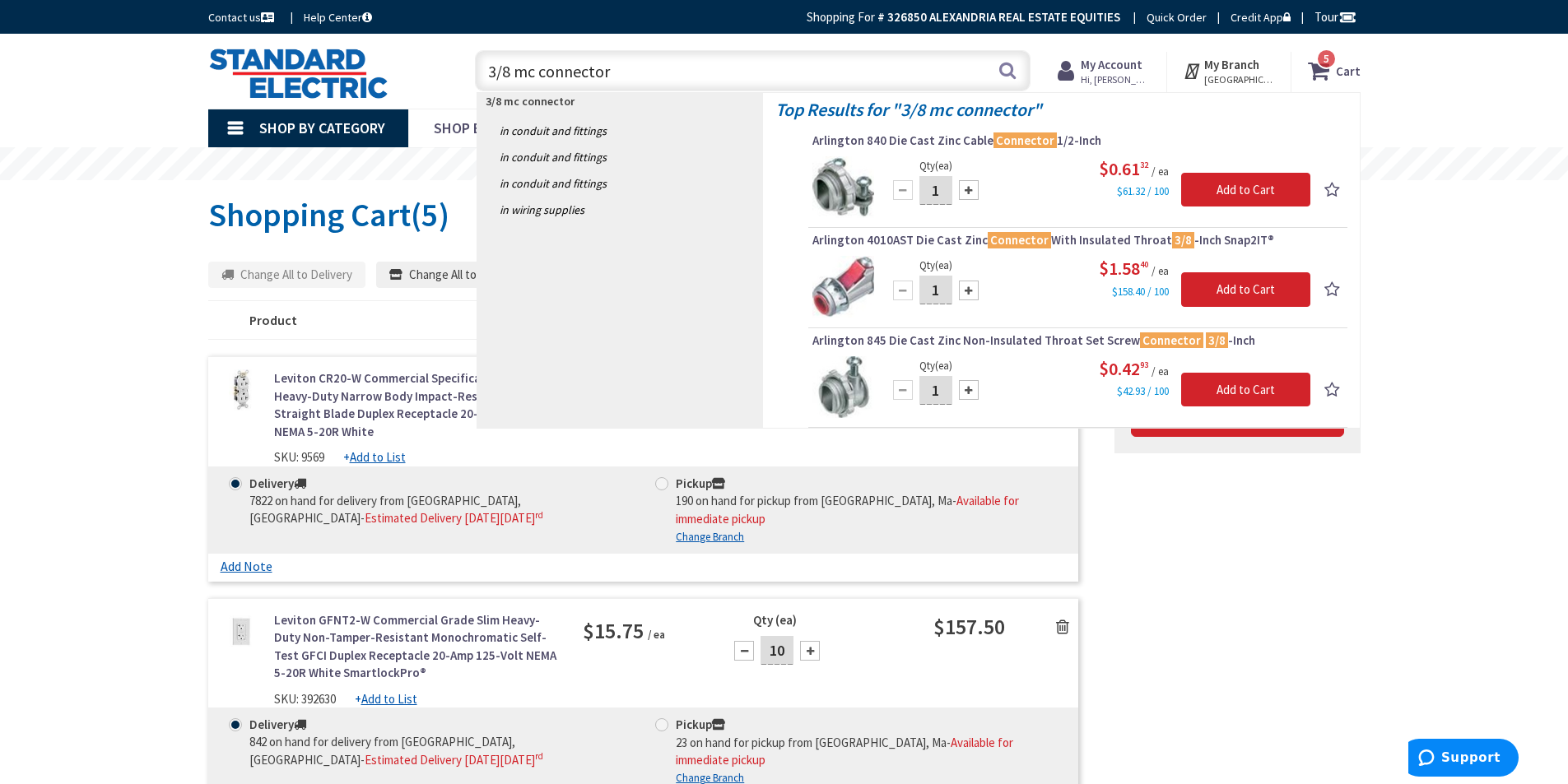
type input "3/8 mc connector"
click at [946, 192] on input "1" at bounding box center [936, 190] width 33 height 29
type input "200"
click at [1222, 185] on input "Add to Cart" at bounding box center [1246, 189] width 130 height 34
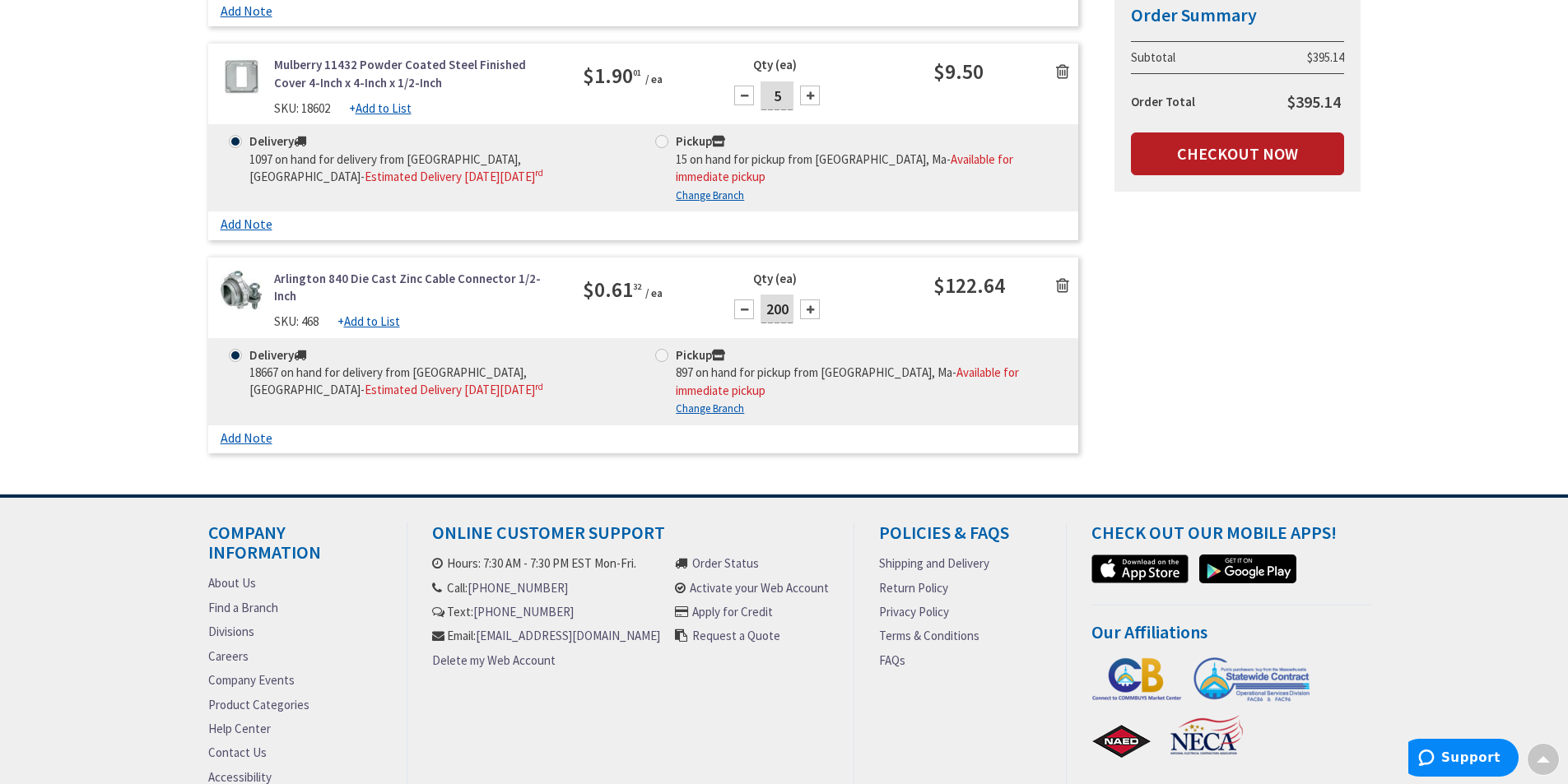
click at [1207, 162] on link "Checkout Now" at bounding box center [1237, 153] width 213 height 43
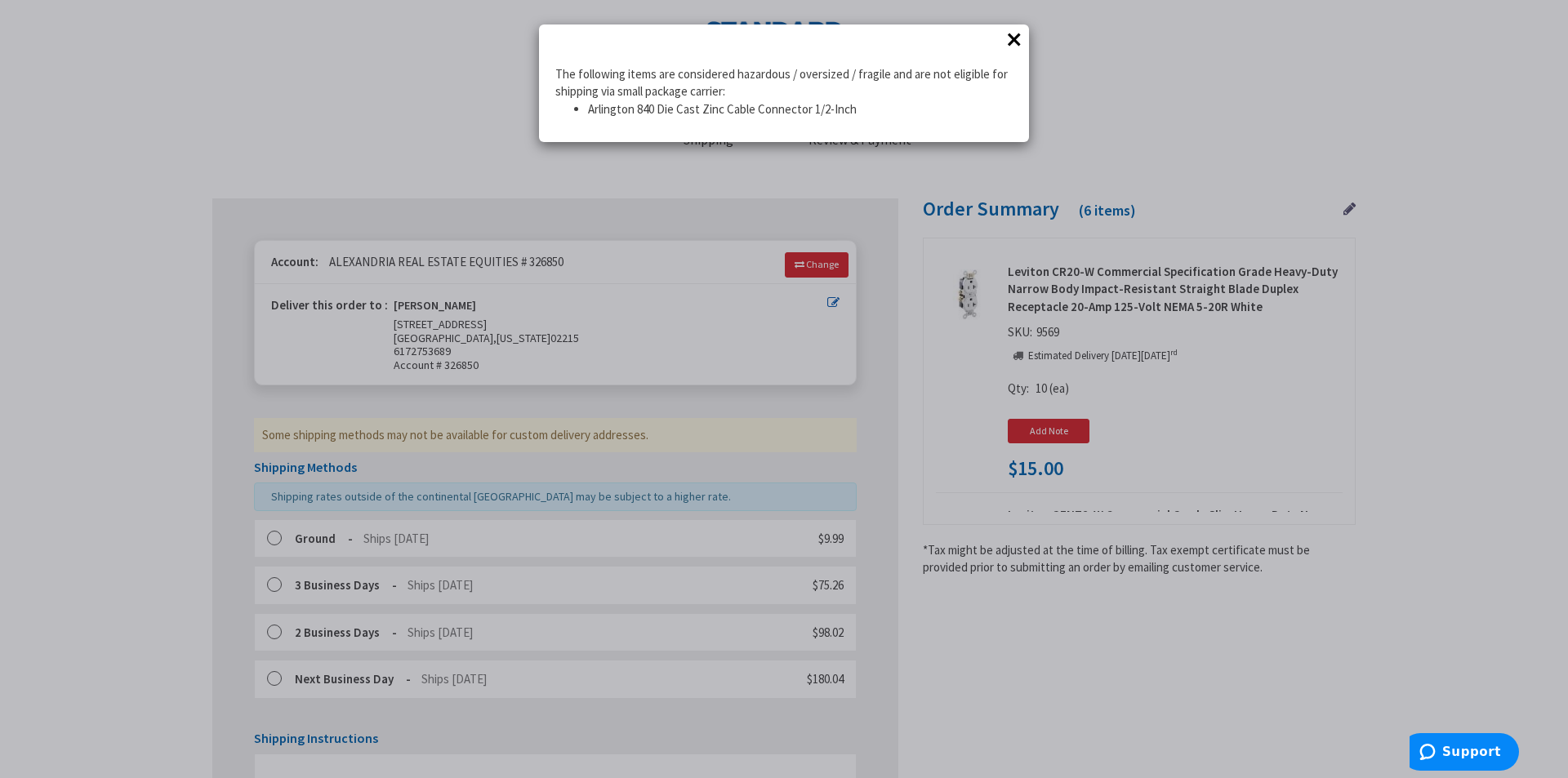
click at [1015, 43] on button "×" at bounding box center [1014, 38] width 24 height 24
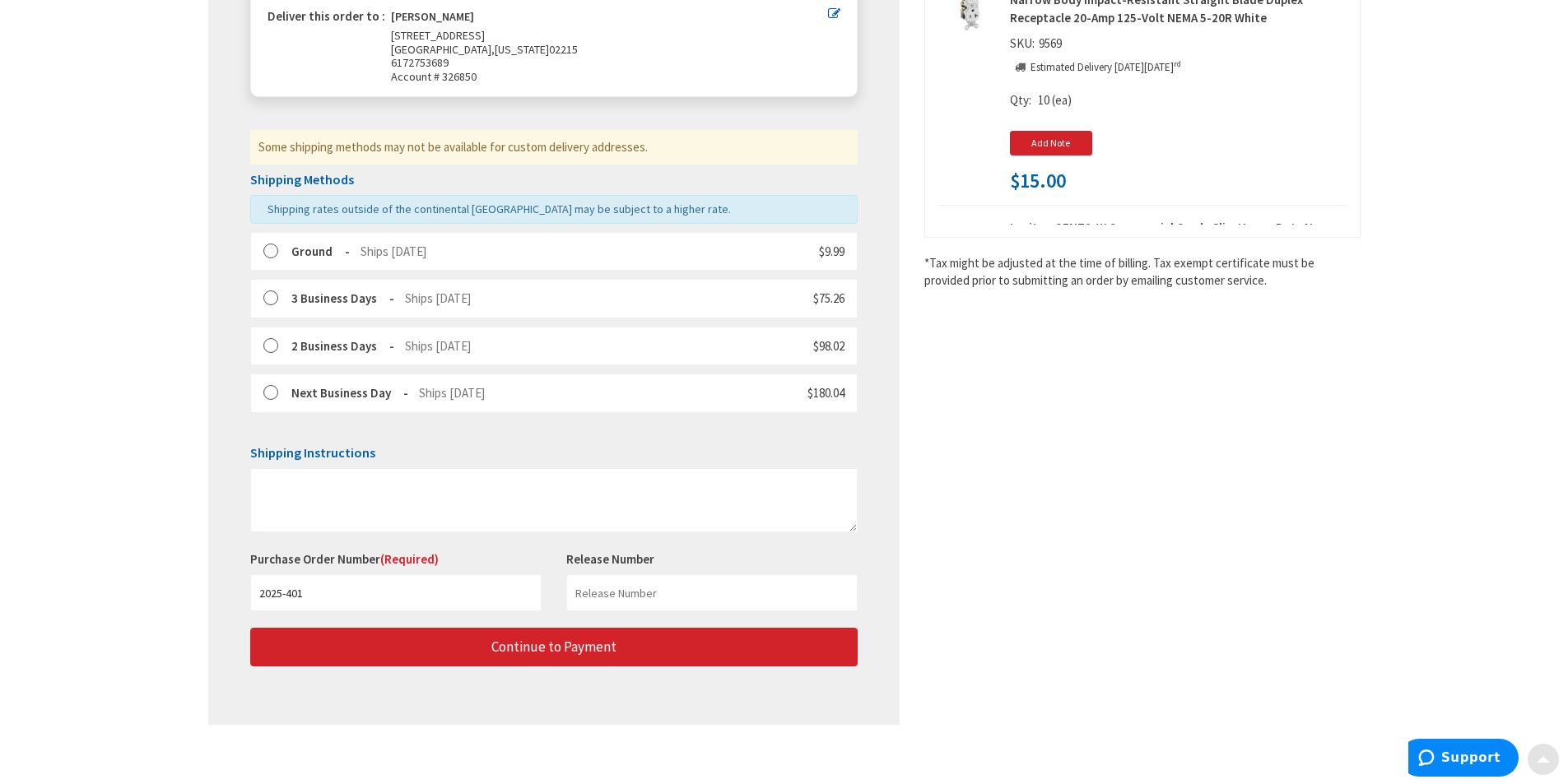
scroll to position [302, 0]
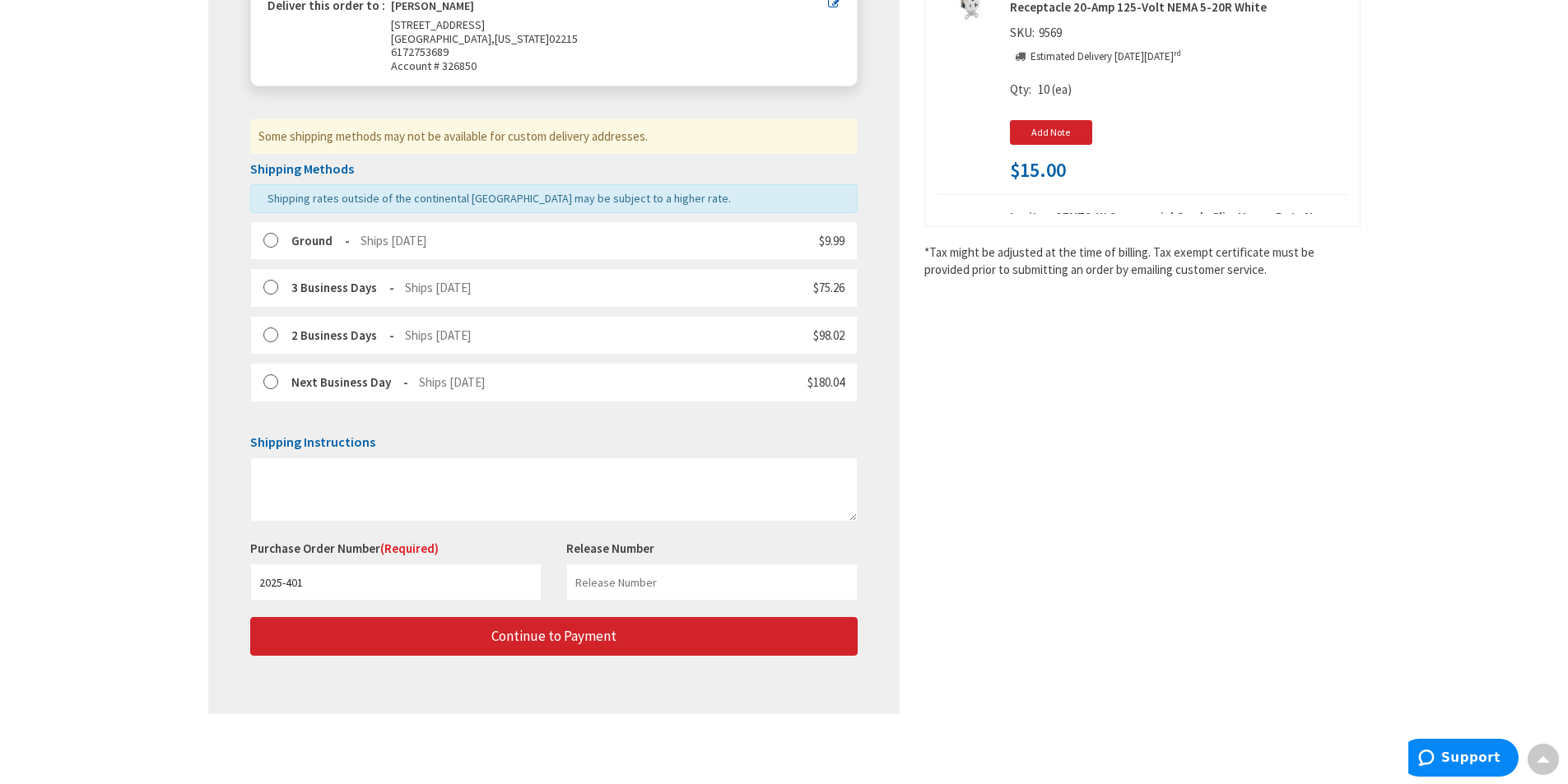
click at [282, 239] on label at bounding box center [276, 241] width 25 height 17
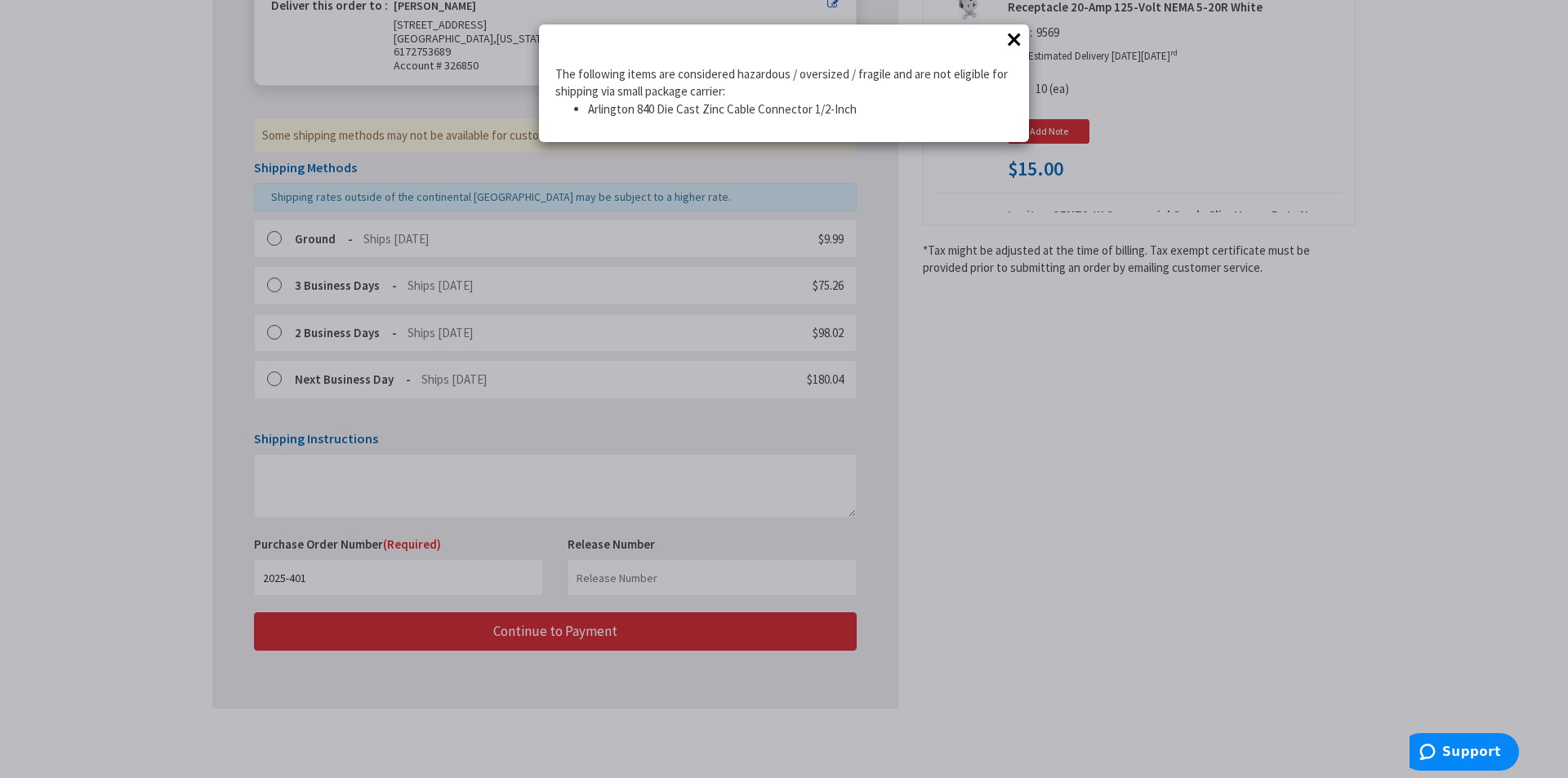
click at [1018, 42] on button "×" at bounding box center [1014, 38] width 24 height 24
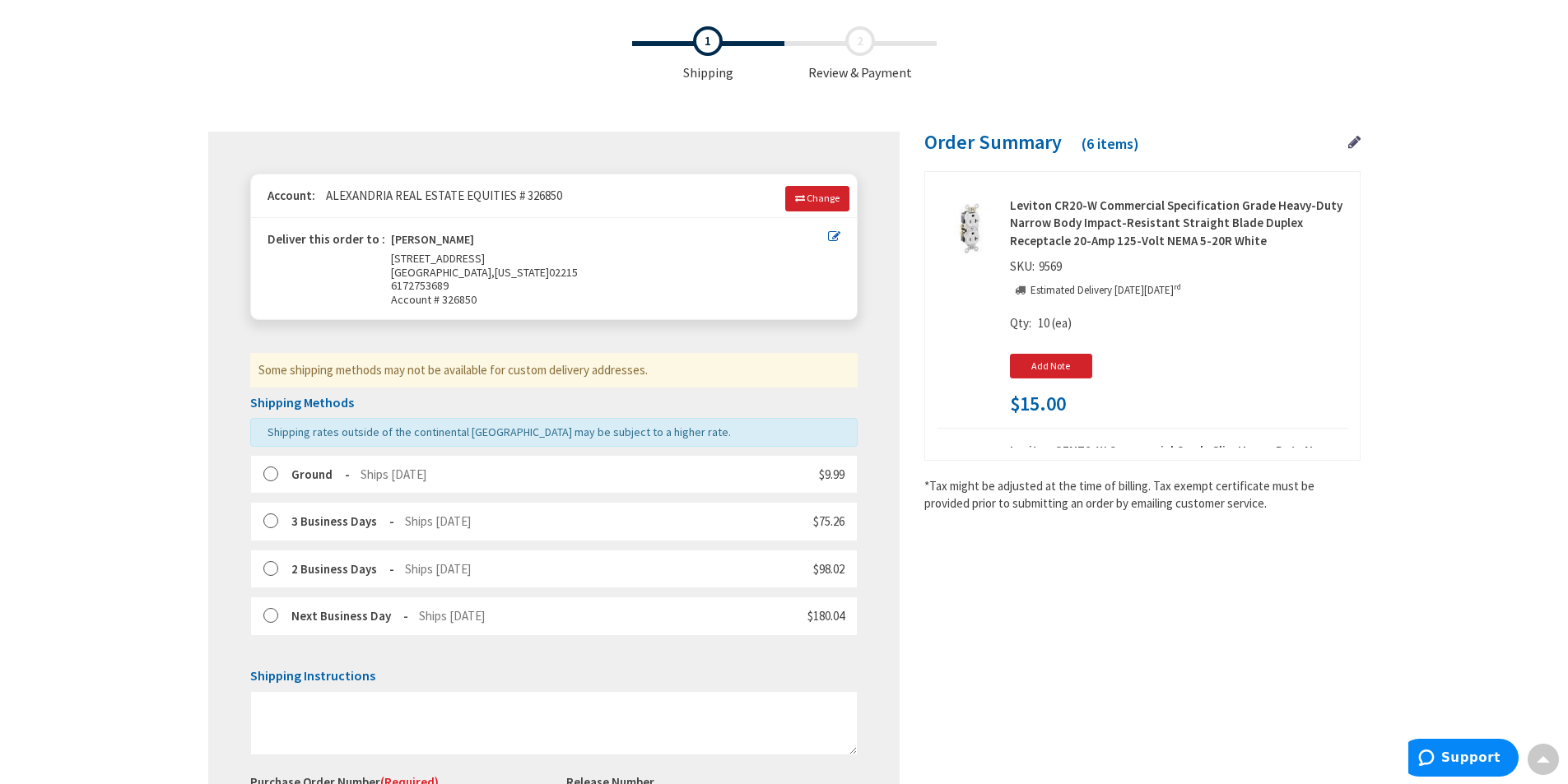
scroll to position [0, 0]
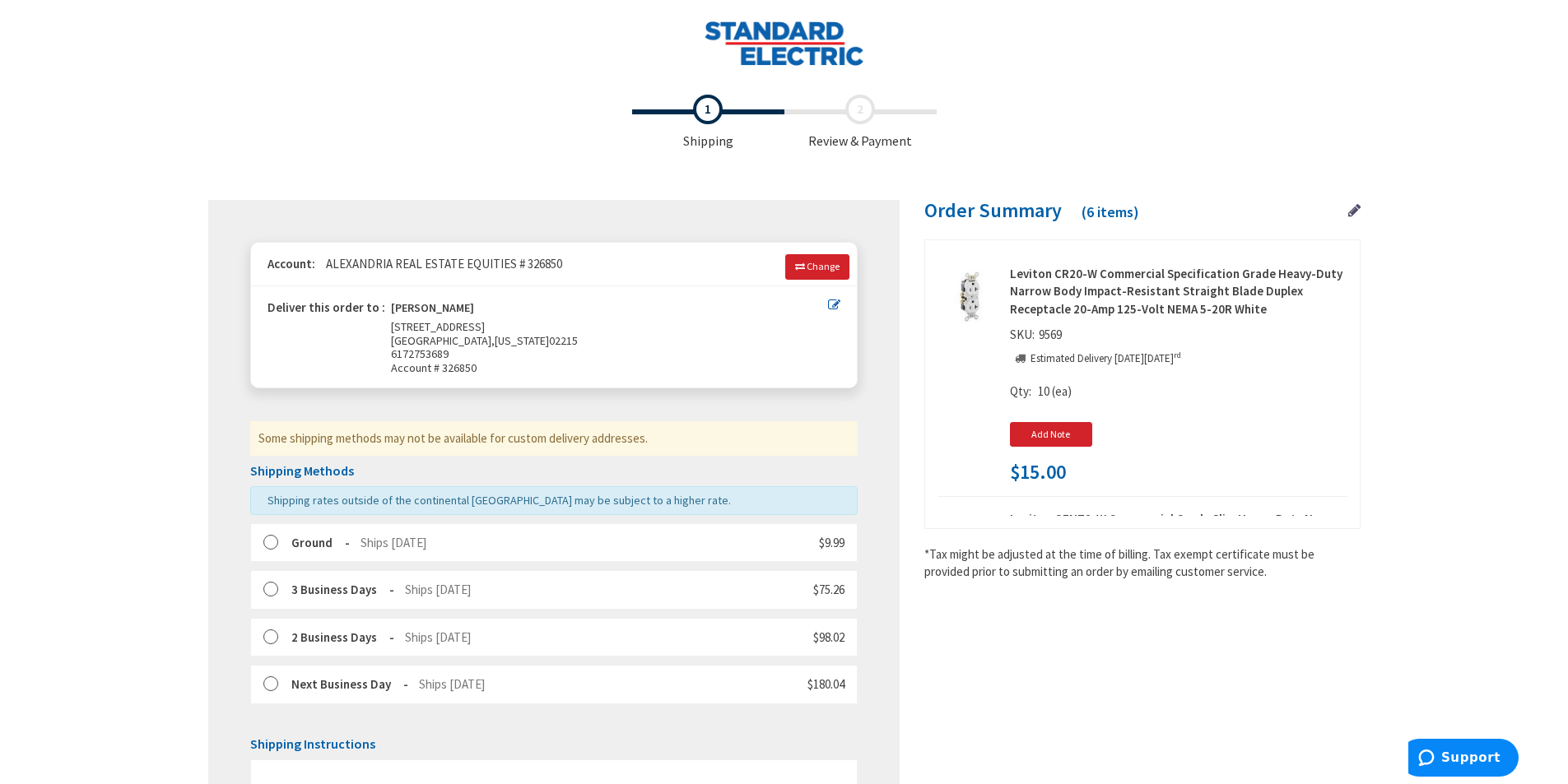
click at [593, 442] on div "Some shipping methods may not be available for custom delivery addresses." at bounding box center [554, 438] width 608 height 34
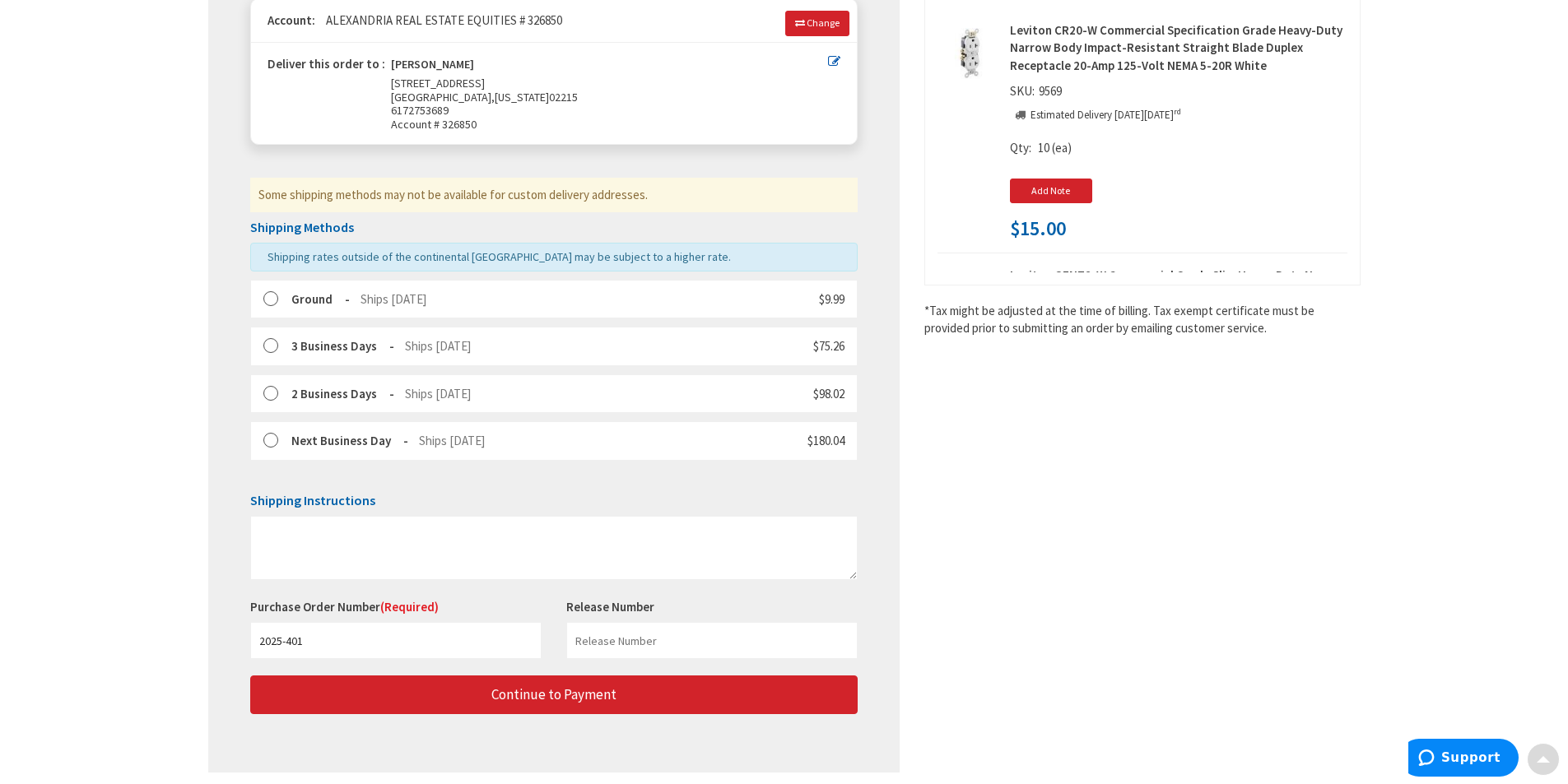
scroll to position [246, 0]
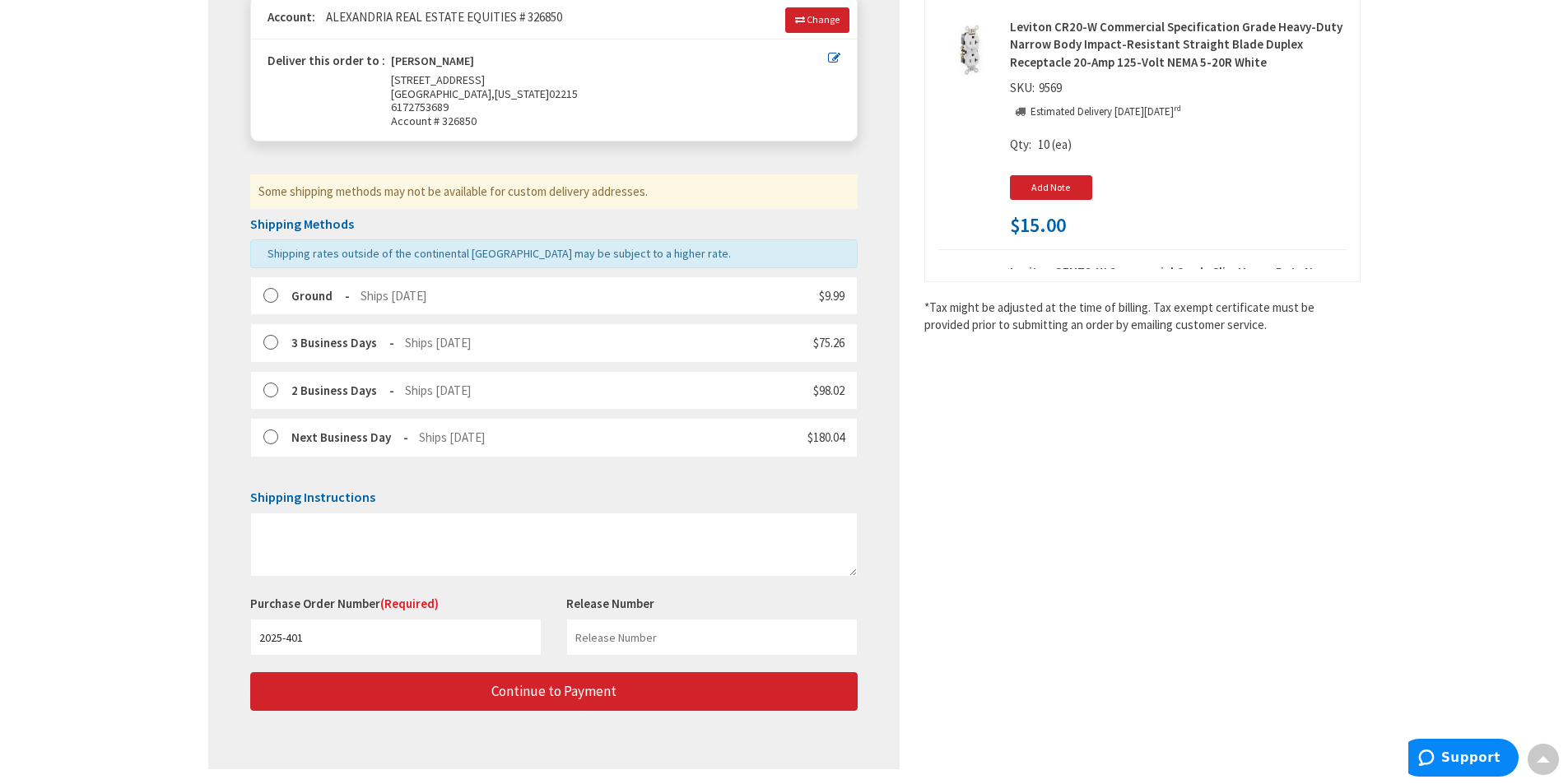
click at [268, 432] on label at bounding box center [276, 438] width 25 height 17
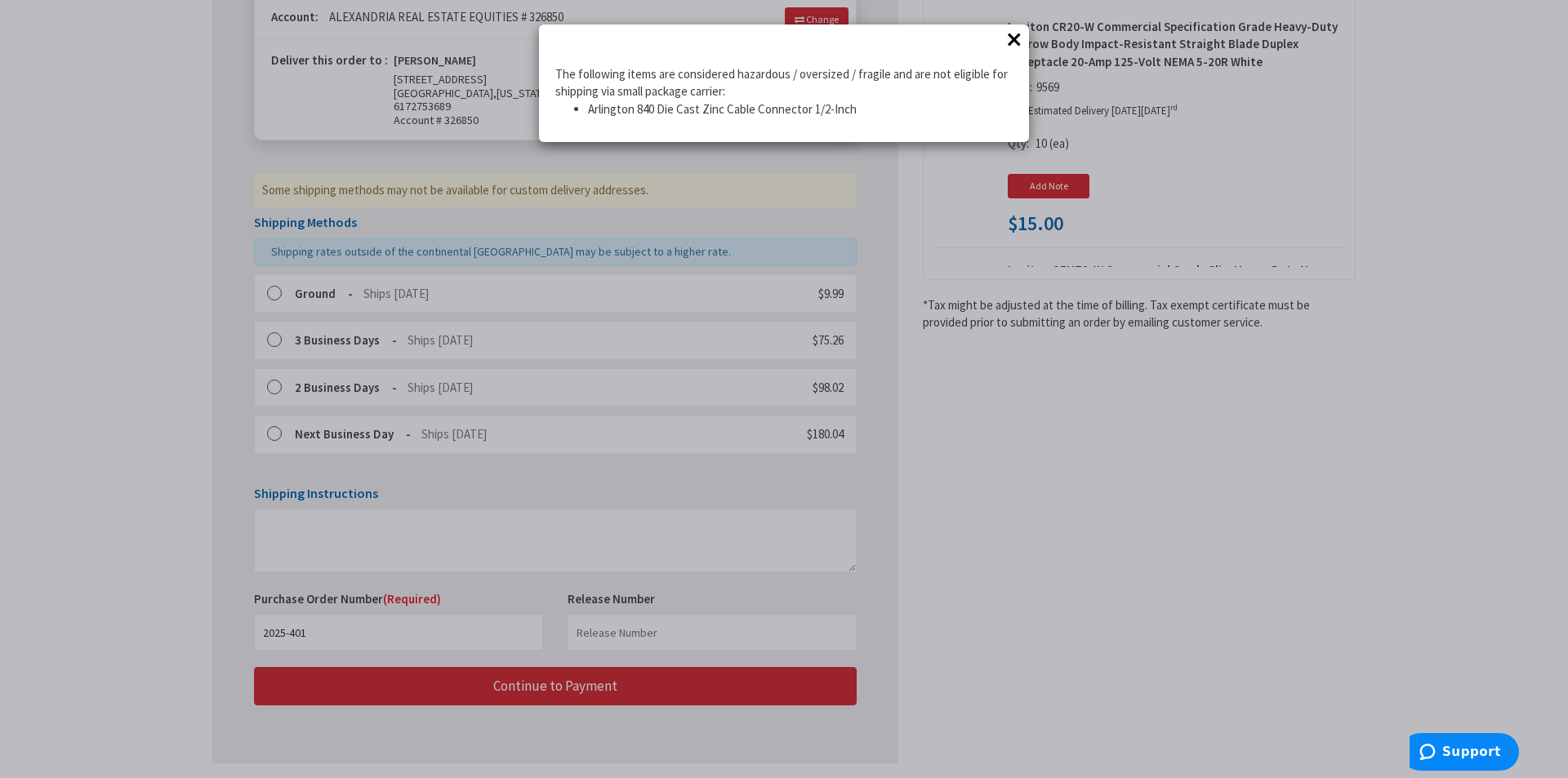
click at [1008, 33] on button "×" at bounding box center [1014, 38] width 24 height 24
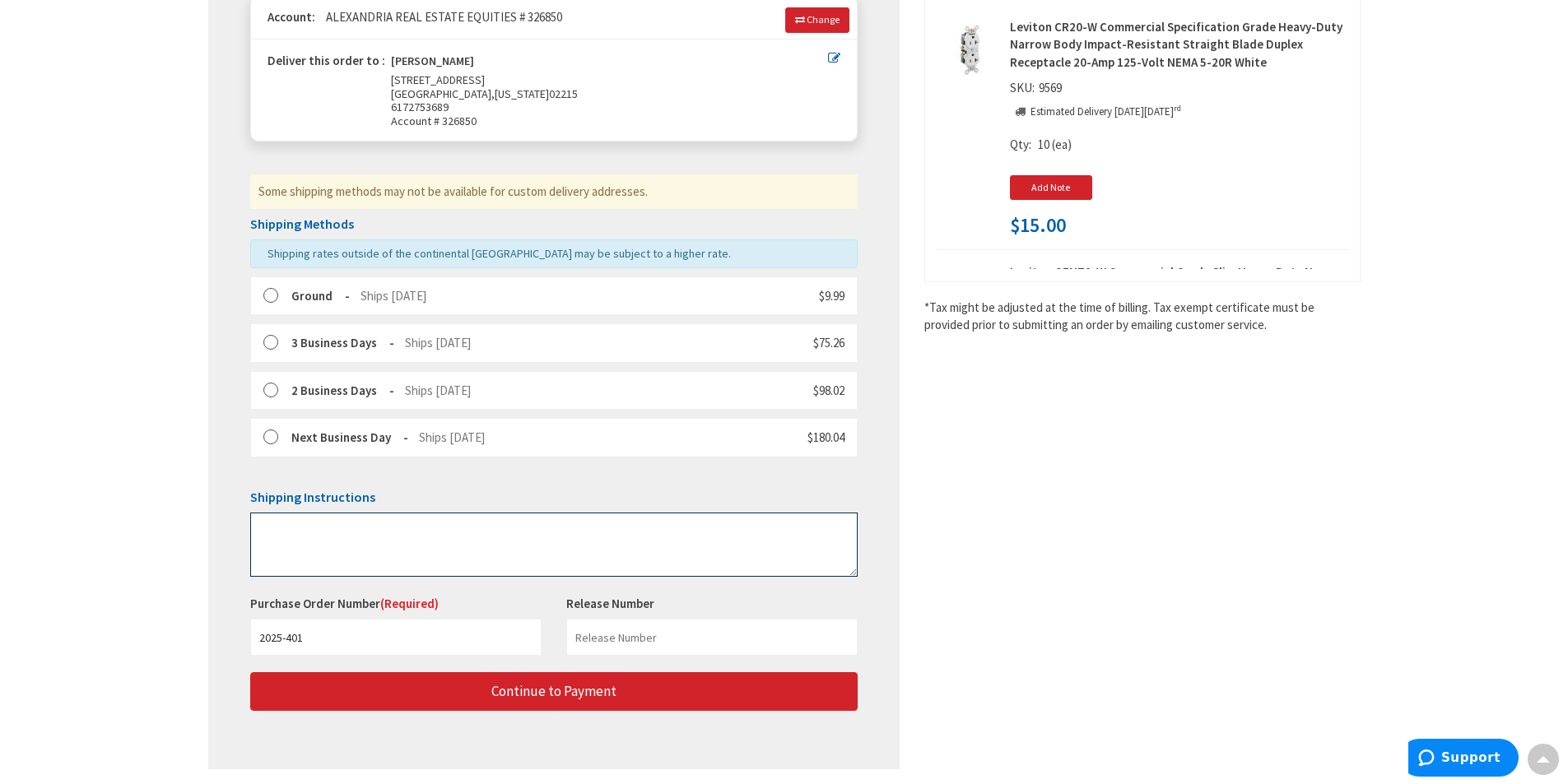
click at [491, 520] on textarea at bounding box center [554, 544] width 608 height 64
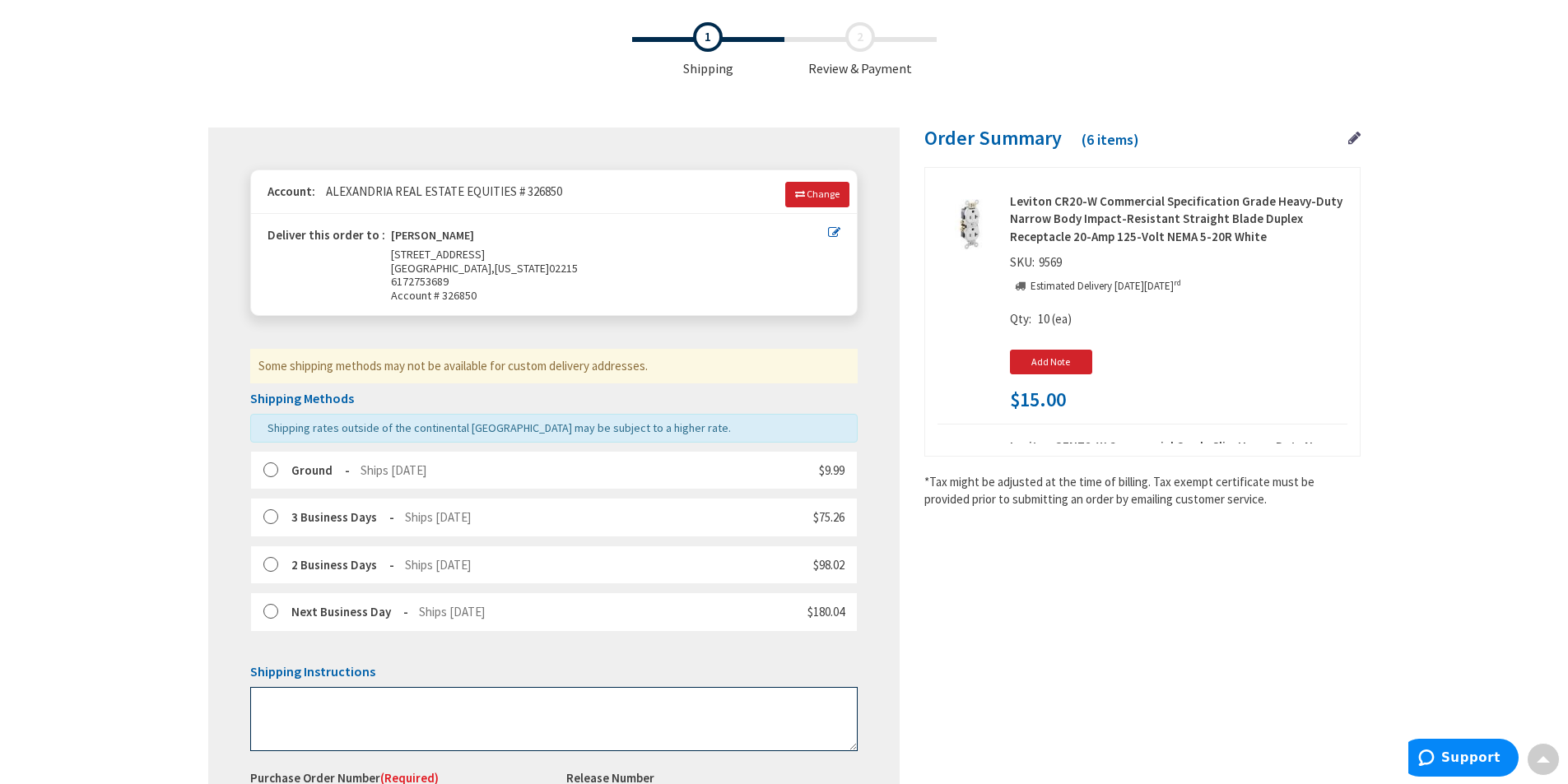
scroll to position [0, 0]
